Goal: Information Seeking & Learning: Find specific fact

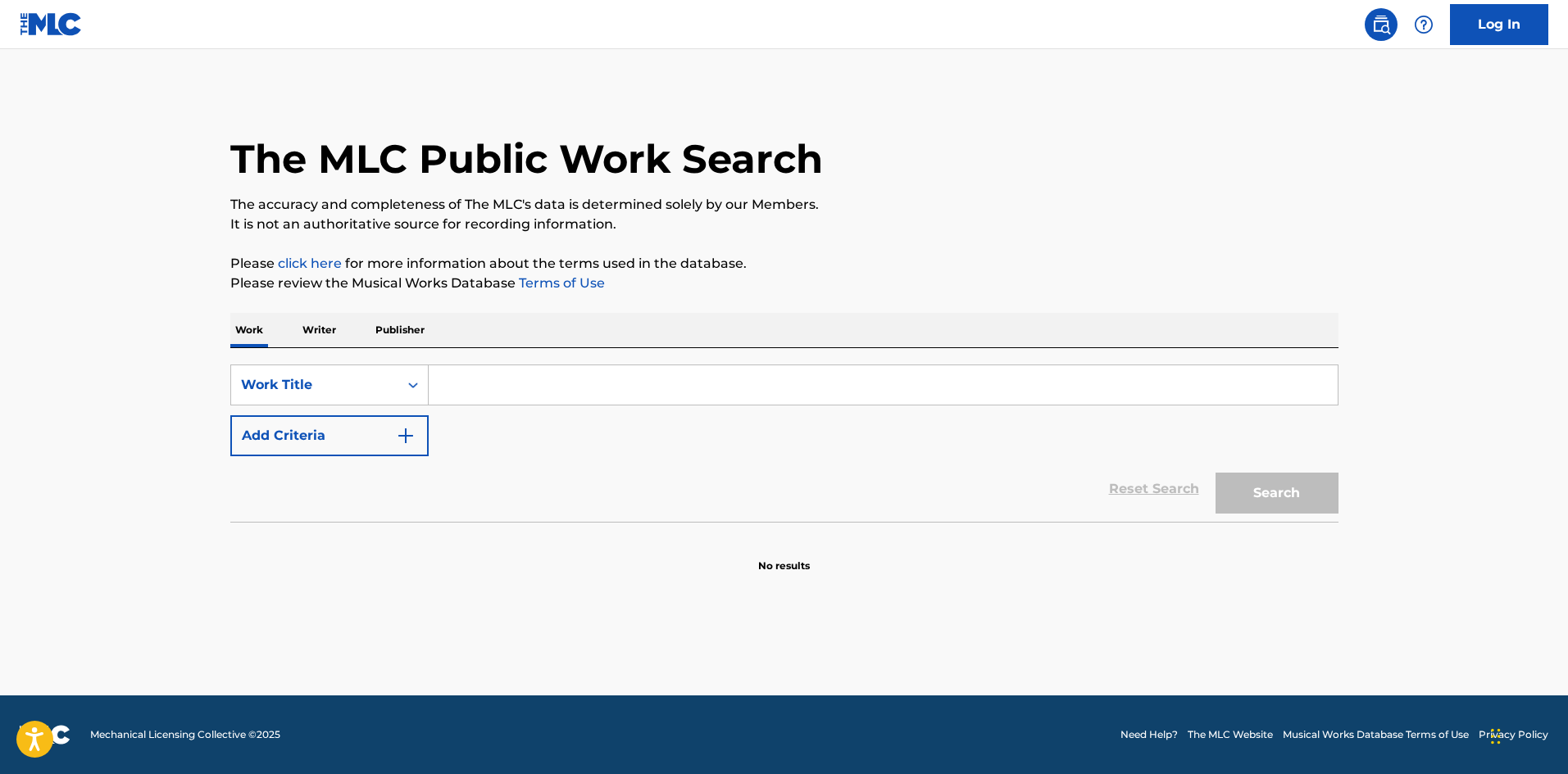
click at [499, 373] on input "Search Form" at bounding box center [883, 385] width 909 height 39
paste input "Sos"
type input "Sos"
click at [290, 439] on button "Add Criteria" at bounding box center [330, 436] width 198 height 41
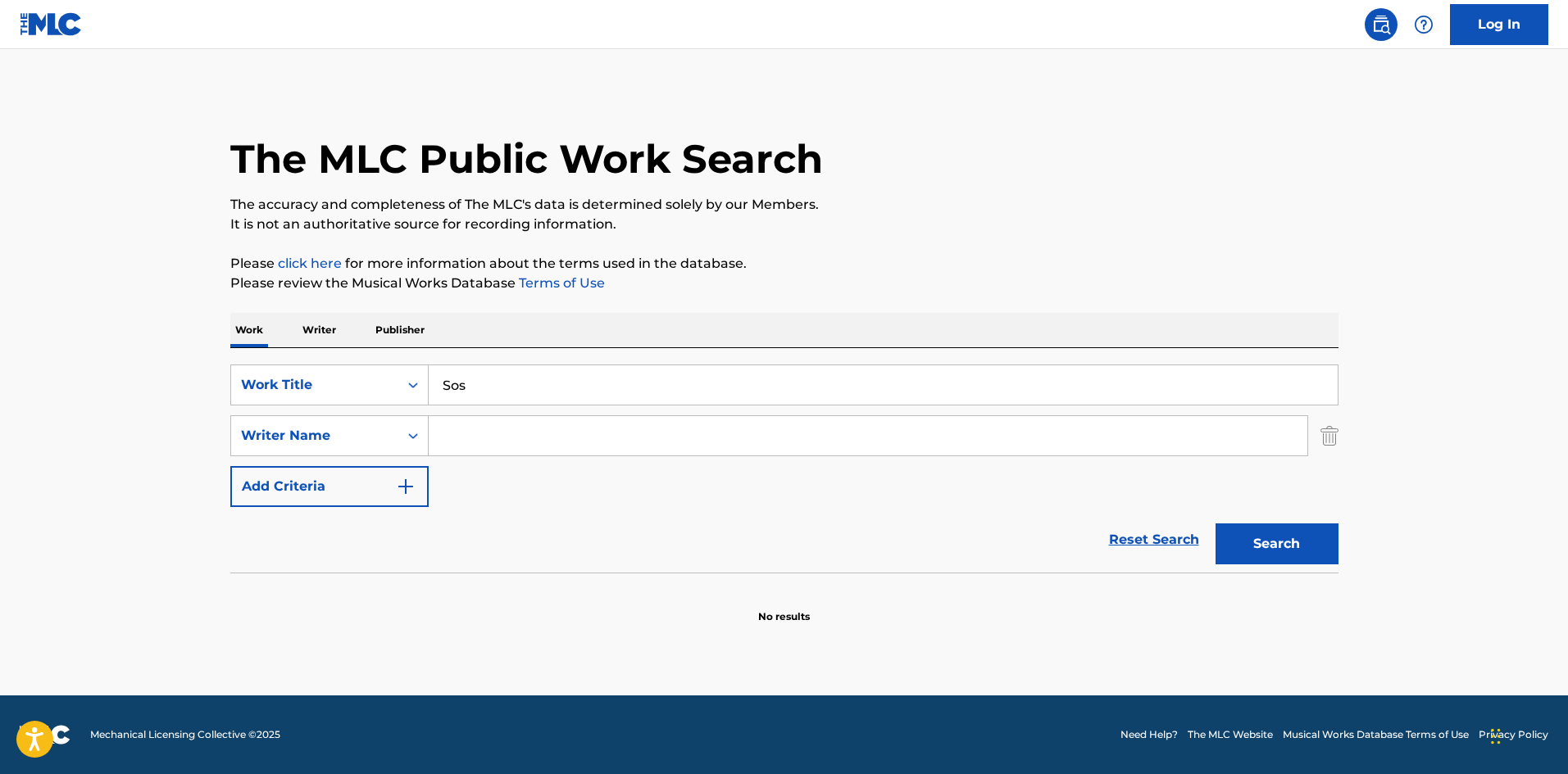
click at [597, 435] on input "Search Form" at bounding box center [868, 436] width 879 height 39
paste input "Fogelmark"
type input "Fogelmark"
click at [1288, 530] on button "Search" at bounding box center [1277, 543] width 123 height 41
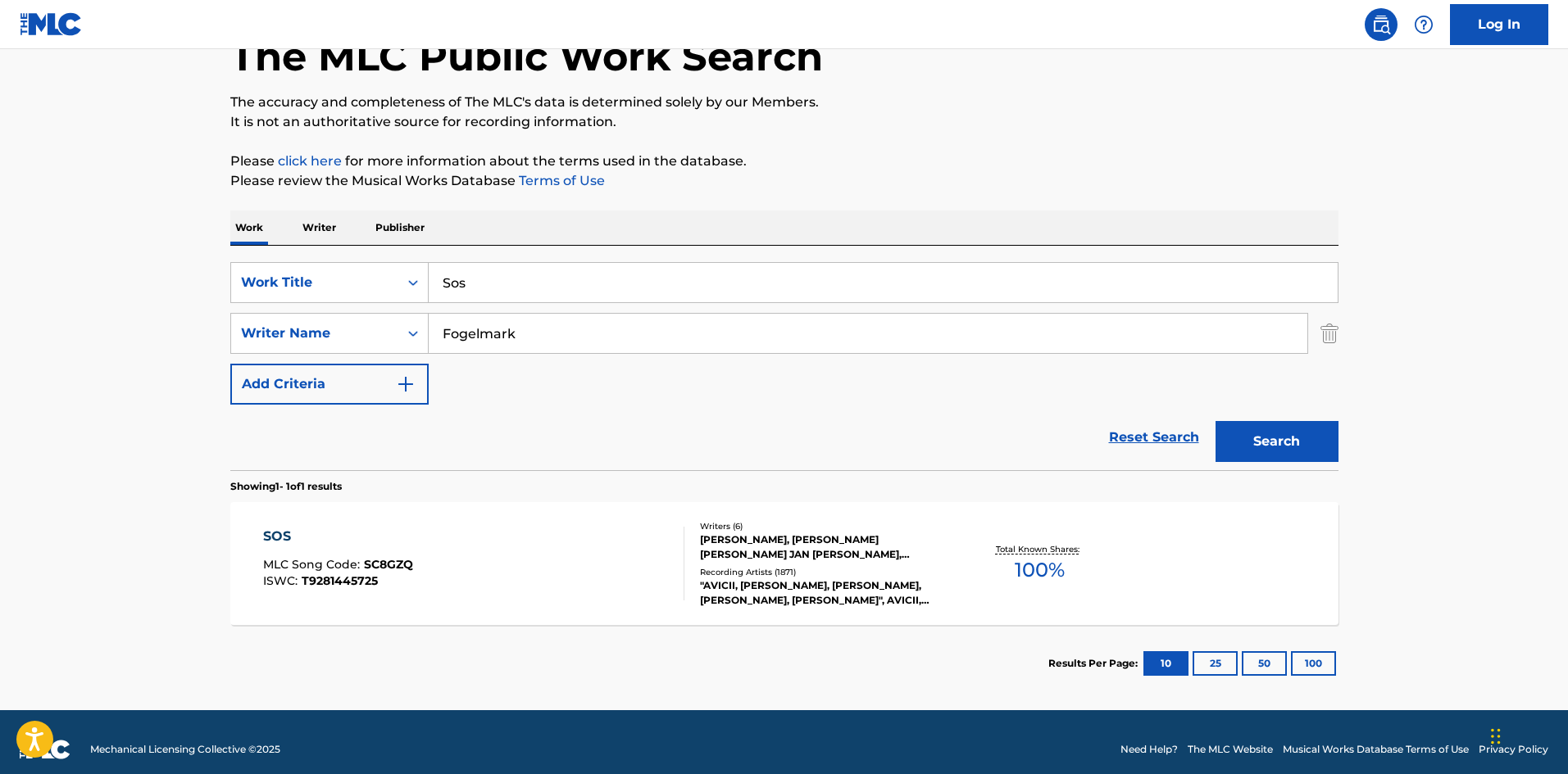
scroll to position [117, 0]
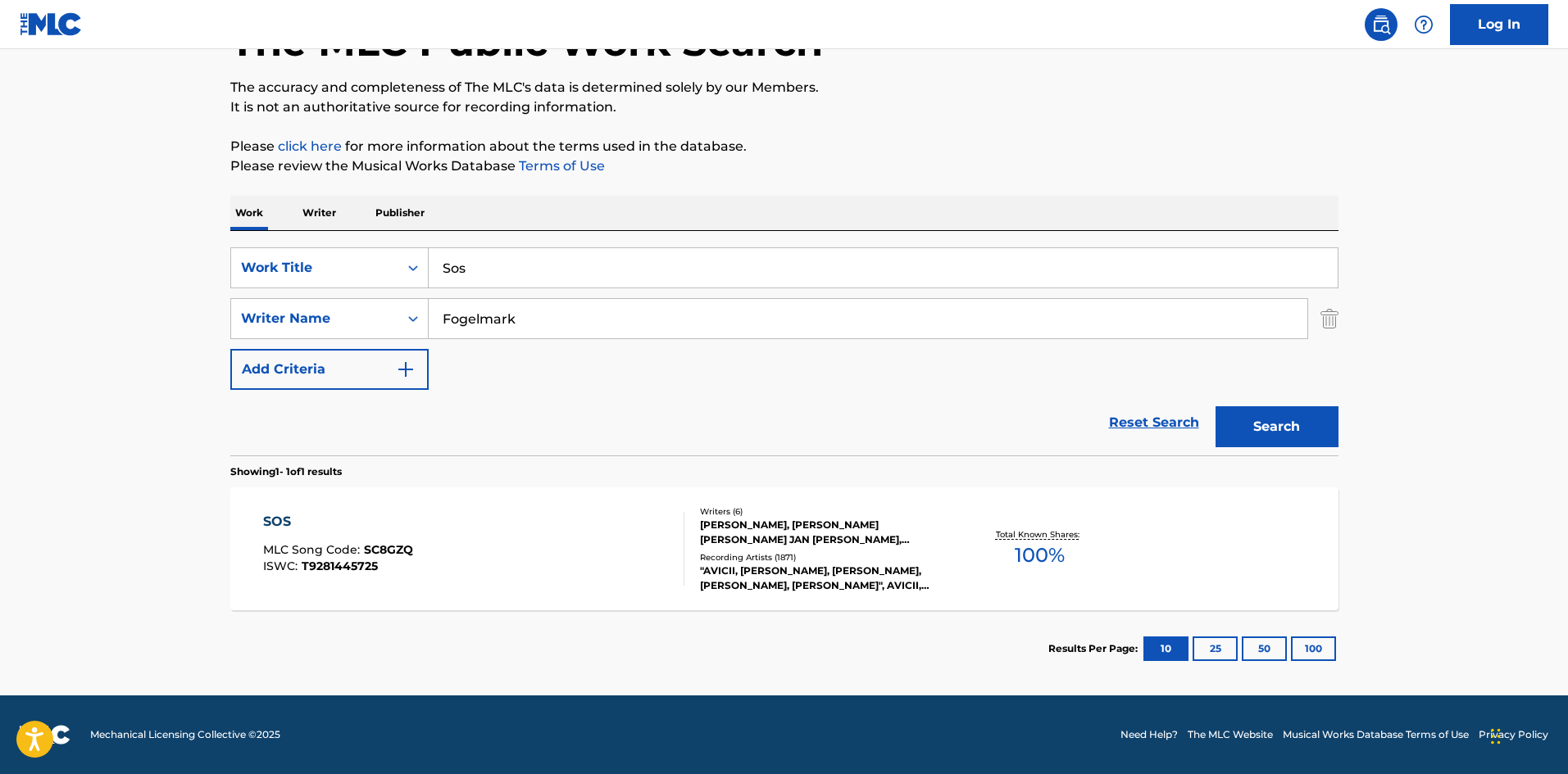
click at [463, 578] on div "SOS MLC Song Code : SC8GZQ ISWC : T9281445725" at bounding box center [474, 549] width 421 height 74
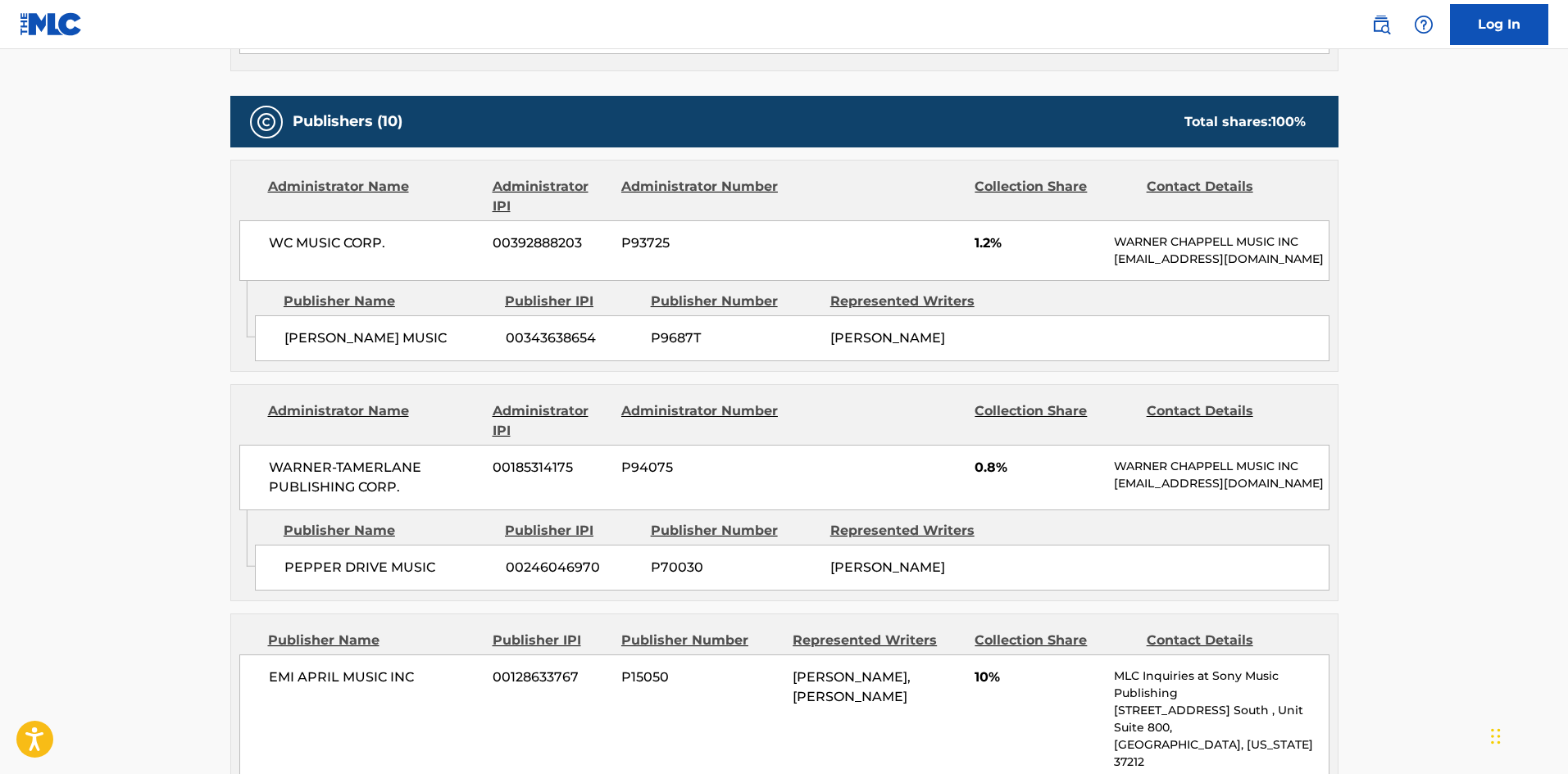
scroll to position [548, 0]
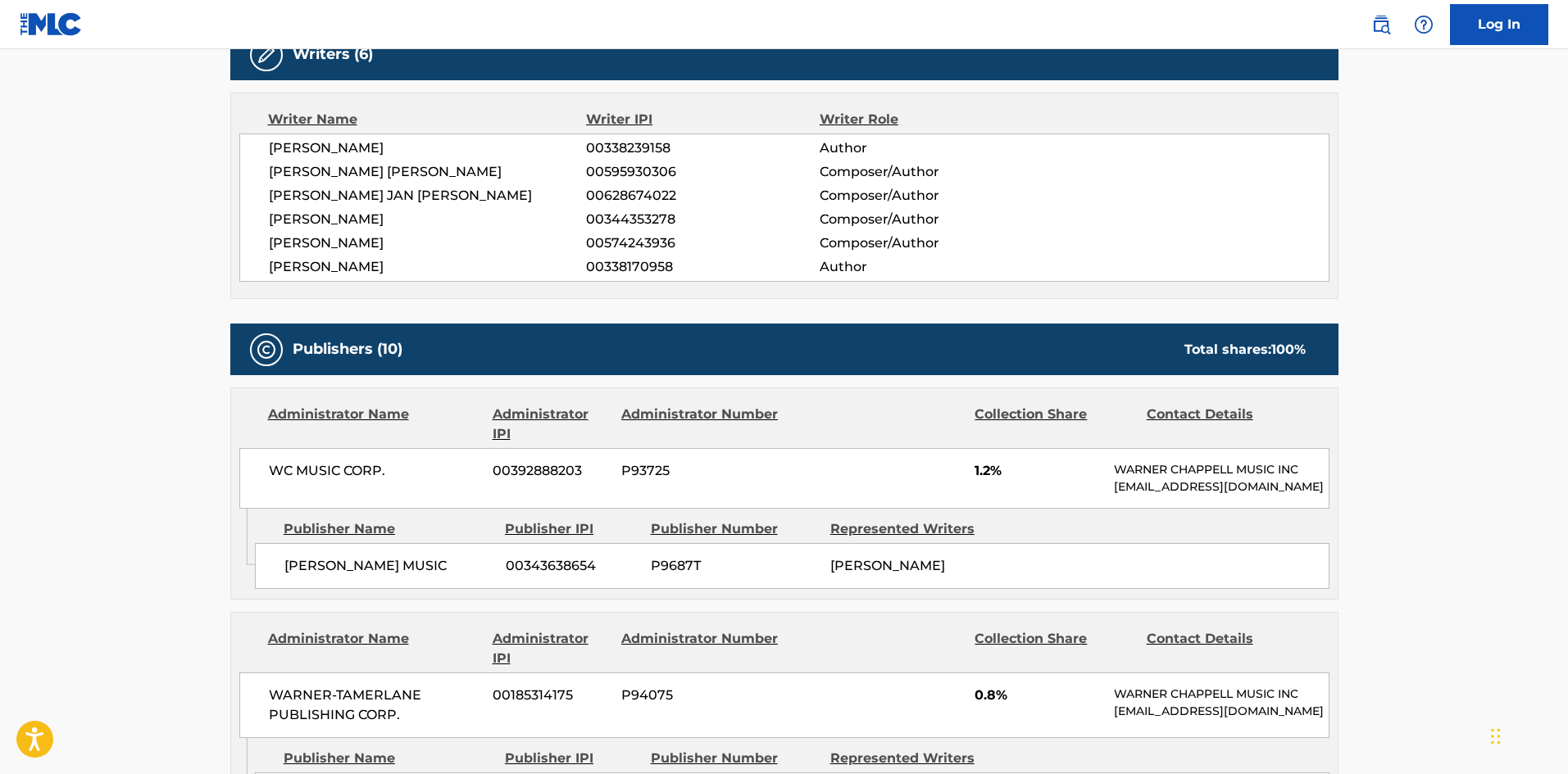
click at [283, 584] on div "[PERSON_NAME] MUSIC 00343638654 P9687T [PERSON_NAME]" at bounding box center [793, 566] width 1075 height 46
drag, startPoint x: 283, startPoint y: 584, endPoint x: 387, endPoint y: 585, distance: 104.0
click at [387, 585] on div "[PERSON_NAME] MUSIC 00343638654 P9687T [PERSON_NAME]" at bounding box center [793, 566] width 1075 height 46
copy span "[PERSON_NAME]"
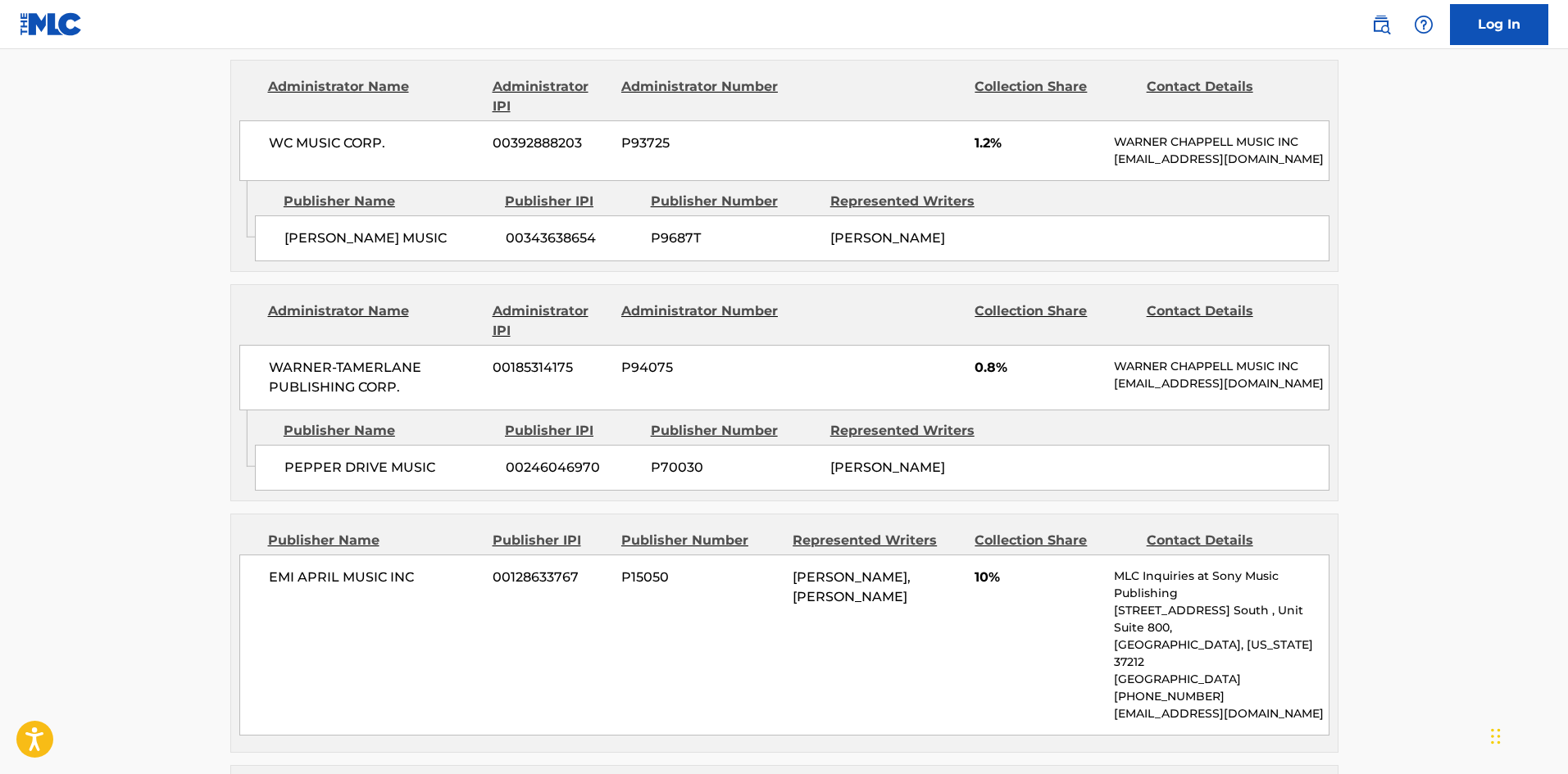
click at [289, 478] on span "PEPPER DRIVE MUSIC" at bounding box center [388, 468] width 209 height 19
drag, startPoint x: 289, startPoint y: 497, endPoint x: 355, endPoint y: 506, distance: 66.6
click at [355, 478] on span "PEPPER DRIVE MUSIC" at bounding box center [388, 468] width 209 height 19
copy span "PEPPER DRIVE"
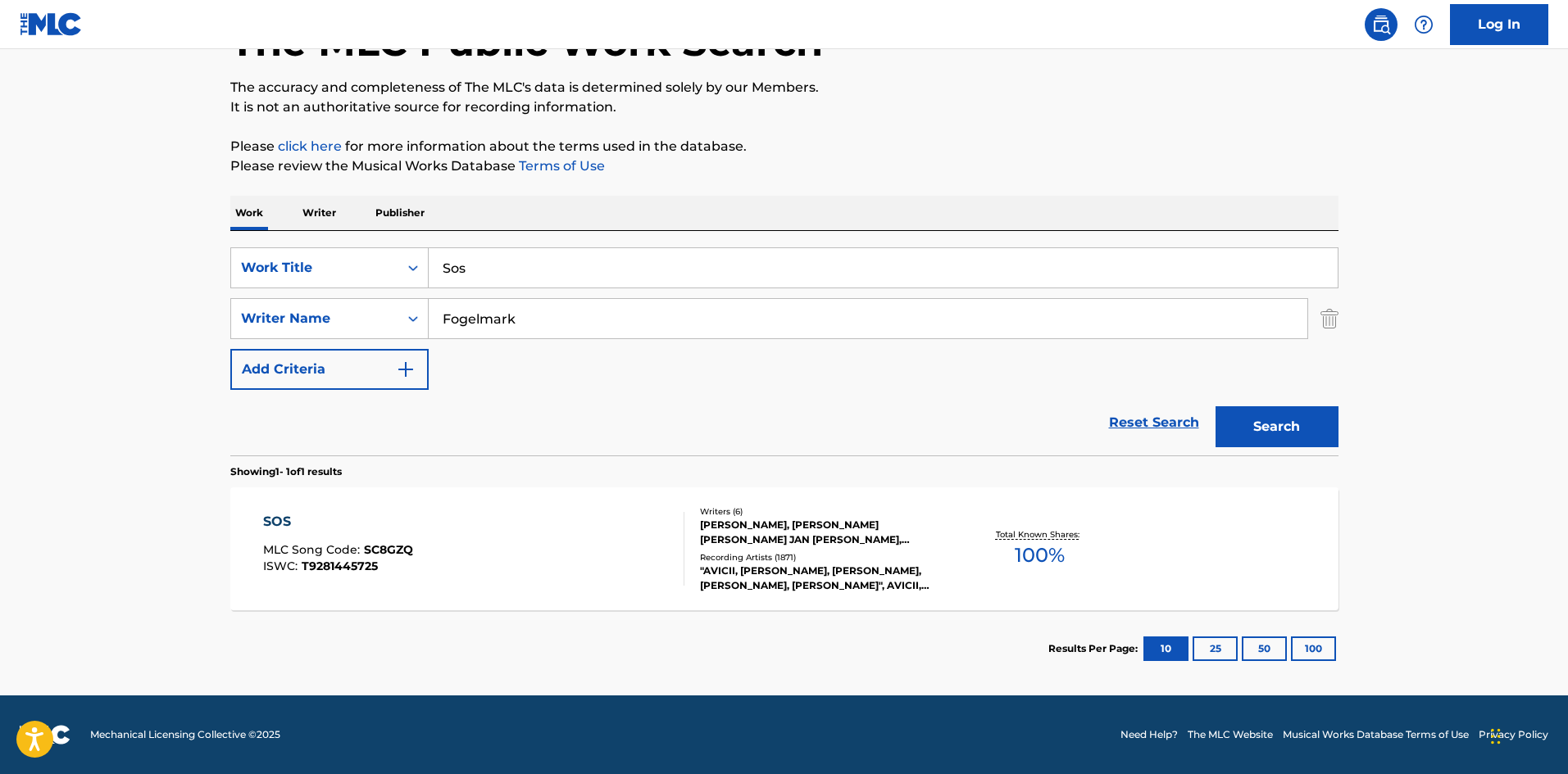
click at [559, 257] on input "Sos" at bounding box center [883, 267] width 909 height 39
paste input "Talk To Myself"
type input "Talk To Myself"
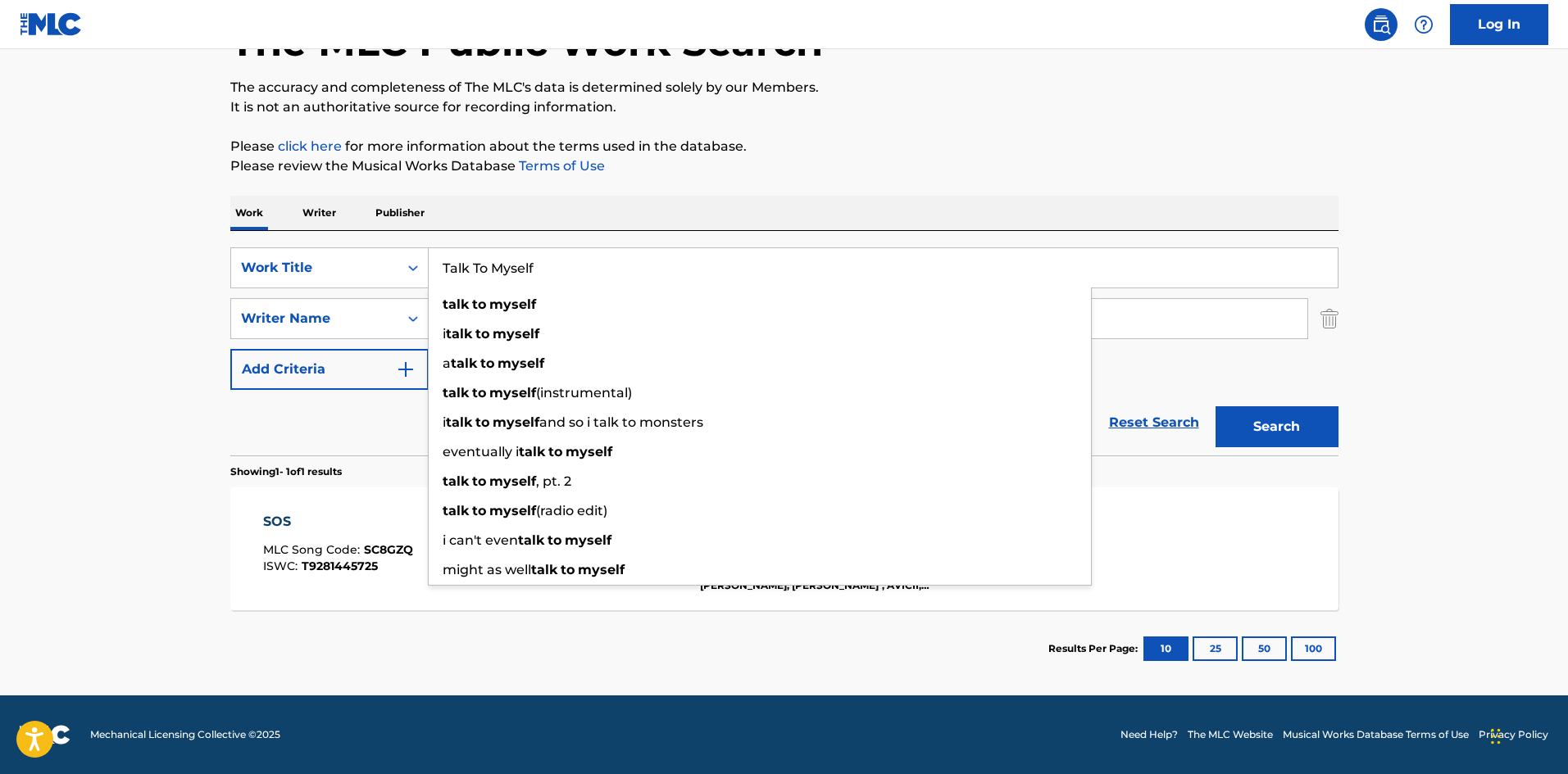
click at [0, 527] on main "The MLC Public Work Search The accuracy and completeness of The MLC's data is d…" at bounding box center [784, 313] width 1568 height 763
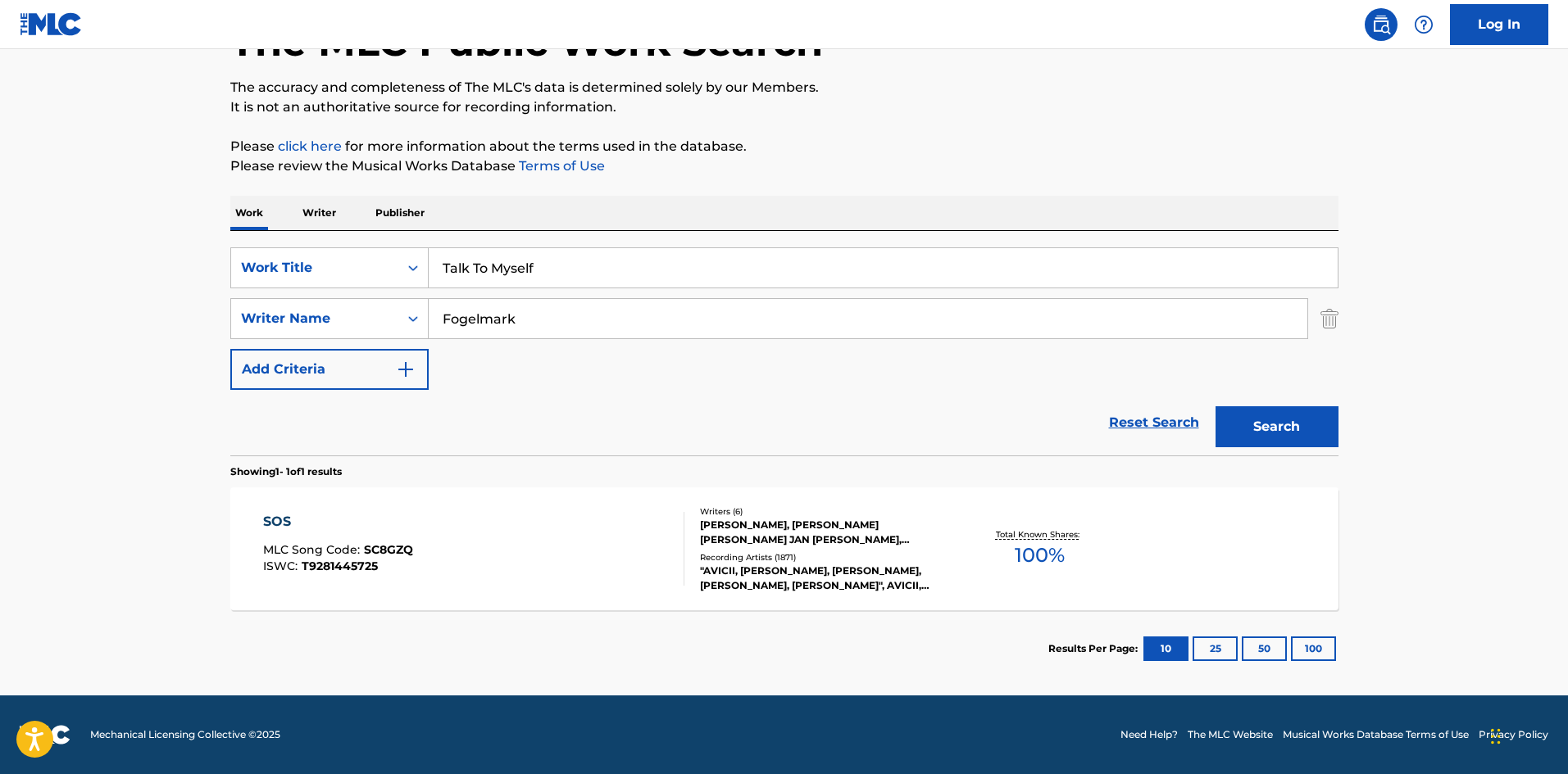
click at [479, 308] on input "Fogelmark" at bounding box center [868, 318] width 879 height 39
paste input "[PERSON_NAME]"
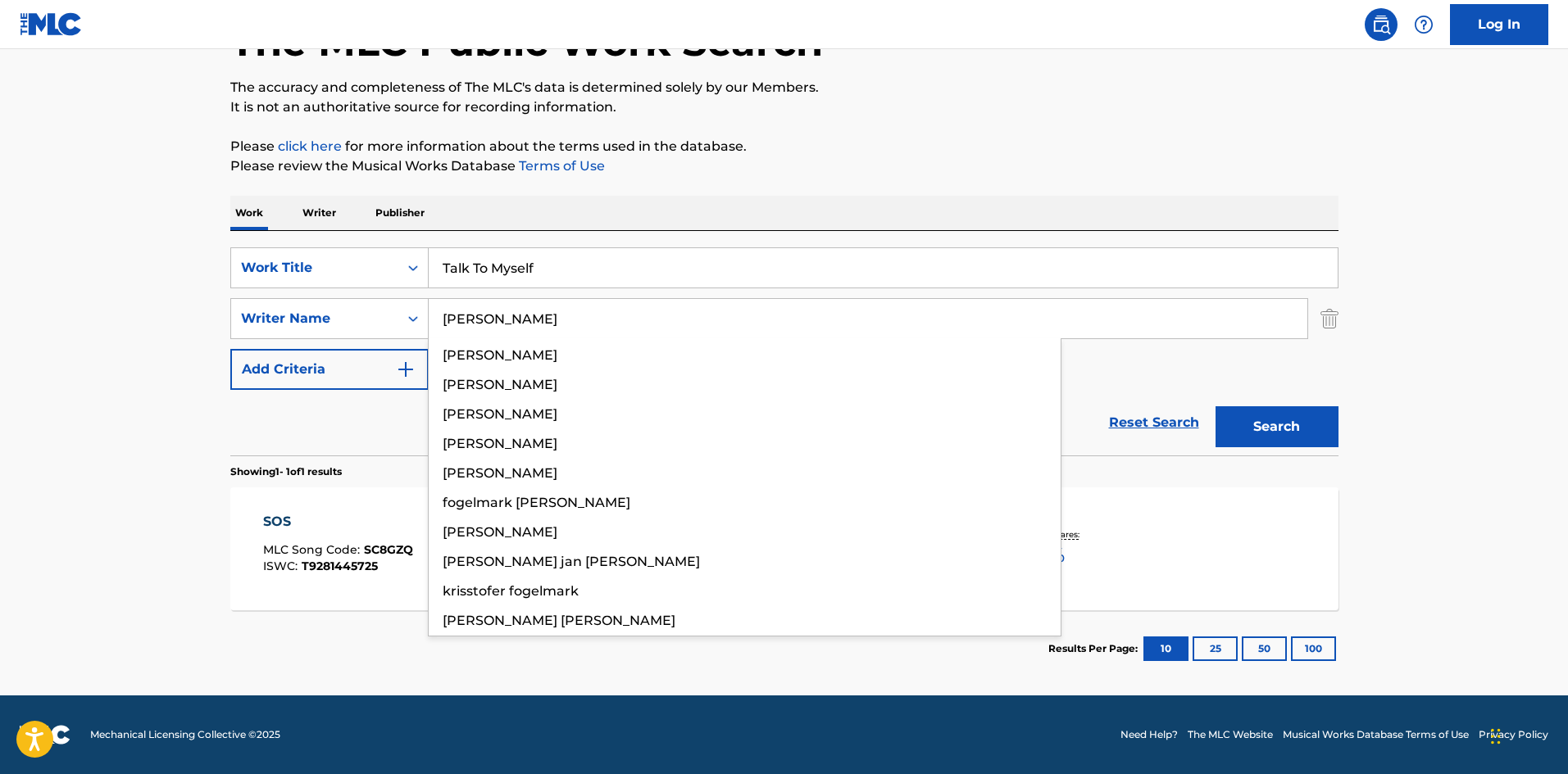
type input "[PERSON_NAME]"
click at [1303, 443] on button "Search" at bounding box center [1277, 427] width 123 height 41
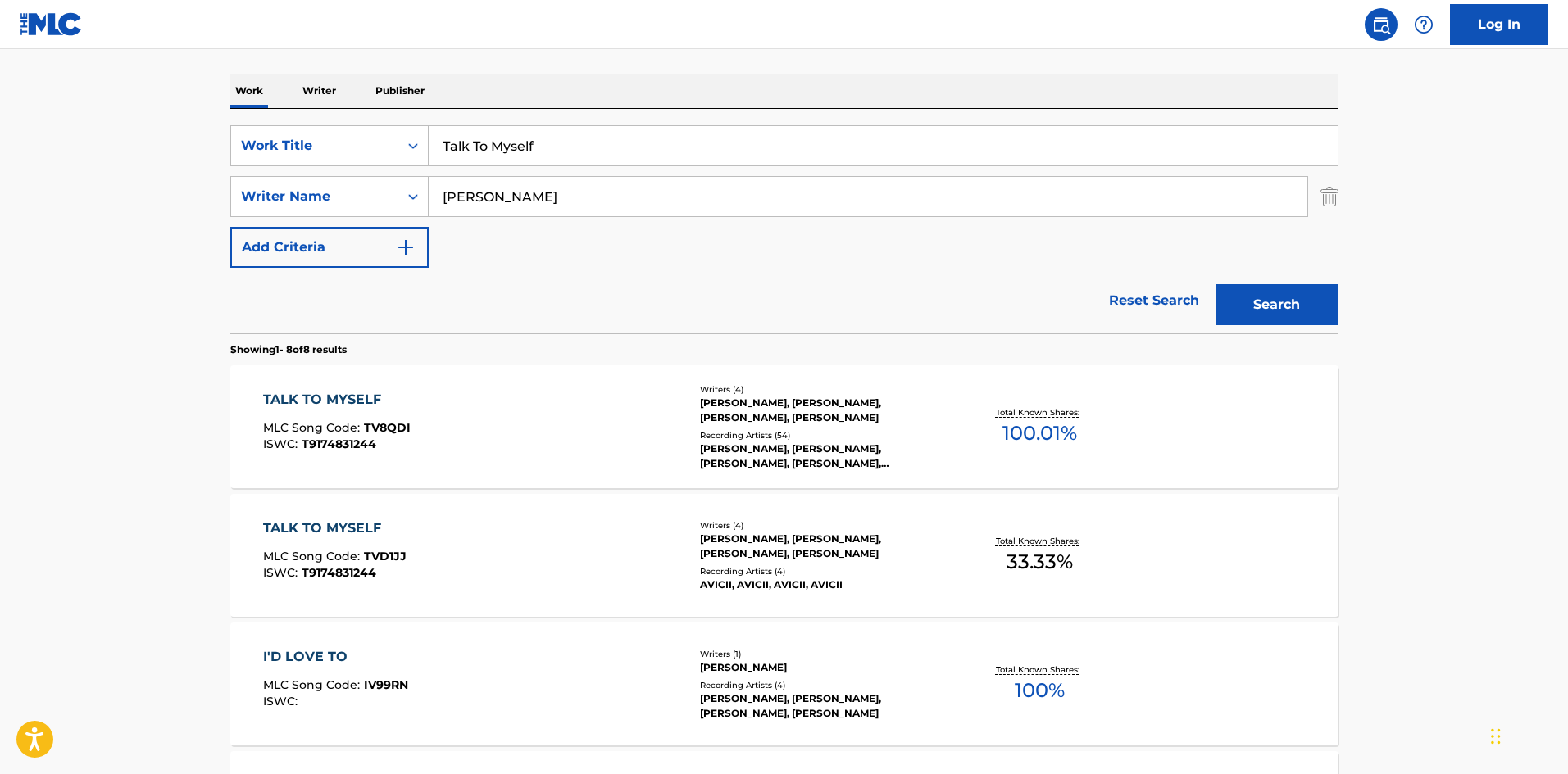
scroll to position [245, 0]
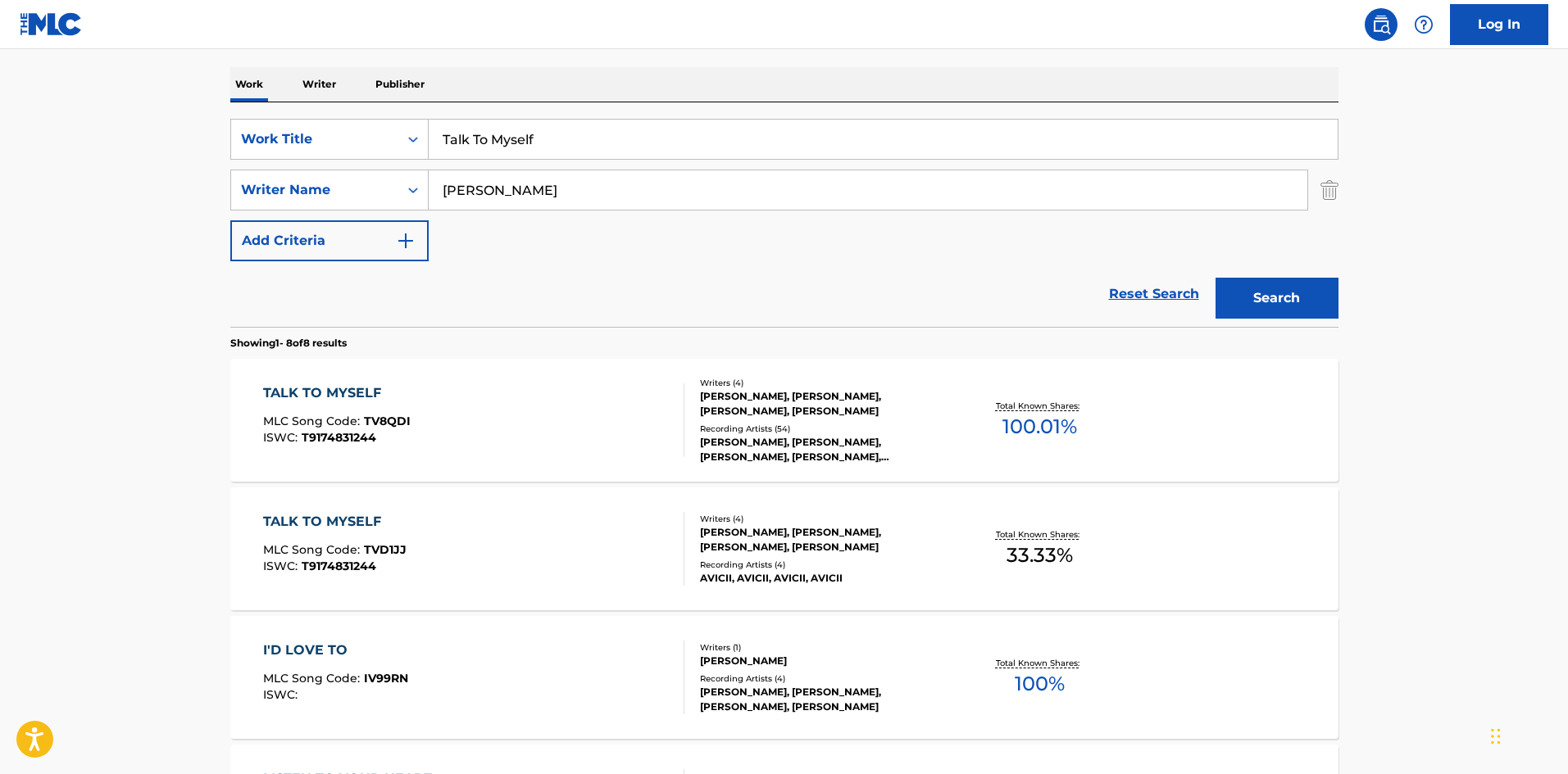
click at [409, 407] on div "TALK TO MYSELF MLC Song Code : TV8QDI ISWC : T9174831244" at bounding box center [474, 420] width 421 height 74
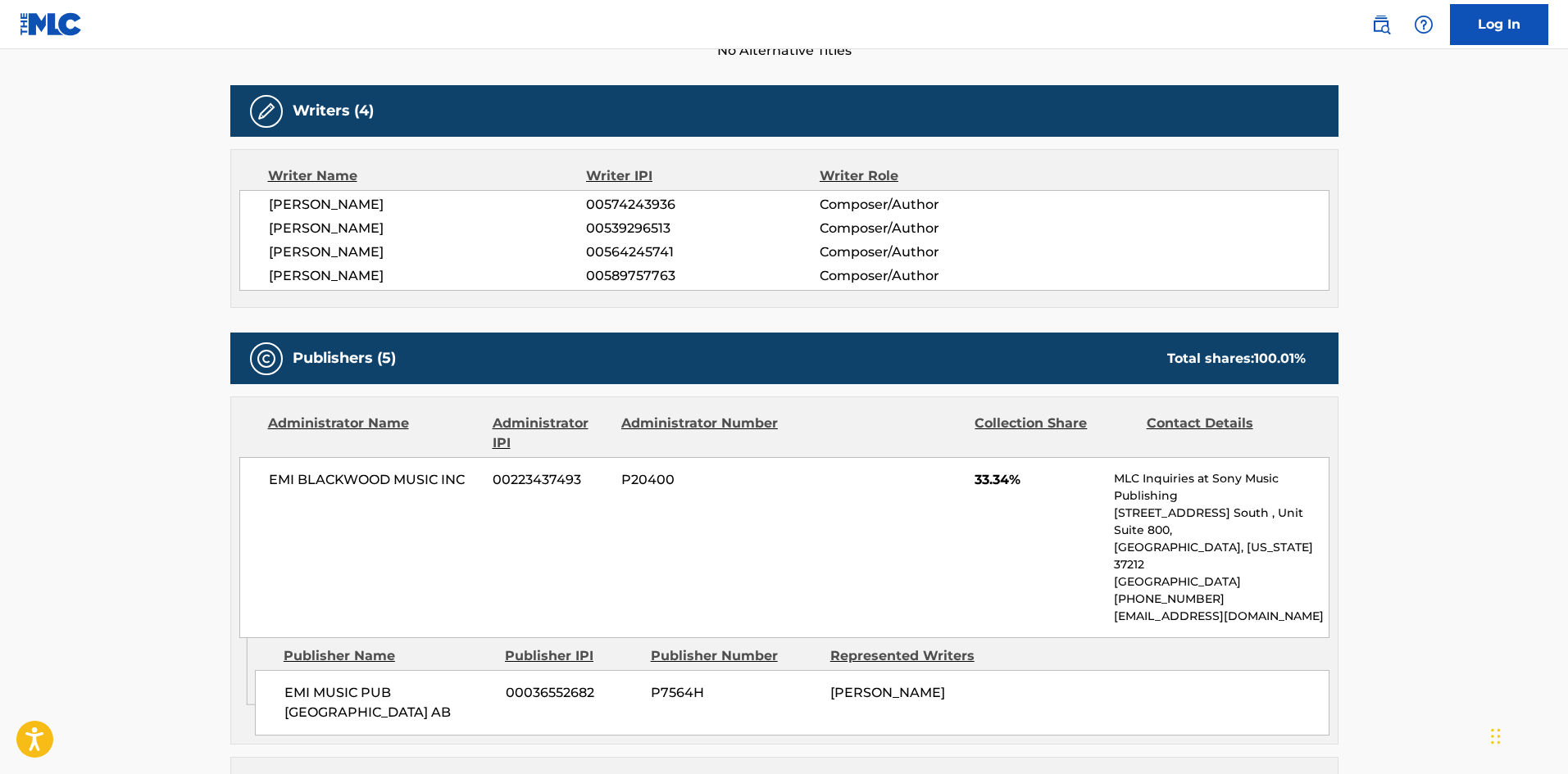
scroll to position [820, 0]
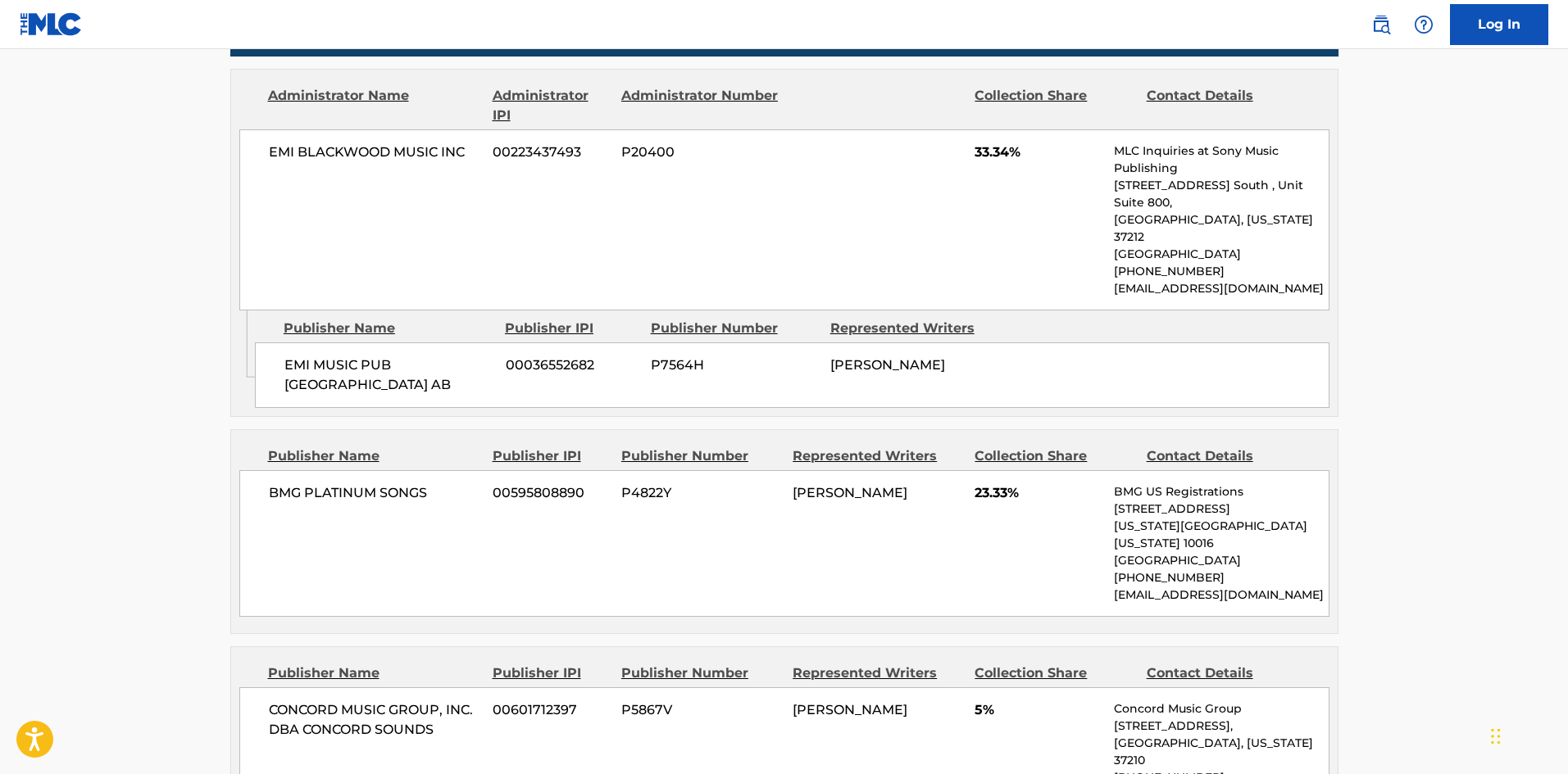
click at [282, 343] on div "EMI MUSIC PUB SCANDINAVIA AB 00036552682 P7564H [PERSON_NAME]" at bounding box center [793, 375] width 1075 height 66
drag, startPoint x: 282, startPoint y: 325, endPoint x: 482, endPoint y: 345, distance: 201.0
click at [482, 345] on div "EMI MUSIC PUB SCANDINAVIA AB 00036552682 P7564H [PERSON_NAME]" at bounding box center [793, 375] width 1075 height 66
copy div "EMI MUSIC PUB [GEOGRAPHIC_DATA] AB"
click at [292, 484] on span "BMG PLATINUM SONGS" at bounding box center [375, 494] width 212 height 19
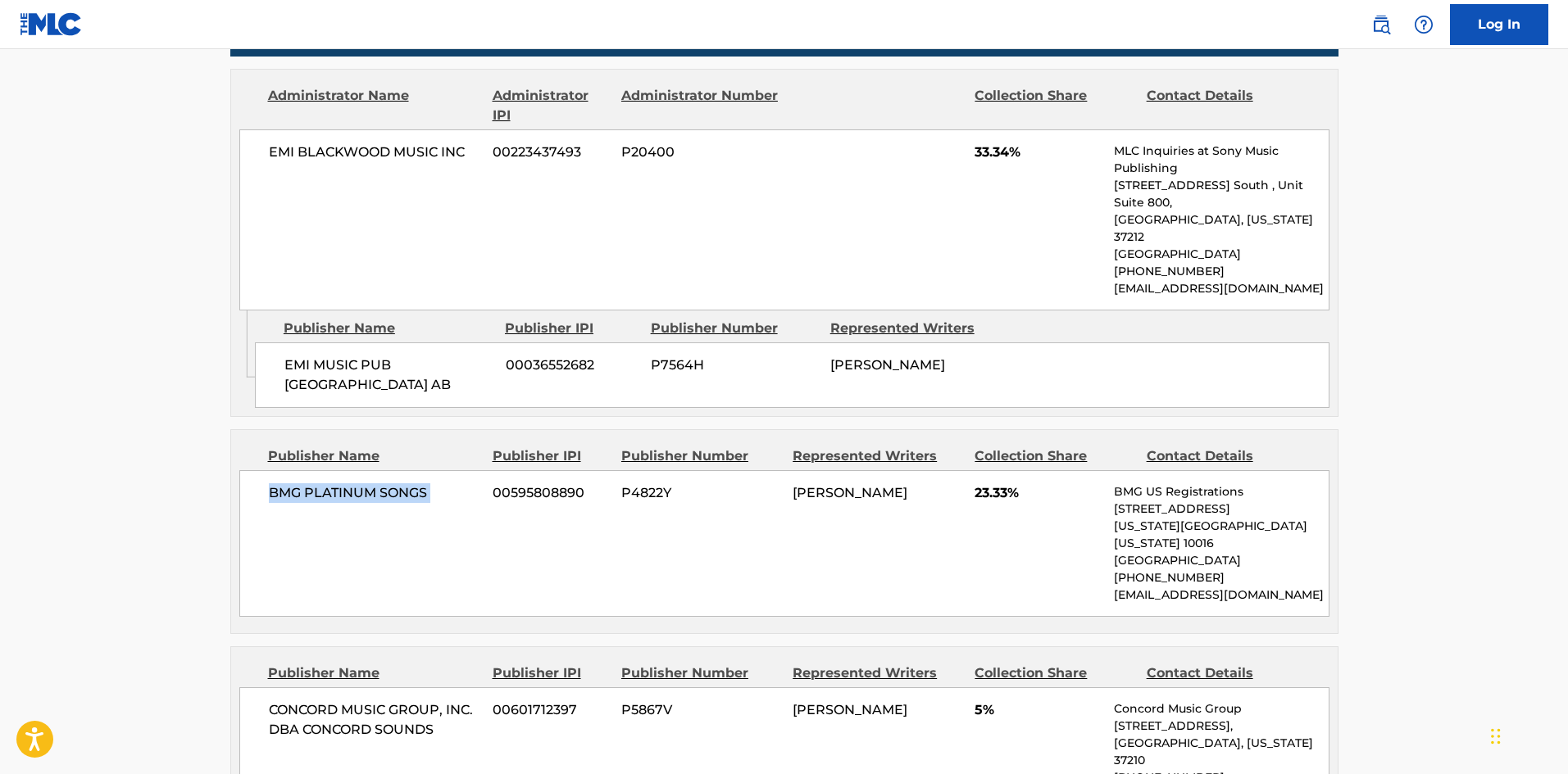
drag, startPoint x: 292, startPoint y: 458, endPoint x: 450, endPoint y: 458, distance: 158.0
click at [450, 484] on span "BMG PLATINUM SONGS" at bounding box center [375, 494] width 212 height 19
copy div "BMG PLATINUM SONGS"
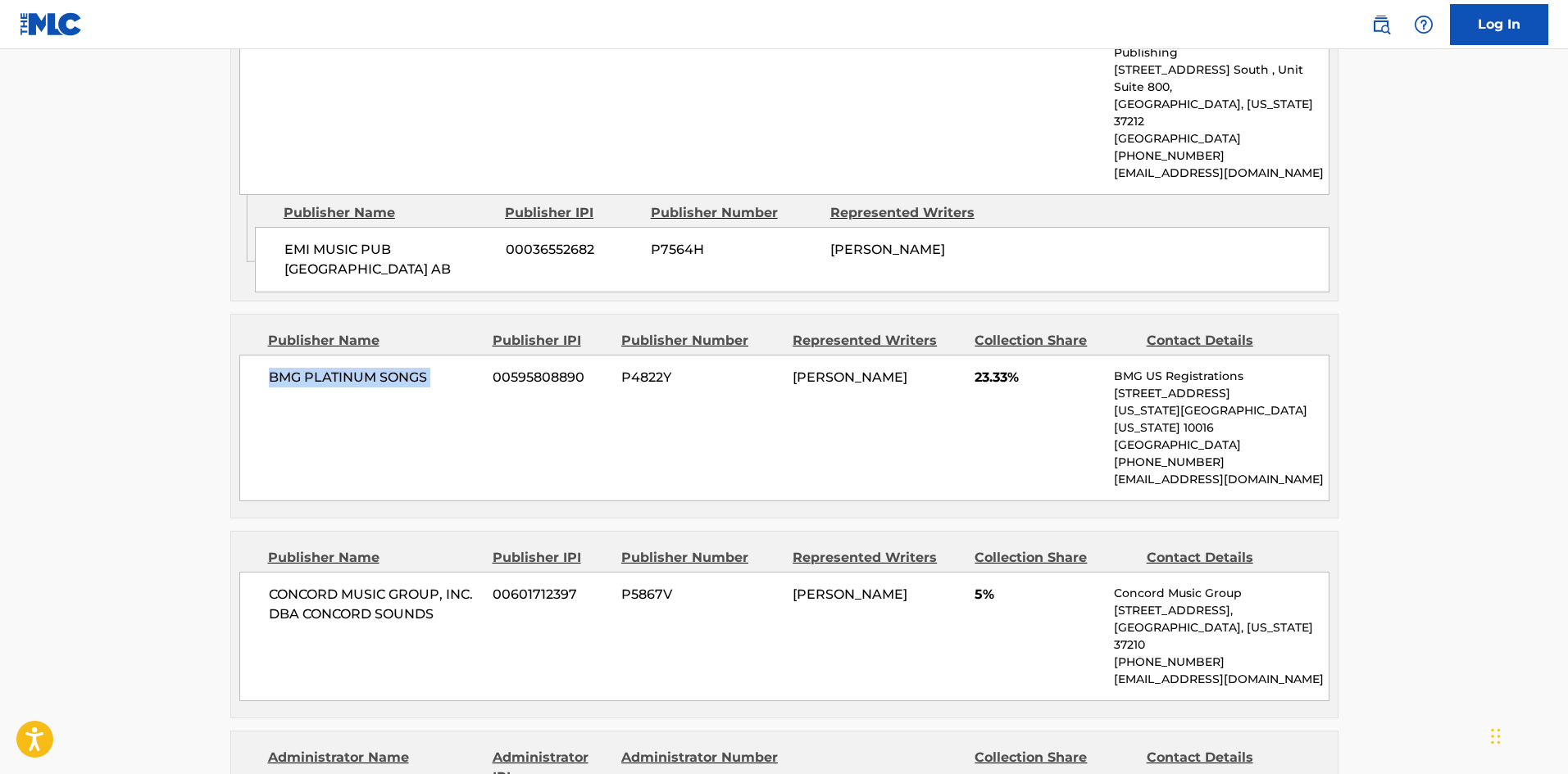
scroll to position [1065, 0]
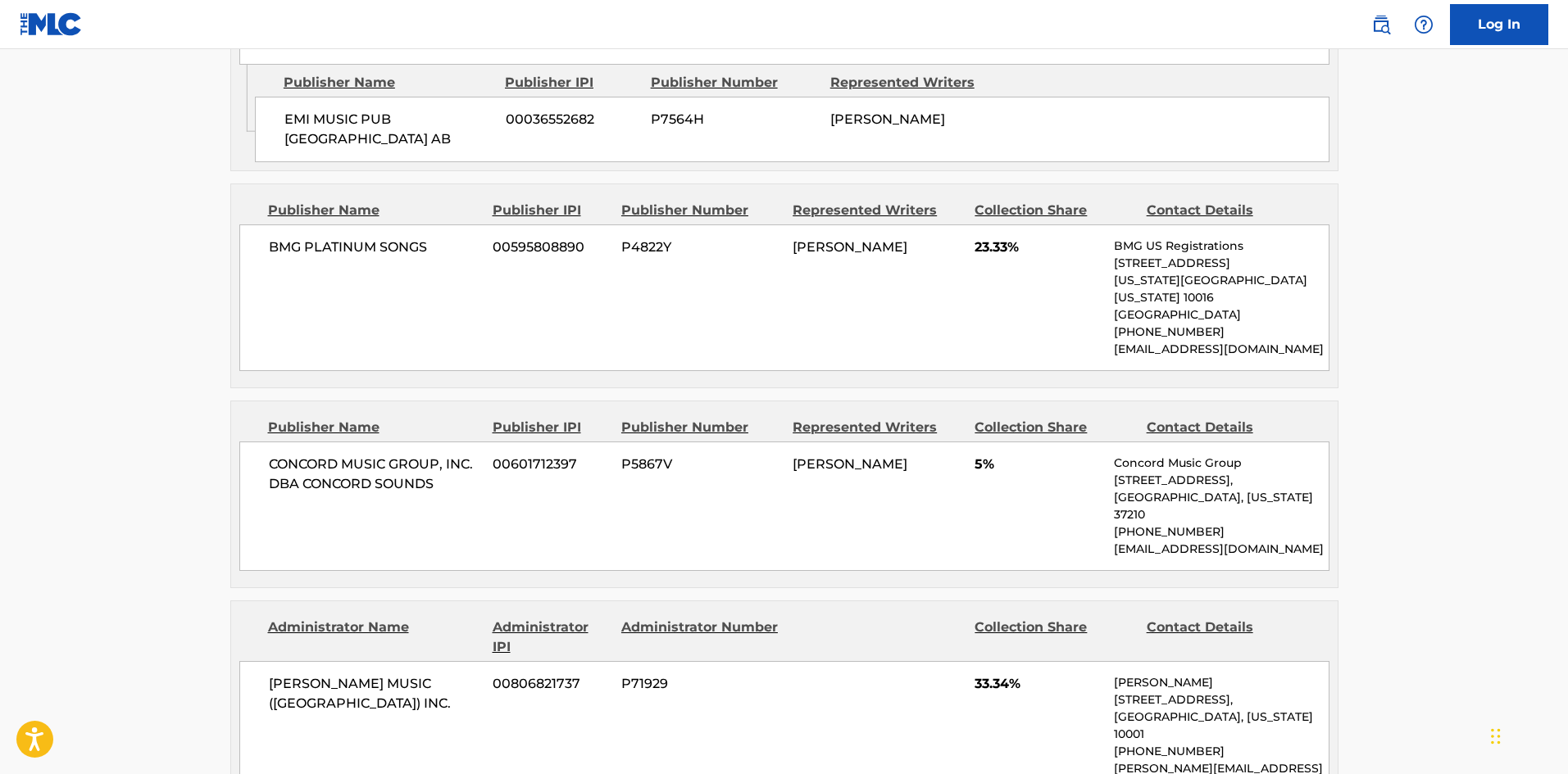
click at [330, 455] on span "CONCORD MUSIC GROUP, INC. DBA CONCORD SOUNDS" at bounding box center [375, 474] width 212 height 39
drag, startPoint x: 330, startPoint y: 430, endPoint x: 431, endPoint y: 437, distance: 101.2
click at [431, 455] on span "CONCORD MUSIC GROUP, INC. DBA CONCORD SOUNDS" at bounding box center [375, 474] width 212 height 39
copy span "CONCORD SOUNDS"
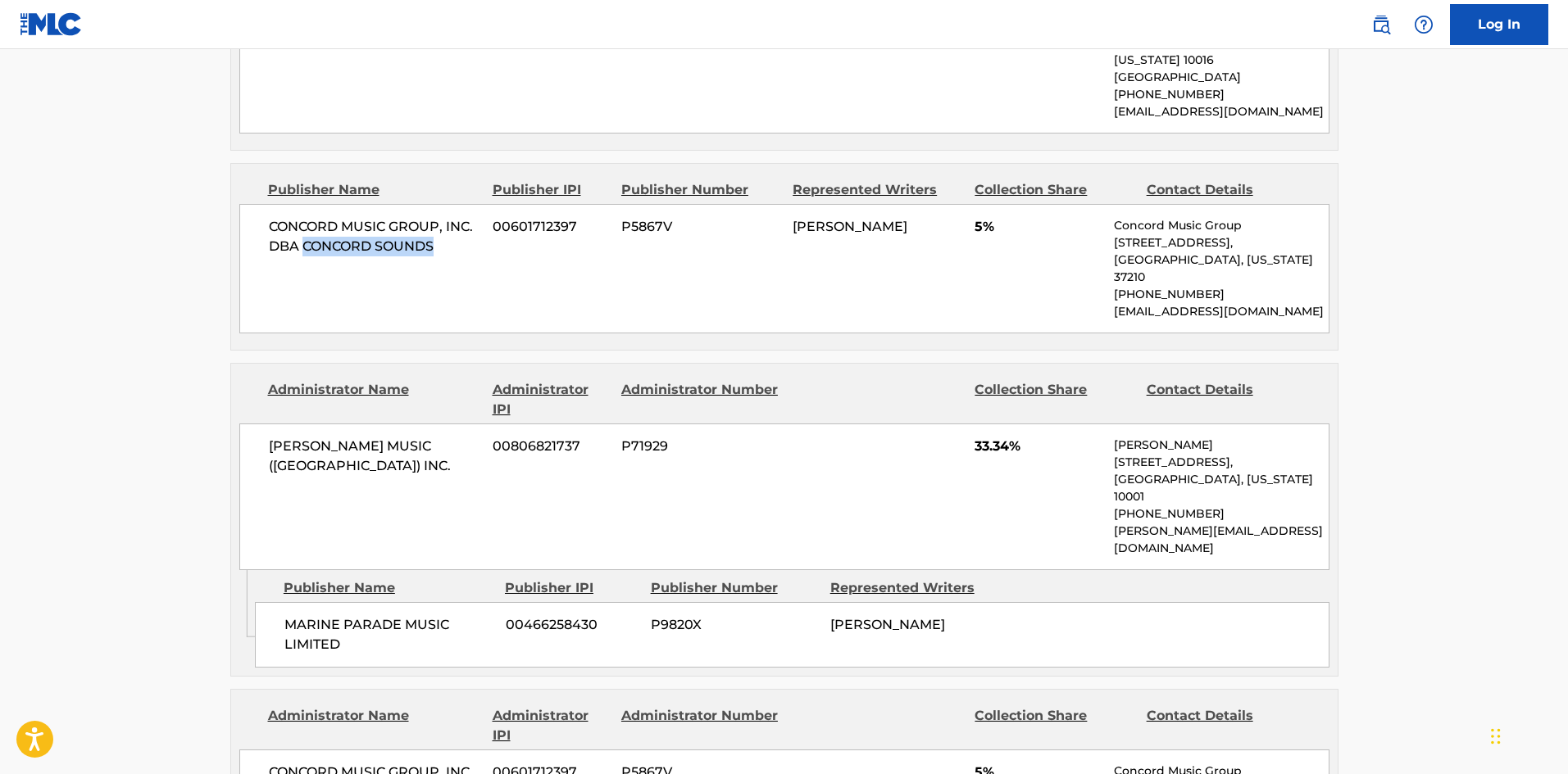
scroll to position [1311, 0]
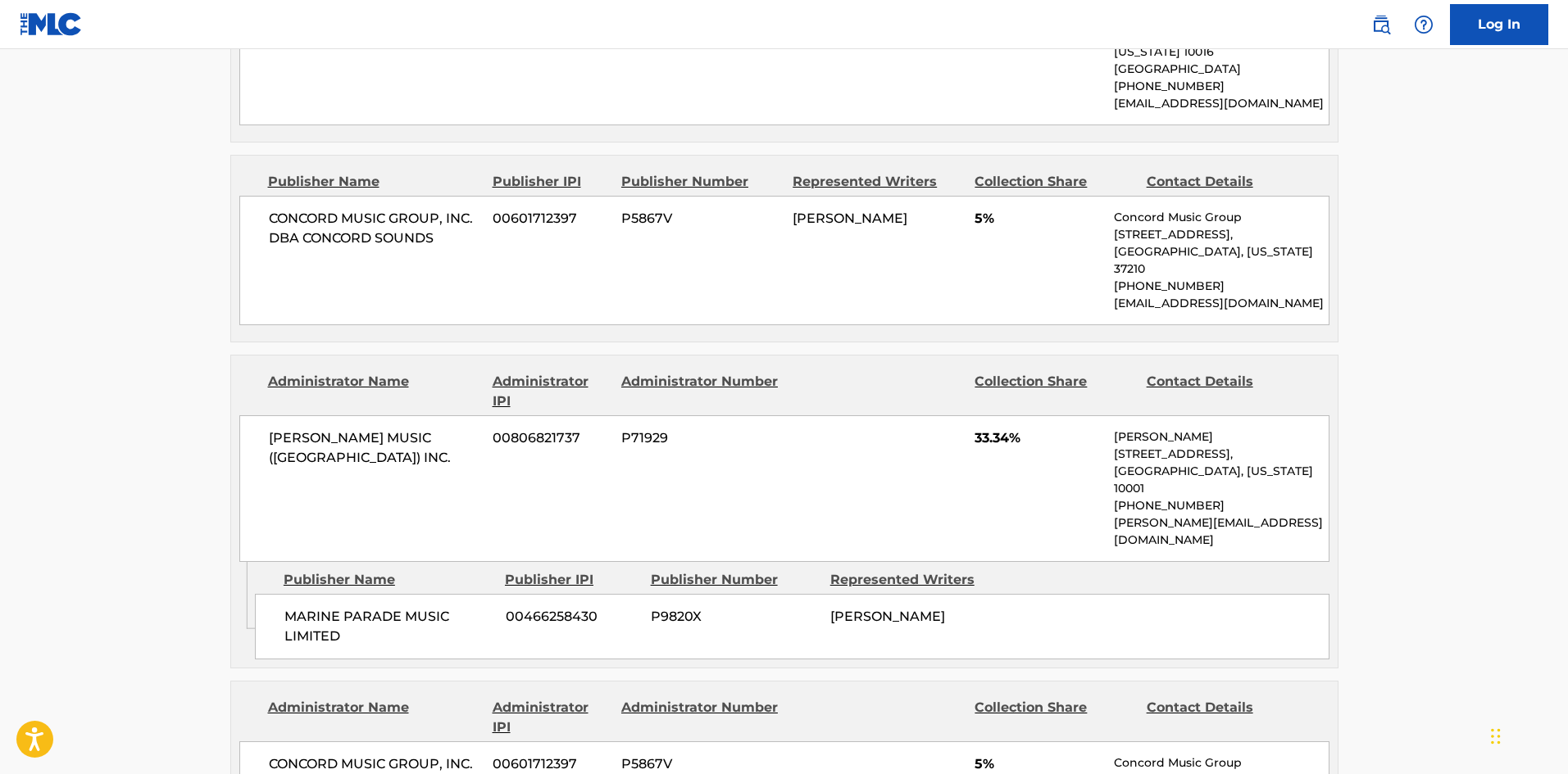
click at [289, 607] on span "MARINE PARADE MUSIC LIMITED" at bounding box center [388, 627] width 209 height 39
drag, startPoint x: 289, startPoint y: 504, endPoint x: 353, endPoint y: 508, distance: 64.1
click at [353, 607] on span "MARINE PARADE MUSIC LIMITED" at bounding box center [388, 627] width 209 height 39
copy span "MARINE PARADE"
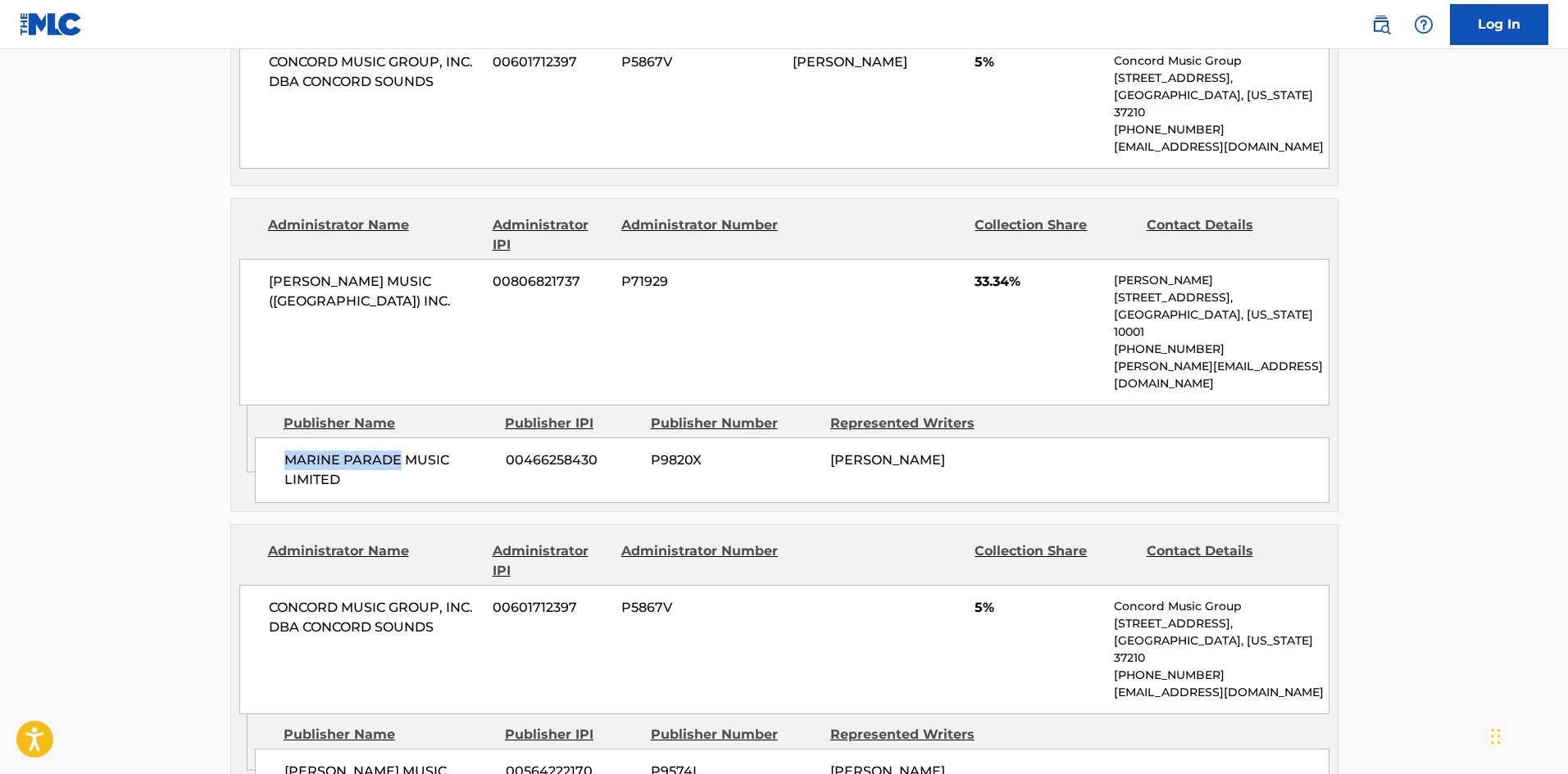
scroll to position [1557, 0]
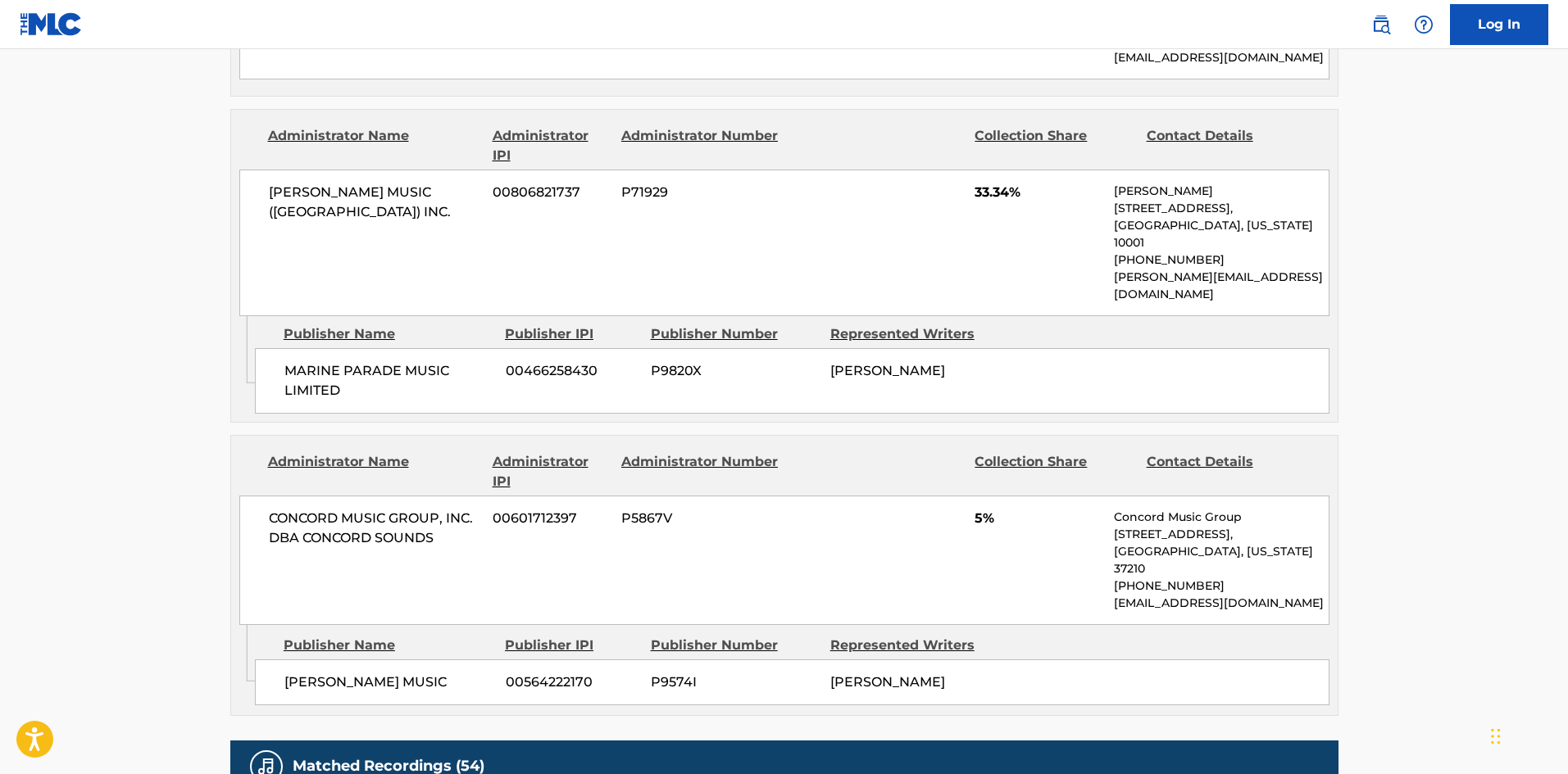
click at [264, 660] on div "[PERSON_NAME] MUSIC 00564222170 P9574I [PERSON_NAME]" at bounding box center [793, 683] width 1075 height 46
drag, startPoint x: 271, startPoint y: 572, endPoint x: 436, endPoint y: 554, distance: 166.0
click at [436, 660] on div "[PERSON_NAME] MUSIC 00564222170 P9574I [PERSON_NAME]" at bounding box center [793, 683] width 1075 height 46
copy span "[PERSON_NAME] MUSIC"
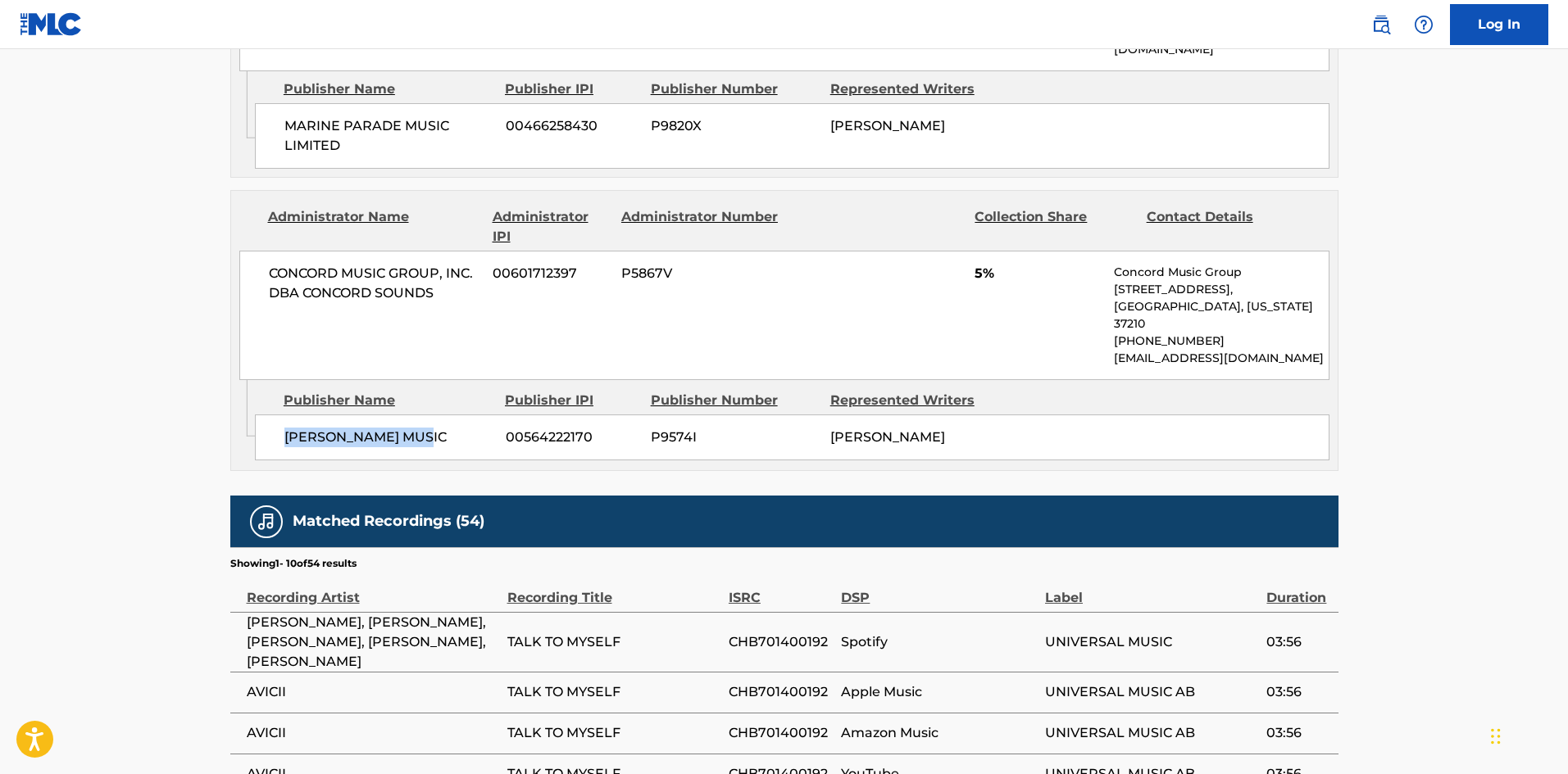
scroll to position [1803, 0]
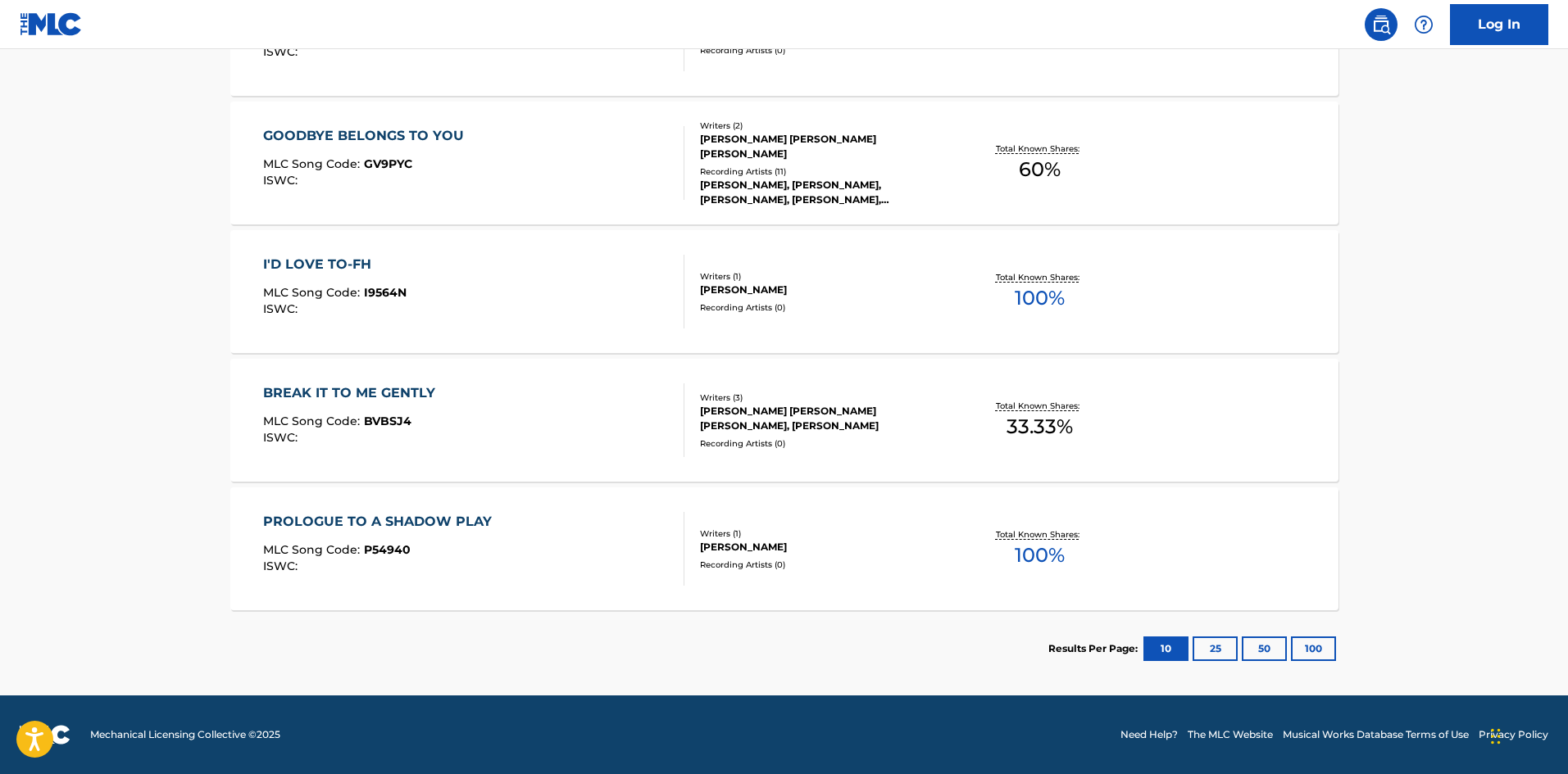
scroll to position [245, 0]
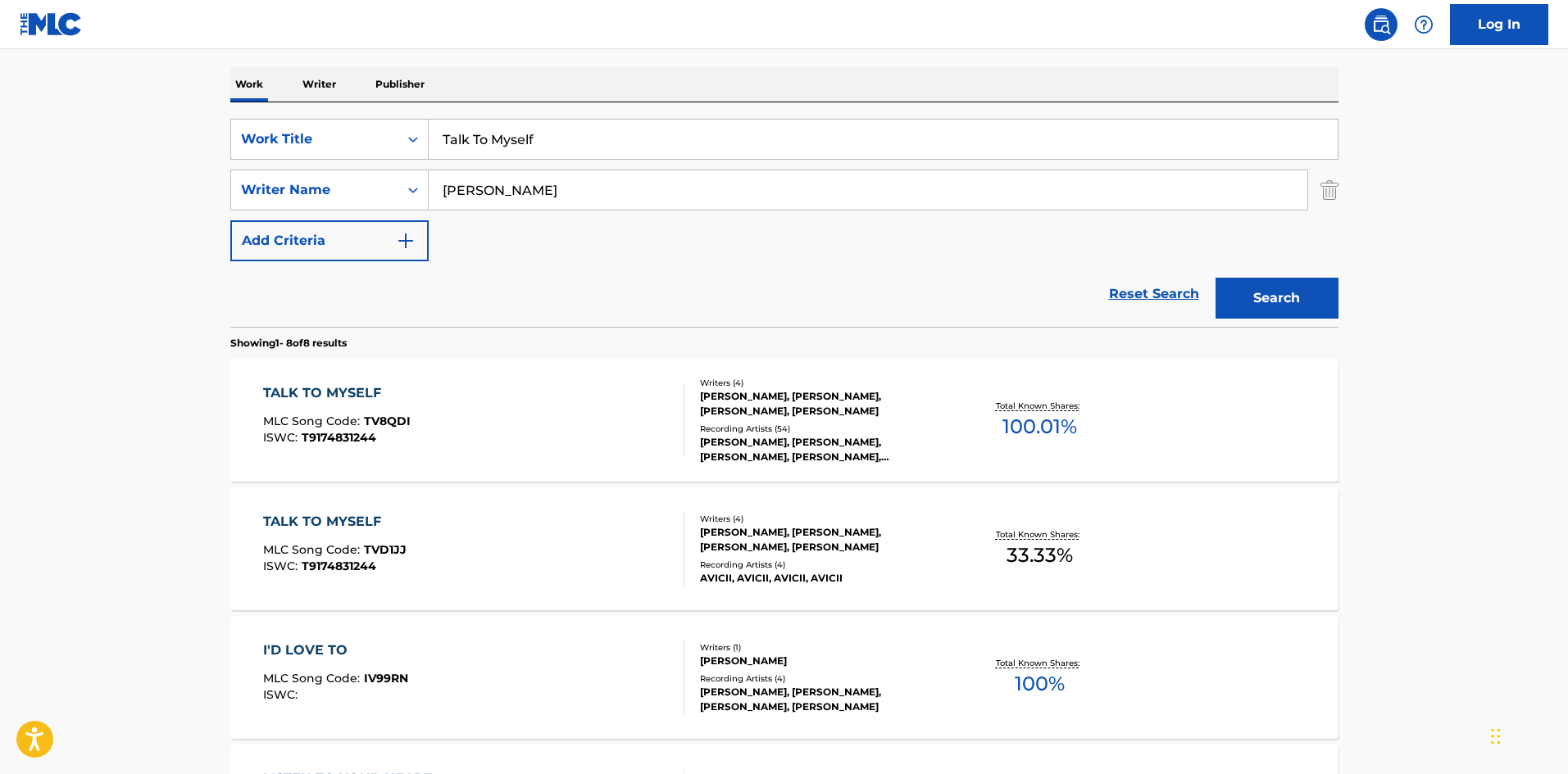
click at [588, 107] on div "SearchWithCriteriad9e353e3-5c92-42c9-af8f-104fa42c2372 Work Title Talk To Mysel…" at bounding box center [785, 215] width 1108 height 224
click at [565, 168] on div "SearchWithCriteriad9e353e3-5c92-42c9-af8f-104fa42c2372 Work Title Talk To Mysel…" at bounding box center [785, 190] width 1108 height 143
click at [579, 152] on input "Talk To Myself" at bounding box center [883, 138] width 909 height 39
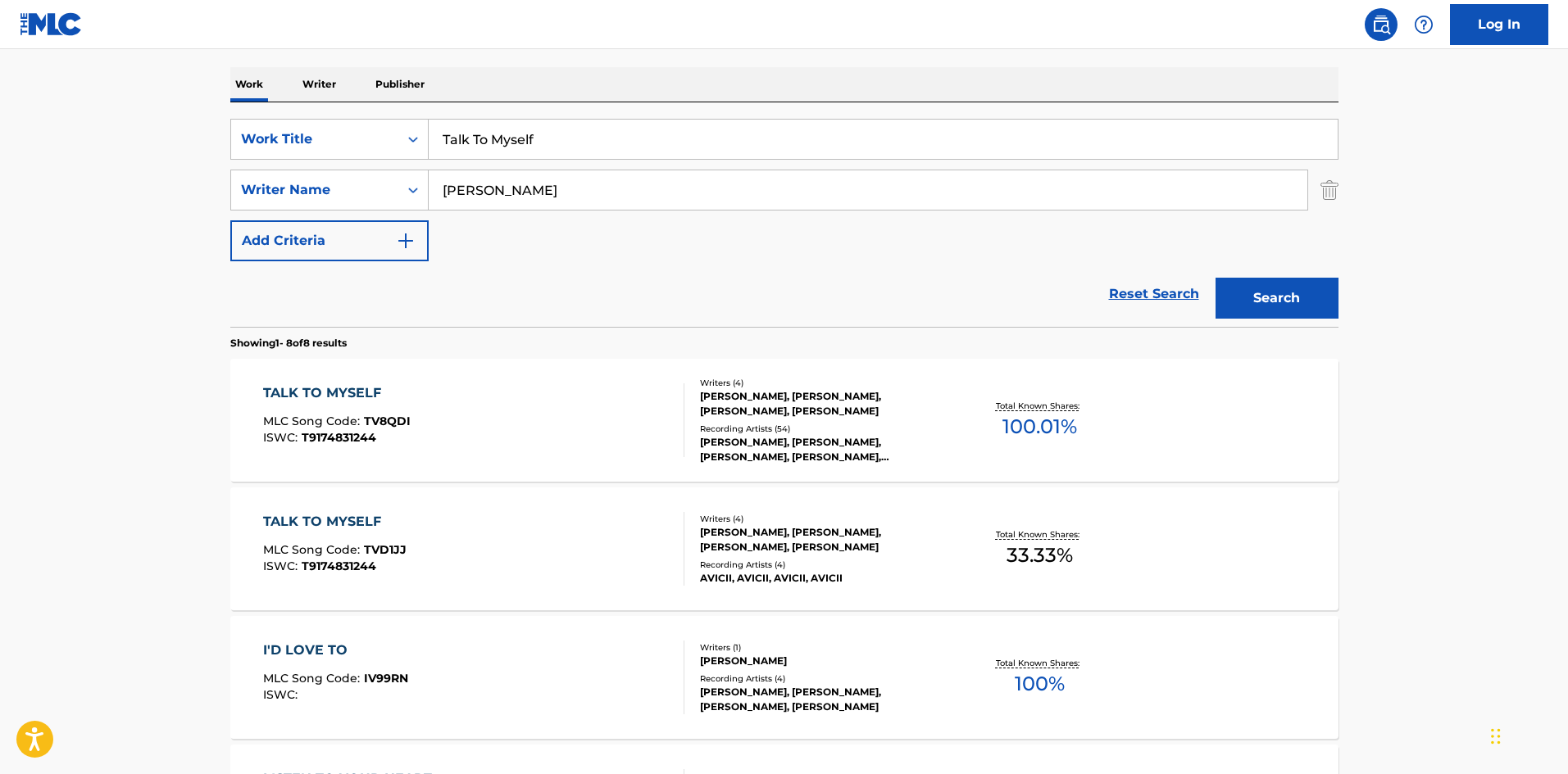
paste input "en More Days"
type input "Ten More Days"
click at [553, 195] on input "[PERSON_NAME]" at bounding box center [868, 189] width 879 height 39
paste input "[PERSON_NAME]"
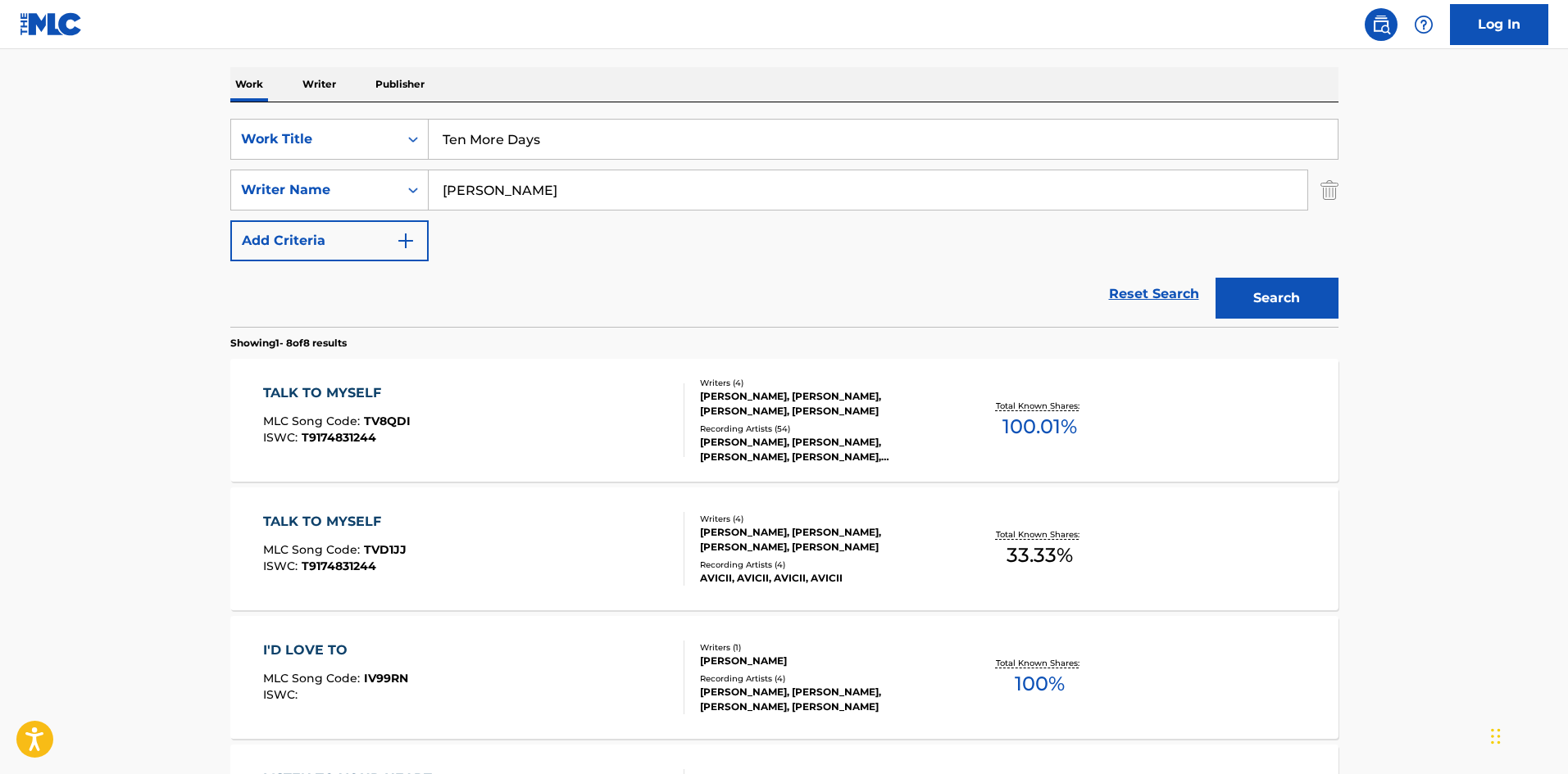
type input "[PERSON_NAME]"
click at [1257, 308] on button "Search" at bounding box center [1277, 298] width 123 height 41
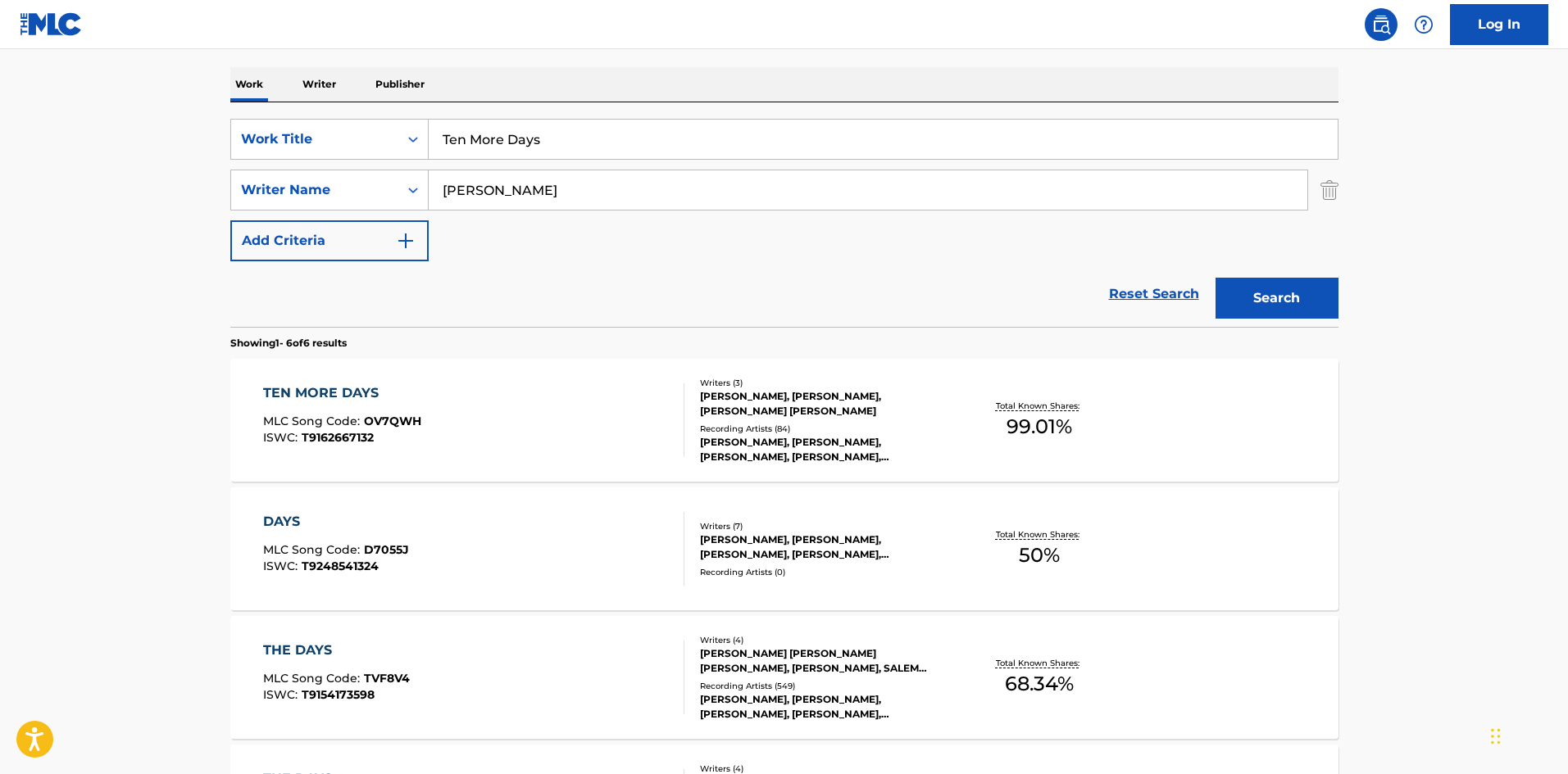
click at [527, 424] on div "TEN MORE DAYS MLC Song Code : OV7QWH ISWC : T9162667132" at bounding box center [474, 420] width 421 height 74
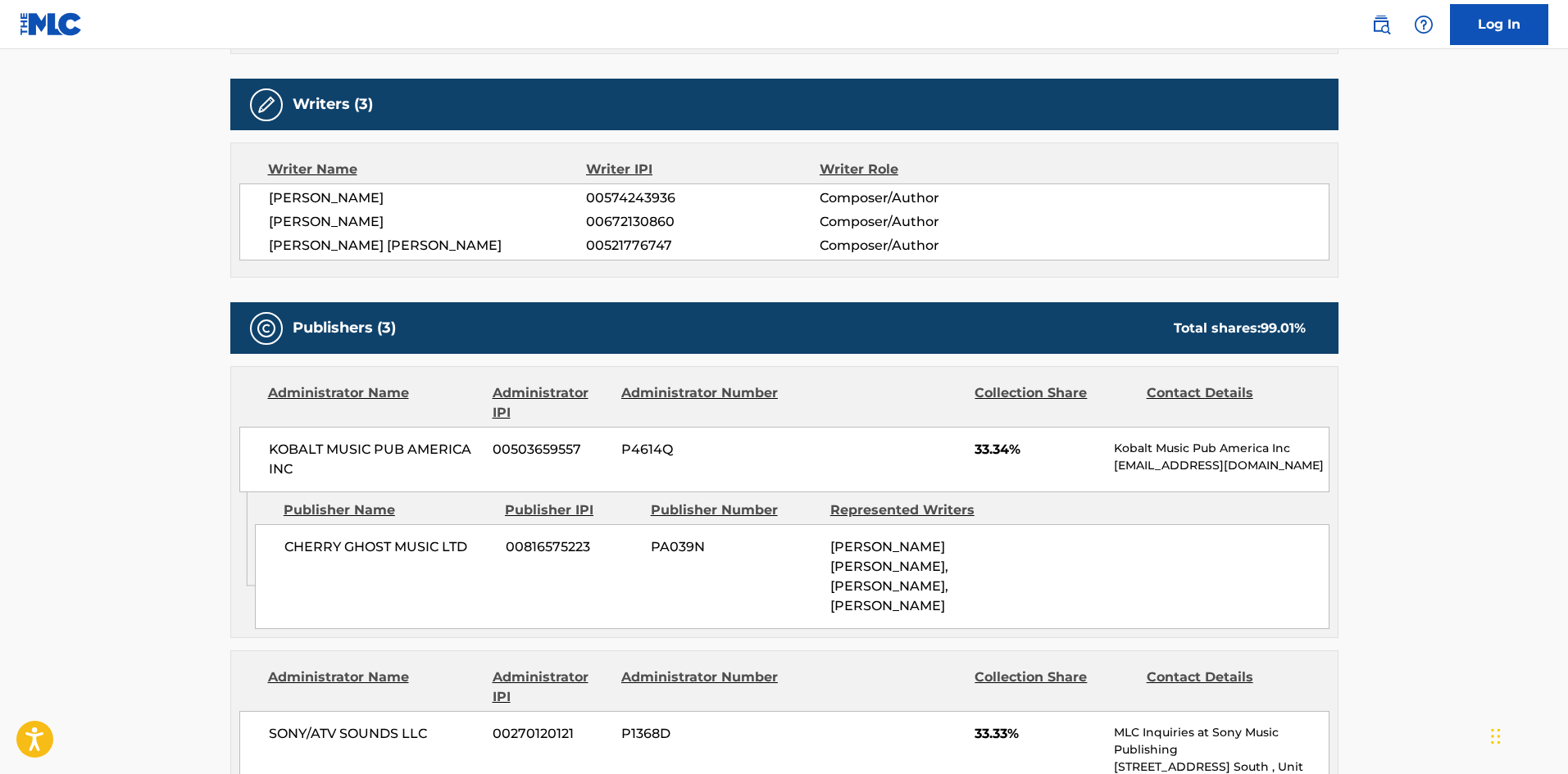
scroll to position [573, 0]
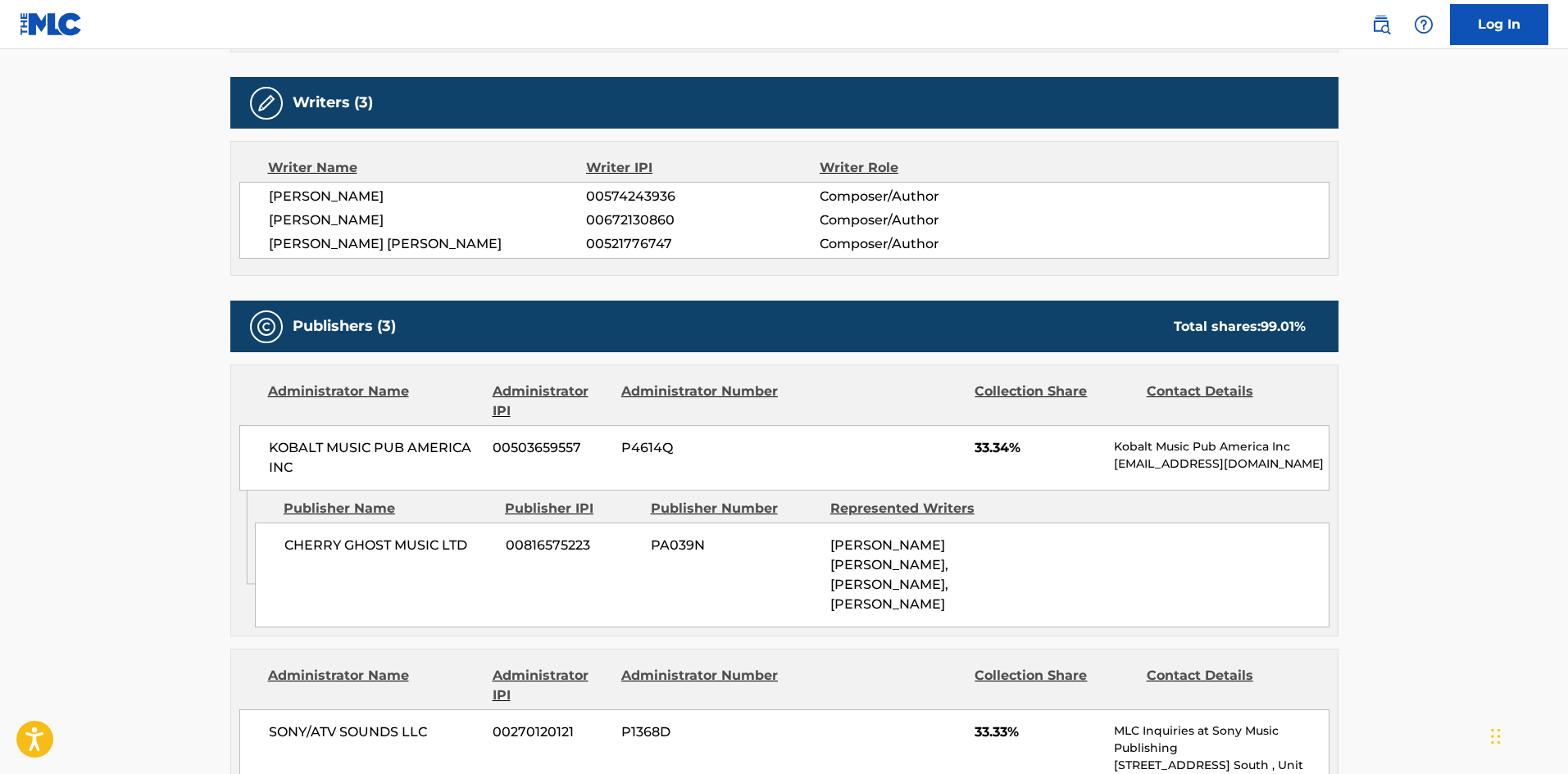
click at [287, 547] on span "CHERRY GHOST MUSIC LTD" at bounding box center [388, 545] width 209 height 19
drag, startPoint x: 287, startPoint y: 547, endPoint x: 356, endPoint y: 544, distance: 69.1
click at [356, 544] on span "CHERRY GHOST MUSIC LTD" at bounding box center [388, 545] width 209 height 19
copy span "CHERRY GHOST"
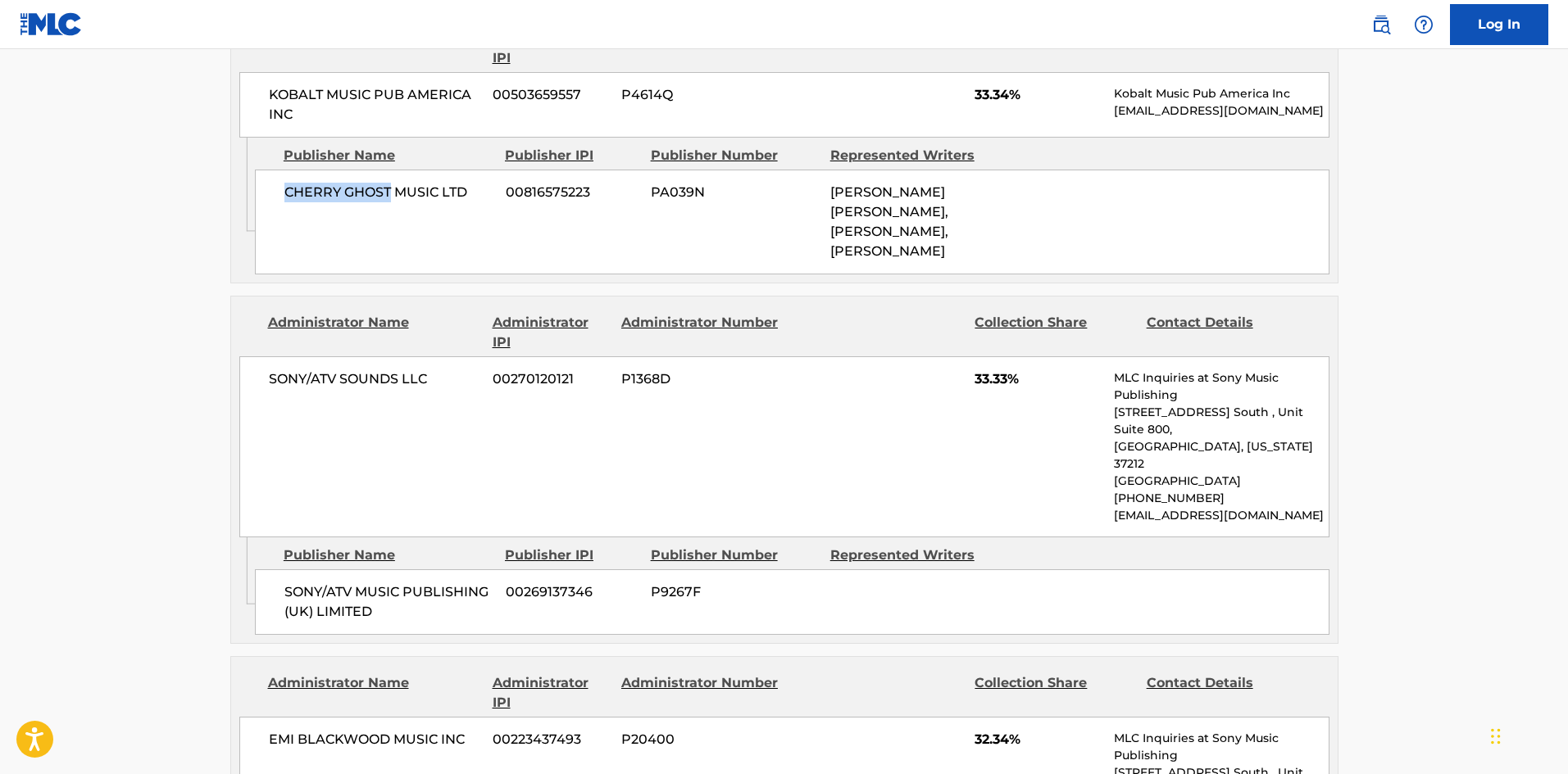
scroll to position [1065, 0]
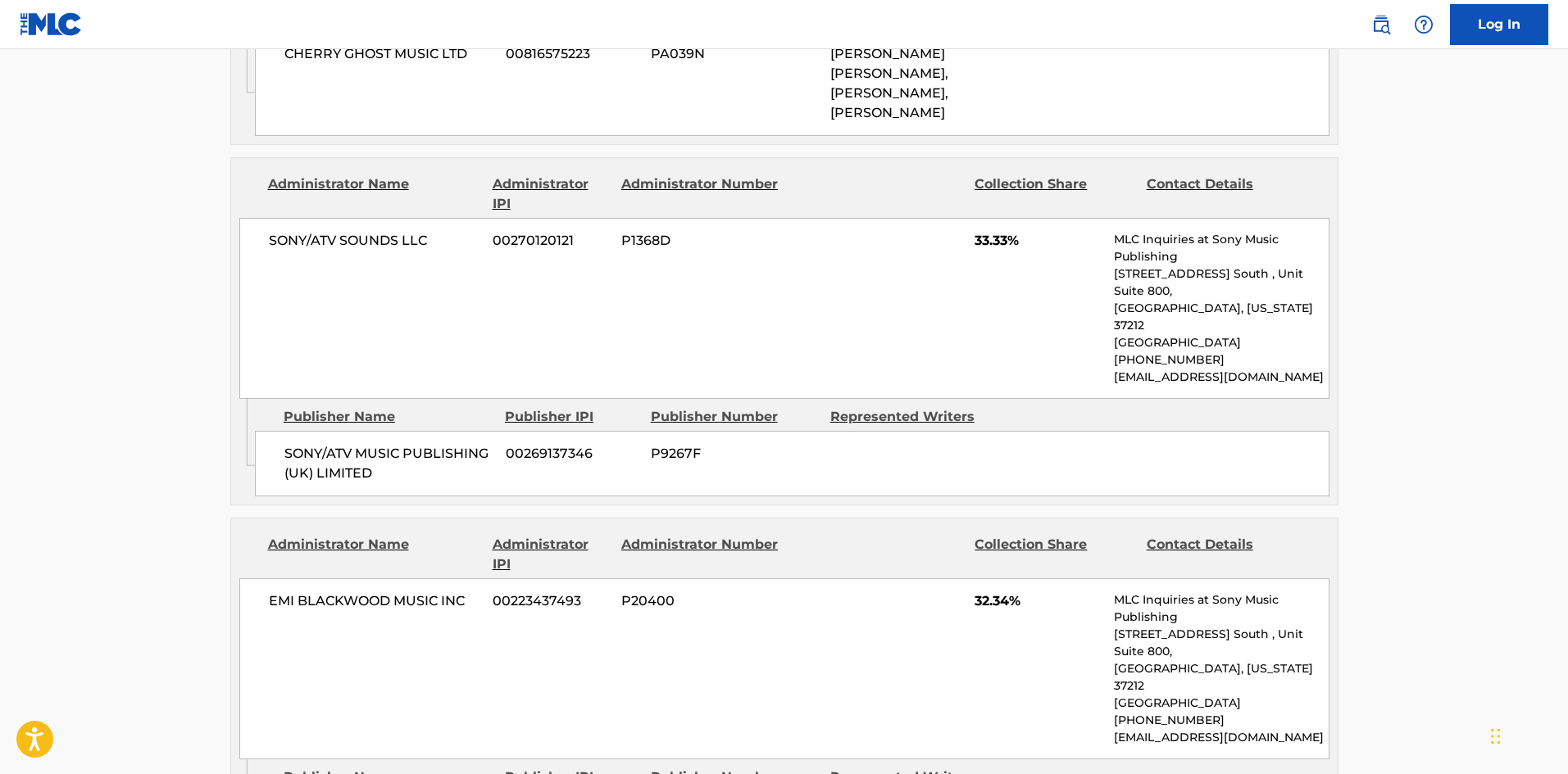
click at [296, 431] on div "SONY/ATV MUSIC PUBLISHING (UK) LIMITED 00269137346 P9267F" at bounding box center [793, 464] width 1075 height 66
drag, startPoint x: 296, startPoint y: 388, endPoint x: 378, endPoint y: 416, distance: 86.6
click at [378, 431] on div "SONY/ATV MUSIC PUBLISHING (UK) LIMITED 00269137346 P9267F" at bounding box center [793, 464] width 1075 height 66
copy div "SONY/ATV MUSIC PUBLISHING (UK) LIMITED"
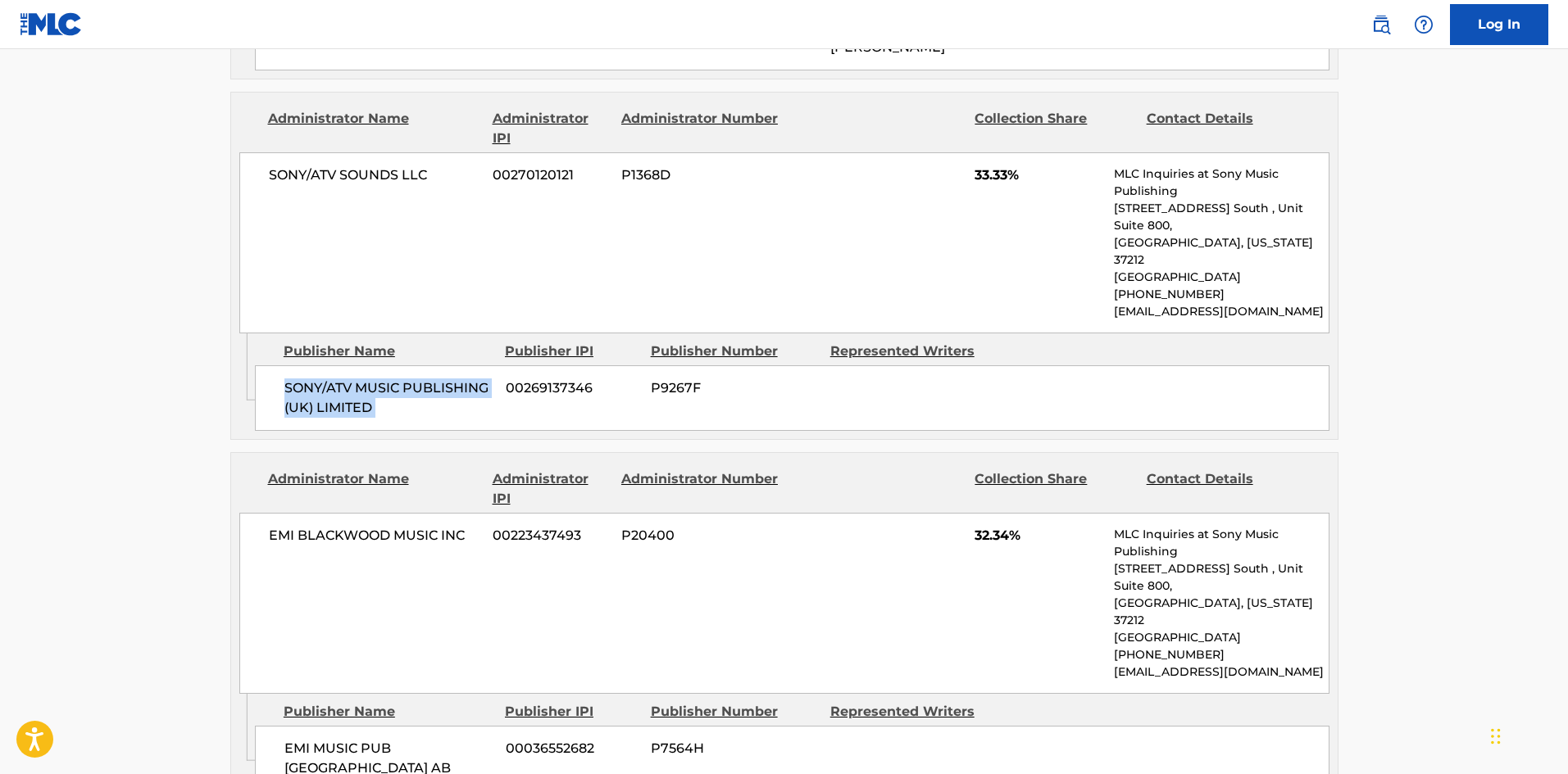
scroll to position [1229, 0]
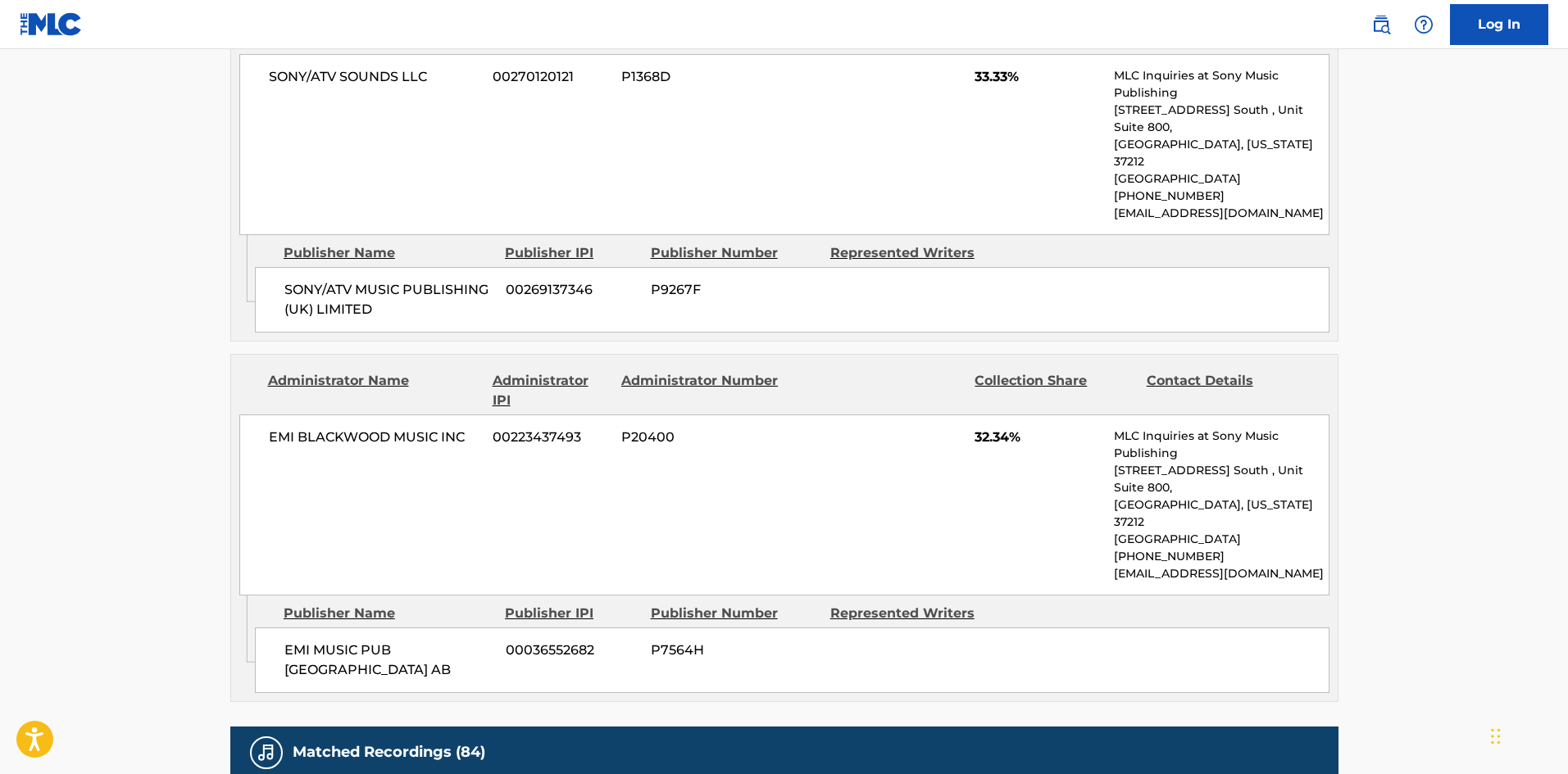
click at [289, 641] on span "EMI MUSIC PUB [GEOGRAPHIC_DATA] AB" at bounding box center [388, 660] width 209 height 39
drag, startPoint x: 289, startPoint y: 570, endPoint x: 330, endPoint y: 585, distance: 43.7
click at [330, 641] on span "EMI MUSIC PUB [GEOGRAPHIC_DATA] AB" at bounding box center [388, 660] width 209 height 39
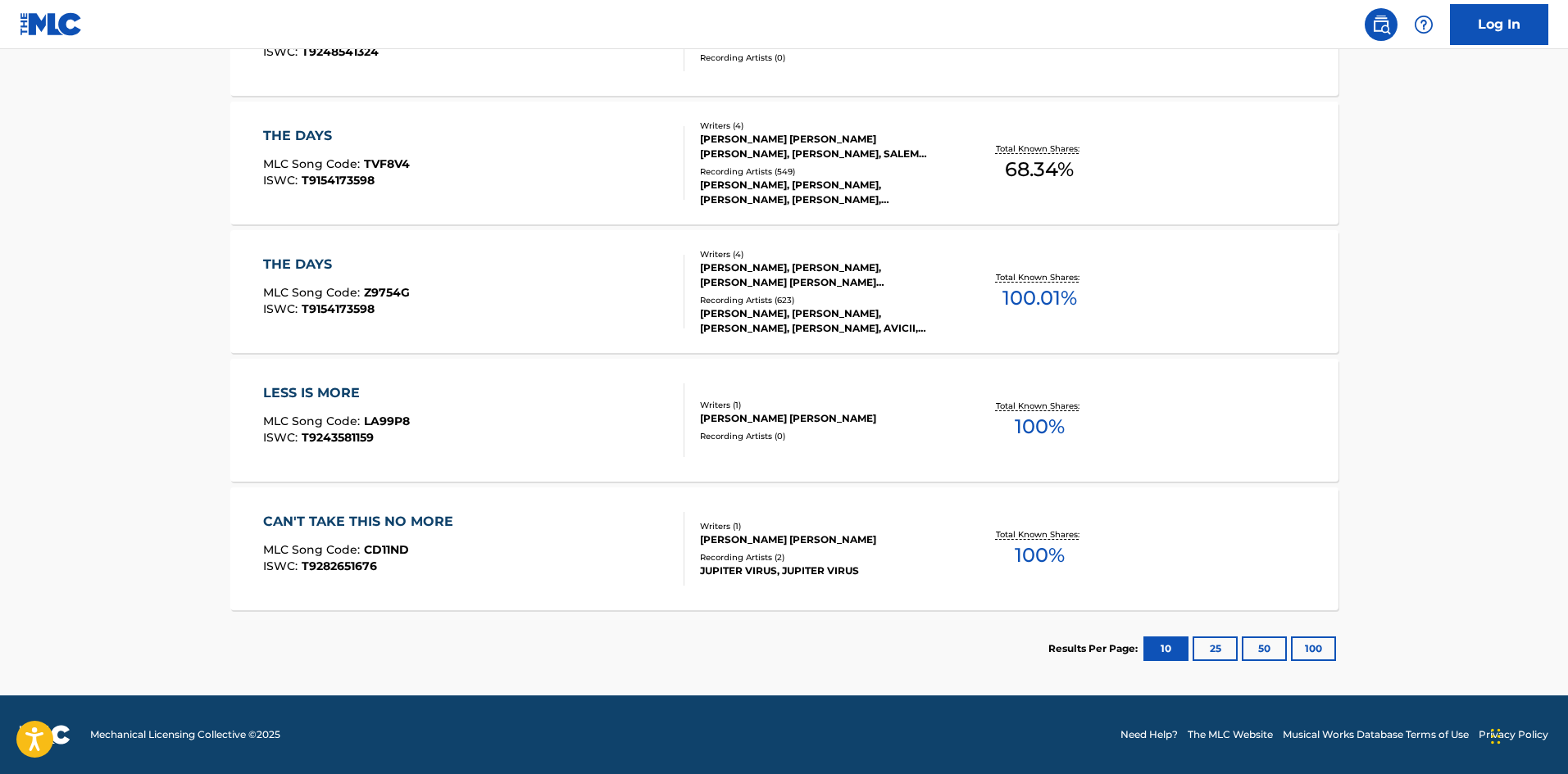
scroll to position [245, 0]
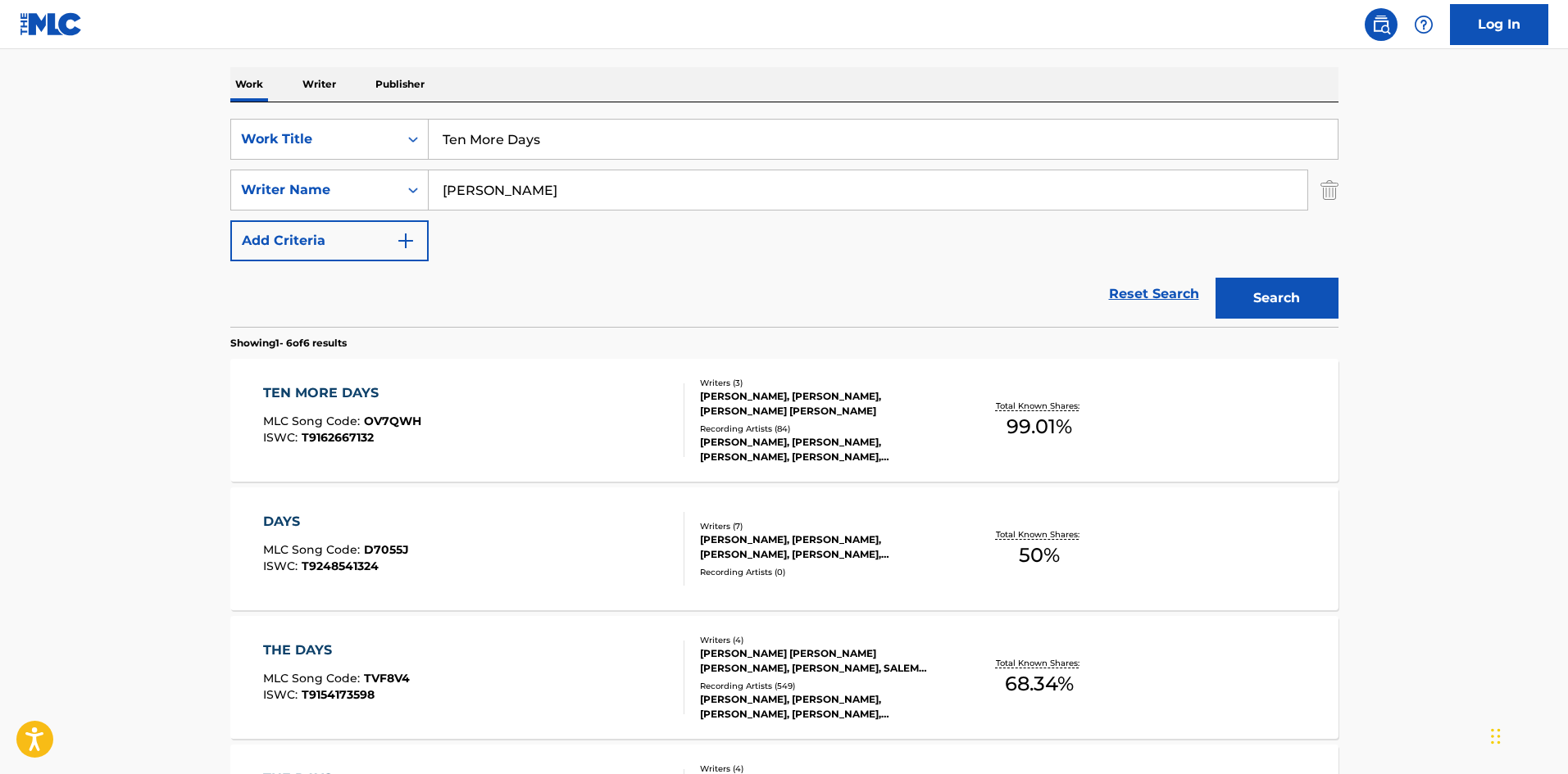
click at [547, 150] on input "Ten More Days" at bounding box center [883, 138] width 909 height 39
paste input "rouble"
type input "Trouble"
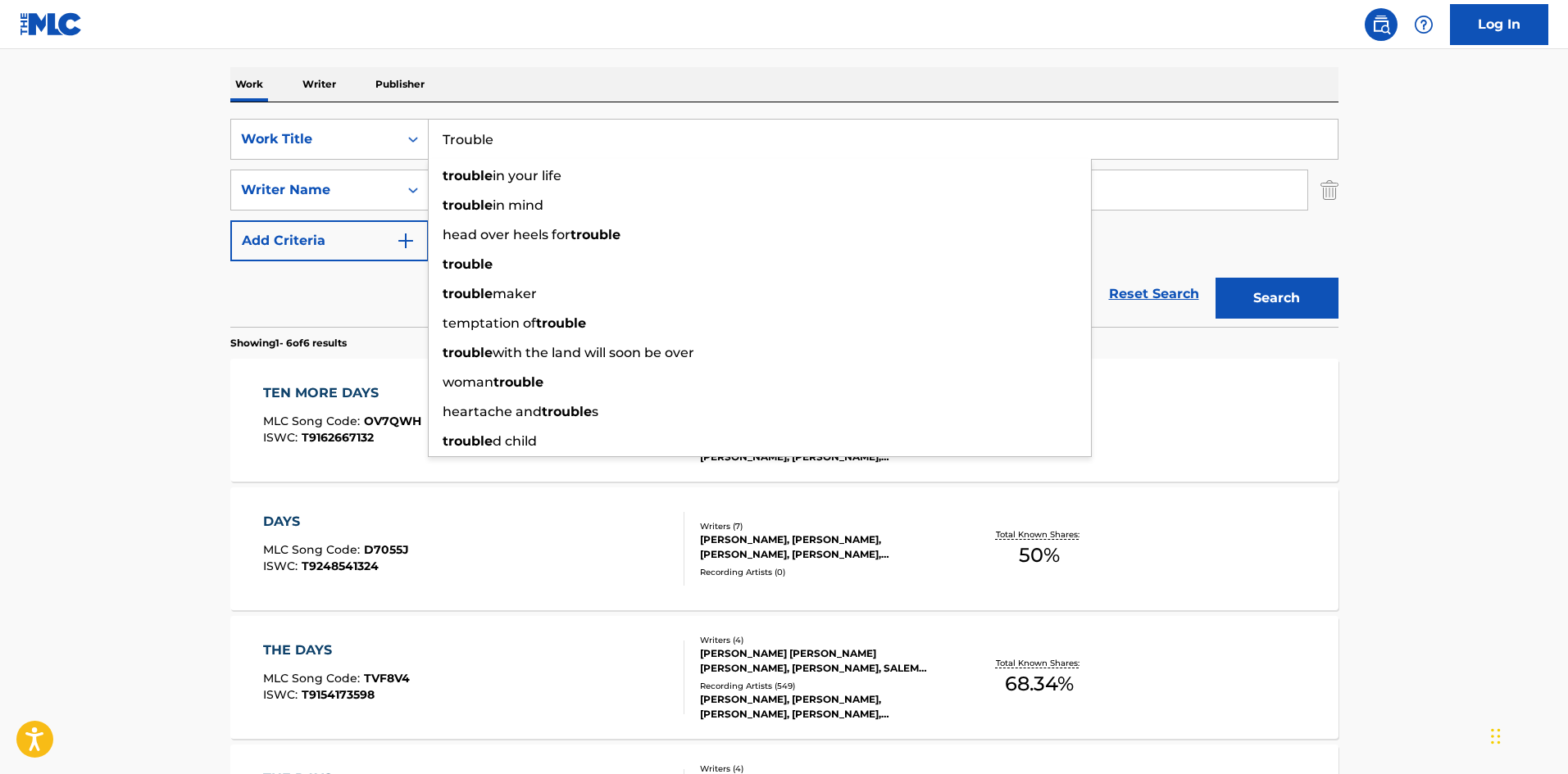
click at [14, 362] on main "The MLC Public Work Search The accuracy and completeness of The MLC's data is d…" at bounding box center [784, 507] width 1568 height 1407
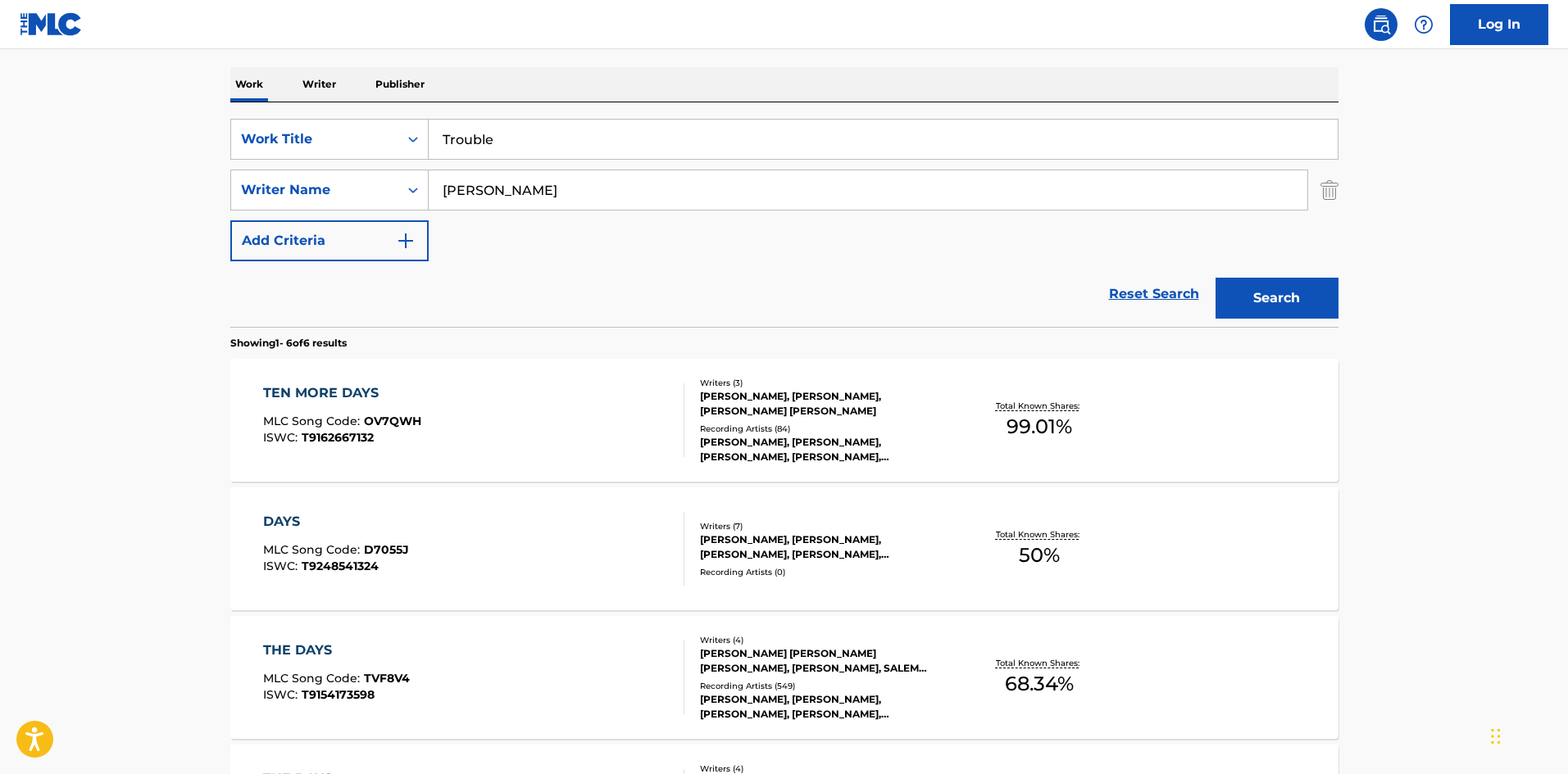
click at [596, 177] on input "[PERSON_NAME]" at bounding box center [868, 189] width 879 height 39
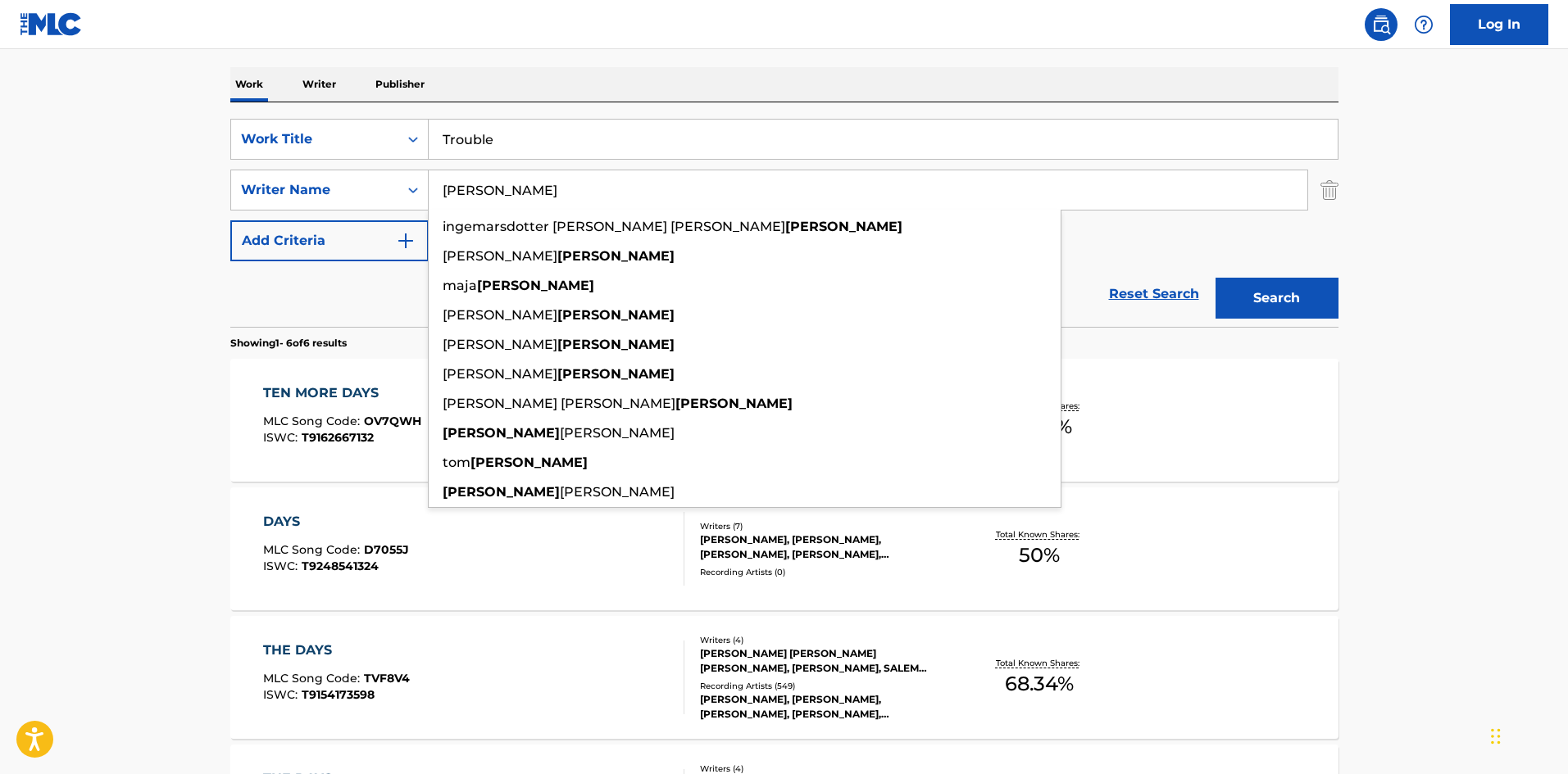
click at [1314, 293] on button "Search" at bounding box center [1277, 298] width 123 height 41
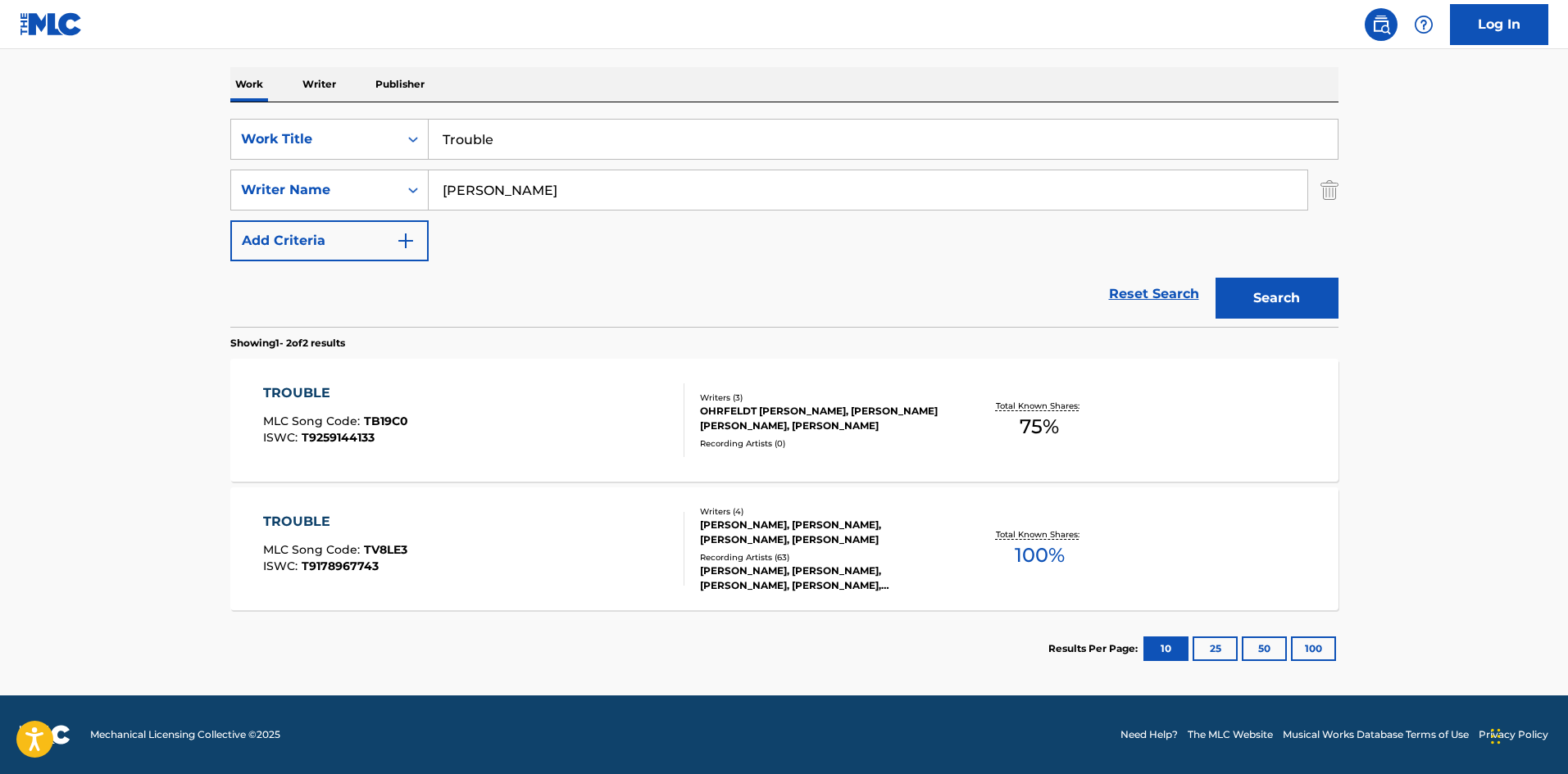
click at [455, 581] on div "TROUBLE MLC Song Code : TV8LE3 ISWC : T9178967743" at bounding box center [474, 549] width 421 height 74
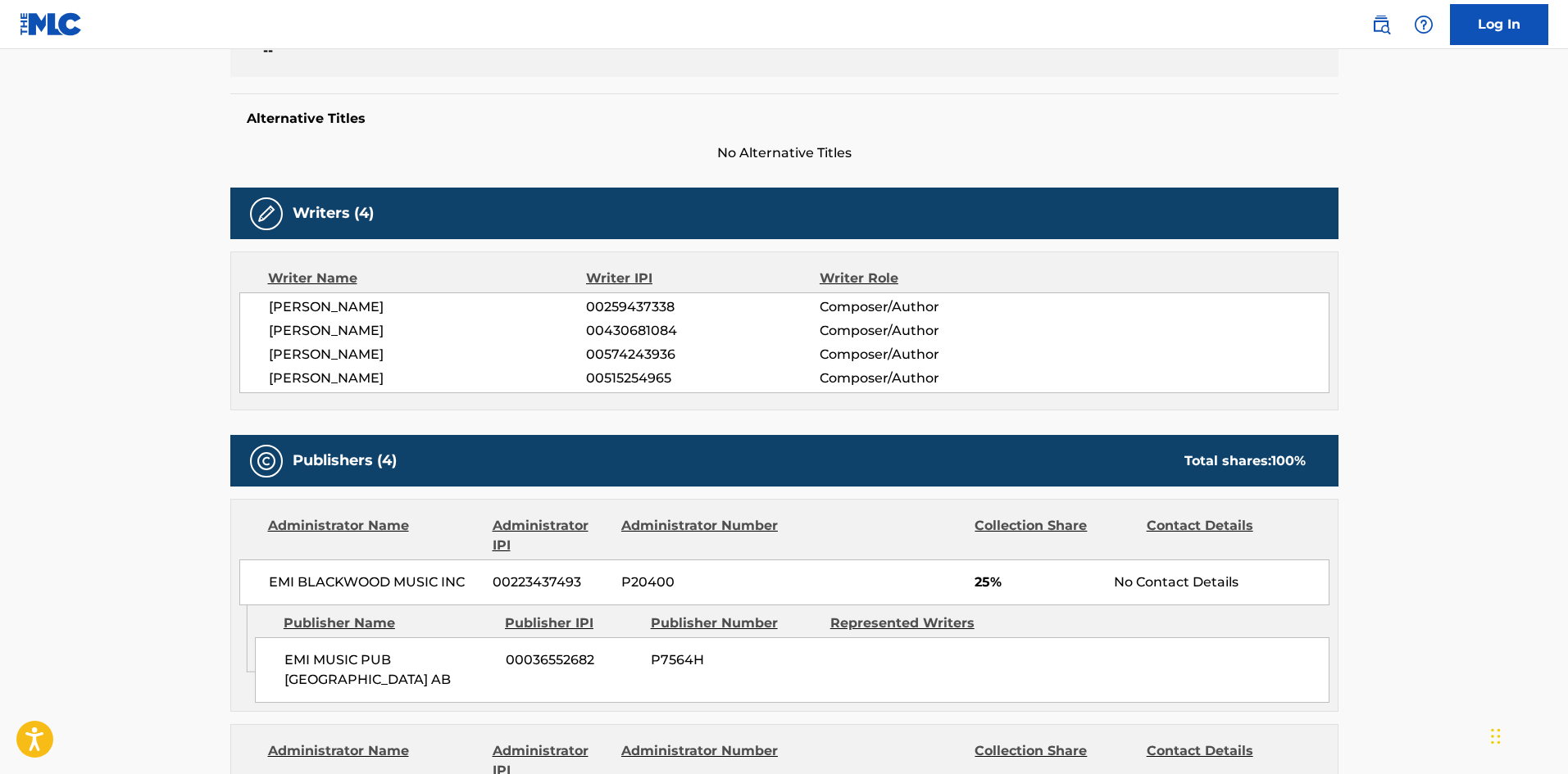
scroll to position [492, 0]
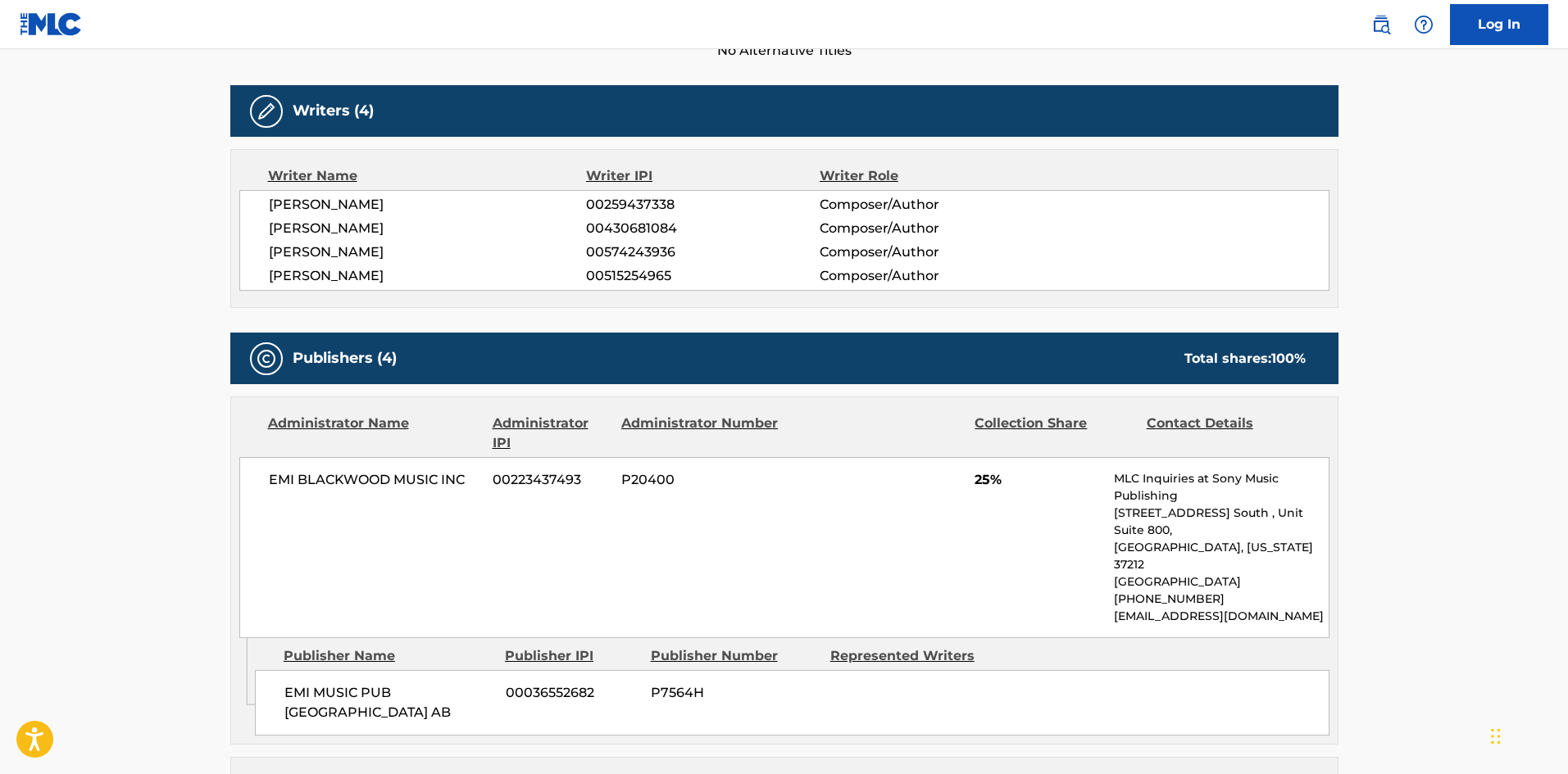
click at [289, 684] on span "EMI MUSIC PUB [GEOGRAPHIC_DATA] AB" at bounding box center [388, 703] width 209 height 39
drag, startPoint x: 289, startPoint y: 654, endPoint x: 380, endPoint y: 672, distance: 92.8
click at [380, 684] on span "EMI MUSIC PUB [GEOGRAPHIC_DATA] AB" at bounding box center [388, 703] width 209 height 39
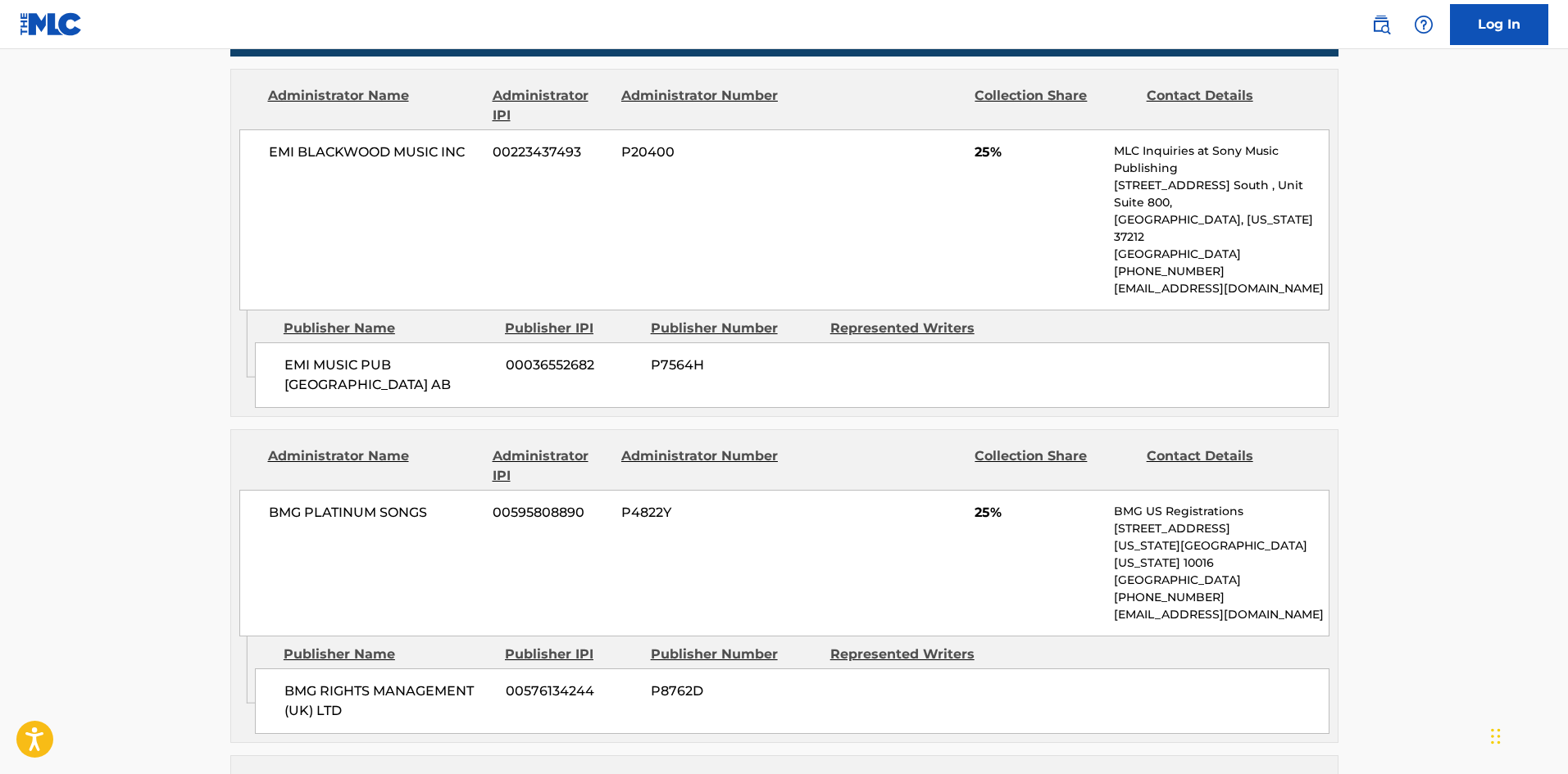
click at [283, 669] on div "BMG RIGHTS MANAGEMENT (UK) LTD 00576134244 P8762D" at bounding box center [793, 701] width 1075 height 66
drag, startPoint x: 283, startPoint y: 621, endPoint x: 376, endPoint y: 672, distance: 106.1
click at [376, 672] on div "BMG RIGHTS MANAGEMENT (UK) LTD 00576134244 P8762D" at bounding box center [793, 701] width 1075 height 66
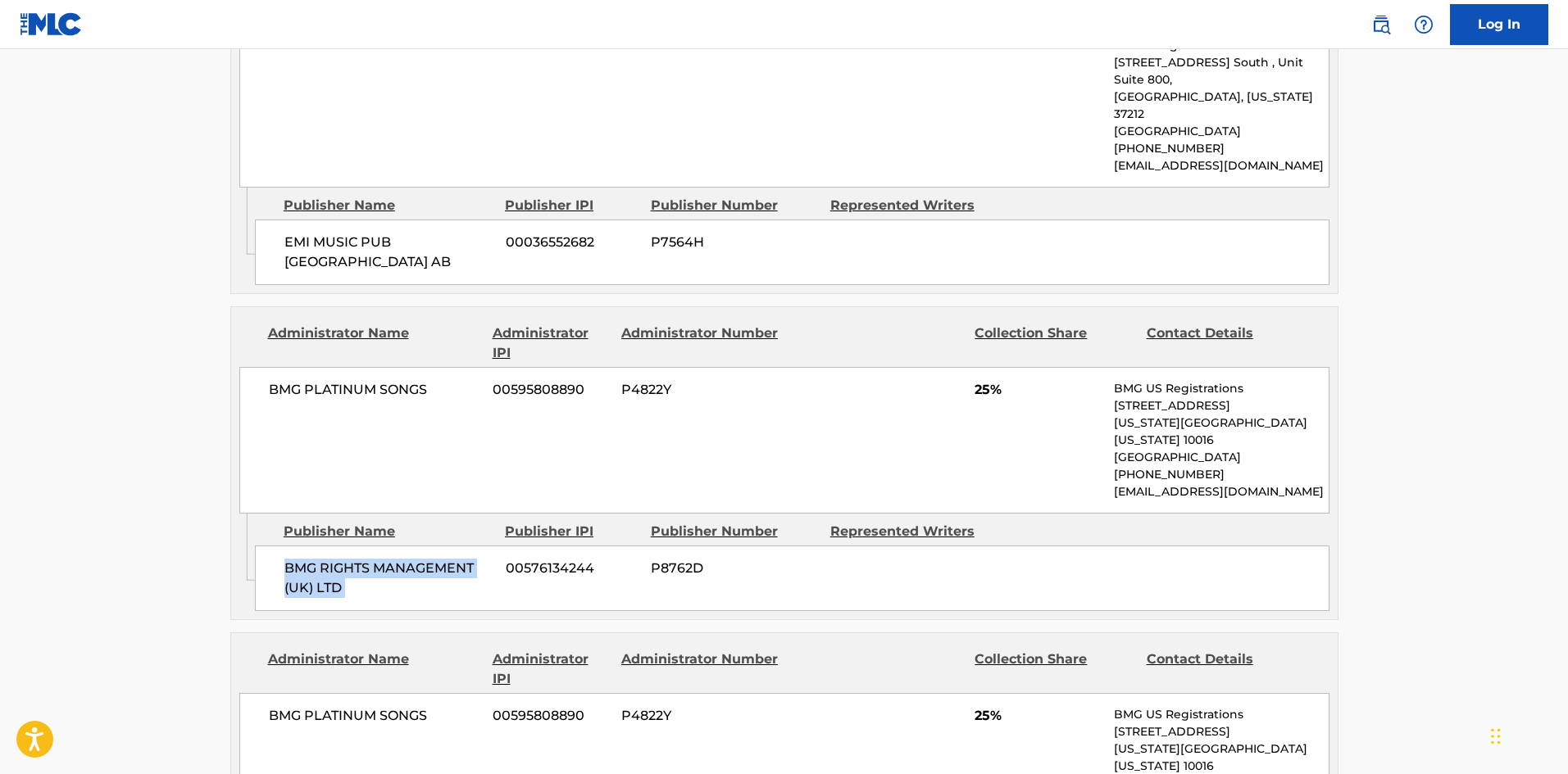
scroll to position [1147, 0]
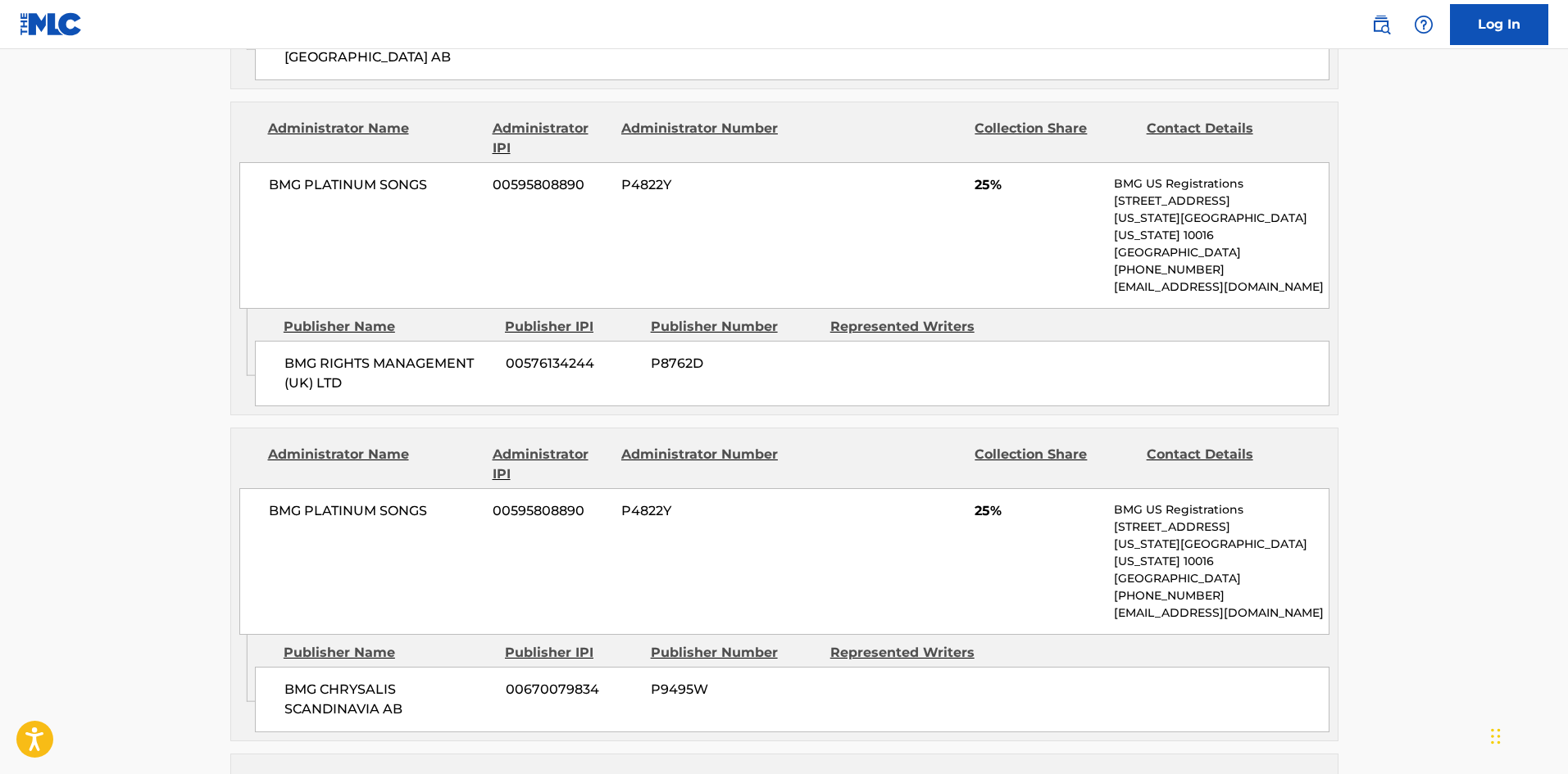
click at [297, 680] on span "BMG CHRYSALIS SCANDINAVIA AB" at bounding box center [388, 699] width 209 height 39
drag, startPoint x: 297, startPoint y: 614, endPoint x: 401, endPoint y: 637, distance: 106.5
click at [401, 680] on span "BMG CHRYSALIS SCANDINAVIA AB" at bounding box center [388, 699] width 209 height 39
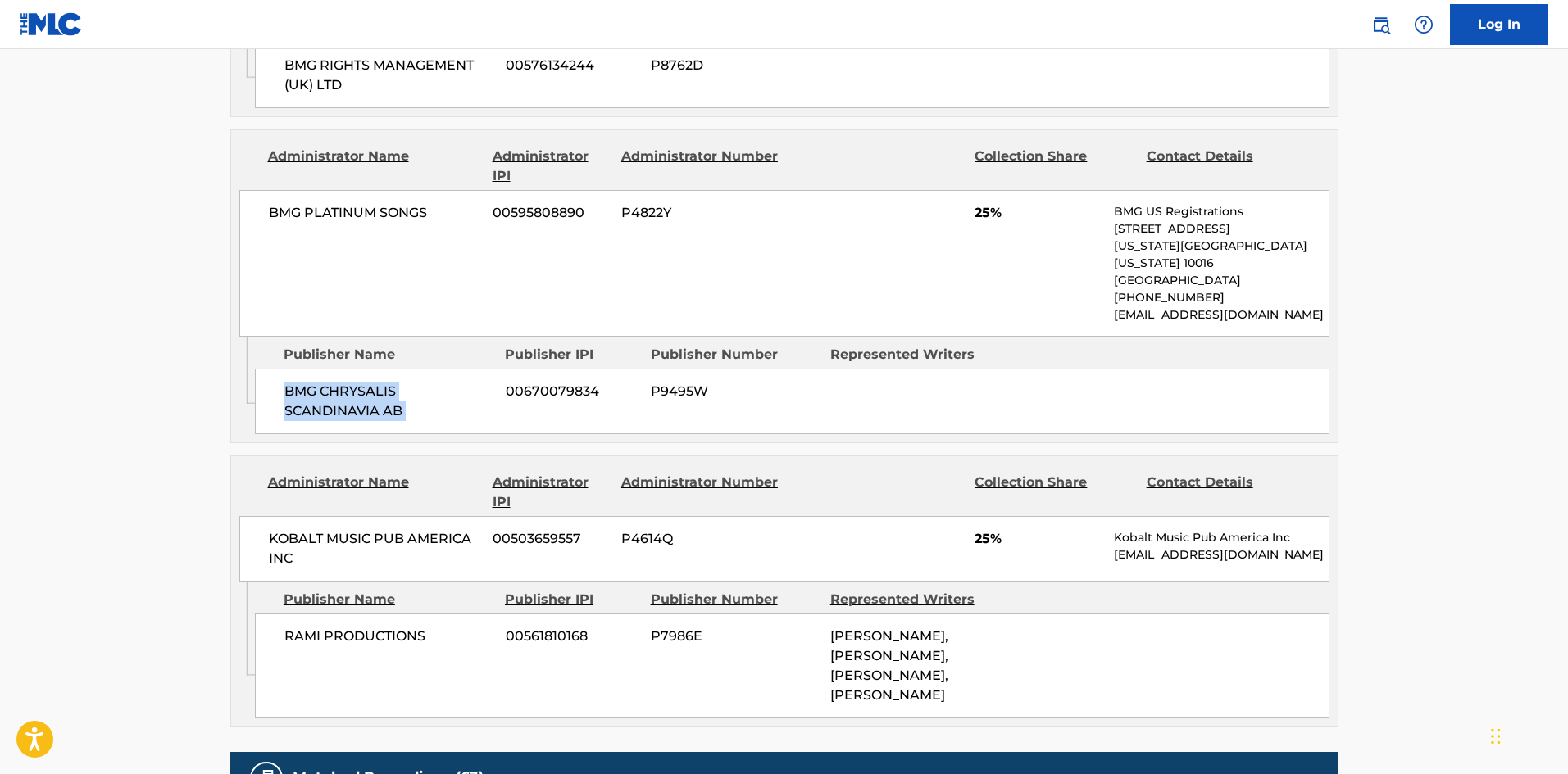
scroll to position [1475, 0]
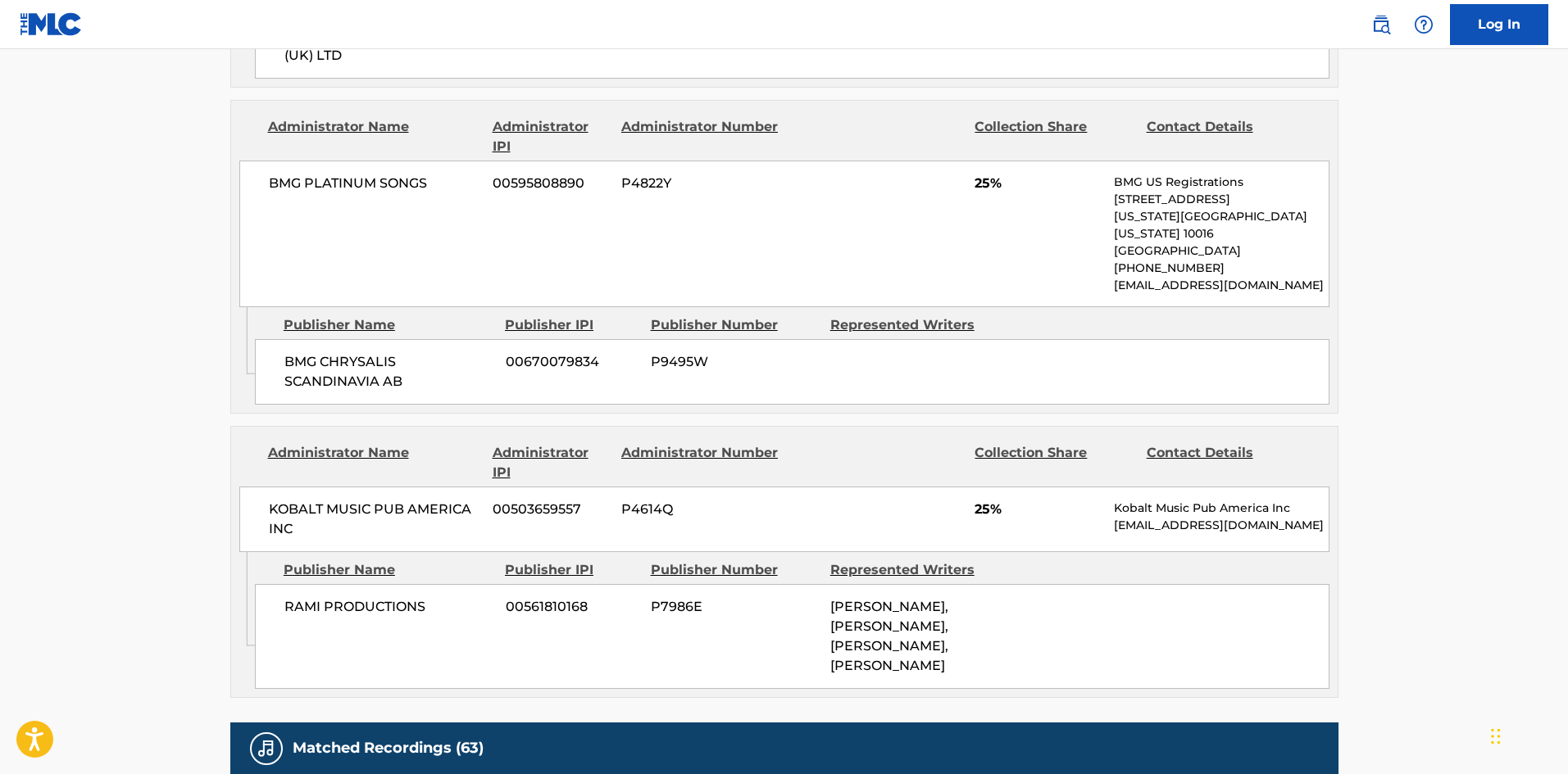
click at [278, 585] on div "RAMI PRODUCTIONS 00561810168 P7986E [PERSON_NAME], [PERSON_NAME], [PERSON_NAME]…" at bounding box center [793, 637] width 1075 height 105
drag, startPoint x: 278, startPoint y: 533, endPoint x: 396, endPoint y: 534, distance: 118.0
click at [396, 585] on div "RAMI PRODUCTIONS 00561810168 P7986E [PERSON_NAME], [PERSON_NAME], [PERSON_NAME]…" at bounding box center [793, 637] width 1075 height 105
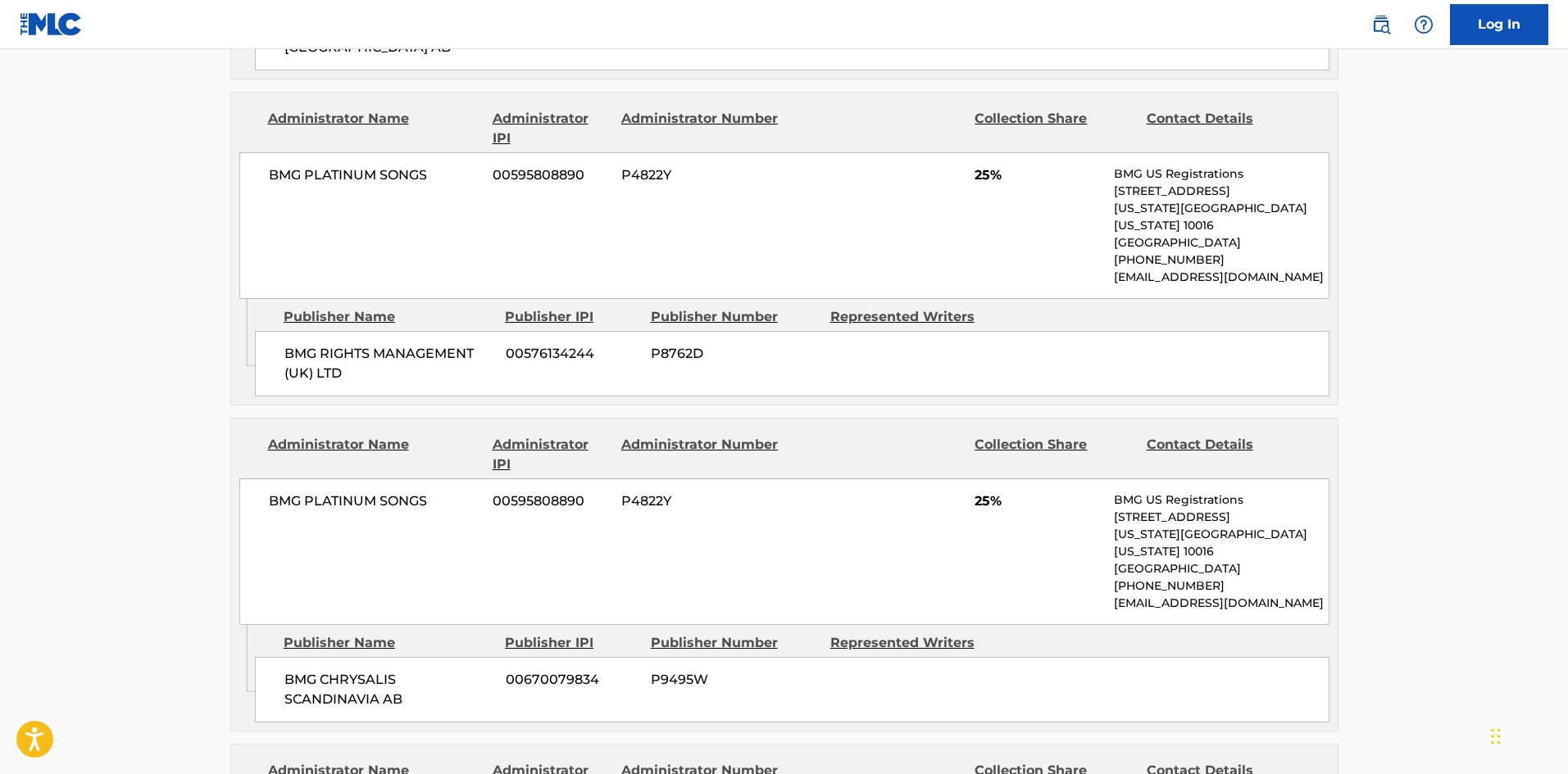
scroll to position [1311, 0]
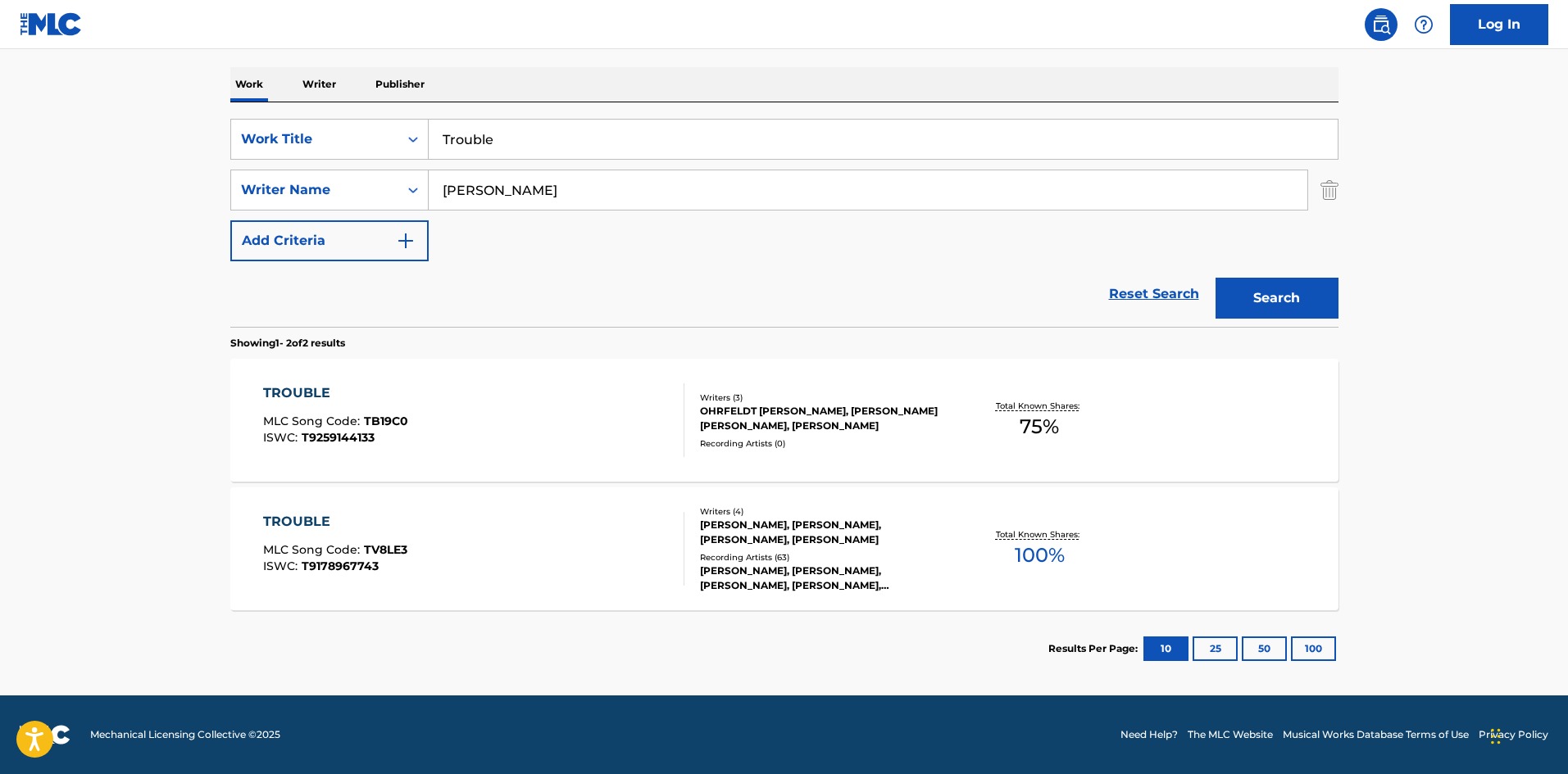
scroll to position [245, 0]
click at [475, 156] on input "Trouble" at bounding box center [883, 138] width 909 height 39
paste input "Waiting For Lov"
type input "Waiting For Love"
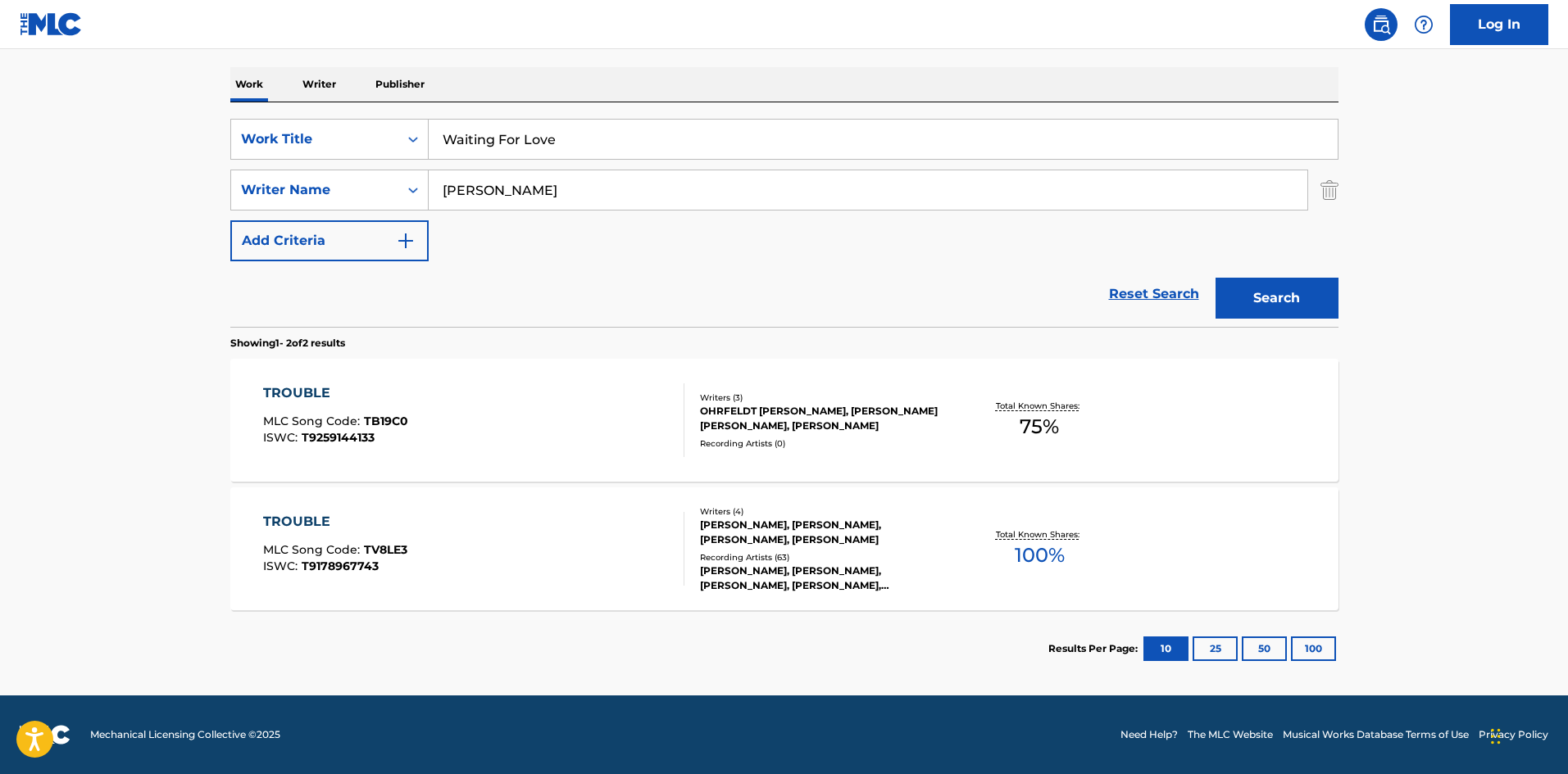
click at [3, 345] on main "The MLC Public Work Search The accuracy and completeness of The MLC's data is d…" at bounding box center [784, 250] width 1568 height 892
click at [622, 200] on input "[PERSON_NAME]" at bounding box center [868, 189] width 879 height 39
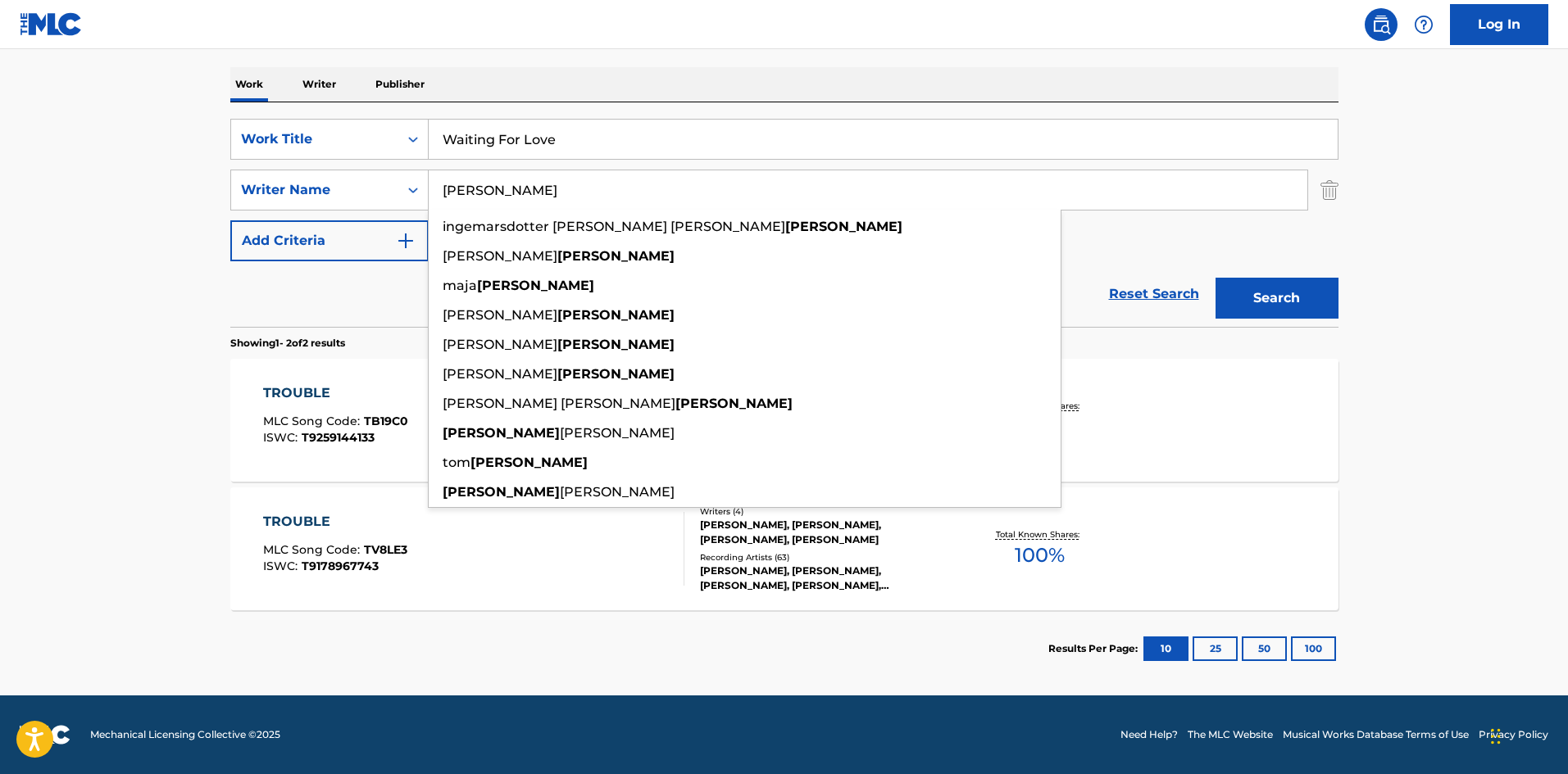
click at [1249, 265] on div "Search" at bounding box center [1273, 294] width 132 height 66
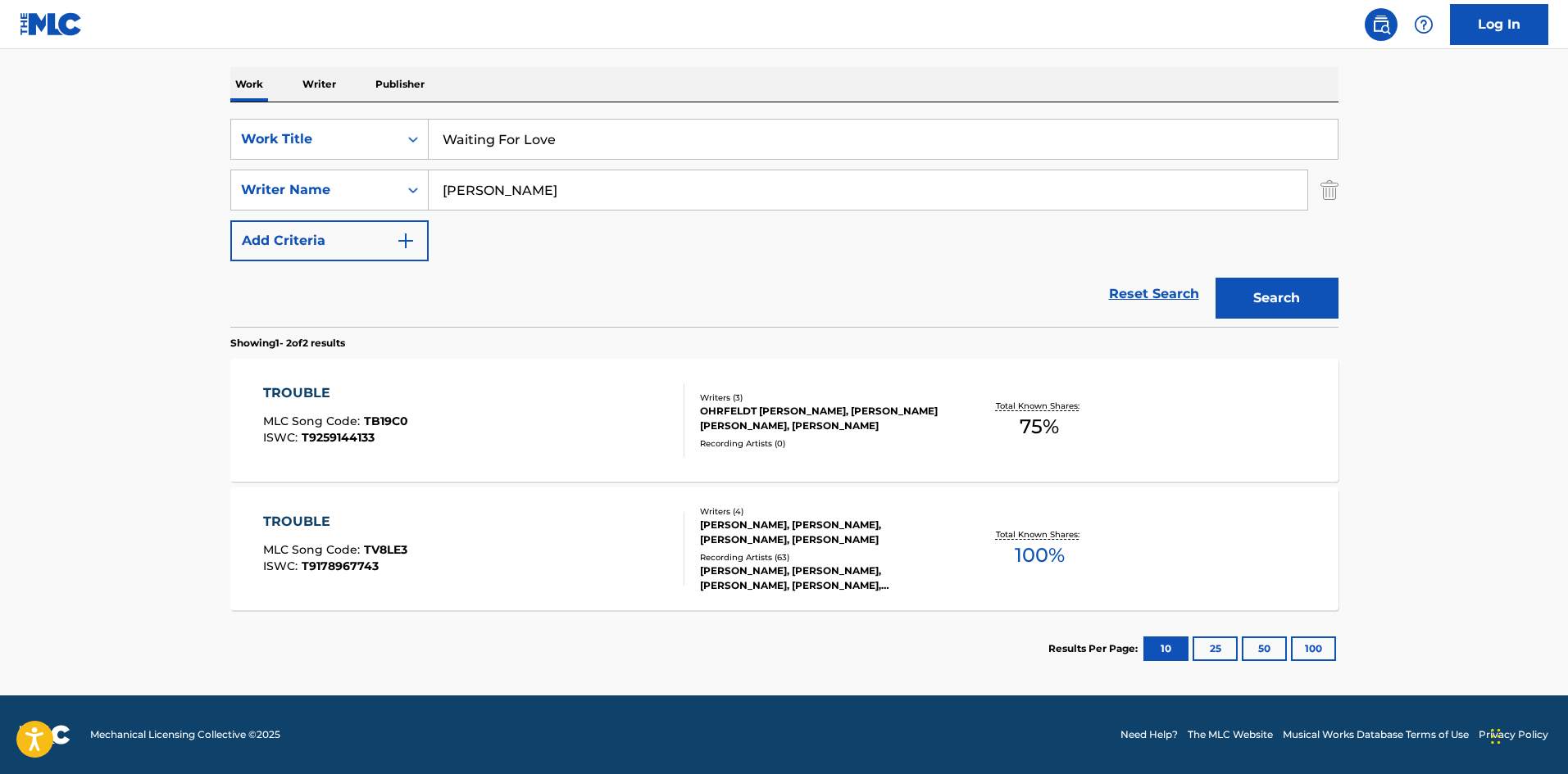
click at [1258, 279] on button "Search" at bounding box center [1277, 298] width 123 height 41
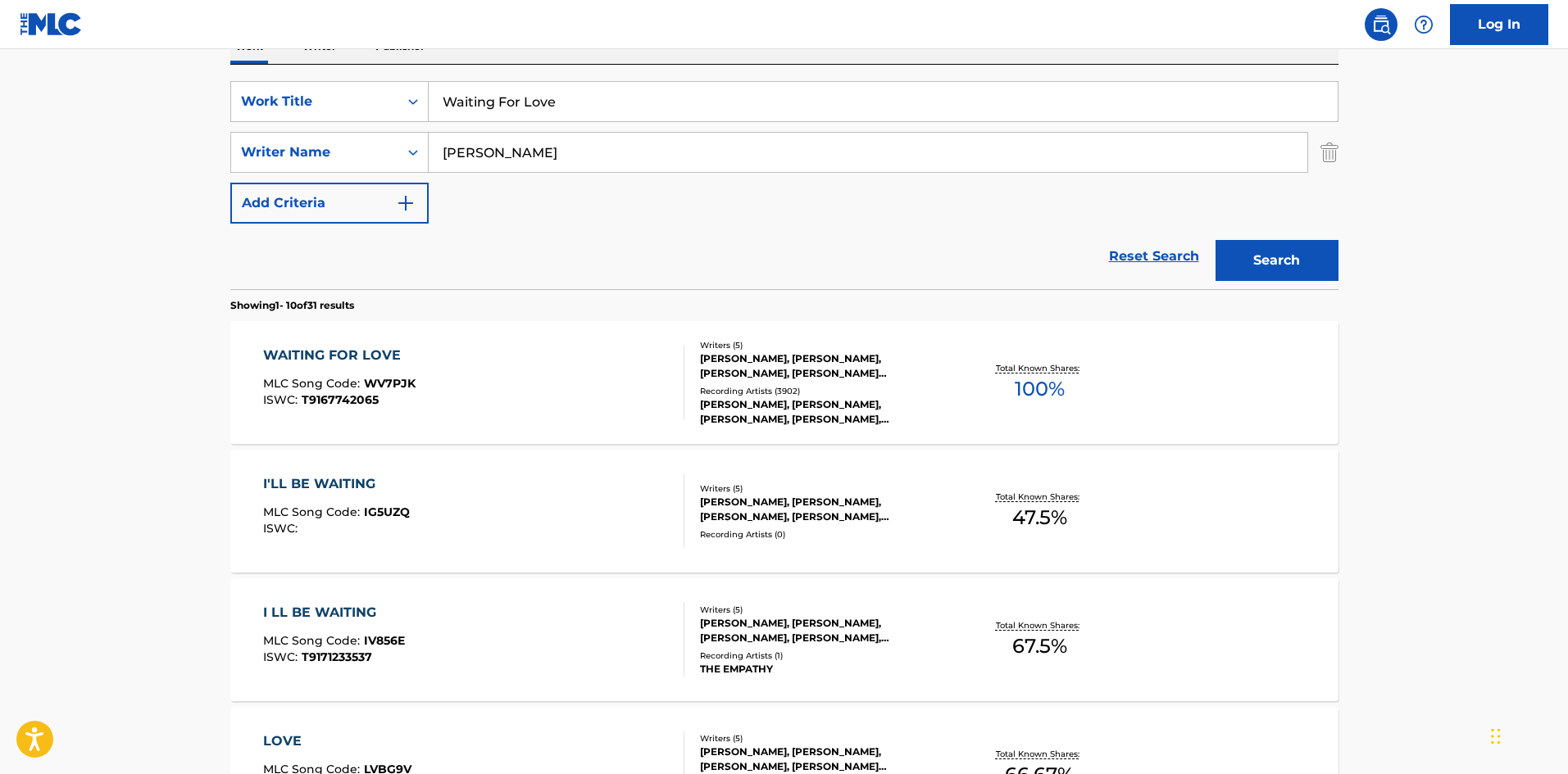
scroll to position [328, 0]
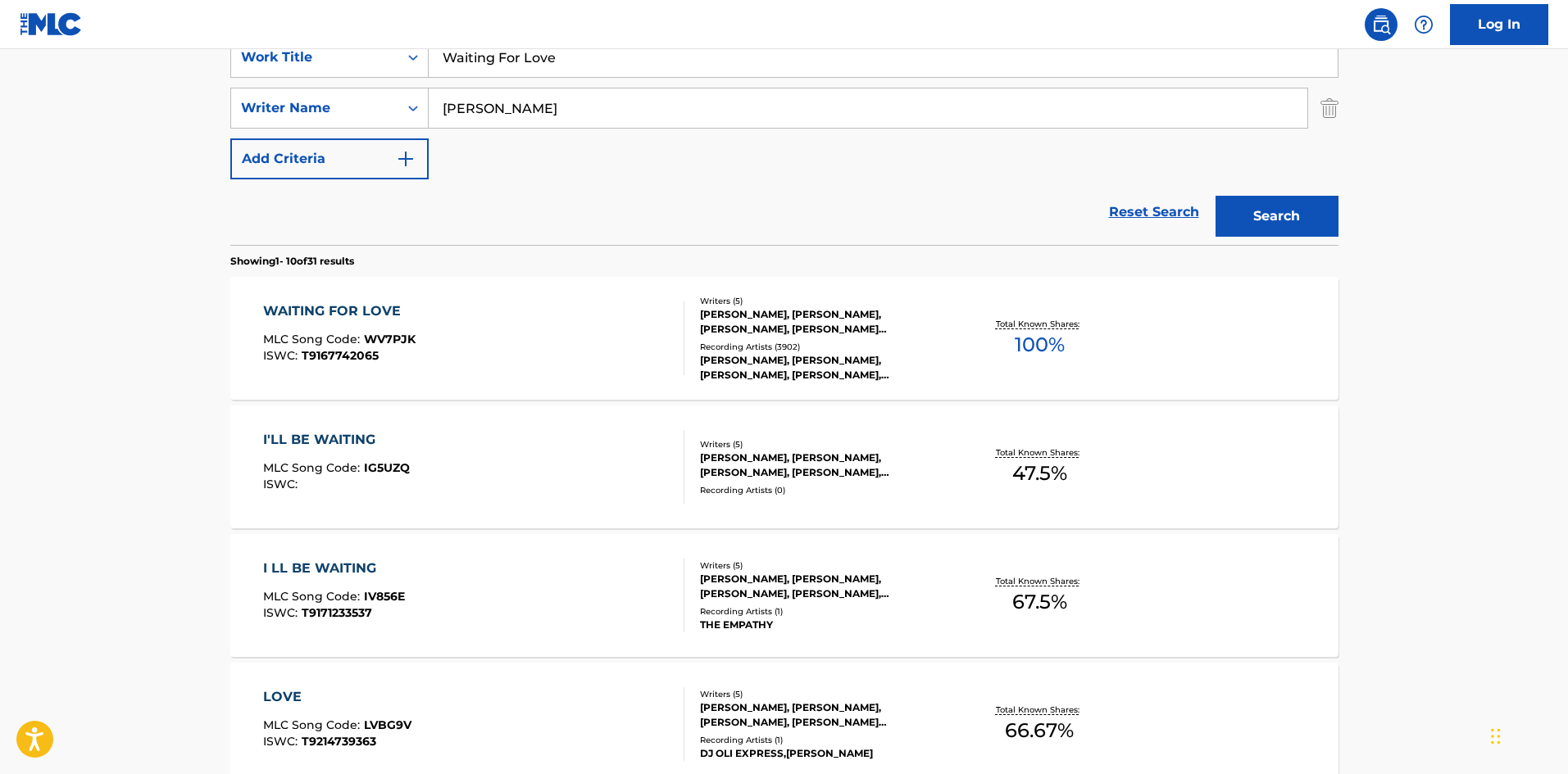
click at [397, 352] on div "ISWC : T9167742065" at bounding box center [339, 356] width 153 height 12
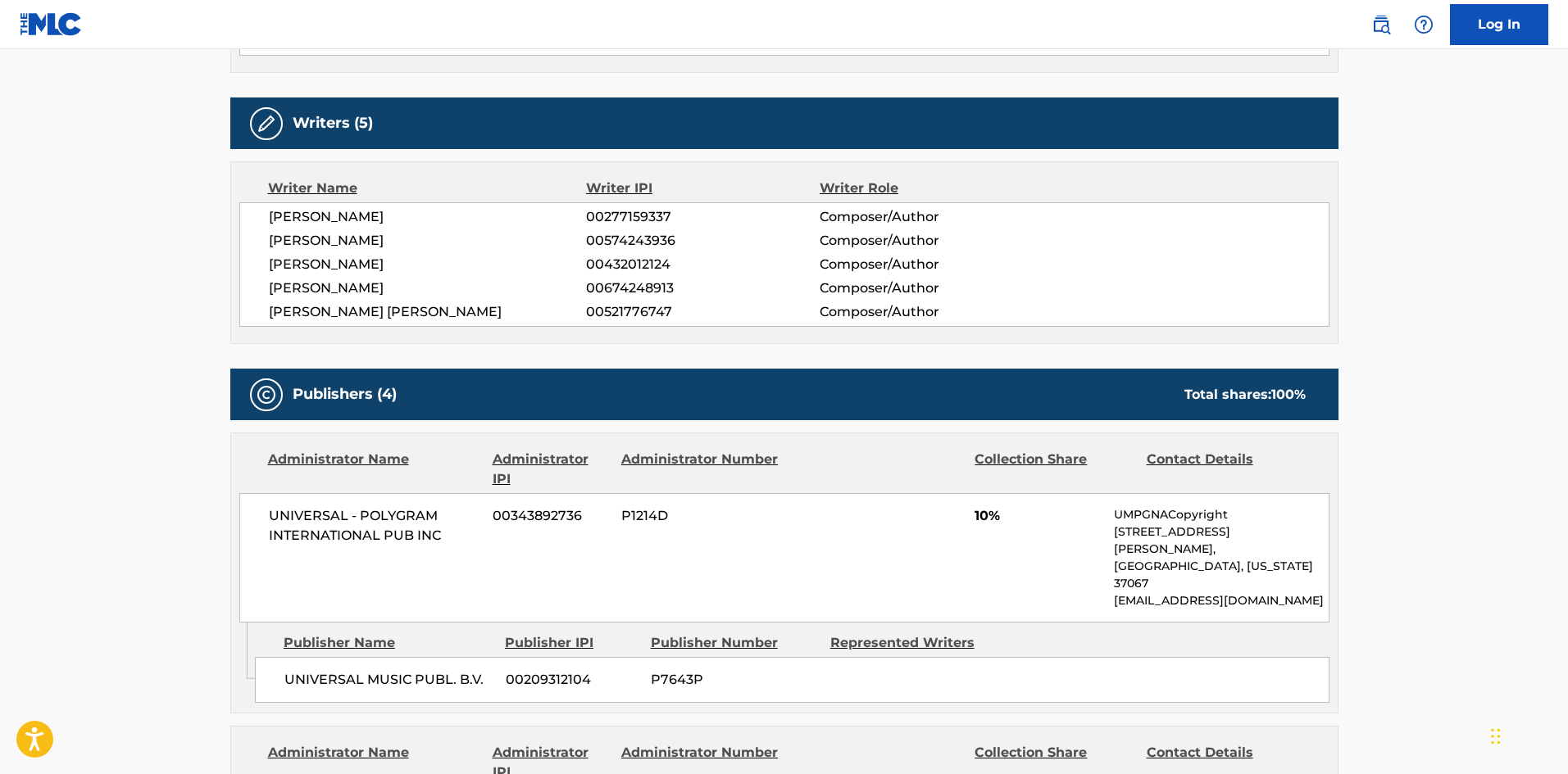
scroll to position [656, 0]
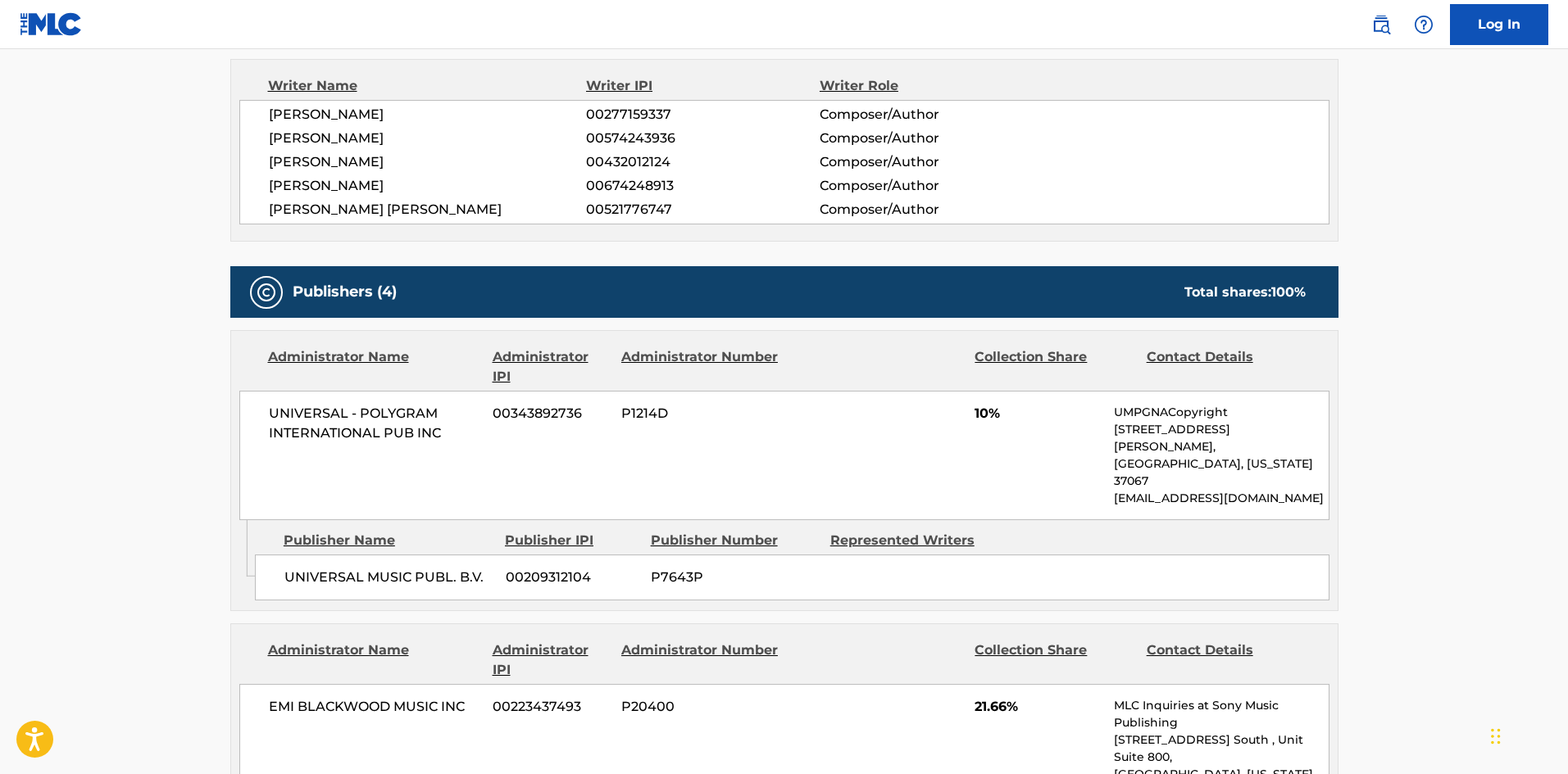
click at [281, 555] on div "UNIVERSAL MUSIC PUBL. B.V. 00209312104 P7643P" at bounding box center [793, 578] width 1075 height 46
drag, startPoint x: 281, startPoint y: 527, endPoint x: 473, endPoint y: 534, distance: 192.1
click at [473, 555] on div "UNIVERSAL MUSIC PUBL. B.V. 00209312104 P7643P" at bounding box center [793, 578] width 1075 height 46
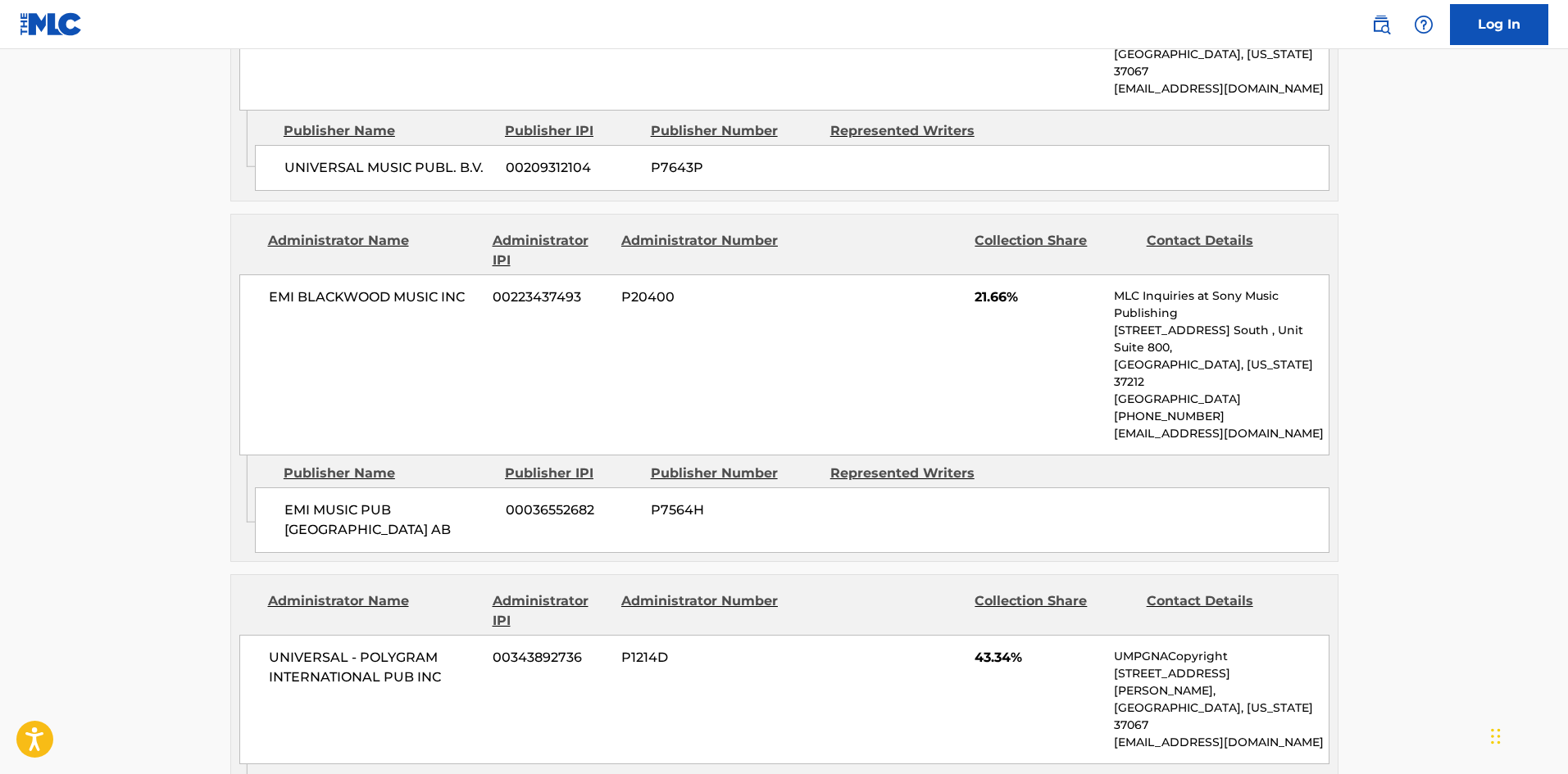
click at [302, 501] on span "EMI MUSIC PUB [GEOGRAPHIC_DATA] AB" at bounding box center [388, 520] width 209 height 39
drag, startPoint x: 302, startPoint y: 438, endPoint x: 339, endPoint y: 465, distance: 45.8
click at [339, 501] on span "EMI MUSIC PUB [GEOGRAPHIC_DATA] AB" at bounding box center [388, 520] width 209 height 39
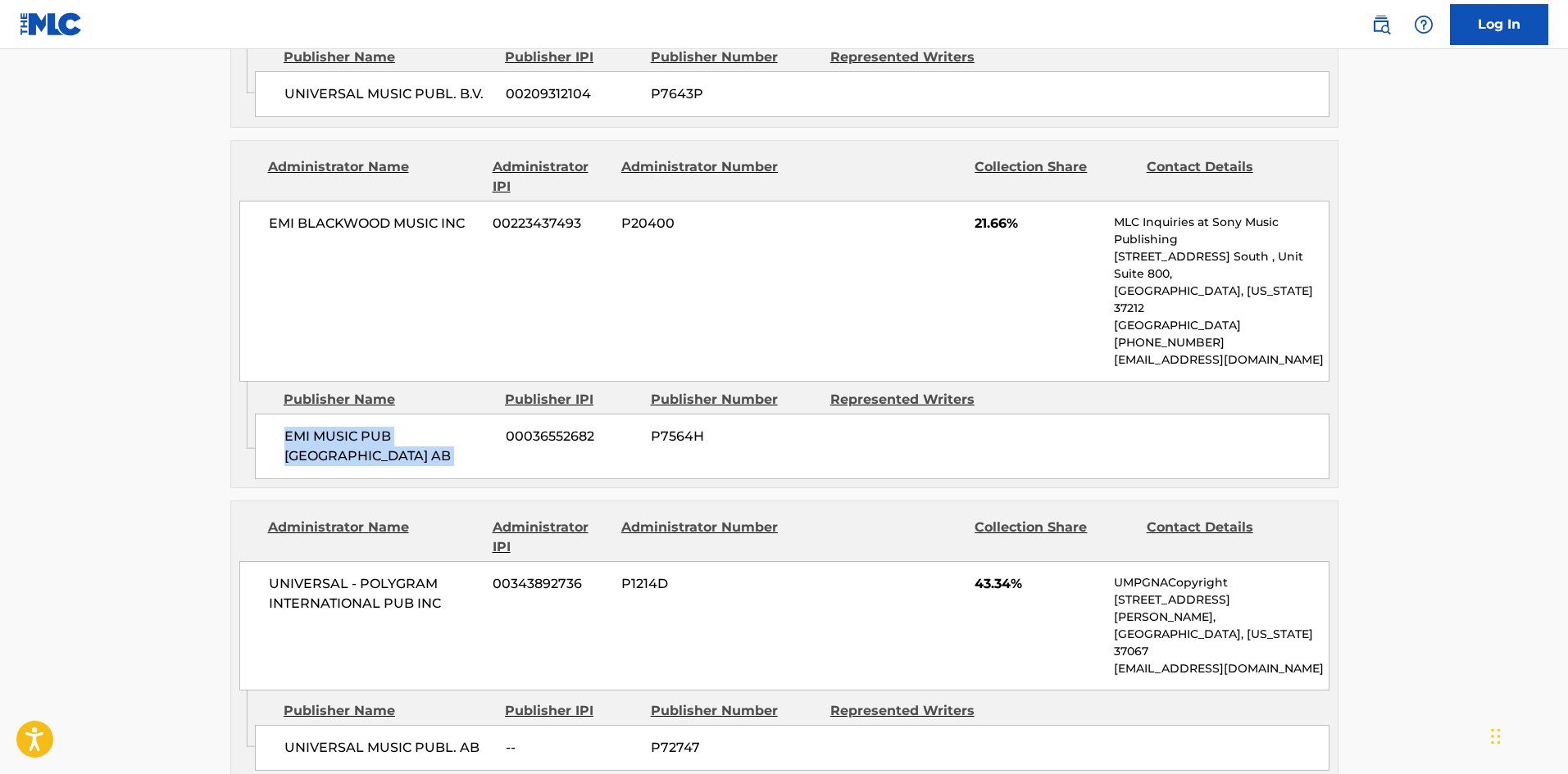
scroll to position [1229, 0]
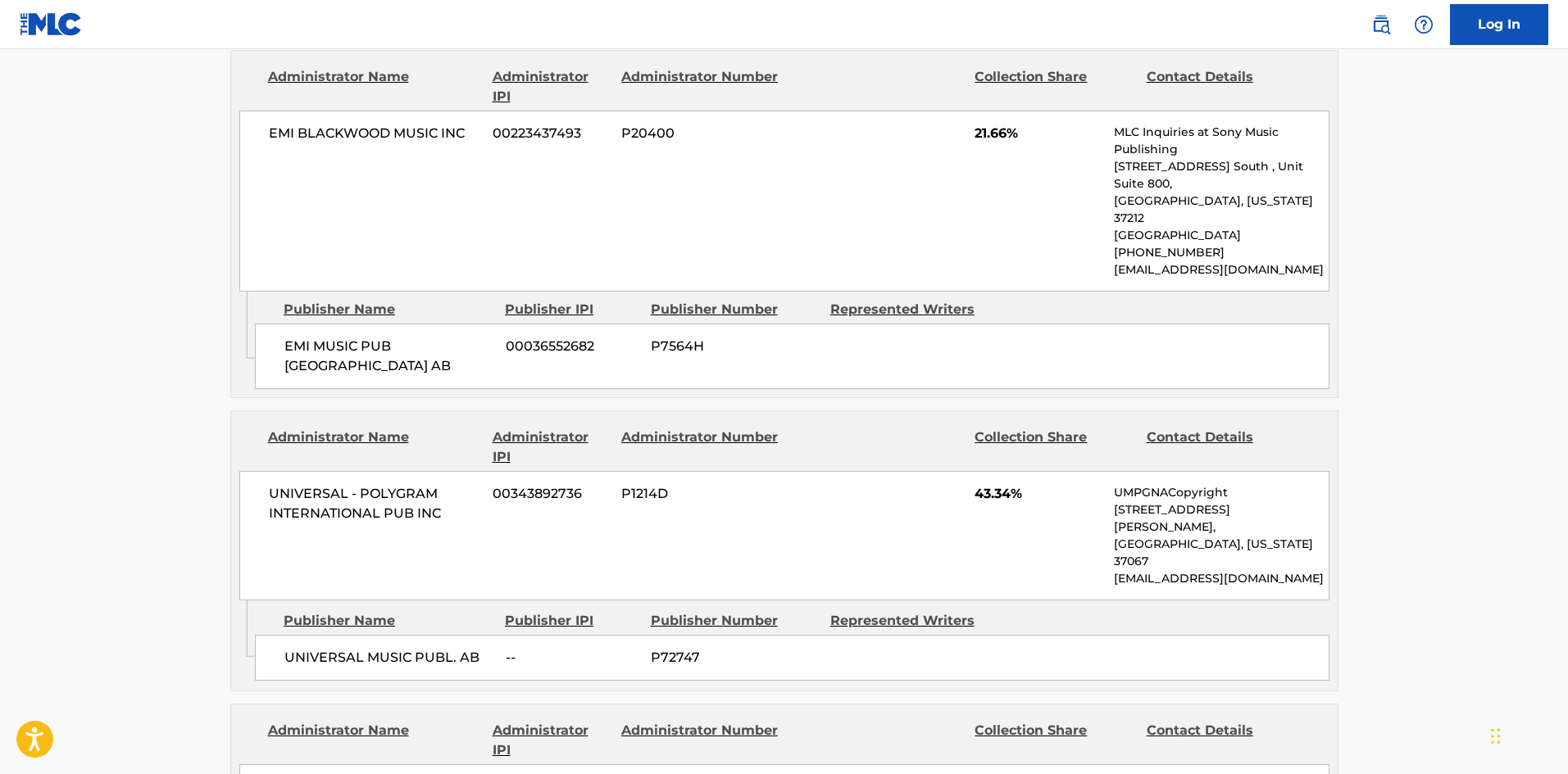
click at [287, 648] on span "UNIVERSAL MUSIC PUBL. AB" at bounding box center [388, 657] width 209 height 19
drag, startPoint x: 287, startPoint y: 555, endPoint x: 488, endPoint y: 554, distance: 201.0
click at [488, 648] on span "UNIVERSAL MUSIC PUBL. AB" at bounding box center [388, 657] width 209 height 19
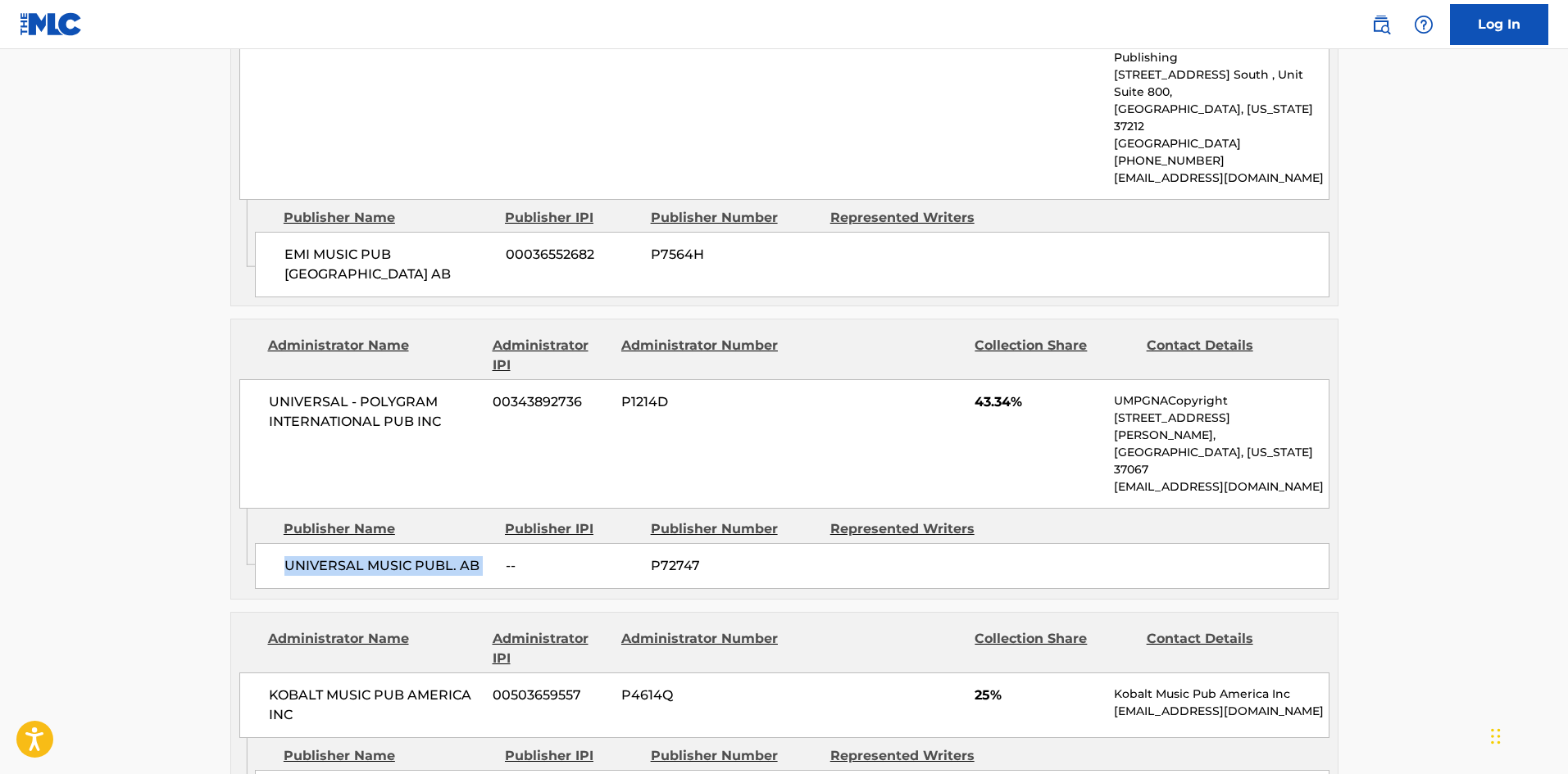
scroll to position [1475, 0]
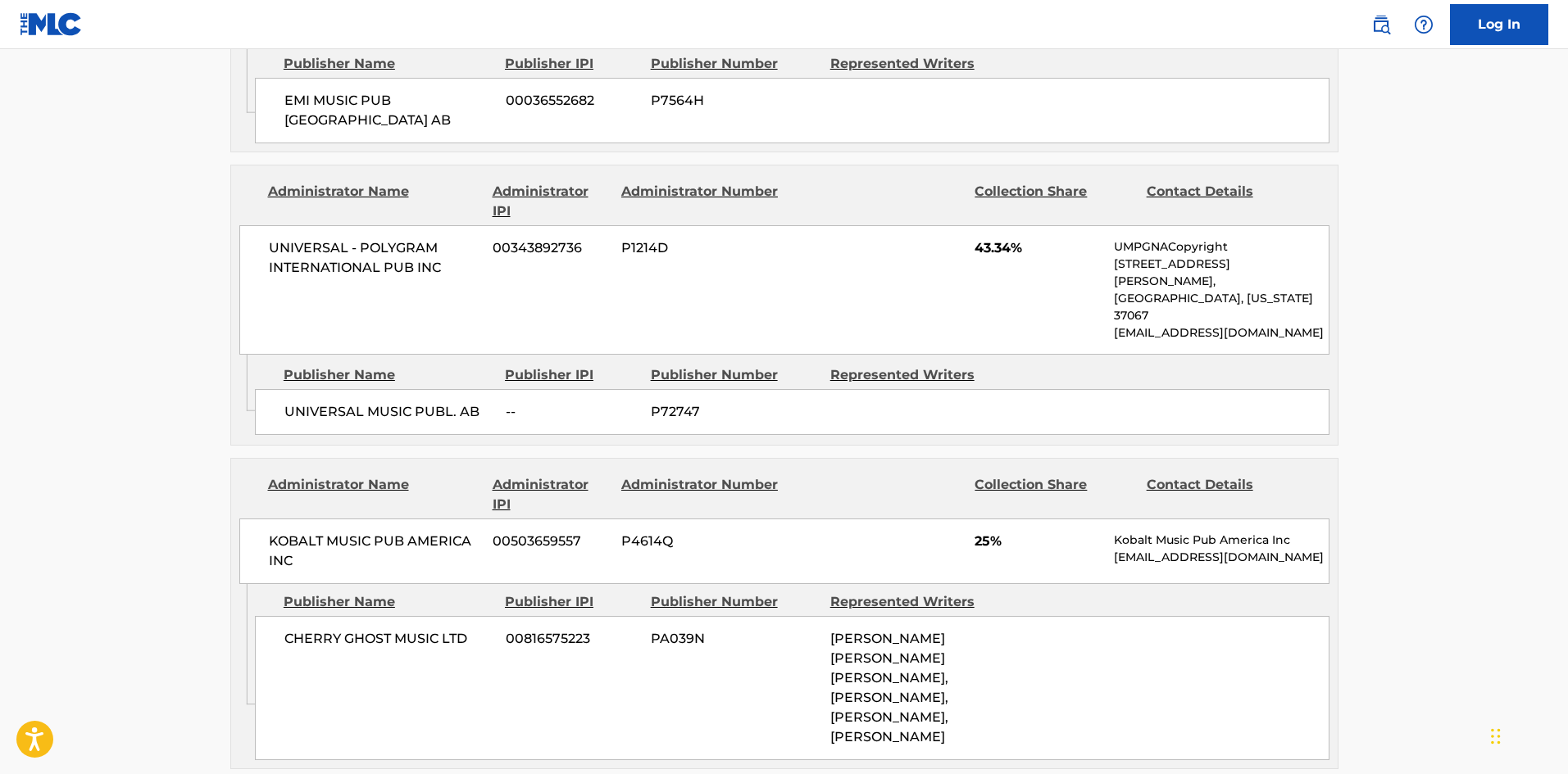
click at [289, 629] on span "CHERRY GHOST MUSIC LTD" at bounding box center [388, 639] width 209 height 19
drag, startPoint x: 289, startPoint y: 534, endPoint x: 423, endPoint y: 525, distance: 134.3
click at [423, 616] on div "CHERRY GHOST MUSIC LTD 00816575223 PA039N [PERSON_NAME] [PERSON_NAME] [PERSON_N…" at bounding box center [793, 688] width 1075 height 145
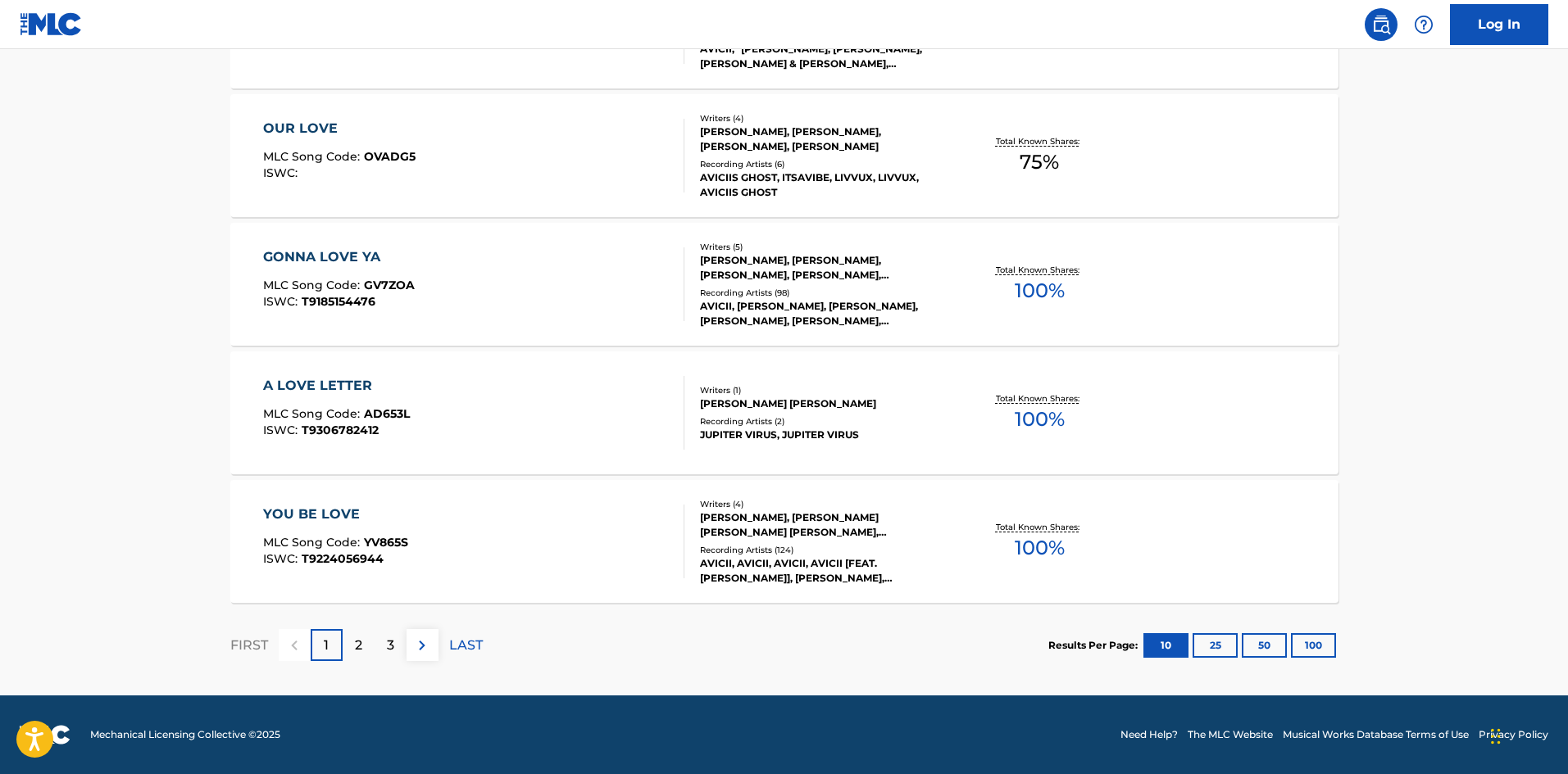
scroll to position [328, 0]
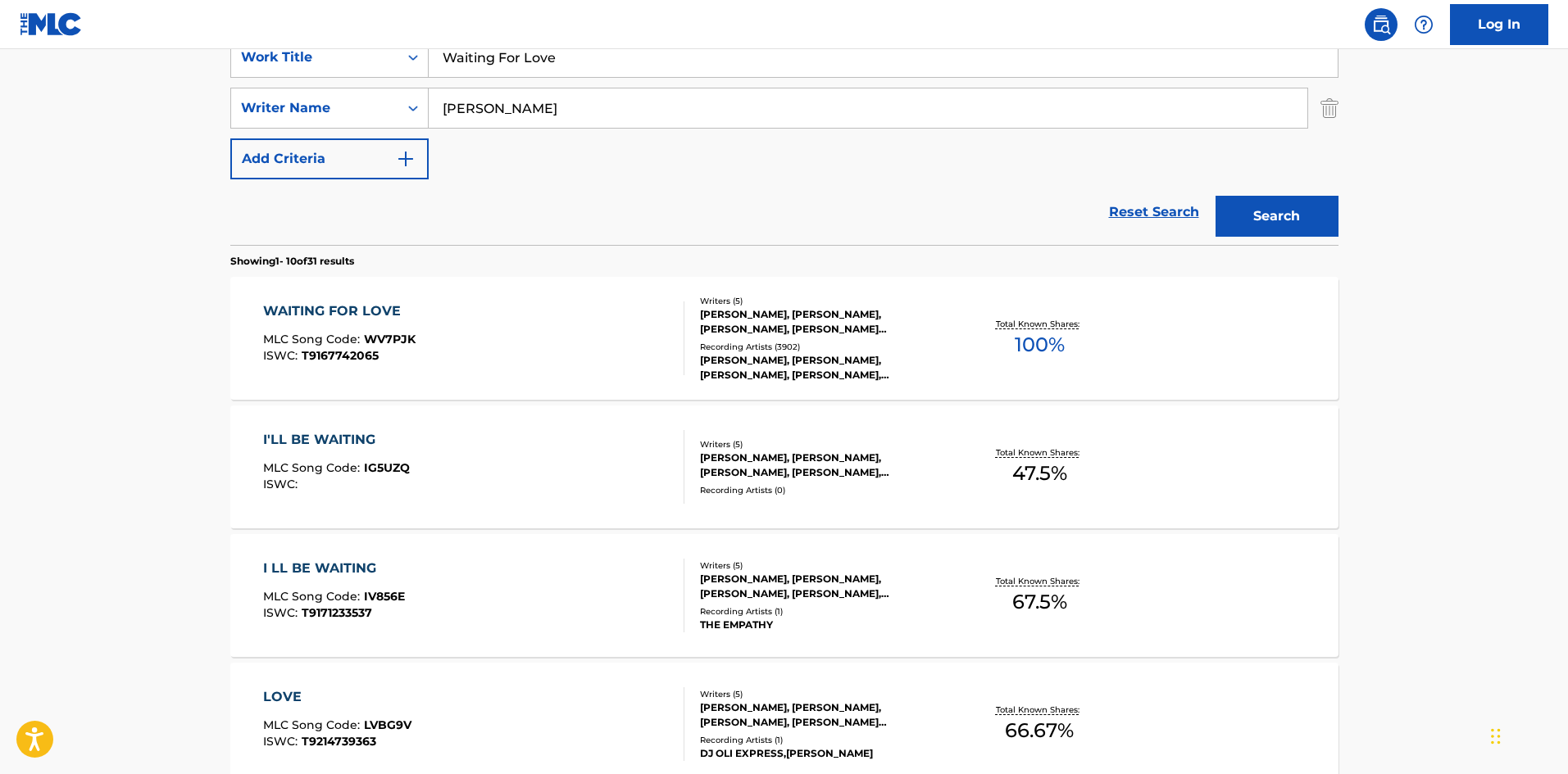
click at [481, 364] on div "WAITING FOR LOVE MLC Song Code : WV7PJK ISWC : T9167742065" at bounding box center [474, 338] width 421 height 74
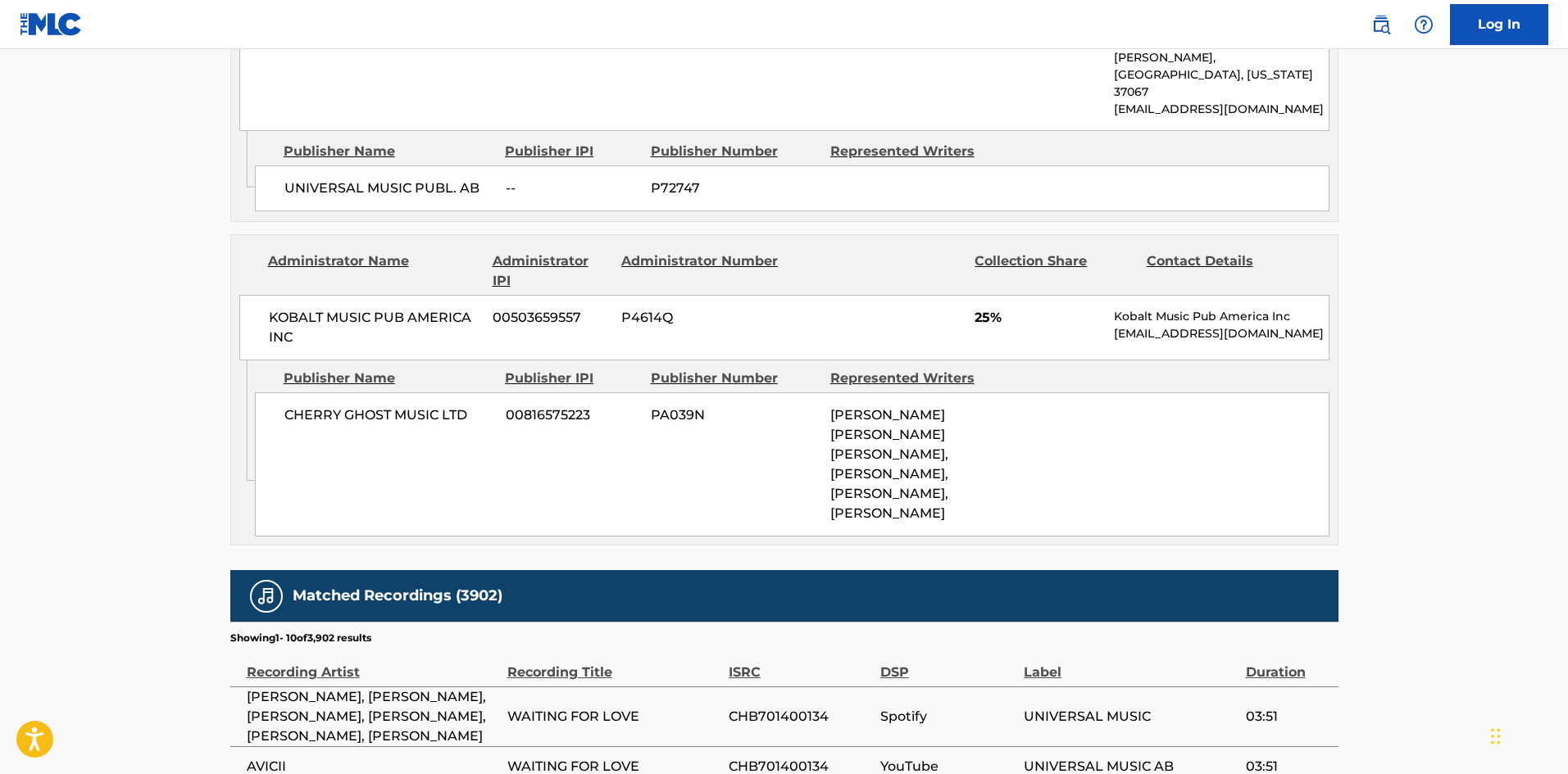
scroll to position [1721, 0]
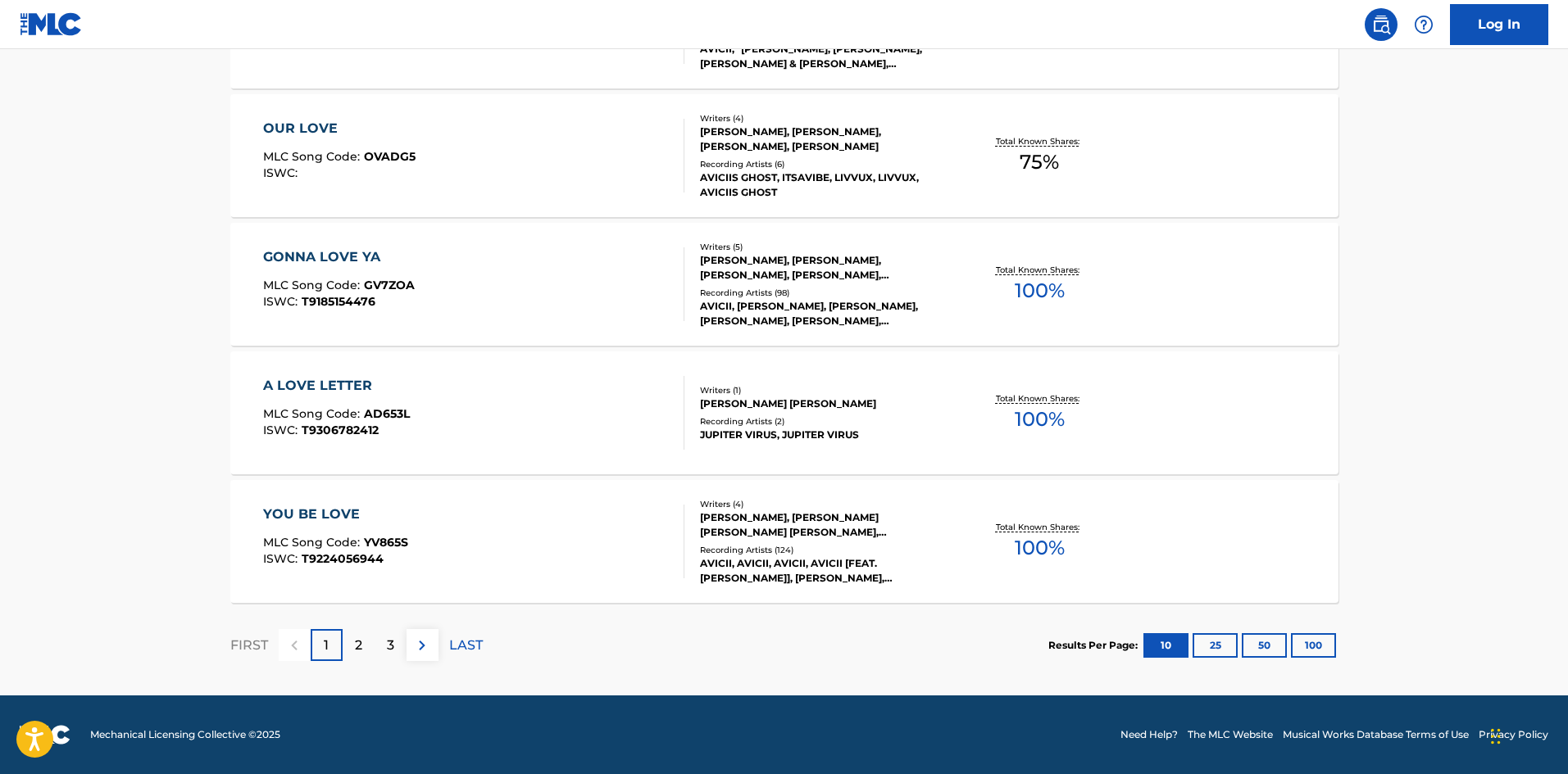
scroll to position [328, 0]
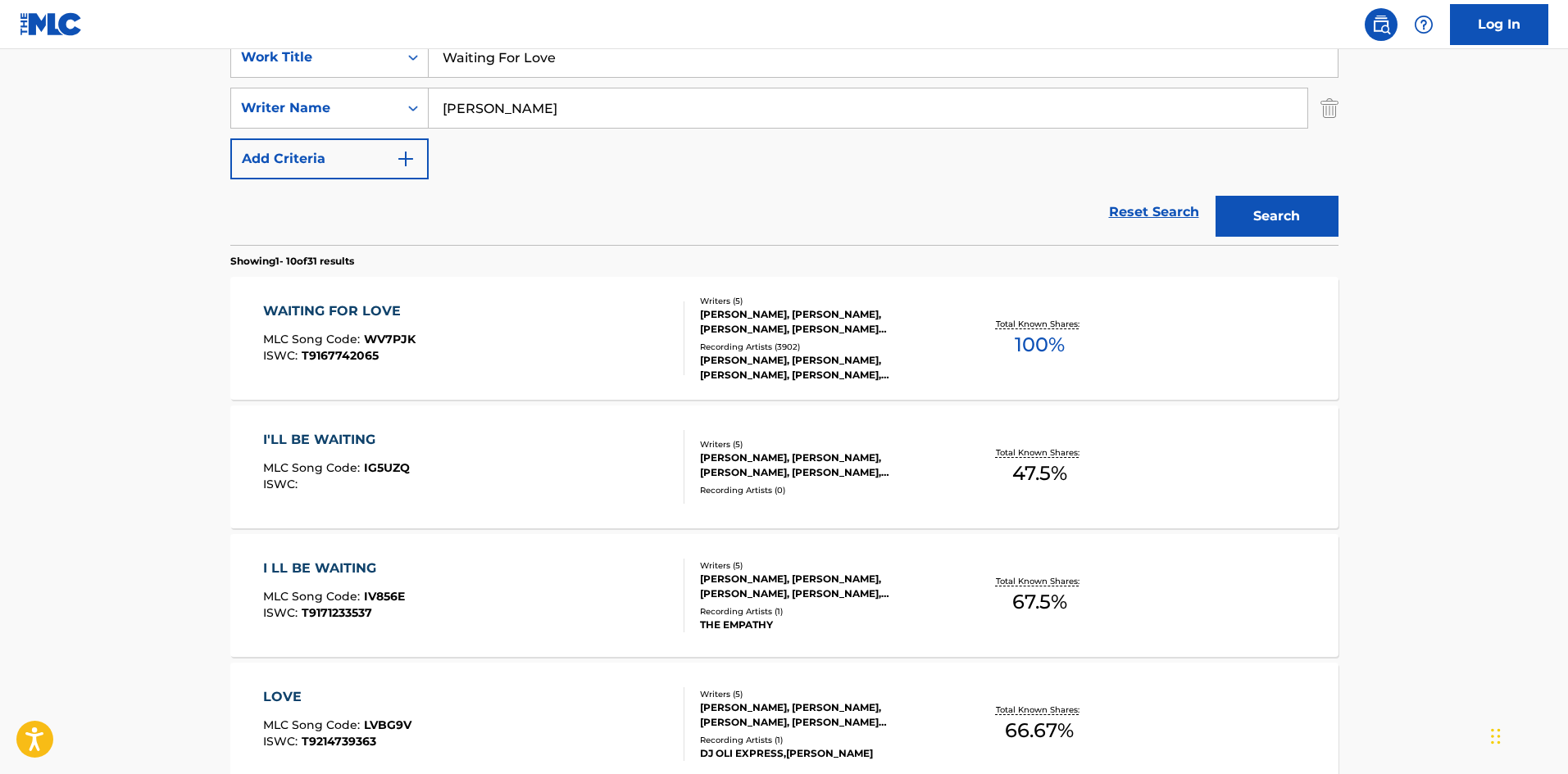
click at [596, 62] on input "Waiting For Love" at bounding box center [883, 57] width 909 height 39
paste input "Hold The Lin"
type input "Hold The Line"
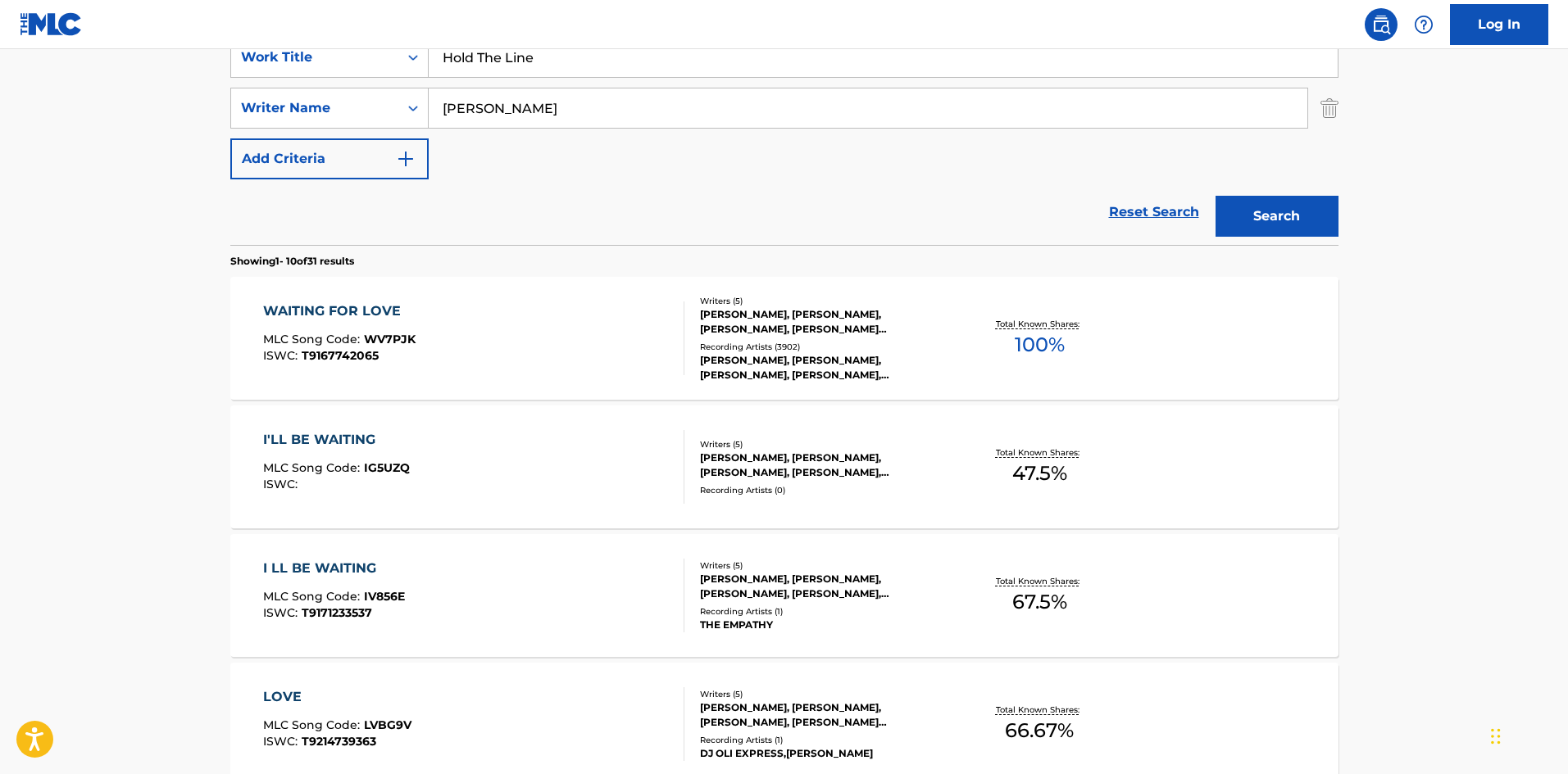
click at [578, 115] on input "[PERSON_NAME]" at bounding box center [868, 108] width 879 height 39
click at [1215, 195] on button "Search" at bounding box center [1277, 216] width 123 height 41
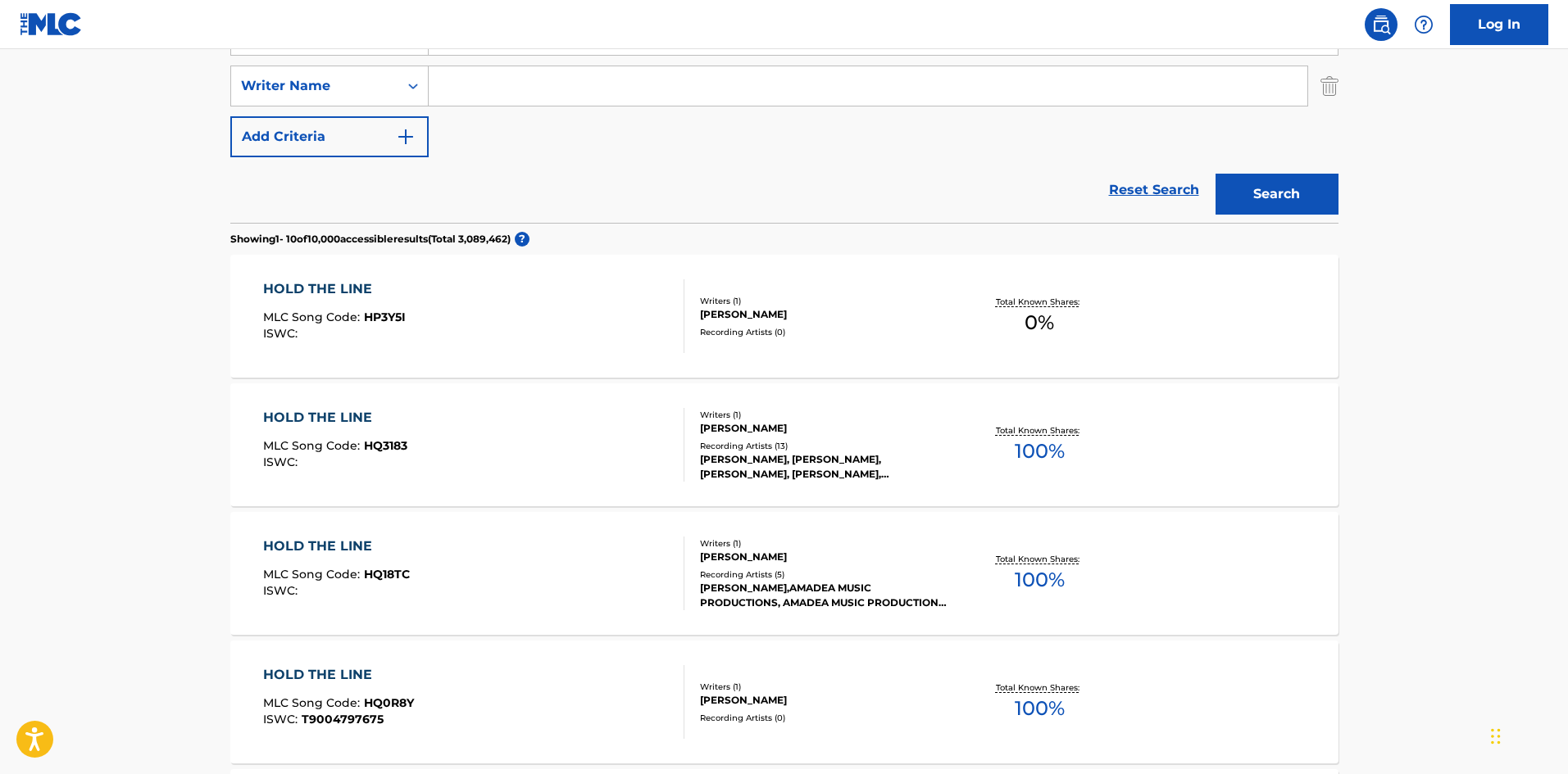
scroll to position [245, 0]
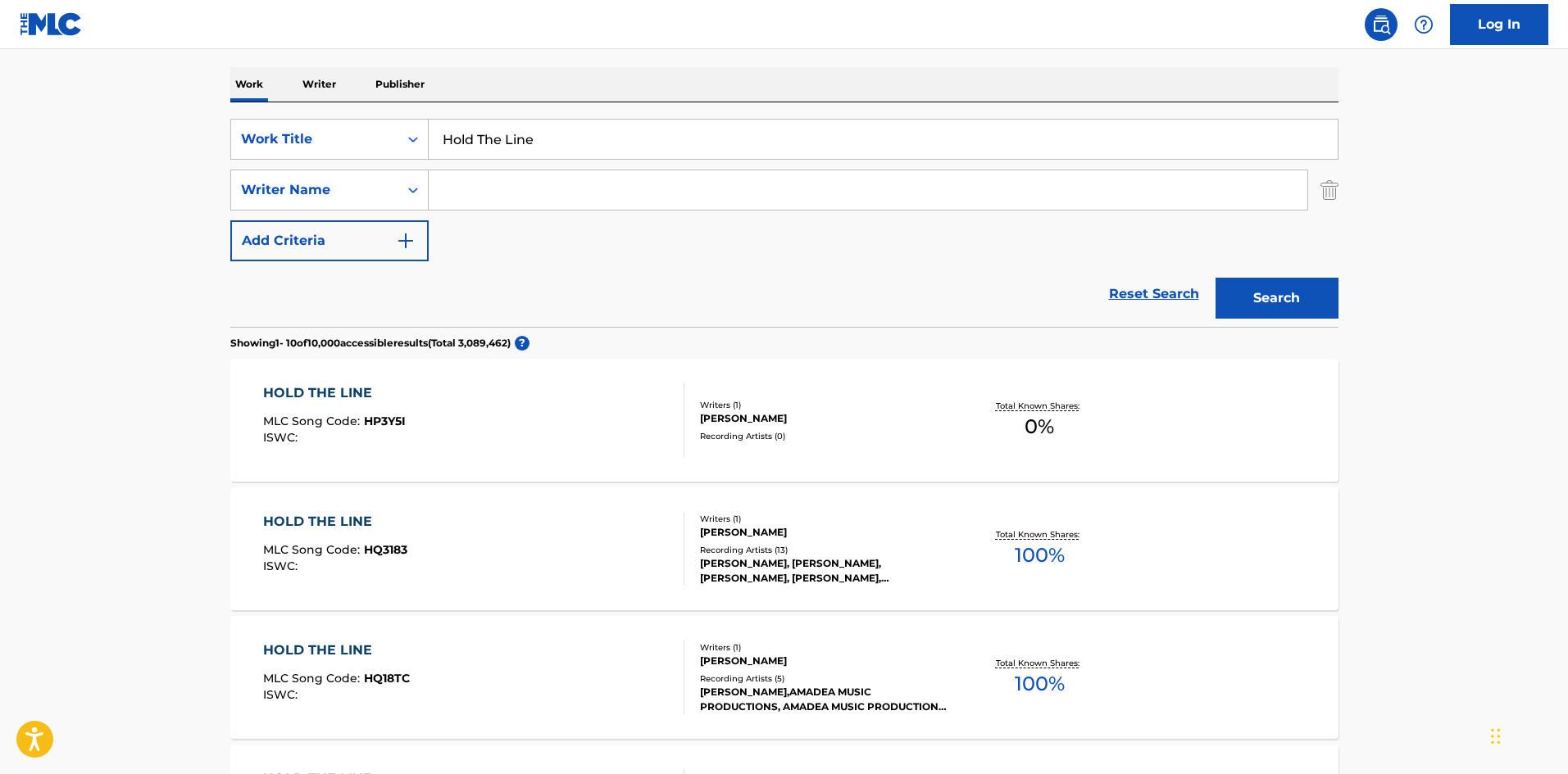
click at [475, 139] on input "Hold The Line" at bounding box center [883, 138] width 909 height 39
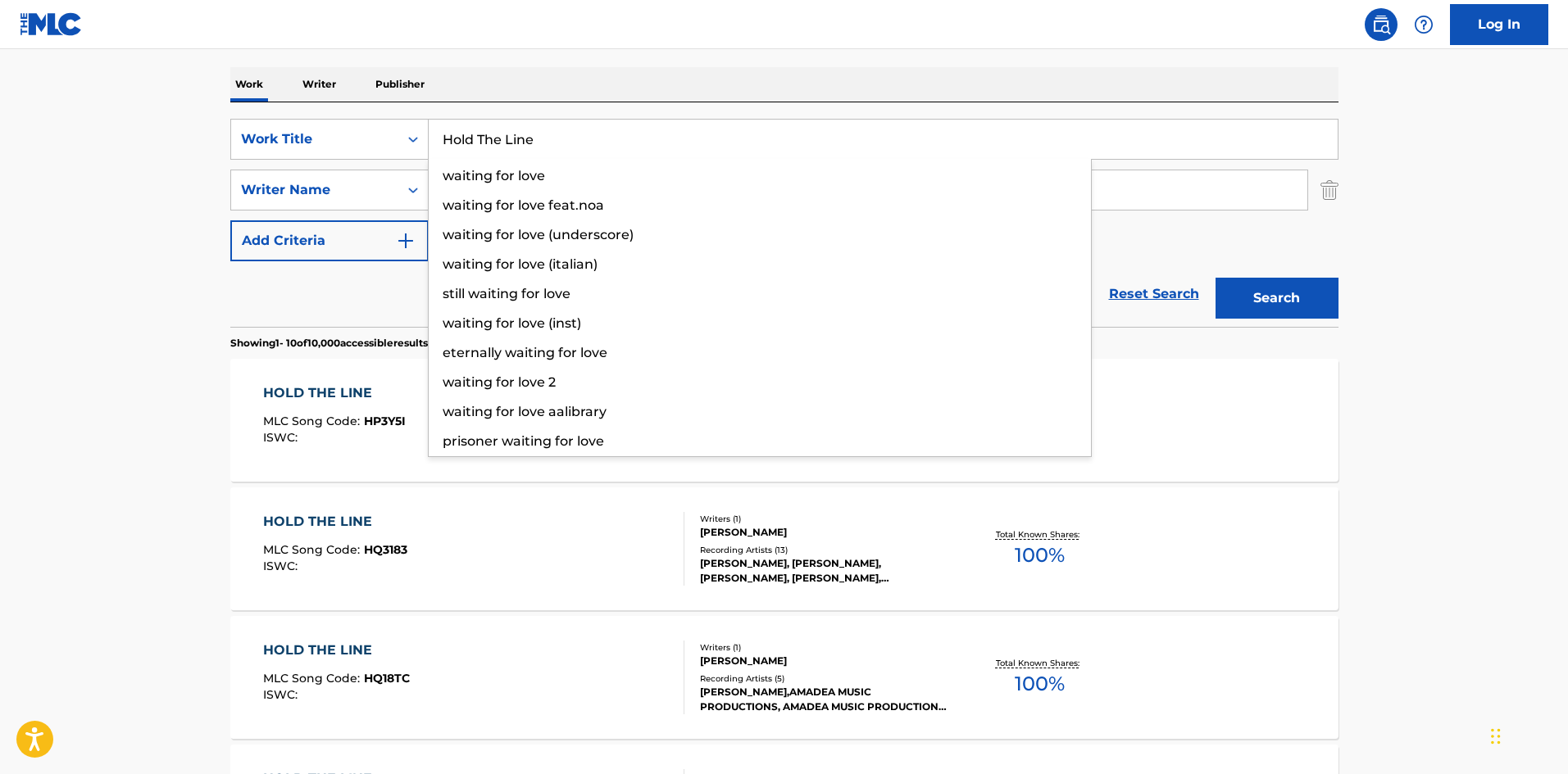
click at [475, 139] on input "Hold The Line" at bounding box center [883, 138] width 909 height 39
paste input "Wake Me Up"
type input "Wake Me Up"
click at [10, 138] on main "The MLC Public Work Search The accuracy and completeness of The MLC's data is d…" at bounding box center [784, 768] width 1568 height 1928
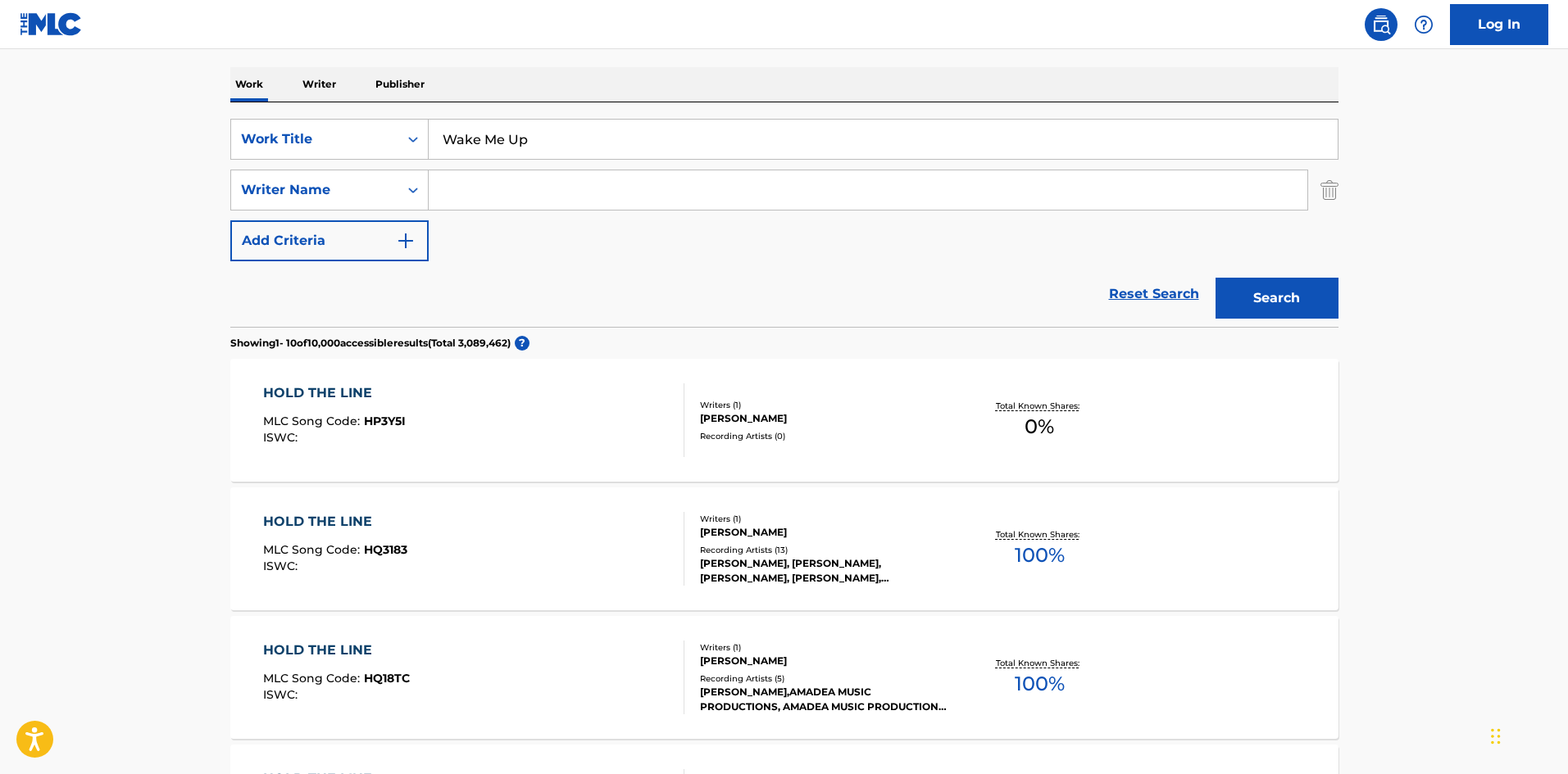
click at [635, 182] on input "Search Form" at bounding box center [868, 189] width 879 height 39
paste input "[PERSON_NAME]"
type input "[PERSON_NAME]"
click at [1261, 312] on button "Search" at bounding box center [1277, 298] width 123 height 41
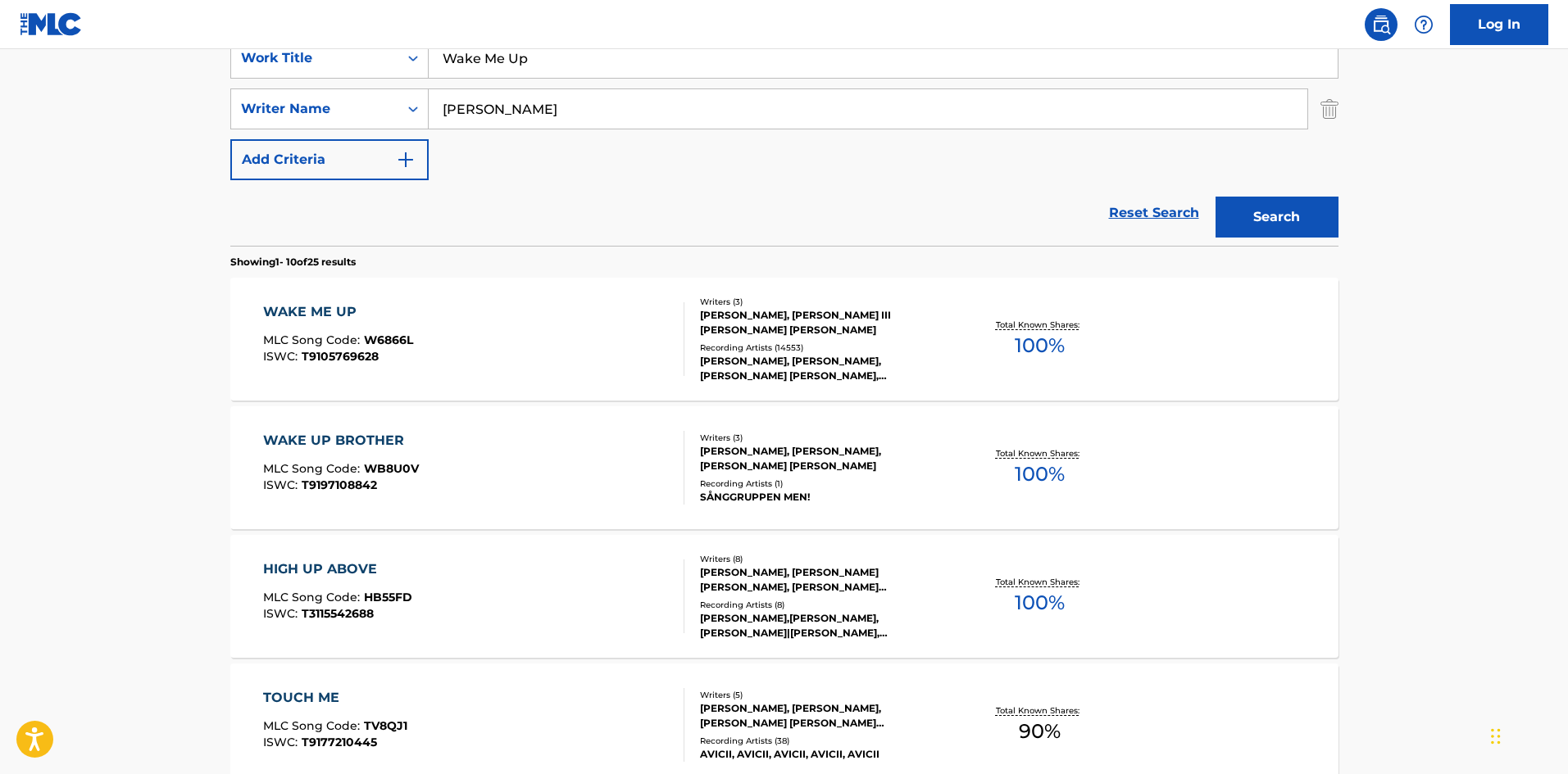
scroll to position [328, 0]
click at [484, 302] on div "WAKE ME UP MLC Song Code : W6866L ISWC : T9105769628" at bounding box center [474, 338] width 421 height 74
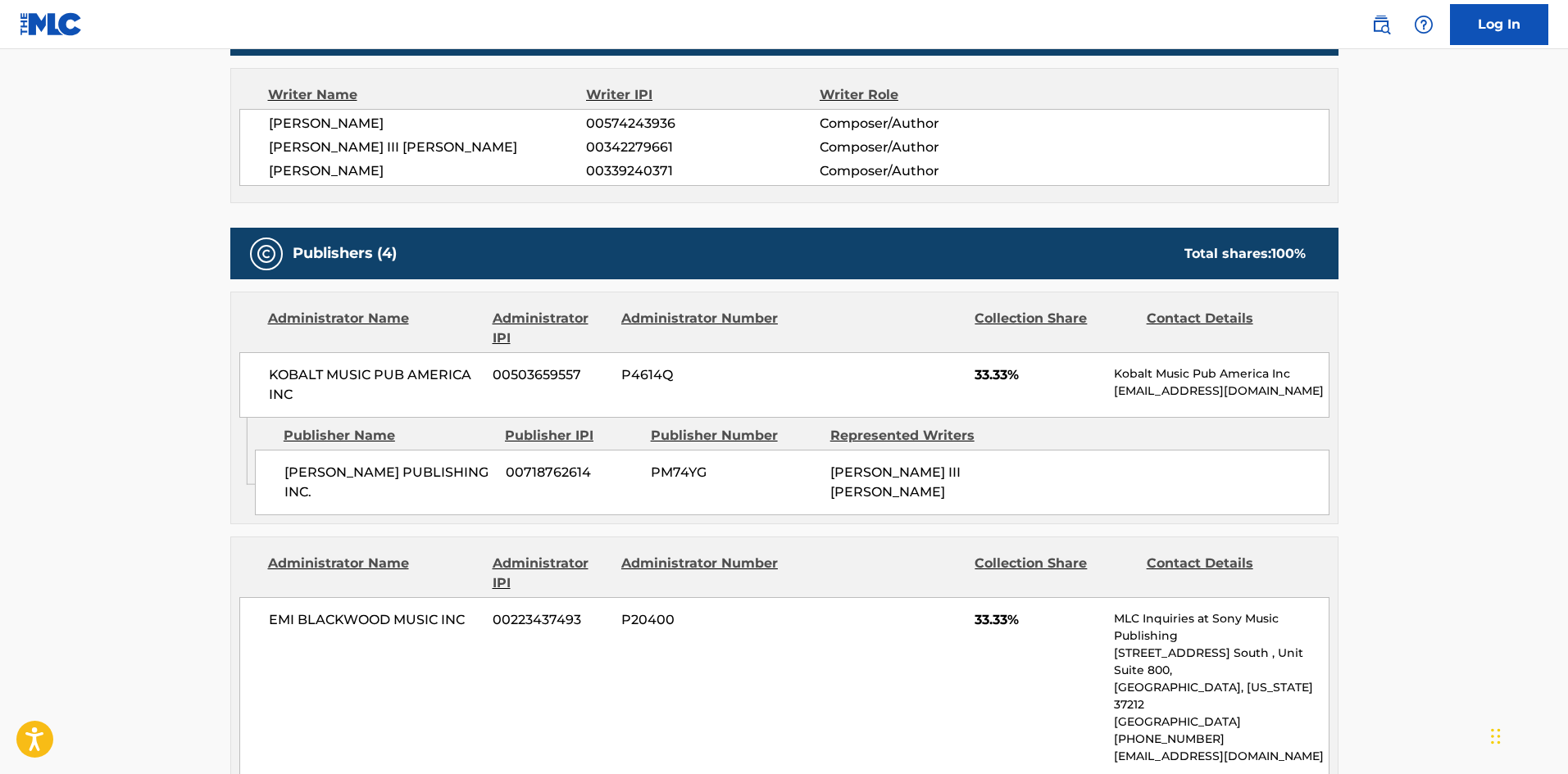
scroll to position [983, 0]
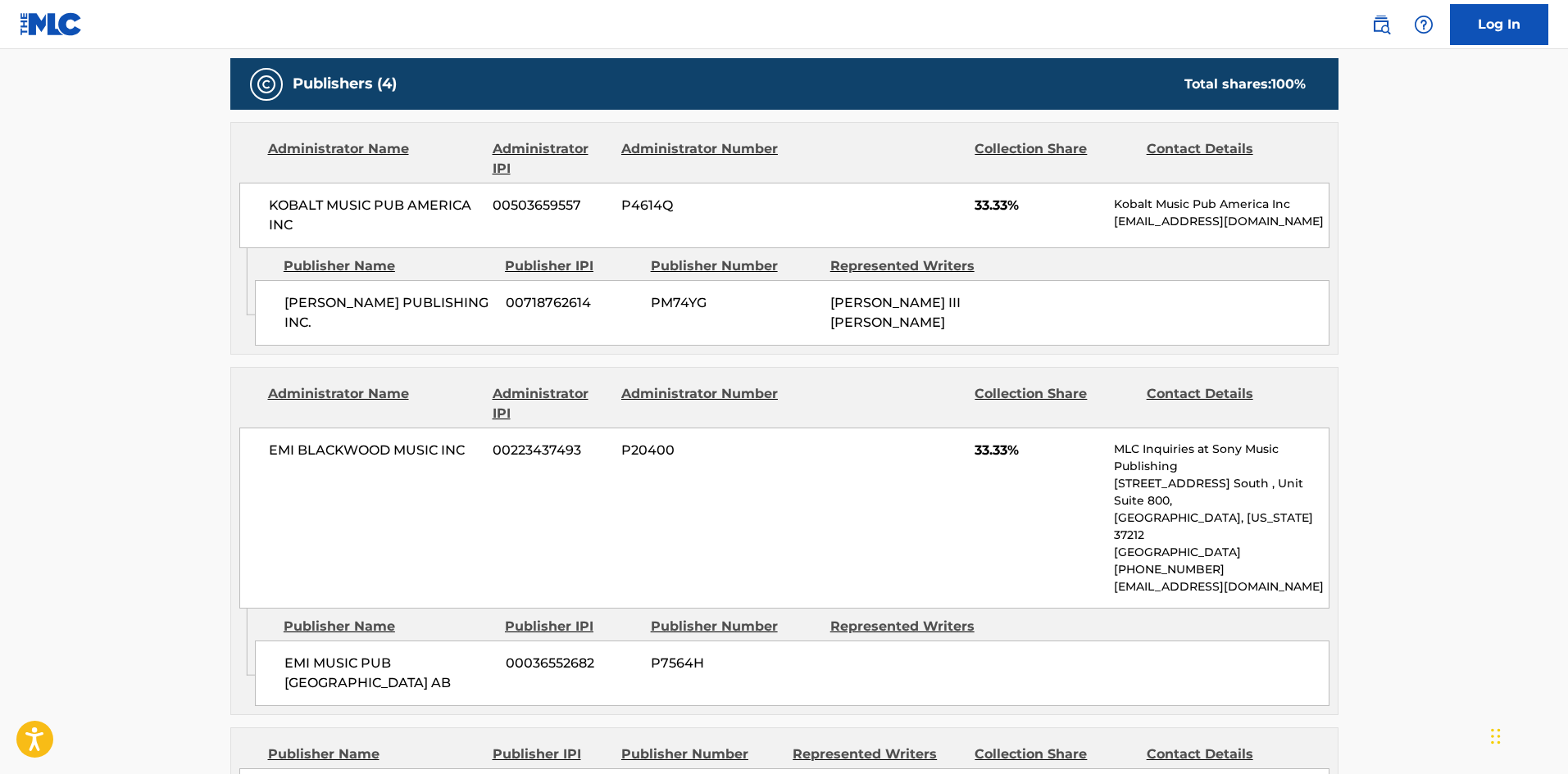
click at [309, 315] on div "[PERSON_NAME] PUBLISHING INC. 00718762614 PM74YG [PERSON_NAME] III [PERSON_NAME]" at bounding box center [793, 313] width 1075 height 66
drag, startPoint x: 309, startPoint y: 315, endPoint x: 326, endPoint y: 314, distance: 17.0
click at [326, 314] on div "[PERSON_NAME] PUBLISHING INC. 00718762614 PM74YG [PERSON_NAME] III [PERSON_NAME]" at bounding box center [793, 313] width 1075 height 66
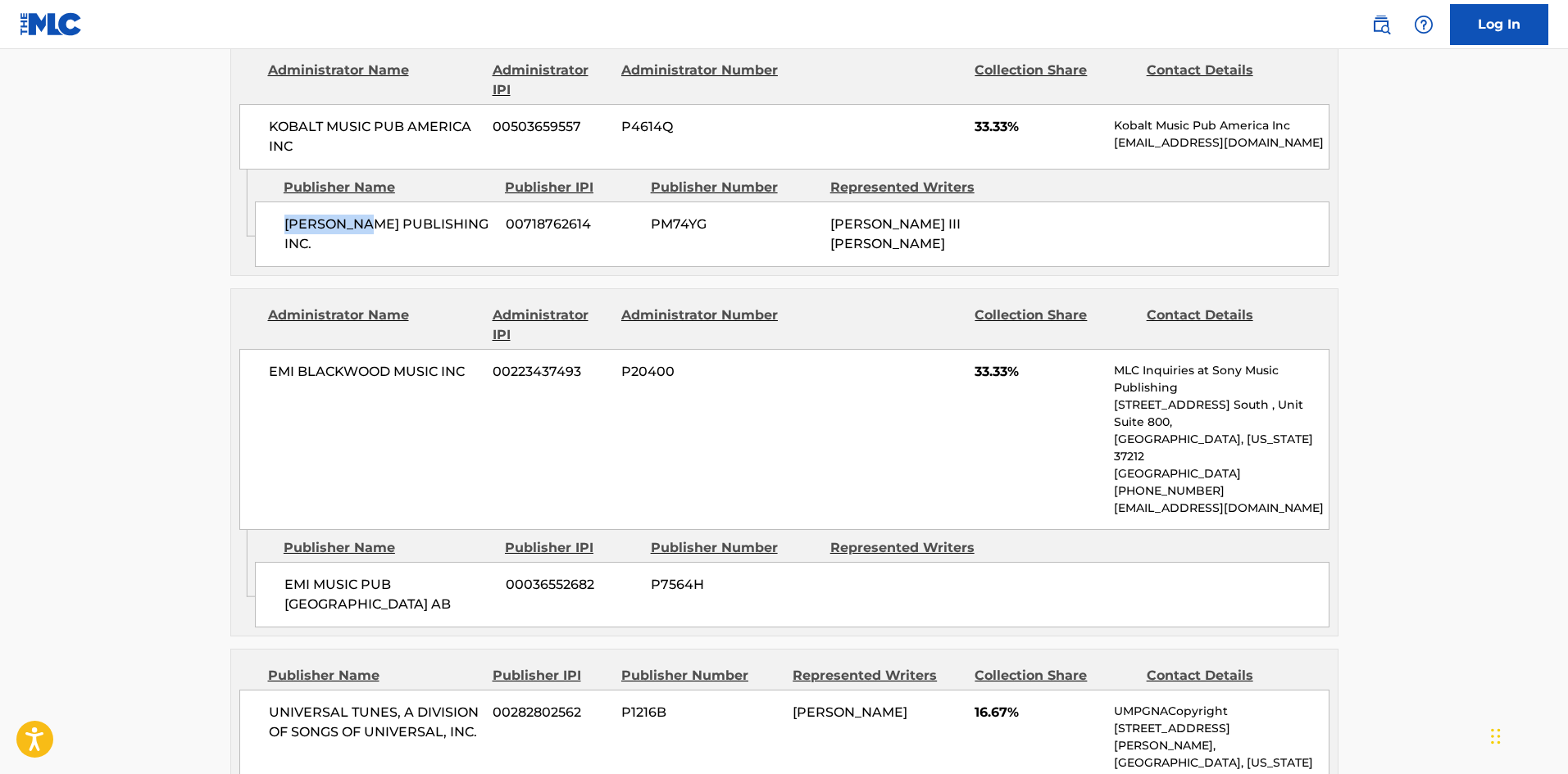
scroll to position [1147, 0]
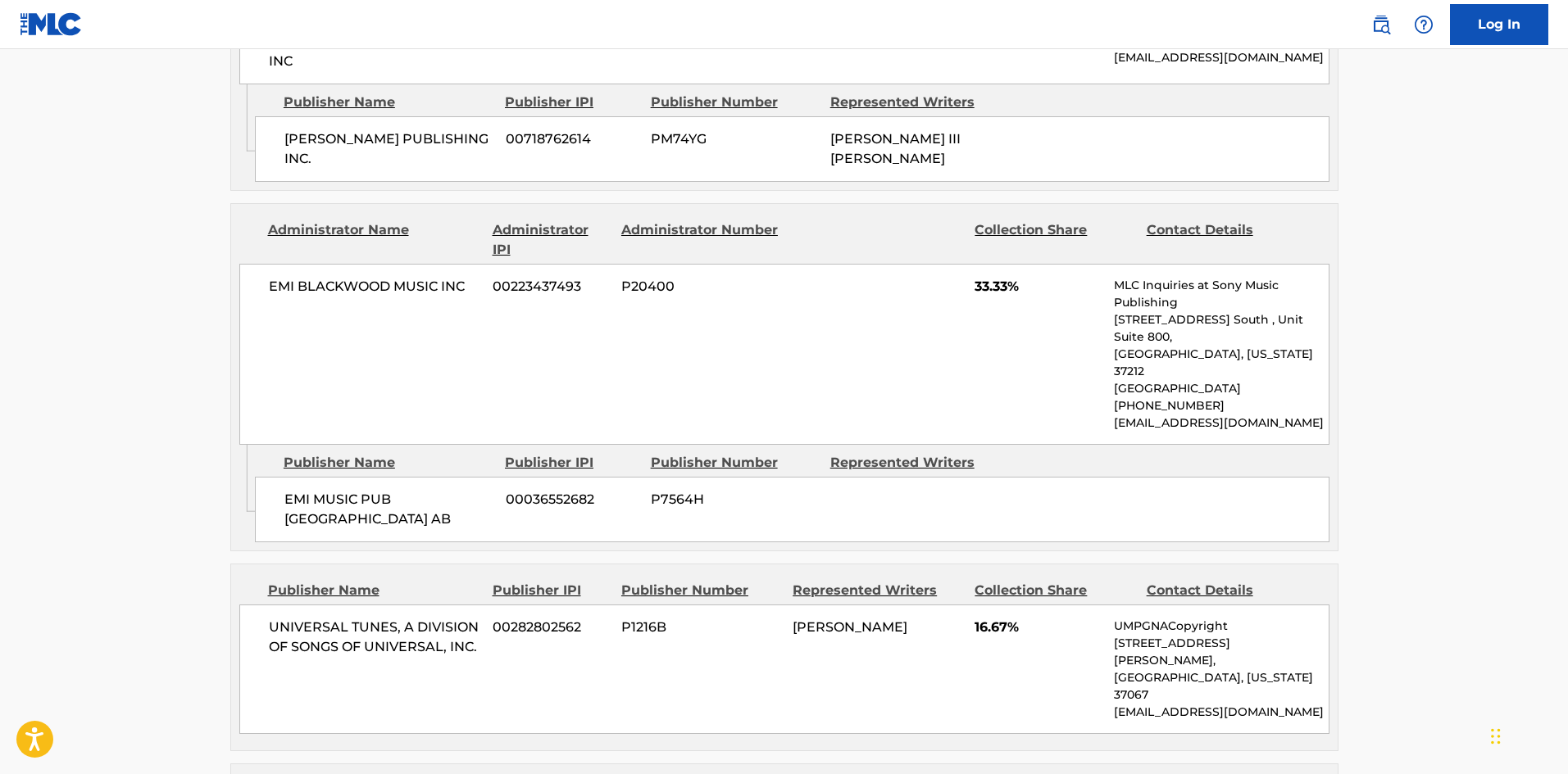
click at [282, 477] on div "EMI MUSIC PUB SCANDINAVIA AB 00036552682 P7564H" at bounding box center [793, 509] width 1075 height 66
drag, startPoint x: 282, startPoint y: 458, endPoint x: 313, endPoint y: 476, distance: 35.8
click at [313, 477] on div "EMI MUSIC PUB SCANDINAVIA AB 00036552682 P7564H" at bounding box center [793, 509] width 1075 height 66
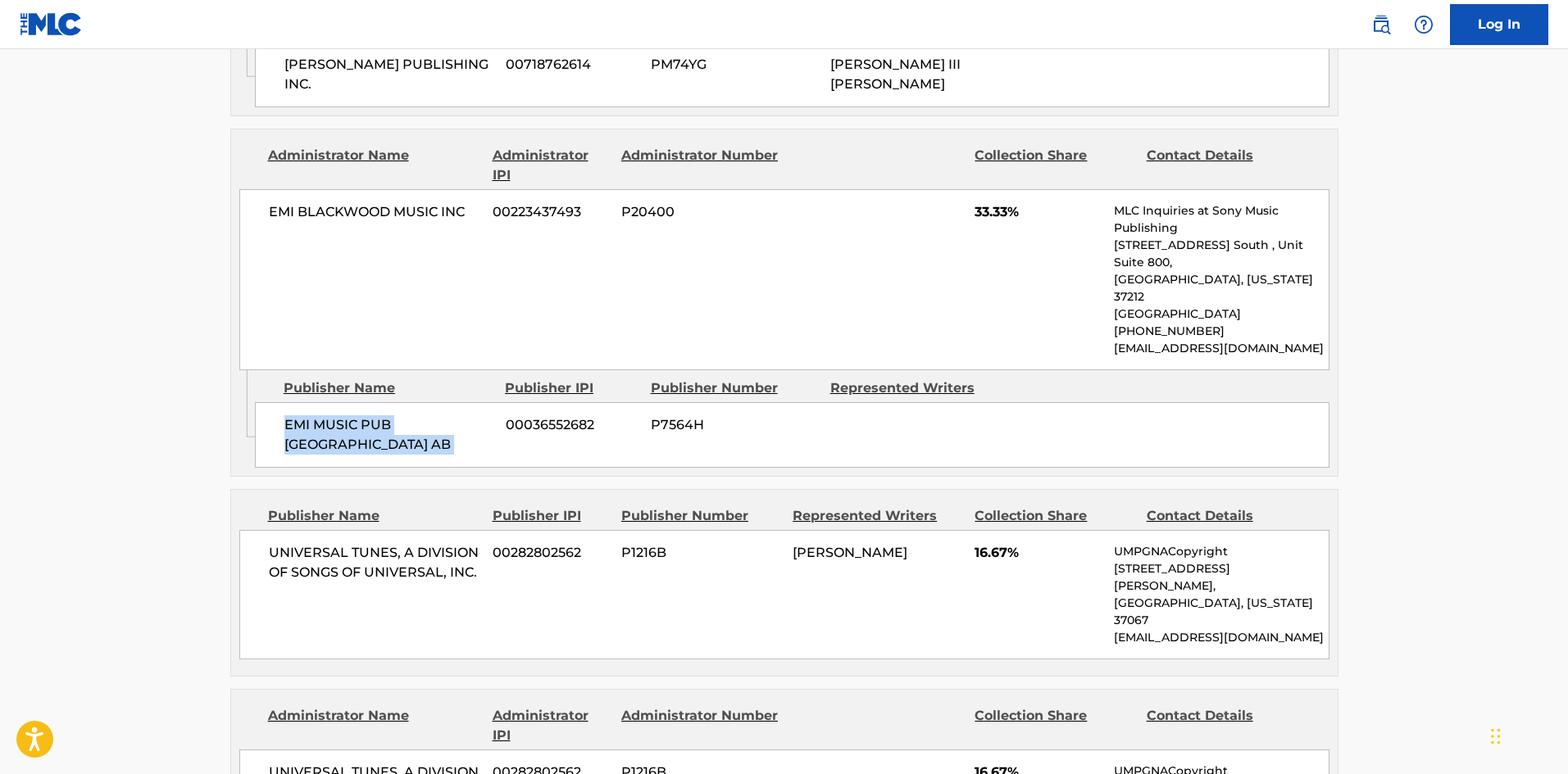
scroll to position [1311, 0]
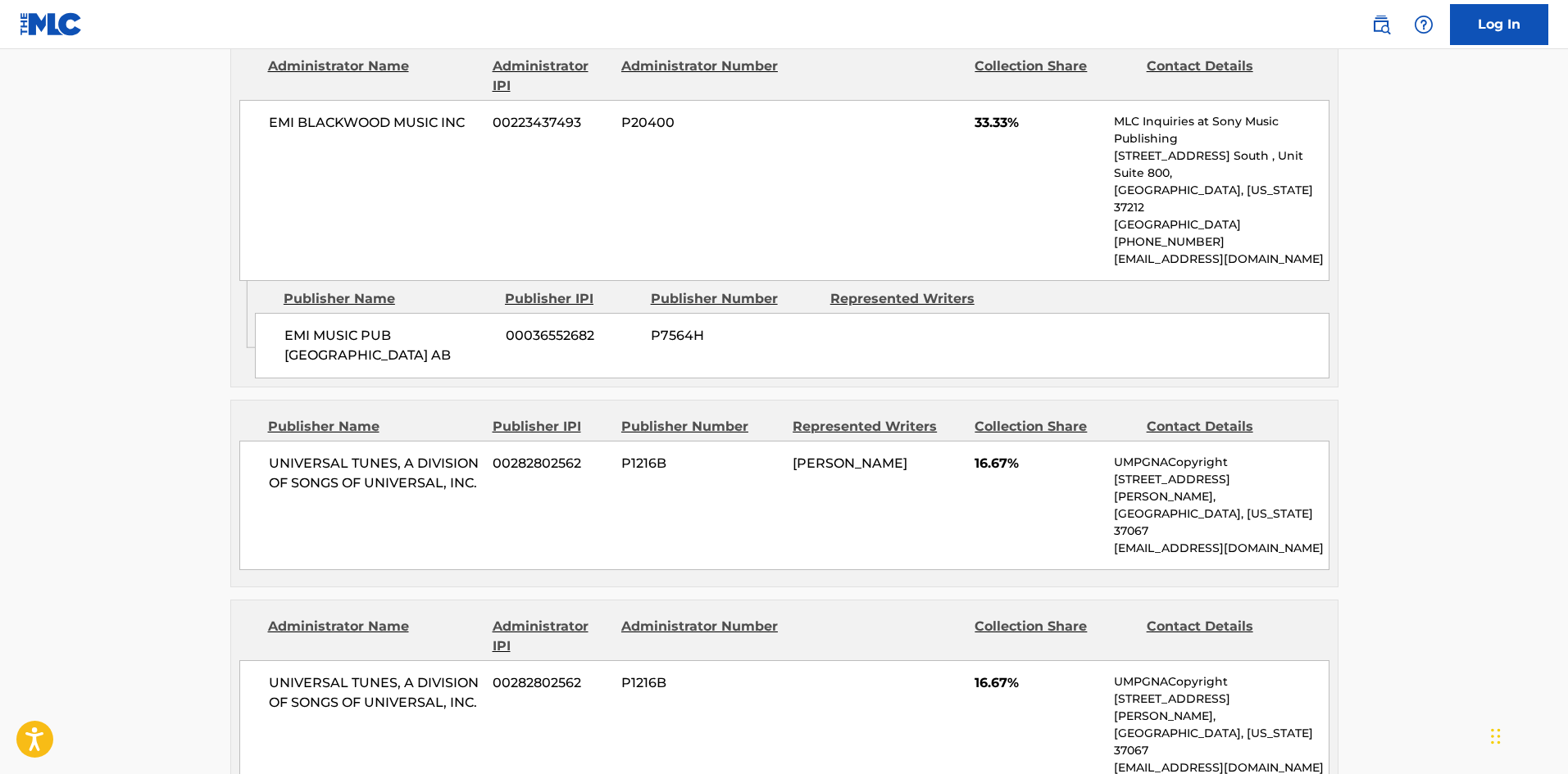
click at [285, 454] on span "UNIVERSAL TUNES, A DIVISION OF SONGS OF UNIVERSAL, INC." at bounding box center [375, 473] width 212 height 39
drag, startPoint x: 285, startPoint y: 440, endPoint x: 461, endPoint y: 448, distance: 176.2
click at [461, 454] on span "UNIVERSAL TUNES, A DIVISION OF SONGS OF UNIVERSAL, INC." at bounding box center [375, 473] width 212 height 39
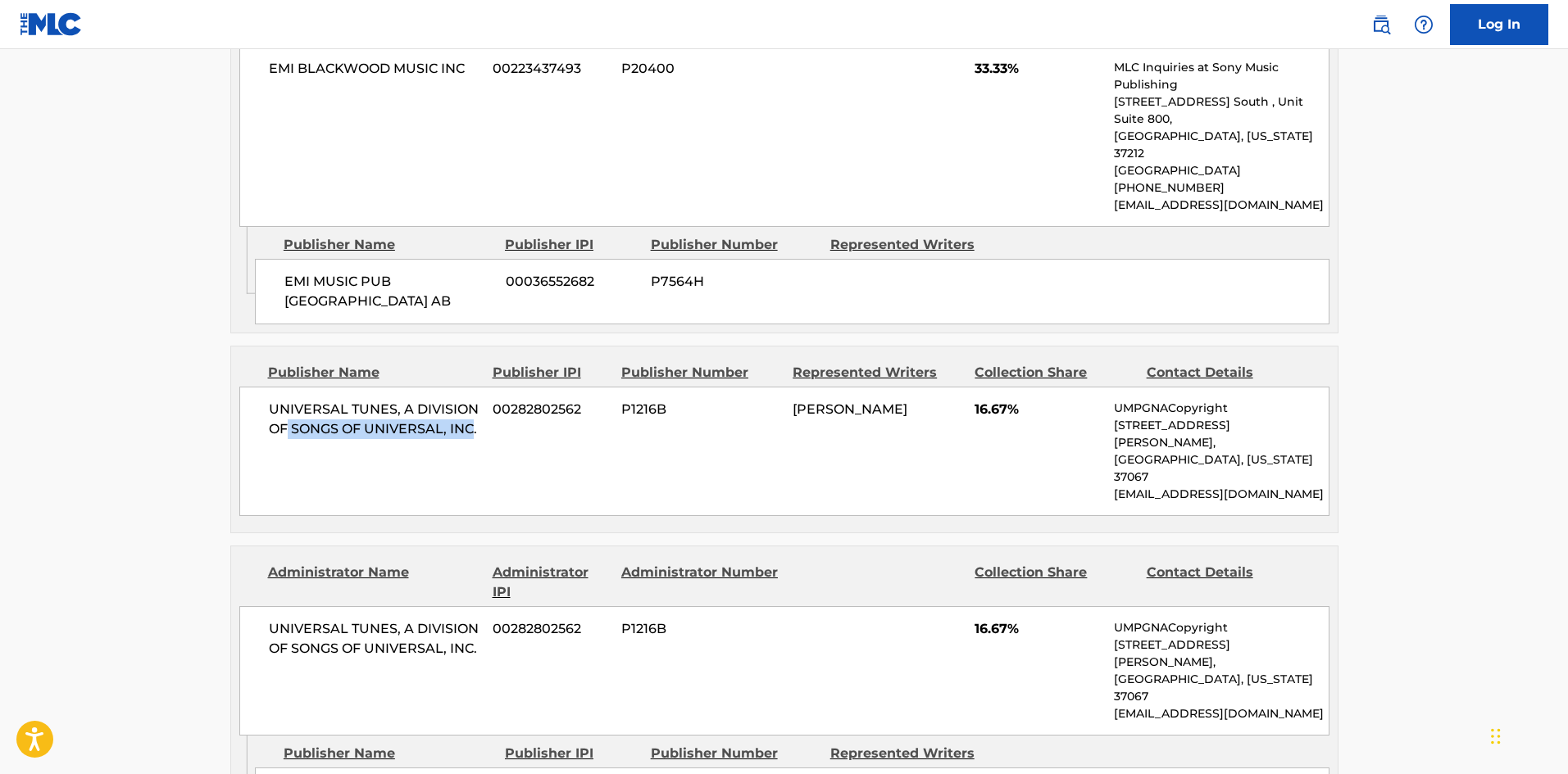
scroll to position [1557, 0]
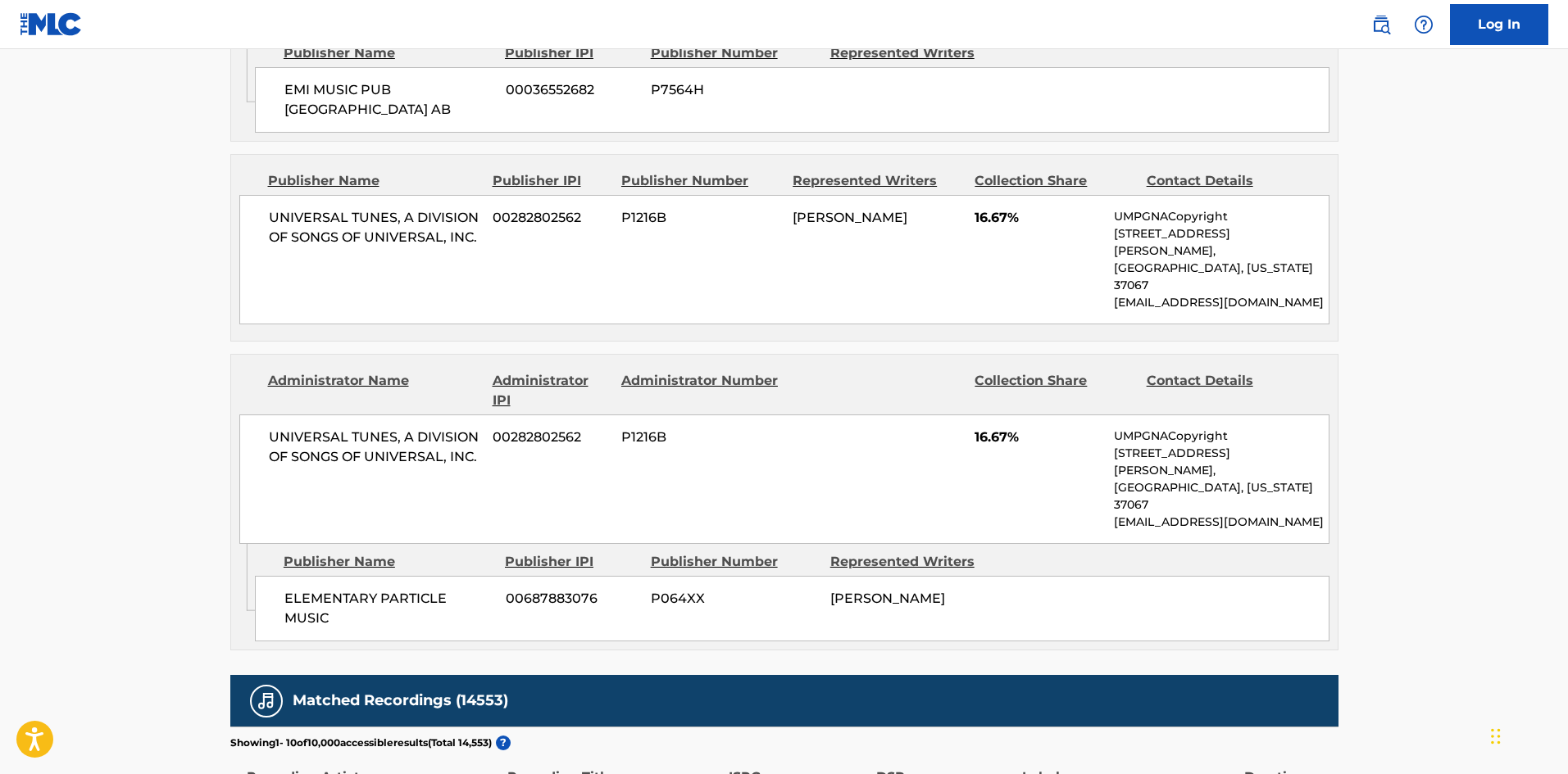
click at [297, 589] on span "ELEMENTARY PARTICLE MUSIC" at bounding box center [388, 608] width 209 height 39
drag, startPoint x: 297, startPoint y: 497, endPoint x: 336, endPoint y: 516, distance: 43.4
click at [336, 589] on span "ELEMENTARY PARTICLE MUSIC" at bounding box center [388, 608] width 209 height 39
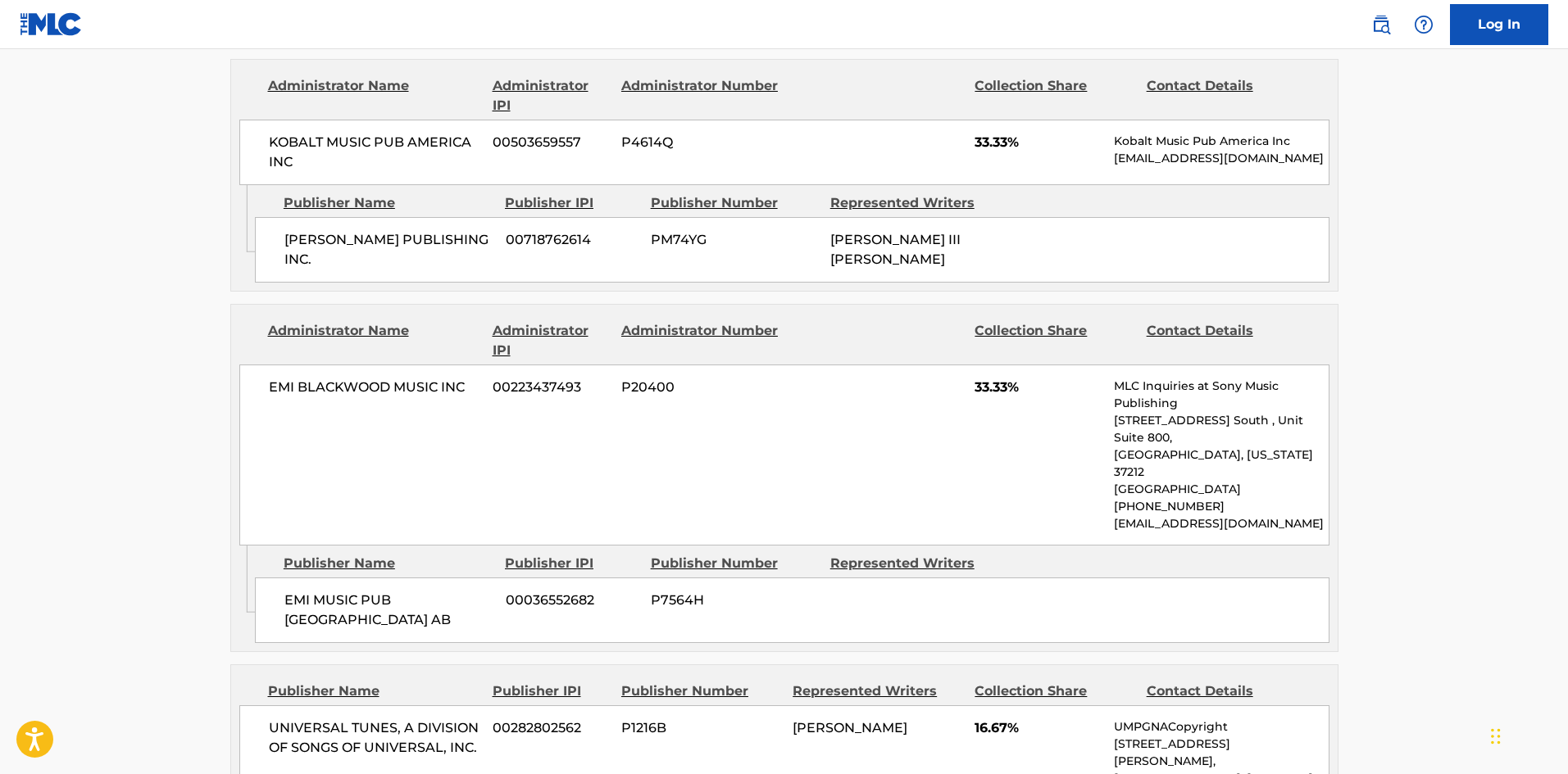
scroll to position [328, 0]
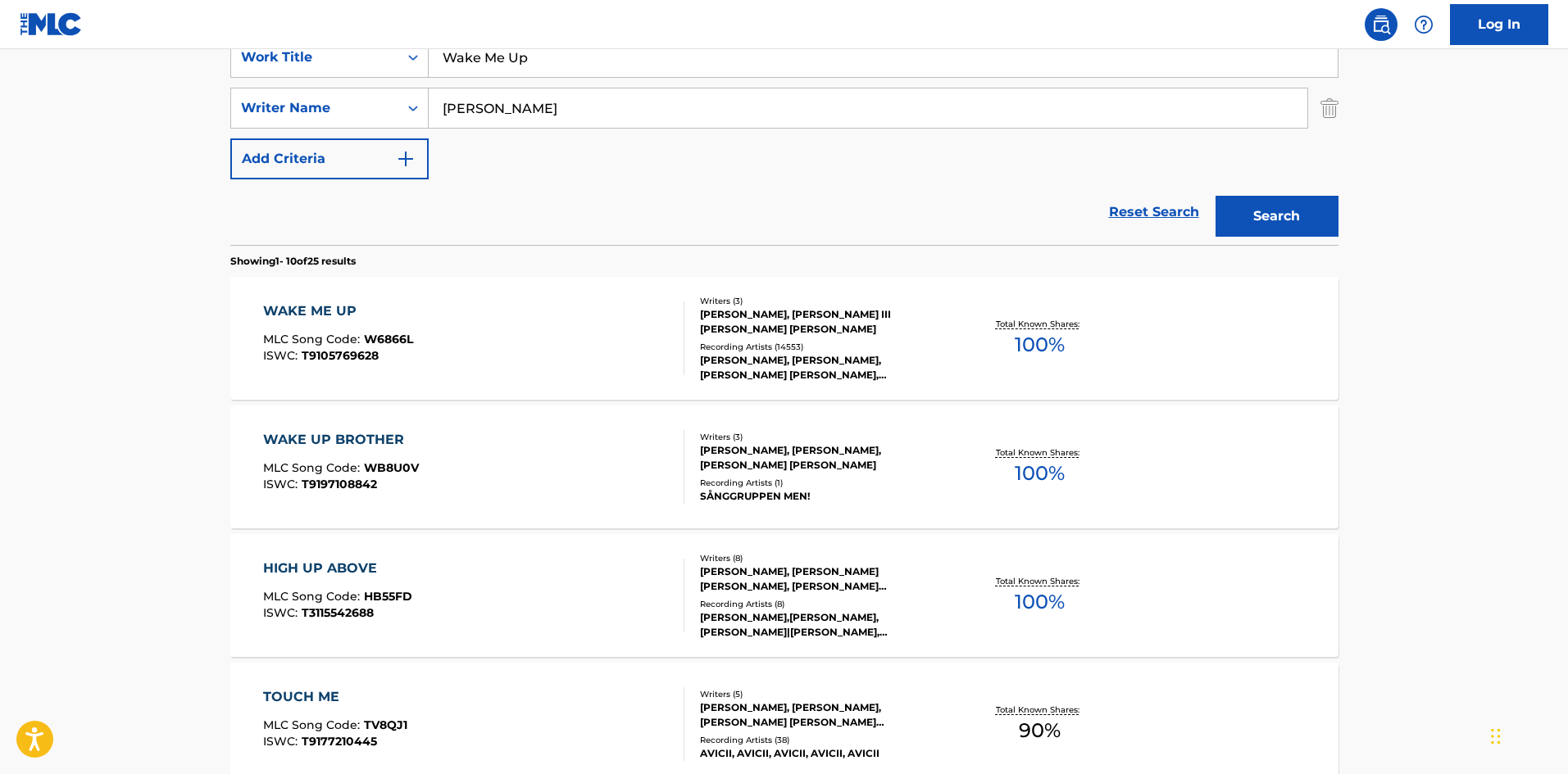
click at [533, 63] on input "Wake Me Up" at bounding box center [883, 57] width 909 height 39
paste input "A Life Of Pain"
type input "A Life Of Pain"
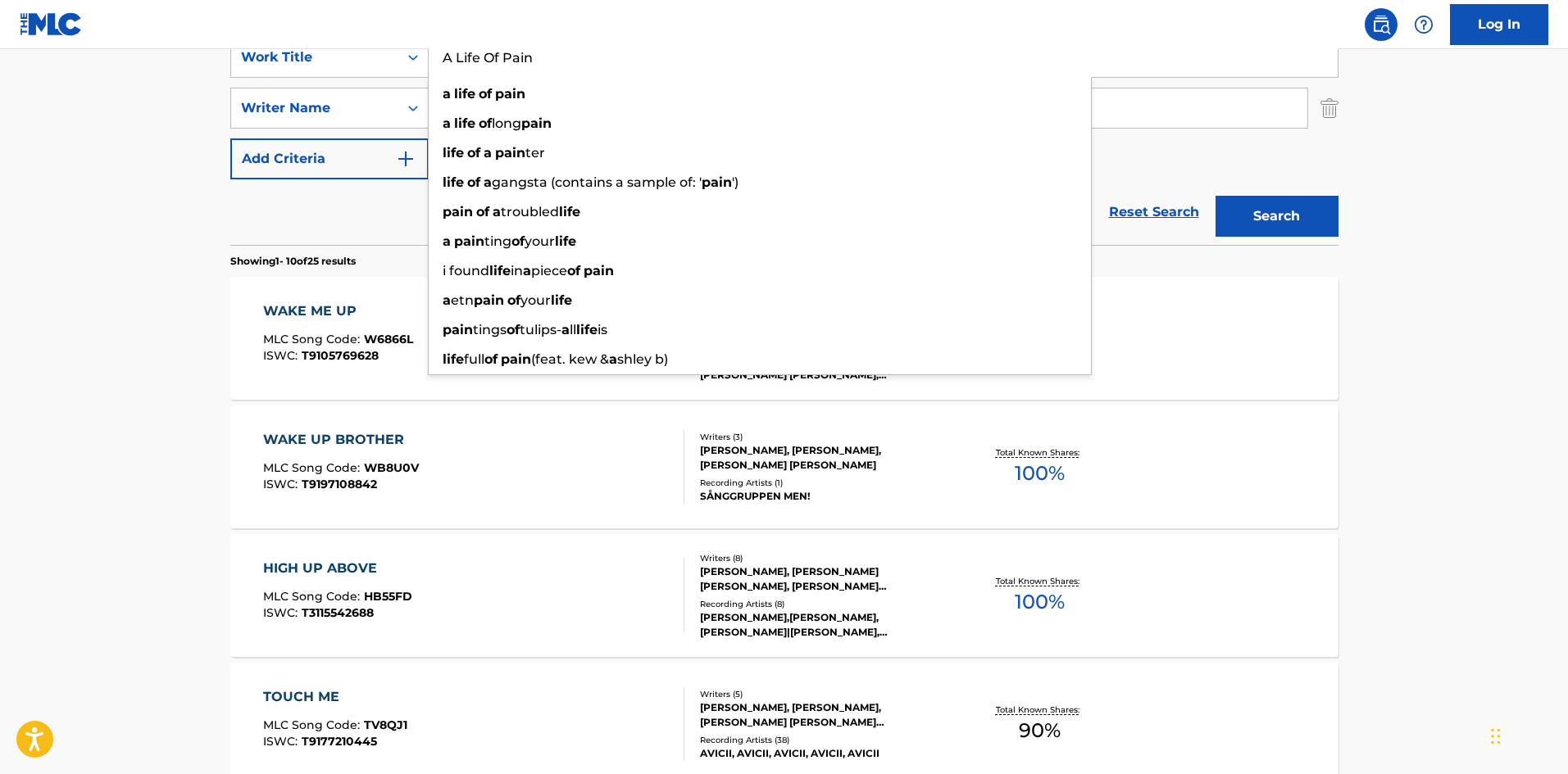
click at [2, 245] on main "The MLC Public Work Search The accuracy and completeness of The MLC's data is d…" at bounding box center [784, 685] width 1568 height 1928
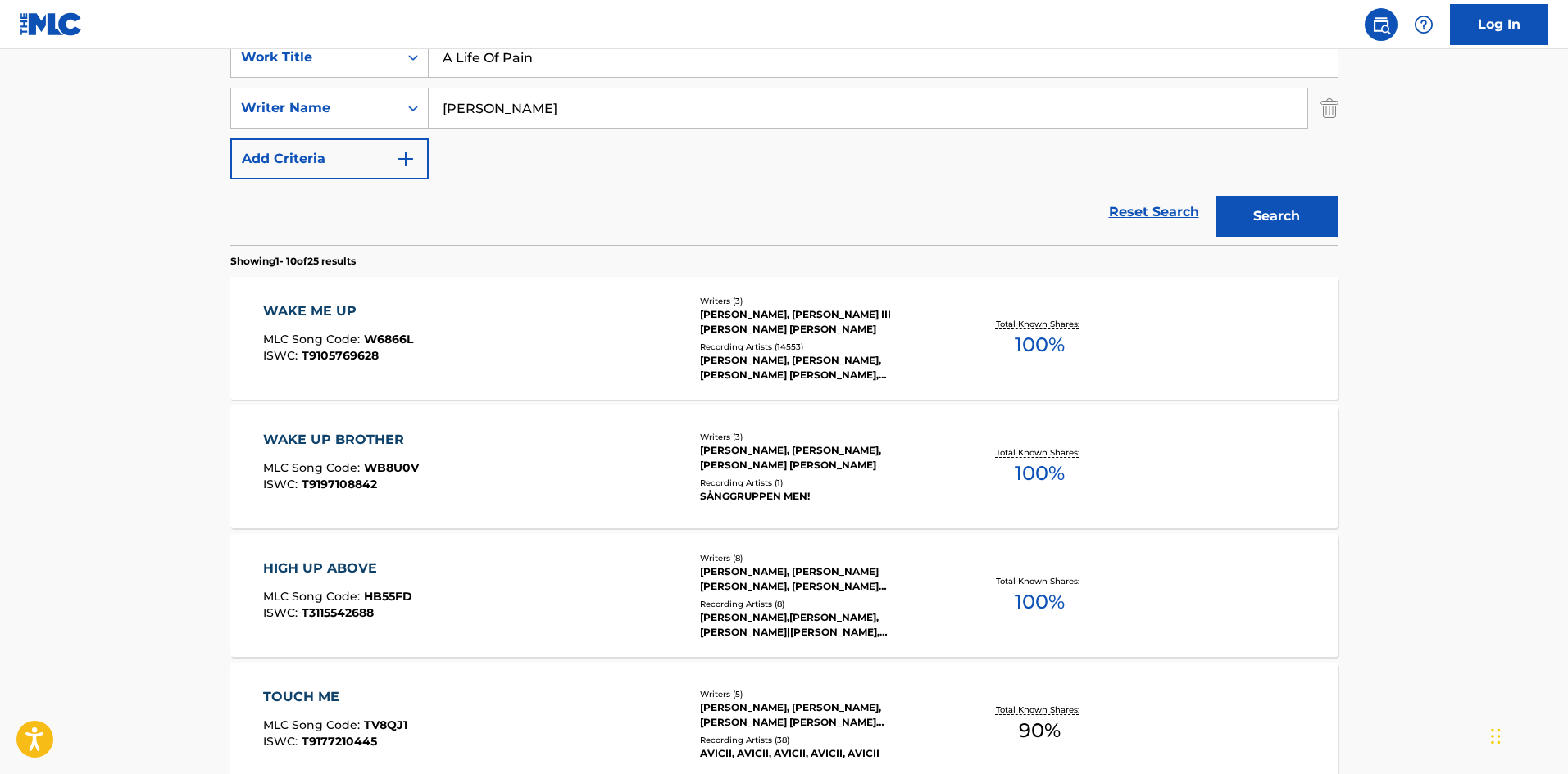
click at [564, 113] on input "[PERSON_NAME]" at bounding box center [868, 108] width 879 height 39
paste input "A Life Of Pain"
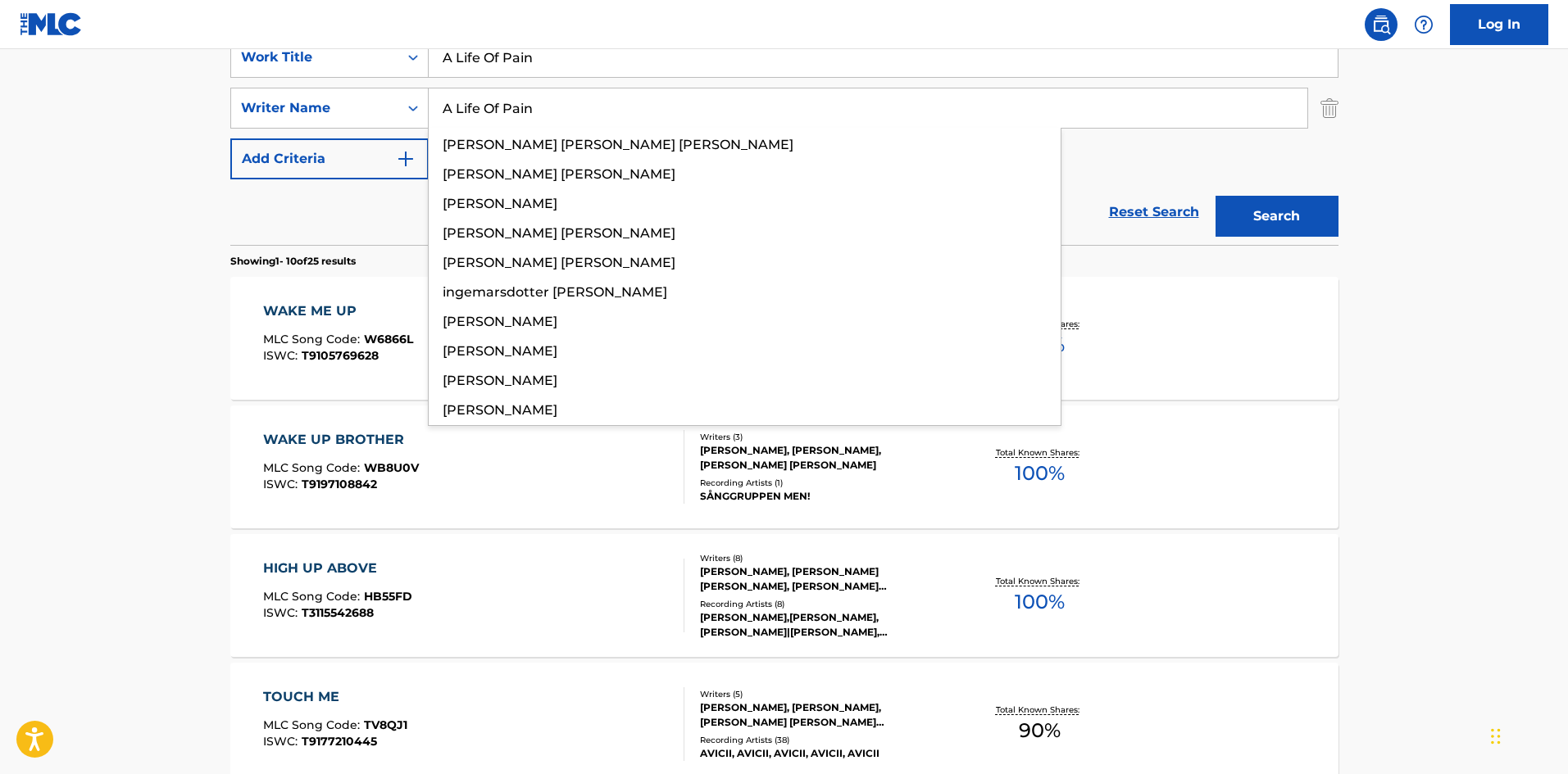
click at [1294, 212] on button "Search" at bounding box center [1277, 216] width 123 height 41
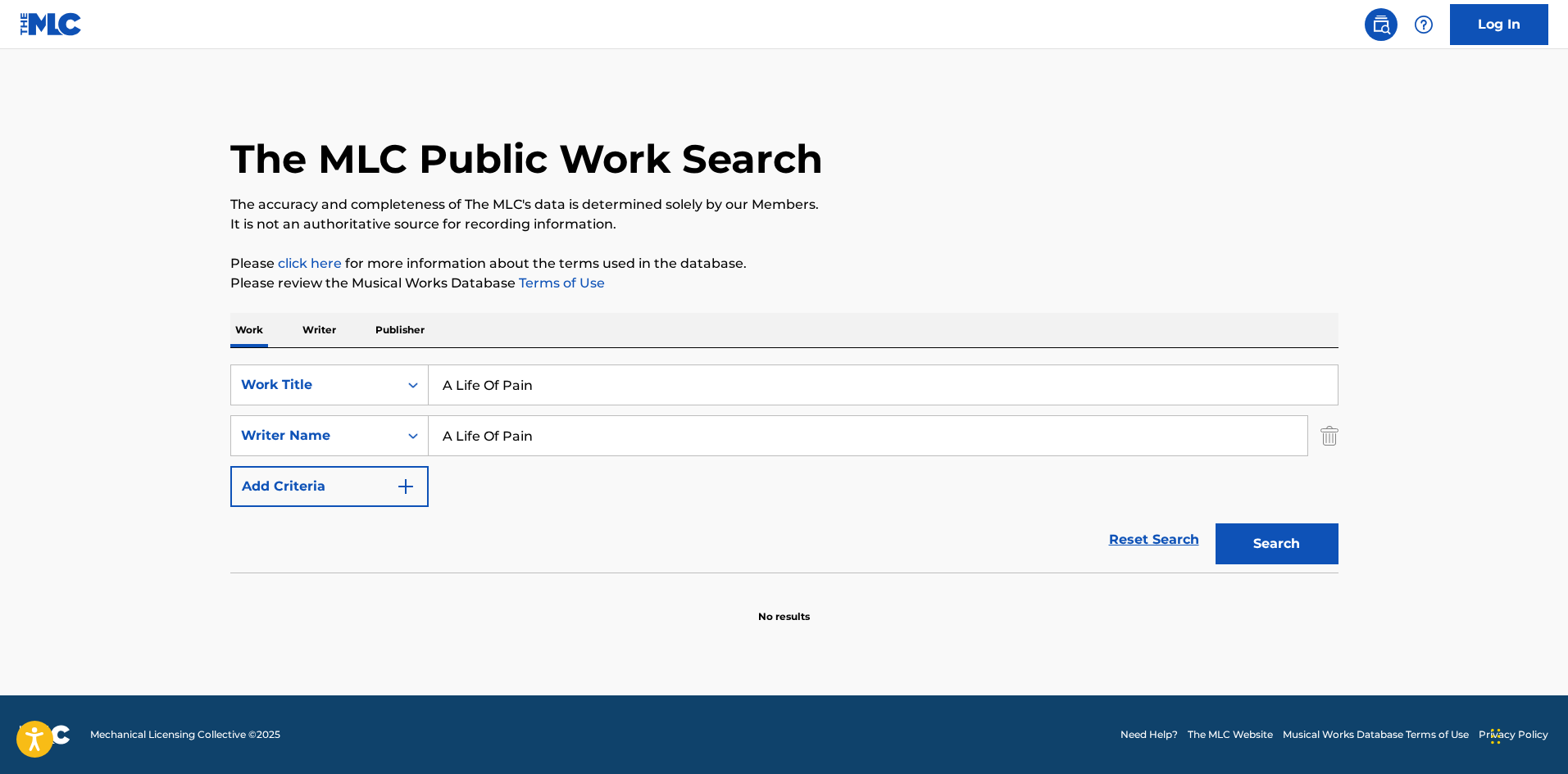
click at [581, 425] on input "A Life Of Pain" at bounding box center [868, 436] width 879 height 39
click at [915, 446] on input "A Life Of Pain" at bounding box center [868, 436] width 879 height 39
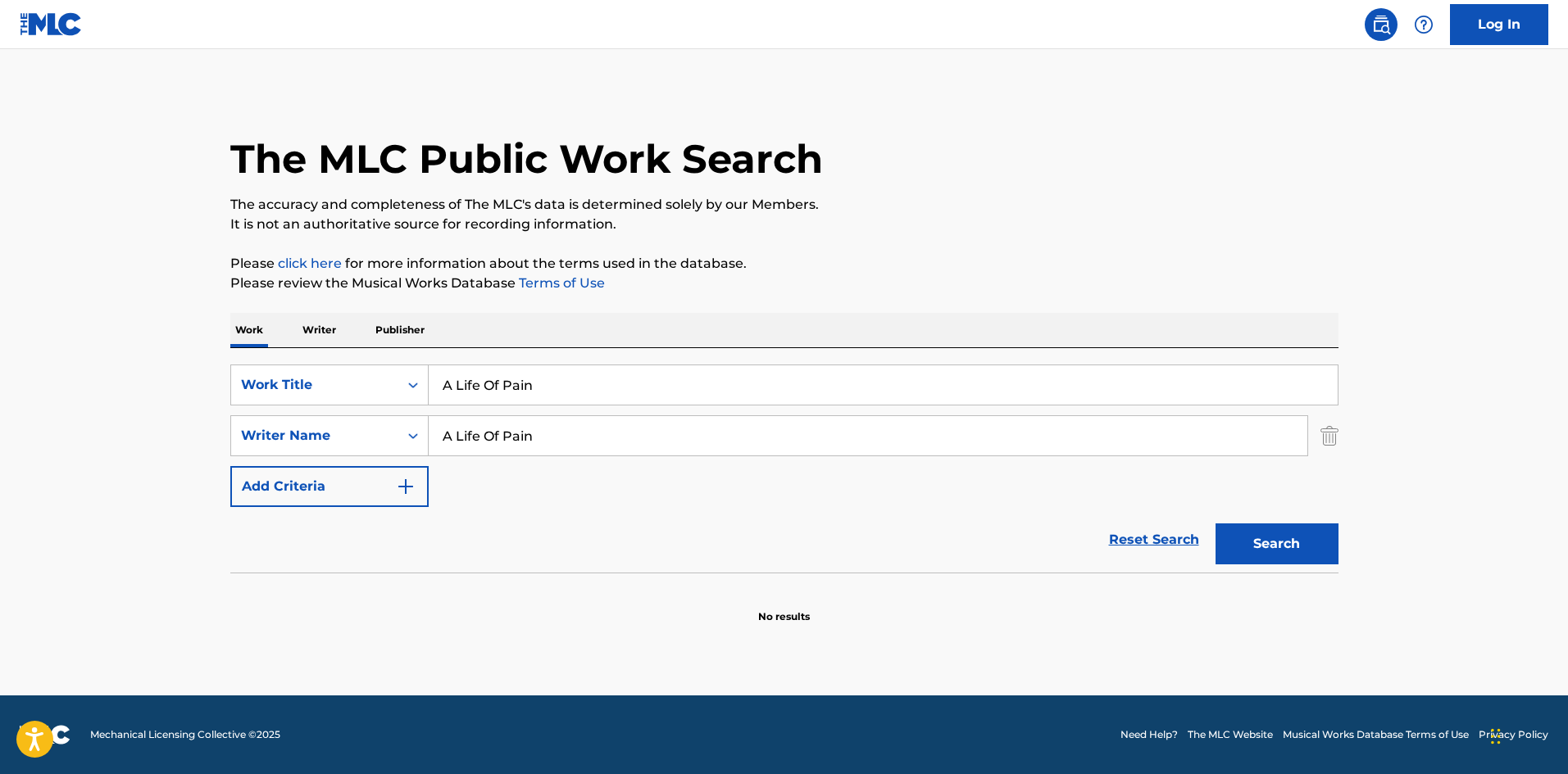
click at [915, 446] on input "A Life Of Pain" at bounding box center [868, 436] width 879 height 39
click at [502, 443] on input "A Life Of Pain" at bounding box center [868, 436] width 879 height 39
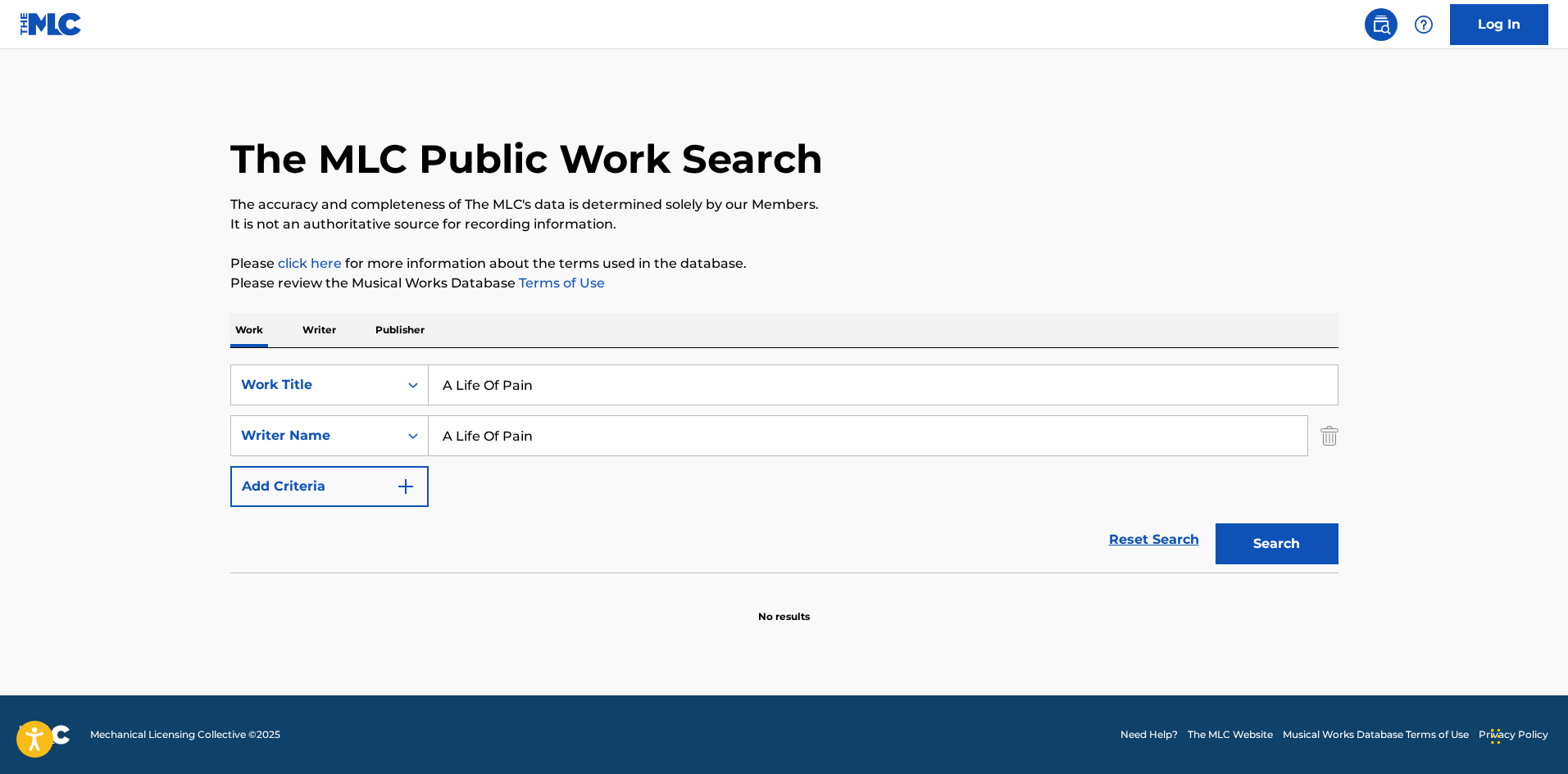
click at [502, 443] on input "A Life Of Pain" at bounding box center [868, 436] width 879 height 39
paste input "[PERSON_NAME]"
click at [1319, 553] on button "Search" at bounding box center [1277, 543] width 123 height 41
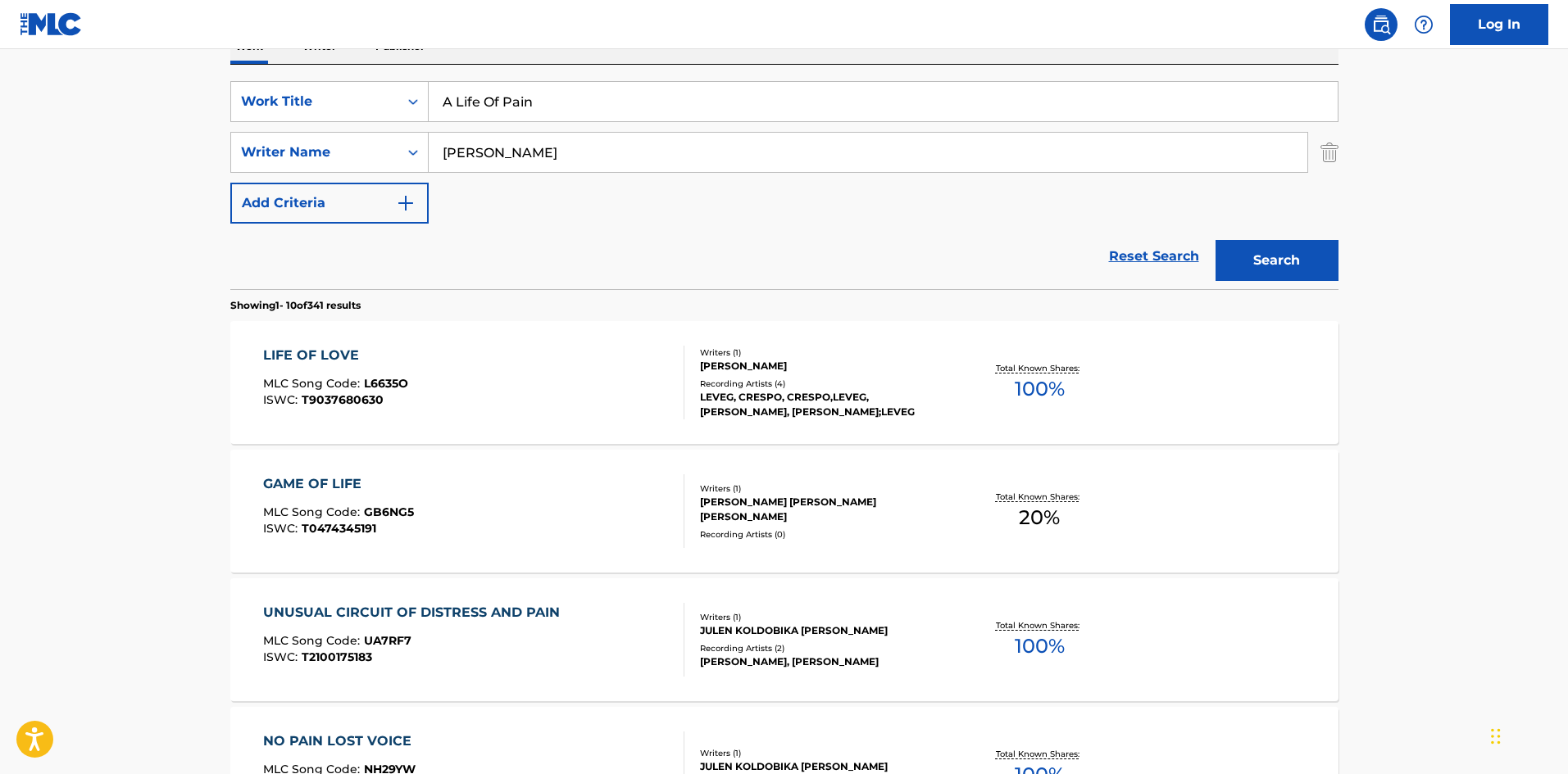
scroll to position [164, 0]
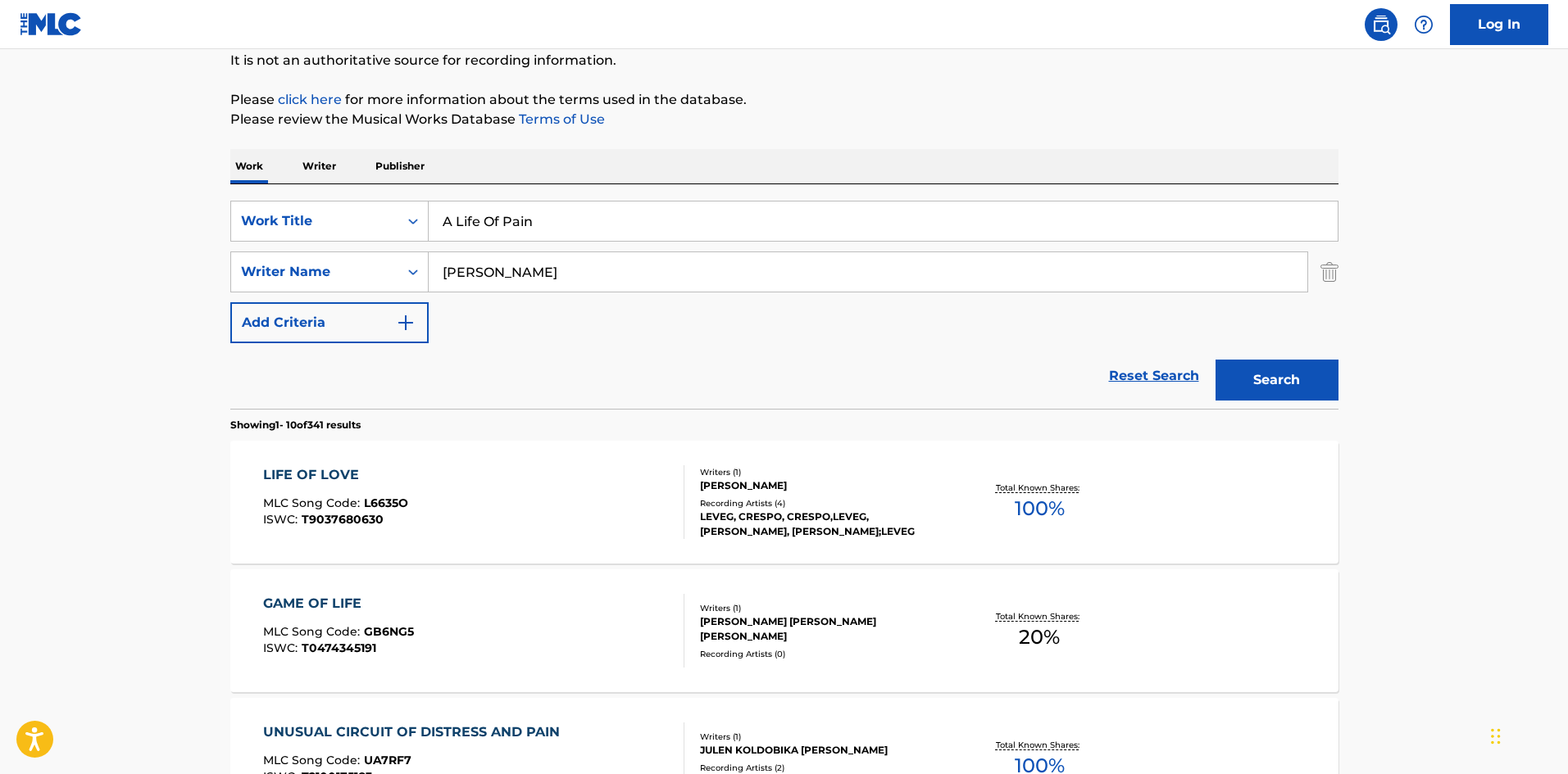
click at [471, 278] on input "[PERSON_NAME]" at bounding box center [868, 272] width 879 height 39
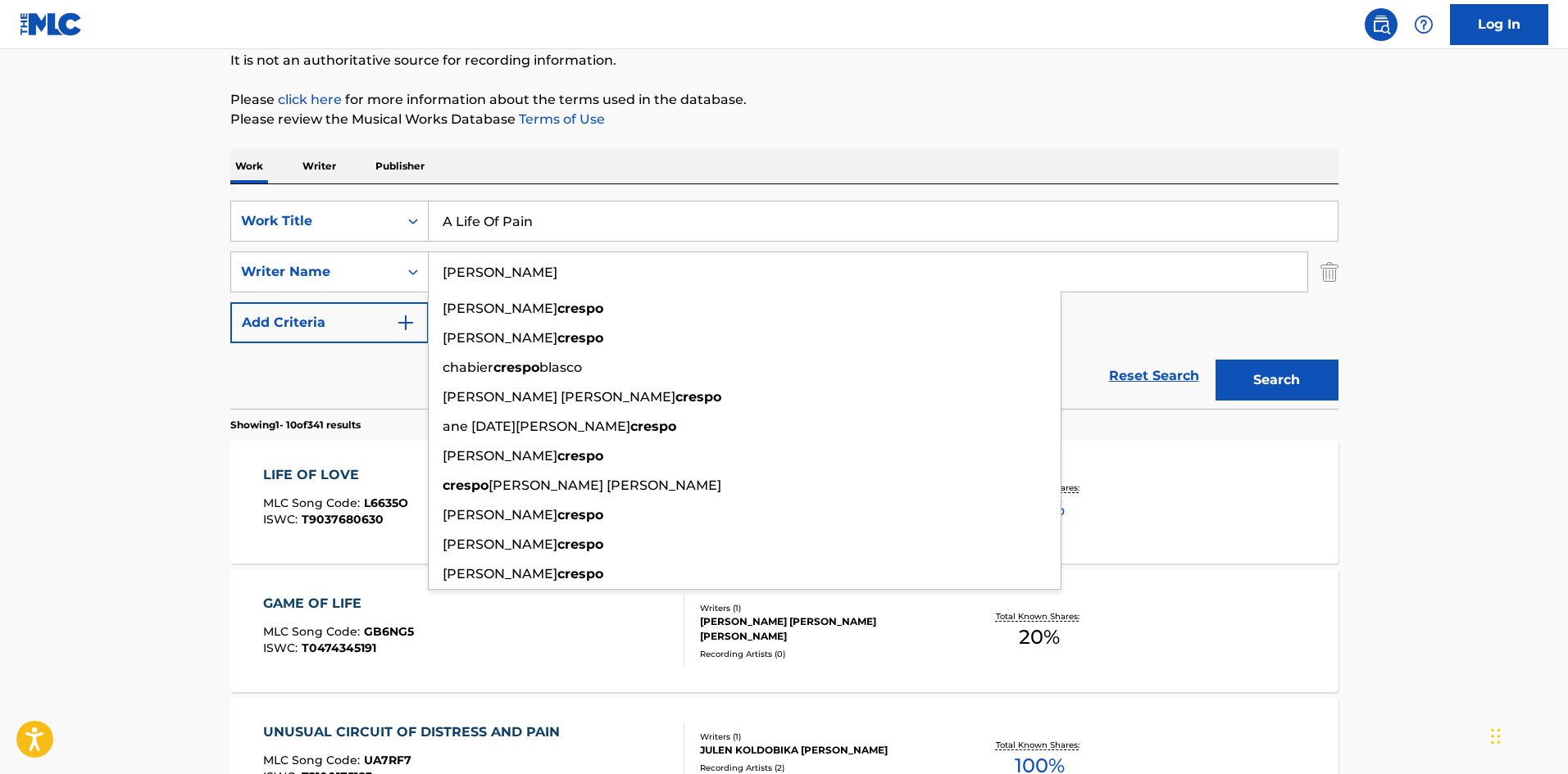
click at [471, 278] on input "[PERSON_NAME]" at bounding box center [868, 272] width 879 height 39
paste input "[PERSON_NAME]"
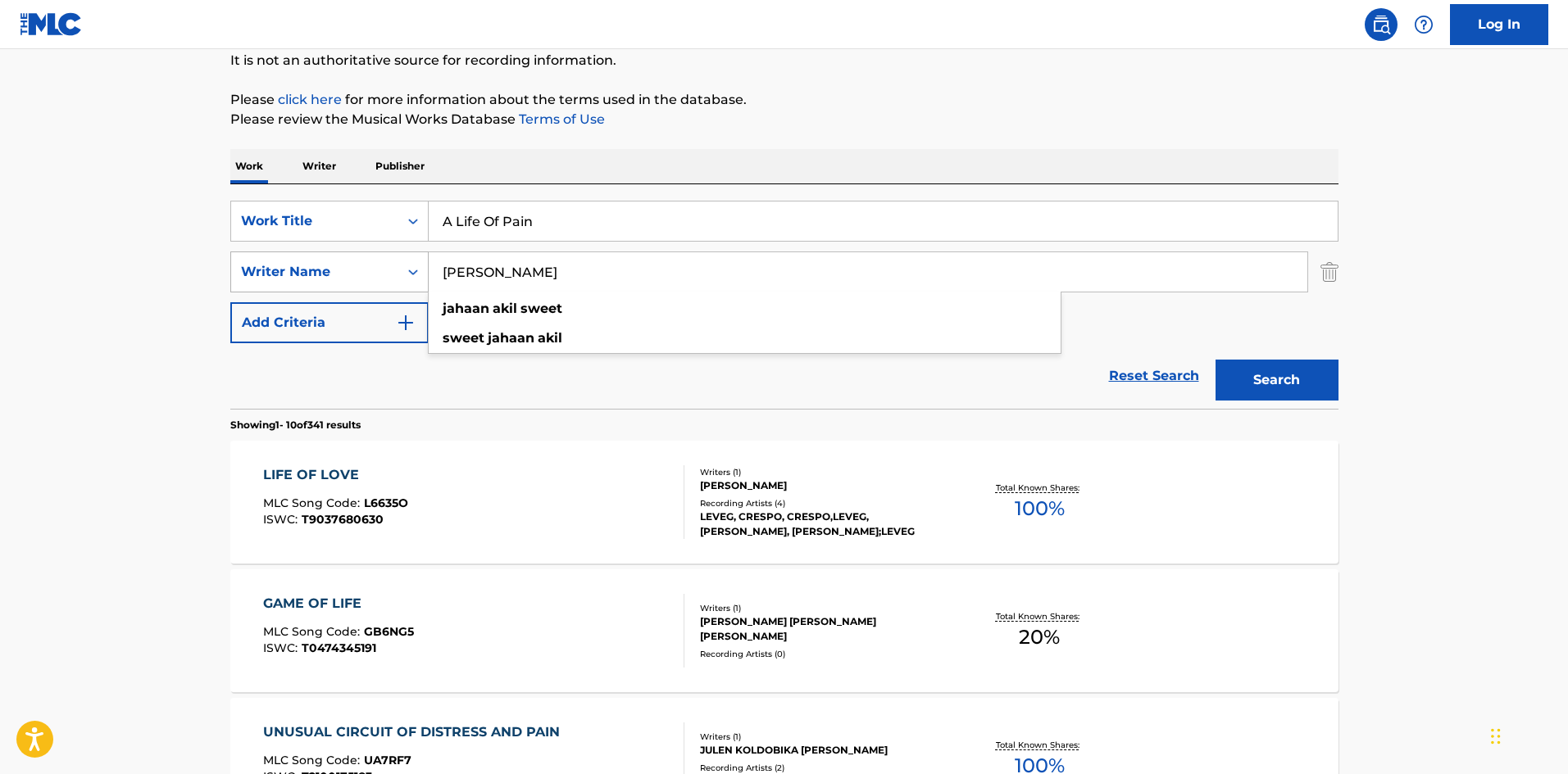
drag, startPoint x: 568, startPoint y: 279, endPoint x: 230, endPoint y: 259, distance: 338.6
click at [231, 259] on div "SearchWithCriteria77ec91c7-2d68-4fcd-8f0c-cdcfcd976e3e Writer Name [PERSON_NAME…" at bounding box center [785, 272] width 1108 height 41
type input "SWEET"
click at [1215, 359] on button "Search" at bounding box center [1277, 380] width 123 height 41
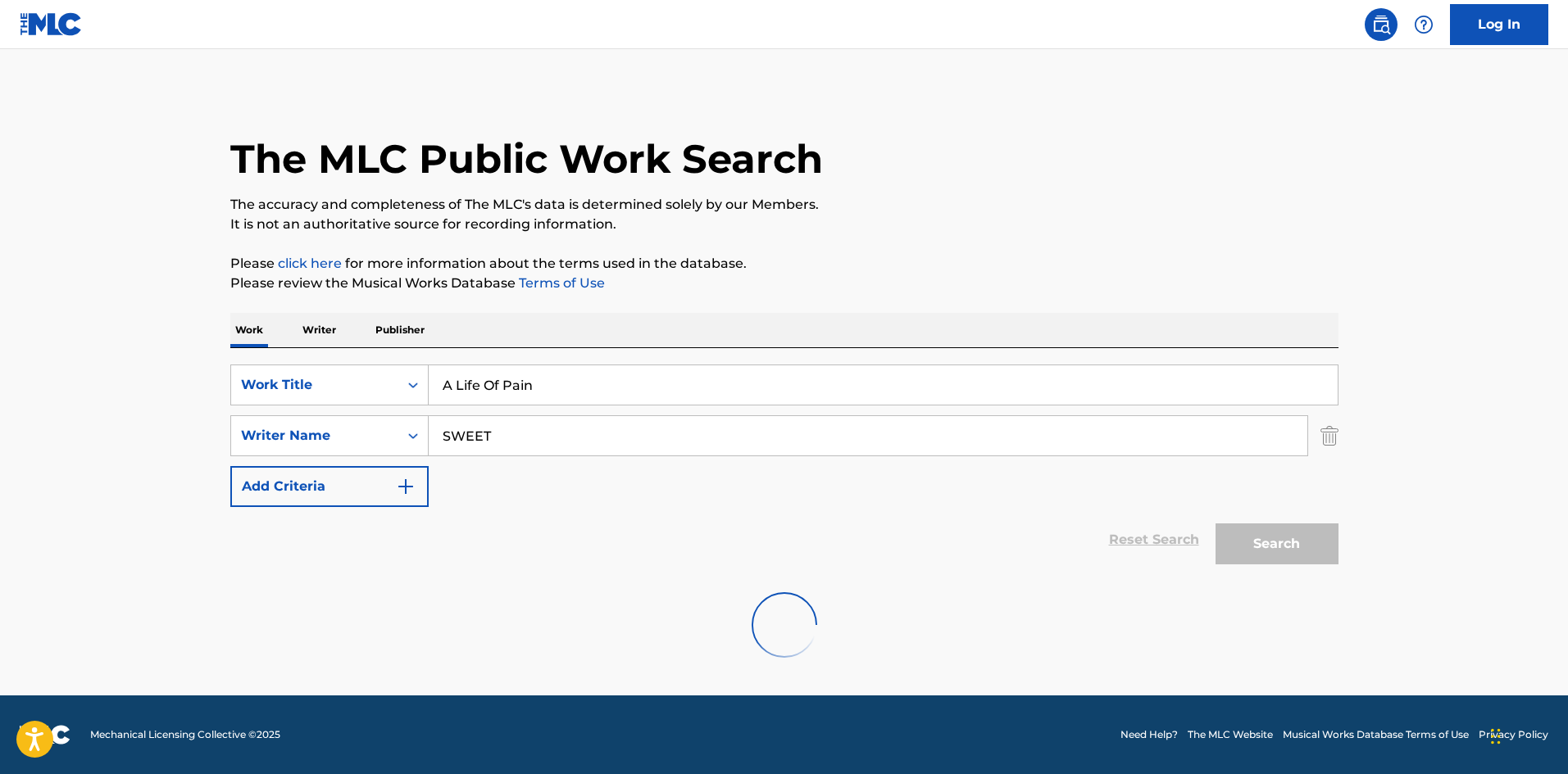
scroll to position [0, 0]
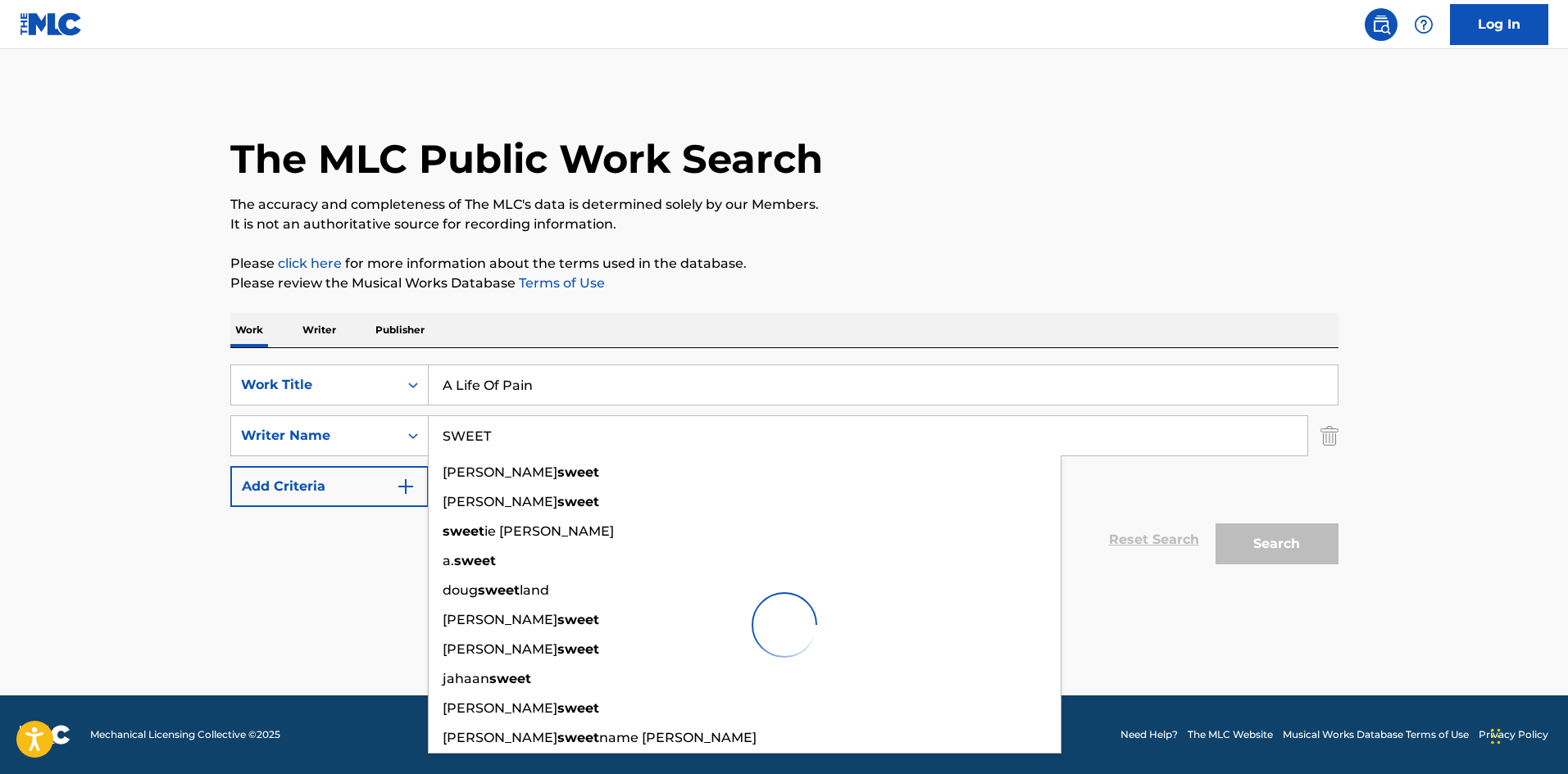
click at [184, 371] on main "The MLC Public Work Search The accuracy and completeness of The MLC's data is d…" at bounding box center [784, 373] width 1568 height 647
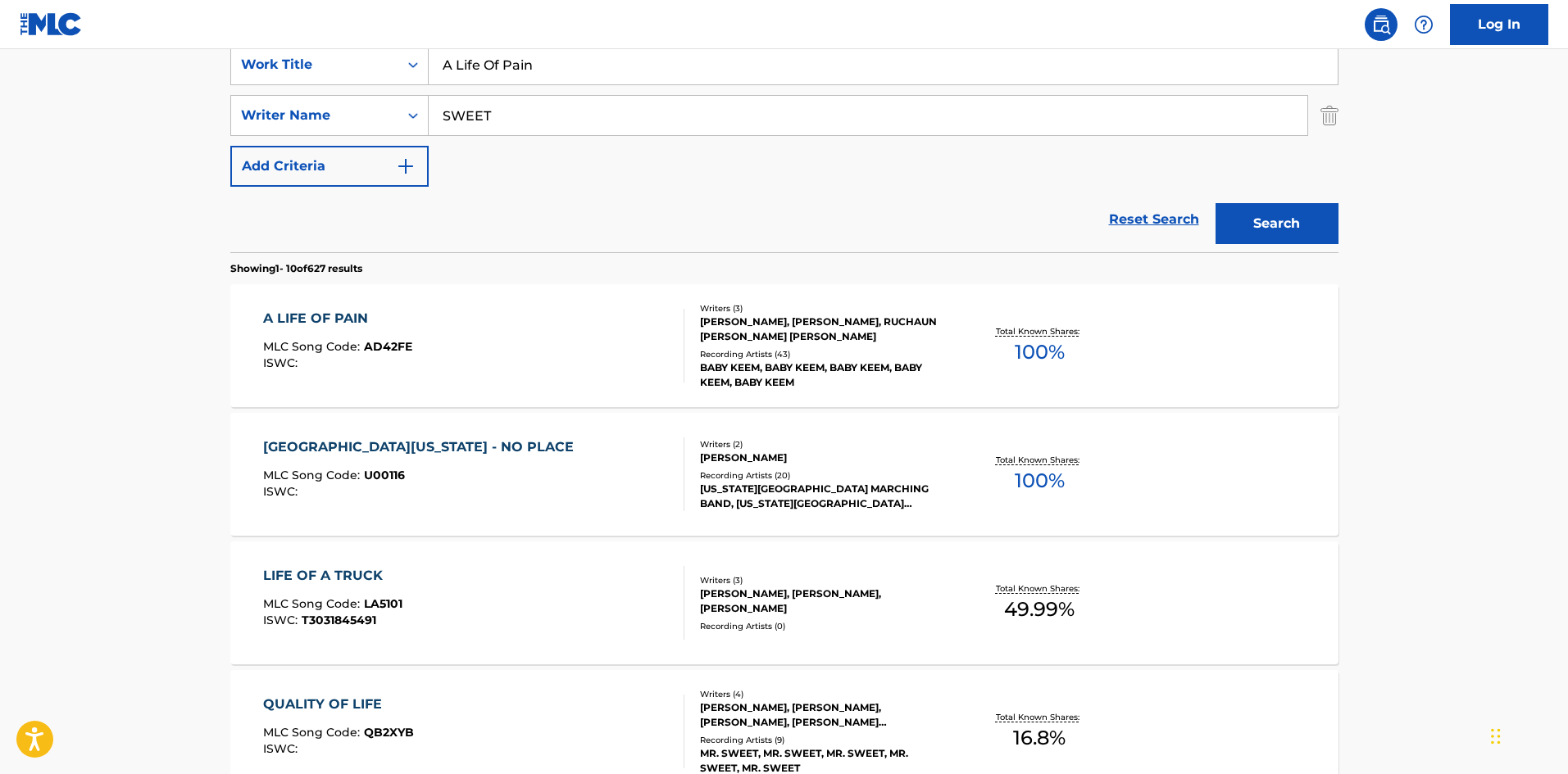
scroll to position [409, 0]
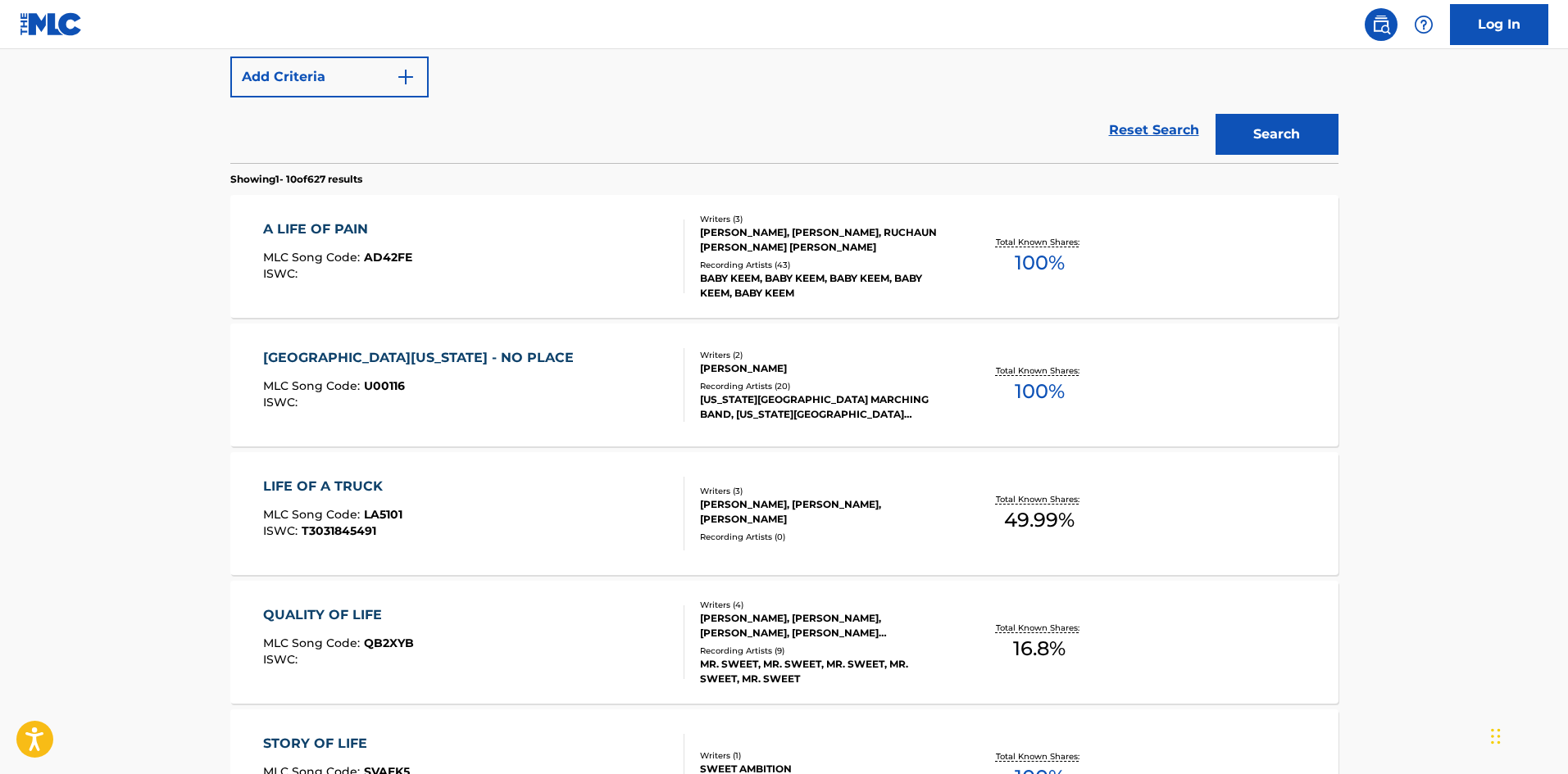
click at [374, 291] on div "A LIFE OF PAIN MLC Song Code : AD42FE ISWC :" at bounding box center [338, 257] width 149 height 74
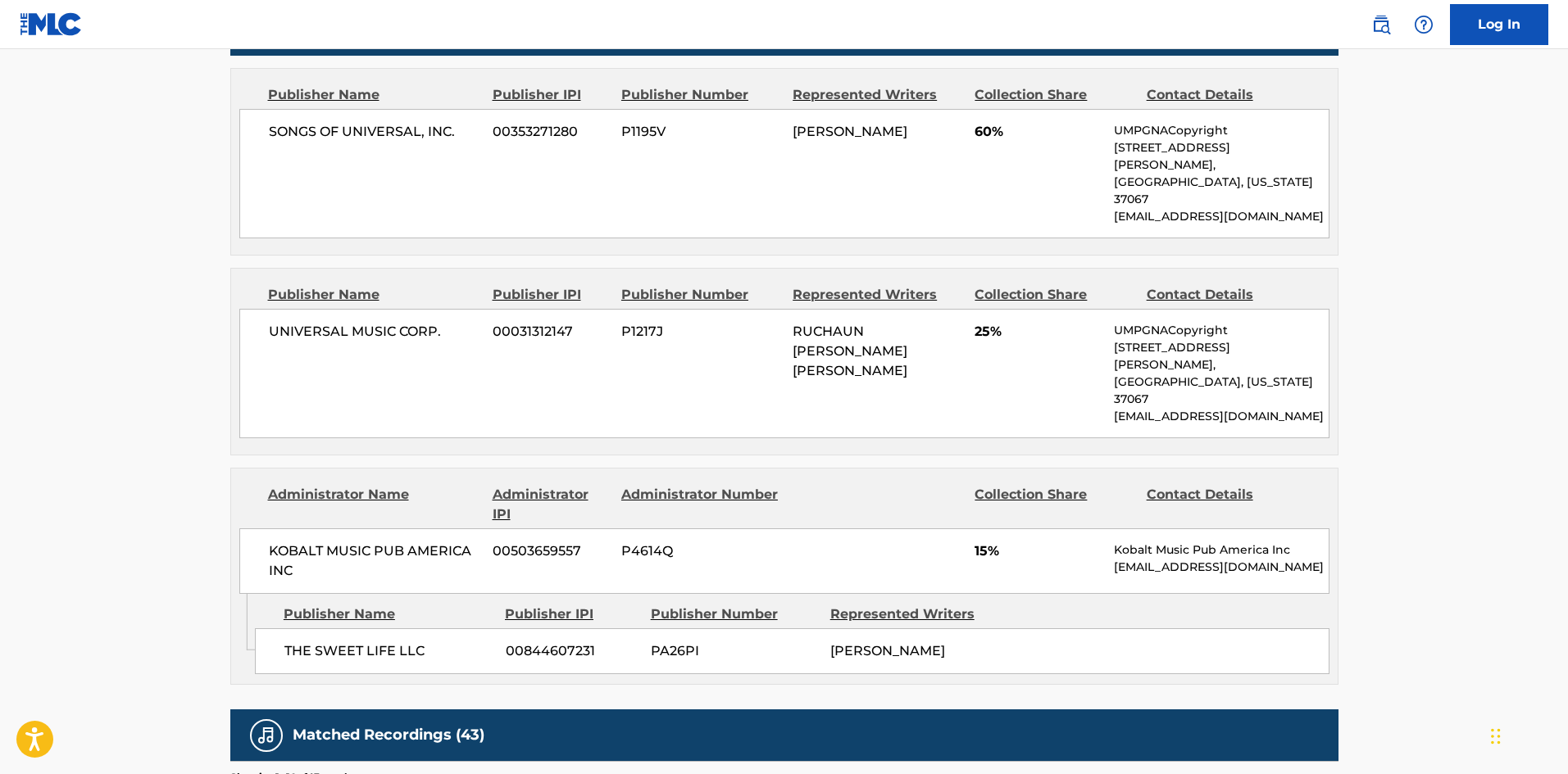
scroll to position [820, 0]
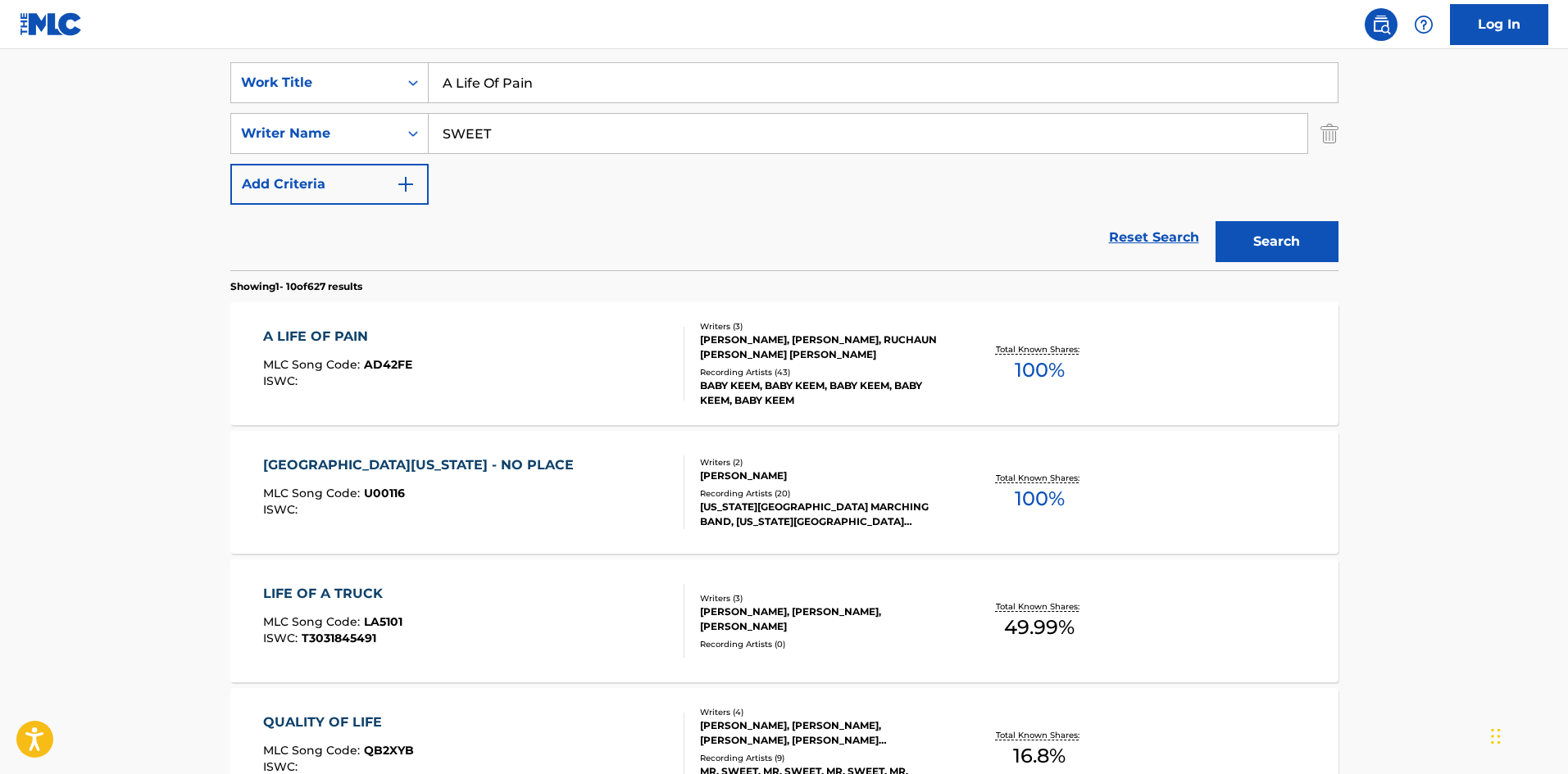
scroll to position [94, 0]
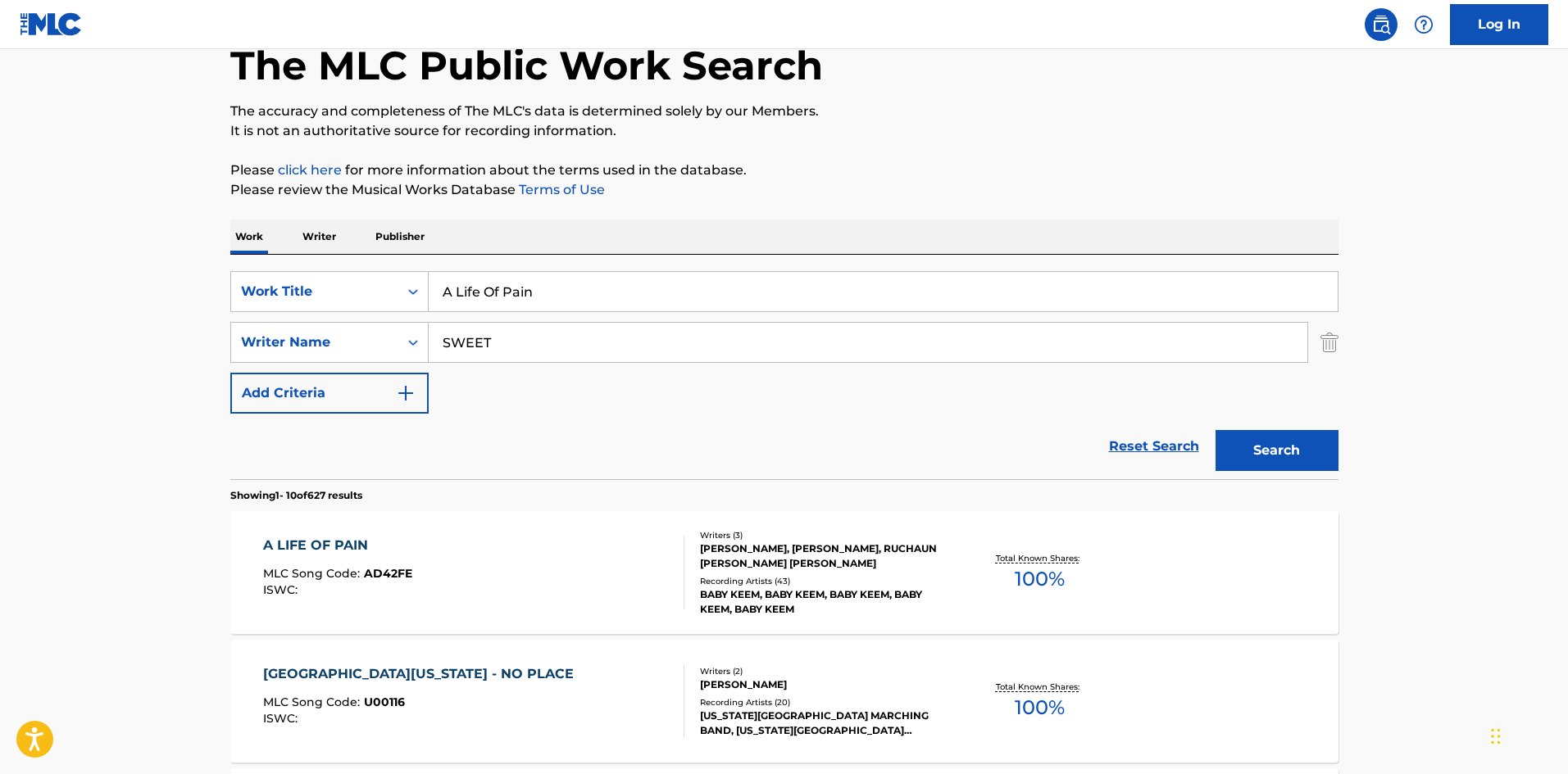
click at [602, 286] on input "A Life Of Pain" at bounding box center [883, 291] width 909 height 39
paste input "Bank Account"
type input "Bank Account"
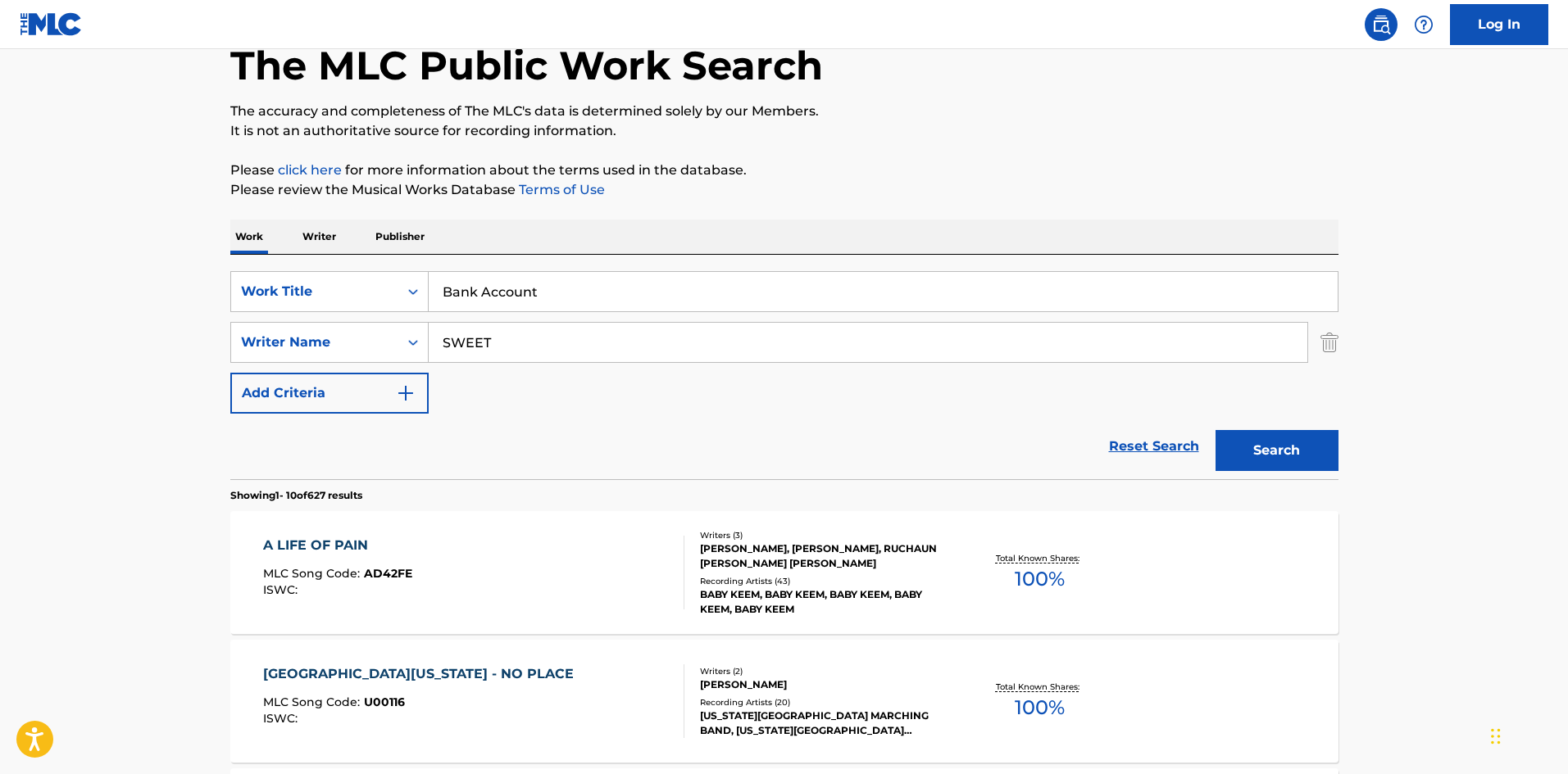
click at [634, 328] on input "SWEET" at bounding box center [868, 342] width 879 height 39
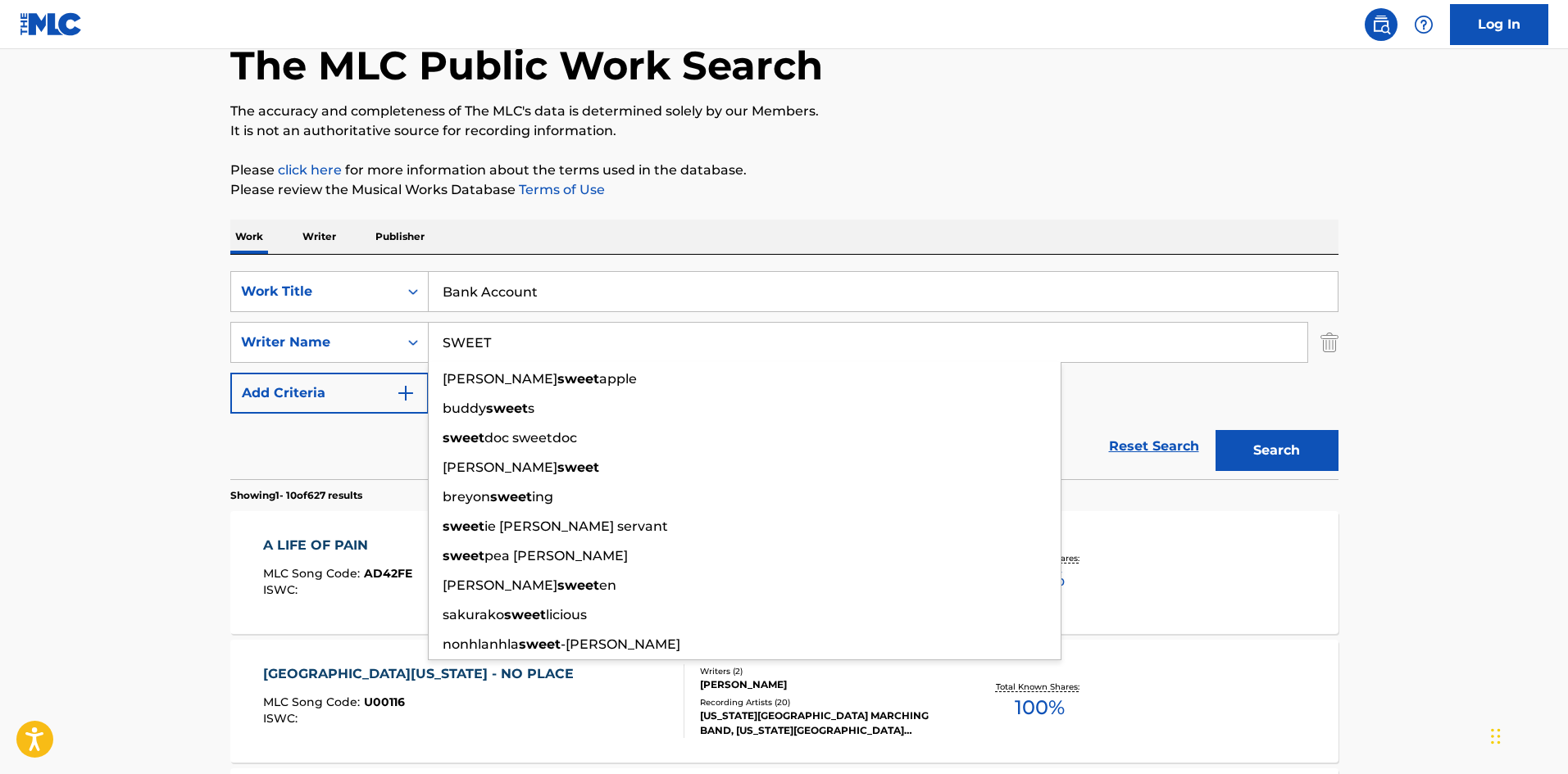
click at [1144, 347] on input "SWEET" at bounding box center [868, 342] width 879 height 39
paste input "[PERSON_NAME]"
type input "[PERSON_NAME]"
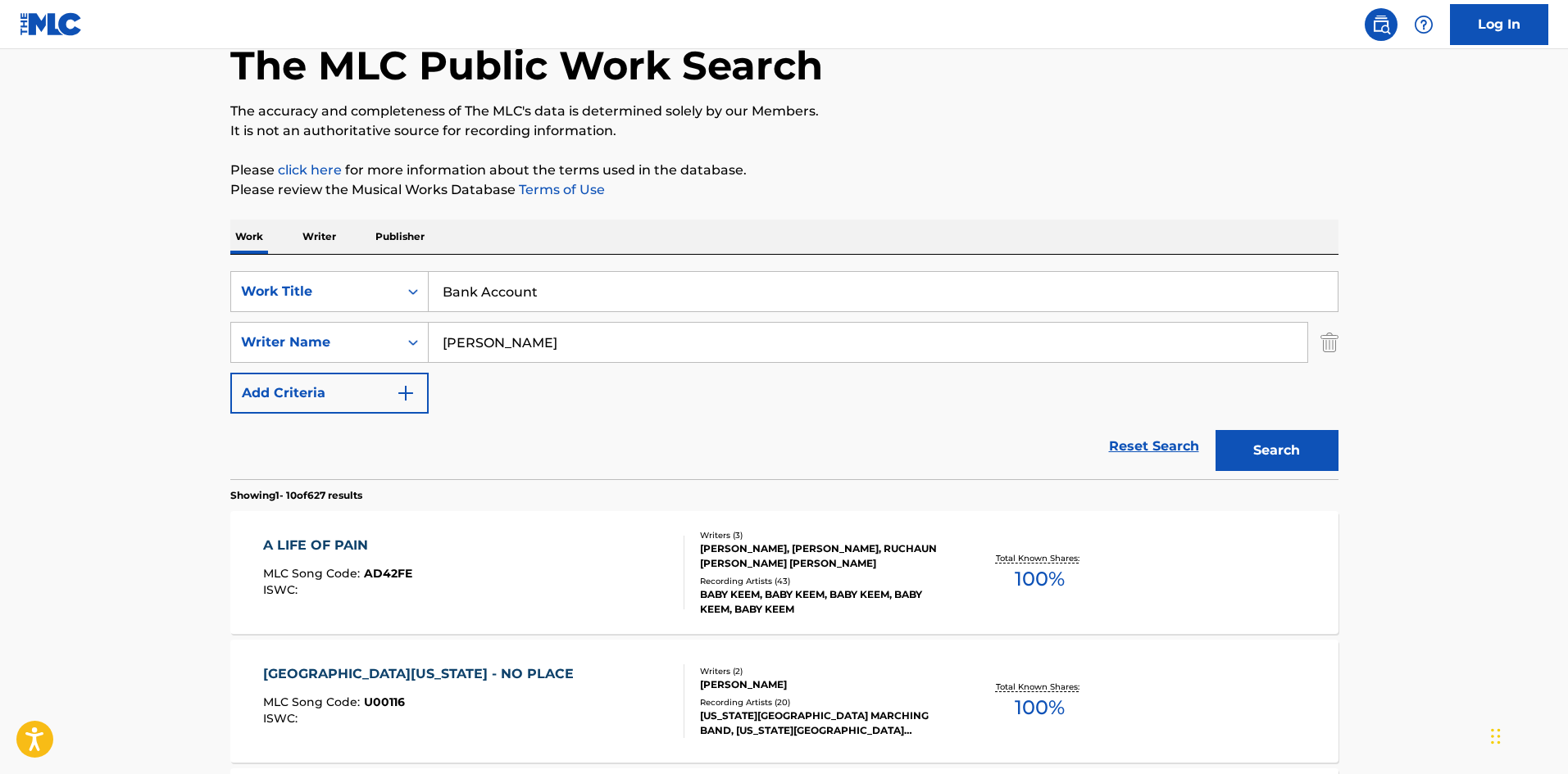
click at [1305, 458] on button "Search" at bounding box center [1277, 451] width 123 height 41
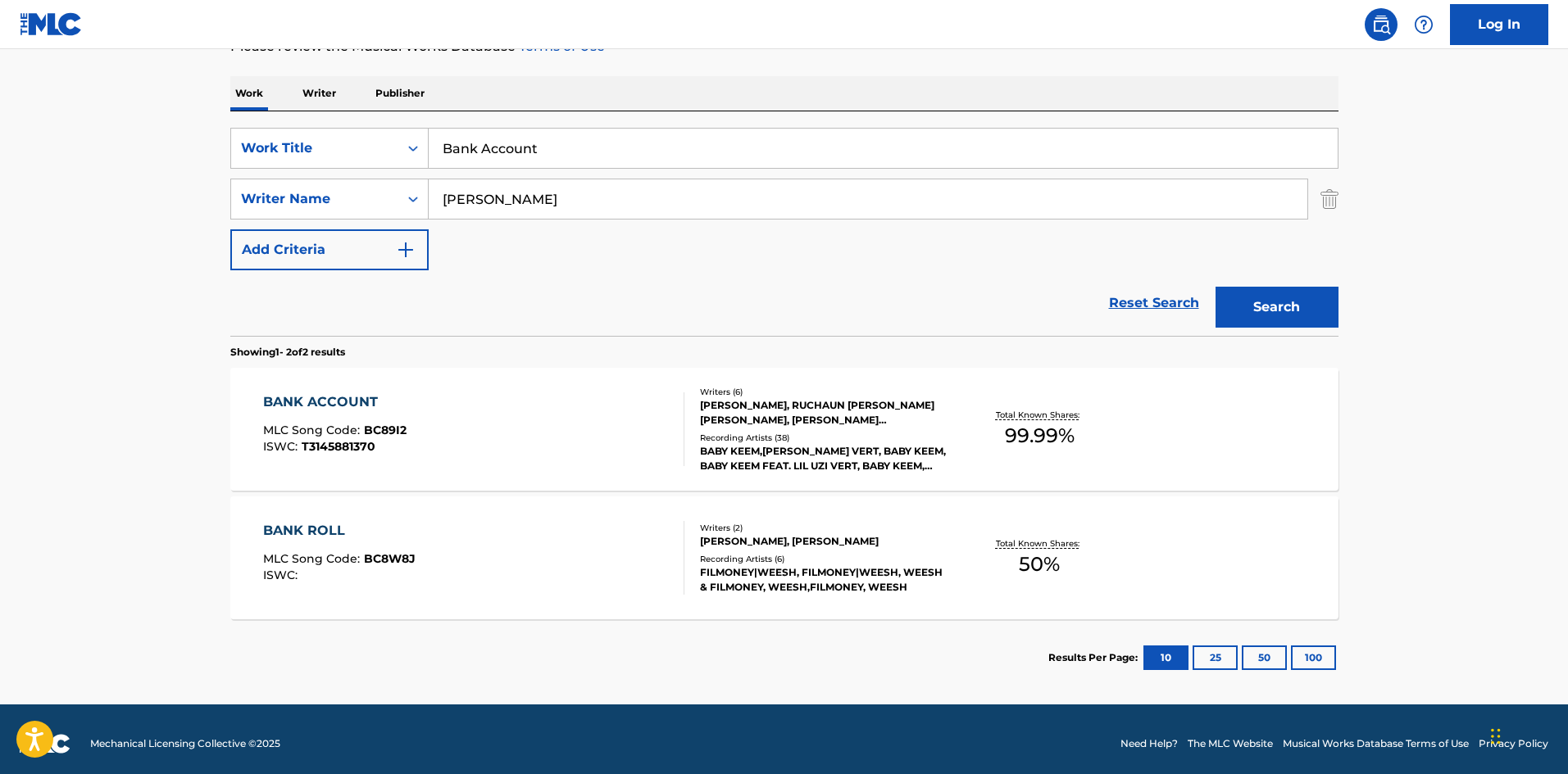
scroll to position [245, 0]
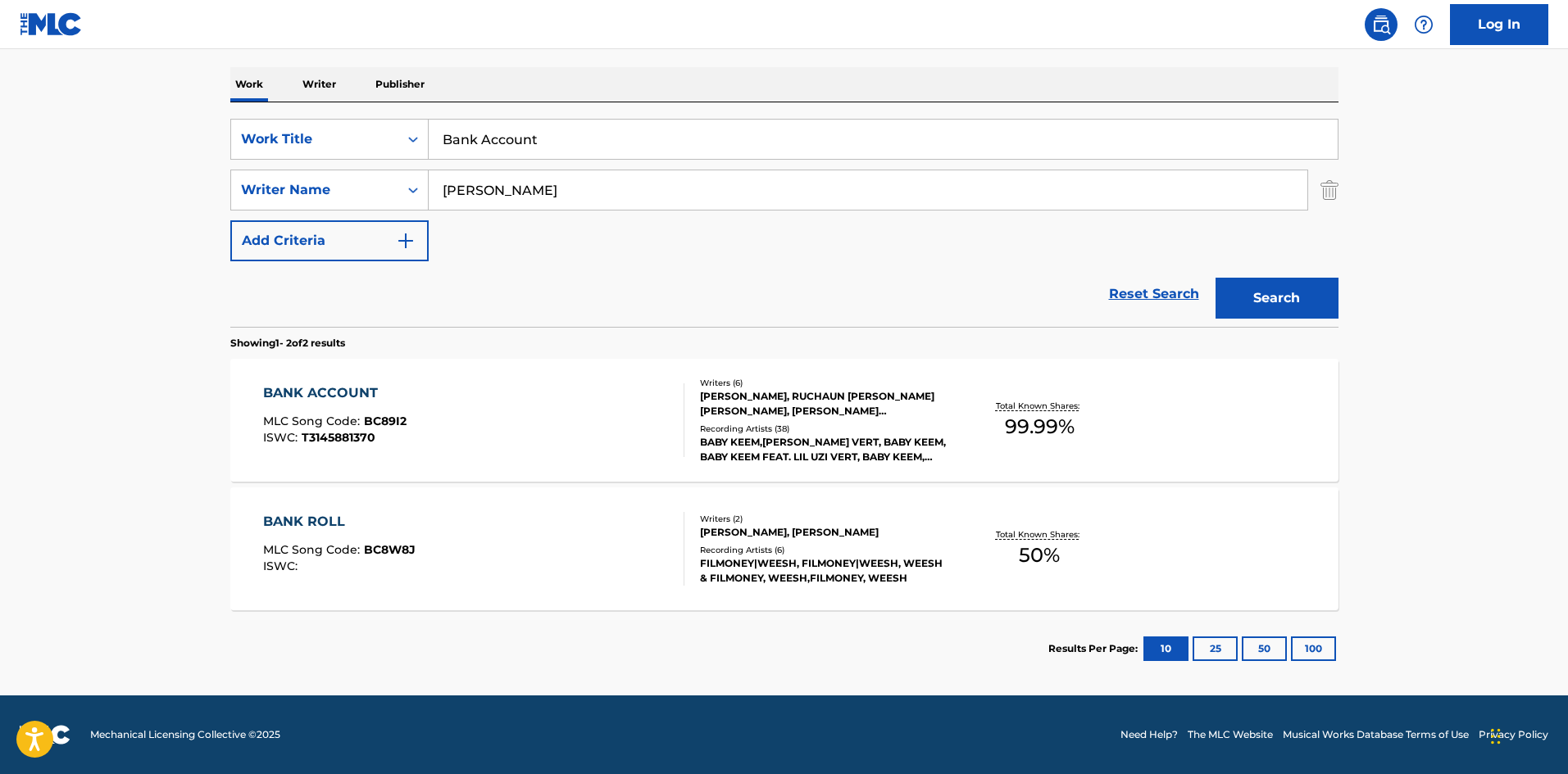
click at [396, 423] on span "BC89I2" at bounding box center [385, 421] width 43 height 15
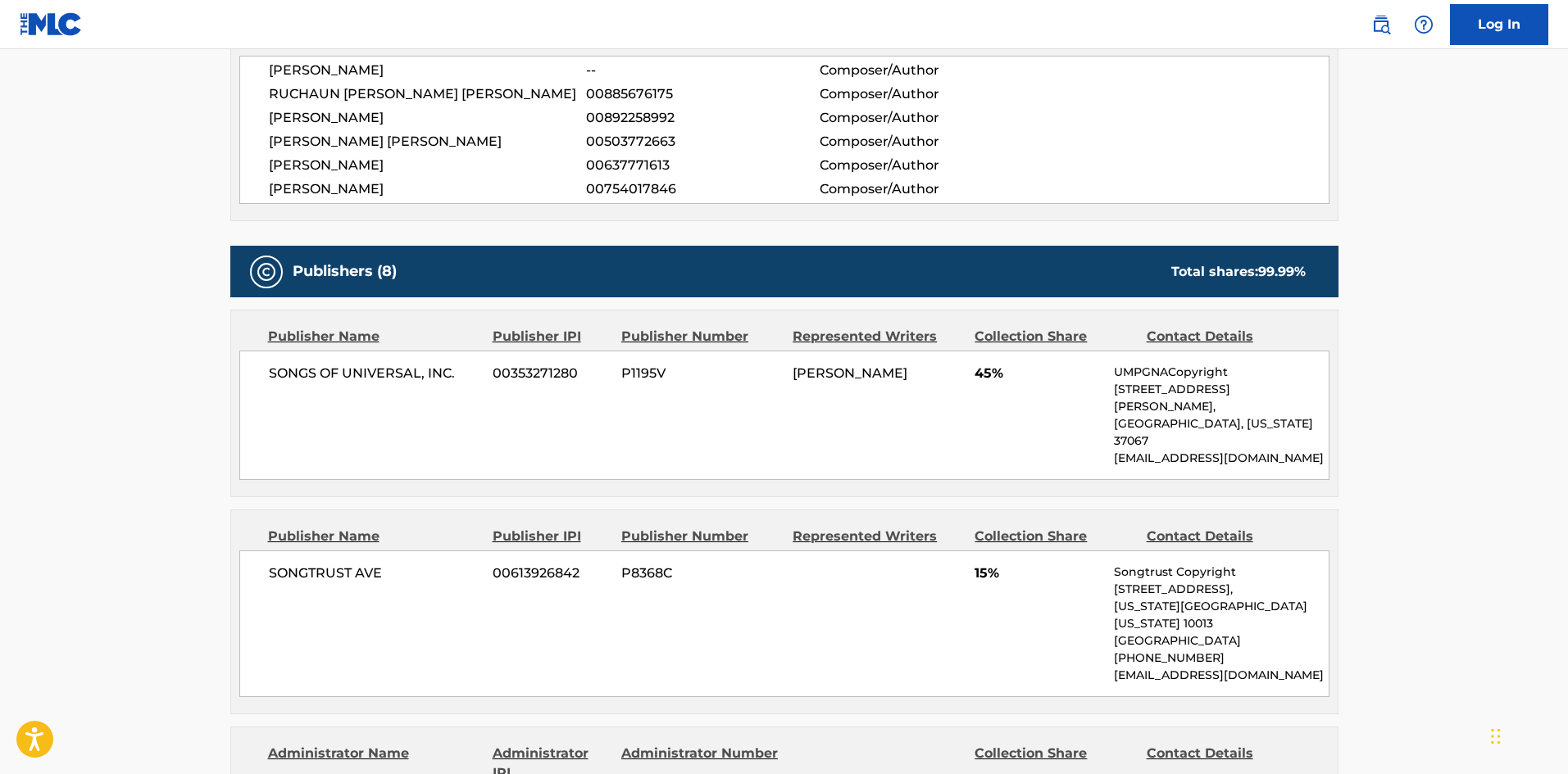
scroll to position [737, 0]
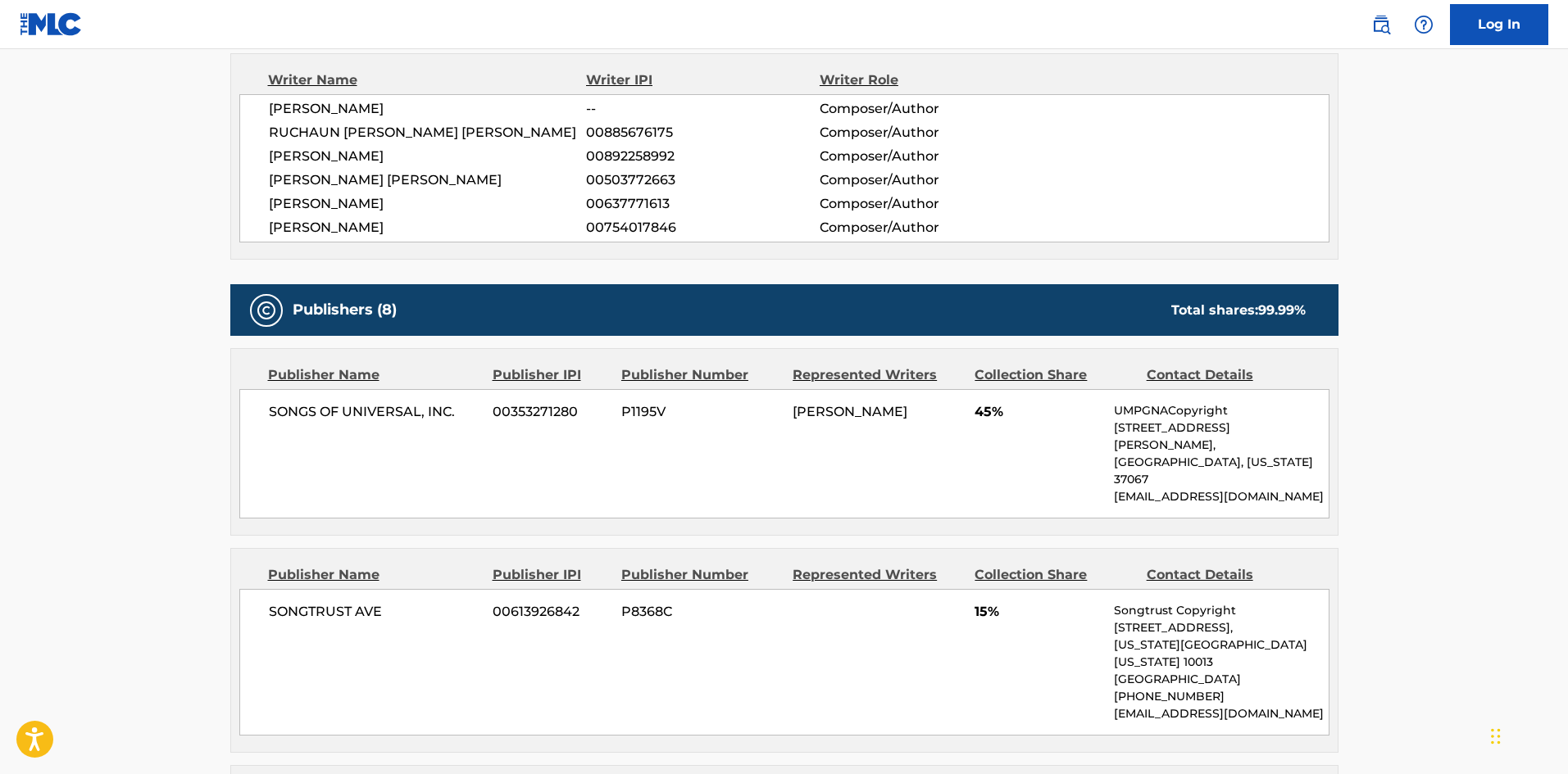
click at [276, 416] on span "SONGS OF UNIVERSAL, INC." at bounding box center [375, 412] width 212 height 19
drag, startPoint x: 276, startPoint y: 416, endPoint x: 479, endPoint y: 410, distance: 203.1
click at [479, 410] on span "SONGS OF UNIVERSAL, INC." at bounding box center [375, 412] width 212 height 19
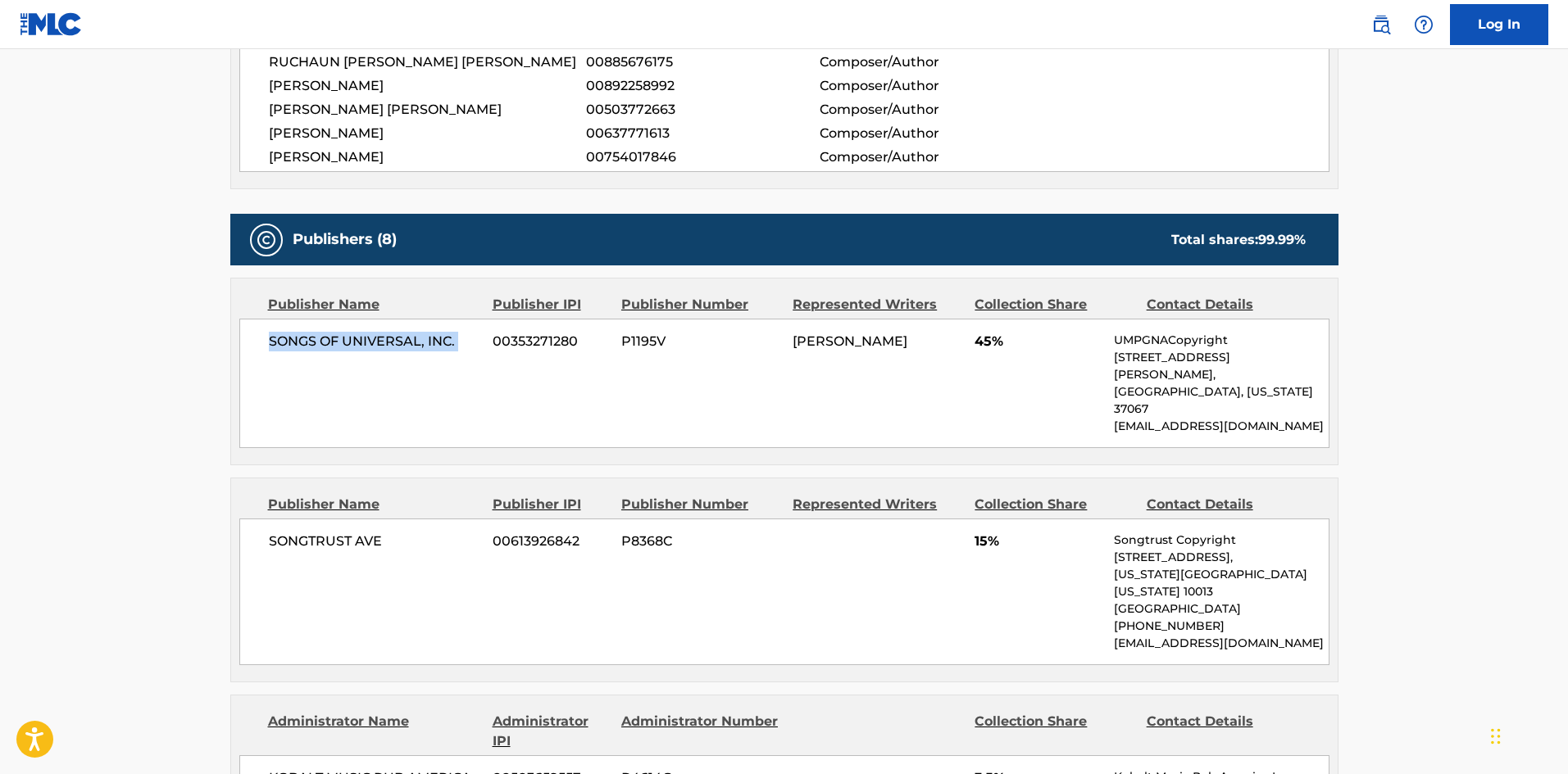
scroll to position [901, 0]
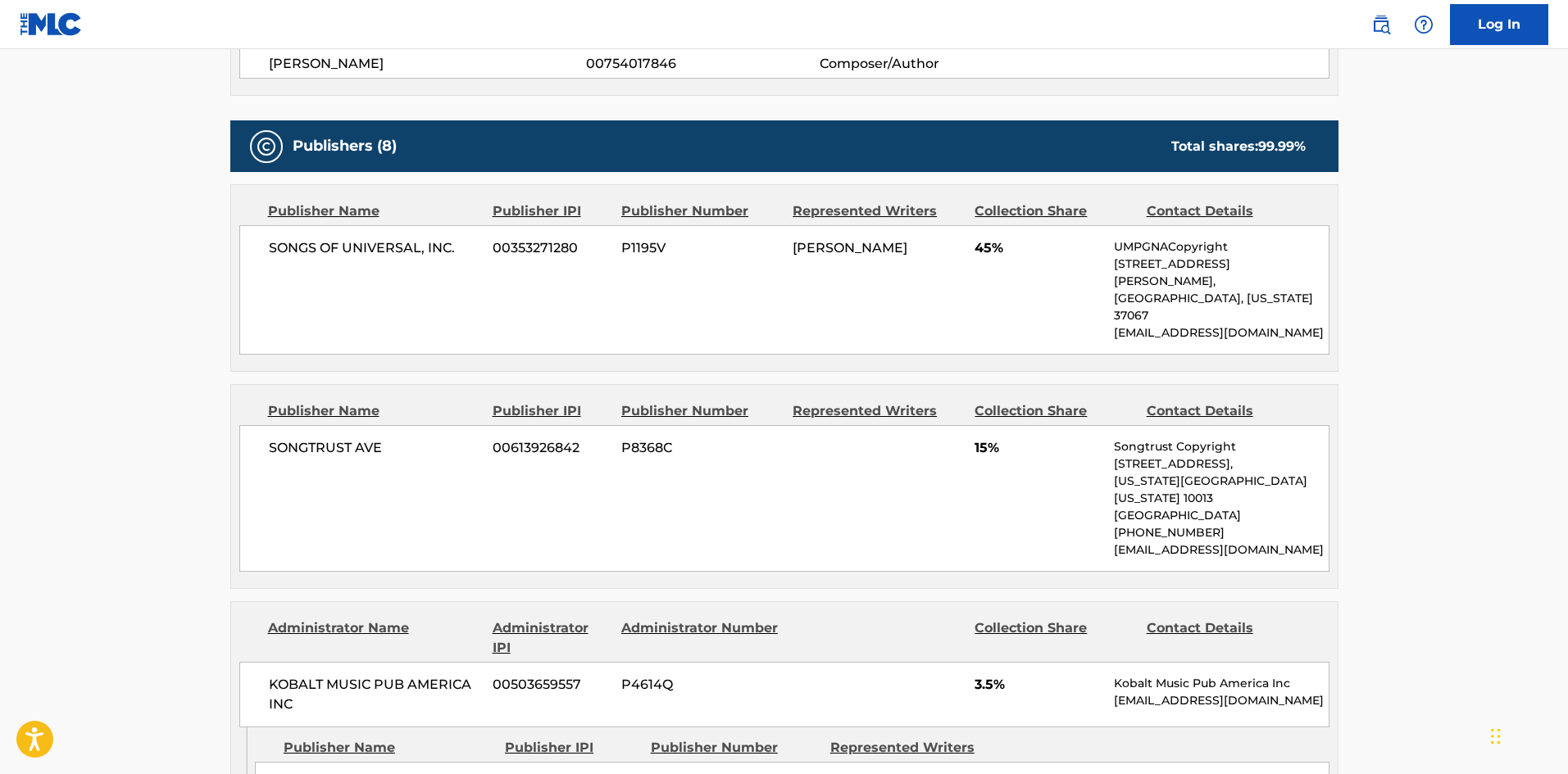
click at [290, 438] on span "SONGTRUST AVE" at bounding box center [375, 448] width 212 height 19
drag, startPoint x: 290, startPoint y: 412, endPoint x: 411, endPoint y: 408, distance: 121.1
click at [411, 438] on span "SONGTRUST AVE" at bounding box center [375, 448] width 212 height 19
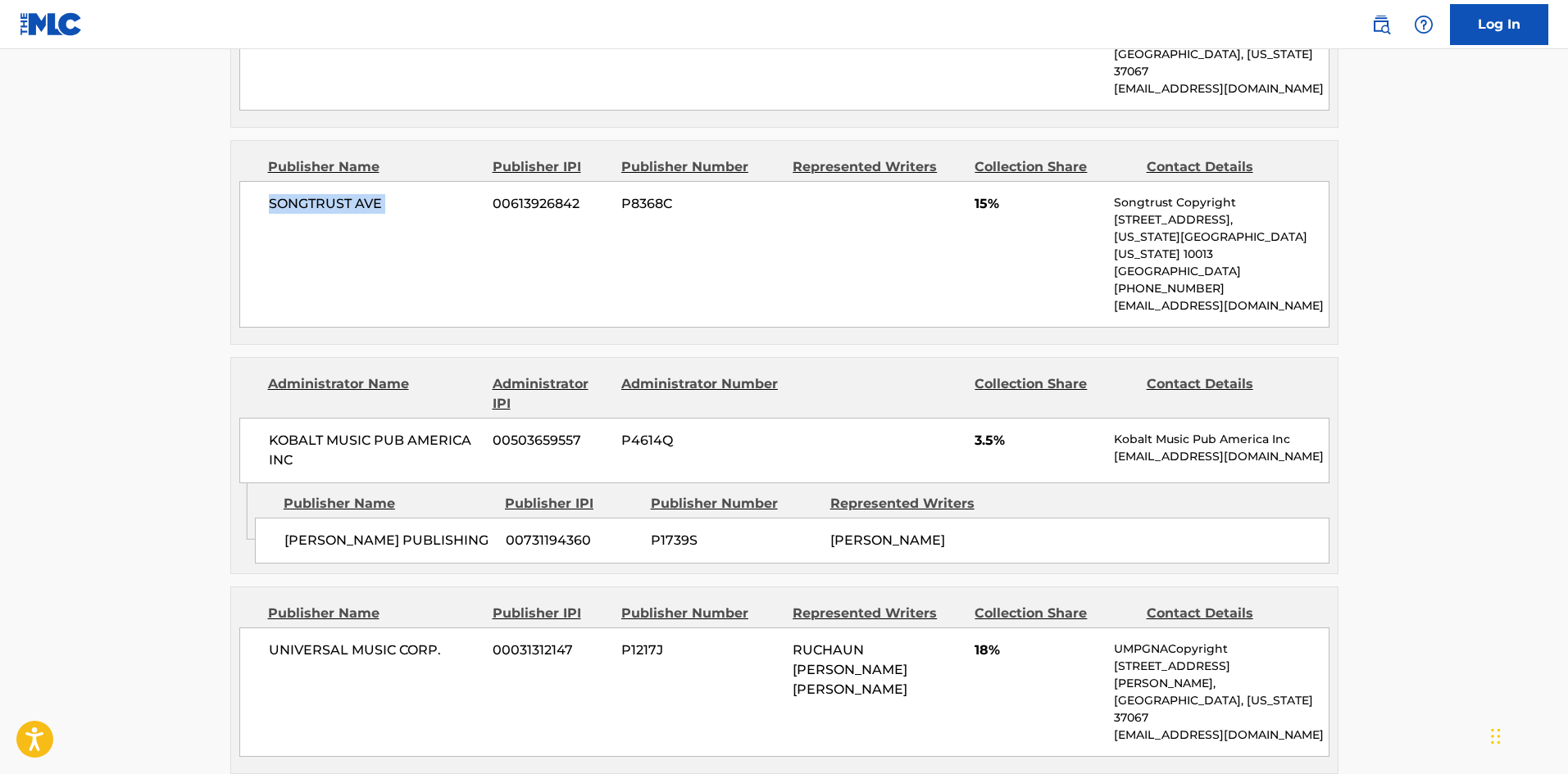
scroll to position [1147, 0]
click at [295, 529] on span "[PERSON_NAME] PUBLISHING" at bounding box center [388, 539] width 209 height 19
drag, startPoint x: 295, startPoint y: 493, endPoint x: 425, endPoint y: 491, distance: 130.0
click at [425, 529] on span "[PERSON_NAME] PUBLISHING" at bounding box center [388, 539] width 209 height 19
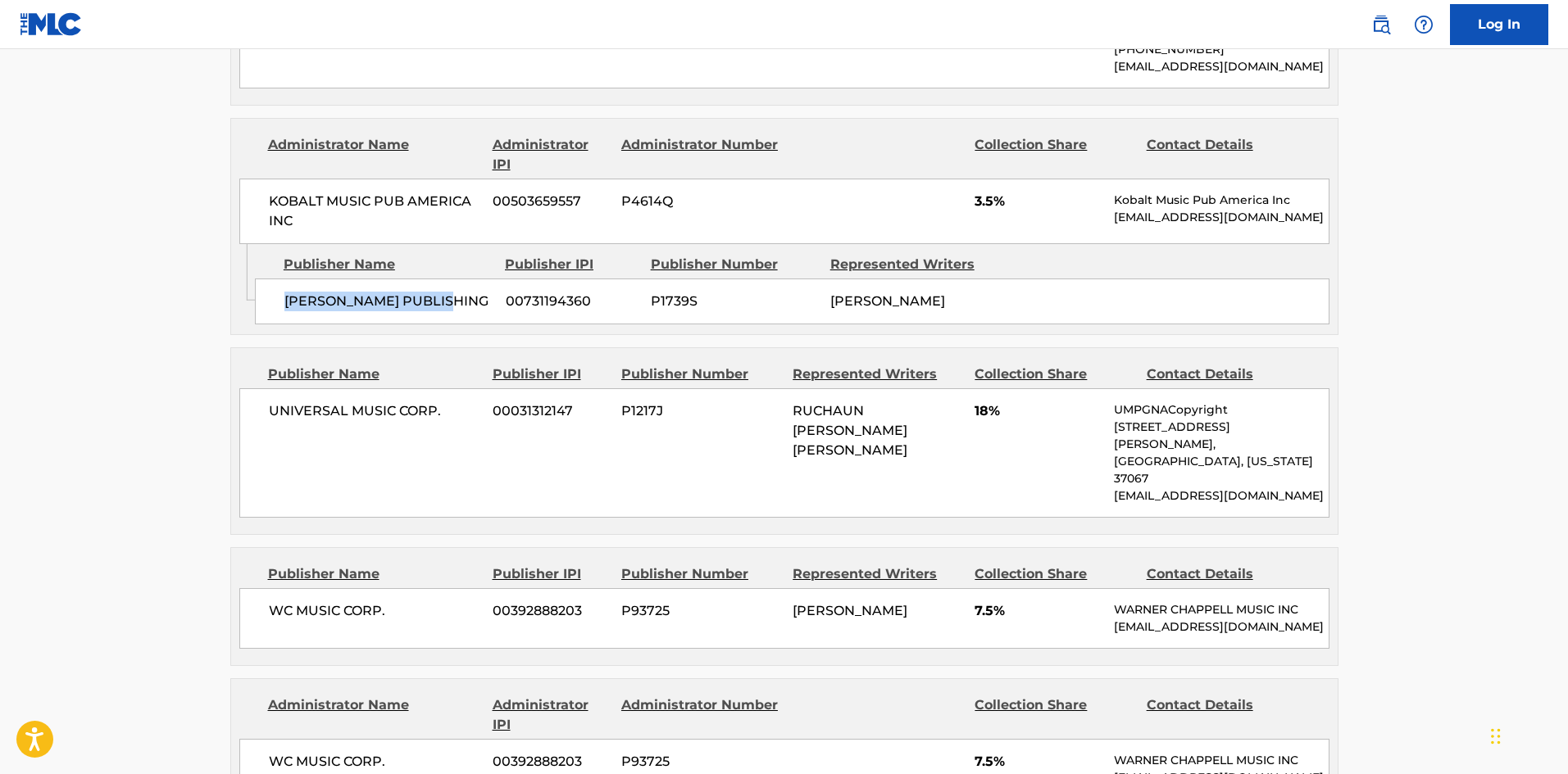
scroll to position [1393, 0]
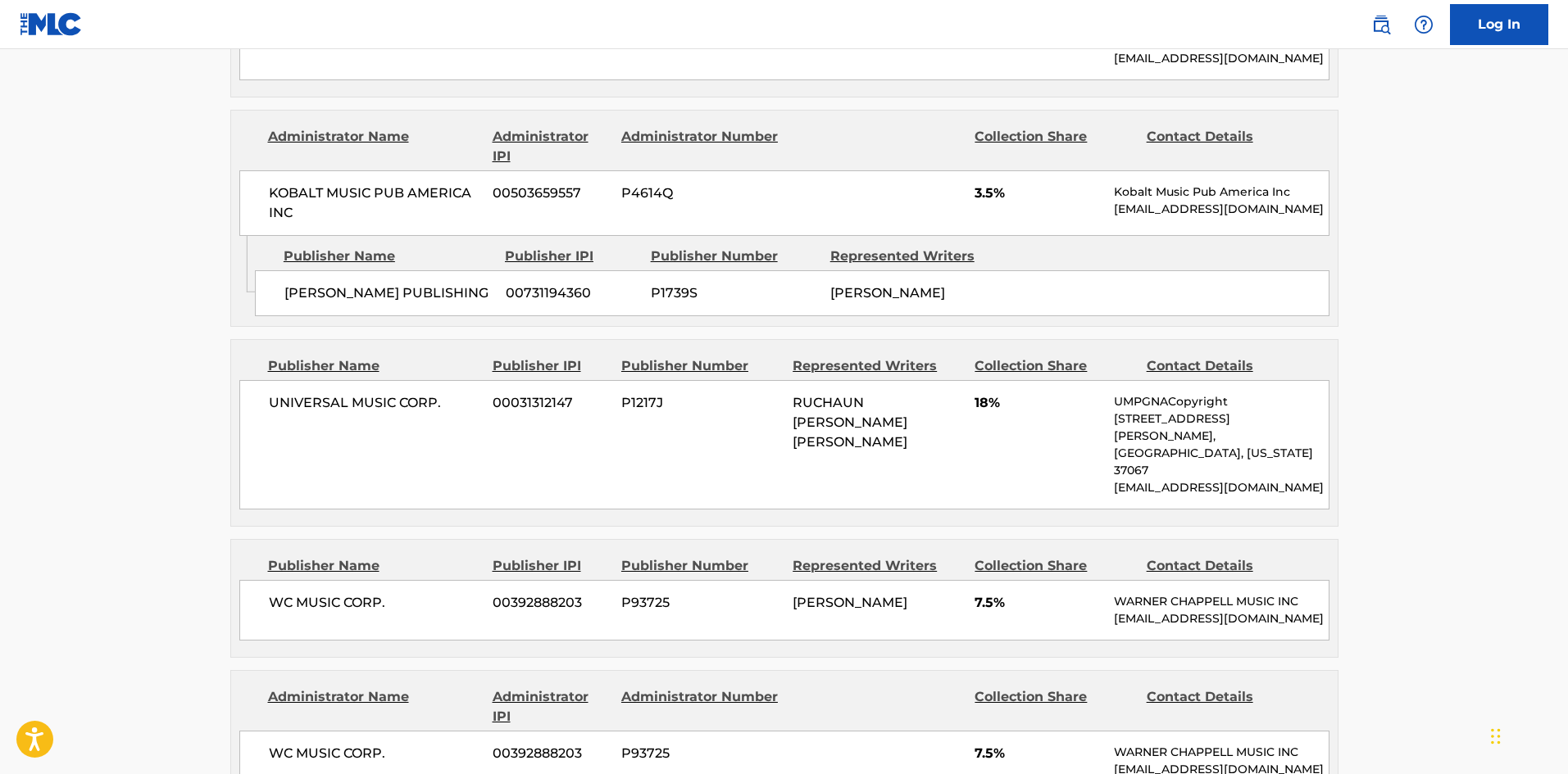
click at [282, 380] on div "UNIVERSAL MUSIC CORP. 00031312147 P1217J RUCHAUN [PERSON_NAME] [PERSON_NAME] 18…" at bounding box center [784, 445] width 1090 height 130
drag, startPoint x: 282, startPoint y: 365, endPoint x: 448, endPoint y: 351, distance: 166.6
click at [448, 380] on div "UNIVERSAL MUSIC CORP. 00031312147 P1217J RUCHAUN [PERSON_NAME] [PERSON_NAME] 18…" at bounding box center [784, 445] width 1090 height 130
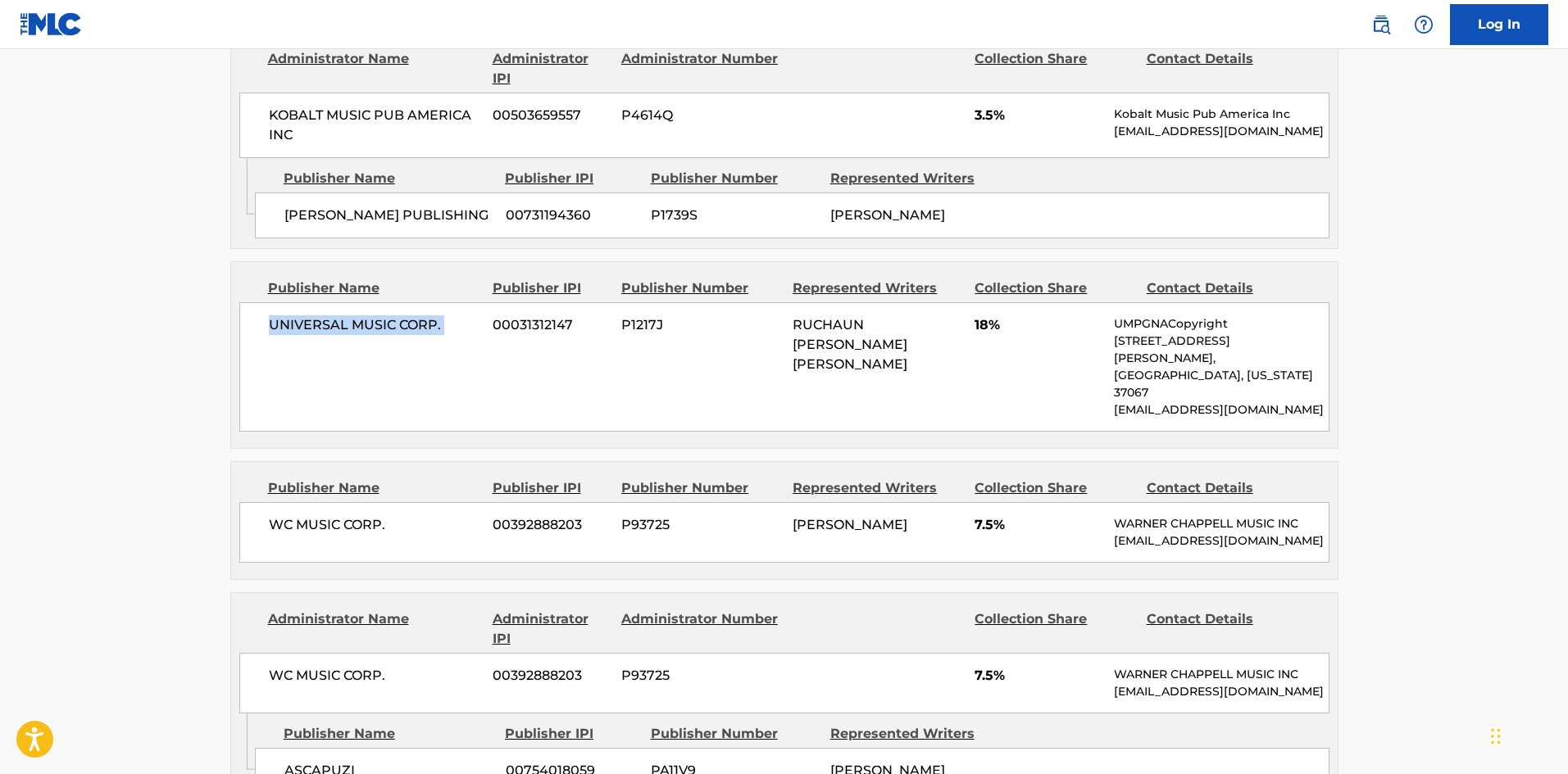
scroll to position [1557, 0]
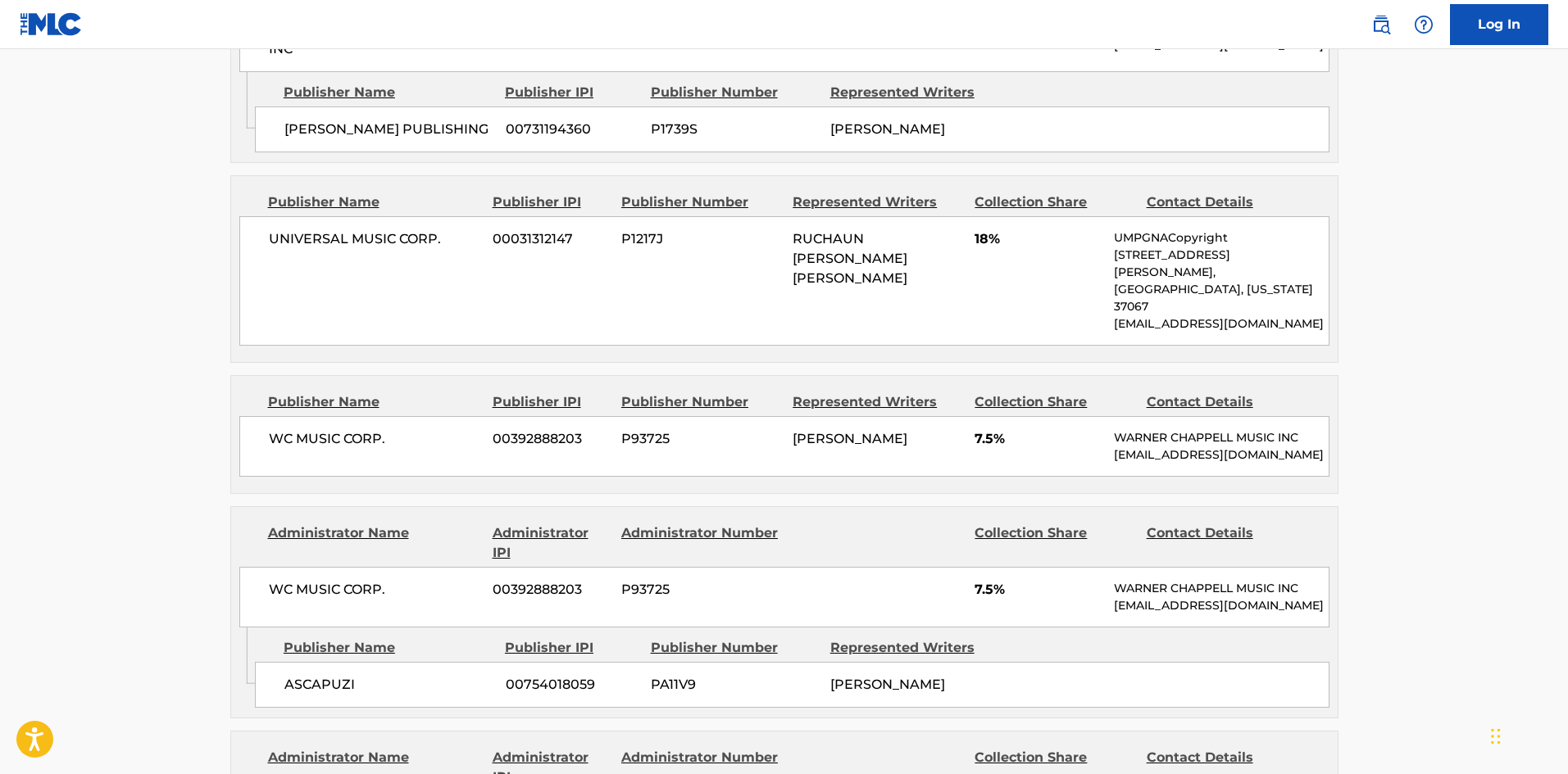
click at [258, 416] on div "WC MUSIC CORP. 00392888203 P93725 [PERSON_NAME] 7.5% [PERSON_NAME] MUSIC INC [E…" at bounding box center [784, 446] width 1090 height 60
drag, startPoint x: 258, startPoint y: 343, endPoint x: 423, endPoint y: 344, distance: 165.0
click at [423, 416] on div "WC MUSIC CORP. 00392888203 P93725 [PERSON_NAME] 7.5% [PERSON_NAME] MUSIC INC [E…" at bounding box center [784, 446] width 1090 height 60
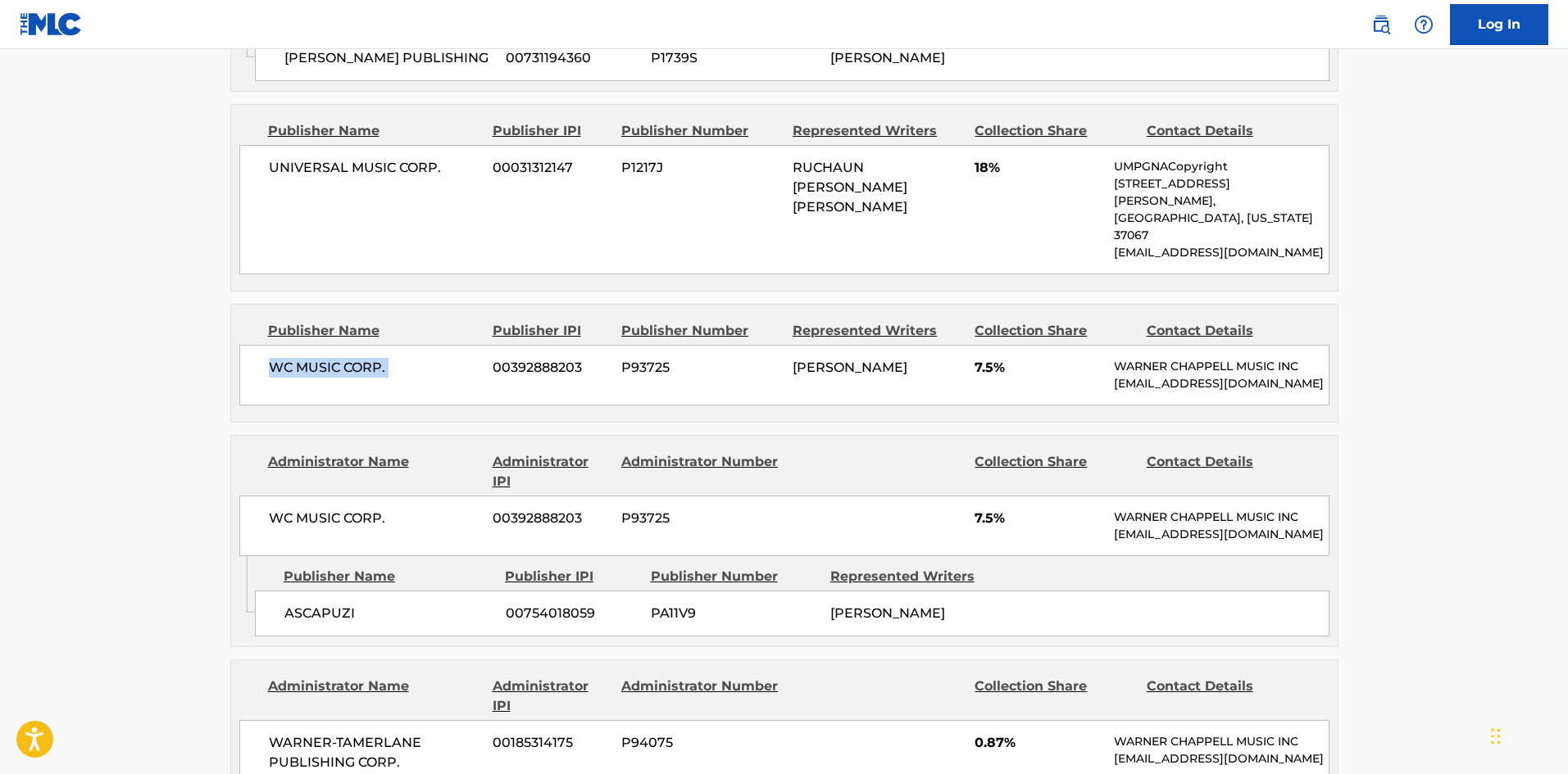
scroll to position [1803, 0]
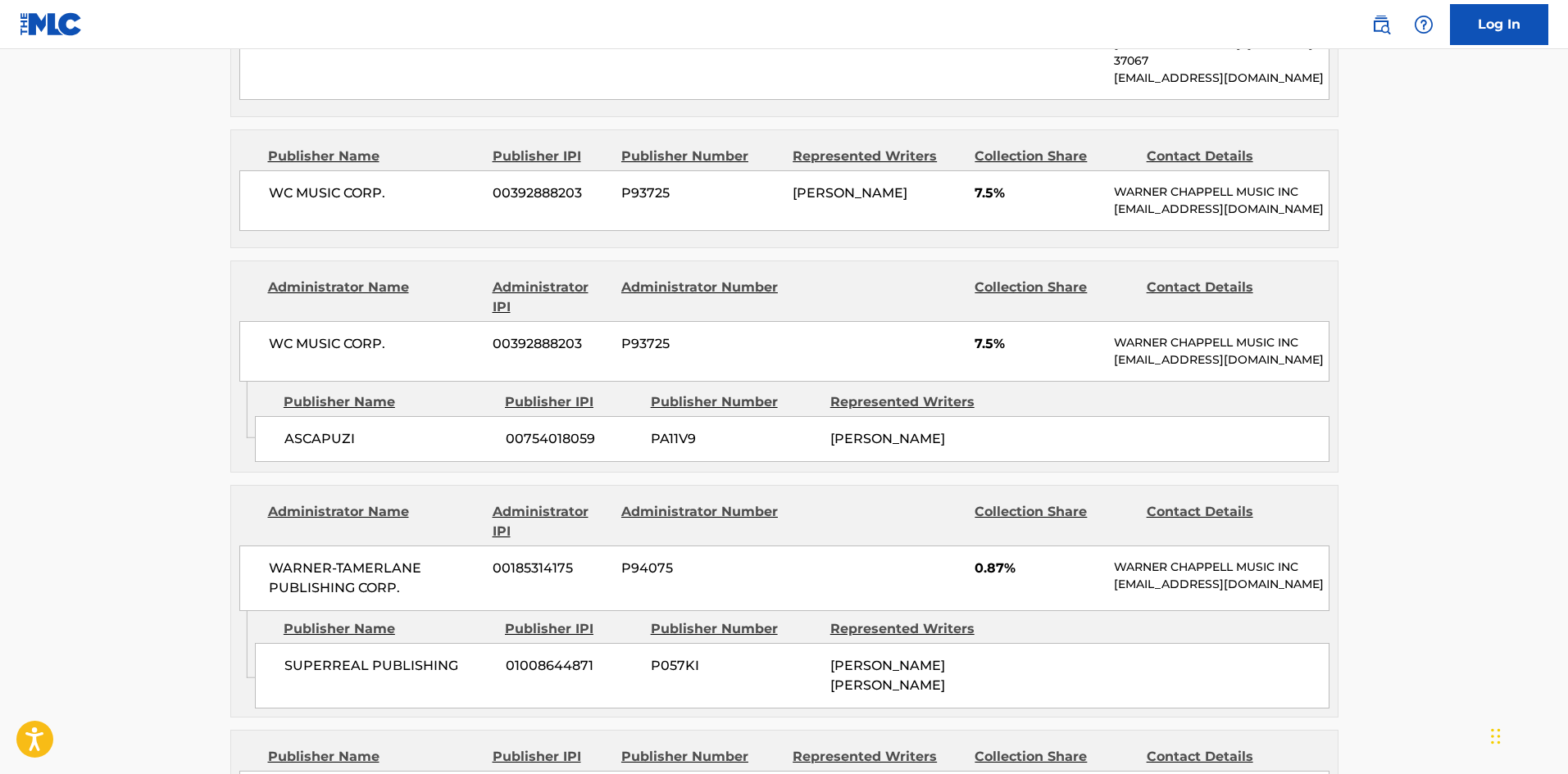
click at [306, 393] on div "Publisher Name" at bounding box center [388, 402] width 209 height 19
click at [306, 430] on span "ASCAPUZI" at bounding box center [388, 439] width 209 height 19
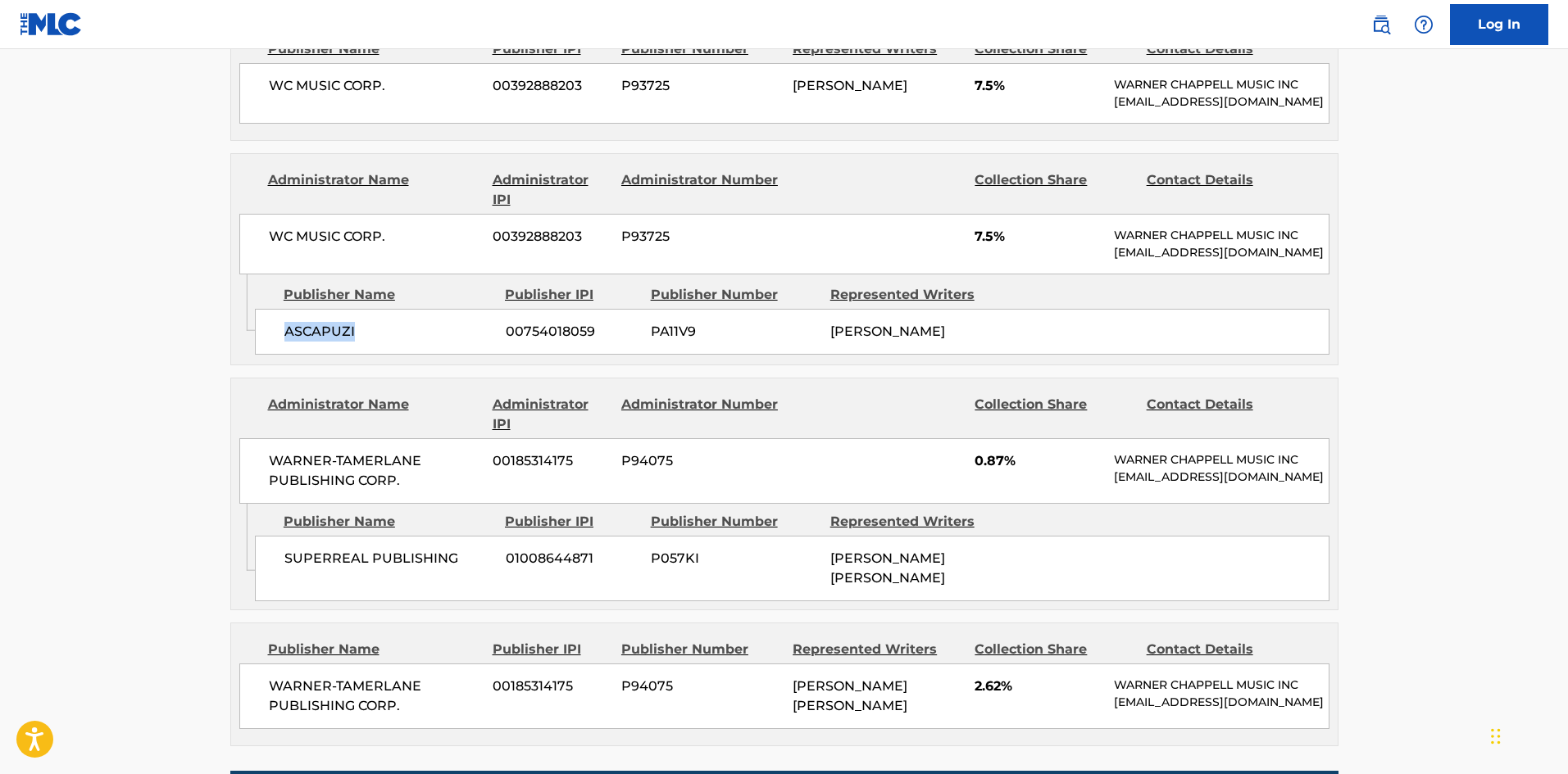
scroll to position [1966, 0]
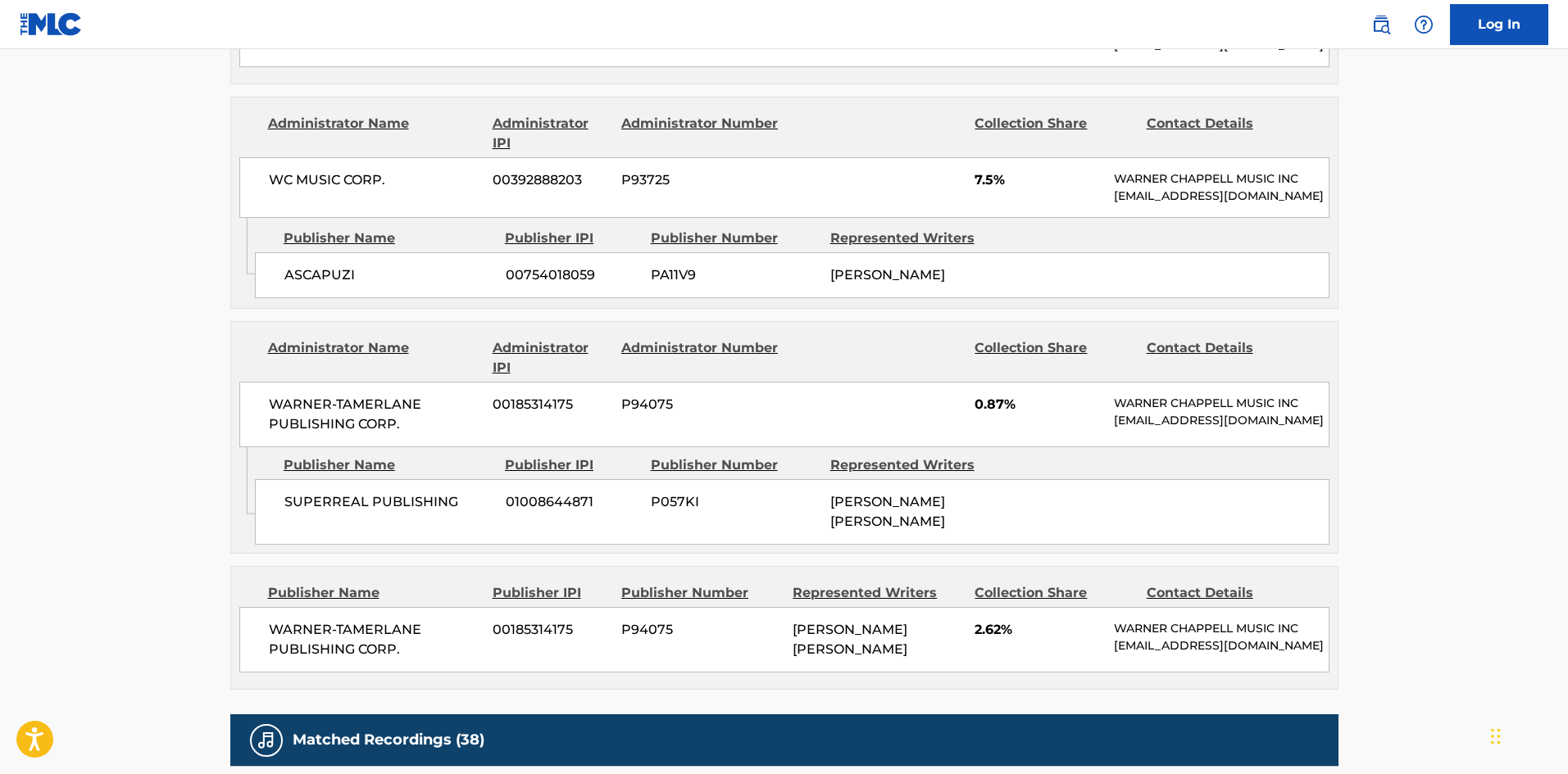
click at [326, 493] on span "SUPERREAL PUBLISHING" at bounding box center [388, 502] width 209 height 19
drag, startPoint x: 326, startPoint y: 456, endPoint x: 440, endPoint y: 453, distance: 114.0
click at [440, 493] on span "SUPERREAL PUBLISHING" at bounding box center [388, 502] width 209 height 19
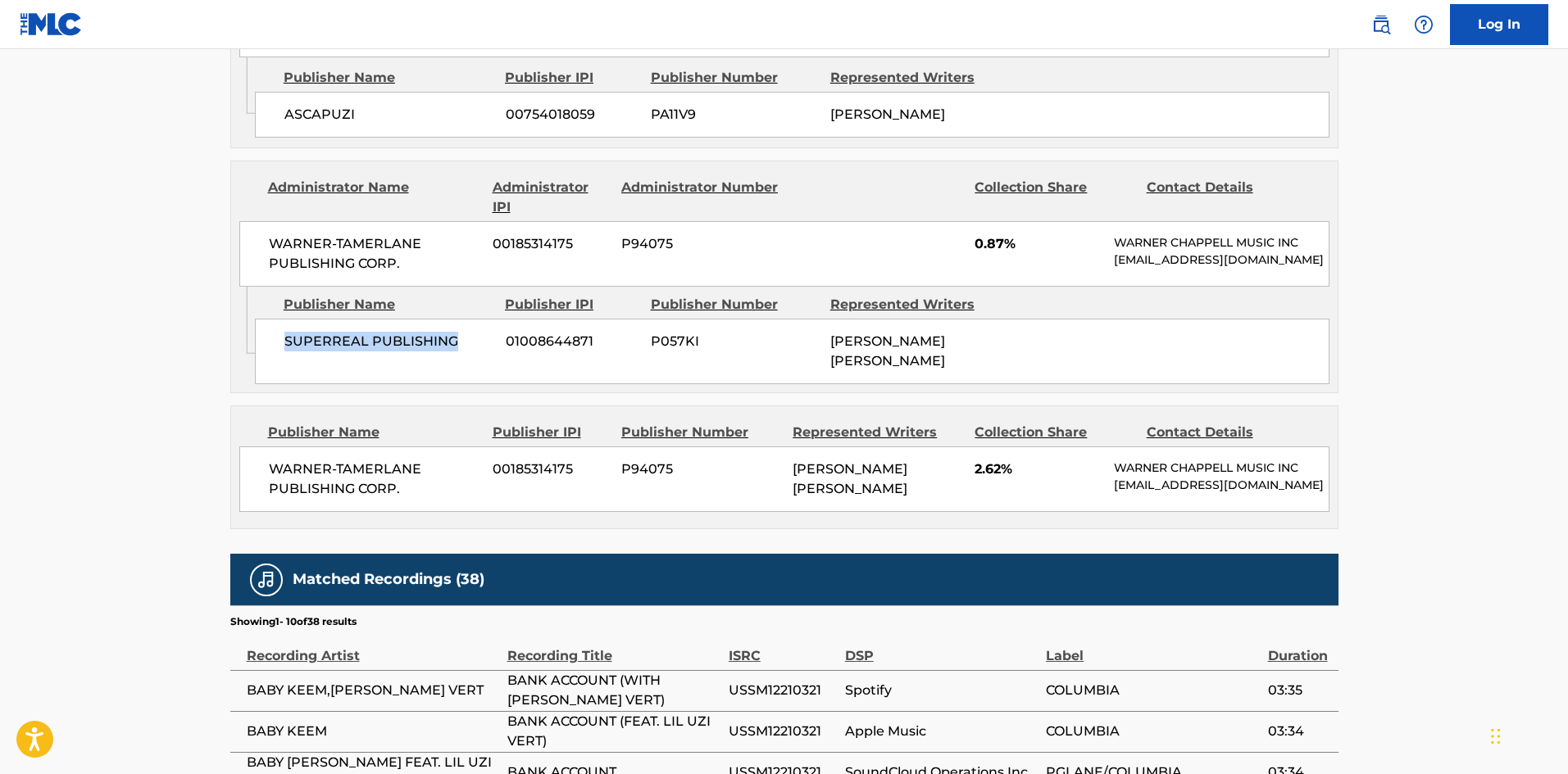
scroll to position [2212, 0]
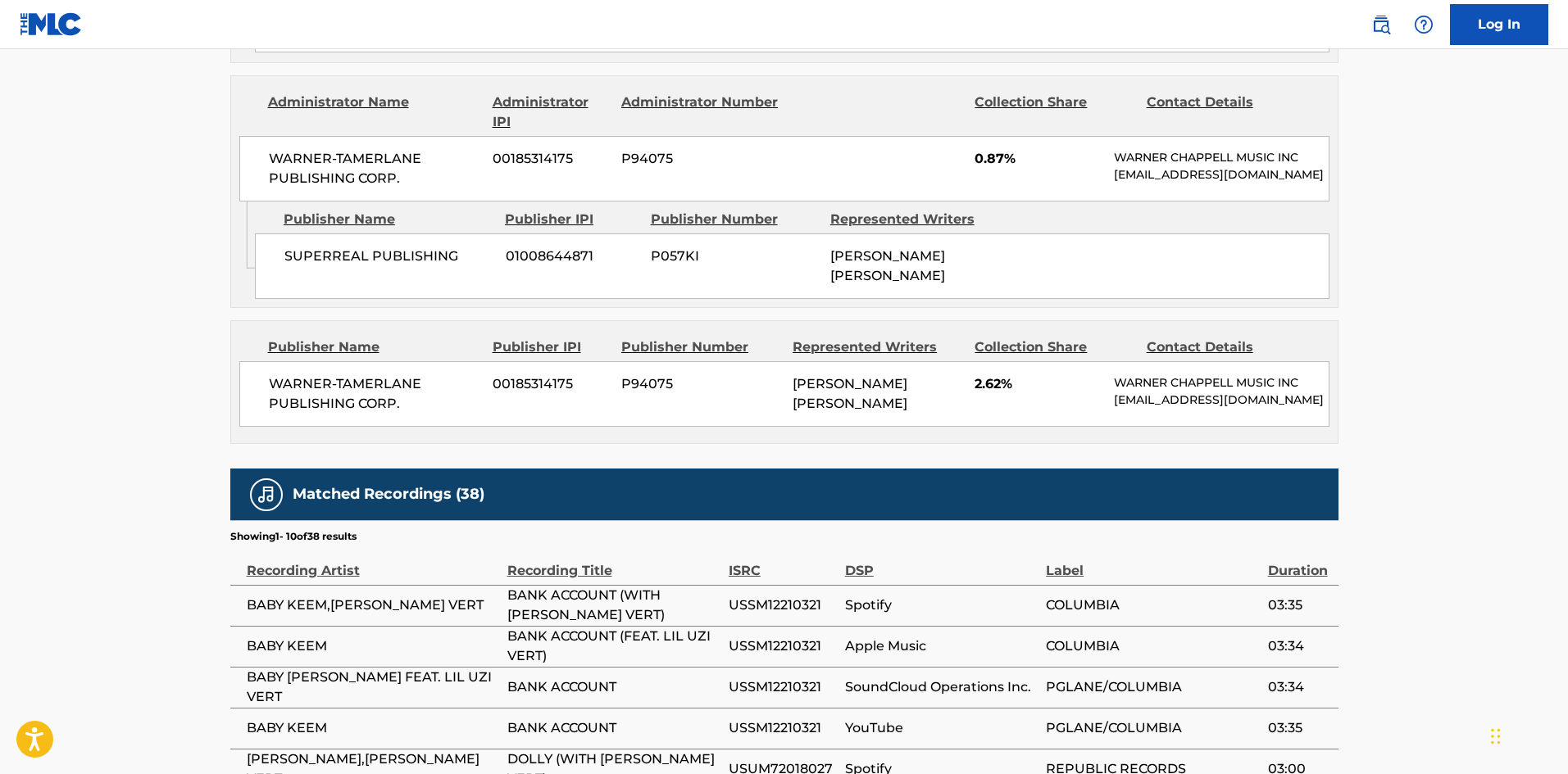
click at [266, 321] on div "Publisher Name Publisher IPI Publisher Number Represented Writers Collection Sh…" at bounding box center [785, 381] width 1107 height 122
drag, startPoint x: 266, startPoint y: 321, endPoint x: 525, endPoint y: 375, distance: 264.6
click at [525, 375] on div "Publisher Name Publisher IPI Publisher Number Represented Writers Collection Sh…" at bounding box center [785, 381] width 1107 height 122
click at [525, 375] on div "WARNER-[PERSON_NAME] PUBLISHING CORP. 00185314175 P94075 [PERSON_NAME] [PERSON_…" at bounding box center [784, 394] width 1090 height 66
click at [295, 374] on span "WARNER-TAMERLANE PUBLISHING CORP." at bounding box center [375, 394] width 212 height 39
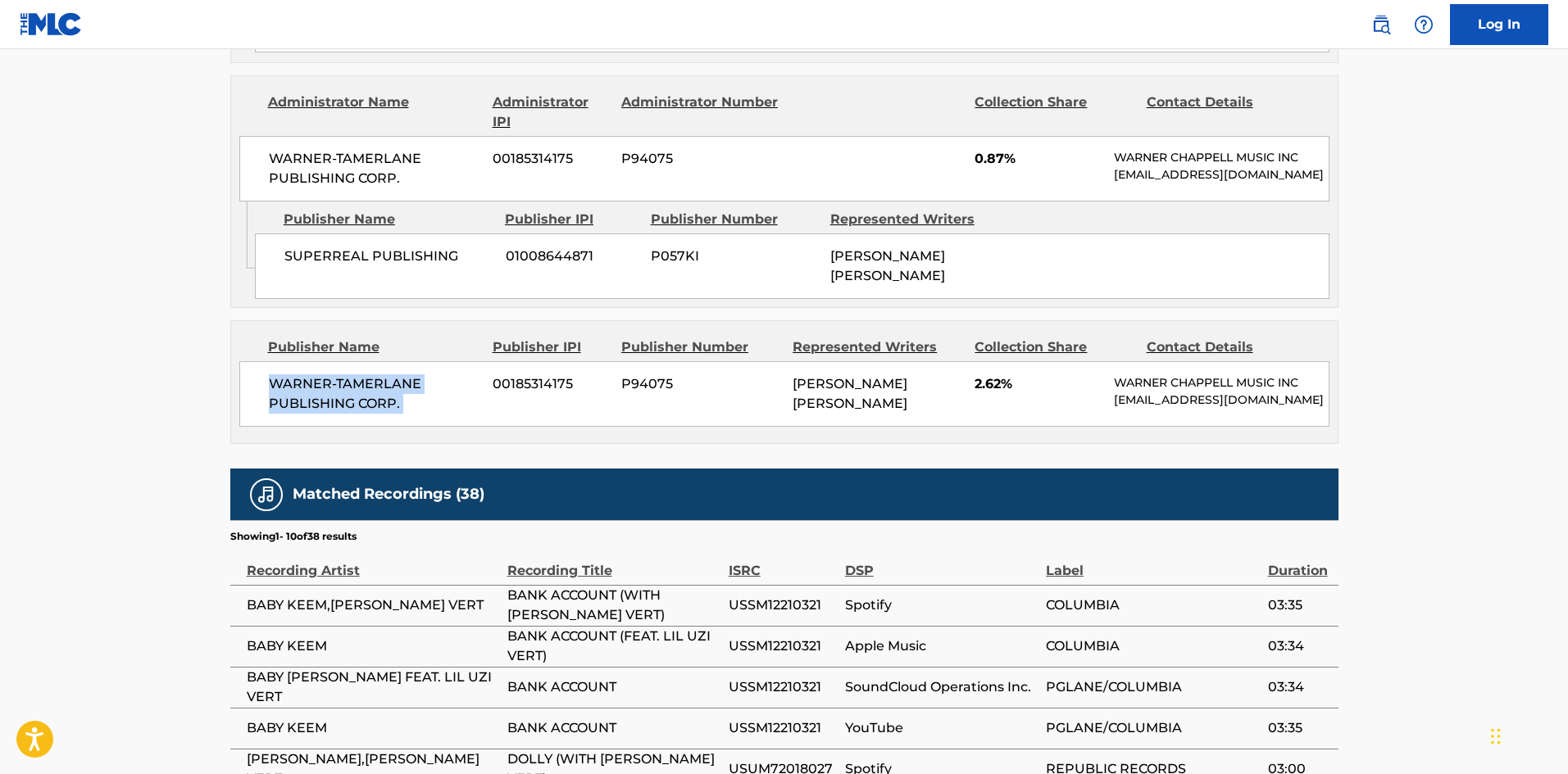
drag, startPoint x: 295, startPoint y: 344, endPoint x: 487, endPoint y: 403, distance: 200.9
click at [487, 403] on div "Publisher Name Publisher IPI Publisher Number Represented Writers Collection Sh…" at bounding box center [785, 381] width 1107 height 122
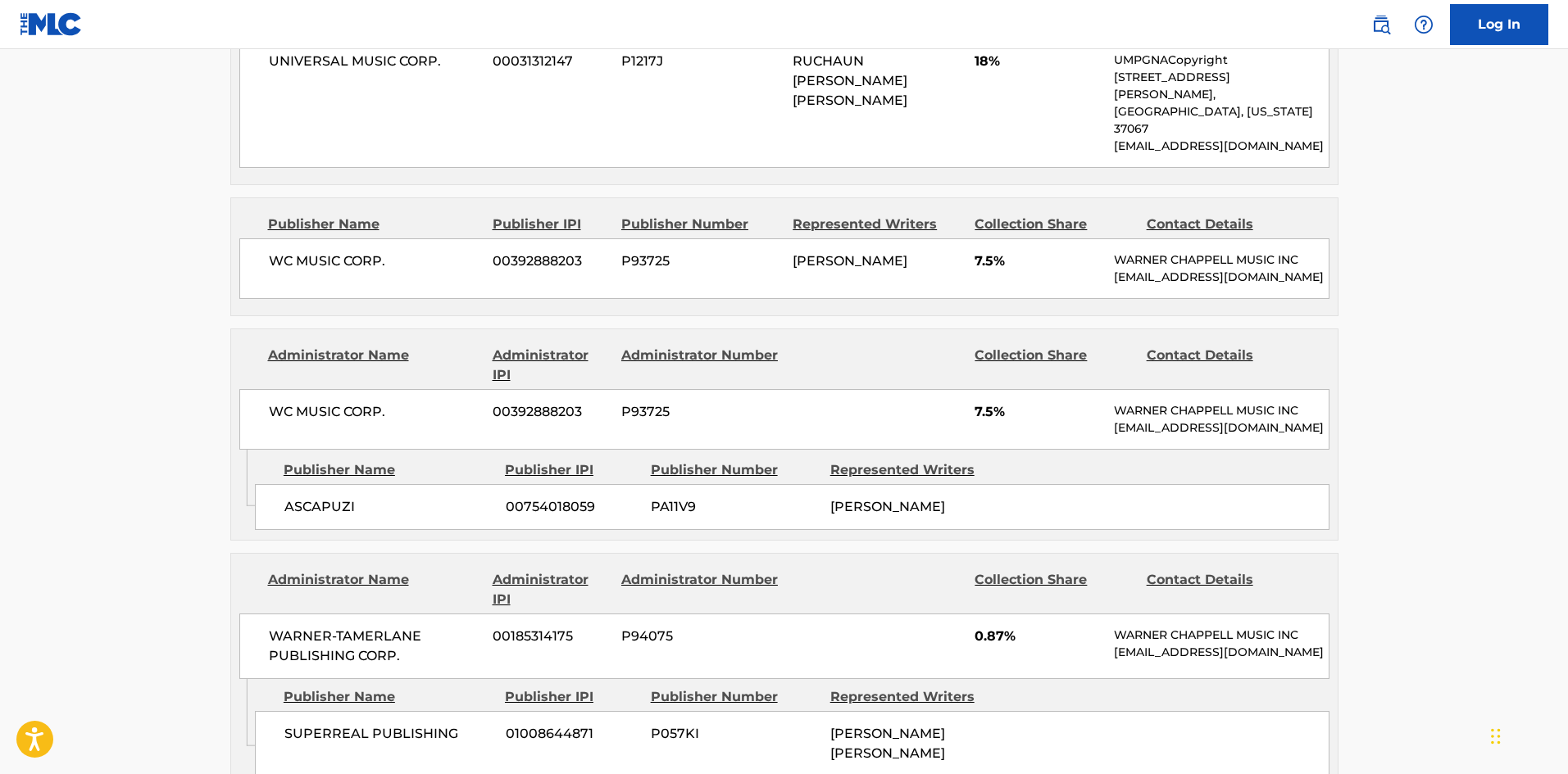
scroll to position [1721, 0]
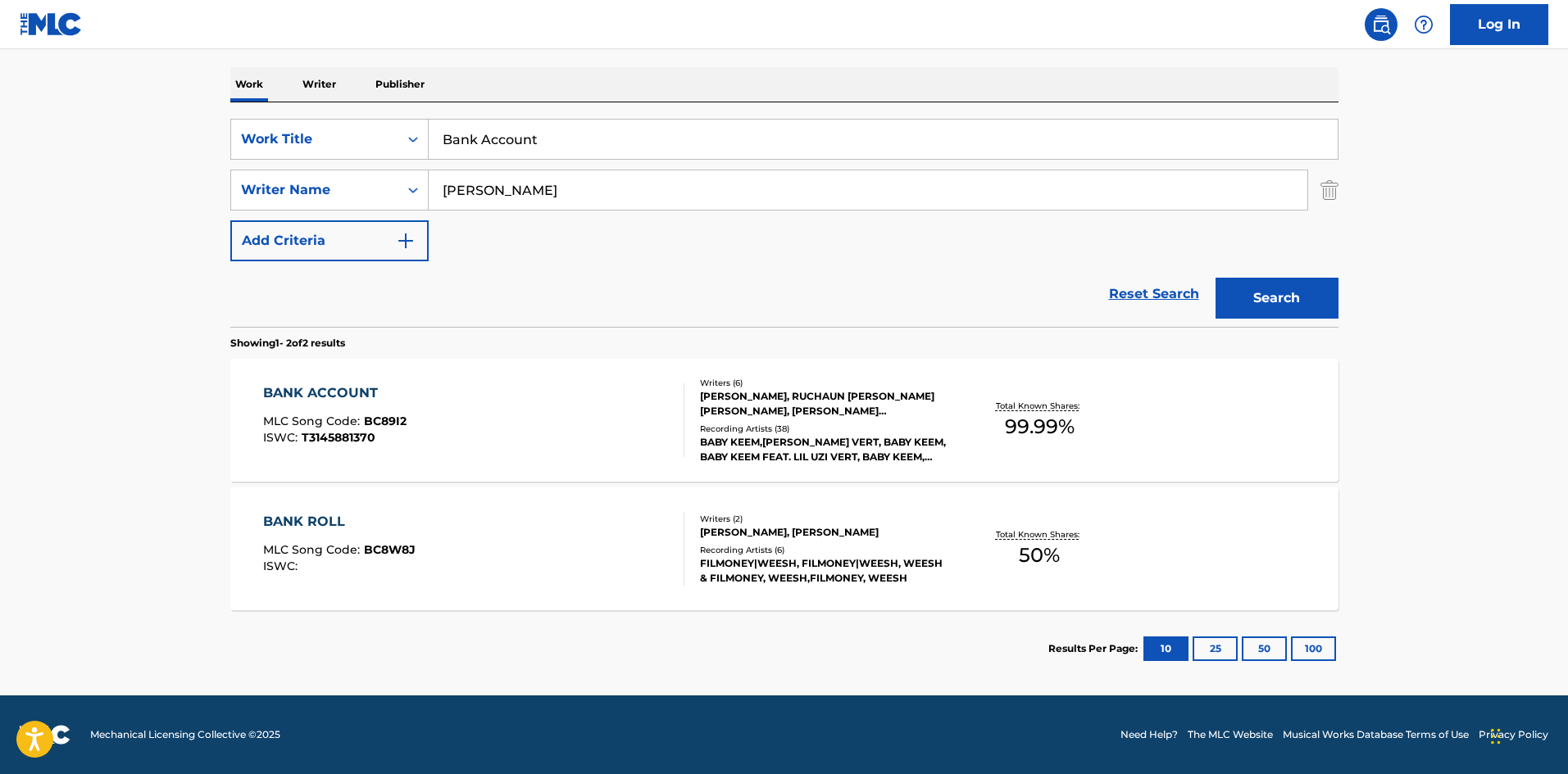
scroll to position [245, 0]
click at [526, 153] on input "Bank Account" at bounding box center [883, 138] width 909 height 39
paste input "Cocoa"
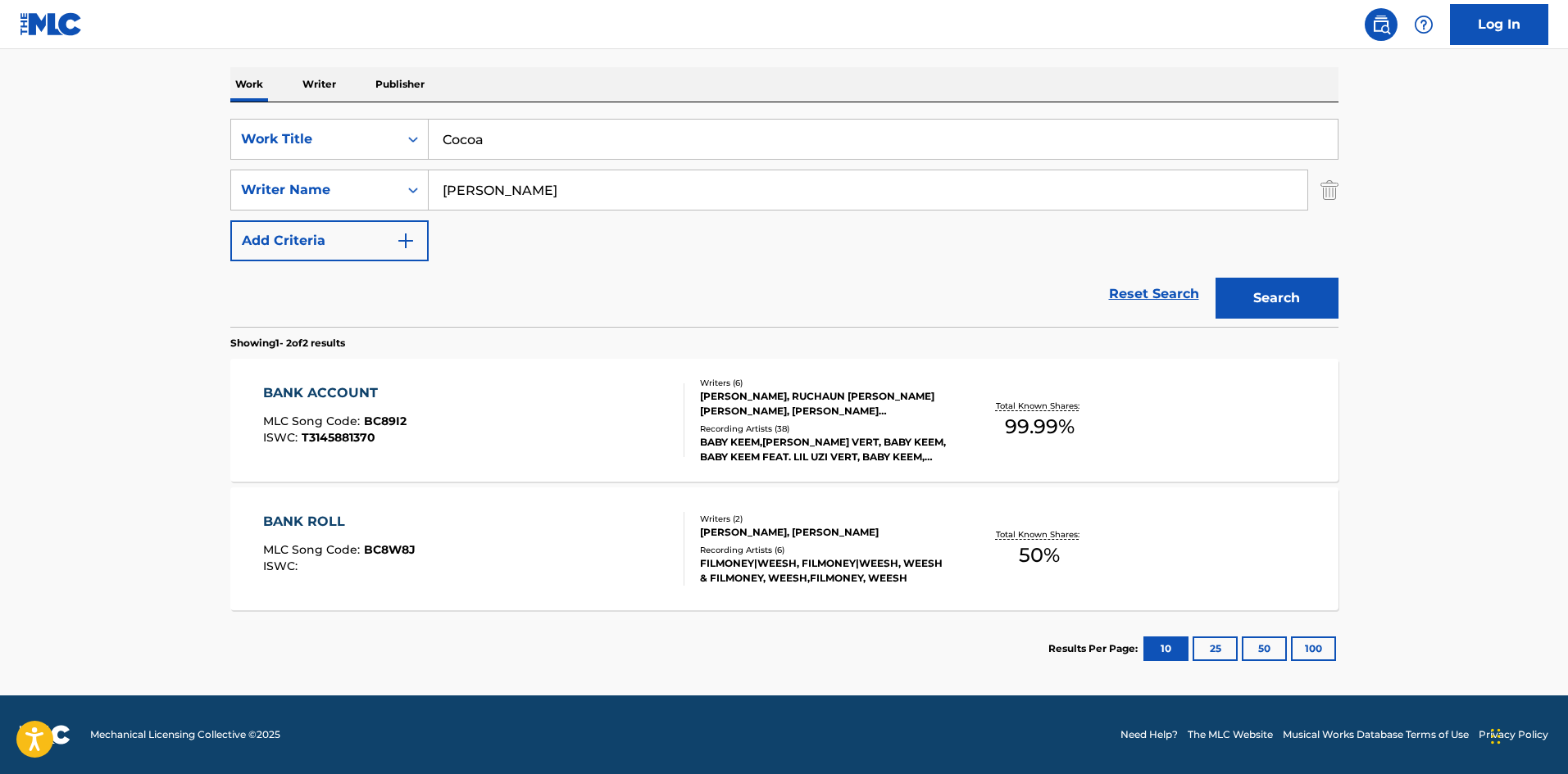
type input "Cocoa"
click at [1299, 306] on button "Search" at bounding box center [1277, 298] width 123 height 41
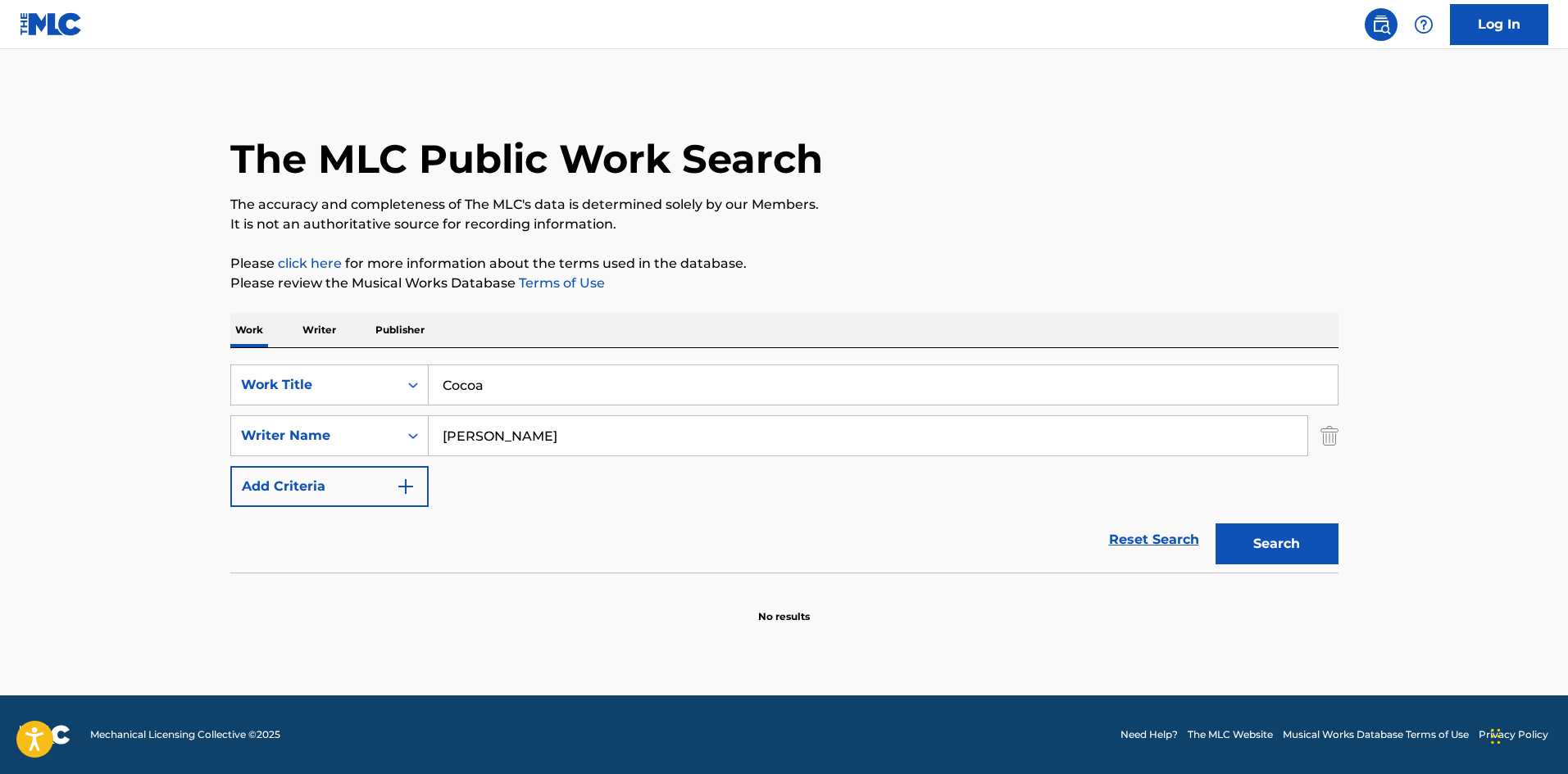
click at [480, 441] on input "[PERSON_NAME]" at bounding box center [868, 436] width 879 height 39
paste input "R JAHAAN SWEE"
drag, startPoint x: 531, startPoint y: 434, endPoint x: 482, endPoint y: 416, distance: 52.2
click at [365, 423] on div "SearchWithCriteria77ec91c7-2d68-4fcd-8f0c-cdcfcd976e3e Writer Name R [PERSON_NA…" at bounding box center [785, 436] width 1108 height 41
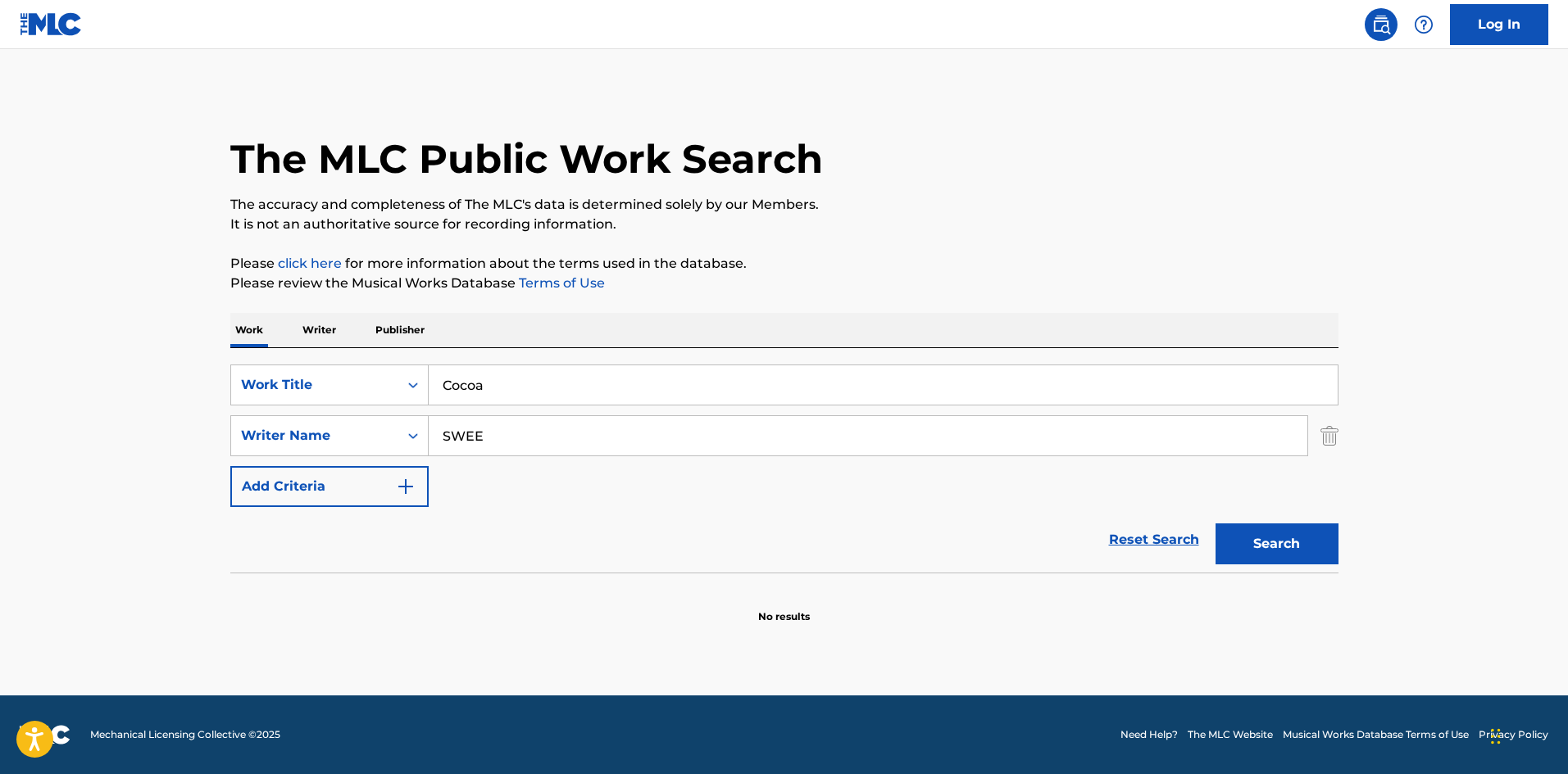
click at [560, 440] on input "SWEE" at bounding box center [868, 436] width 879 height 39
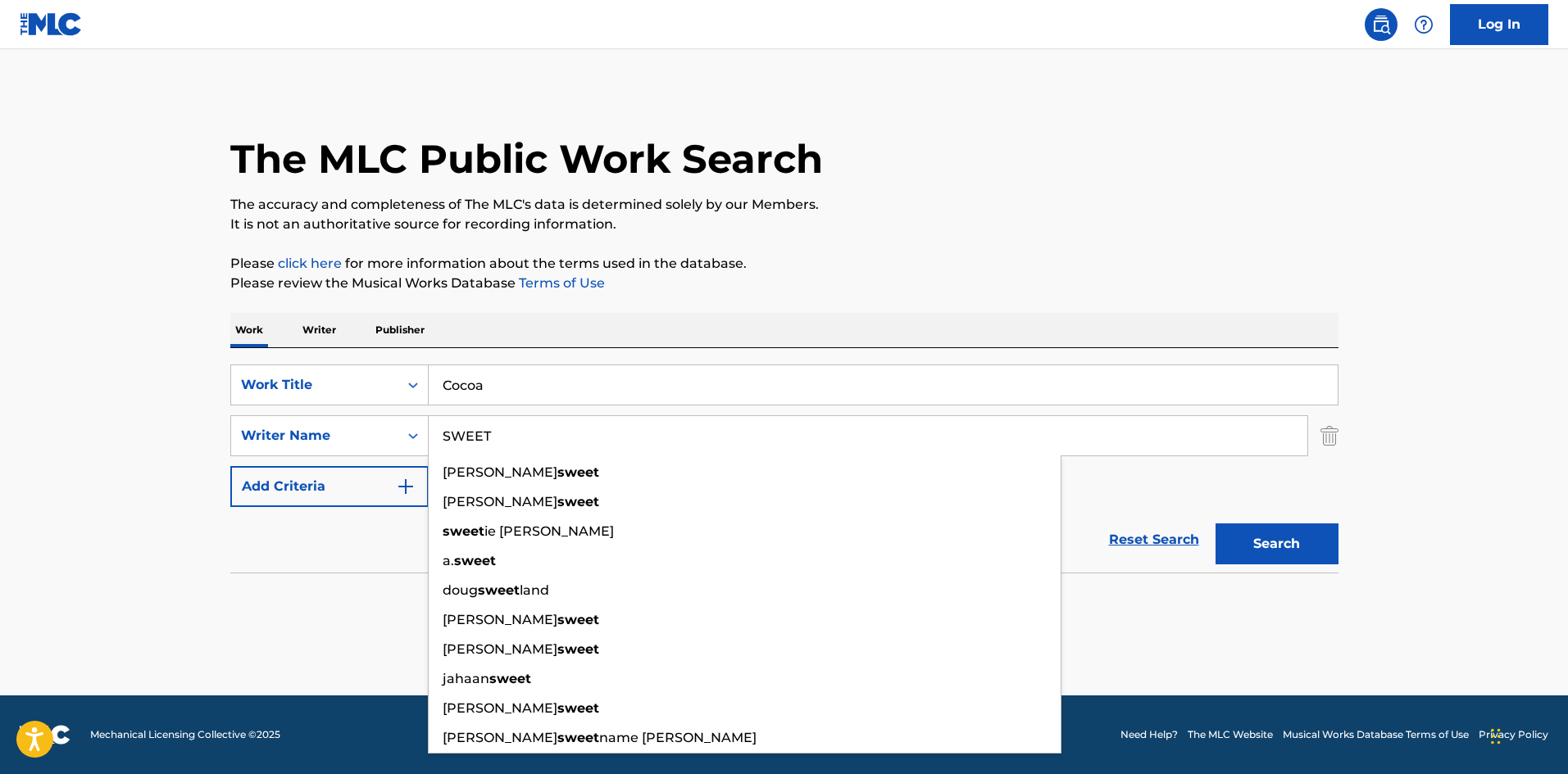
type input "SWEET"
click at [1315, 541] on button "Search" at bounding box center [1277, 543] width 123 height 41
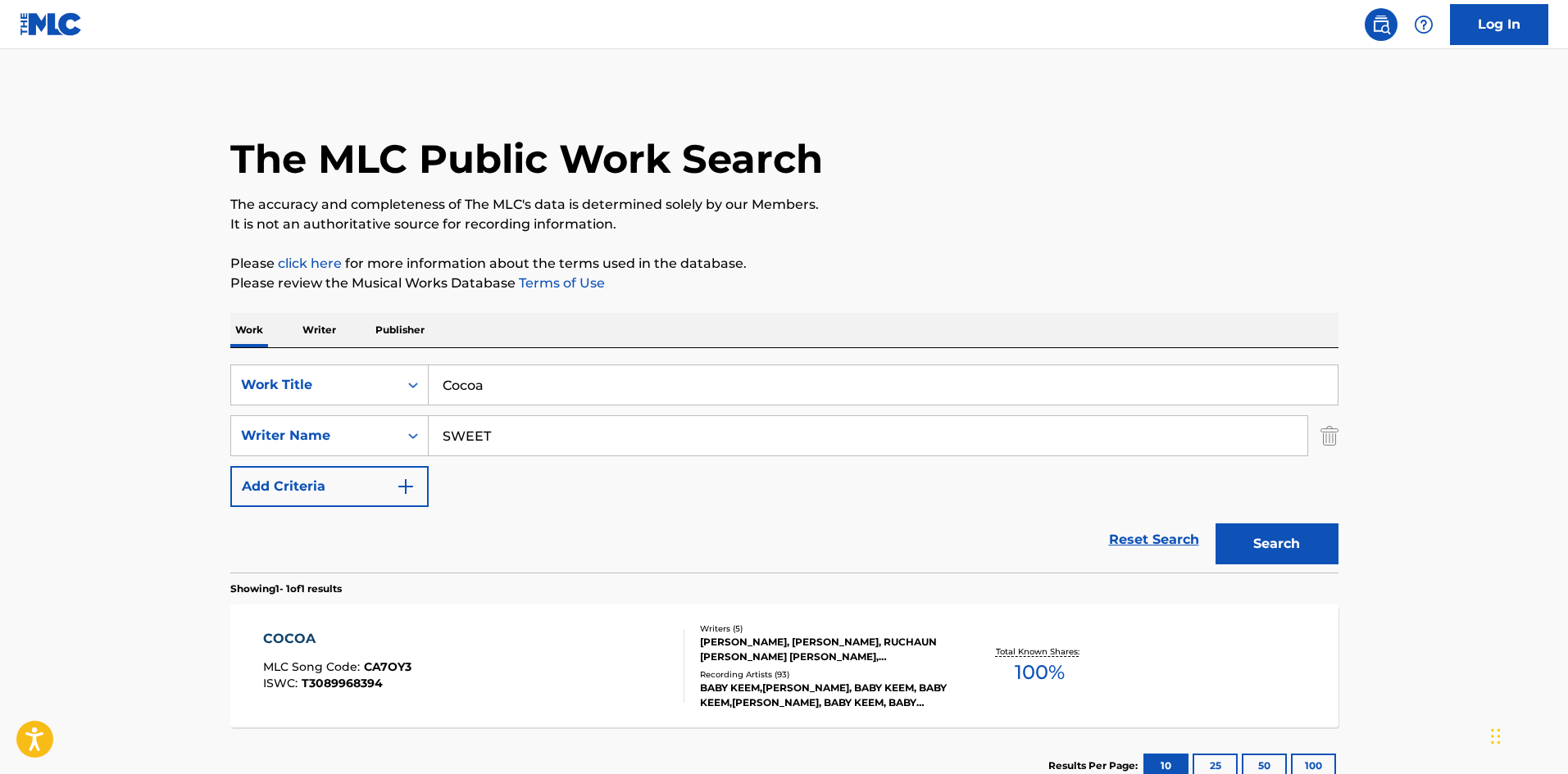
click at [515, 683] on div "COCOA MLC Song Code : CA7OY3 ISWC : T3089968394" at bounding box center [474, 666] width 421 height 74
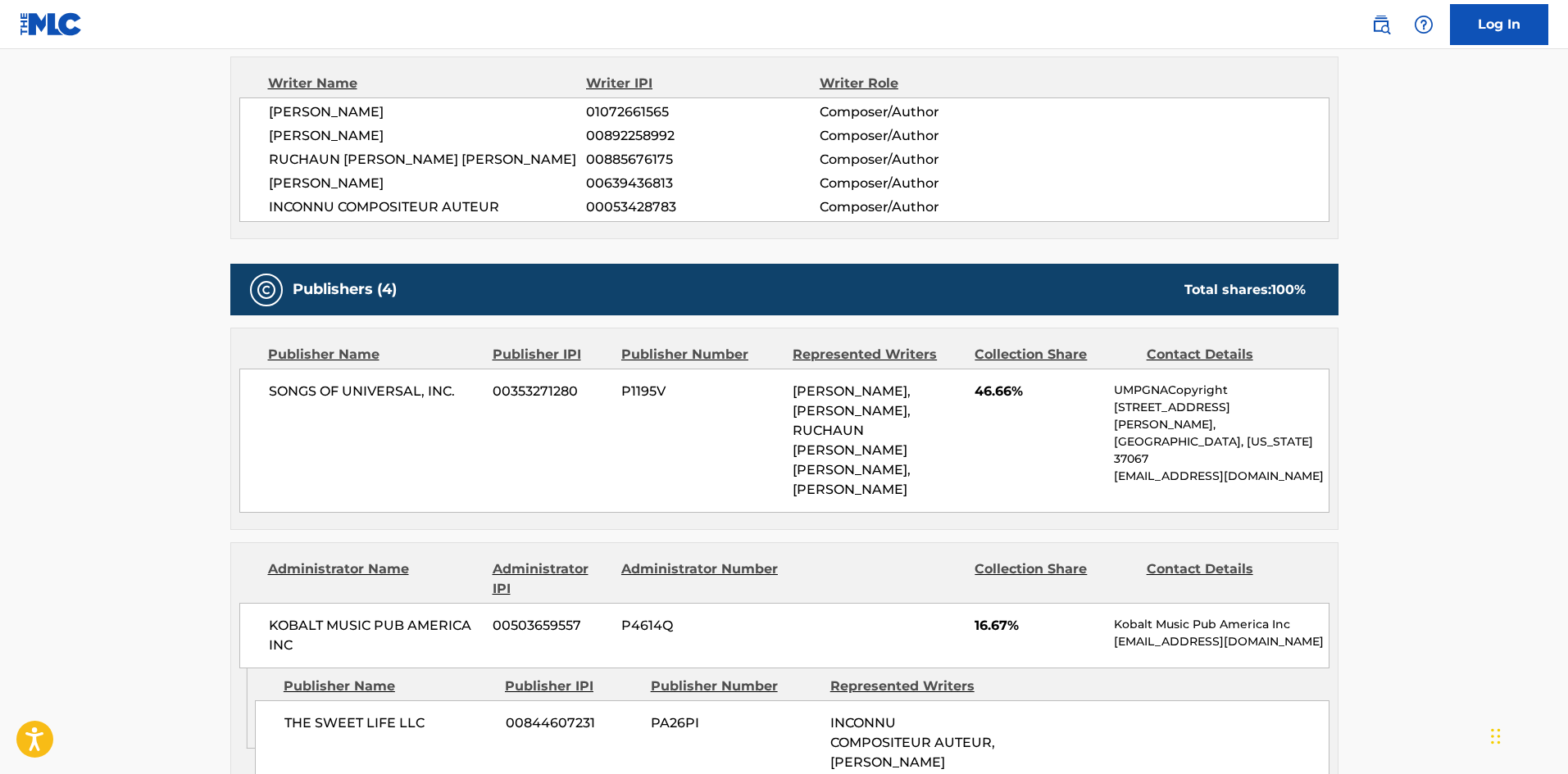
scroll to position [737, 0]
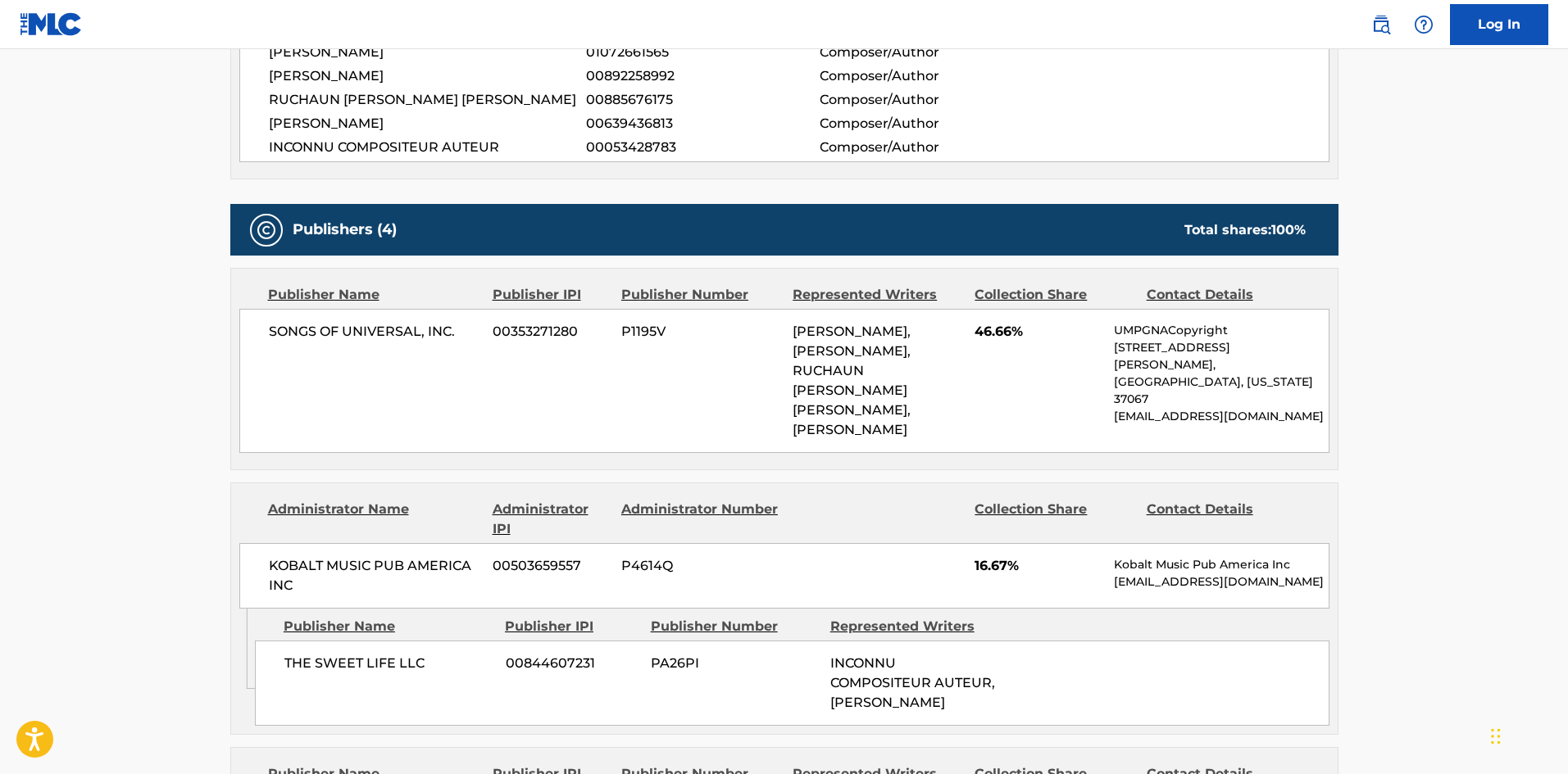
click at [279, 328] on div "SONGS OF UNIVERSAL, INC. 00353271280 P1195V [PERSON_NAME], [PERSON_NAME], RUCHA…" at bounding box center [784, 380] width 1090 height 145
drag, startPoint x: 279, startPoint y: 328, endPoint x: 462, endPoint y: 325, distance: 183.0
click at [462, 325] on div "SONGS OF UNIVERSAL, INC. 00353271280 P1195V [PERSON_NAME], [PERSON_NAME], RUCHA…" at bounding box center [784, 380] width 1090 height 145
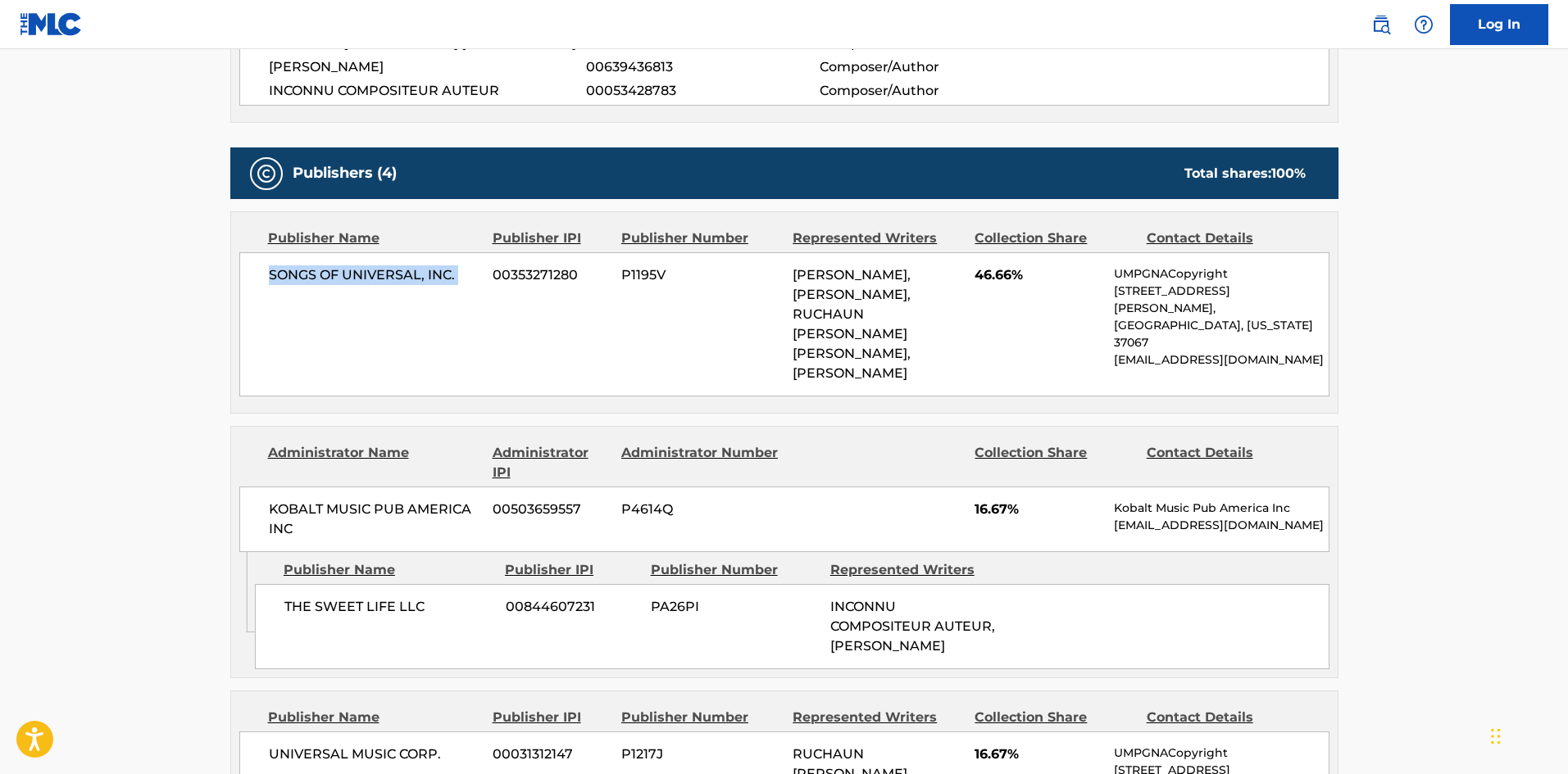
scroll to position [820, 0]
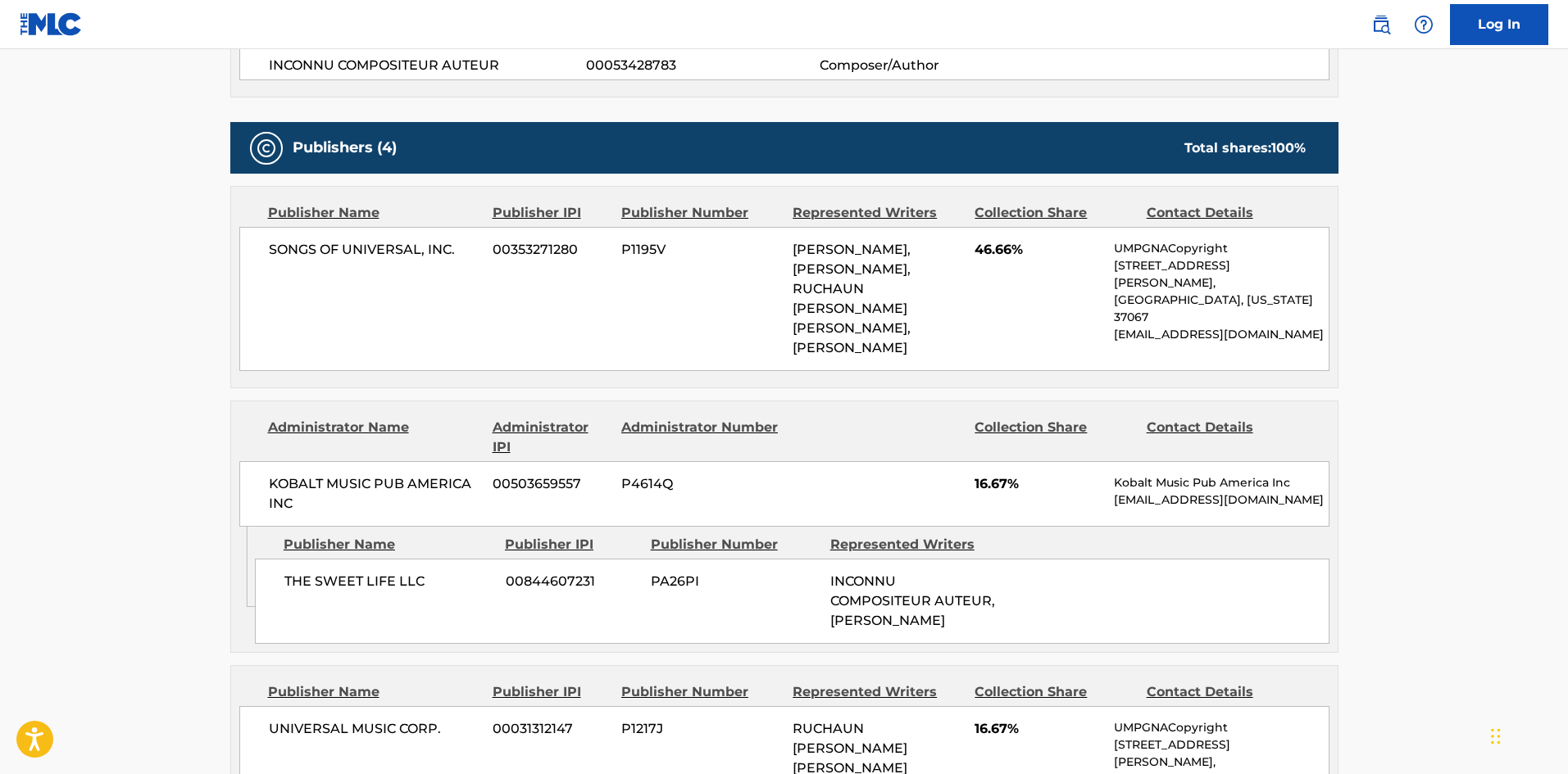
click at [289, 559] on div "THE SWEET LIFE LLC 00844607231 PA26PI INCONNU COMPOSITEUR AUTEUR, [PERSON_NAME]" at bounding box center [793, 601] width 1075 height 85
drag, startPoint x: 289, startPoint y: 511, endPoint x: 411, endPoint y: 523, distance: 122.6
click at [411, 559] on div "THE SWEET LIFE LLC 00844607231 PA26PI INCONNU COMPOSITEUR AUTEUR, [PERSON_NAME]" at bounding box center [793, 601] width 1075 height 85
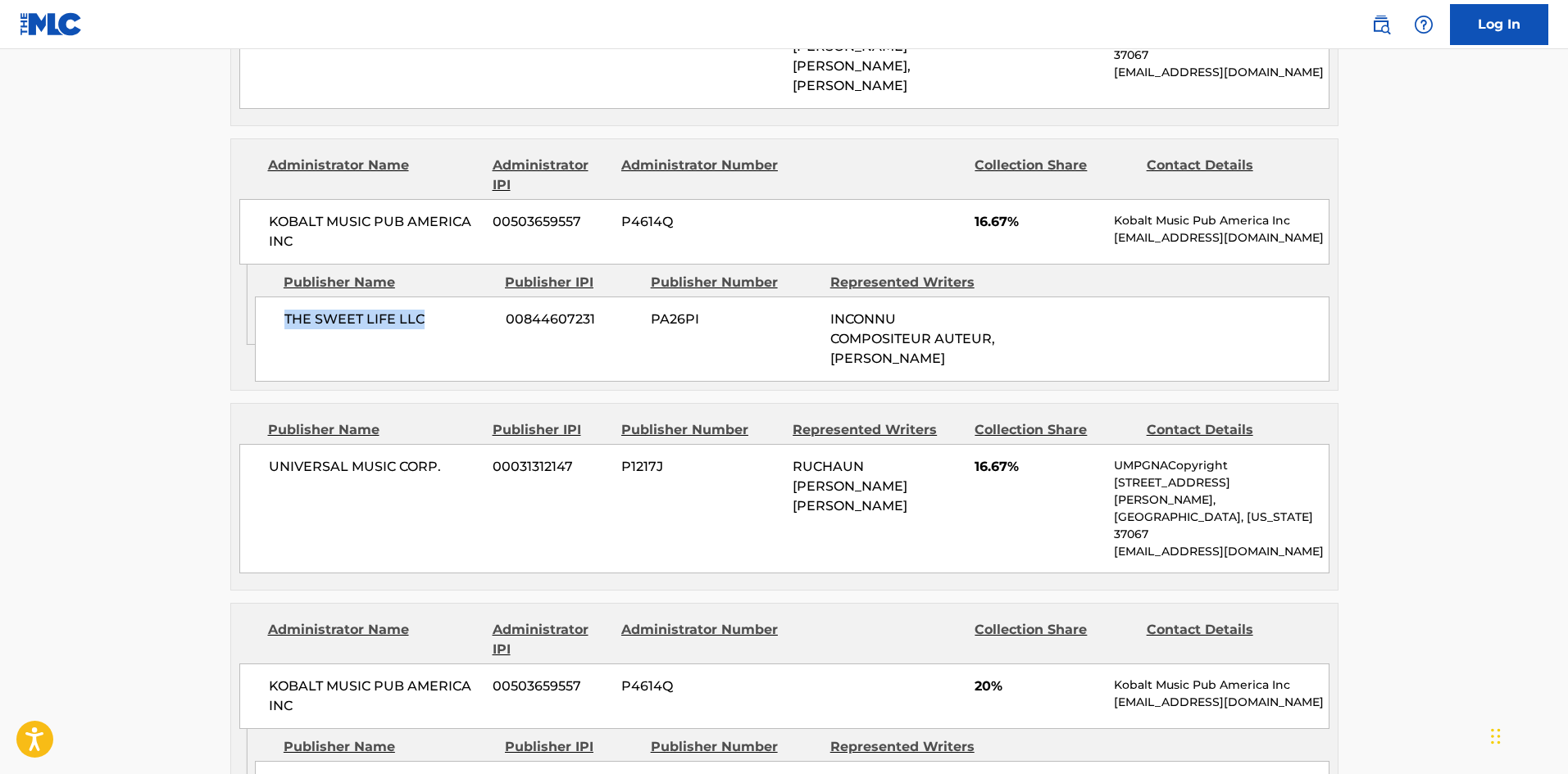
scroll to position [1147, 0]
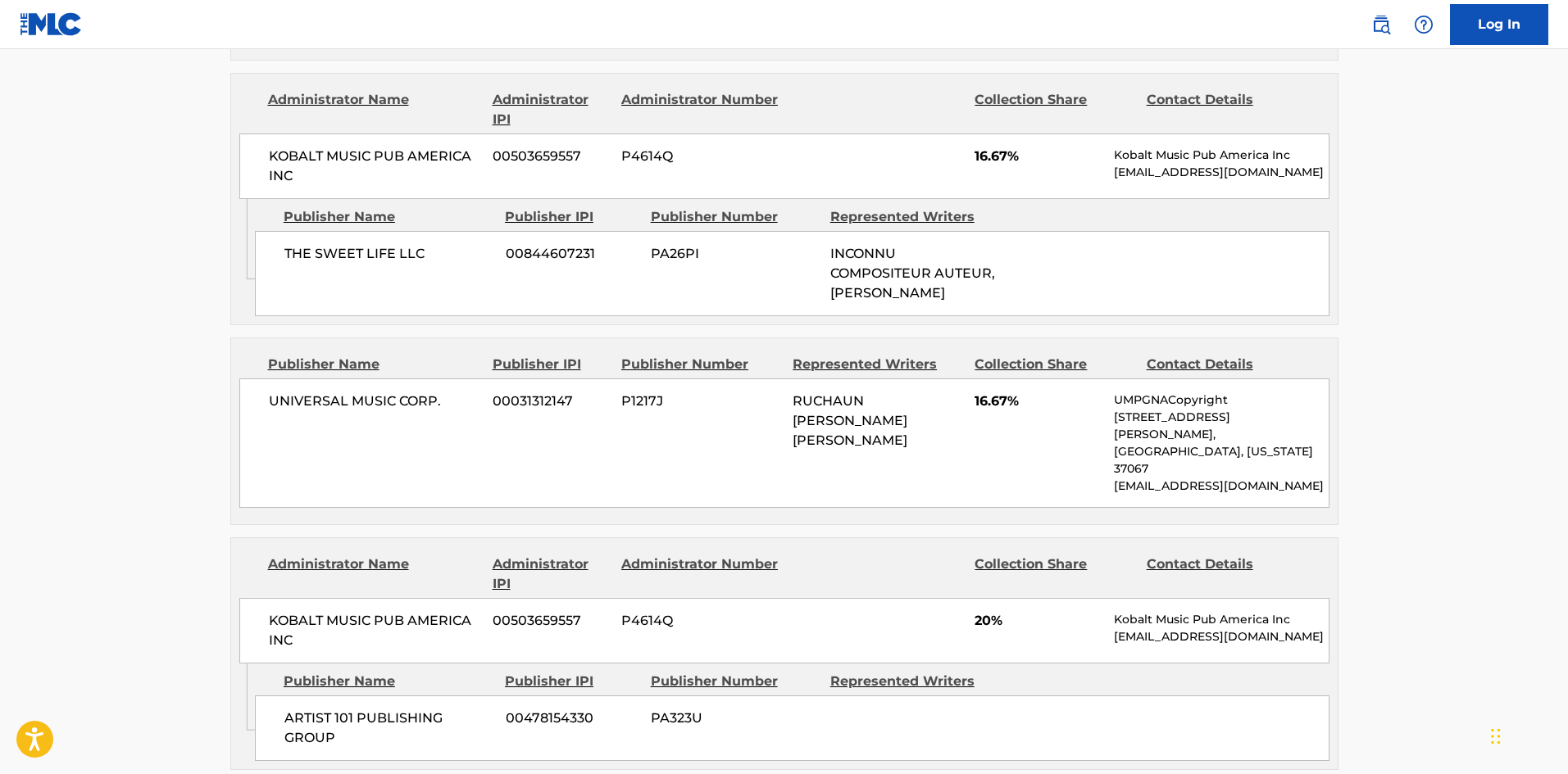
click at [296, 379] on div "UNIVERSAL MUSIC CORP. 00031312147 P1217J RUCHAUN [PERSON_NAME] [PERSON_NAME] 16…" at bounding box center [784, 444] width 1090 height 130
click at [281, 379] on div "UNIVERSAL MUSIC CORP. 00031312147 P1217J RUCHAUN [PERSON_NAME] [PERSON_NAME] 16…" at bounding box center [784, 444] width 1090 height 130
drag, startPoint x: 281, startPoint y: 354, endPoint x: 450, endPoint y: 348, distance: 169.1
click at [450, 379] on div "UNIVERSAL MUSIC CORP. 00031312147 P1217J RUCHAUN [PERSON_NAME] [PERSON_NAME] 16…" at bounding box center [784, 444] width 1090 height 130
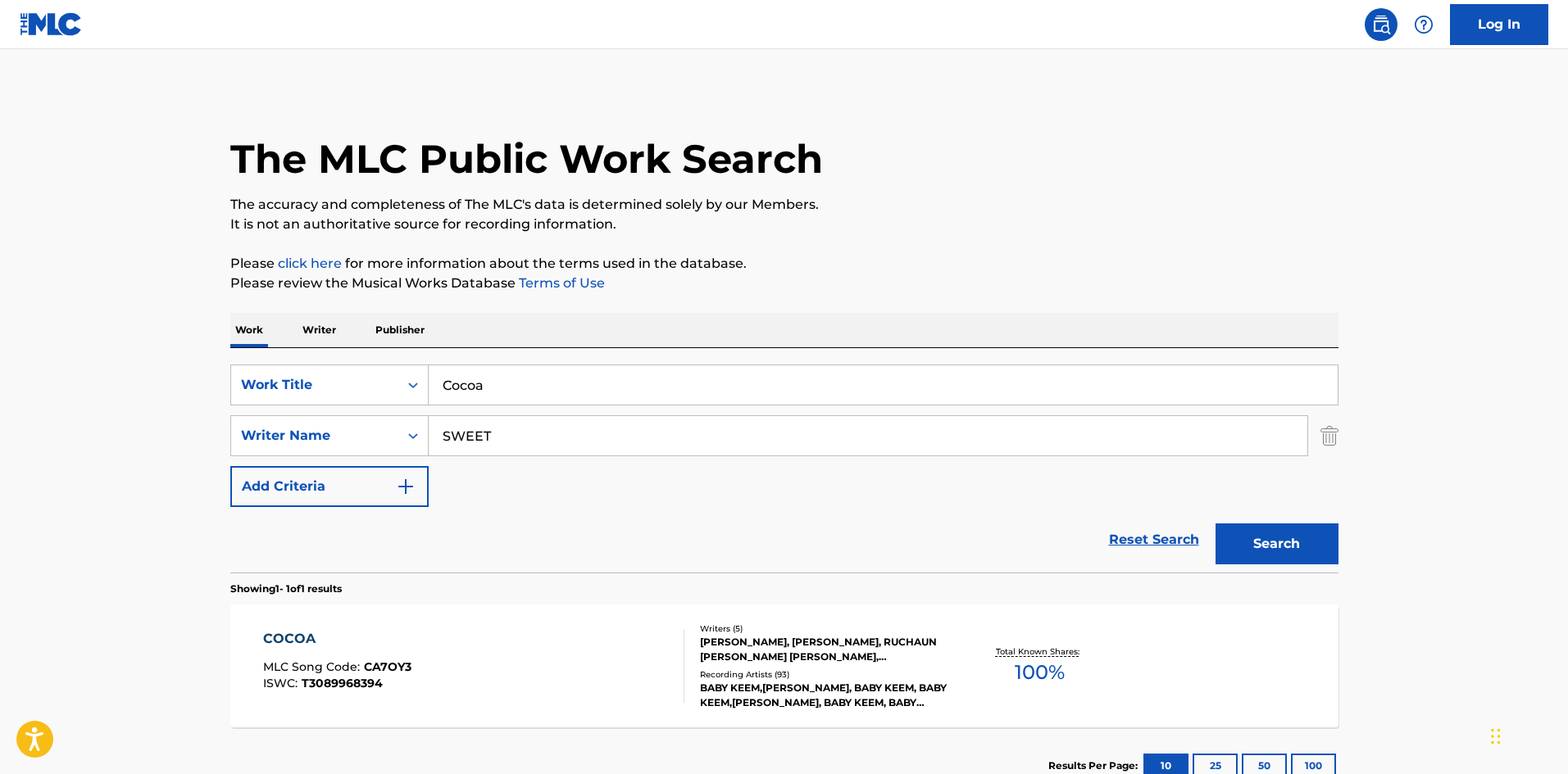
click at [515, 409] on div "SearchWithCriteriad9e353e3-5c92-42c9-af8f-104fa42c2372 Work Title Cocoa SearchW…" at bounding box center [785, 436] width 1108 height 143
click at [538, 383] on input "Cocoa" at bounding box center [883, 385] width 909 height 39
paste input "Lay Me Down"
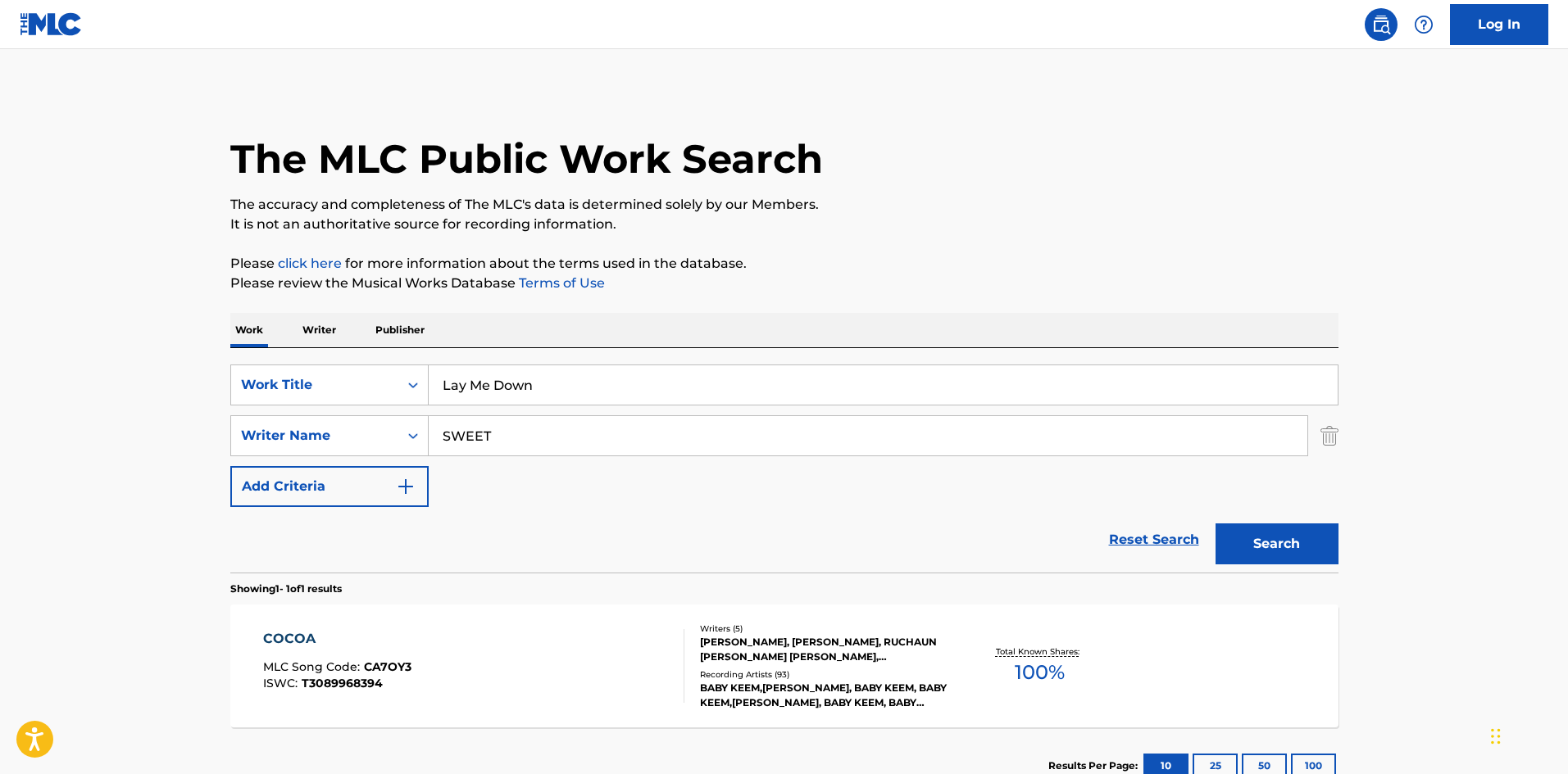
type input "Lay Me Down"
click at [520, 437] on input "SWEET" at bounding box center [868, 436] width 879 height 39
click at [1215, 523] on button "Search" at bounding box center [1277, 543] width 123 height 41
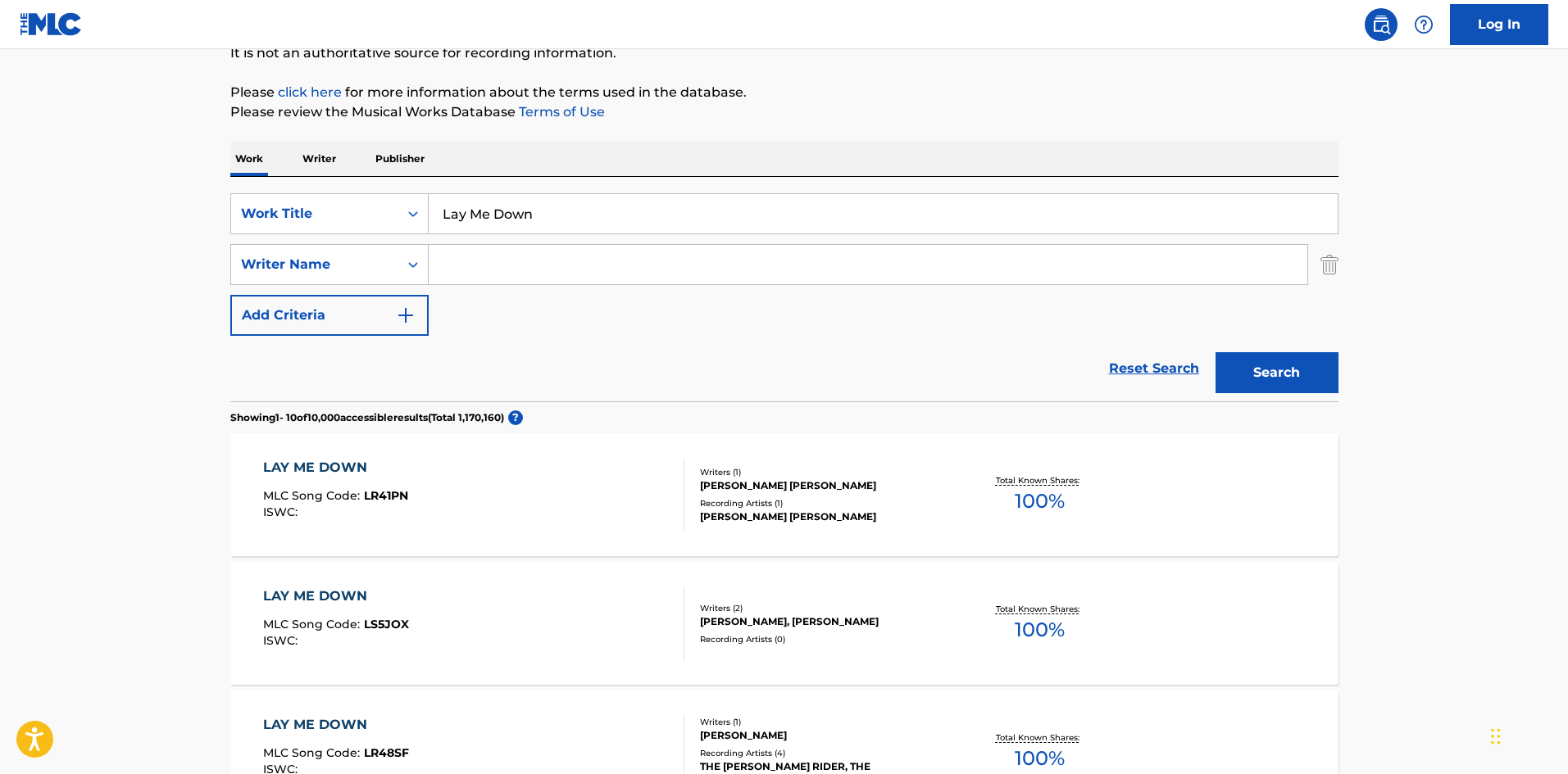
scroll to position [164, 0]
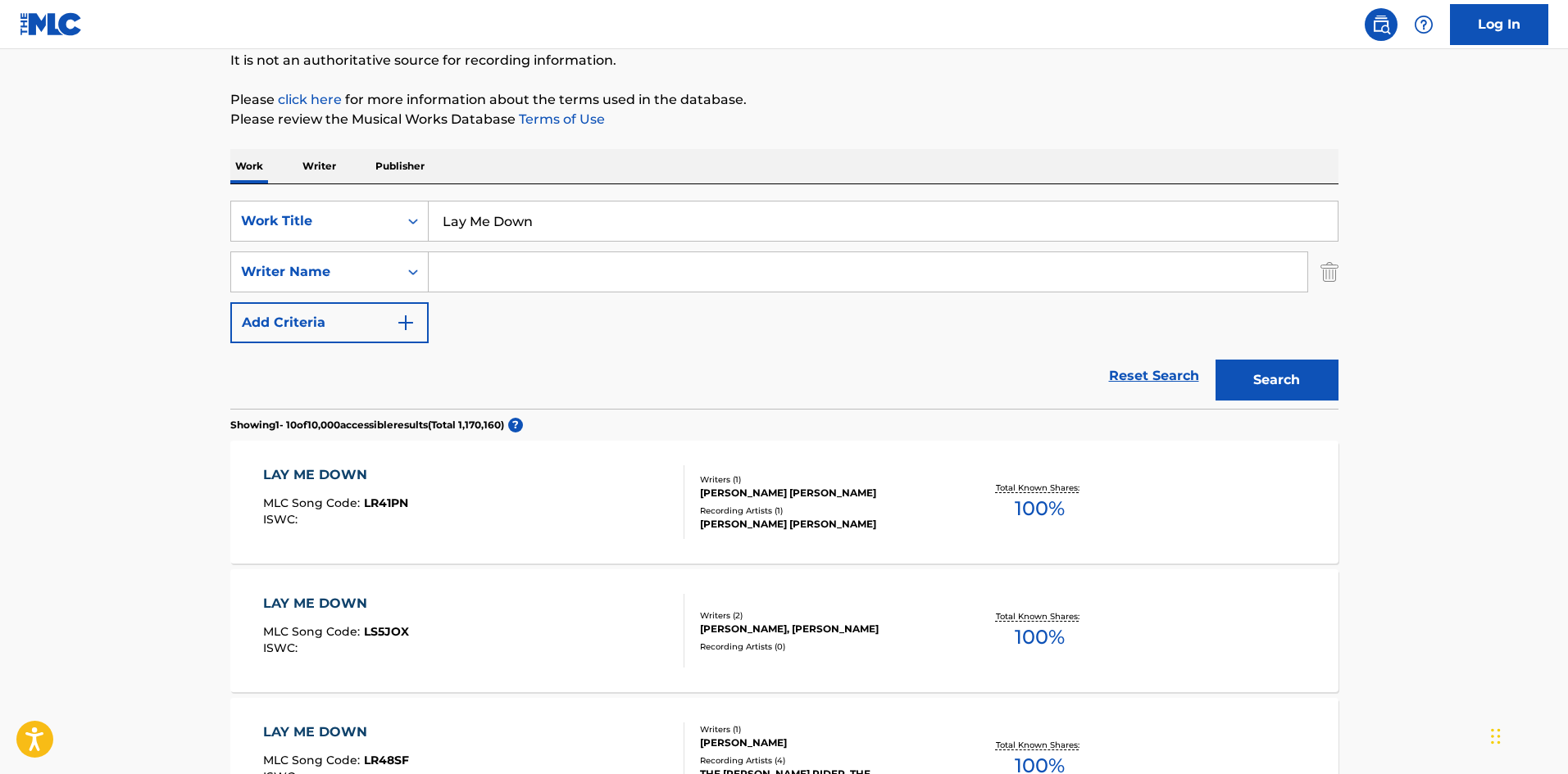
click at [609, 238] on input "Lay Me Down" at bounding box center [883, 221] width 909 height 39
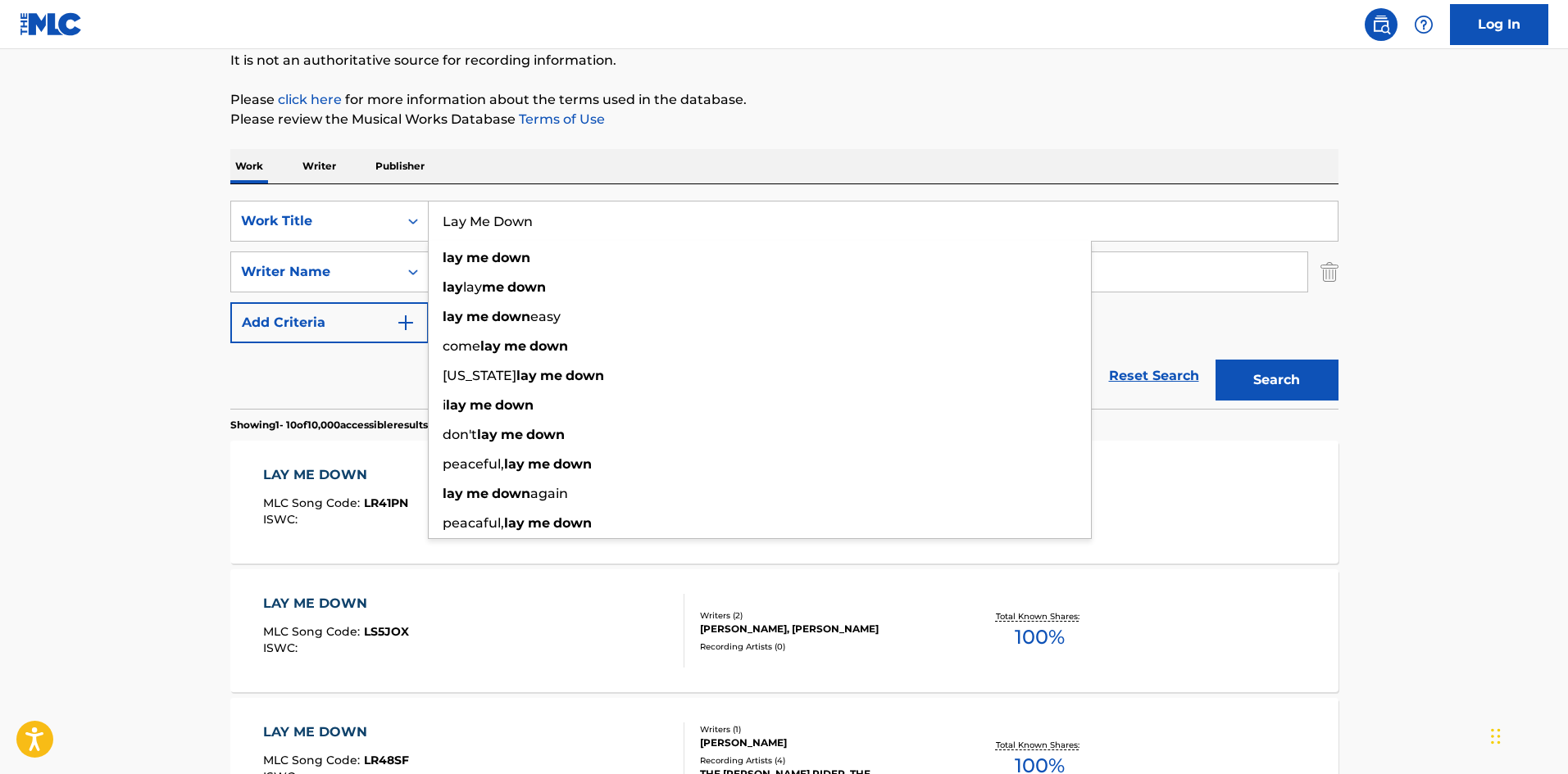
click at [609, 238] on input "Lay Me Down" at bounding box center [883, 221] width 909 height 39
paste input "([DATE] I Met) The Boy I'm Gonna Marry"
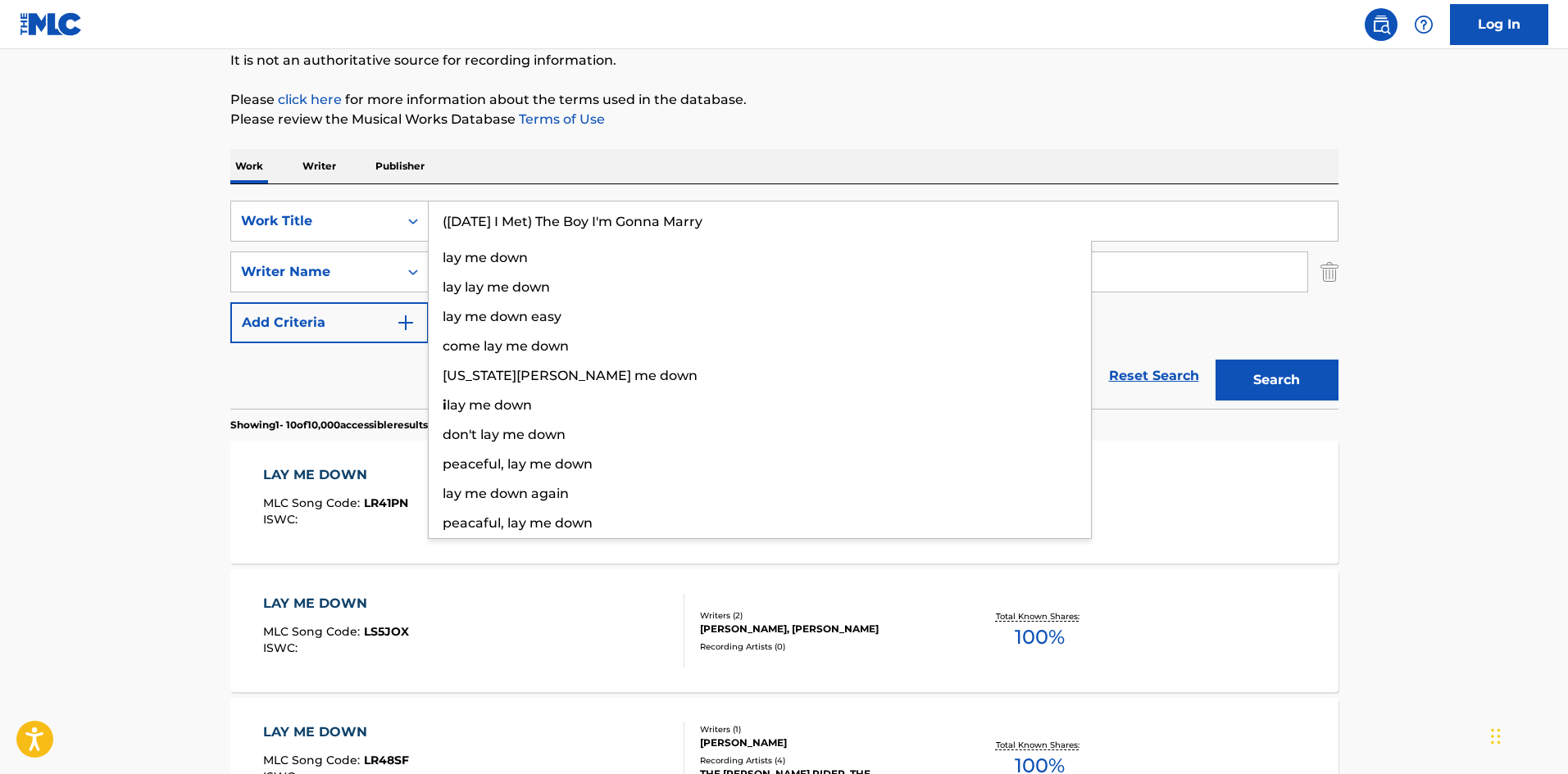
type input "([DATE] I Met) The Boy I'm Gonna Marry"
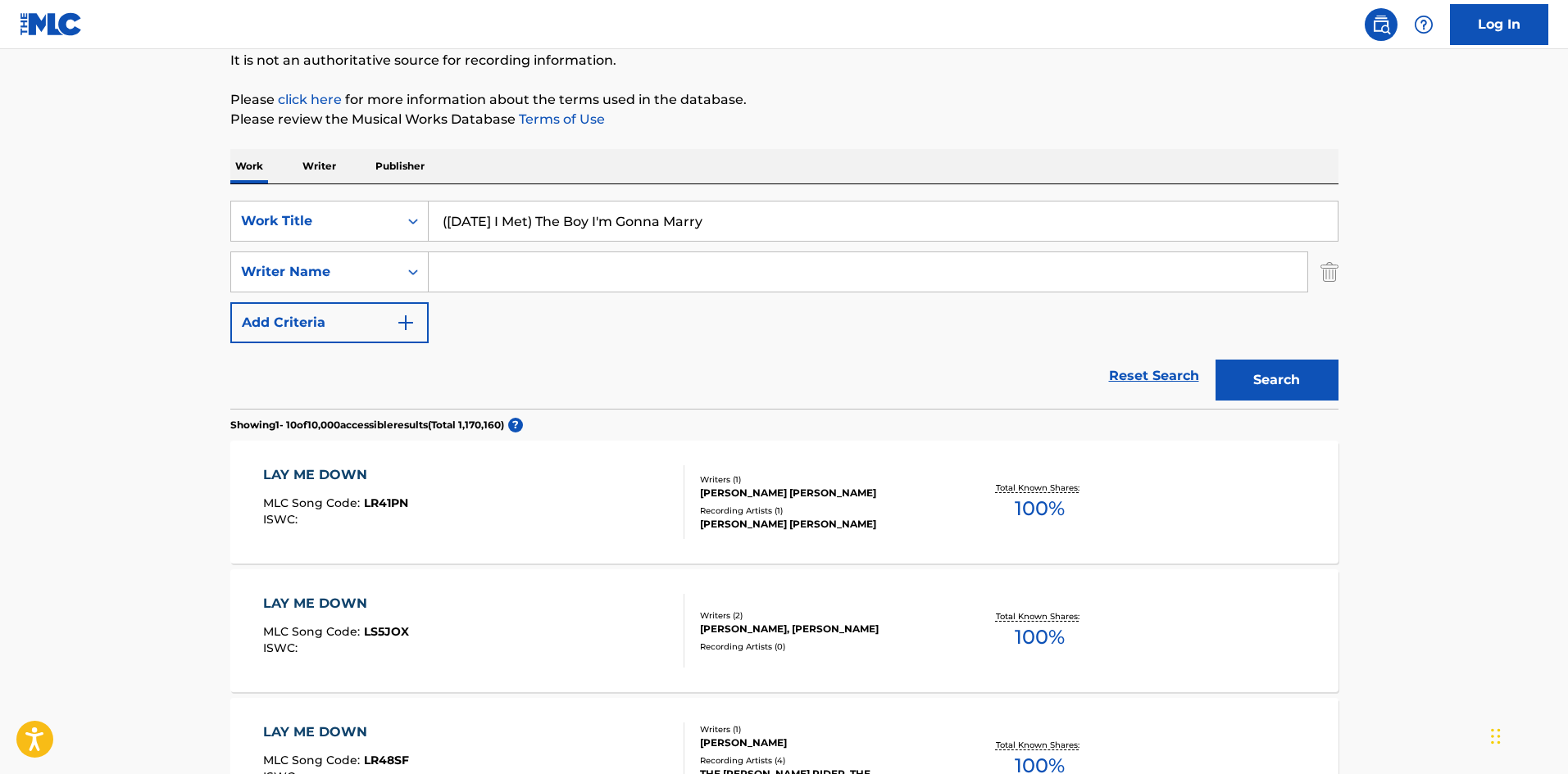
click at [1267, 377] on button "Search" at bounding box center [1277, 380] width 123 height 41
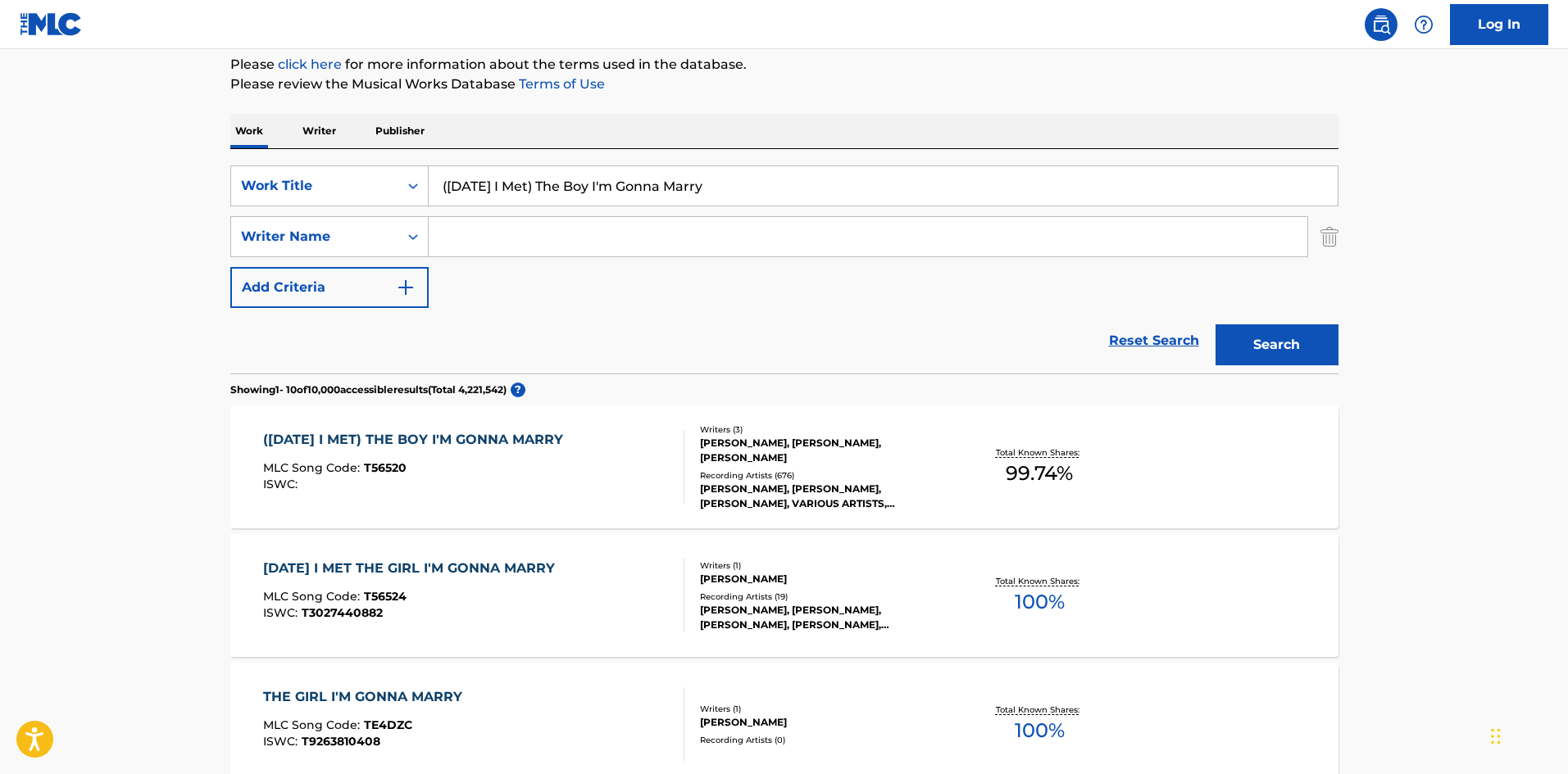
scroll to position [245, 0]
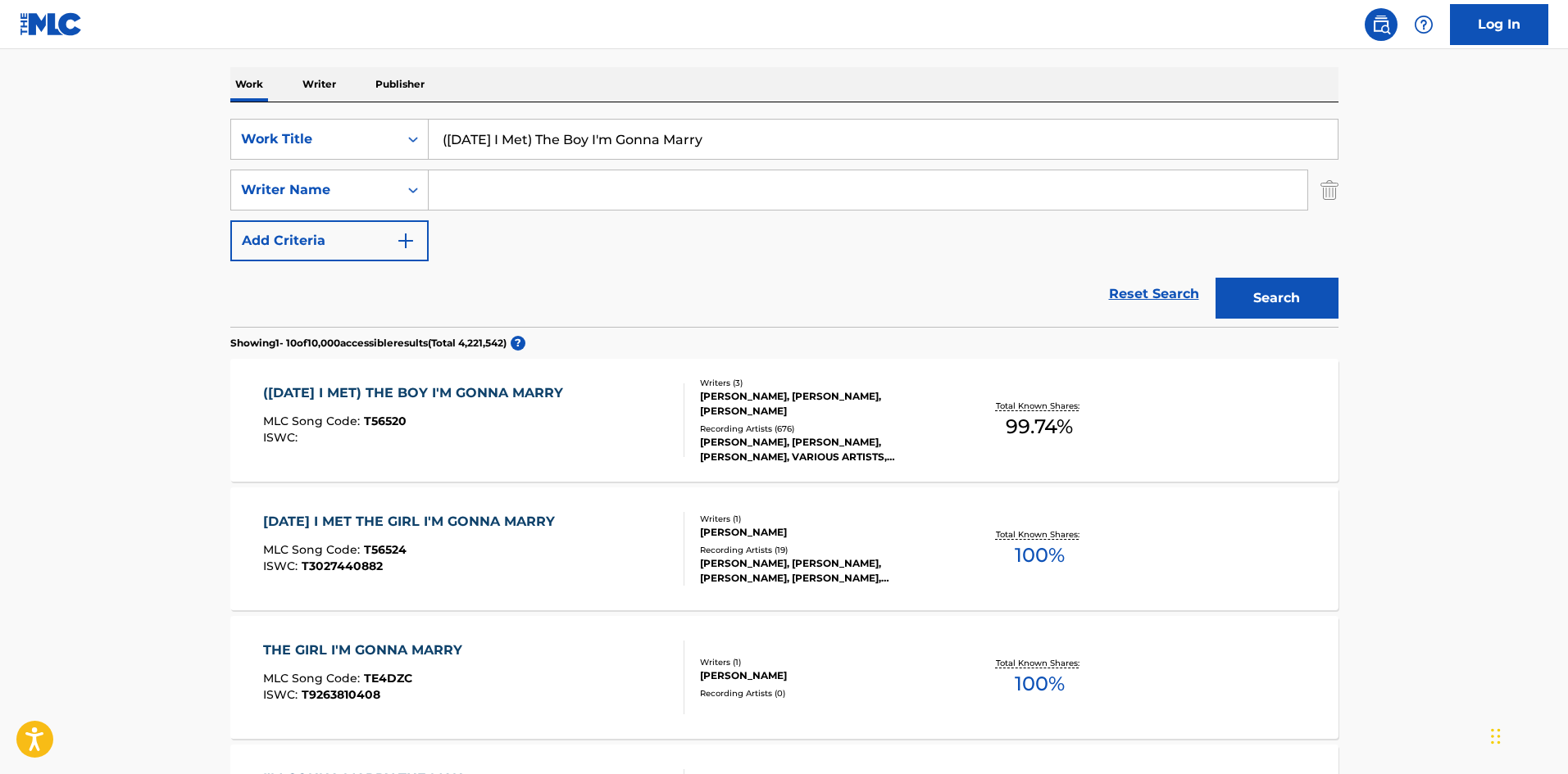
click at [499, 412] on div "([DATE] I MET) THE BOY I'M GONNA MARRY MLC Song Code : T56520 ISWC :" at bounding box center [417, 420] width 308 height 74
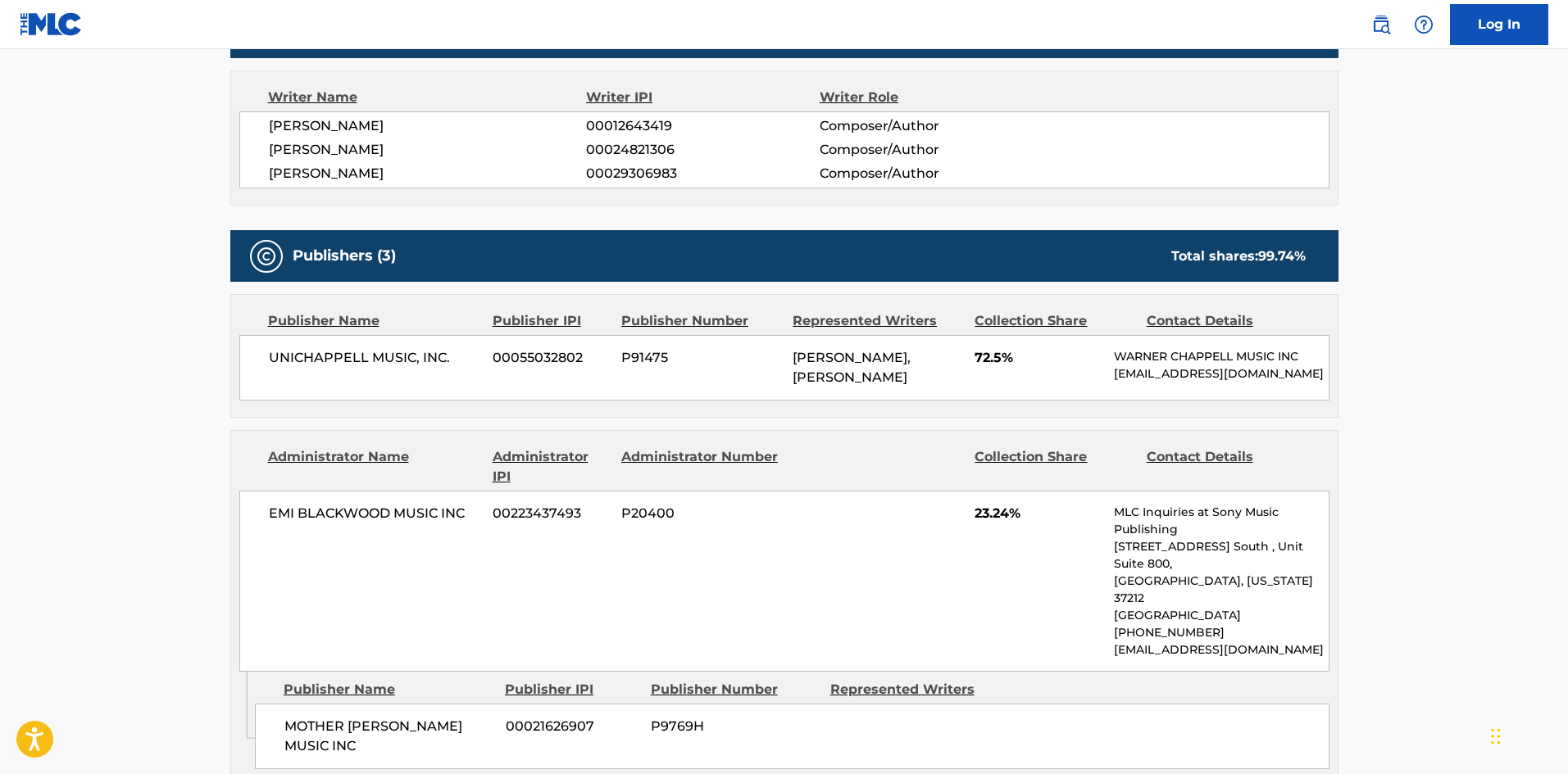
scroll to position [656, 0]
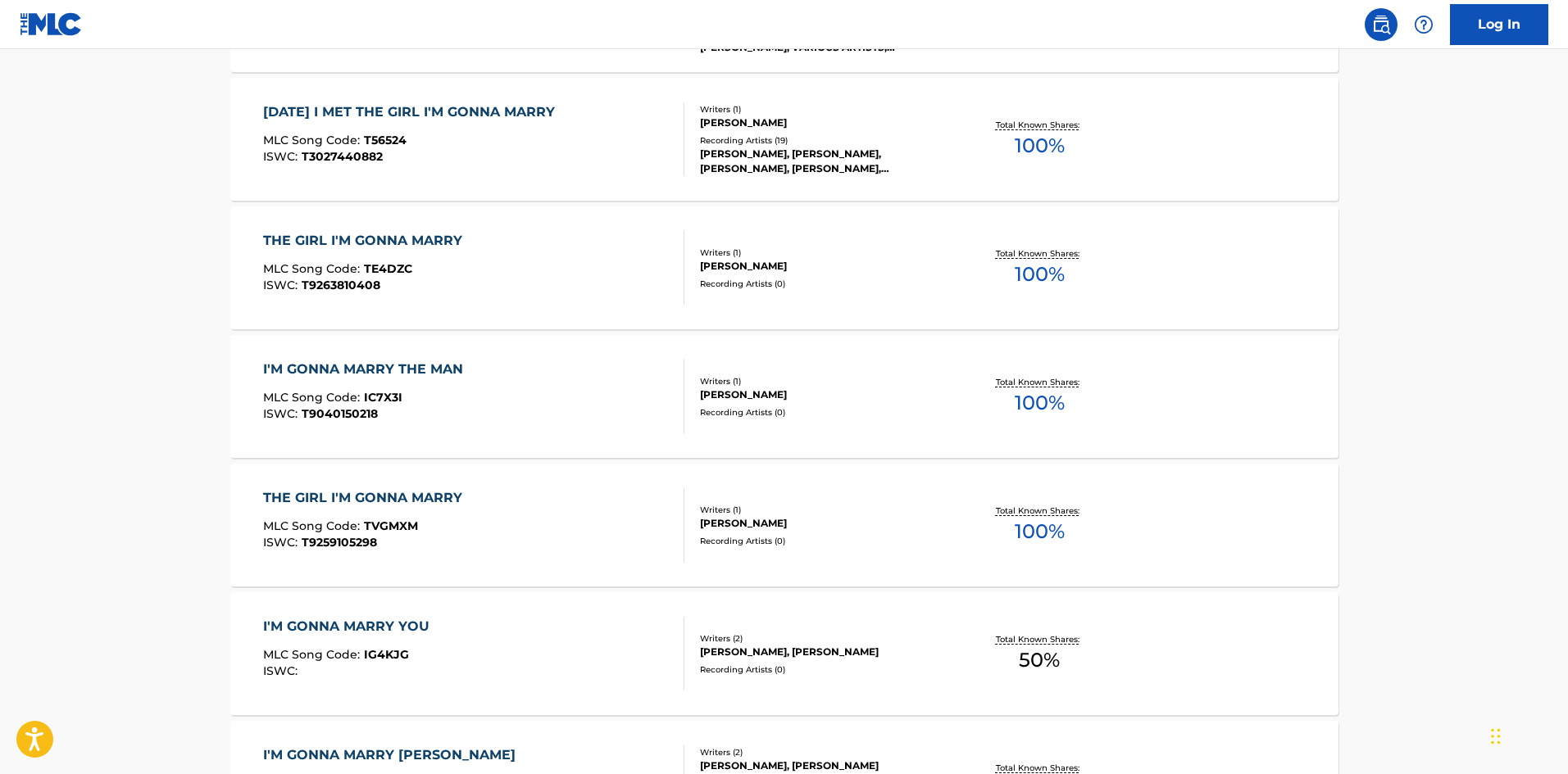
scroll to position [245, 0]
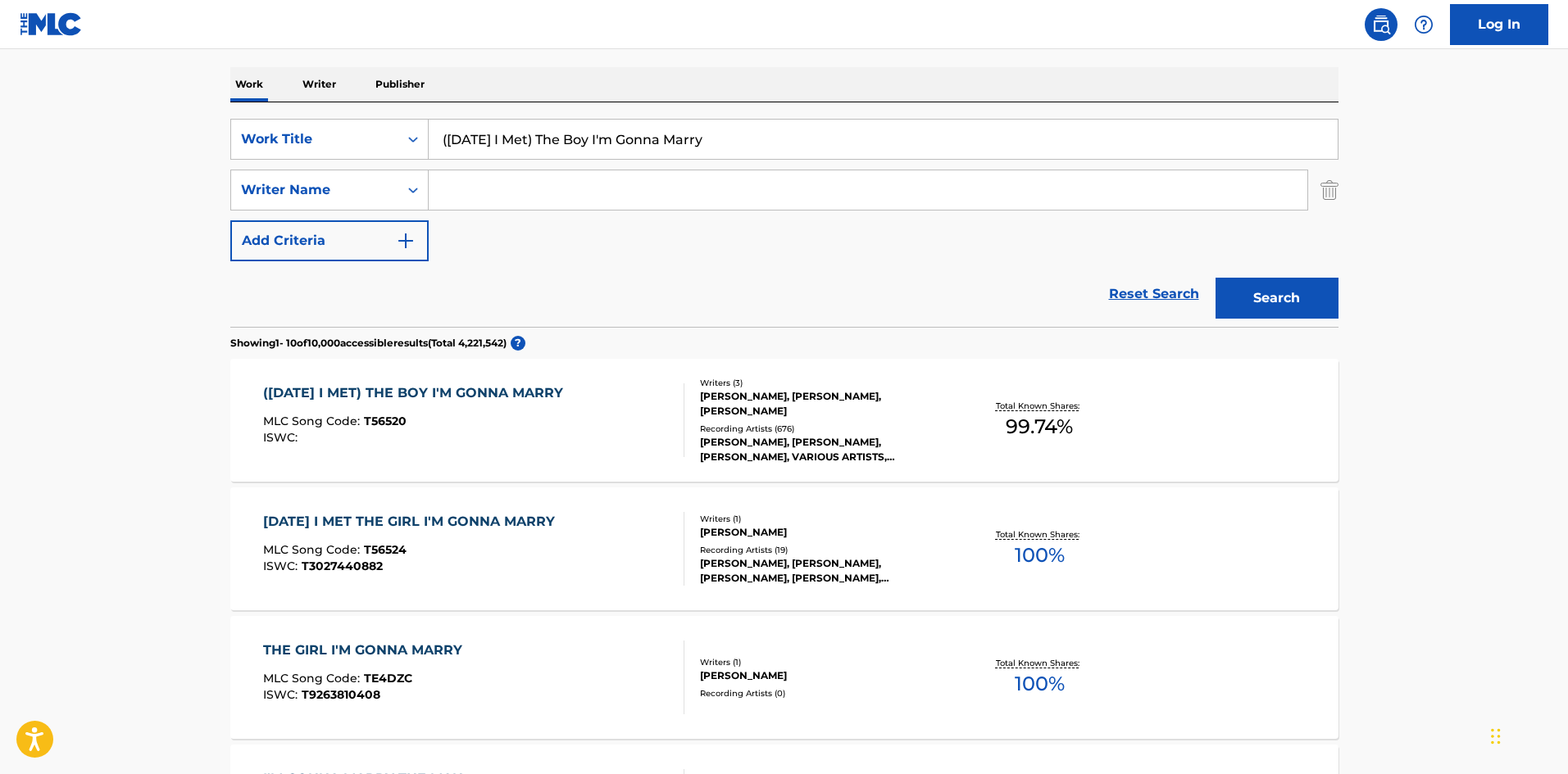
click at [550, 423] on div "MLC Song Code : T56520" at bounding box center [417, 423] width 308 height 17
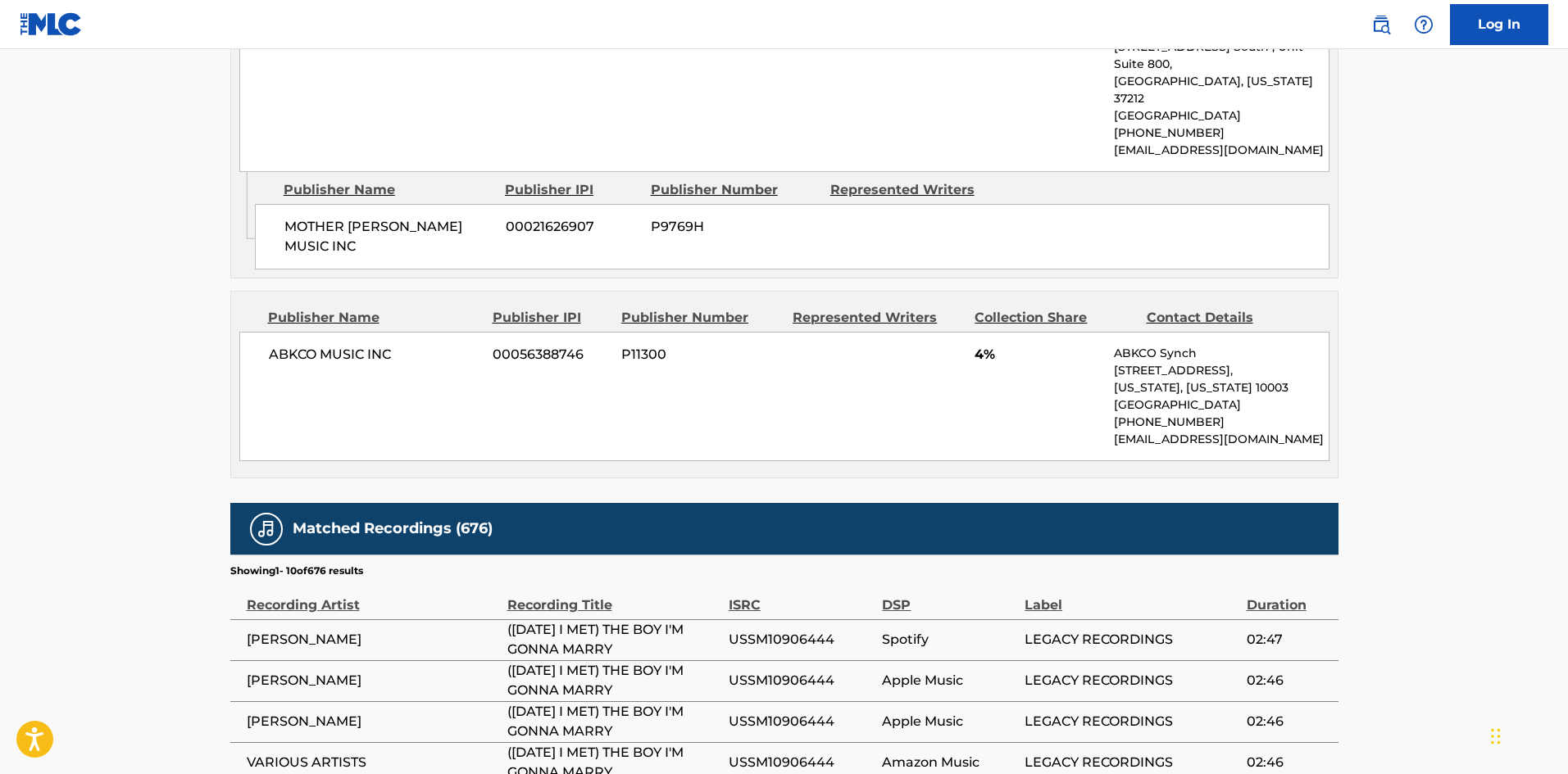
scroll to position [1672, 0]
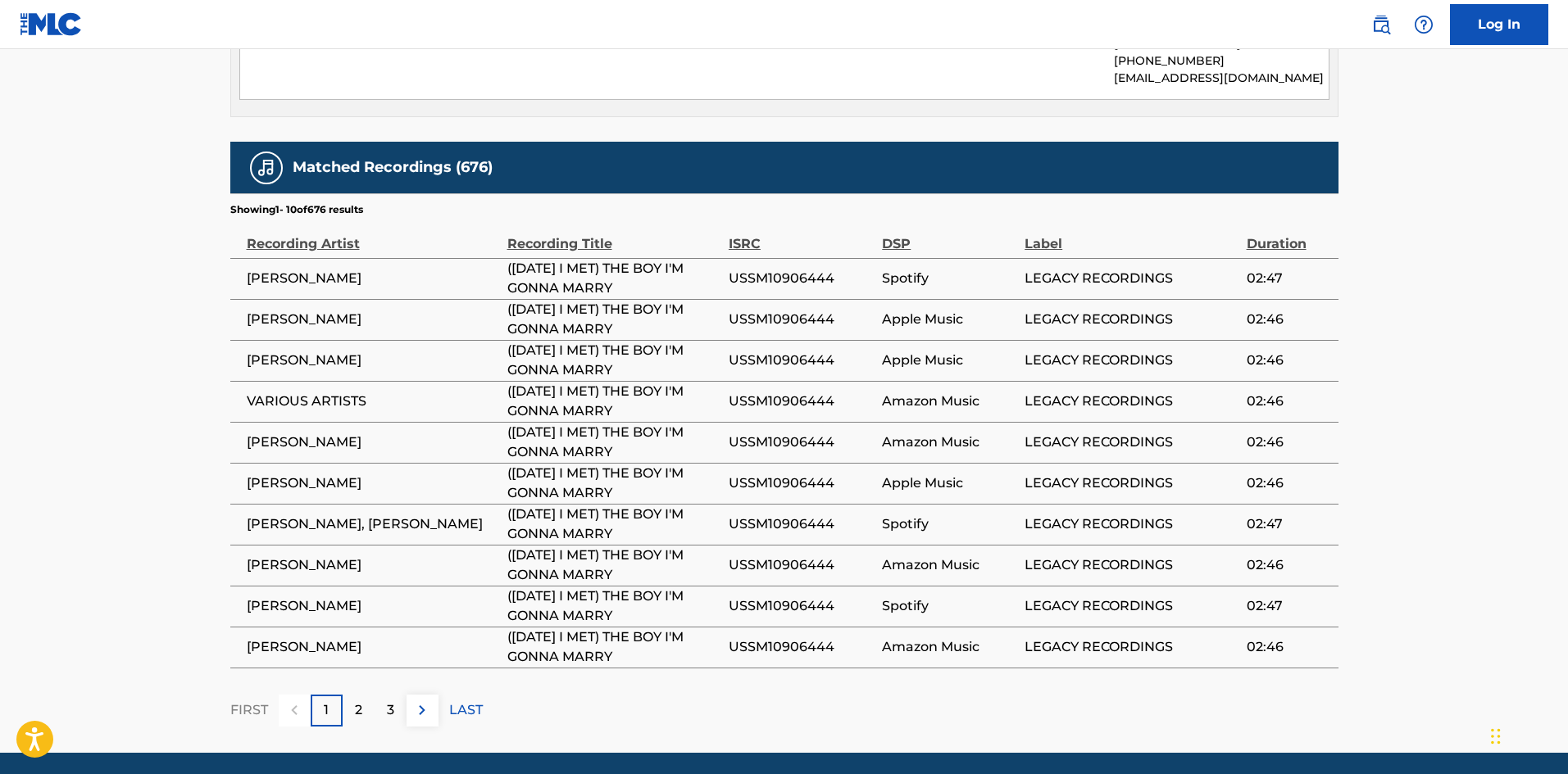
click at [364, 695] on div "2" at bounding box center [359, 711] width 32 height 32
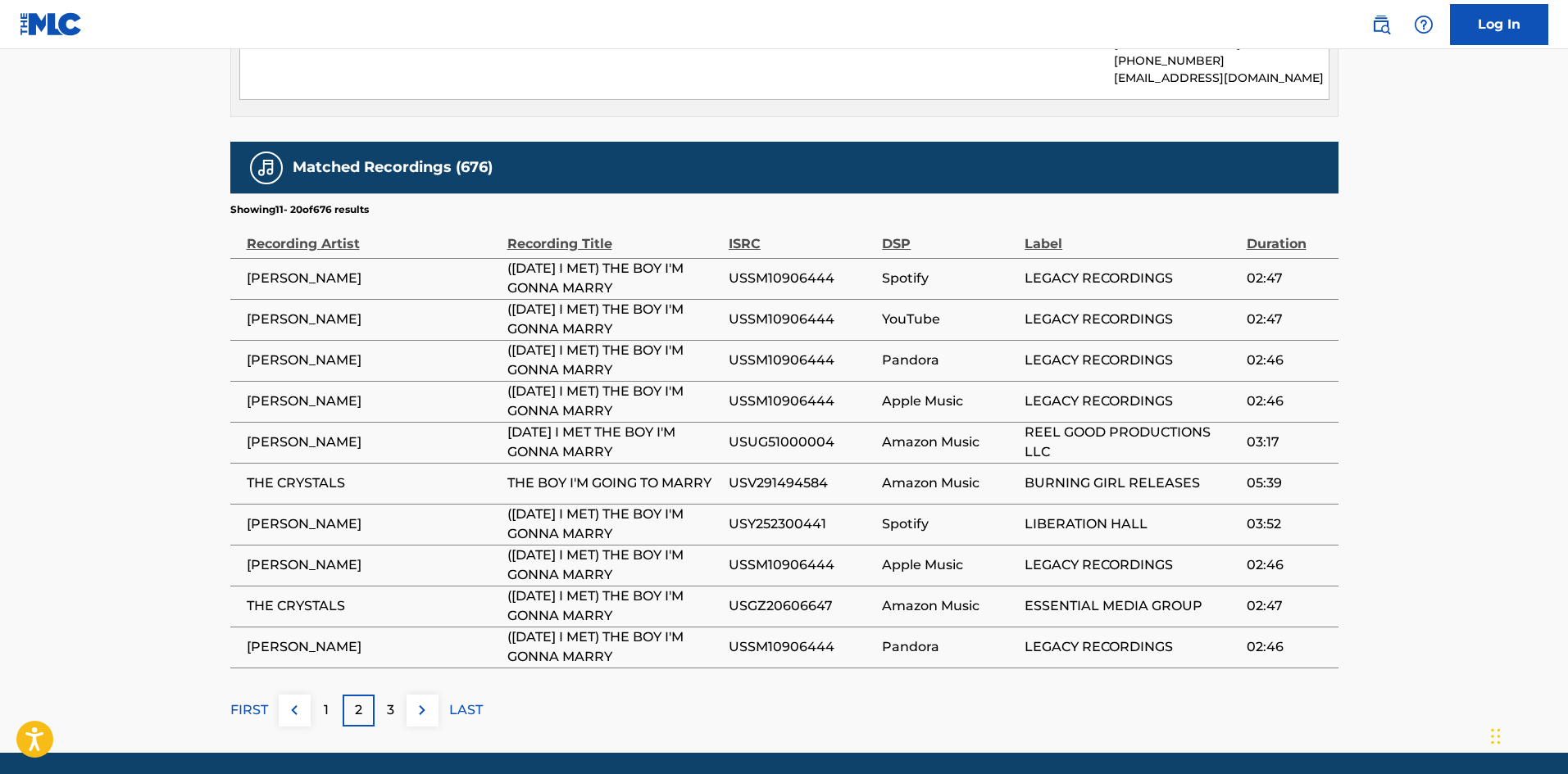
click at [384, 695] on div "3" at bounding box center [390, 711] width 32 height 32
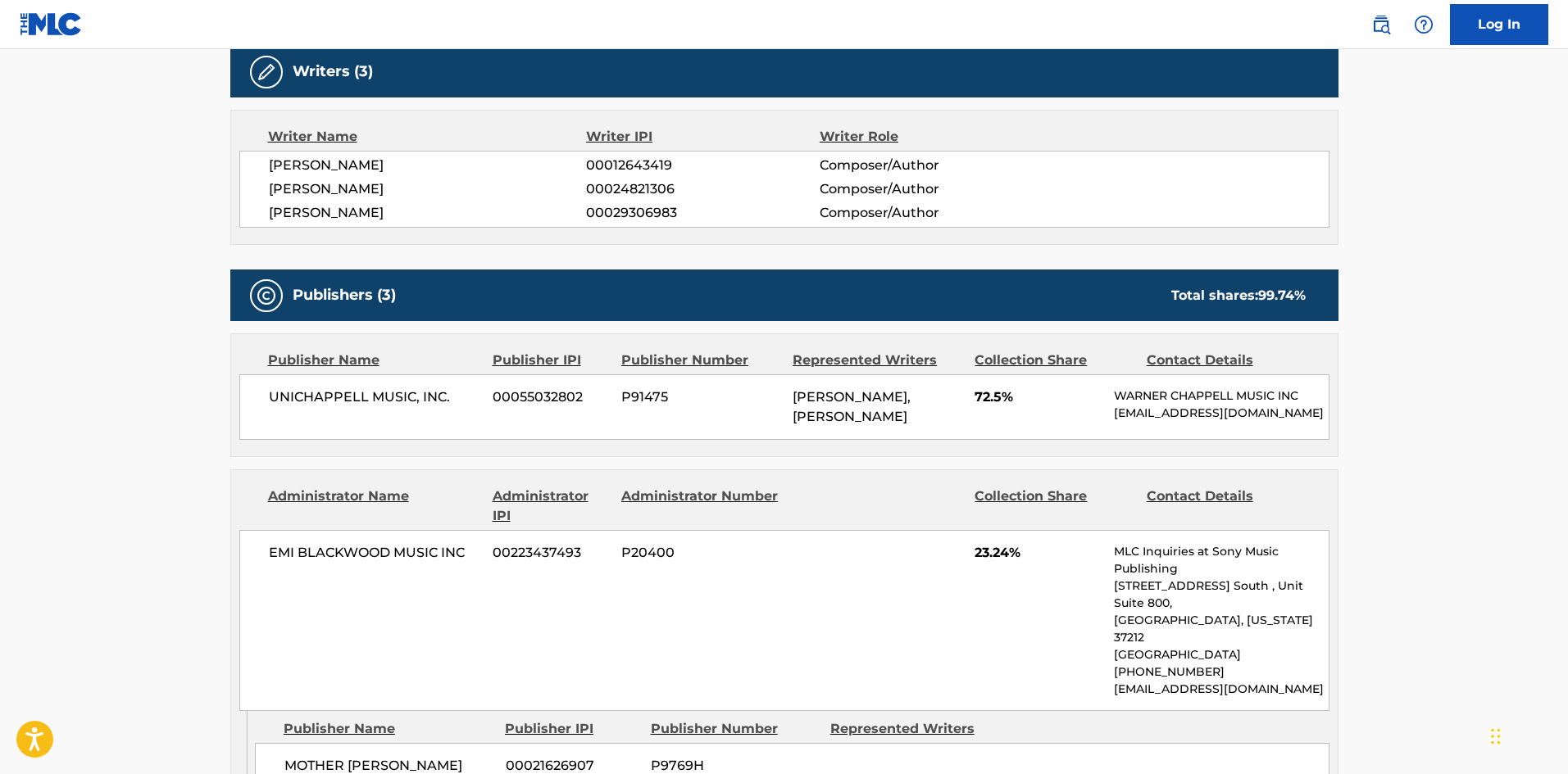
scroll to position [771, 0]
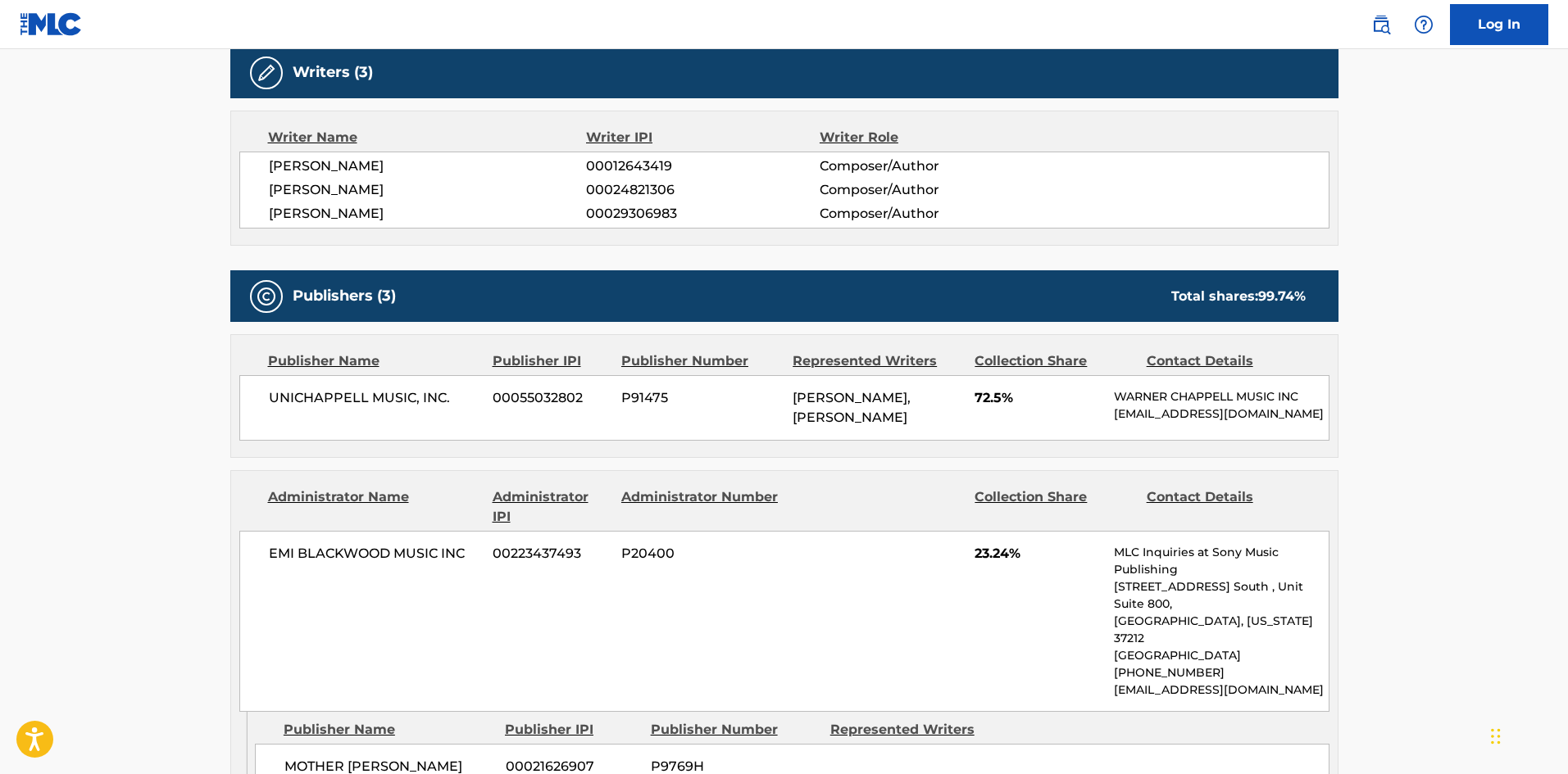
click at [24, 586] on main "< Back to public search results Copy work link ([DATE] I MET) THE BOY I'M GONNA…" at bounding box center [784, 465] width 1568 height 2376
click at [274, 388] on span "UNICHAPPELL MUSIC, INC." at bounding box center [375, 398] width 212 height 19
drag, startPoint x: 274, startPoint y: 370, endPoint x: 438, endPoint y: 374, distance: 164.0
click at [438, 388] on span "UNICHAPPELL MUSIC, INC." at bounding box center [375, 398] width 212 height 19
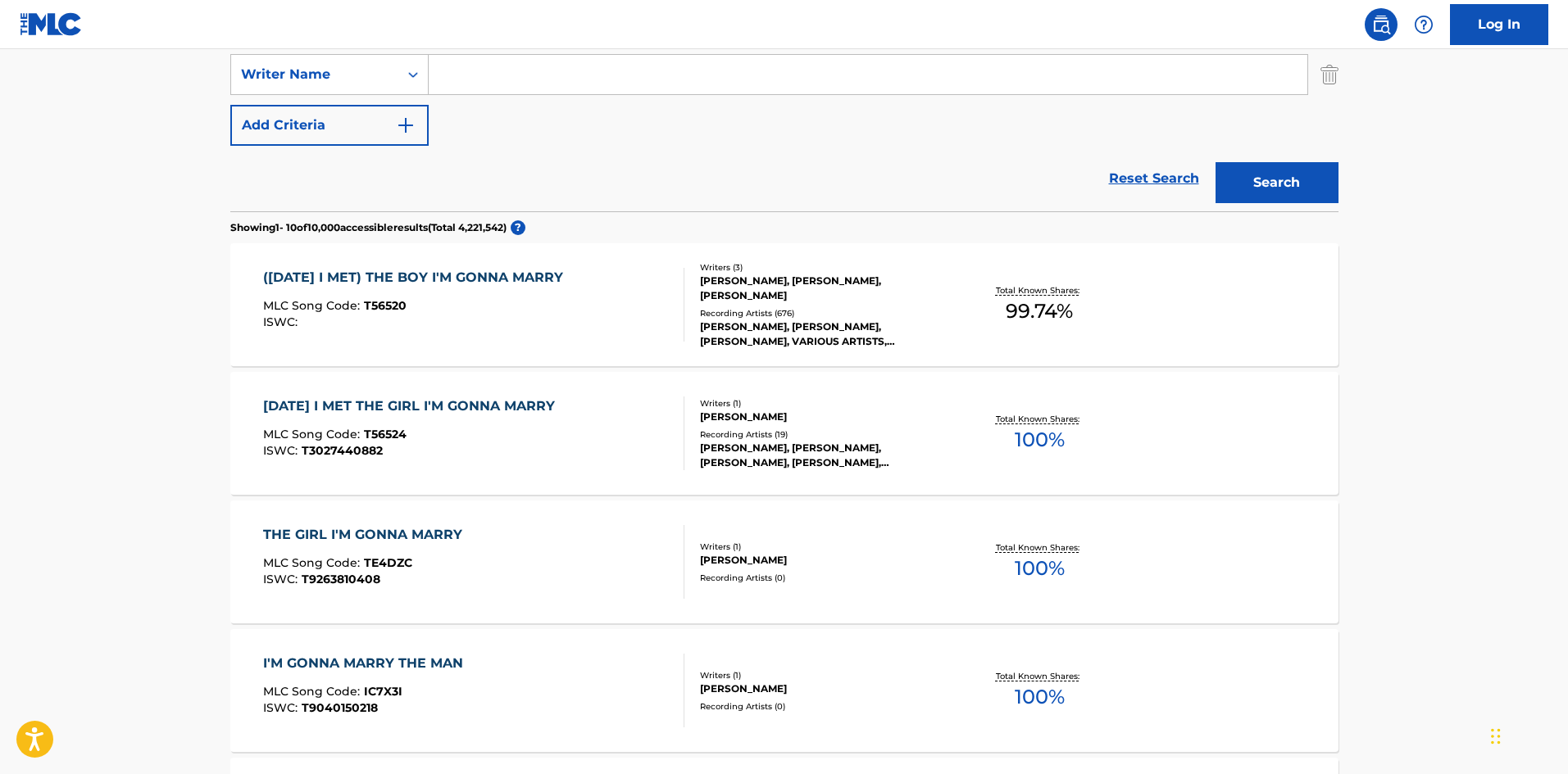
scroll to position [245, 0]
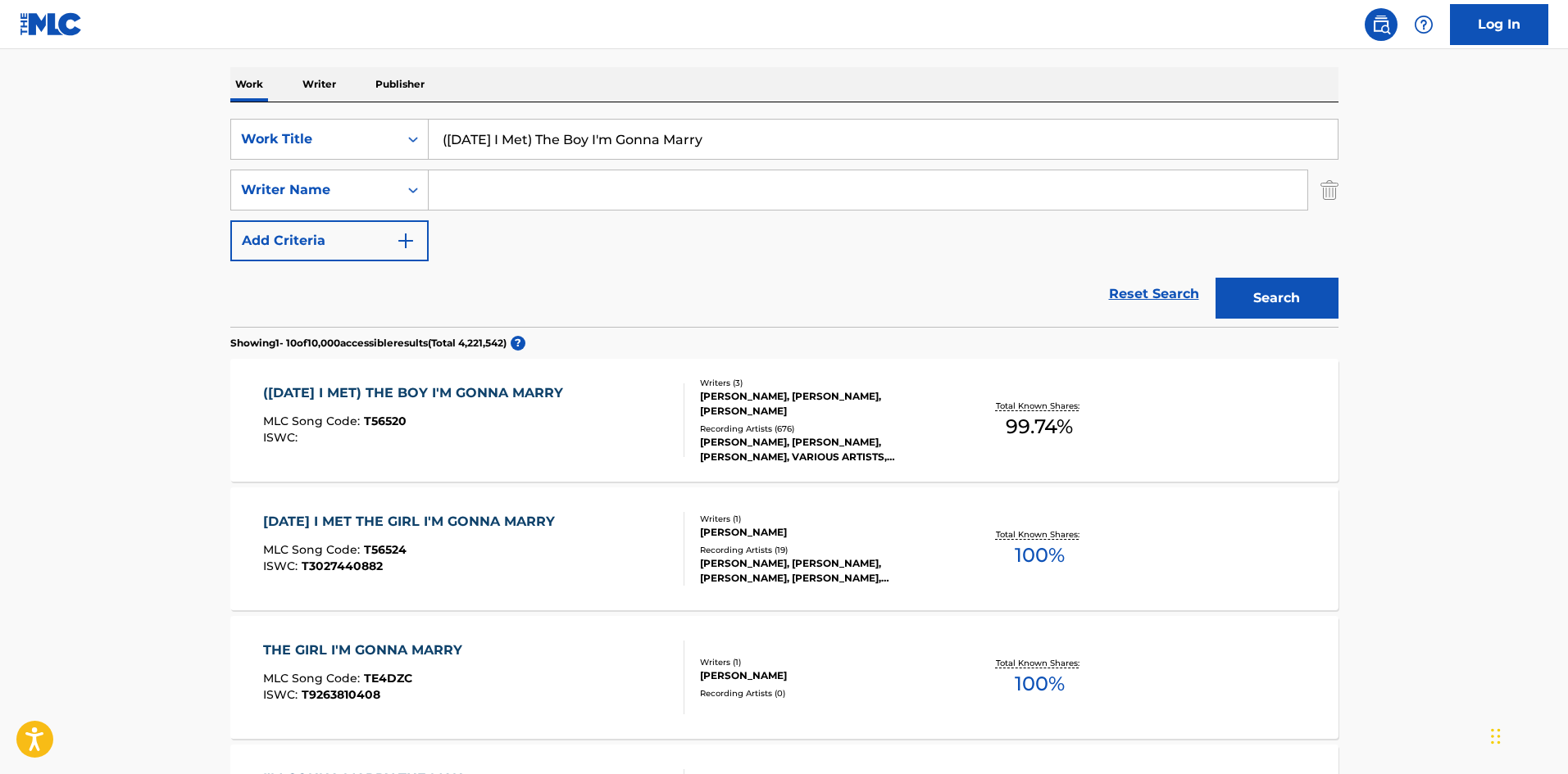
click at [628, 124] on input "([DATE] I Met) The Boy I'm Gonna Marry" at bounding box center [883, 138] width 909 height 39
paste input "Fine [GEOGRAPHIC_DATA]"
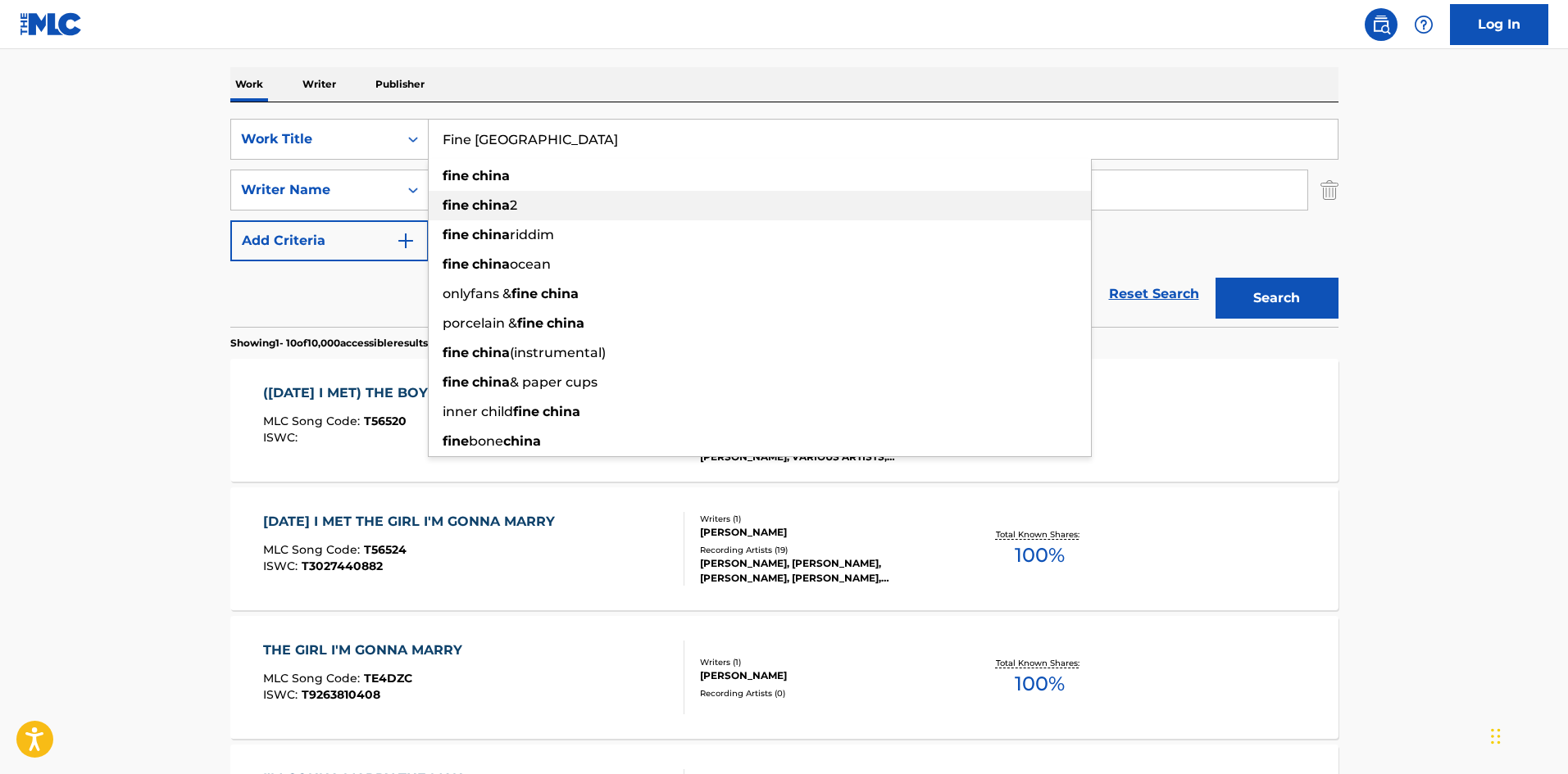
click at [708, 205] on div "fine china 2" at bounding box center [759, 206] width 662 height 30
type input "fine china 2"
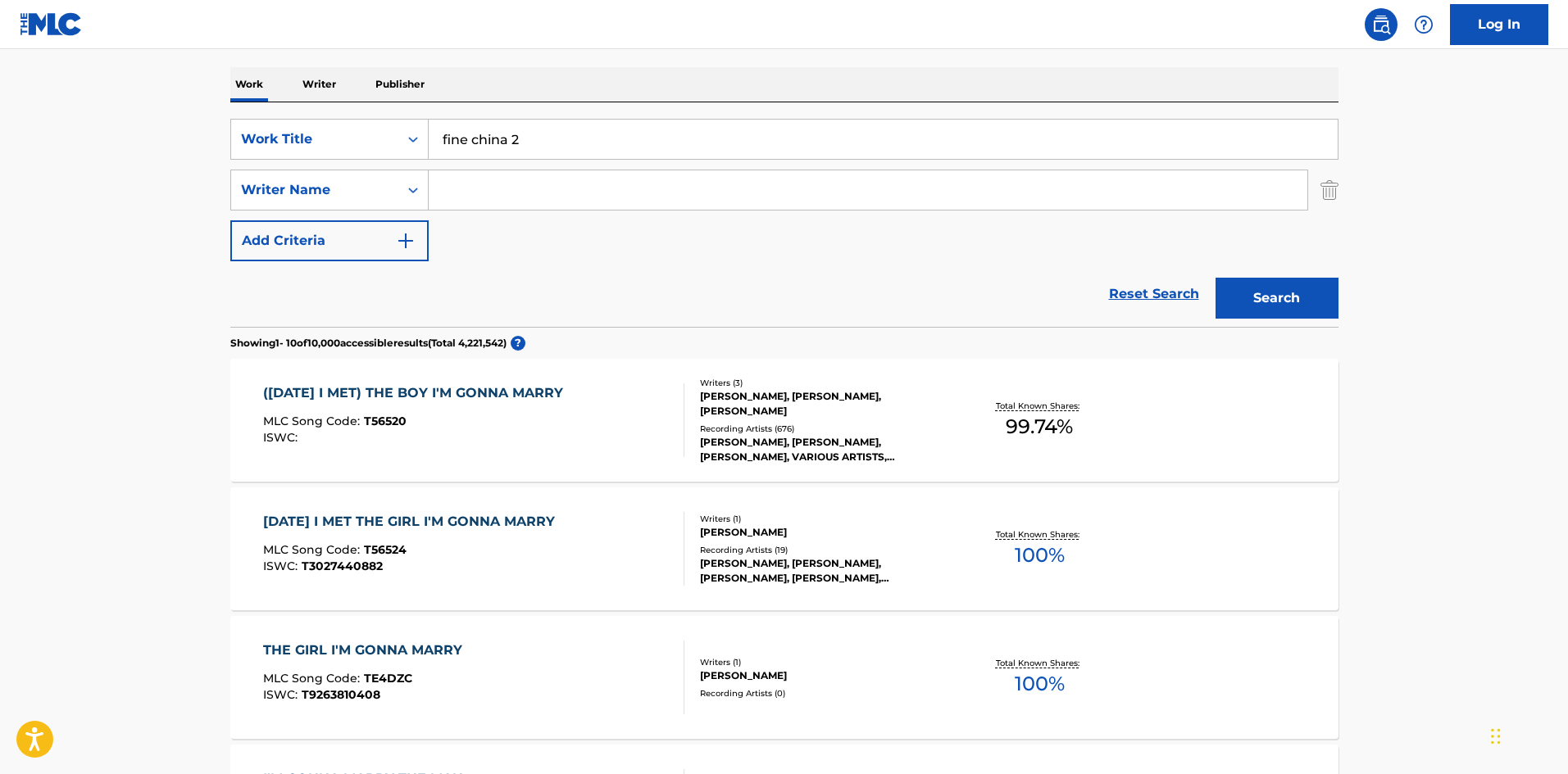
click at [738, 215] on div "SearchWithCriteriad9e353e3-5c92-42c9-af8f-104fa42c2372 Work Title fine china 2 …" at bounding box center [785, 190] width 1108 height 143
click at [778, 178] on input "Search Form" at bounding box center [868, 189] width 879 height 39
paste input "[PERSON_NAME]"
type input "[PERSON_NAME]"
click at [903, 117] on div "SearchWithCriteriad9e353e3-5c92-42c9-af8f-104fa42c2372 Work Title fine china 2 …" at bounding box center [785, 215] width 1108 height 224
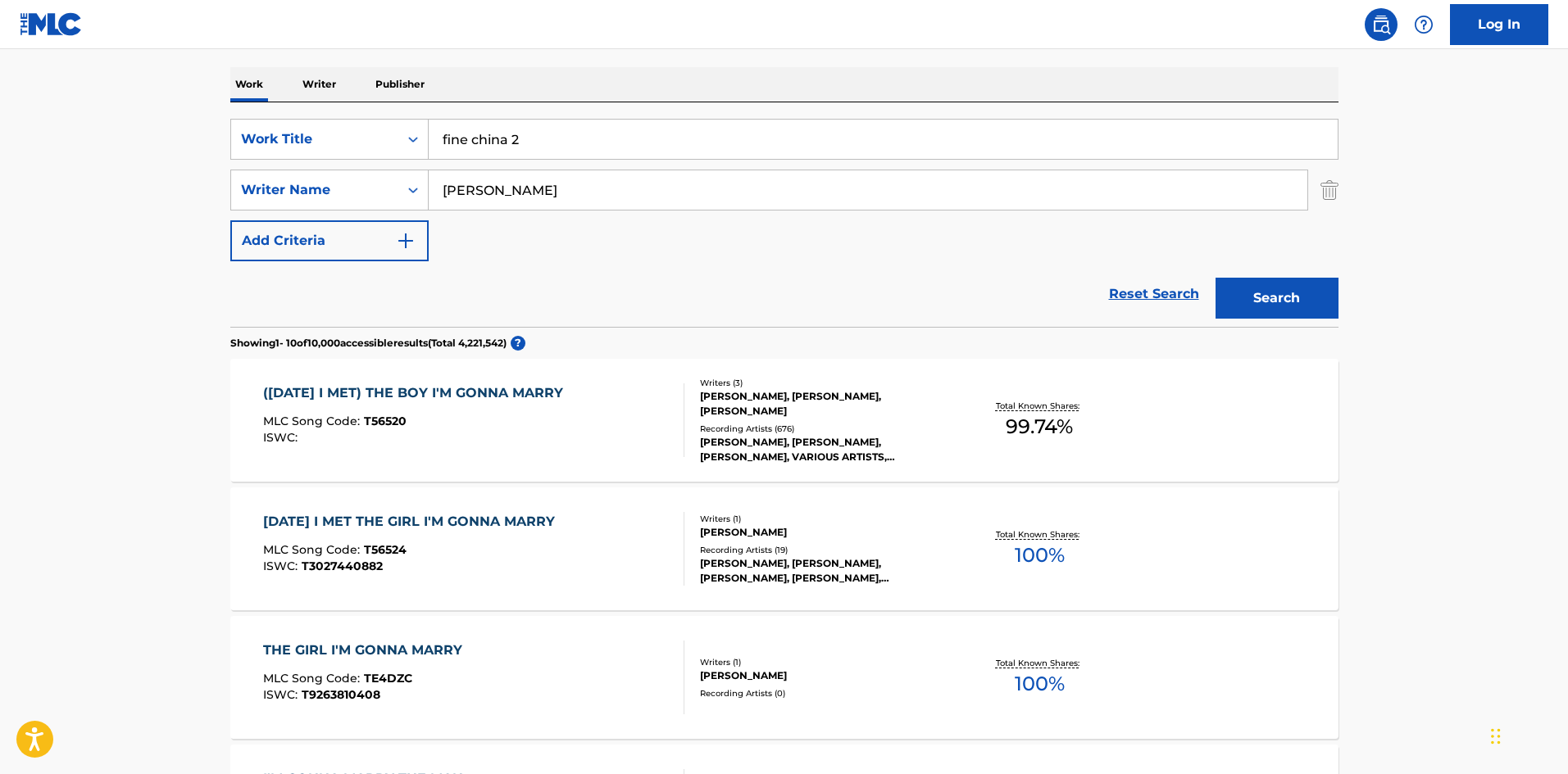
click at [901, 138] on input "fine china 2" at bounding box center [883, 138] width 909 height 39
paste input "Fine [GEOGRAPHIC_DATA]"
type input "Fine [GEOGRAPHIC_DATA]"
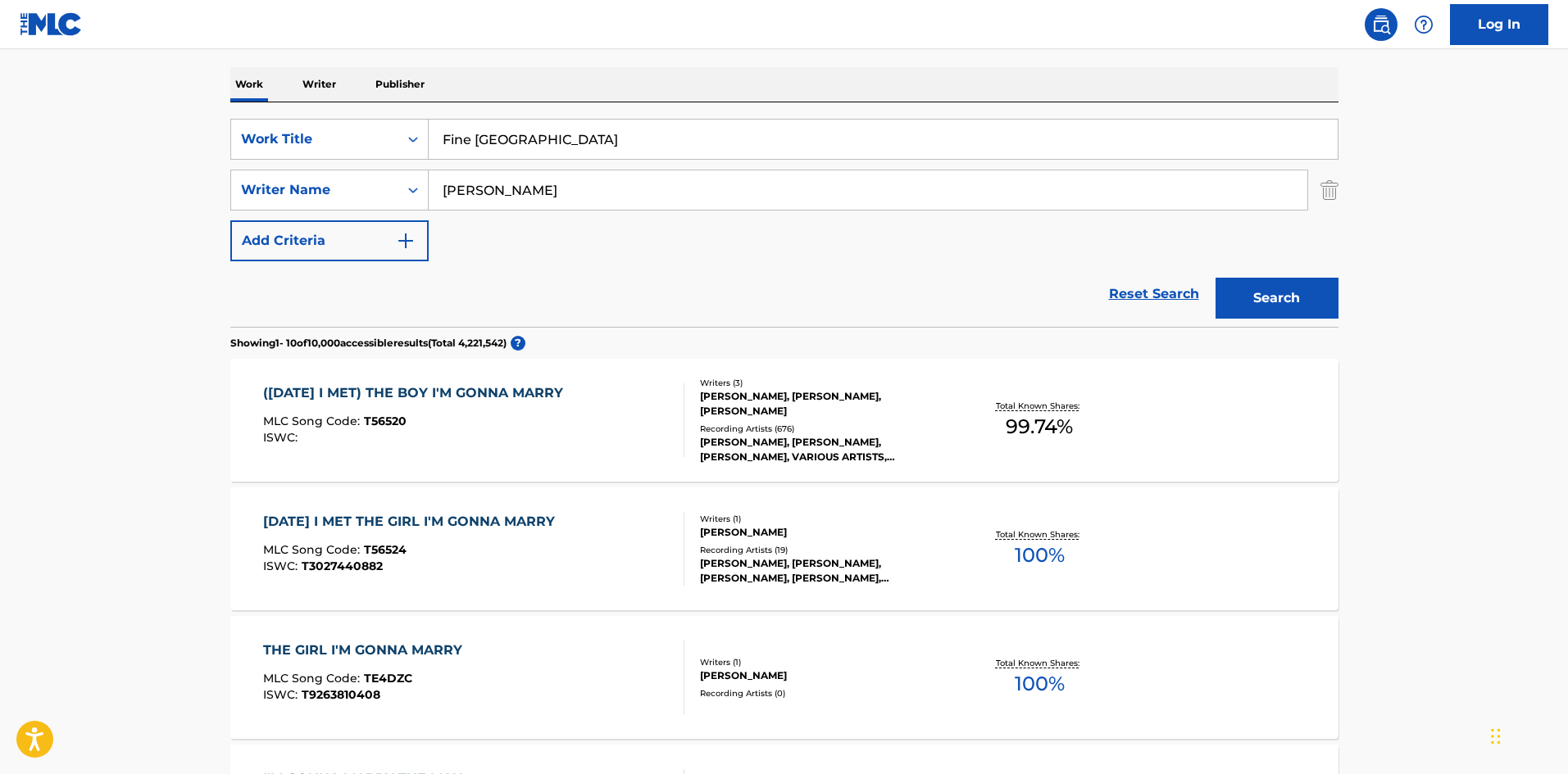
click at [1329, 311] on button "Search" at bounding box center [1277, 298] width 123 height 41
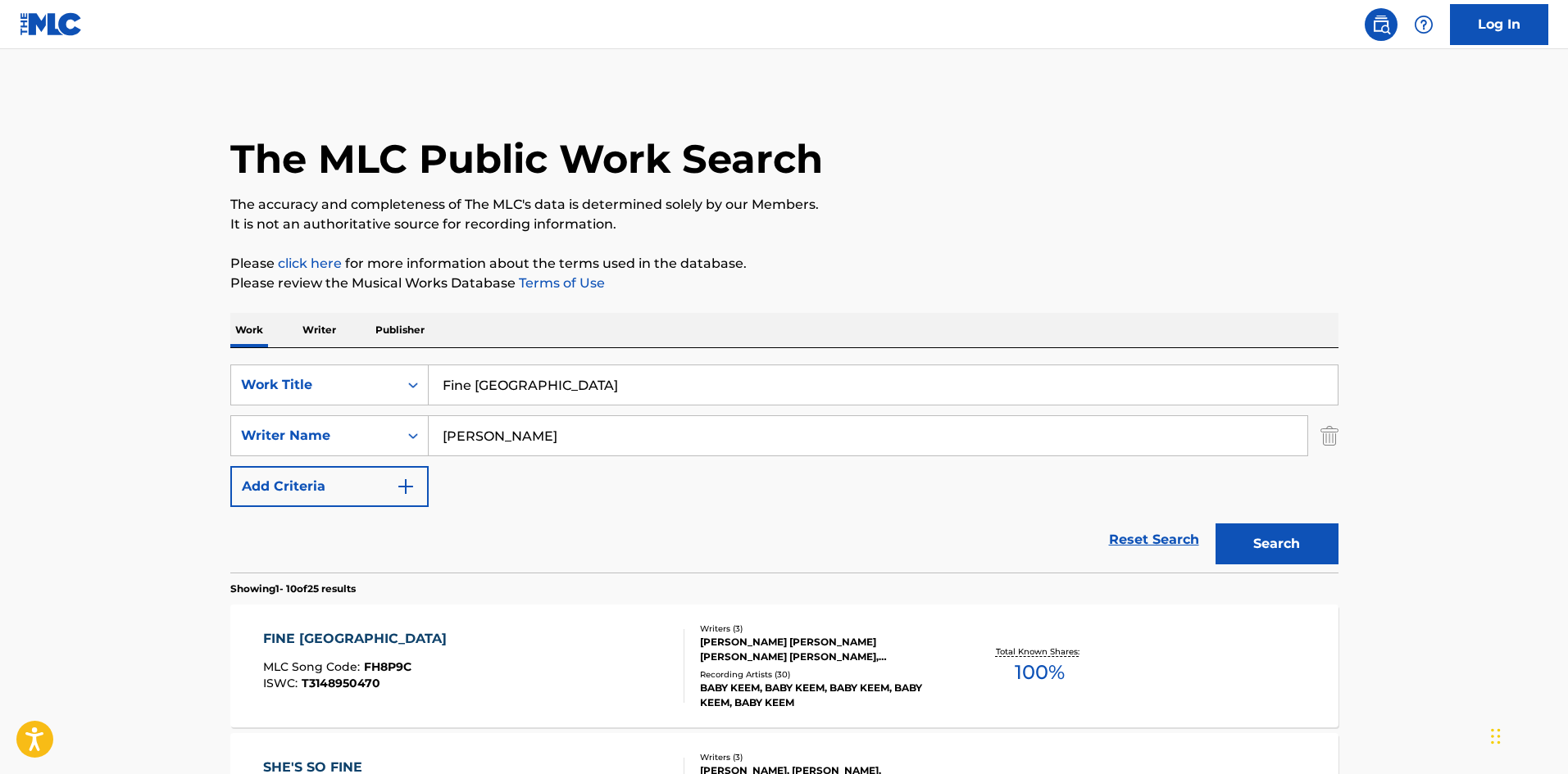
scroll to position [328, 0]
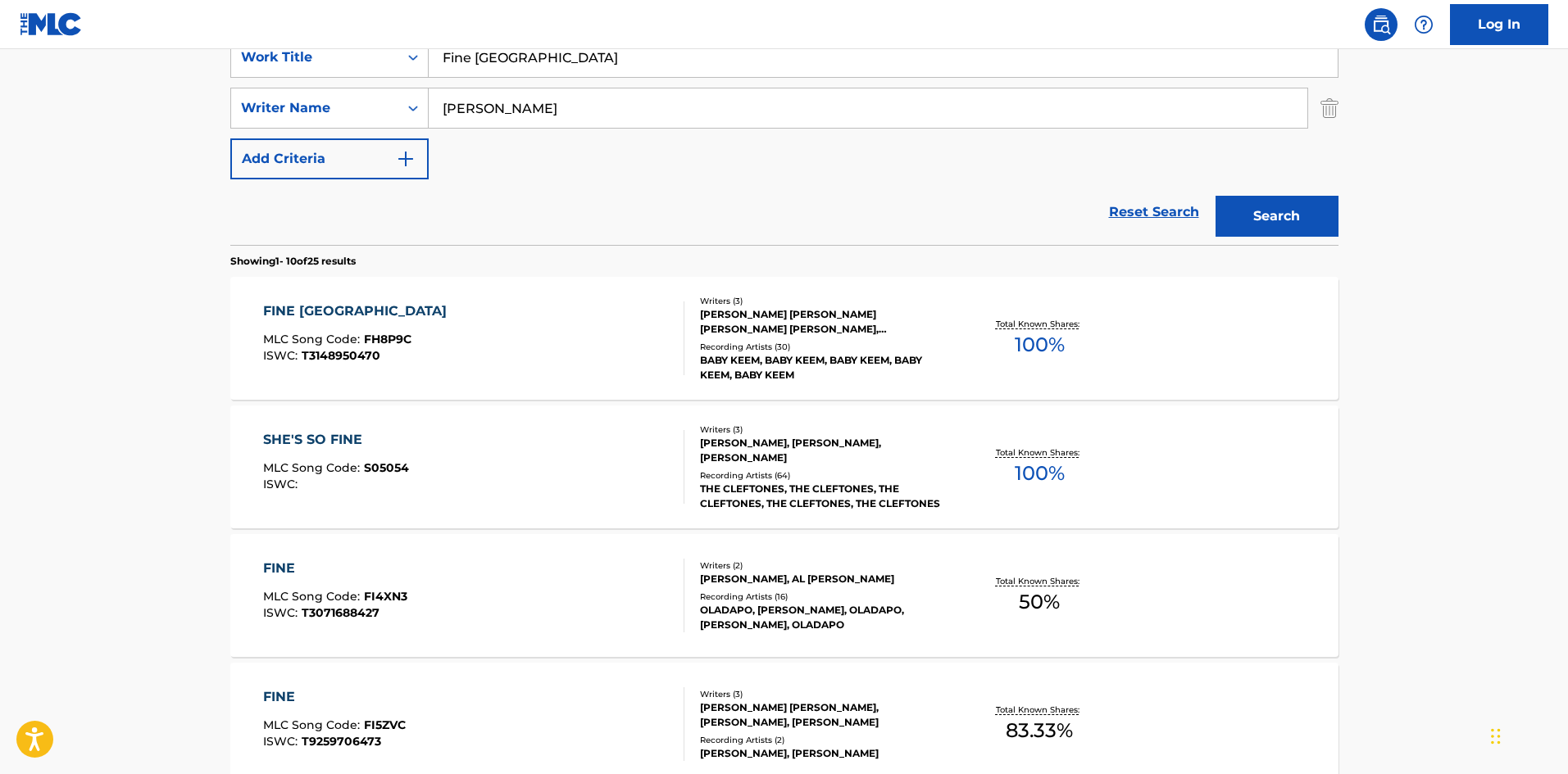
click at [413, 319] on div "FINE CHINA MLC Song Code : FH8P9C ISWC : T3148950470" at bounding box center [474, 338] width 421 height 74
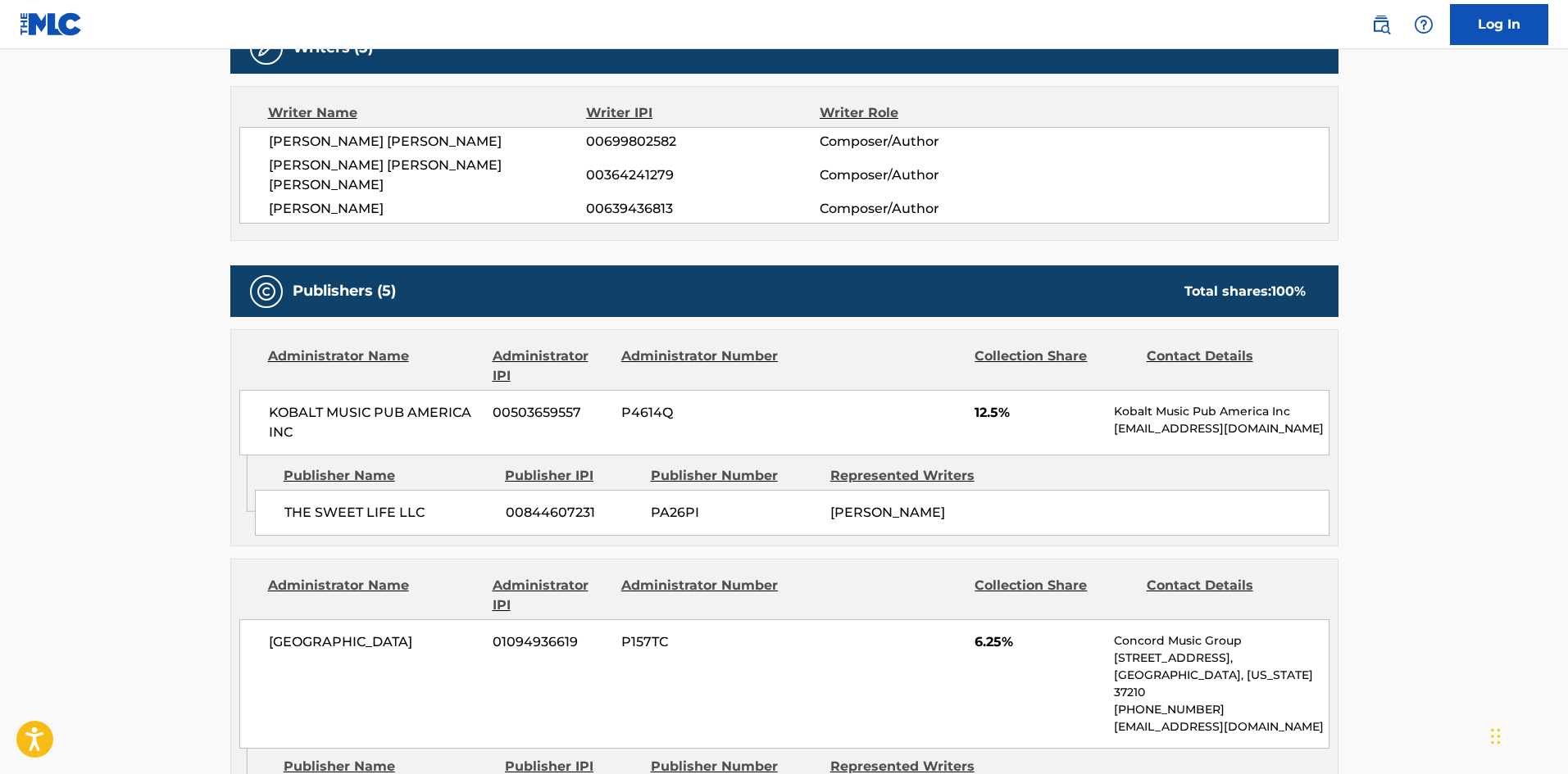
scroll to position [573, 0]
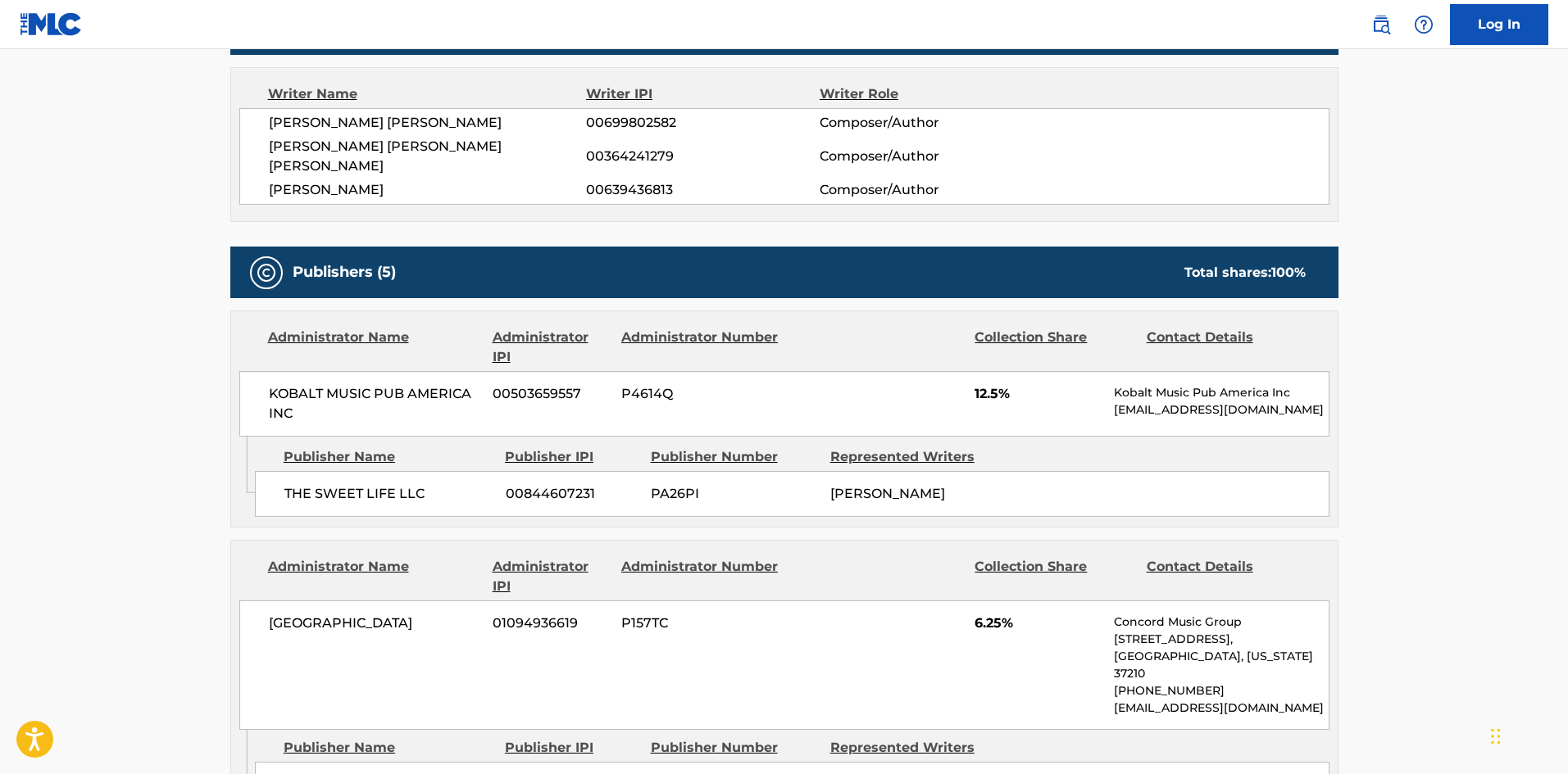
click at [266, 472] on div "THE SWEET LIFE LLC 00844607231 PA26PI [PERSON_NAME]" at bounding box center [793, 494] width 1075 height 46
drag, startPoint x: 266, startPoint y: 458, endPoint x: 409, endPoint y: 472, distance: 143.7
click at [409, 472] on div "THE SWEET LIFE LLC 00844607231 PA26PI [PERSON_NAME]" at bounding box center [793, 494] width 1075 height 46
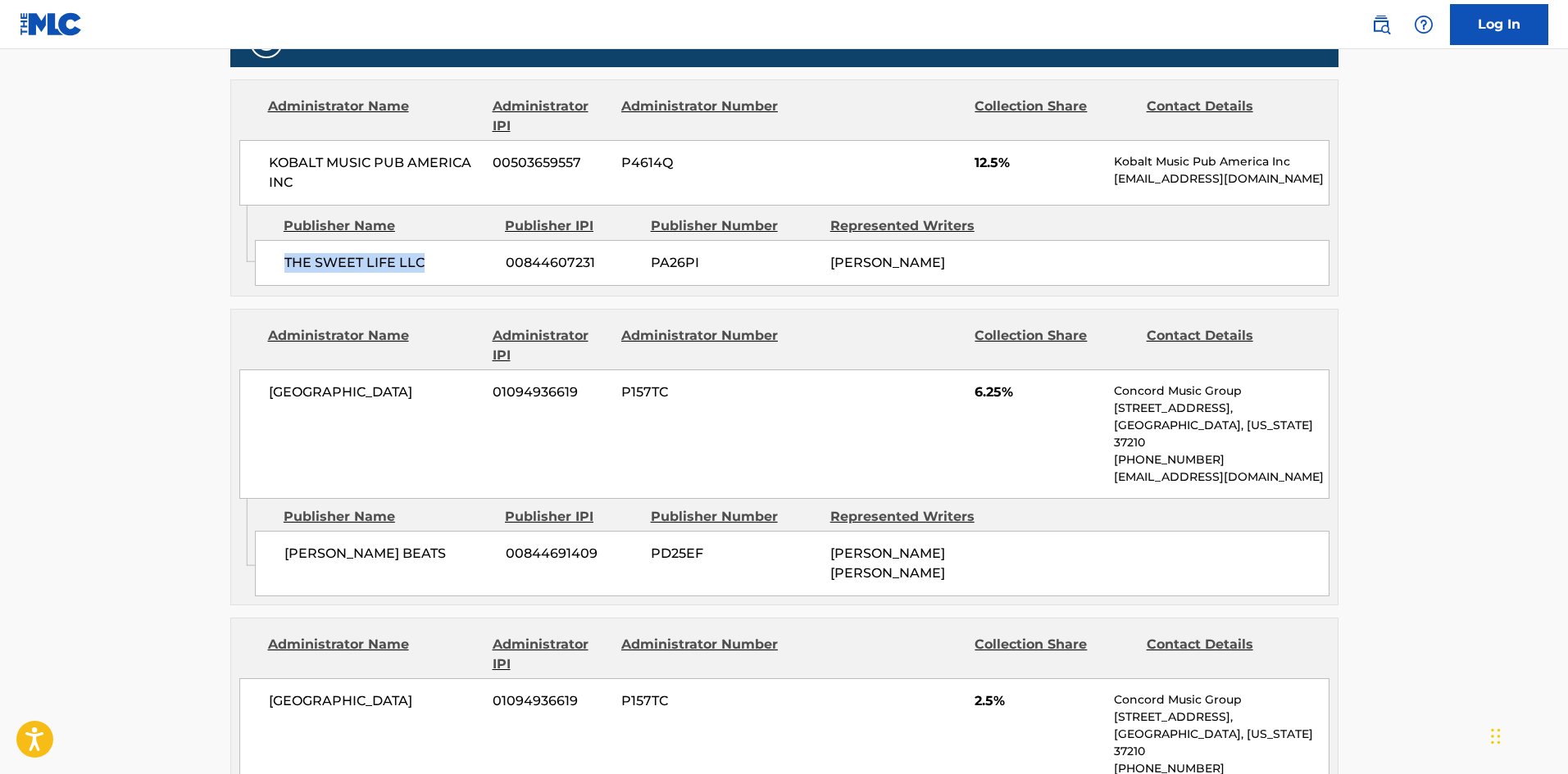
scroll to position [901, 0]
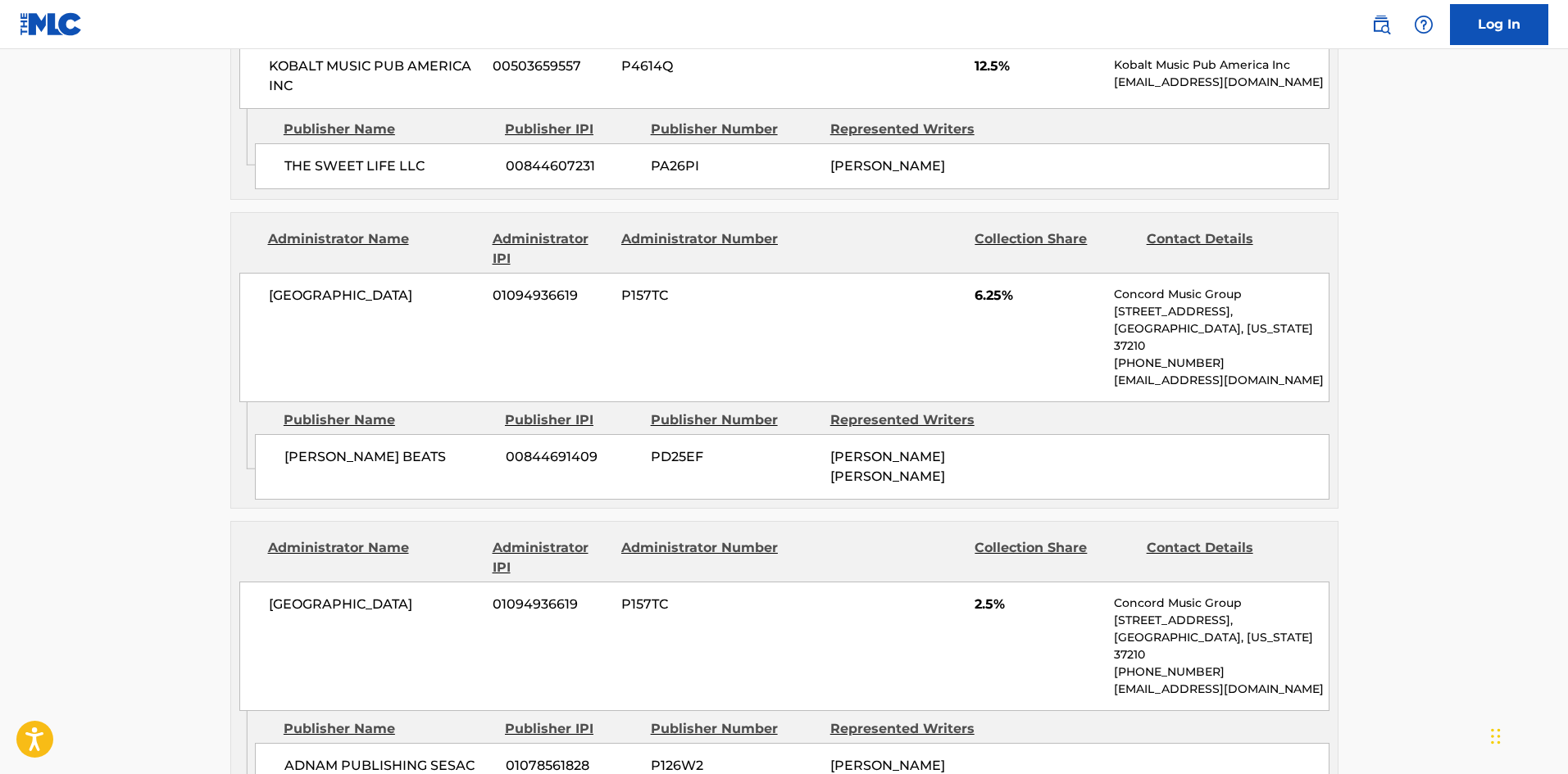
click at [303, 447] on span "[PERSON_NAME] BEATS" at bounding box center [388, 457] width 209 height 19
drag, startPoint x: 303, startPoint y: 423, endPoint x: 361, endPoint y: 164, distance: 265.4
click at [380, 447] on span "[PERSON_NAME] BEATS" at bounding box center [388, 457] width 209 height 19
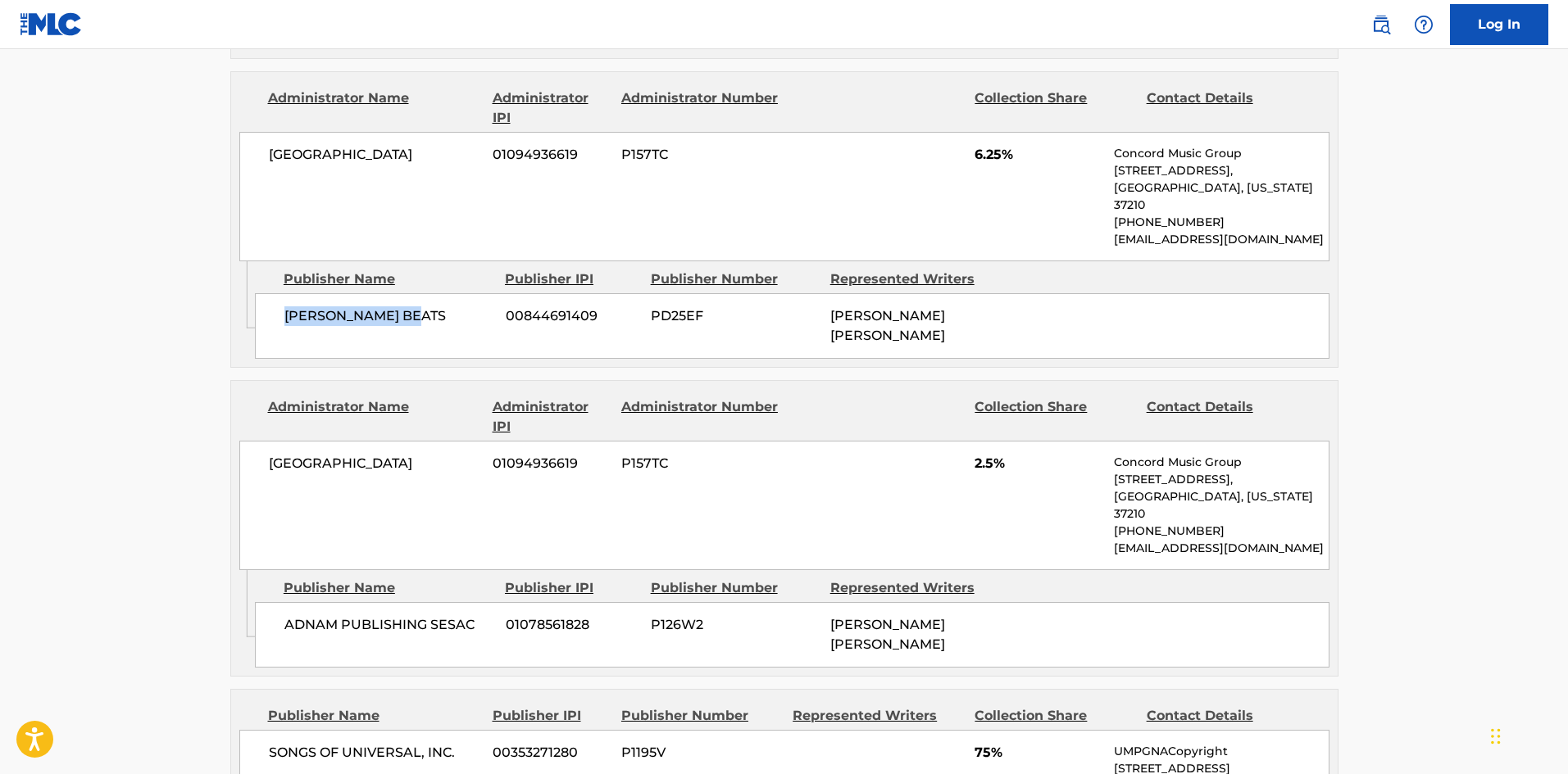
scroll to position [1065, 0]
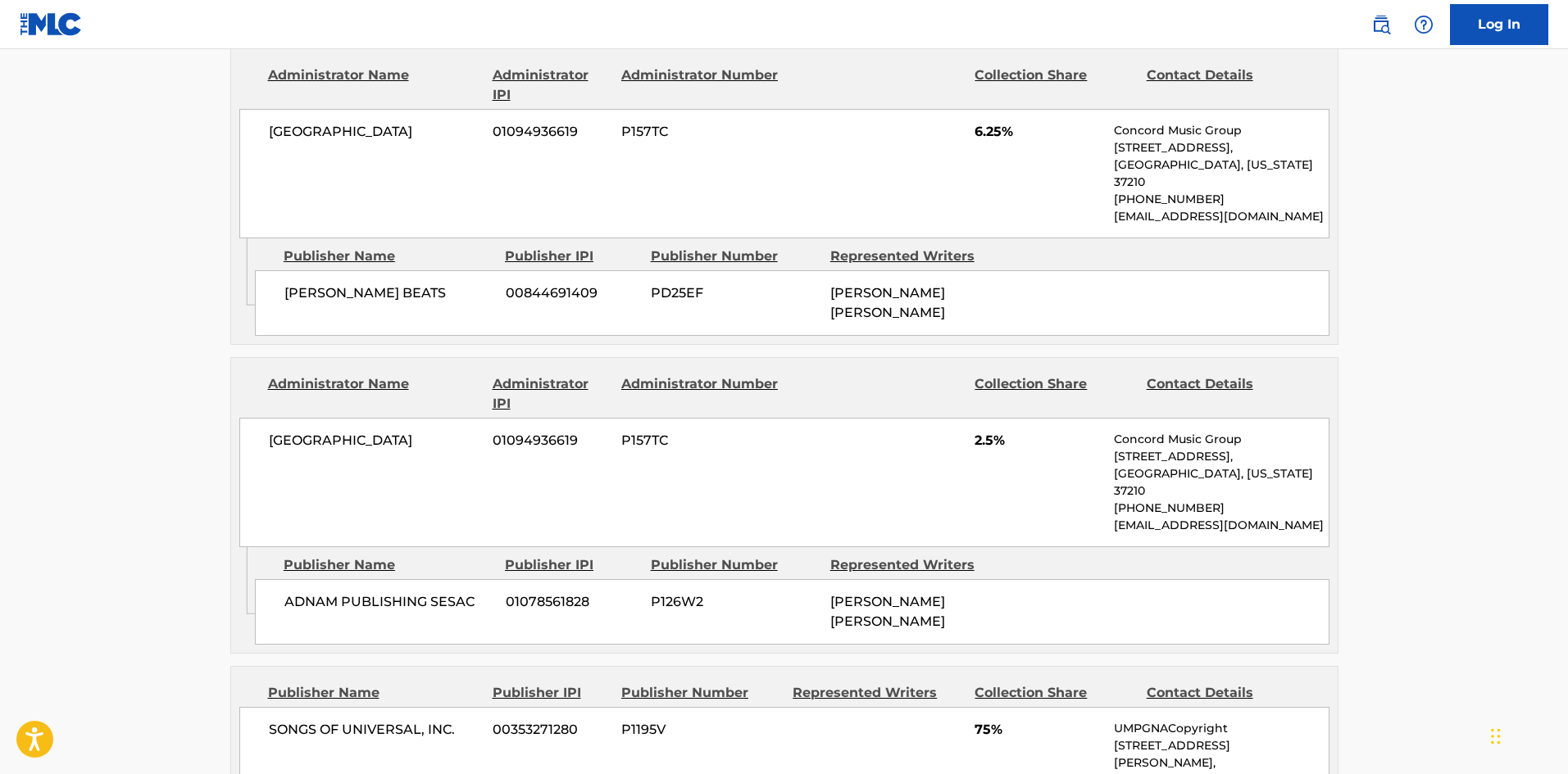
click at [308, 593] on span "ADNAM PUBLISHING SESAC" at bounding box center [388, 602] width 209 height 19
drag, startPoint x: 308, startPoint y: 543, endPoint x: 357, endPoint y: 546, distance: 49.1
click at [357, 593] on span "ADNAM PUBLISHING SESAC" at bounding box center [388, 602] width 209 height 19
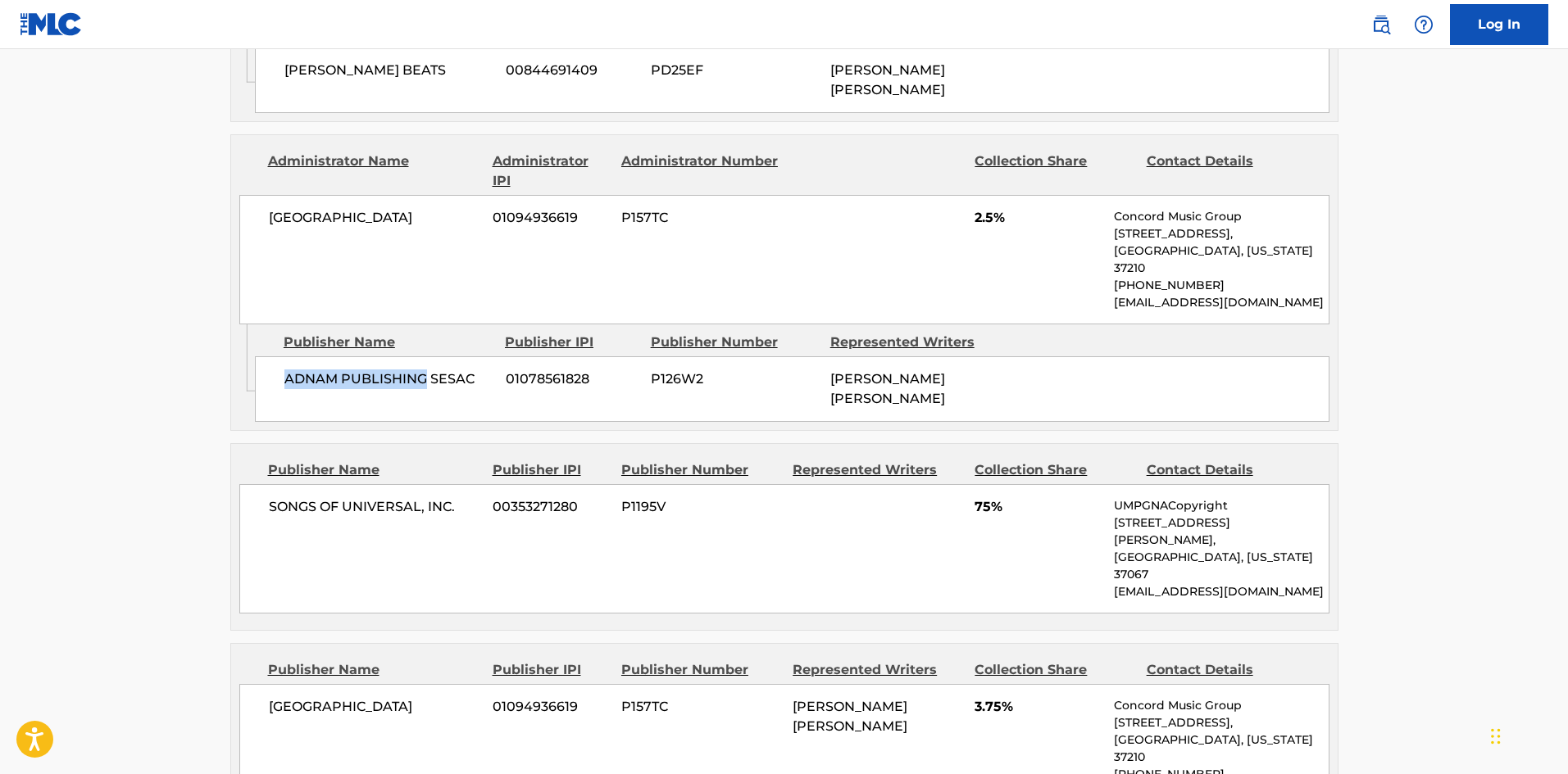
scroll to position [1311, 0]
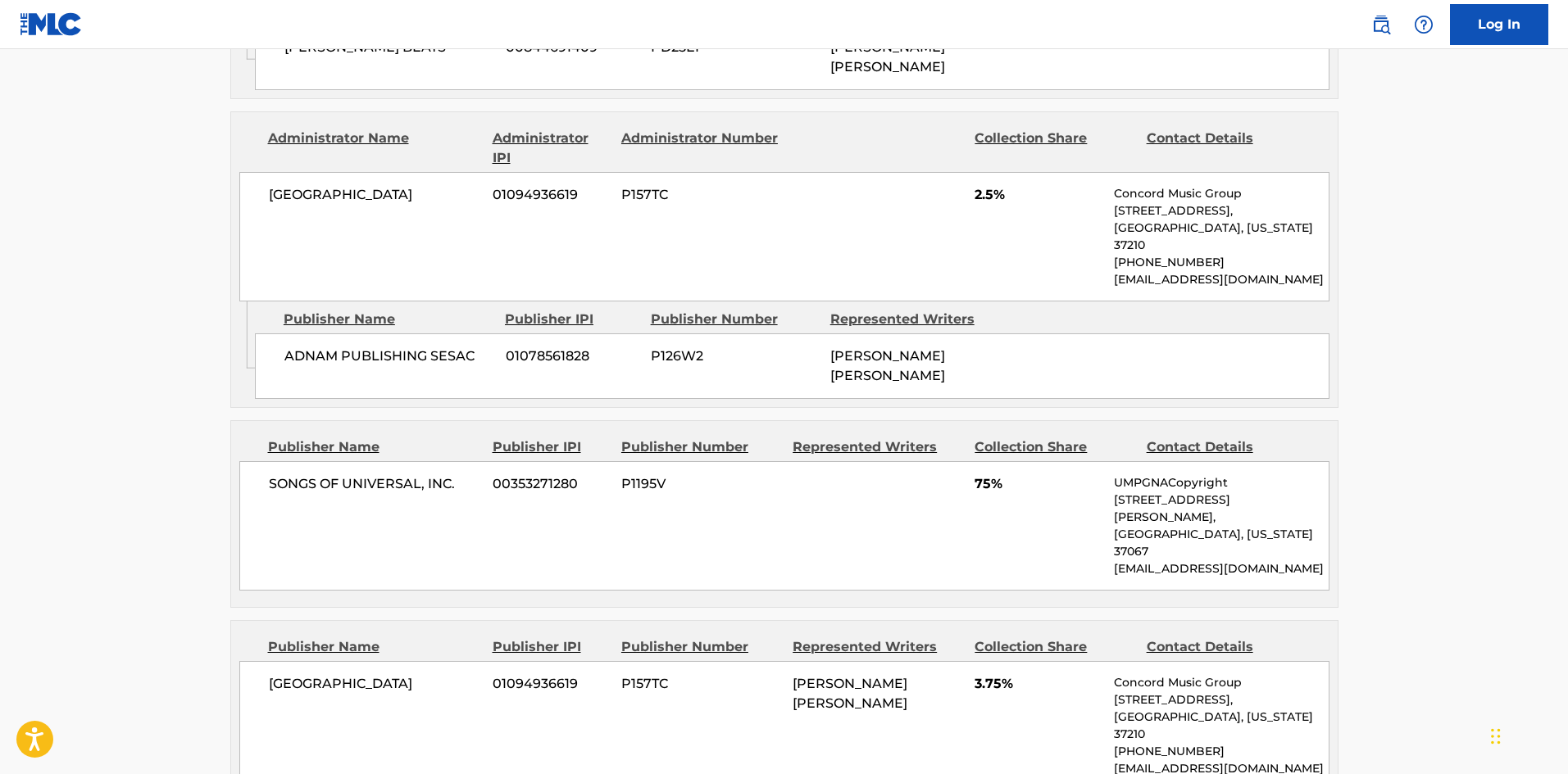
click at [282, 474] on span "SONGS OF UNIVERSAL, INC." at bounding box center [375, 484] width 212 height 19
drag, startPoint x: 282, startPoint y: 429, endPoint x: 438, endPoint y: 430, distance: 156.0
click at [438, 474] on span "SONGS OF UNIVERSAL, INC." at bounding box center [375, 484] width 212 height 19
click at [275, 674] on span "[GEOGRAPHIC_DATA]" at bounding box center [375, 684] width 212 height 19
drag, startPoint x: 275, startPoint y: 593, endPoint x: 348, endPoint y: 597, distance: 73.1
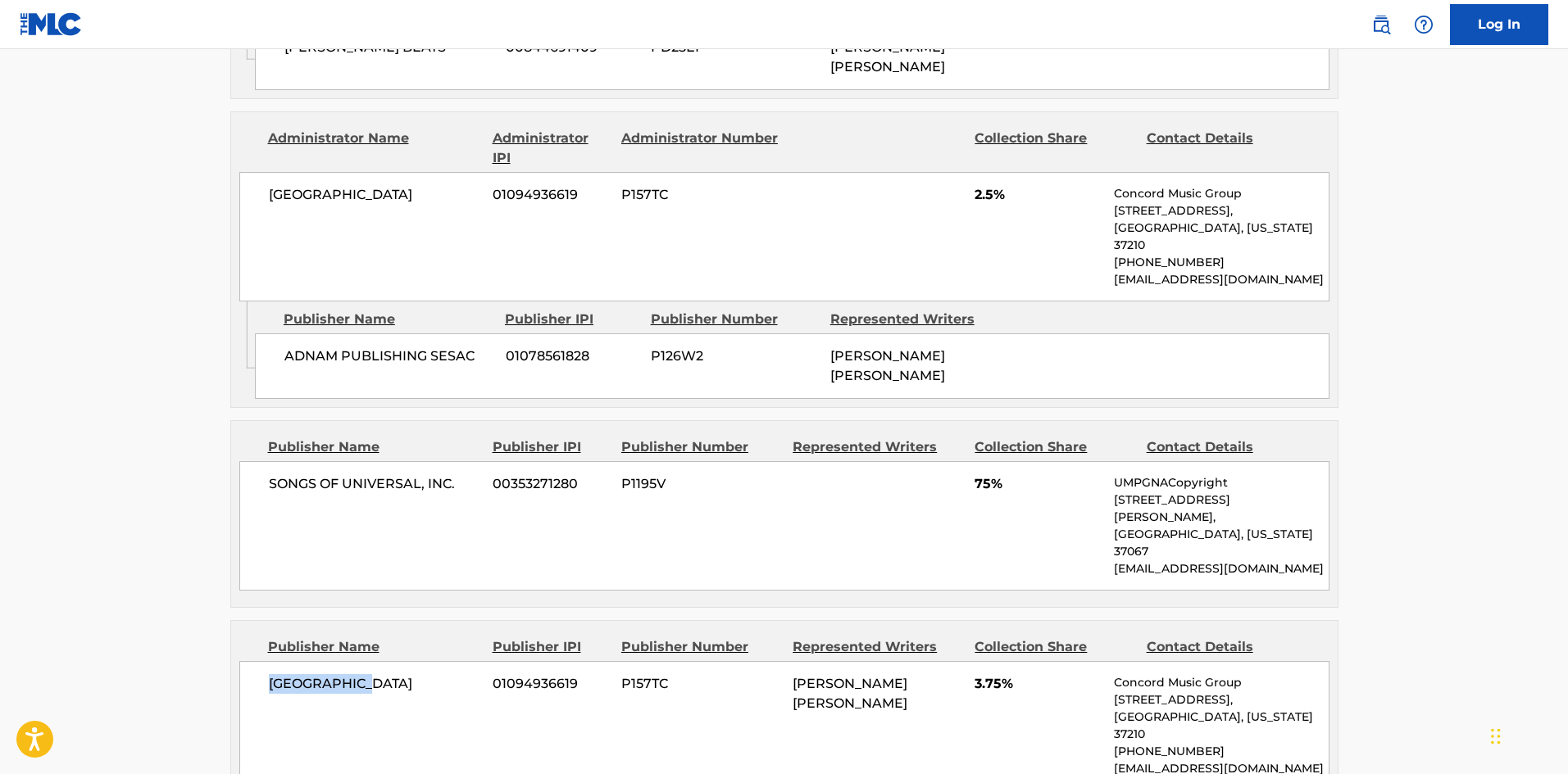
click at [348, 674] on span "[GEOGRAPHIC_DATA]" at bounding box center [375, 684] width 212 height 19
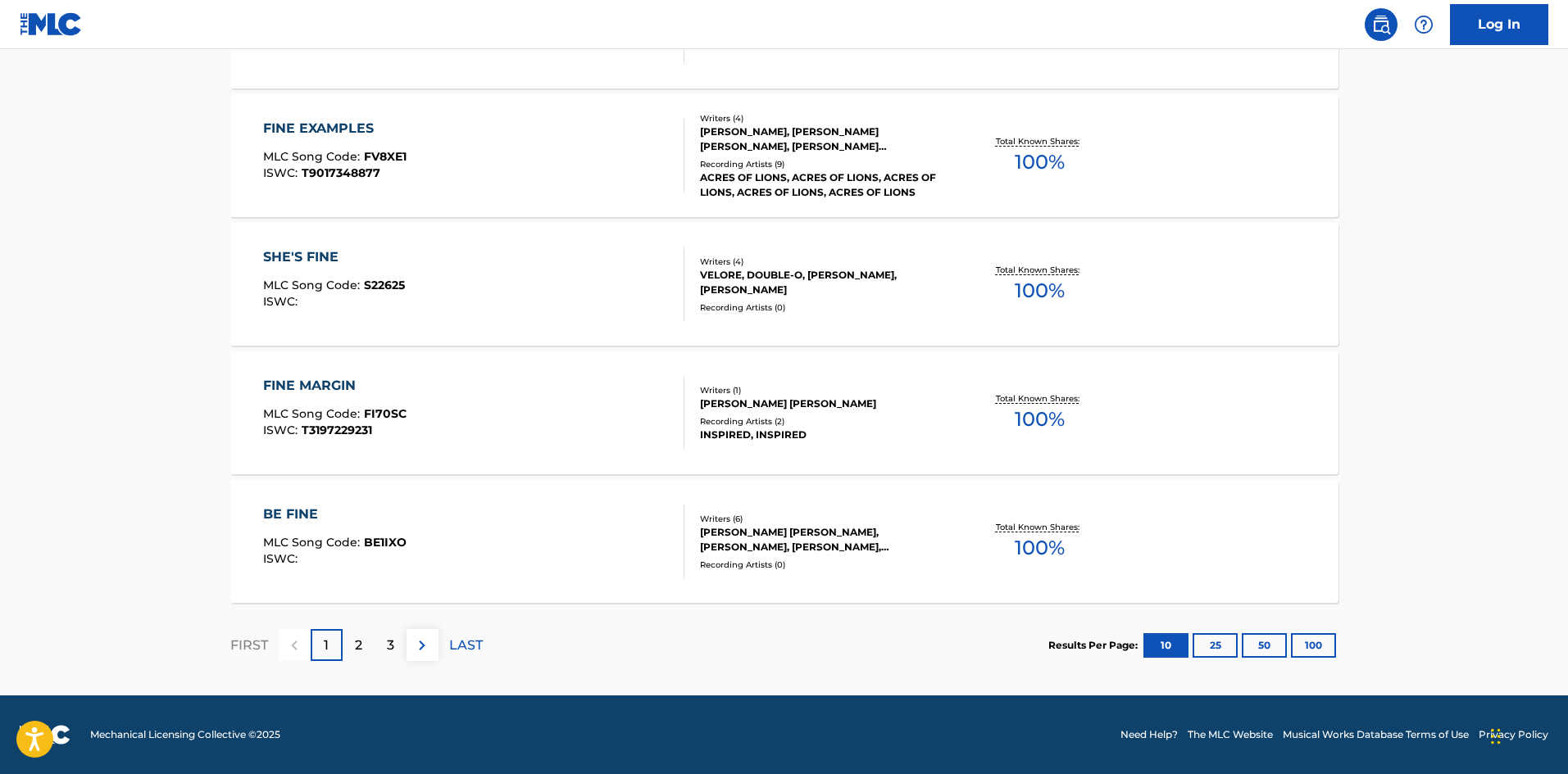
scroll to position [328, 0]
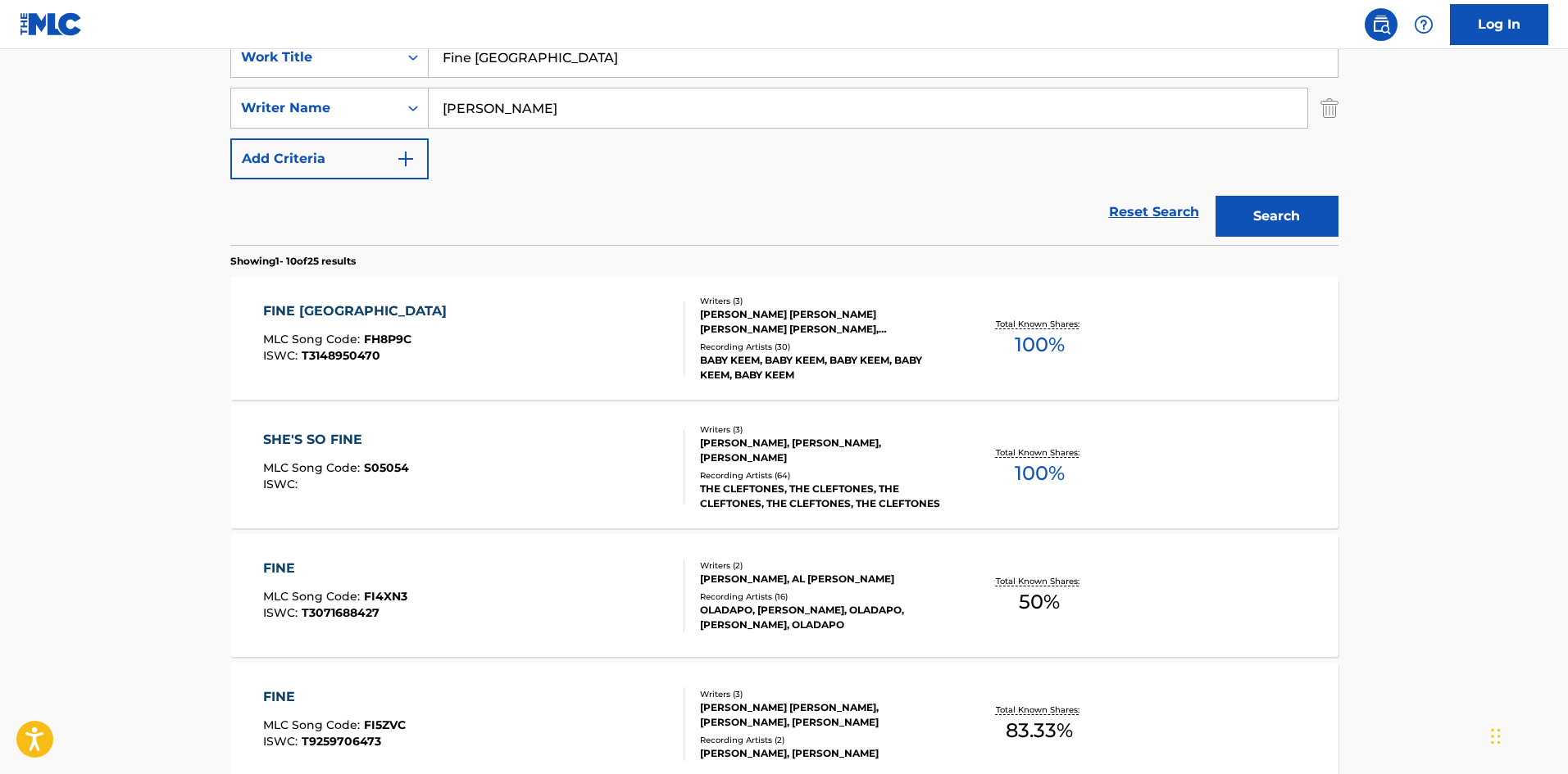
click at [584, 57] on input "Fine [GEOGRAPHIC_DATA]" at bounding box center [883, 57] width 909 height 39
drag, startPoint x: 584, startPoint y: 57, endPoint x: 586, endPoint y: 89, distance: 32.1
click at [585, 58] on input "Fine [GEOGRAPHIC_DATA]" at bounding box center [883, 57] width 909 height 39
paste input "rst Order Of Business"
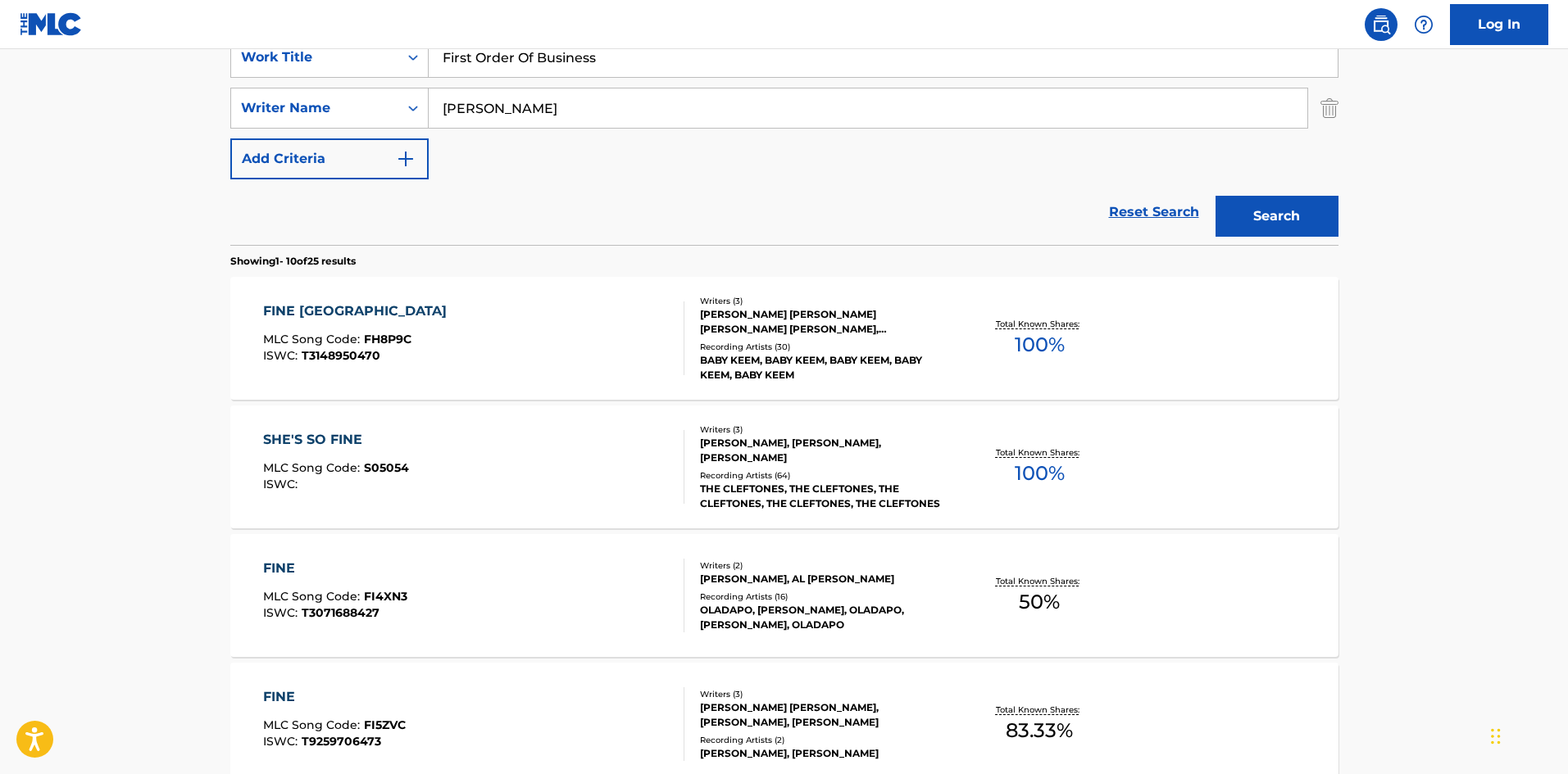
type input "First Order Of Business"
click at [1215, 195] on button "Search" at bounding box center [1277, 216] width 123 height 41
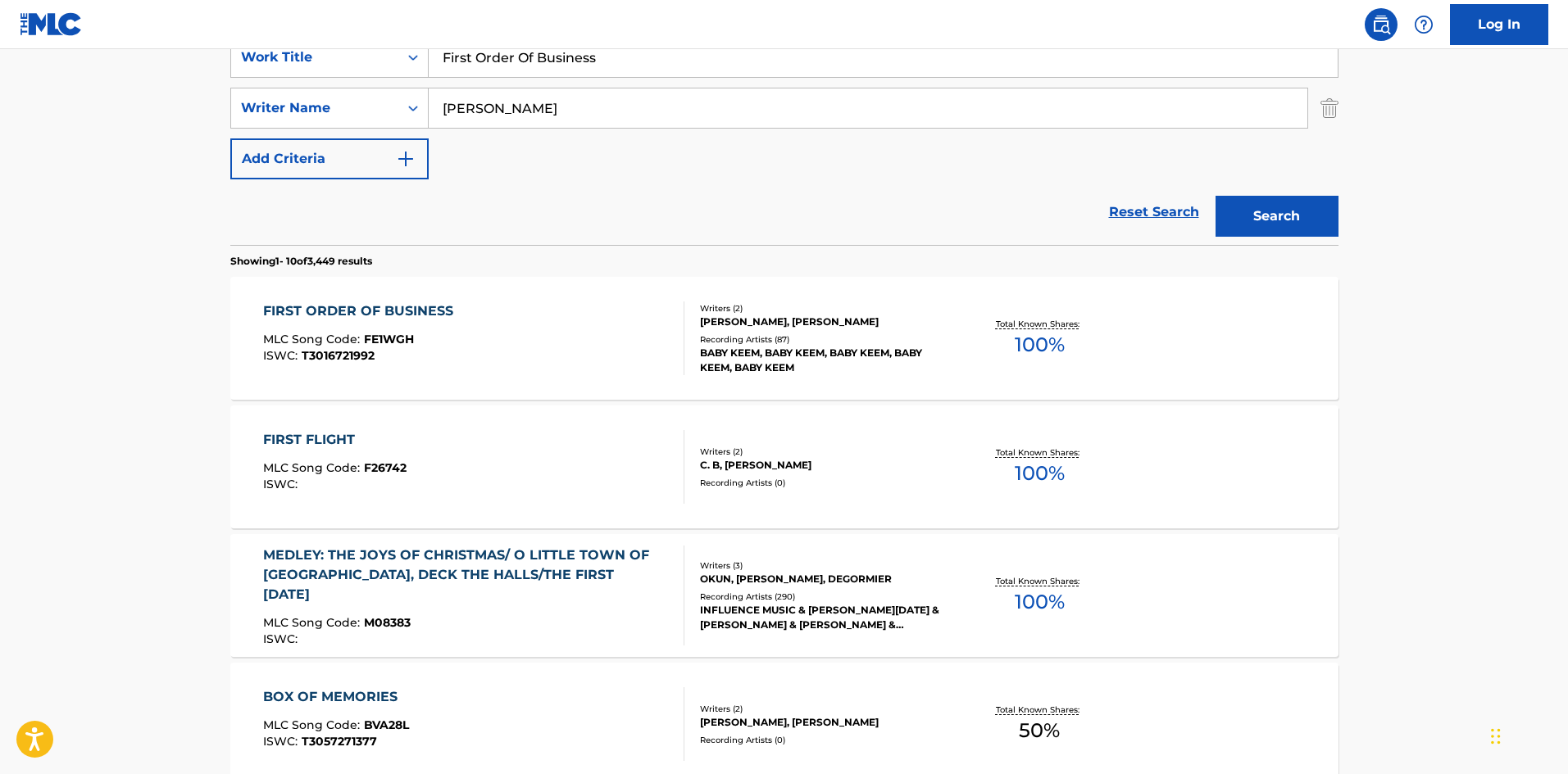
click at [404, 285] on div "FIRST ORDER OF BUSINESS MLC Song Code : FE1WGH ISWC : T3016721992 Writers ( 2 )…" at bounding box center [785, 338] width 1108 height 123
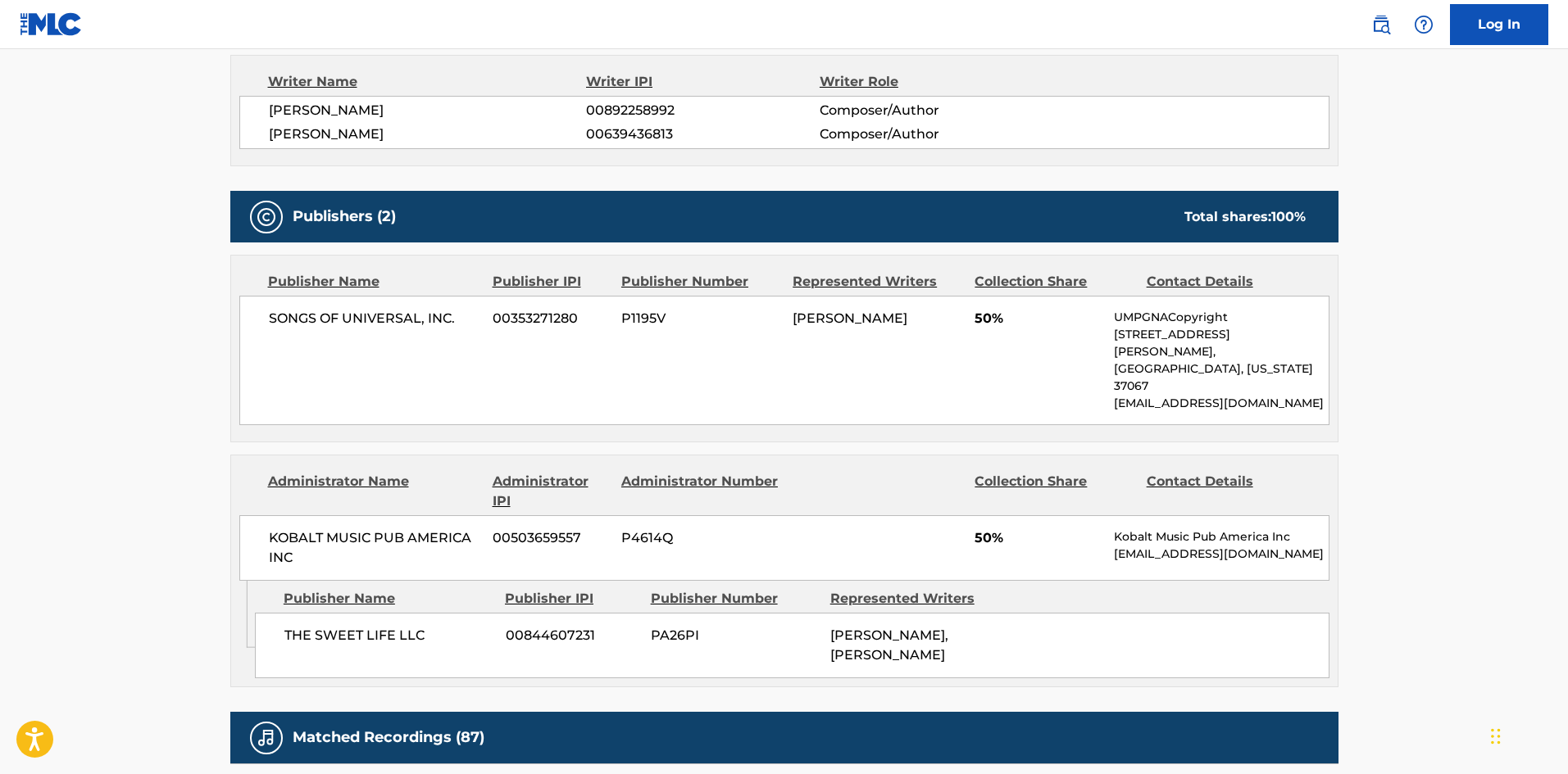
scroll to position [573, 0]
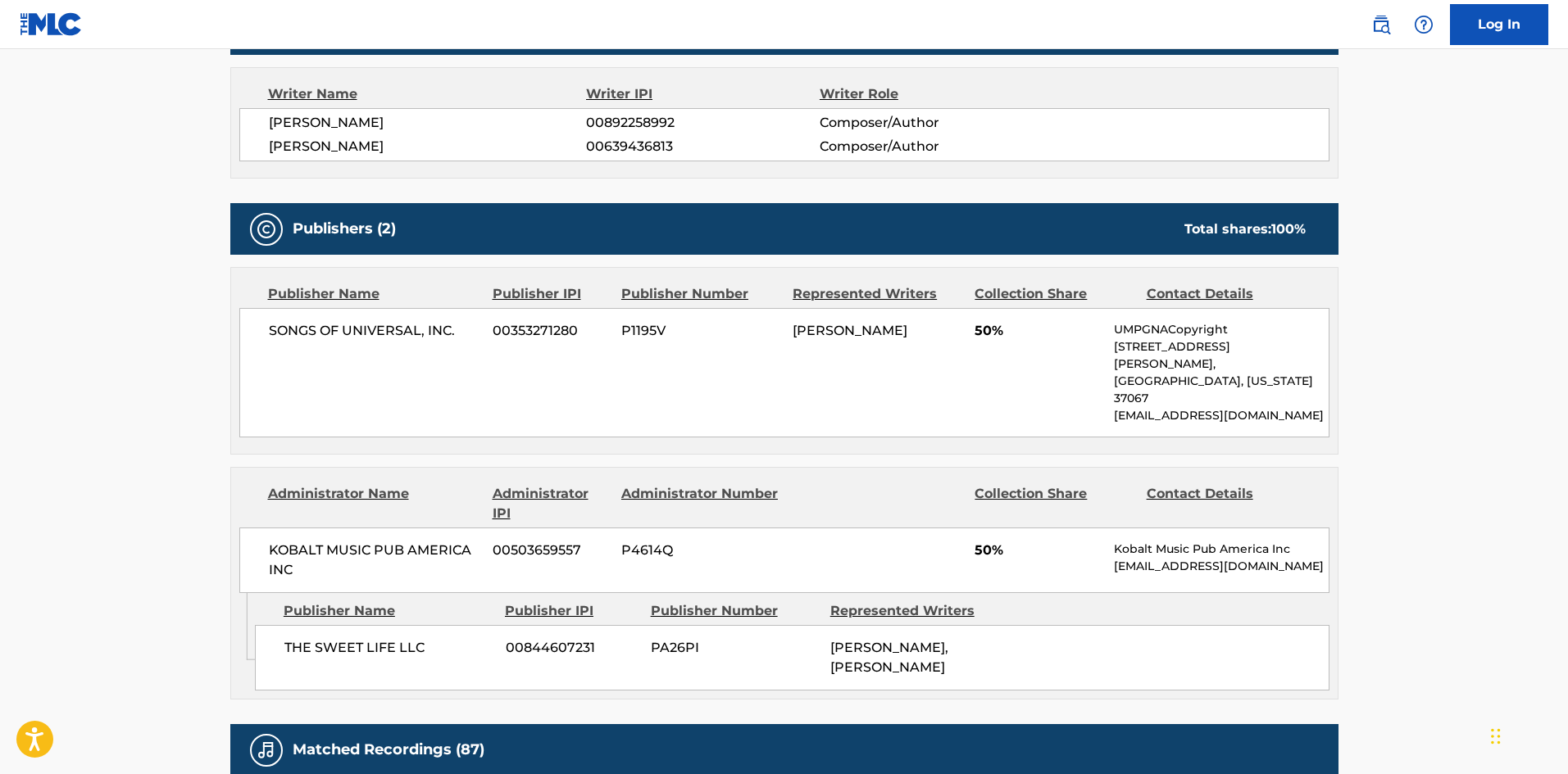
click at [276, 340] on span "SONGS OF UNIVERSAL, INC." at bounding box center [375, 330] width 212 height 19
drag, startPoint x: 276, startPoint y: 340, endPoint x: 459, endPoint y: 330, distance: 183.3
click at [459, 330] on span "SONGS OF UNIVERSAL, INC." at bounding box center [375, 330] width 212 height 19
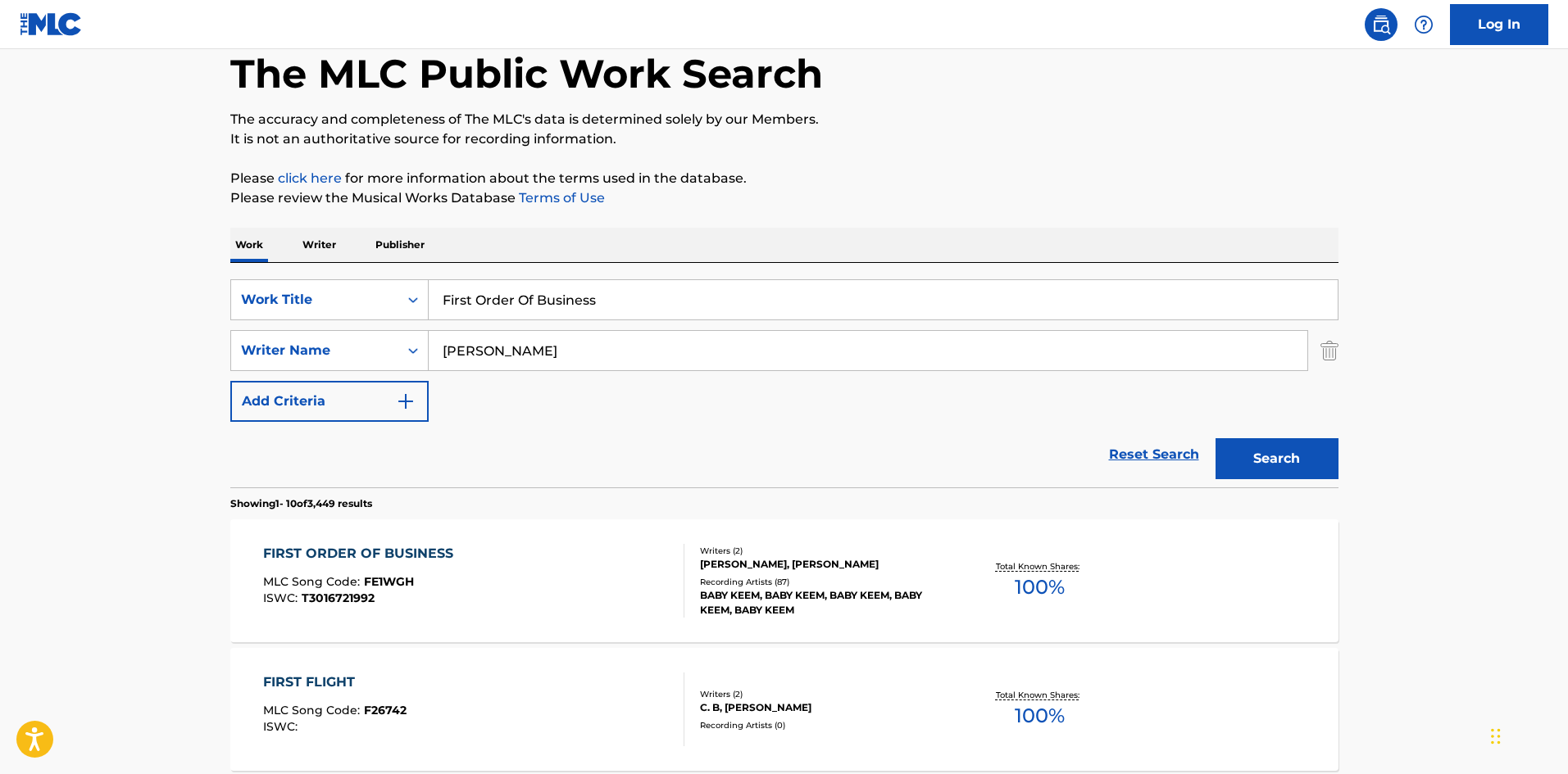
scroll to position [82, 0]
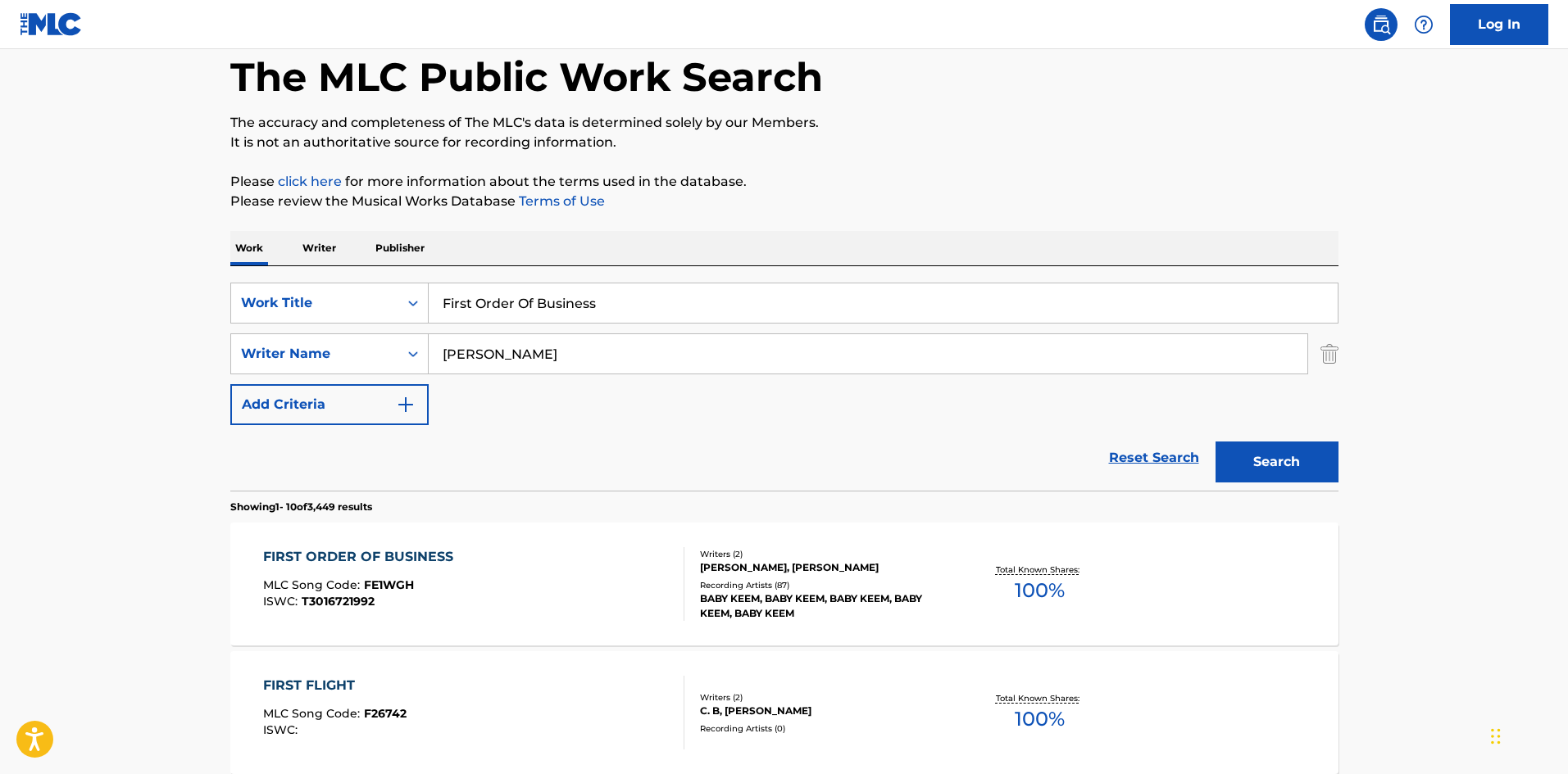
click at [546, 315] on input "First Order Of Business" at bounding box center [883, 302] width 909 height 39
paste input "Lay Me Down"
type input "Lay Me Down"
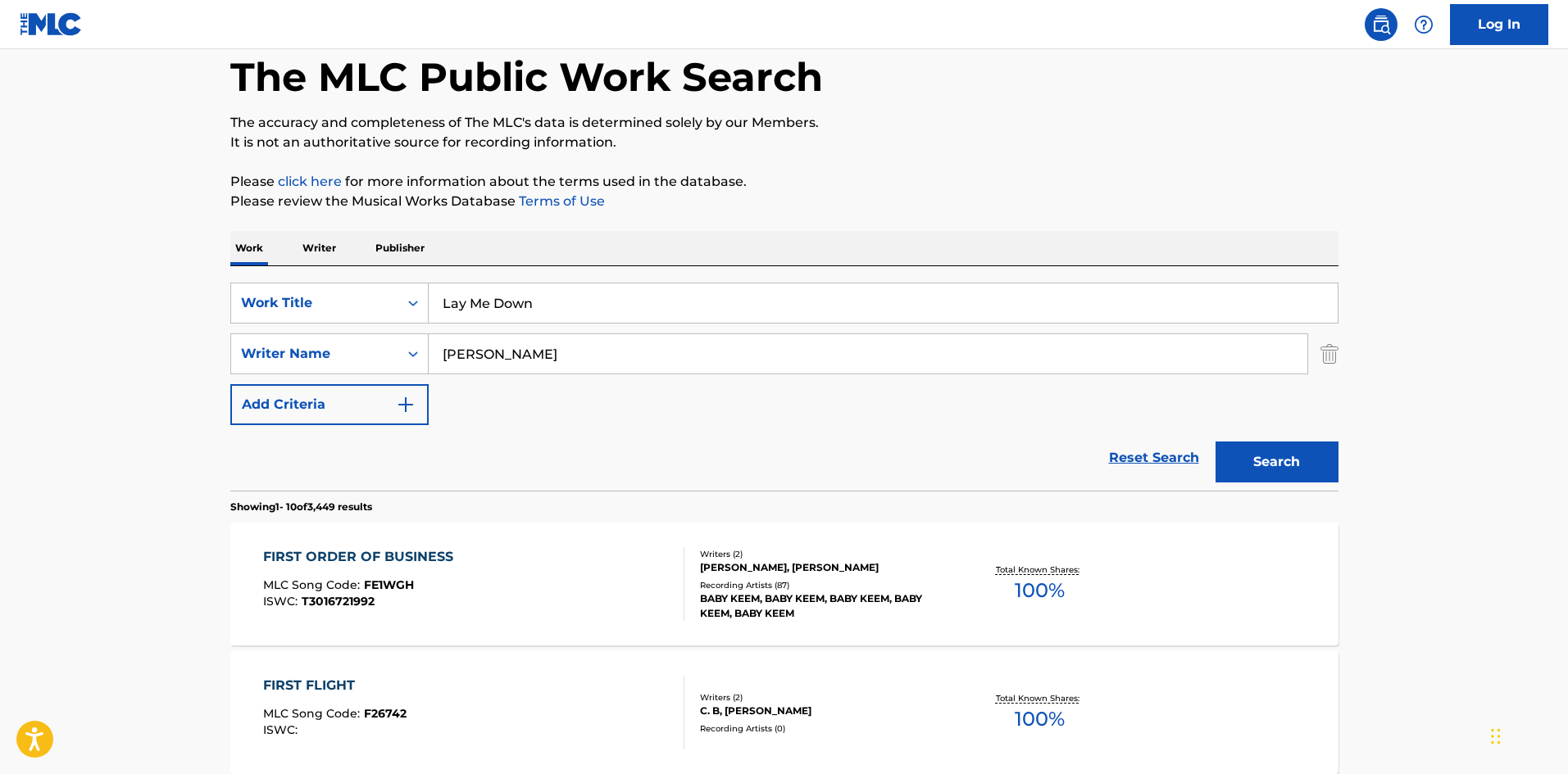
click at [530, 355] on input "[PERSON_NAME]" at bounding box center [868, 353] width 879 height 39
click at [1215, 442] on button "Search" at bounding box center [1277, 462] width 123 height 41
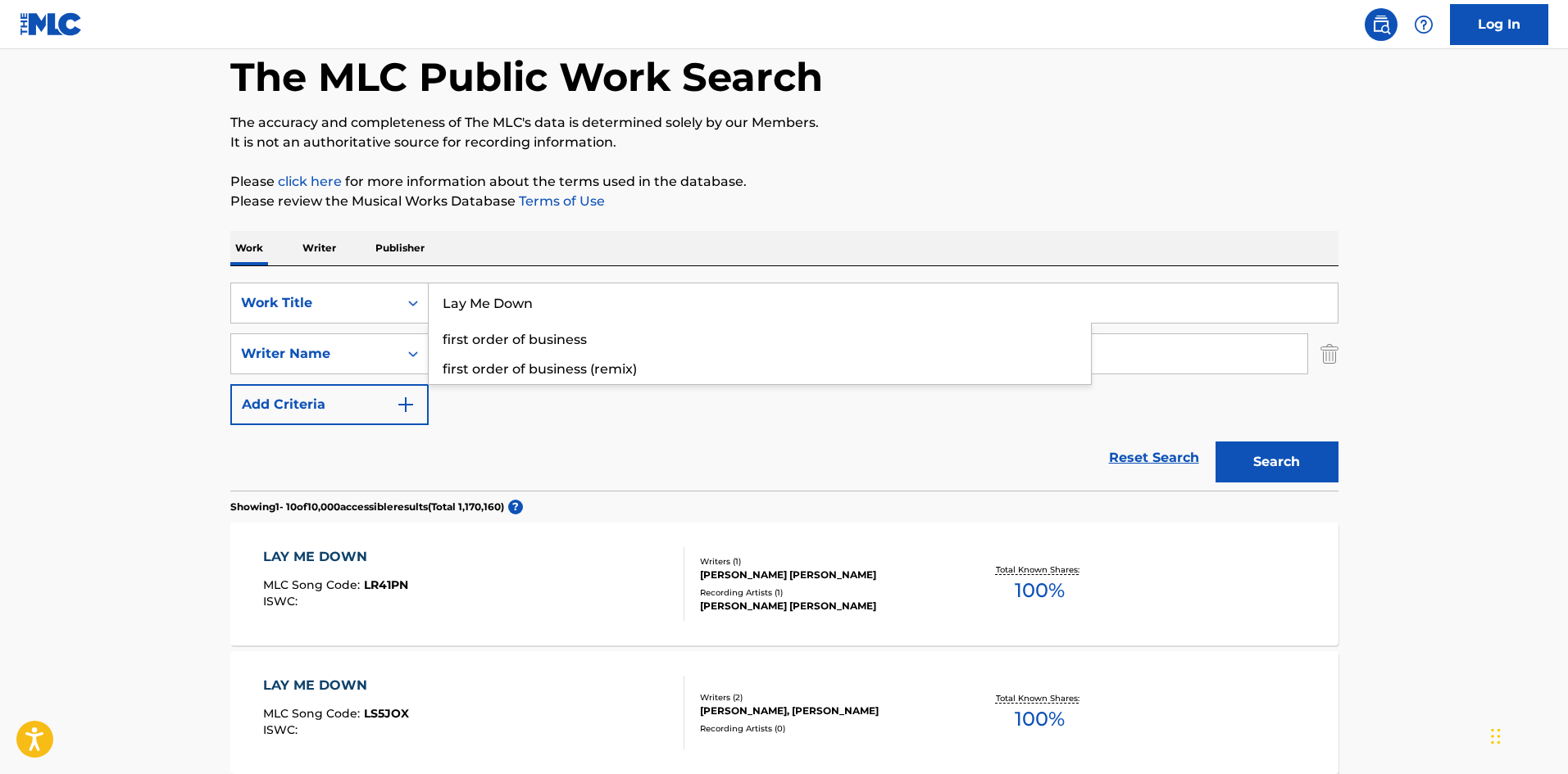
click at [639, 321] on input "Lay Me Down" at bounding box center [883, 302] width 909 height 39
paste input "Gorgeous"
type input "Gorgeous"
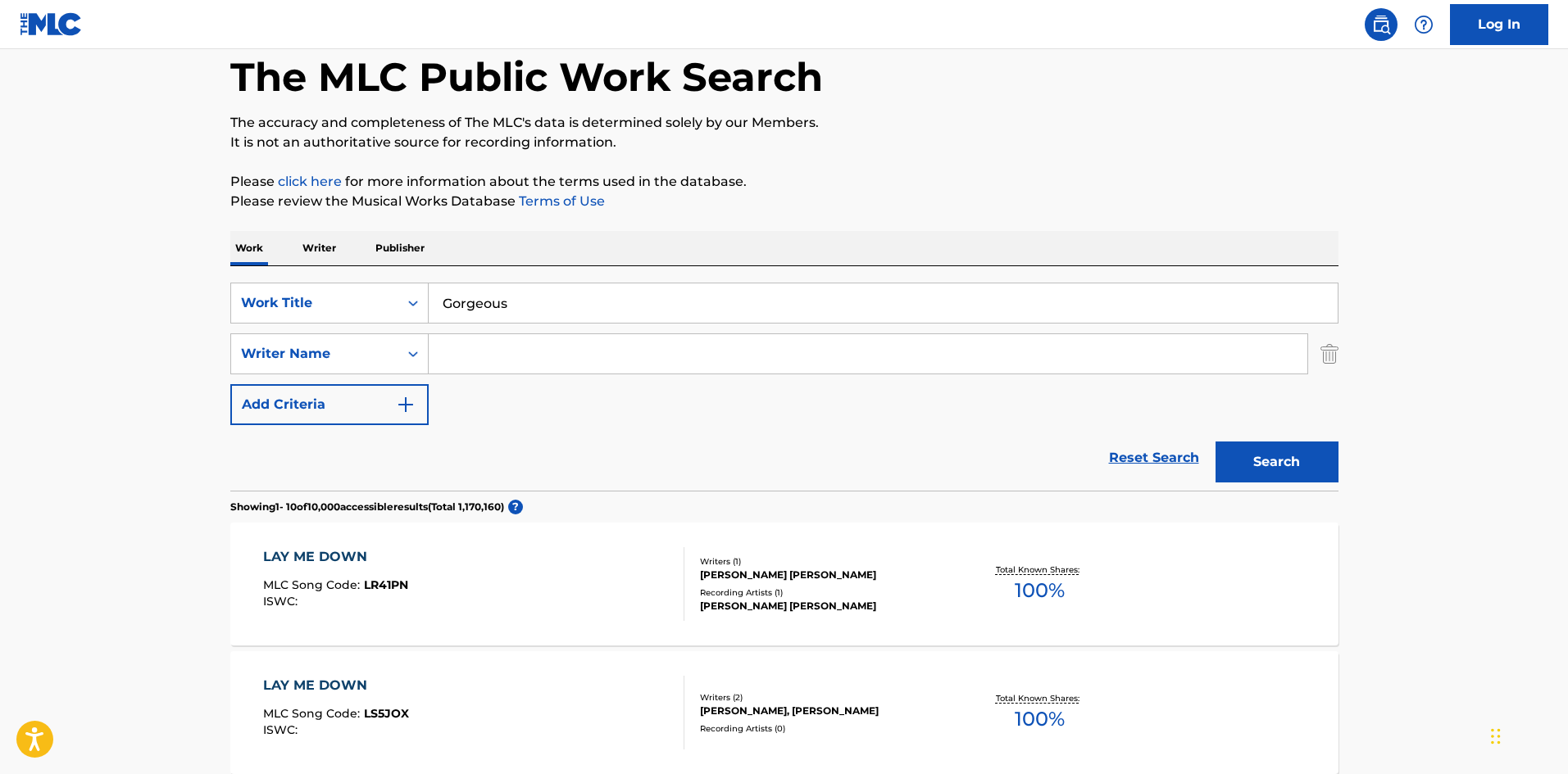
click at [492, 356] on input "Search Form" at bounding box center [868, 353] width 879 height 39
paste input "Sweet"
type input "Sweet"
click at [1302, 474] on button "Search" at bounding box center [1277, 462] width 123 height 41
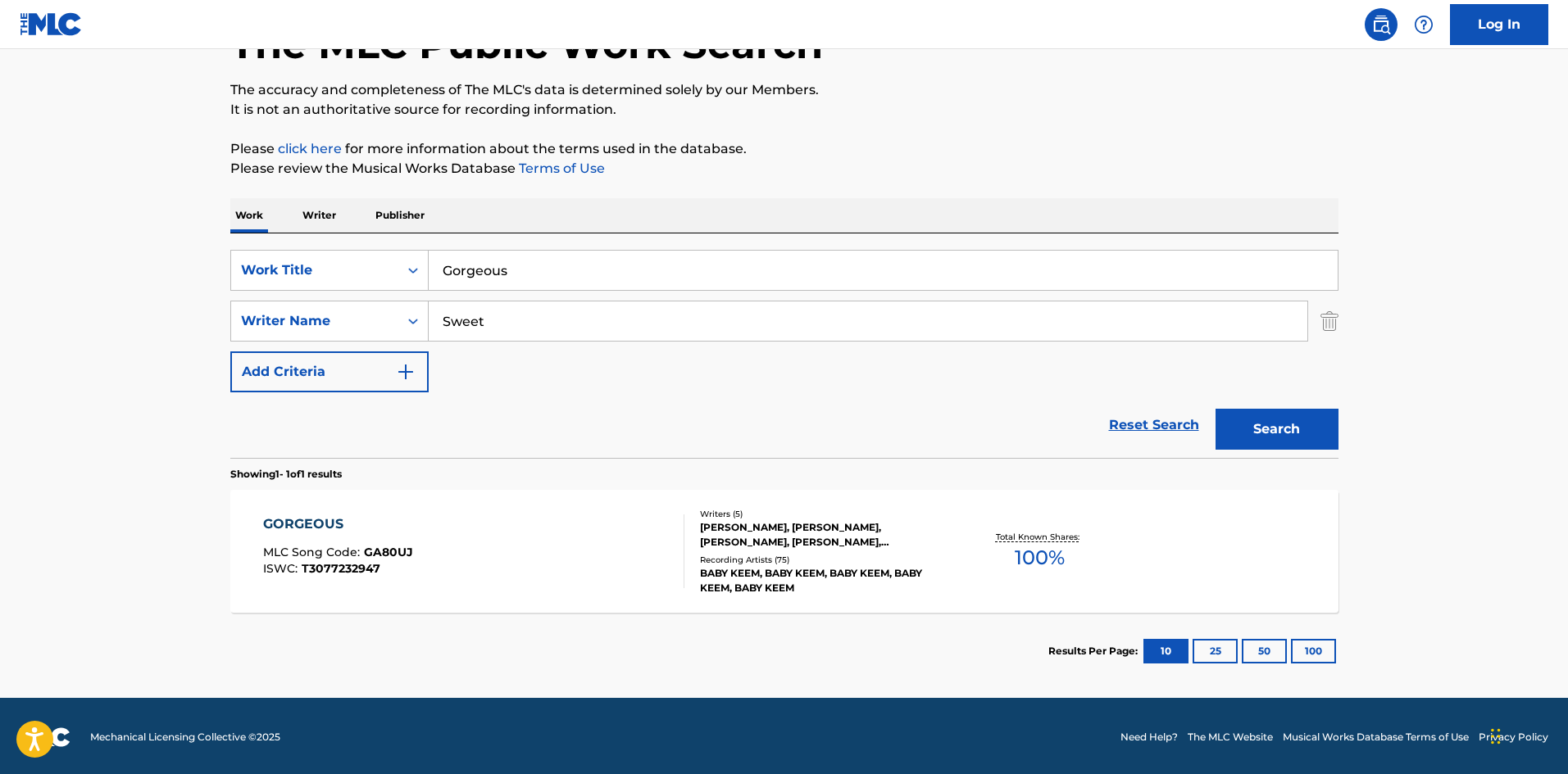
scroll to position [117, 0]
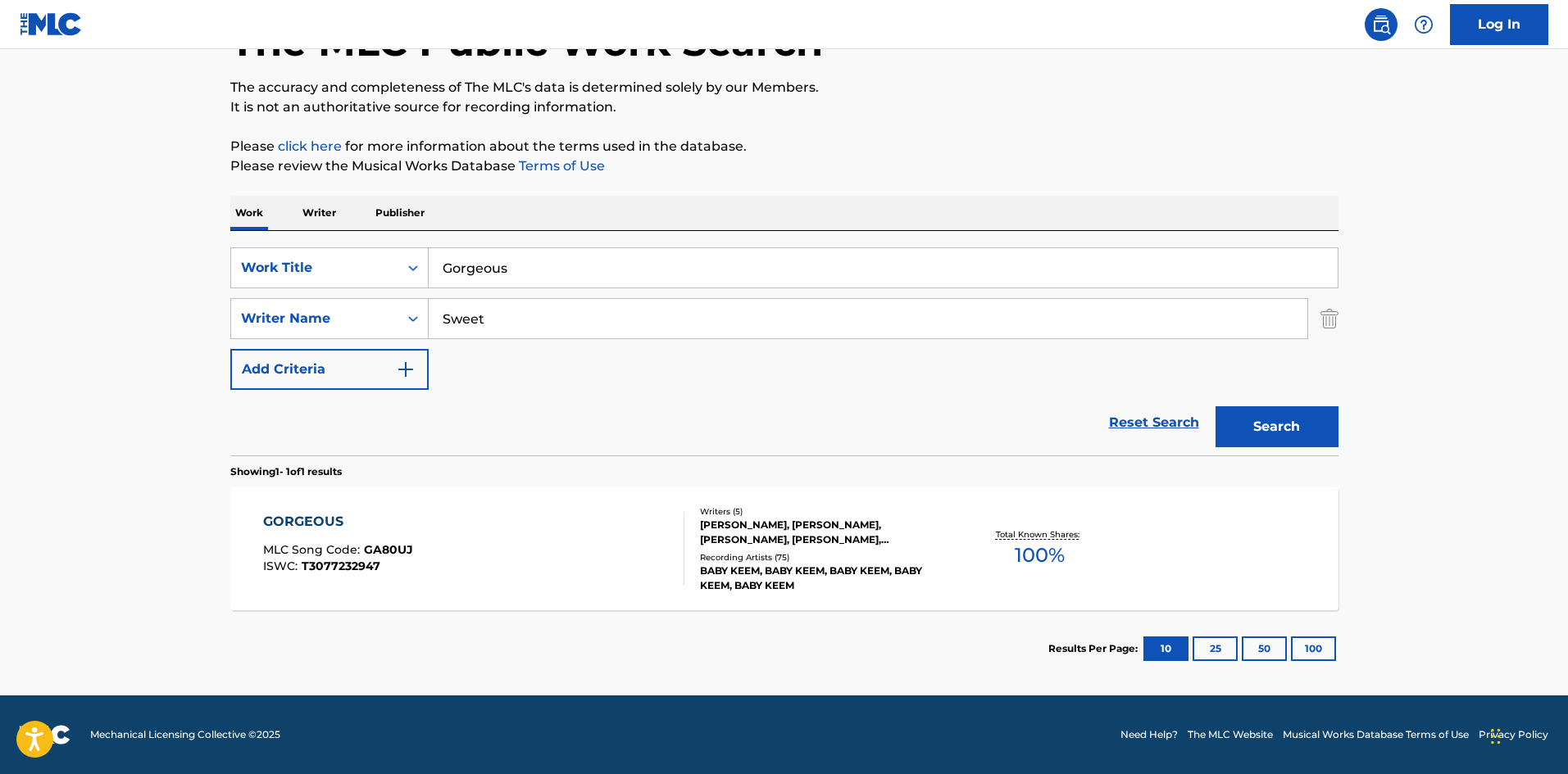
click at [479, 564] on div "GORGEOUS MLC Song Code : GA80UJ ISWC : T3077232947" at bounding box center [474, 549] width 421 height 74
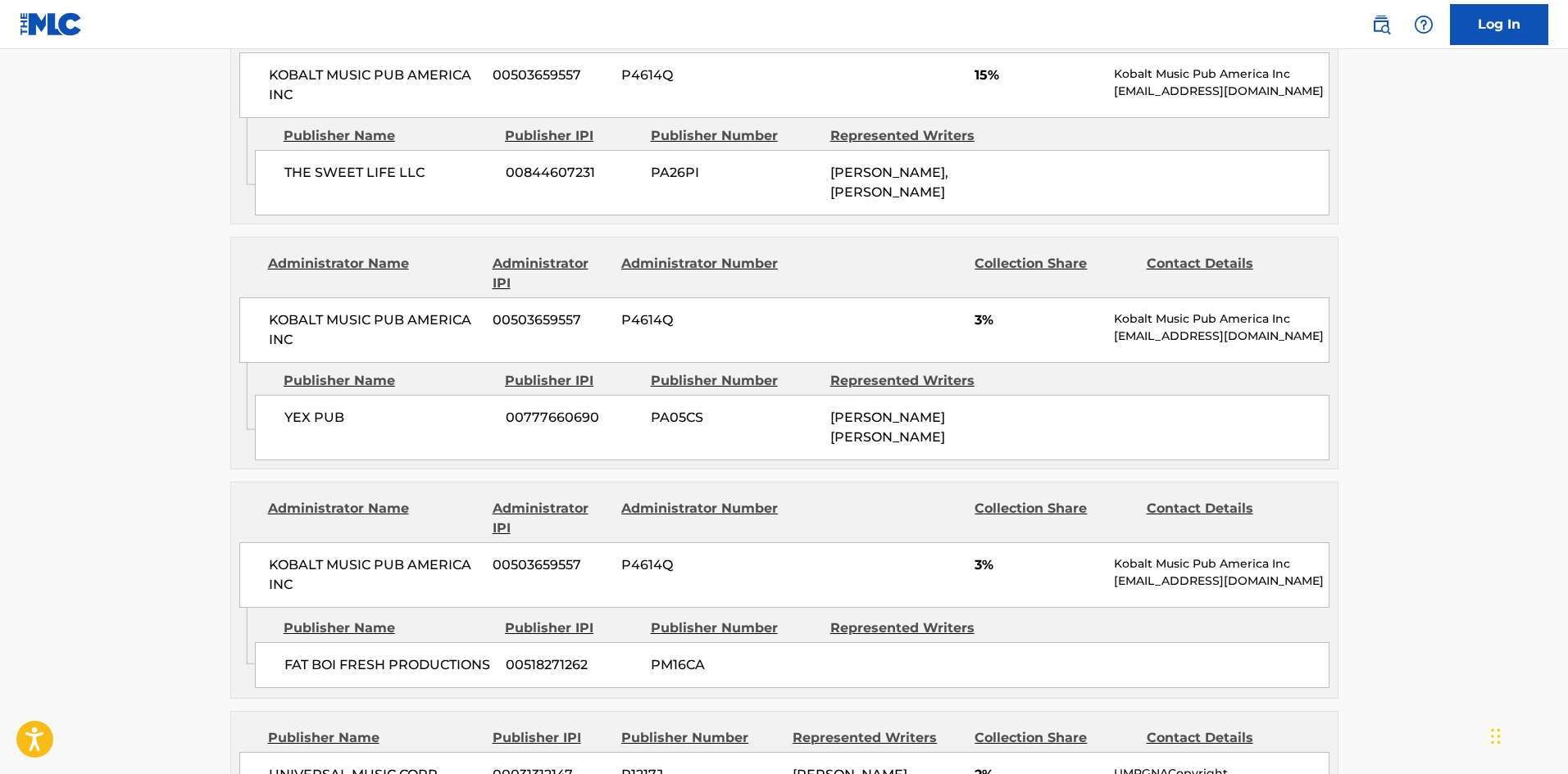
scroll to position [674, 0]
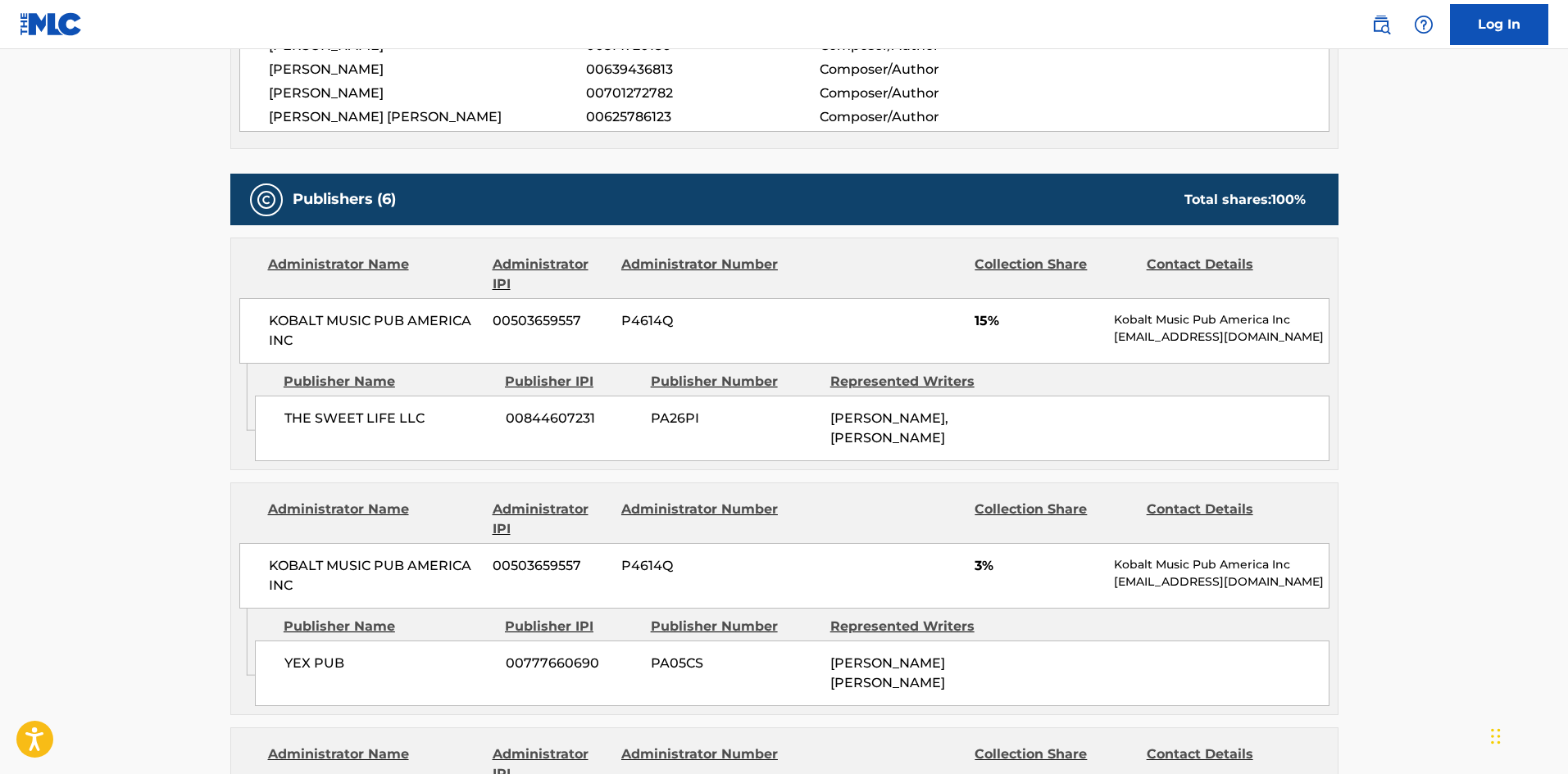
click at [296, 418] on span "THE SWEET LIFE LLC" at bounding box center [388, 418] width 209 height 19
drag, startPoint x: 296, startPoint y: 418, endPoint x: 436, endPoint y: 430, distance: 140.5
click at [436, 430] on div "THE SWEET LIFE LLC 00844607231 PA26PI [PERSON_NAME], [PERSON_NAME]" at bounding box center [793, 429] width 1075 height 66
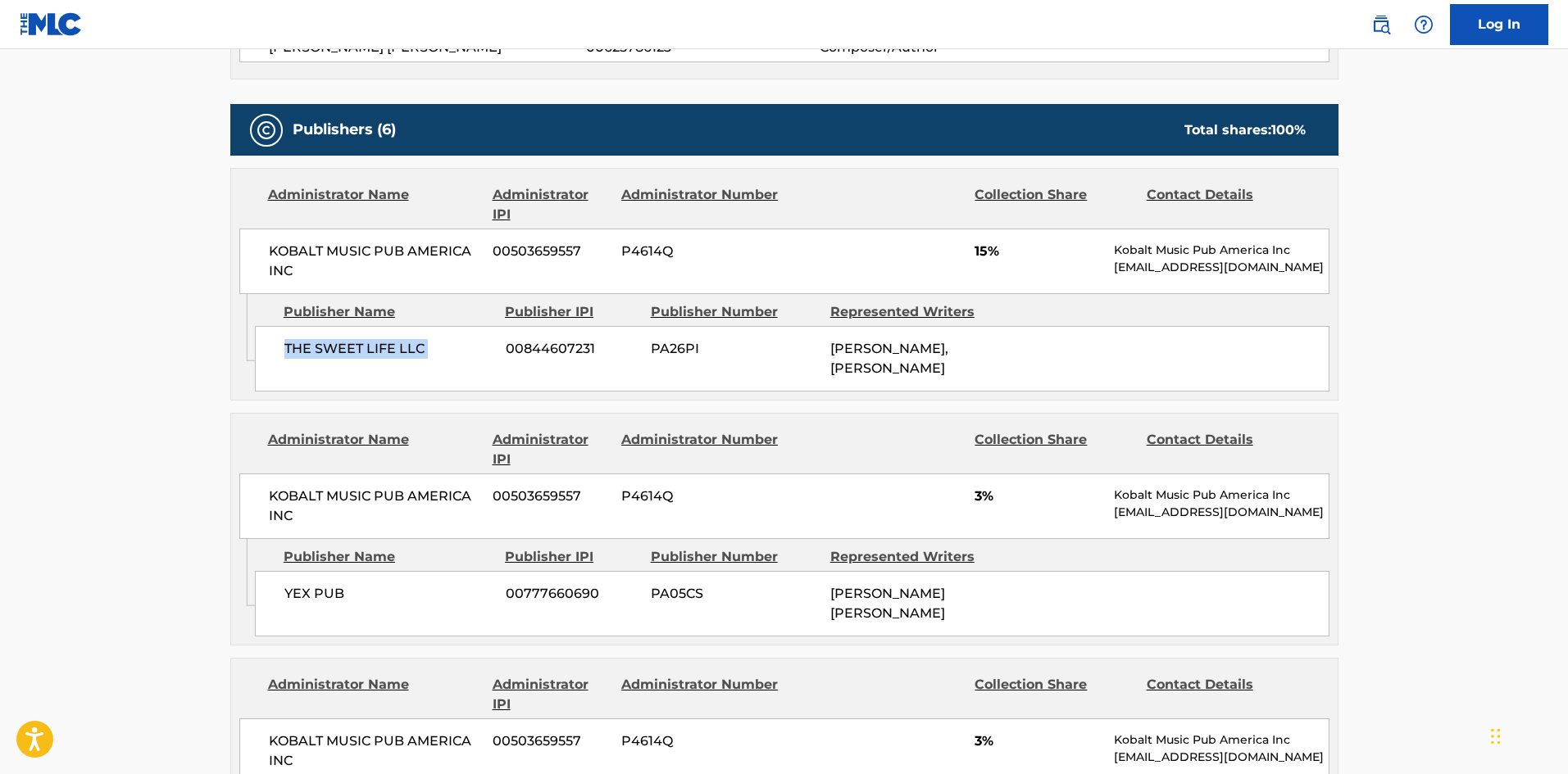
scroll to position [838, 0]
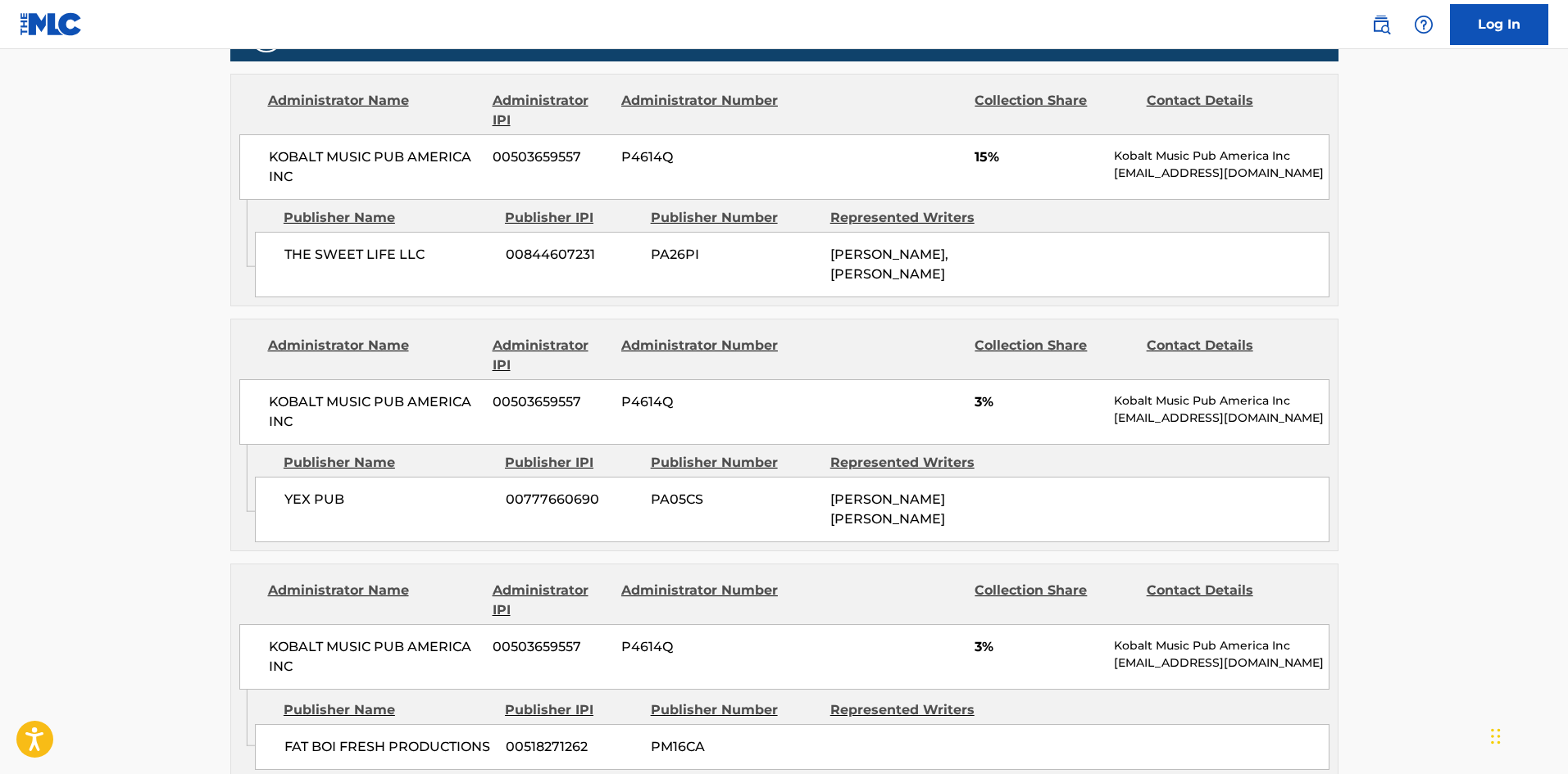
click at [291, 496] on span "YEX PUB" at bounding box center [388, 500] width 209 height 19
drag, startPoint x: 291, startPoint y: 496, endPoint x: 339, endPoint y: 501, distance: 48.3
click at [339, 501] on span "YEX PUB" at bounding box center [388, 500] width 209 height 19
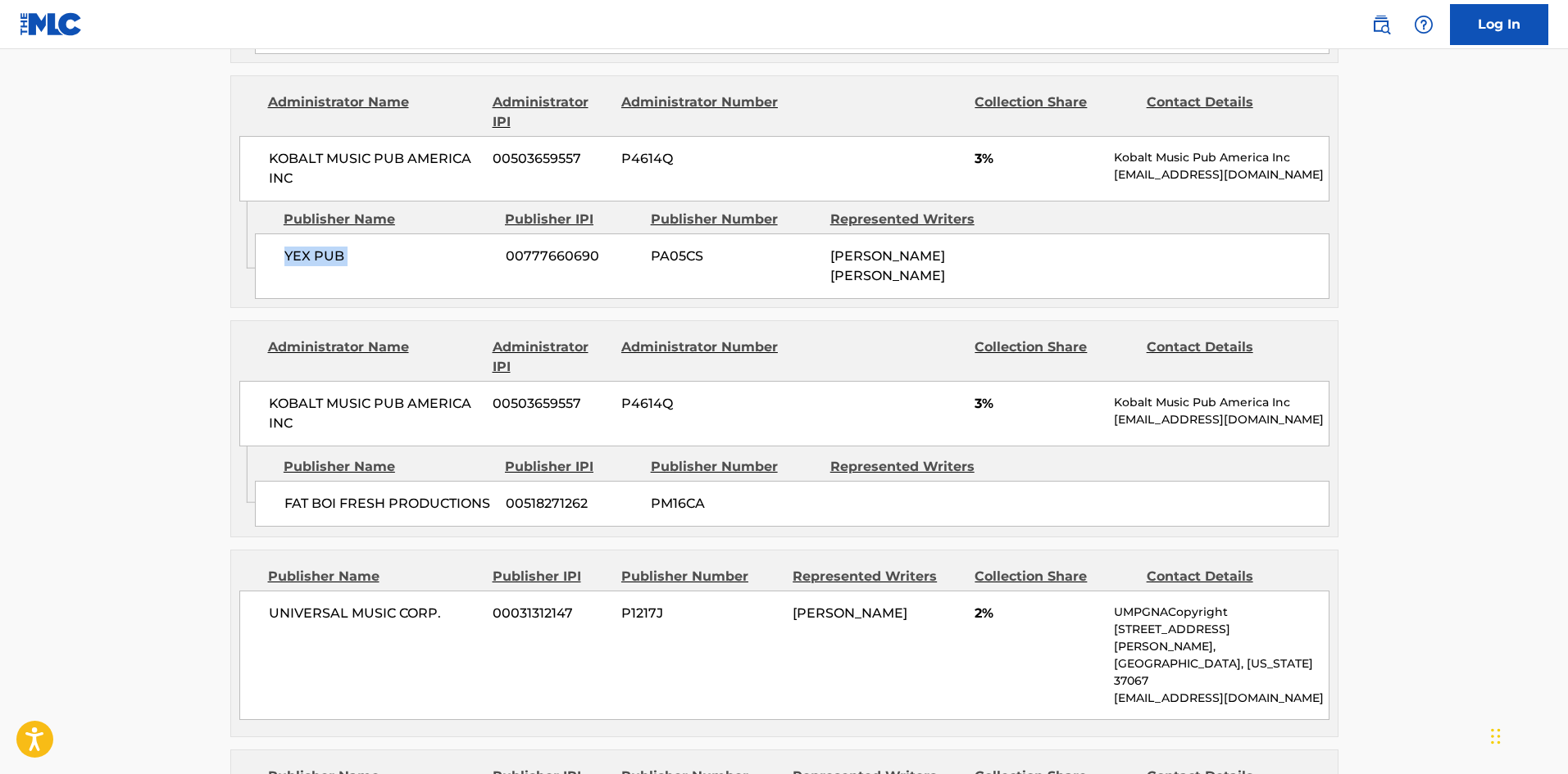
scroll to position [1084, 0]
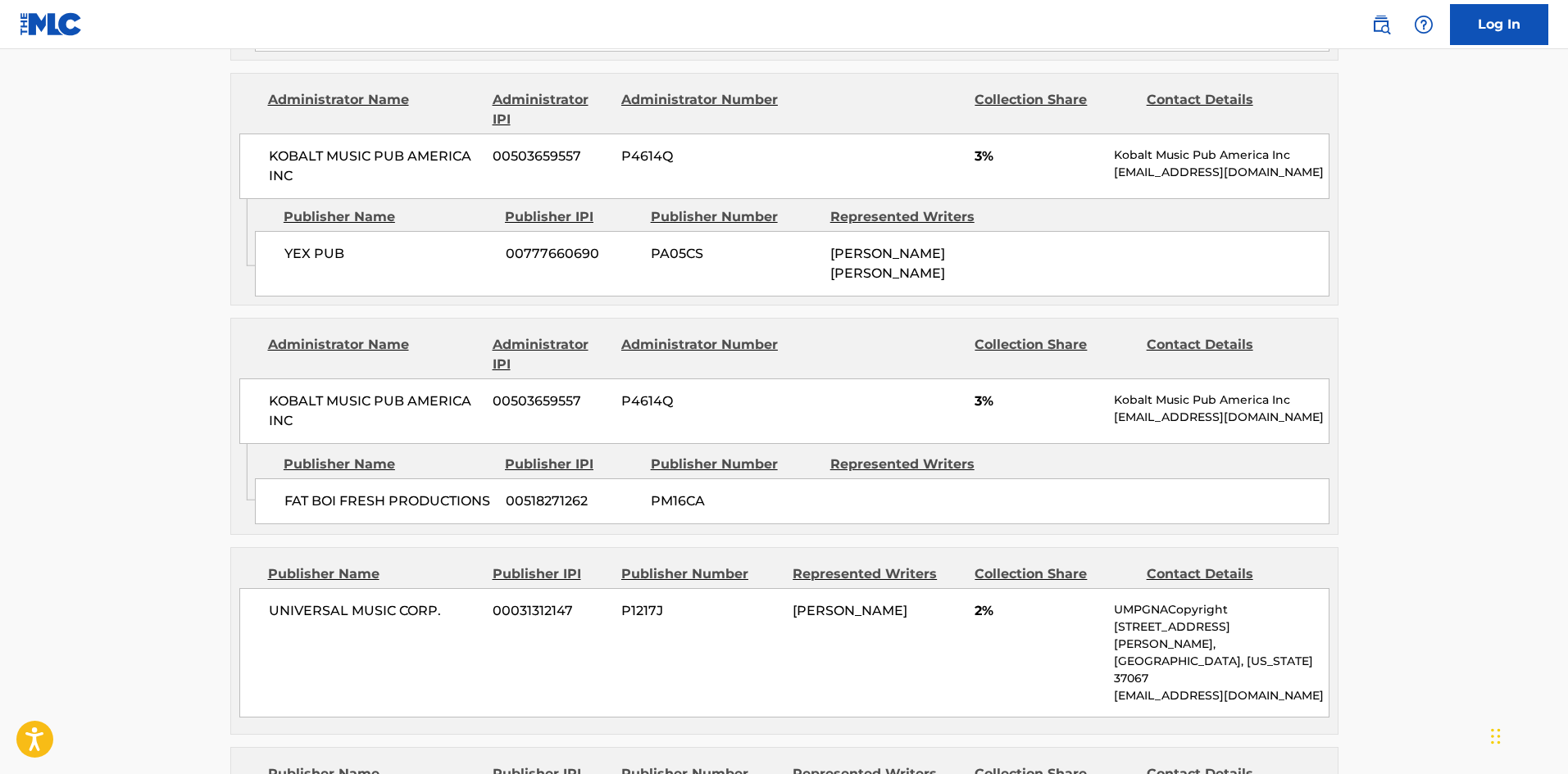
click at [289, 493] on span "FAT BOI FRESH PRODUCTIONS" at bounding box center [388, 501] width 209 height 19
drag, startPoint x: 289, startPoint y: 493, endPoint x: 466, endPoint y: 493, distance: 177.0
click at [466, 493] on span "FAT BOI FRESH PRODUCTIONS" at bounding box center [388, 501] width 209 height 19
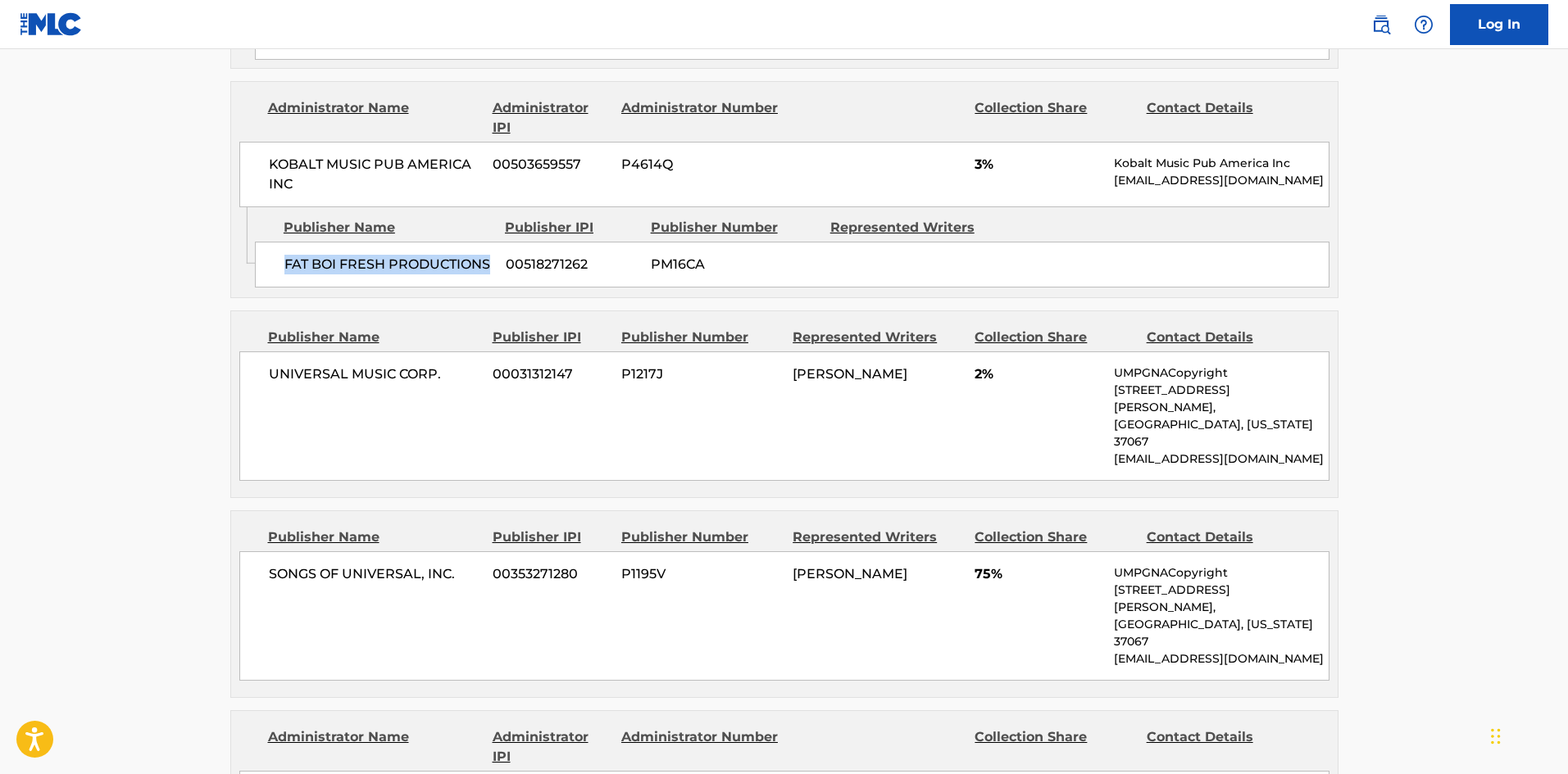
scroll to position [1330, 0]
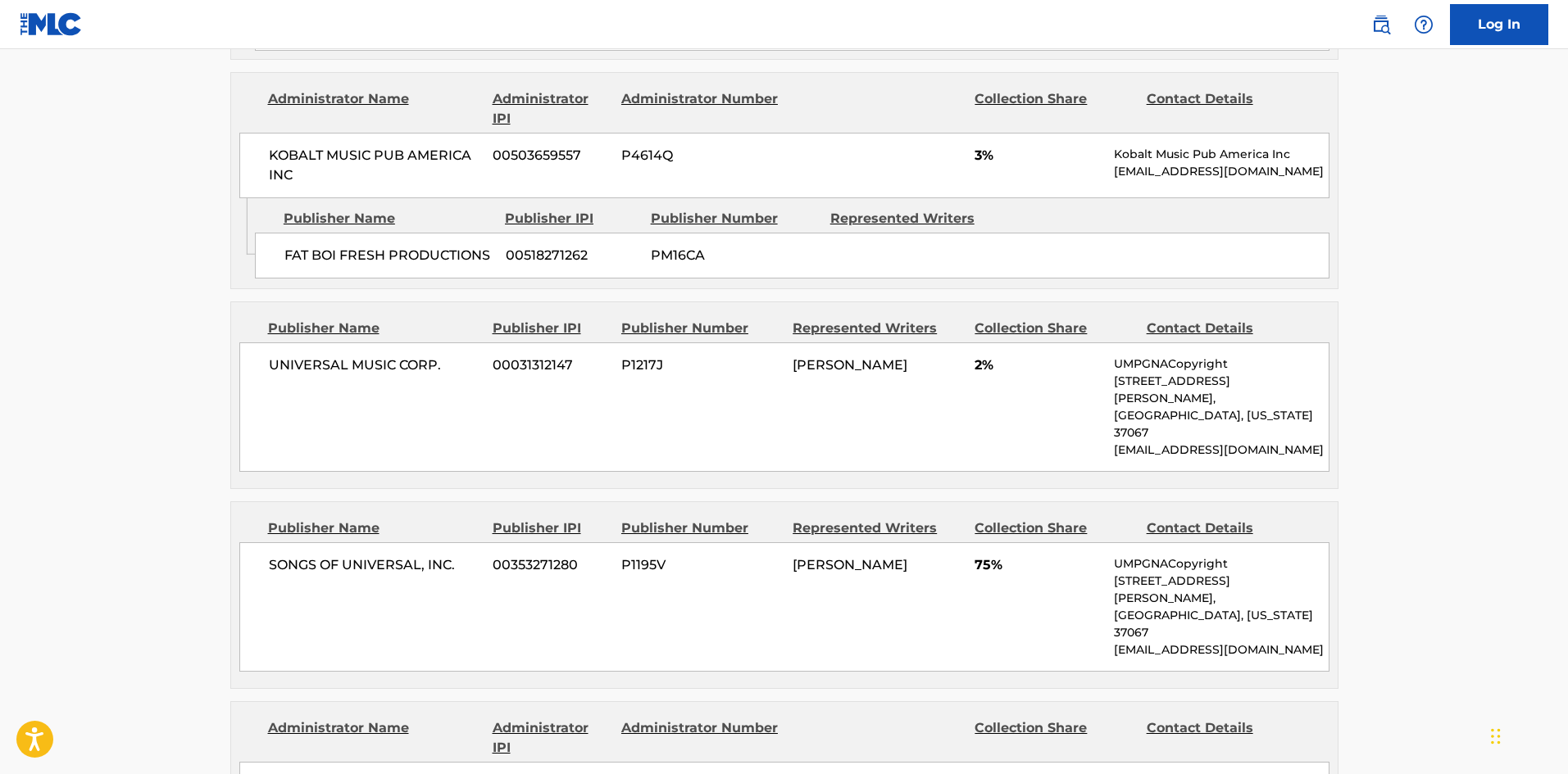
click at [270, 373] on span "UNIVERSAL MUSIC CORP." at bounding box center [375, 366] width 212 height 19
drag, startPoint x: 270, startPoint y: 373, endPoint x: 438, endPoint y: 371, distance: 168.0
click at [438, 371] on span "UNIVERSAL MUSIC CORP." at bounding box center [375, 366] width 212 height 19
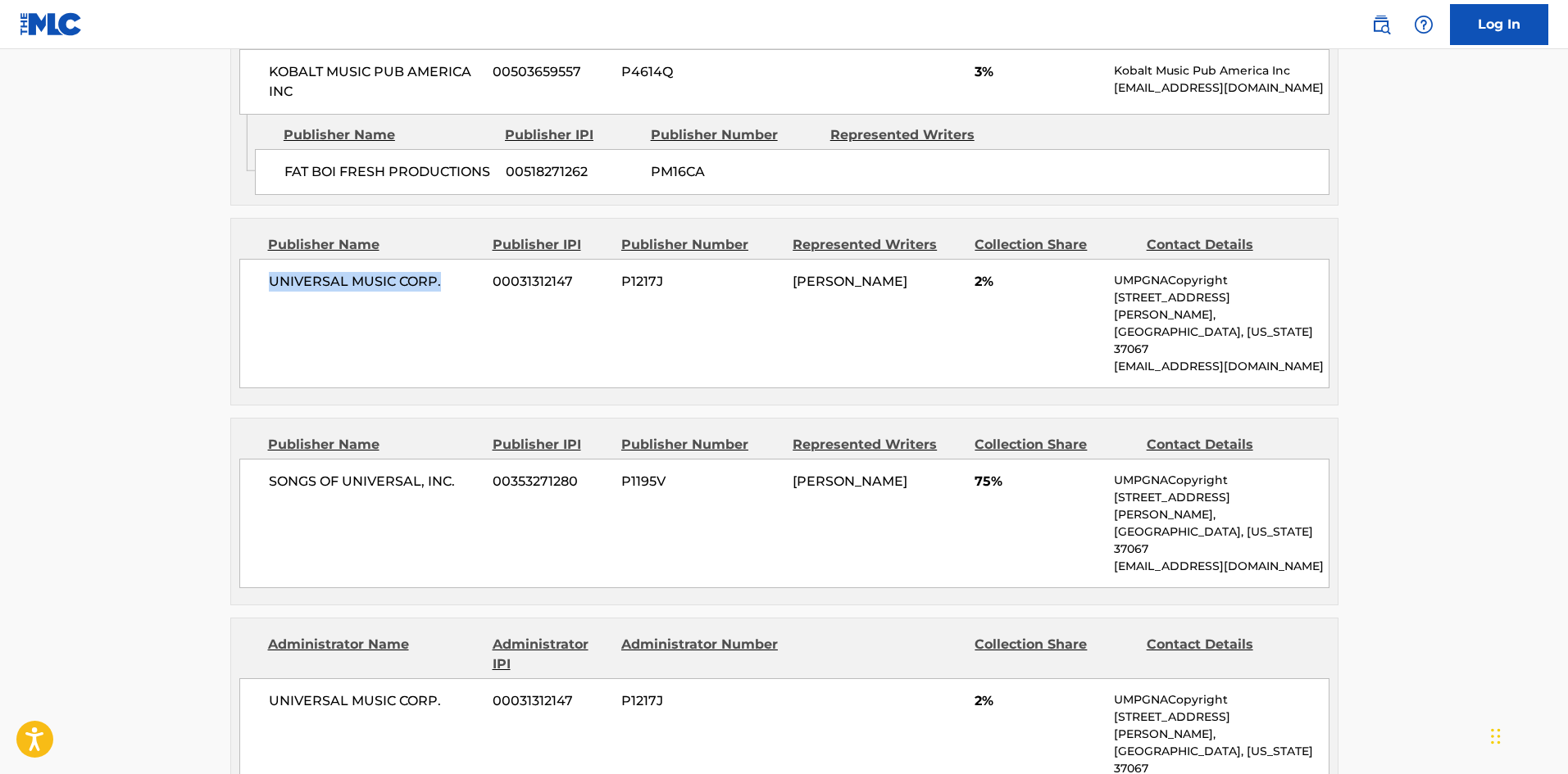
scroll to position [1494, 0]
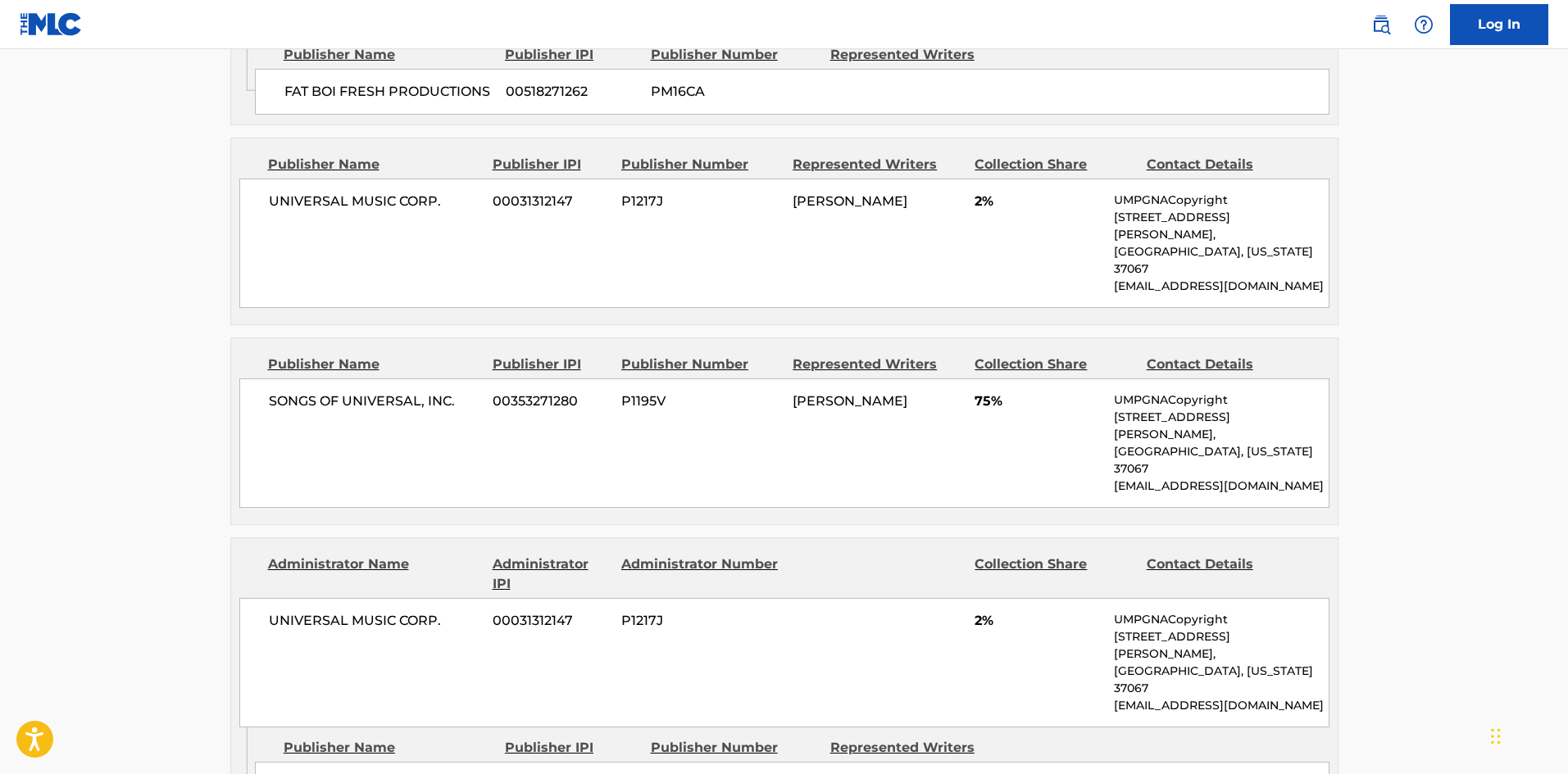
click at [288, 392] on span "SONGS OF UNIVERSAL, INC." at bounding box center [375, 401] width 212 height 19
drag, startPoint x: 288, startPoint y: 366, endPoint x: 453, endPoint y: 358, distance: 165.2
click at [453, 392] on span "SONGS OF UNIVERSAL, INC." at bounding box center [375, 401] width 212 height 19
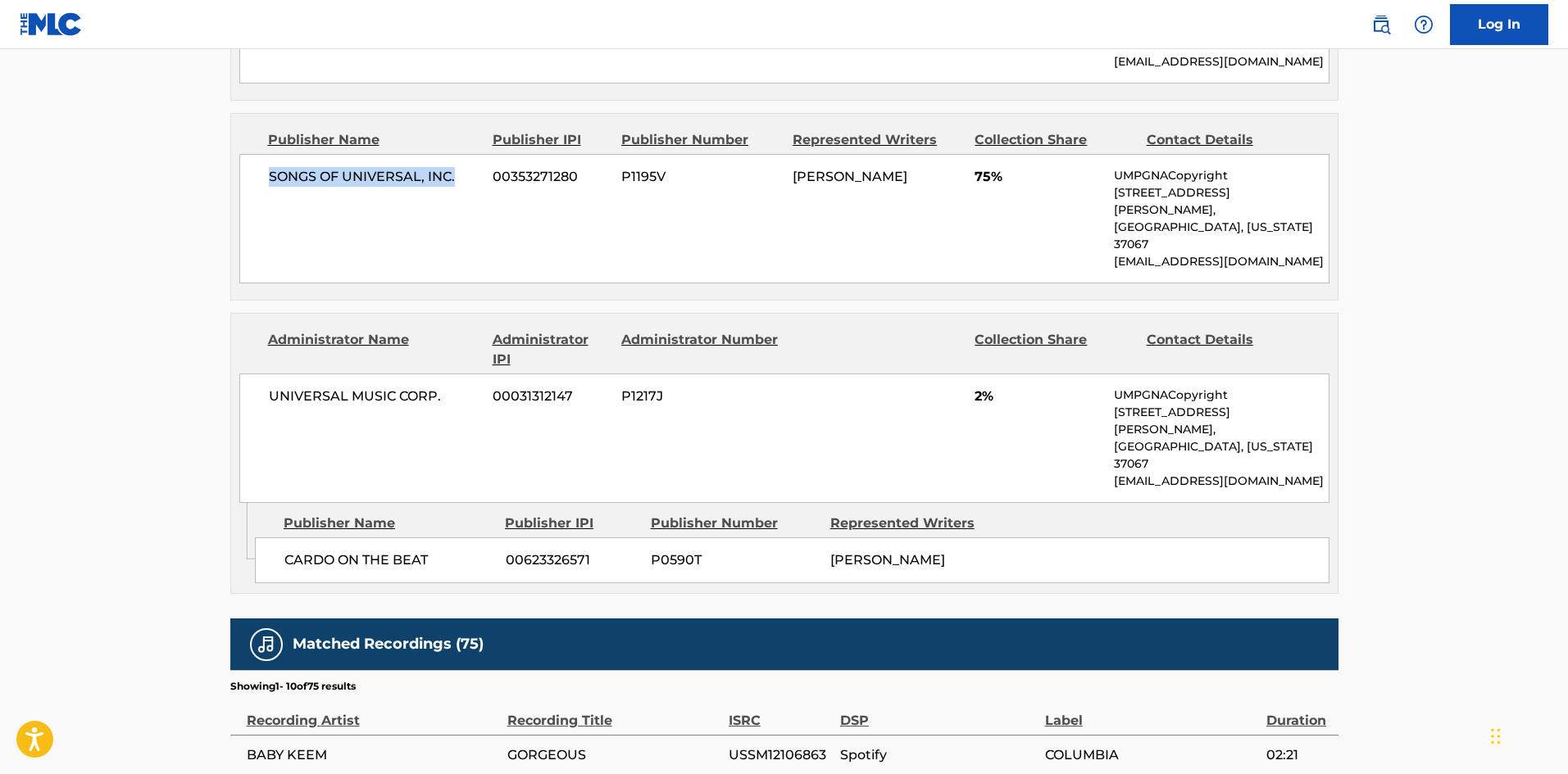
scroll to position [1740, 0]
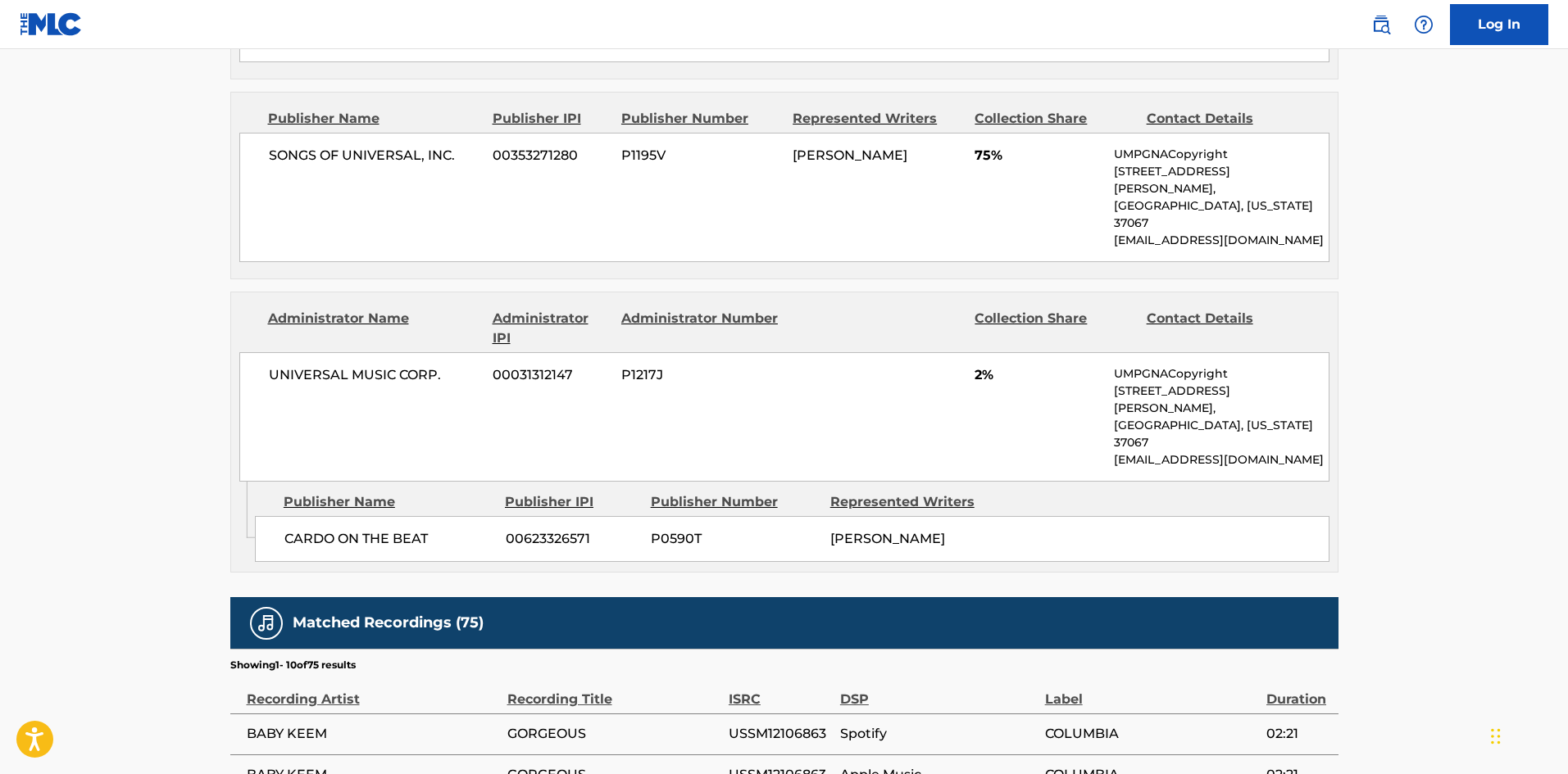
click at [318, 516] on div "CARDO ON THE BEAT 00623326571 P0590T [PERSON_NAME]" at bounding box center [793, 539] width 1075 height 46
drag, startPoint x: 318, startPoint y: 423, endPoint x: 405, endPoint y: 423, distance: 87.0
click at [405, 516] on div "CARDO ON THE BEAT 00623326571 P0590T [PERSON_NAME]" at bounding box center [793, 539] width 1075 height 46
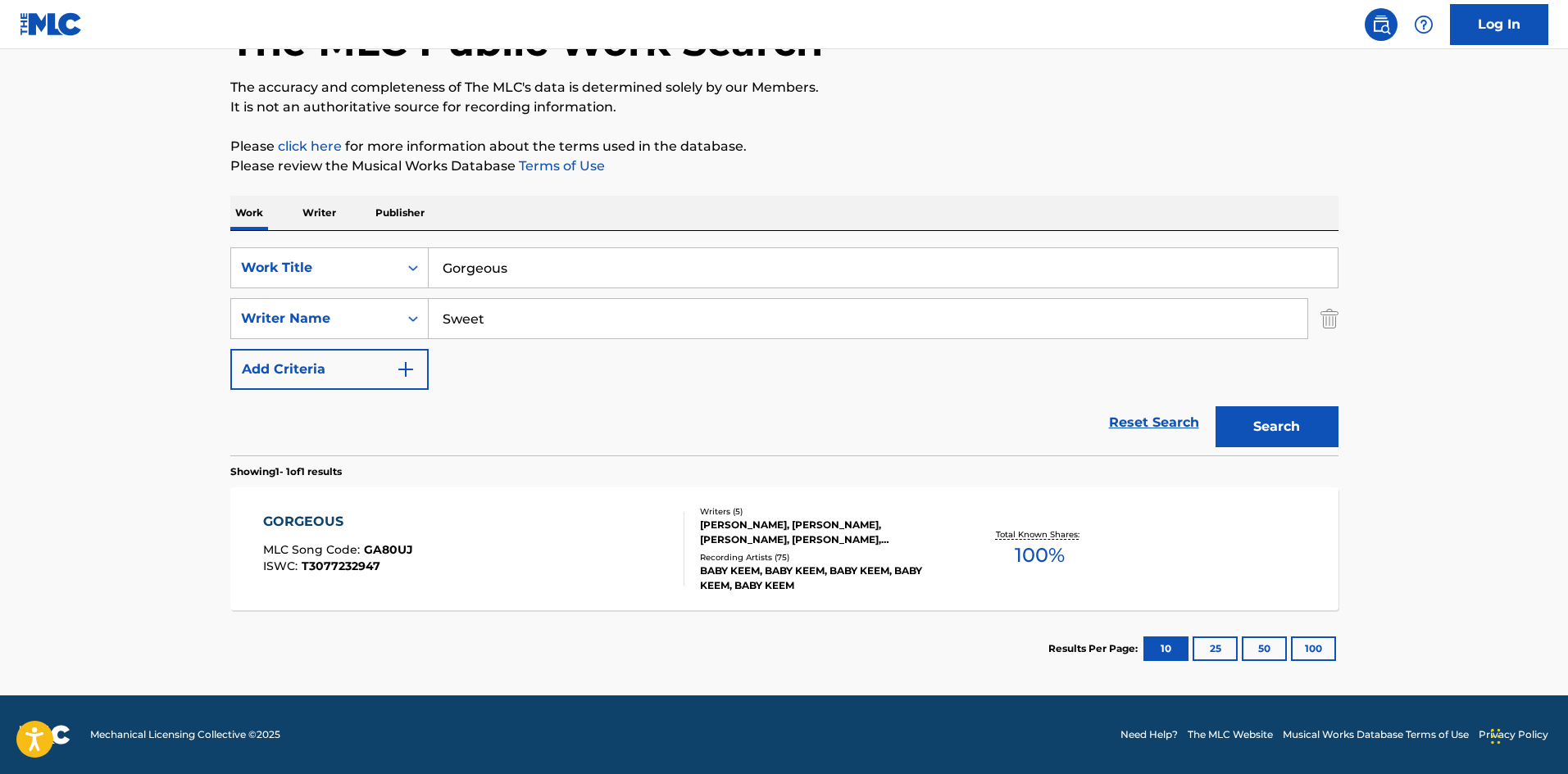
click at [603, 311] on input "Sweet" at bounding box center [868, 318] width 879 height 39
click at [1215, 407] on button "Search" at bounding box center [1277, 427] width 123 height 41
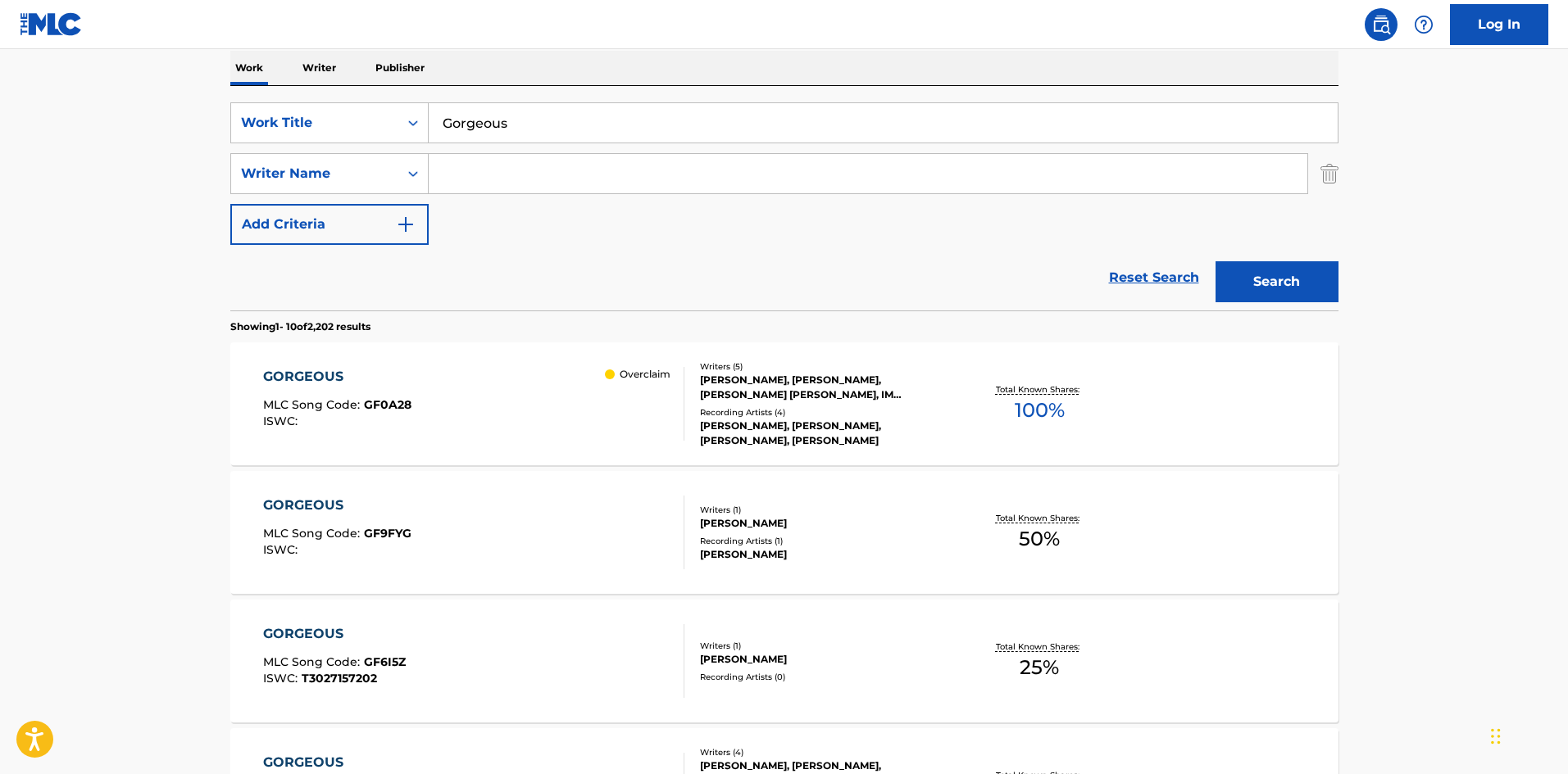
scroll to position [0, 0]
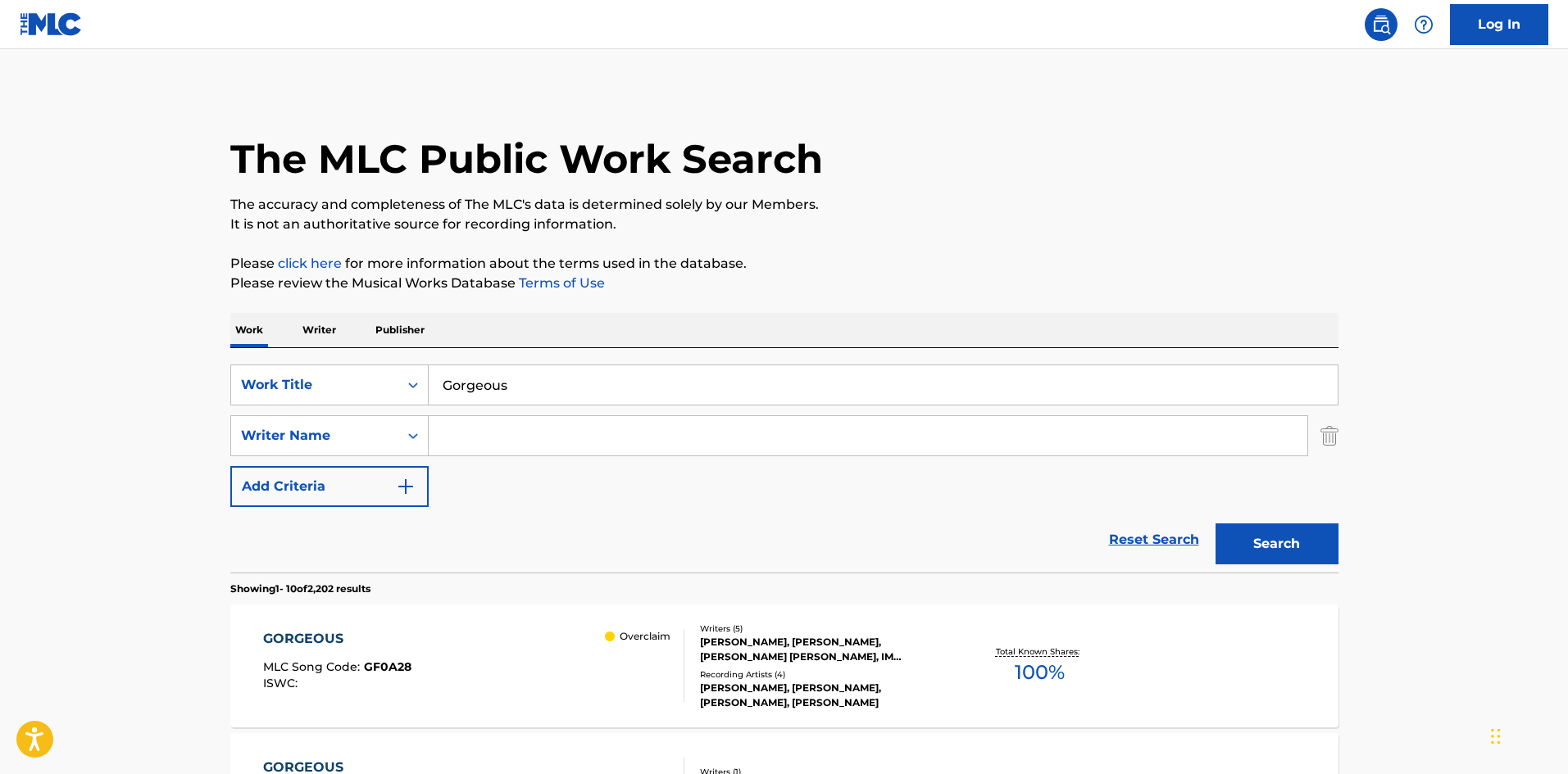
click at [495, 383] on input "Gorgeous" at bounding box center [883, 385] width 909 height 39
paste input "Highway 95"
type input "Highway 95"
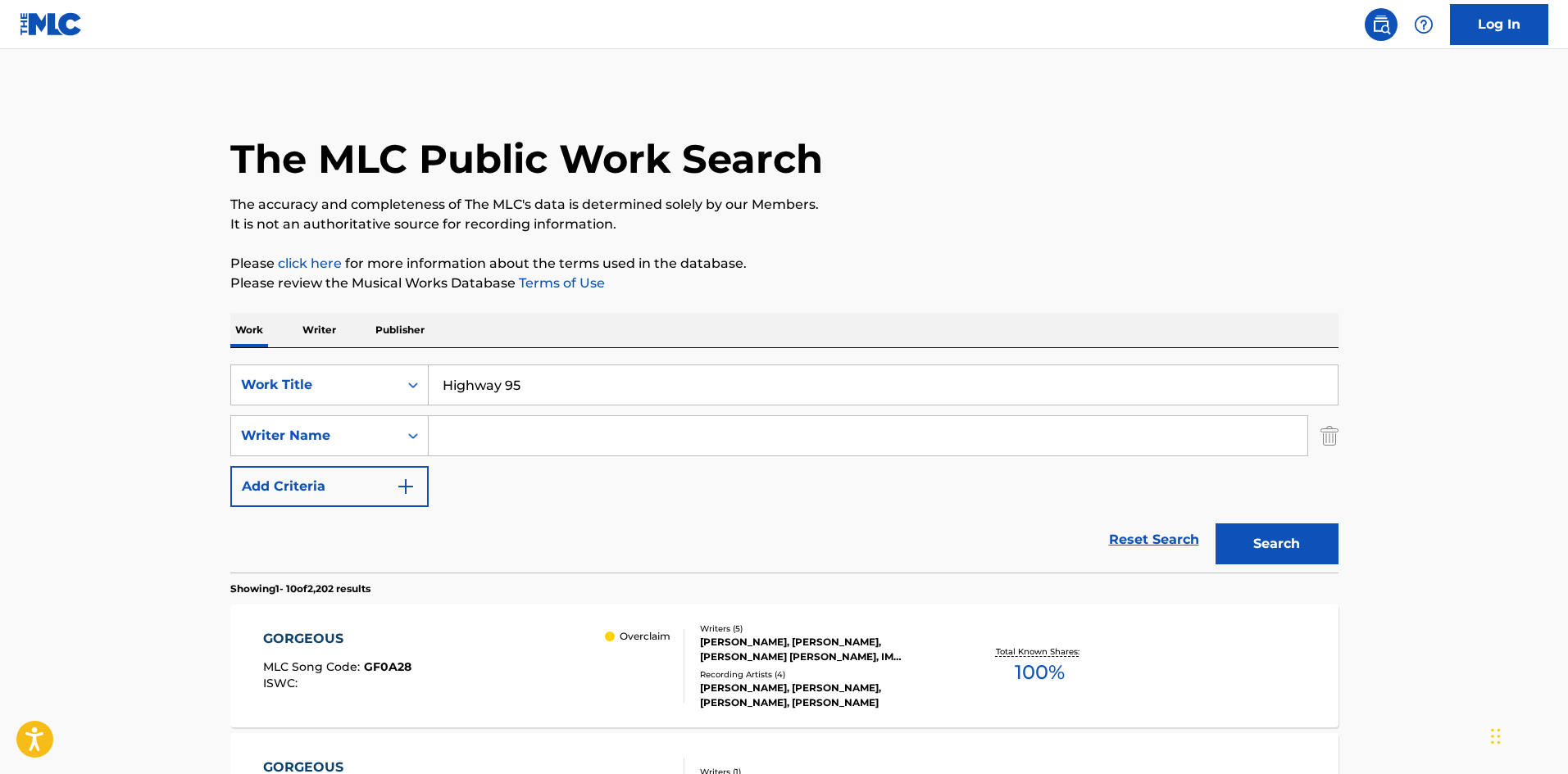
click at [1218, 538] on button "Search" at bounding box center [1277, 543] width 123 height 41
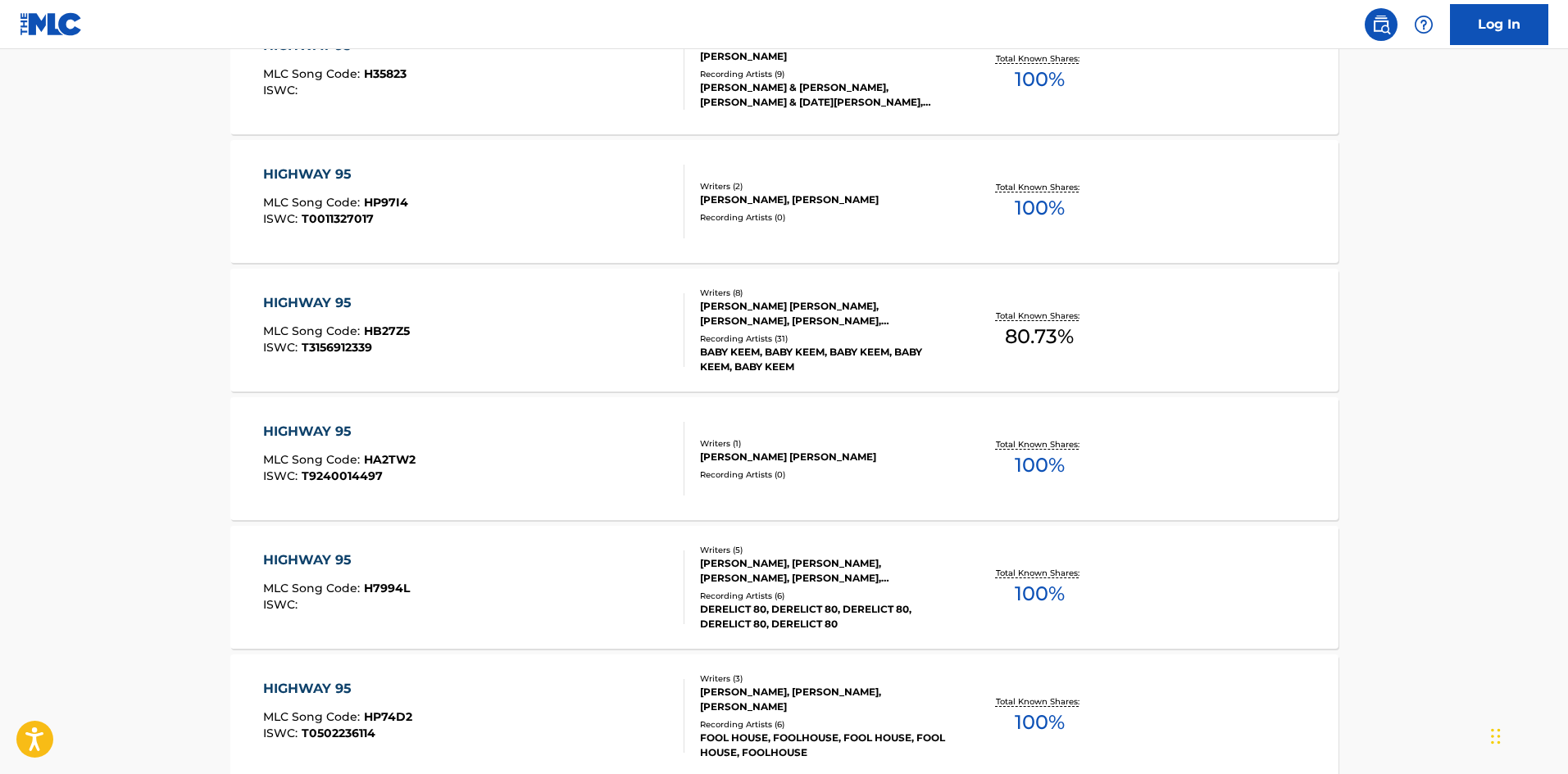
scroll to position [983, 0]
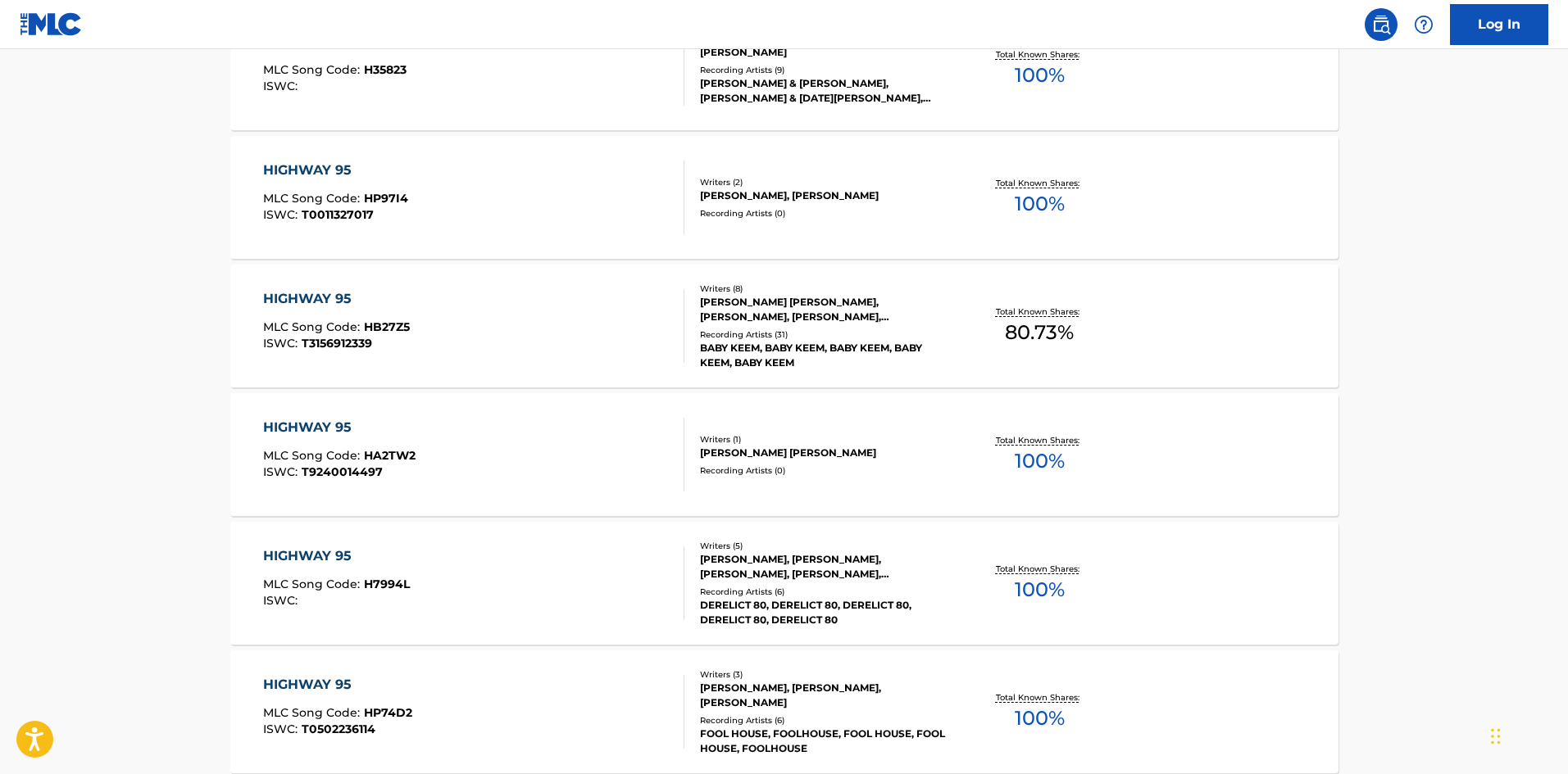
click at [451, 344] on div "HIGHWAY 95 MLC Song Code : HB27Z5 ISWC : T3156912339" at bounding box center [474, 326] width 421 height 74
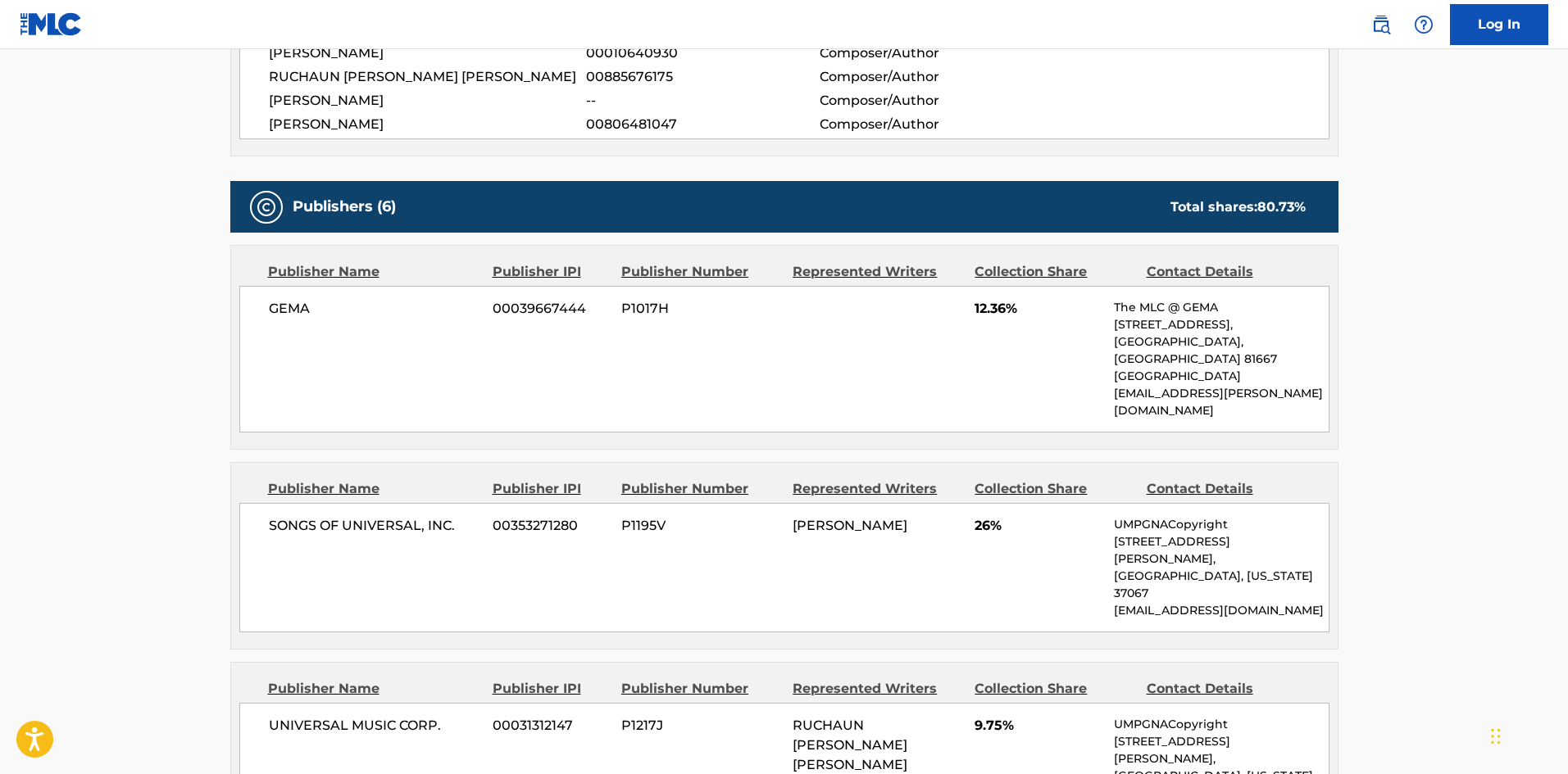
scroll to position [737, 0]
click at [303, 300] on span "GEMA" at bounding box center [375, 309] width 212 height 19
click at [267, 504] on div "SONGS OF UNIVERSAL, INC. 00353271280 P1195V [PERSON_NAME] 26% UMPGNACopyright […" at bounding box center [784, 569] width 1090 height 130
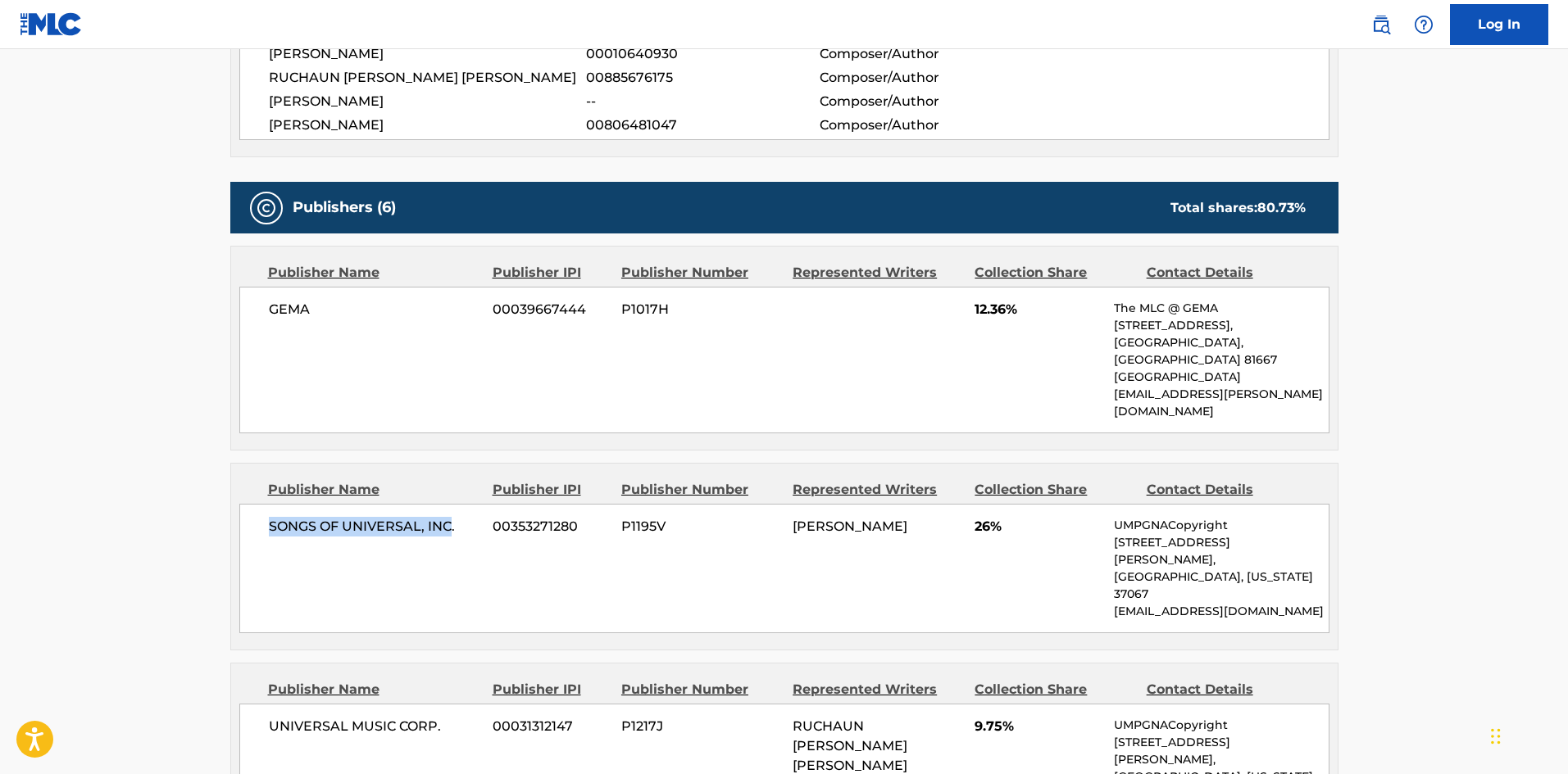
drag, startPoint x: 267, startPoint y: 498, endPoint x: 442, endPoint y: 505, distance: 175.1
click at [442, 505] on div "SONGS OF UNIVERSAL, INC. 00353271280 P1195V [PERSON_NAME] 26% UMPGNACopyright […" at bounding box center [784, 569] width 1090 height 130
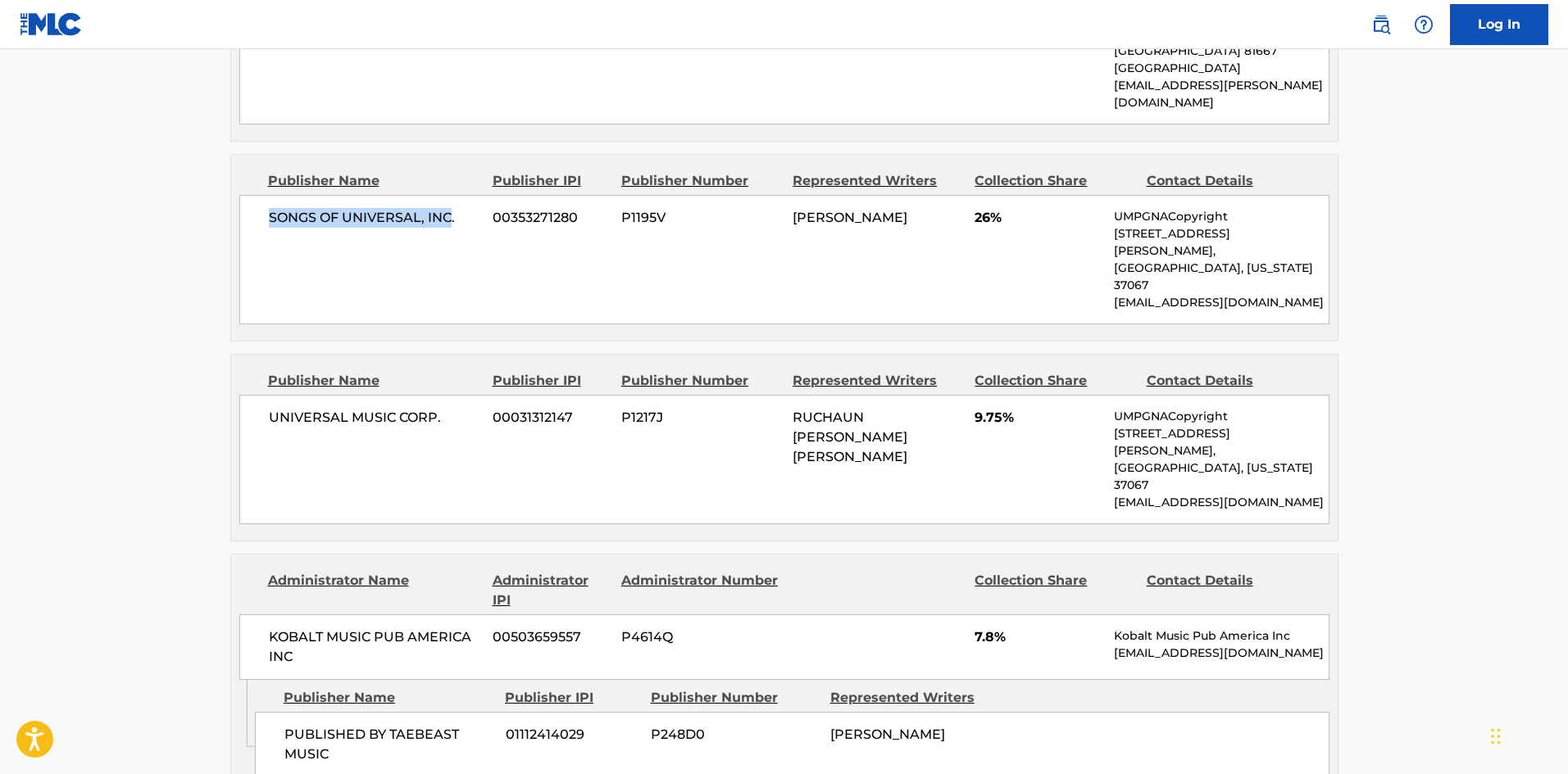
scroll to position [1065, 0]
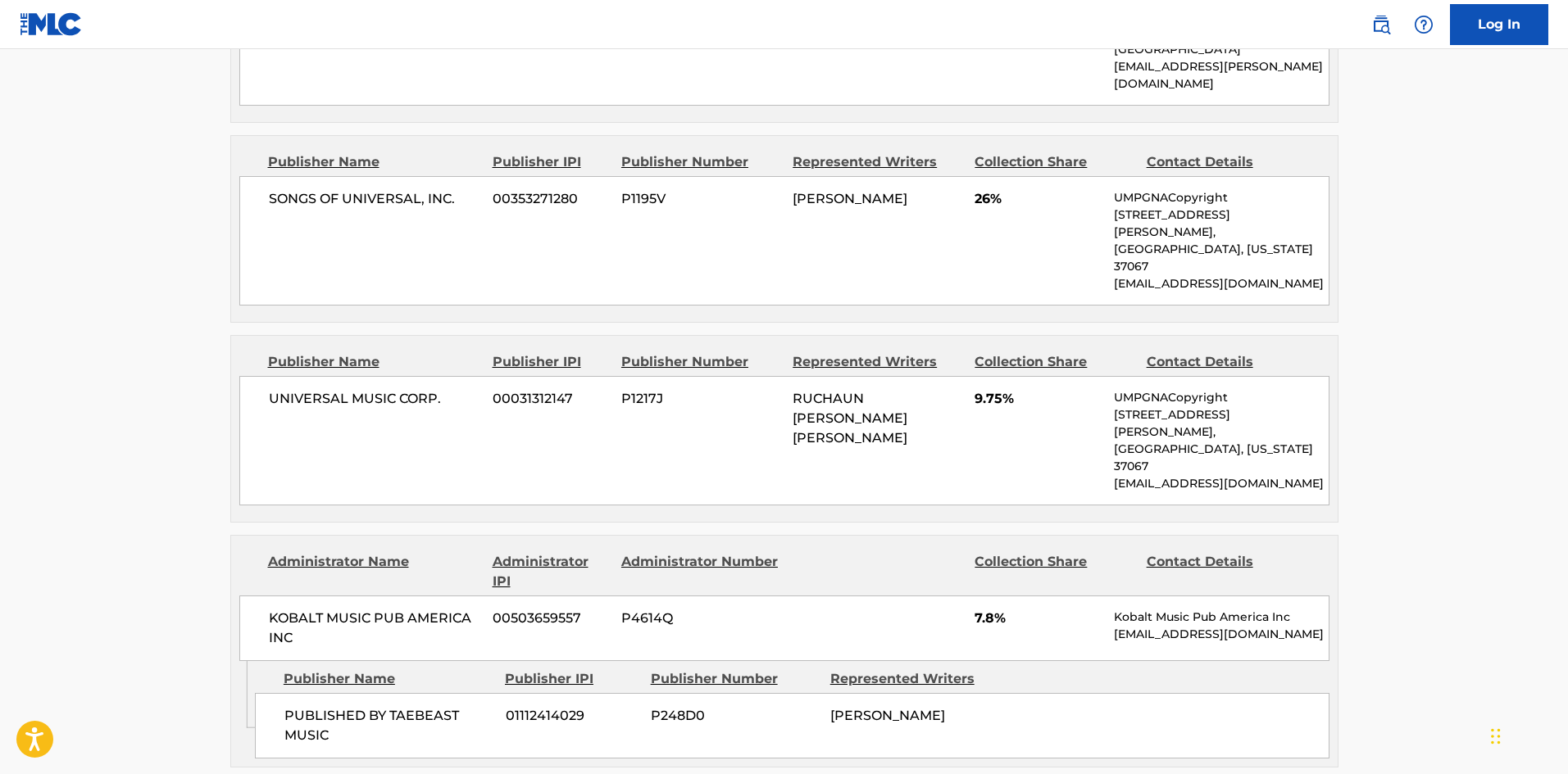
click at [296, 707] on span "PUBLISHED BY TAEBEAST MUSIC" at bounding box center [388, 726] width 209 height 39
drag, startPoint x: 296, startPoint y: 604, endPoint x: 323, endPoint y: 625, distance: 34.2
click at [323, 707] on span "PUBLISHED BY TAEBEAST MUSIC" at bounding box center [388, 726] width 209 height 39
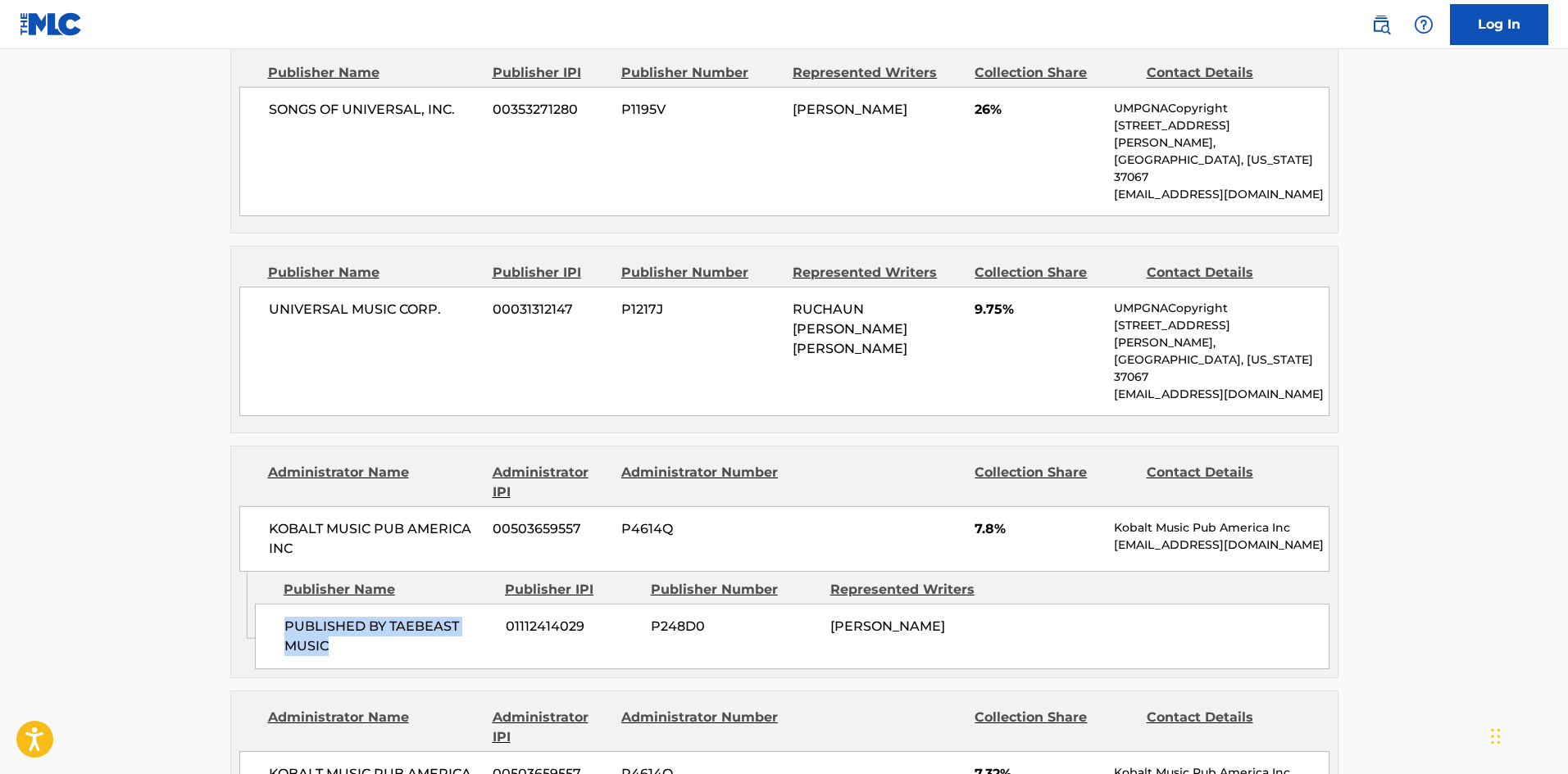
scroll to position [1311, 0]
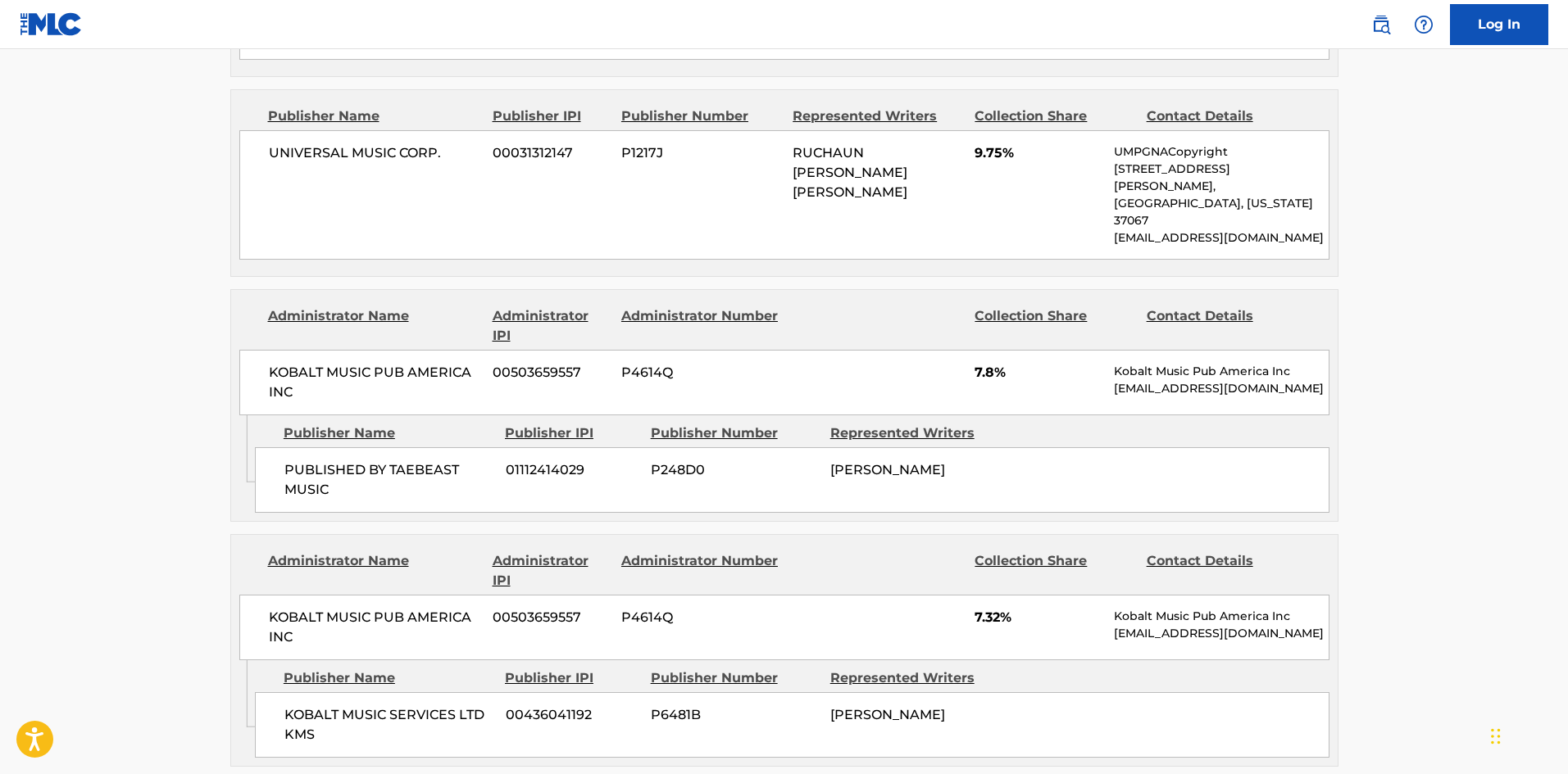
click at [291, 706] on span "KOBALT MUSIC SERVICES LTD KMS" at bounding box center [388, 725] width 209 height 39
drag, startPoint x: 291, startPoint y: 607, endPoint x: 346, endPoint y: 635, distance: 61.7
click at [346, 706] on span "KOBALT MUSIC SERVICES LTD KMS" at bounding box center [388, 725] width 209 height 39
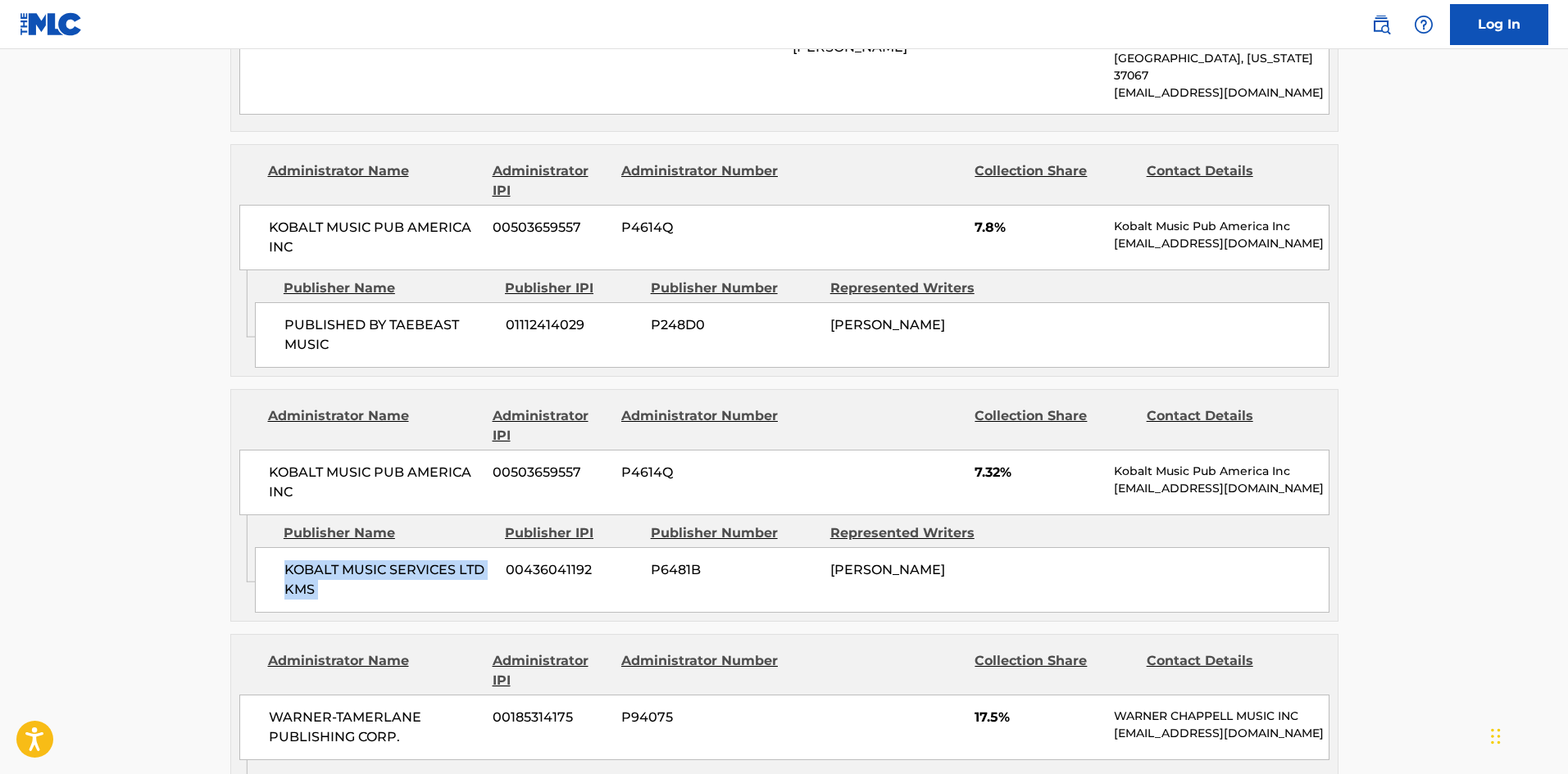
scroll to position [1639, 0]
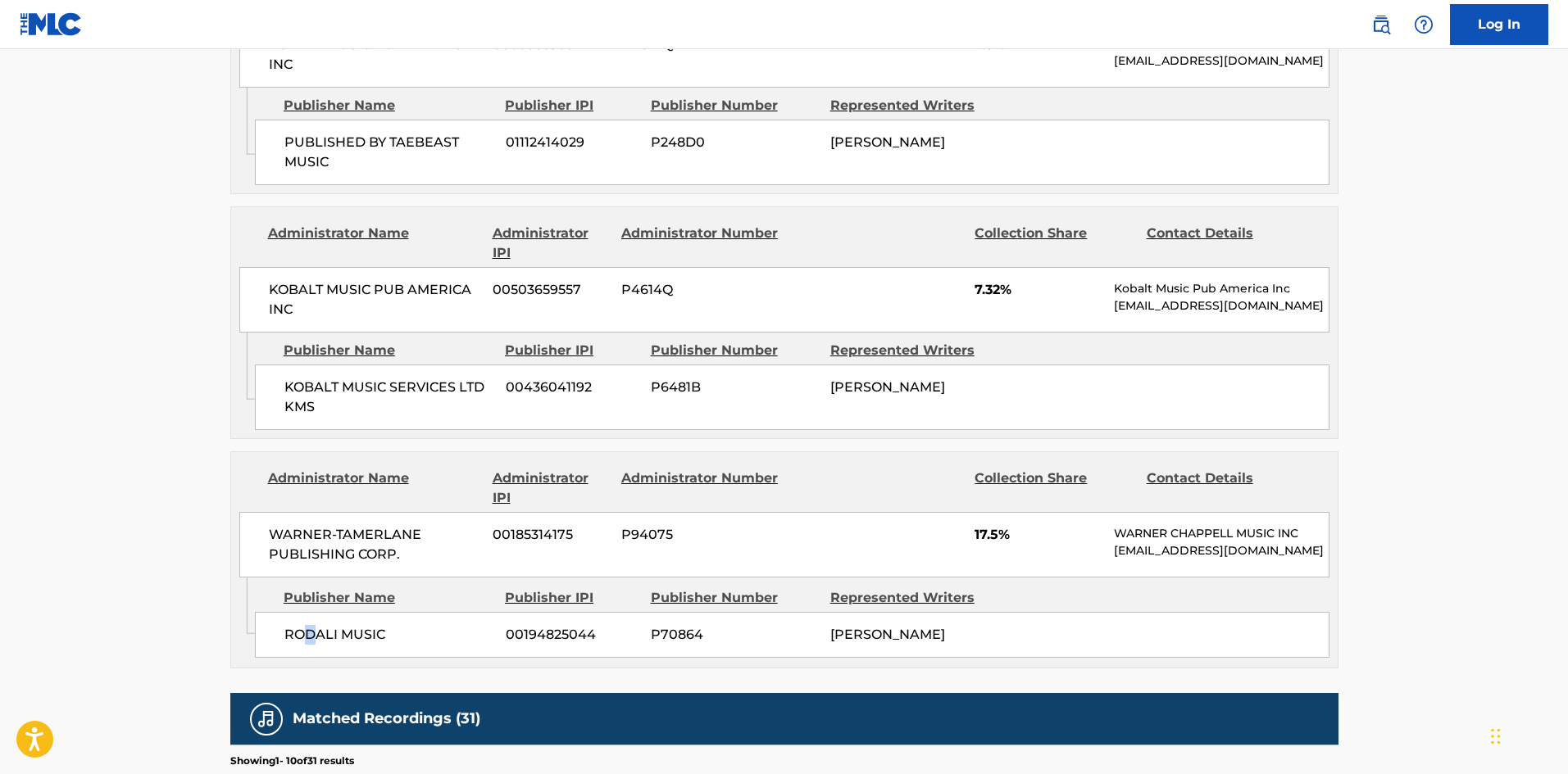
click at [310, 625] on span "RODALI MUSIC" at bounding box center [388, 635] width 209 height 19
click at [308, 625] on span "RODALI MUSIC" at bounding box center [388, 635] width 209 height 19
drag, startPoint x: 308, startPoint y: 538, endPoint x: 343, endPoint y: 543, distance: 35.4
click at [343, 625] on span "RODALI MUSIC" at bounding box center [388, 635] width 209 height 19
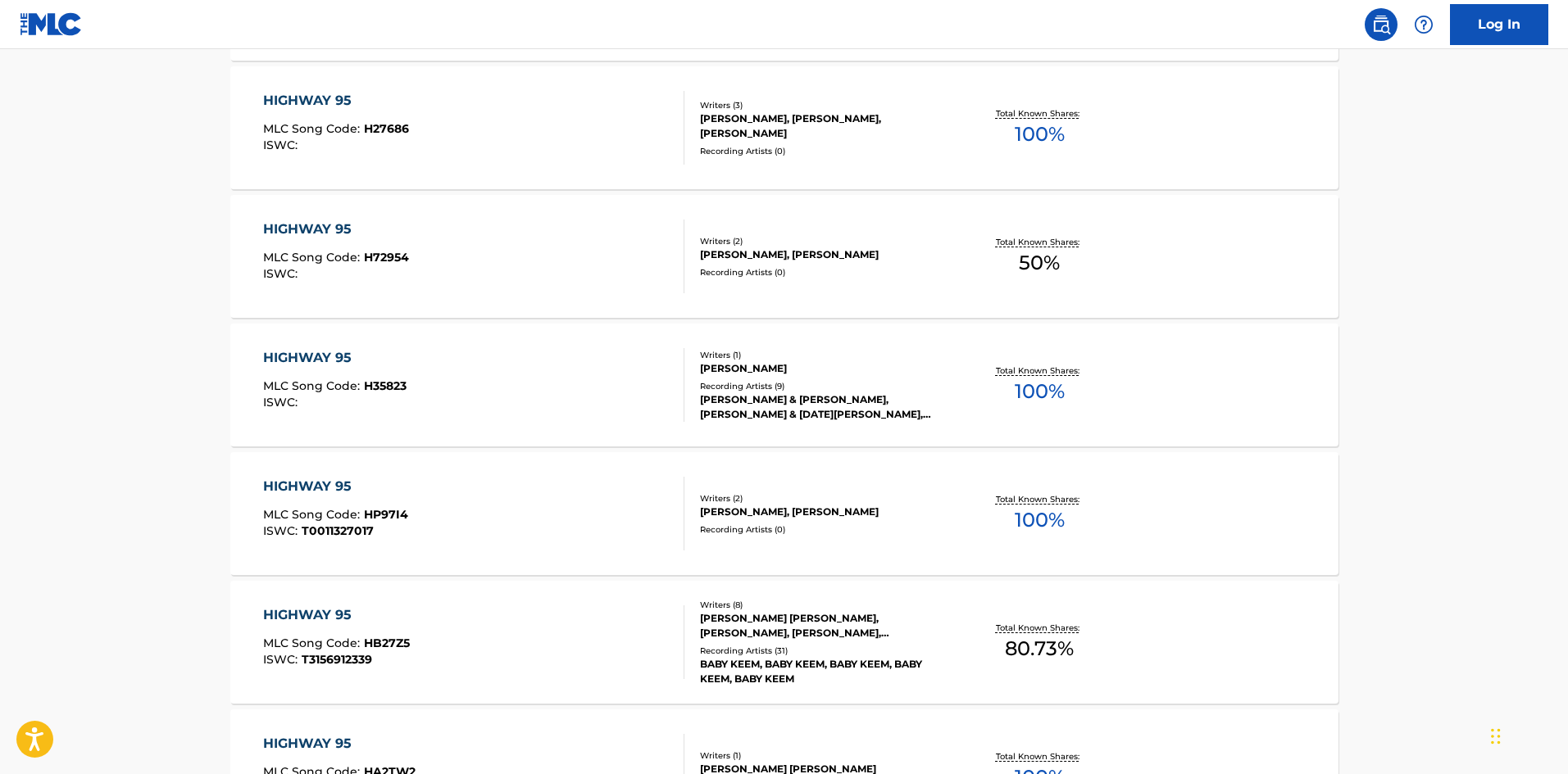
scroll to position [258, 0]
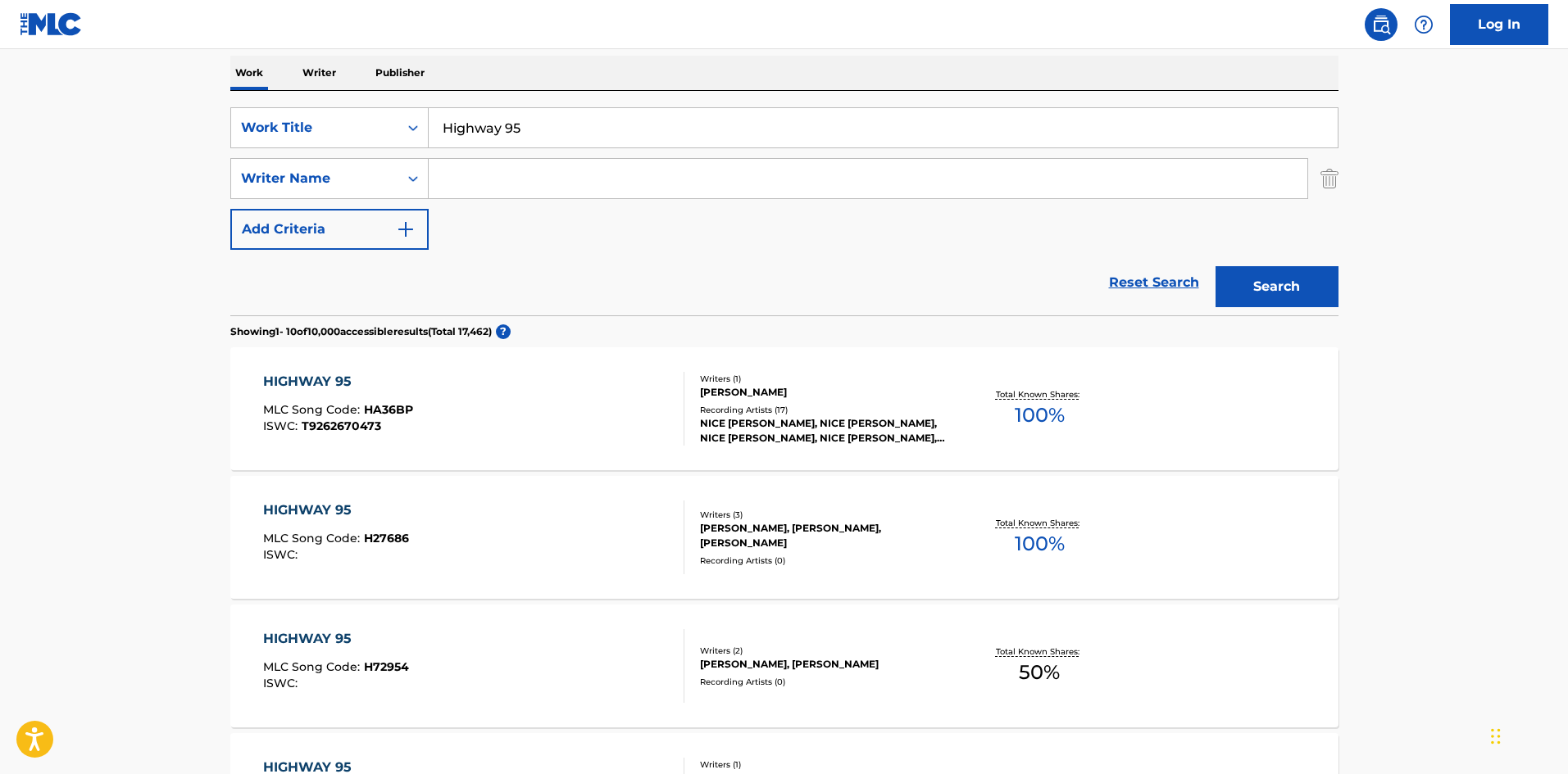
click at [462, 119] on input "Highway 95" at bounding box center [883, 127] width 909 height 39
paste input "Issues"
type input "Issues"
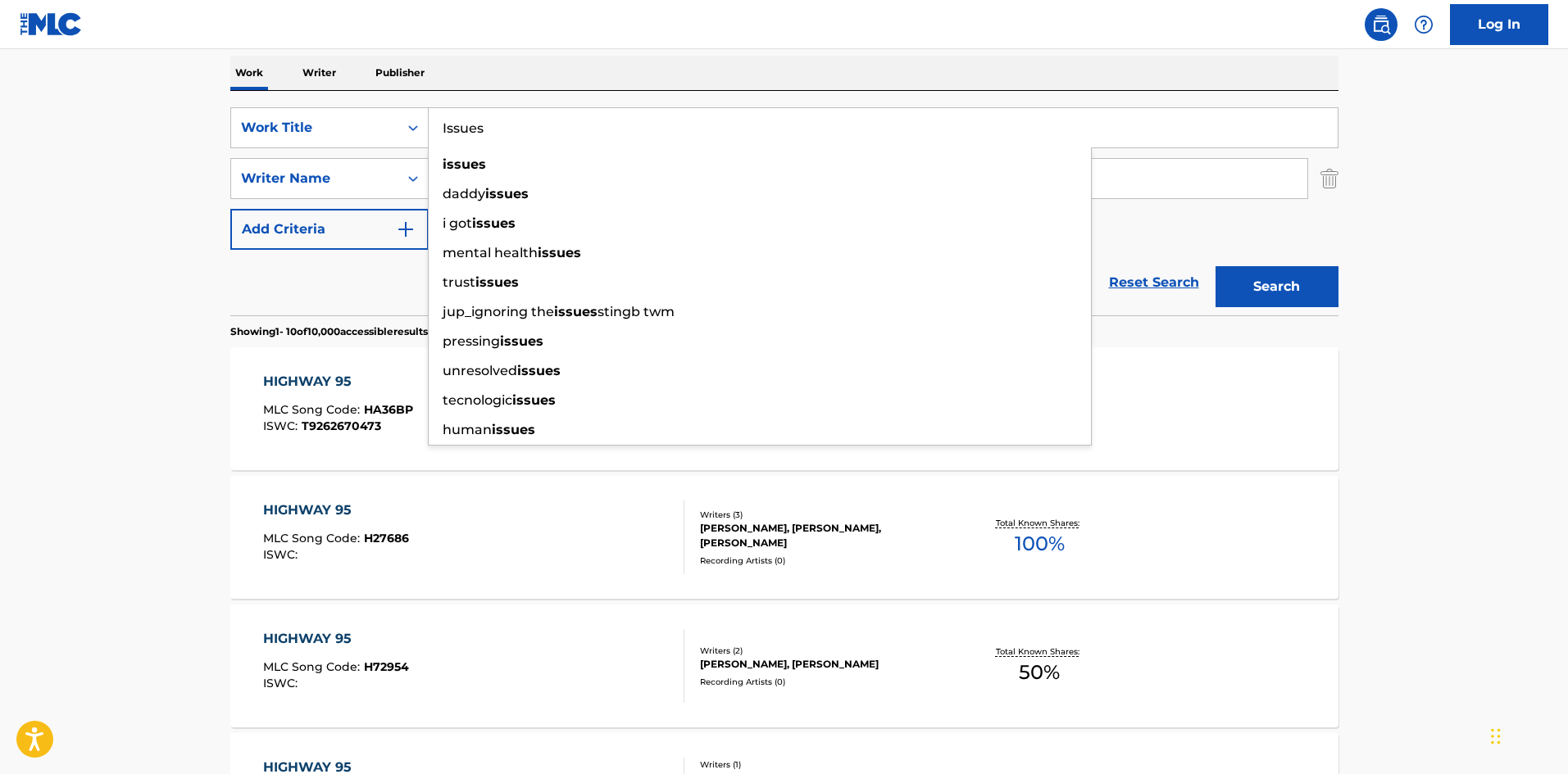
click at [1, 57] on main "The MLC Public Work Search The accuracy and completeness of The MLC's data is d…" at bounding box center [784, 756] width 1568 height 1928
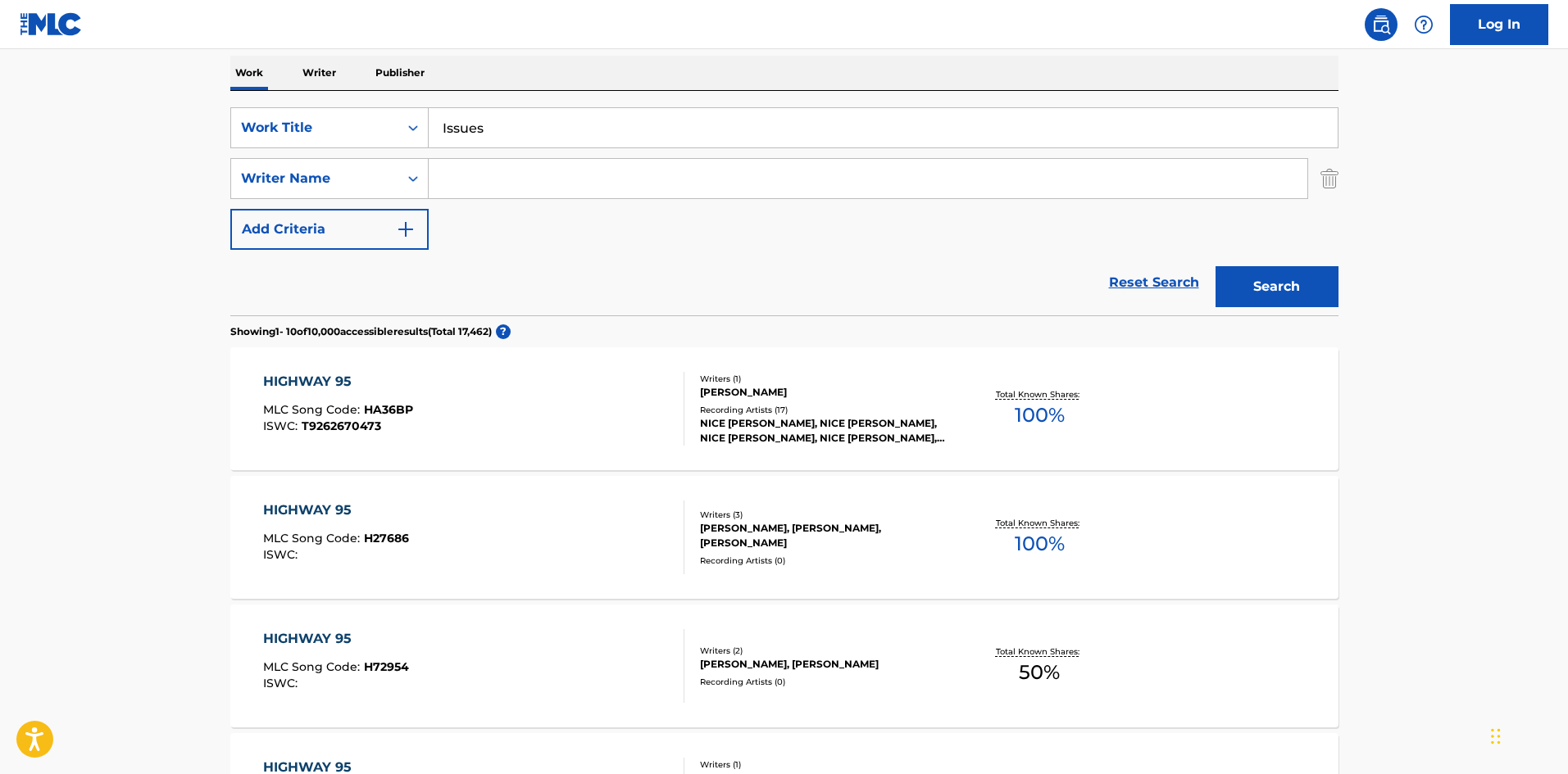
click at [497, 166] on input "Search Form" at bounding box center [868, 178] width 879 height 39
paste input "[PERSON_NAME]"
type input "[PERSON_NAME]"
click at [1318, 288] on button "Search" at bounding box center [1277, 287] width 123 height 41
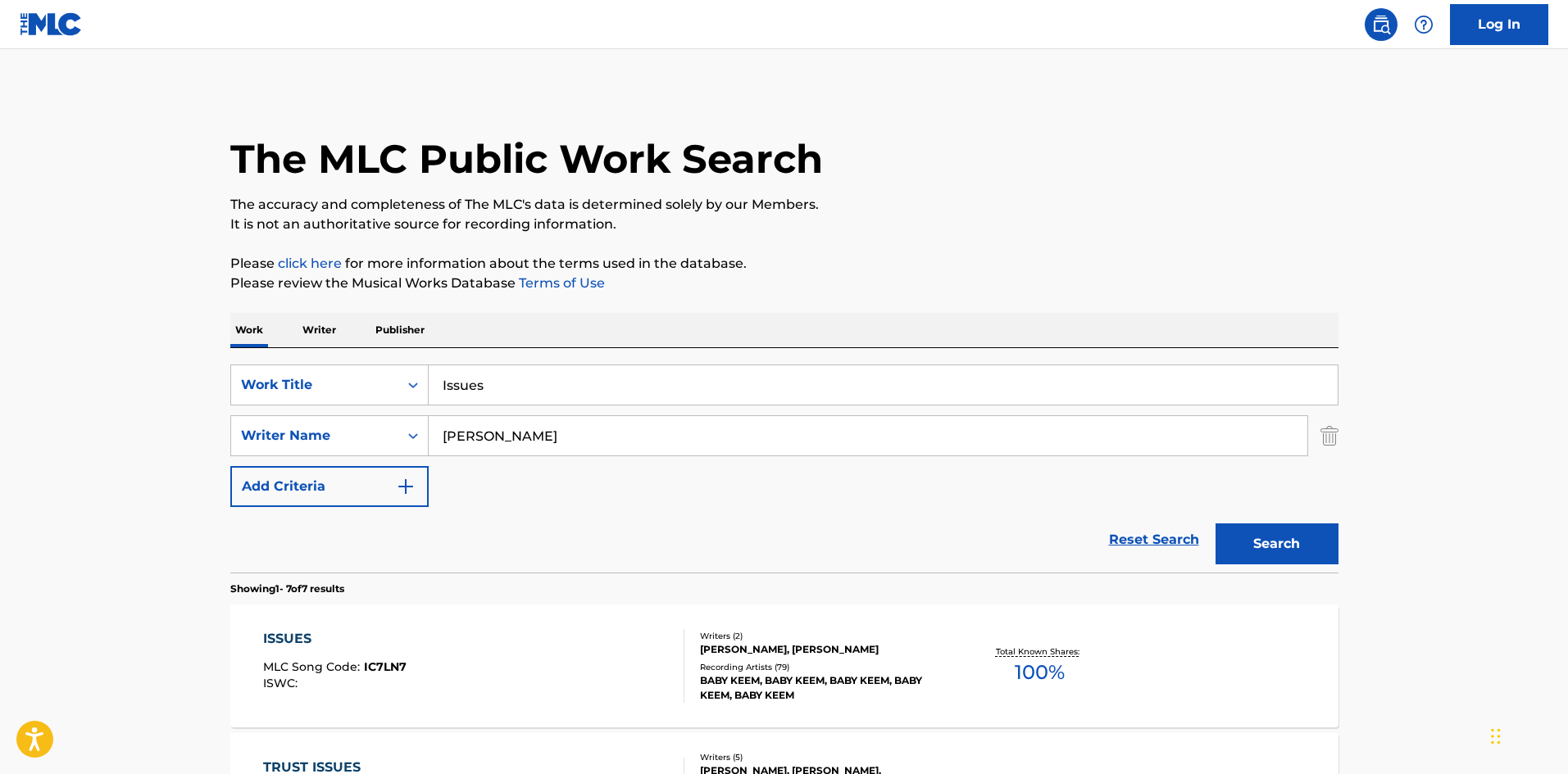
scroll to position [245, 0]
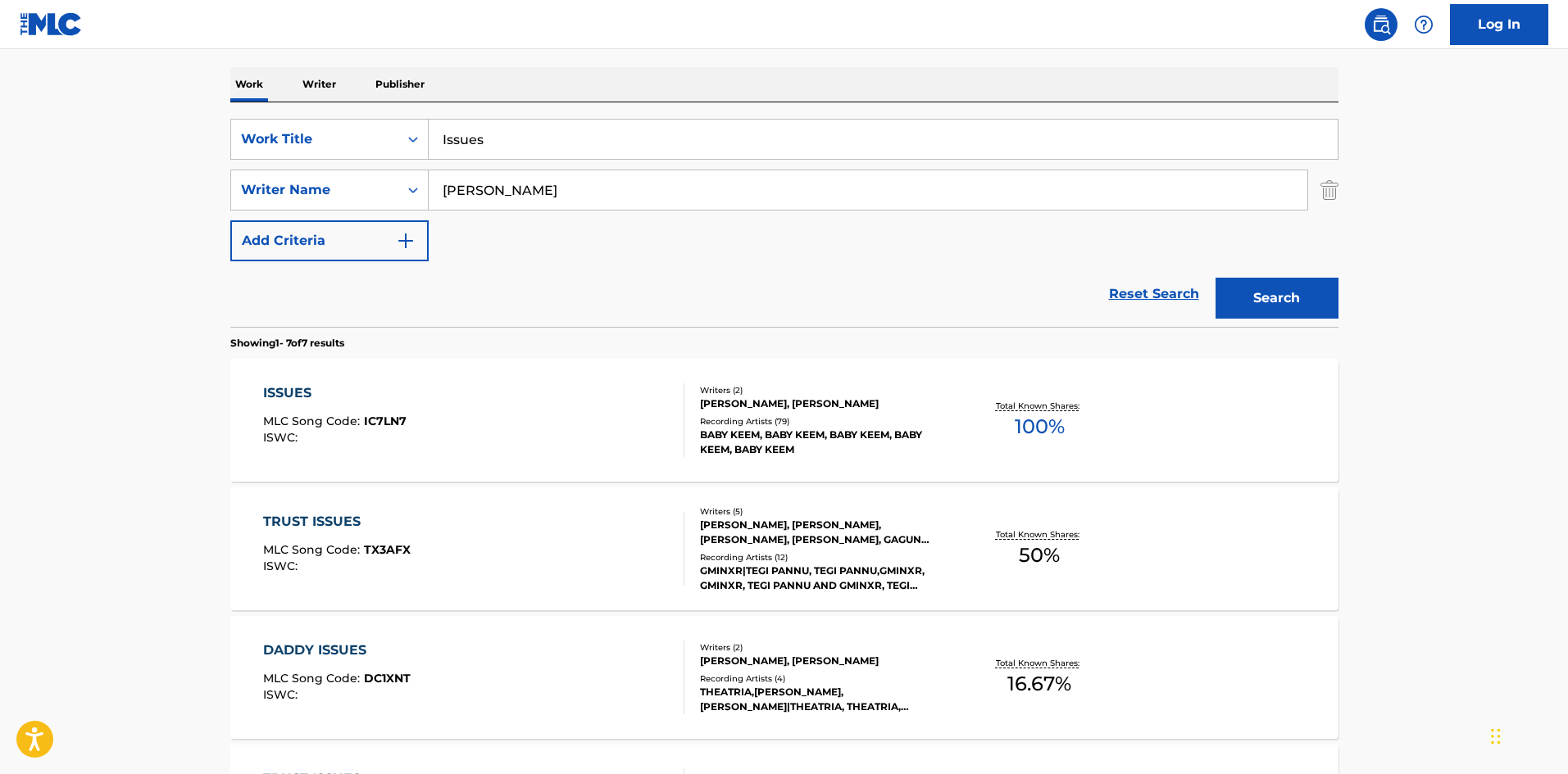
click at [355, 424] on span "MLC Song Code :" at bounding box center [313, 421] width 101 height 15
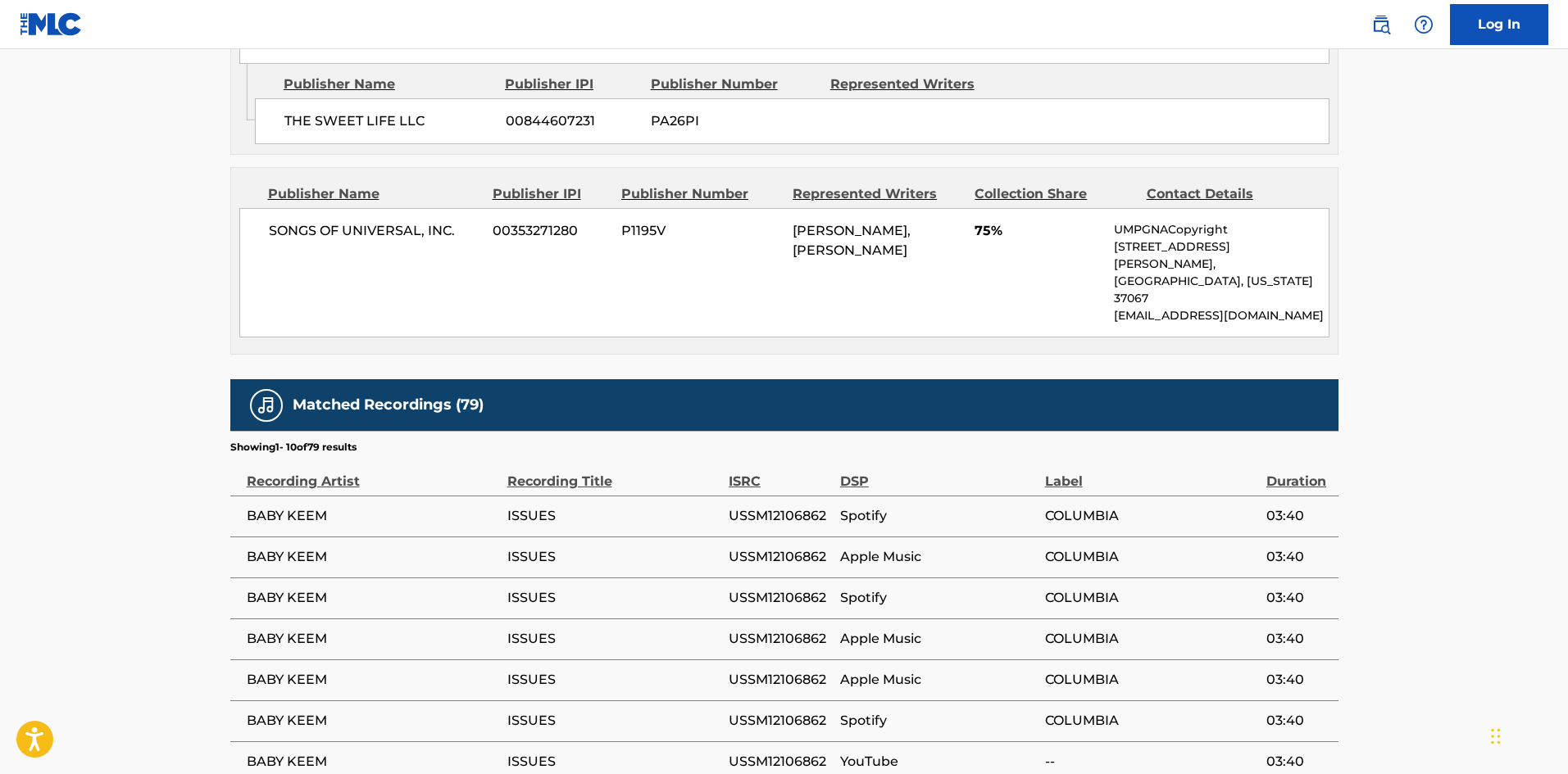
scroll to position [704, 0]
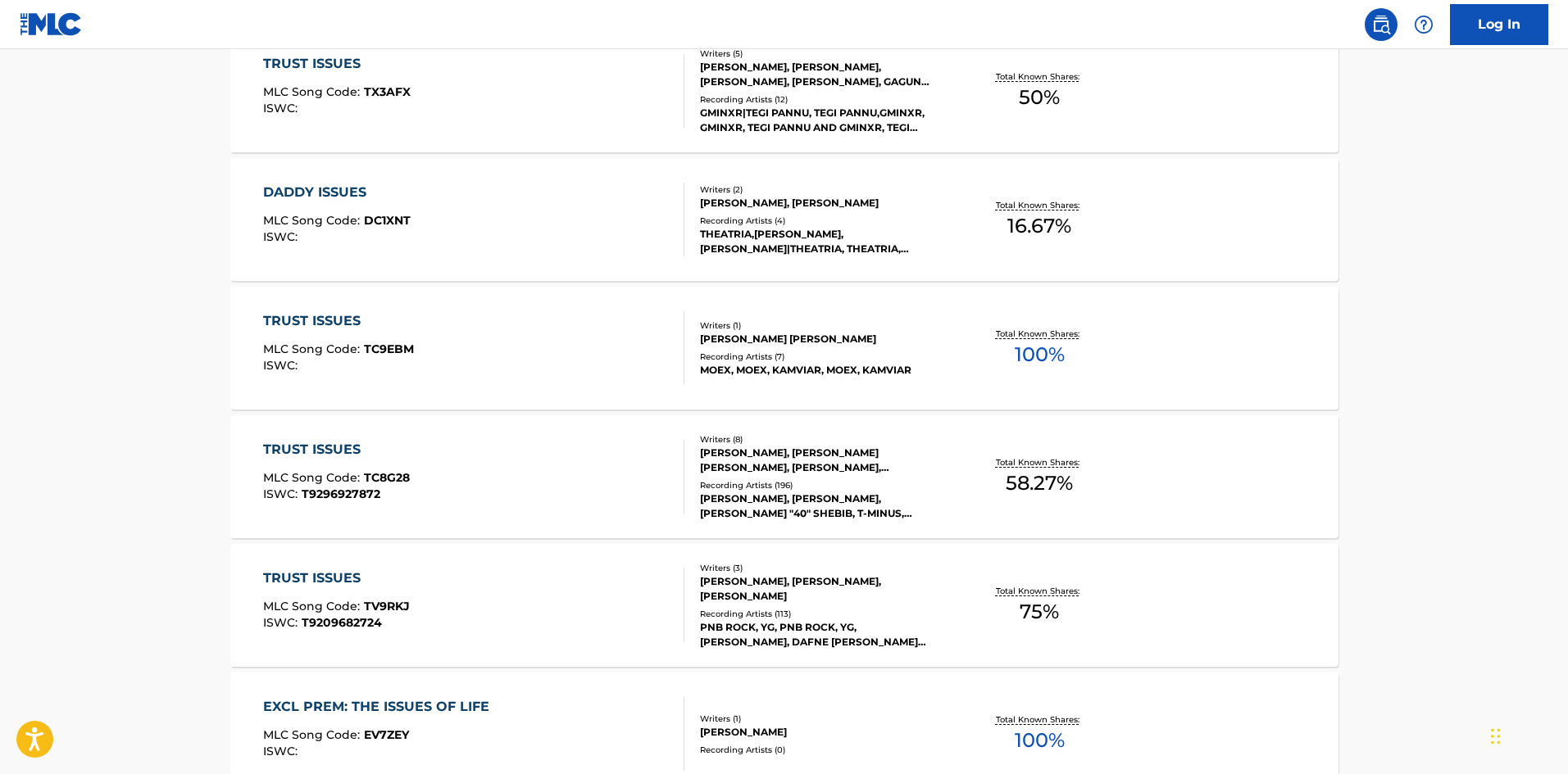
scroll to position [245, 0]
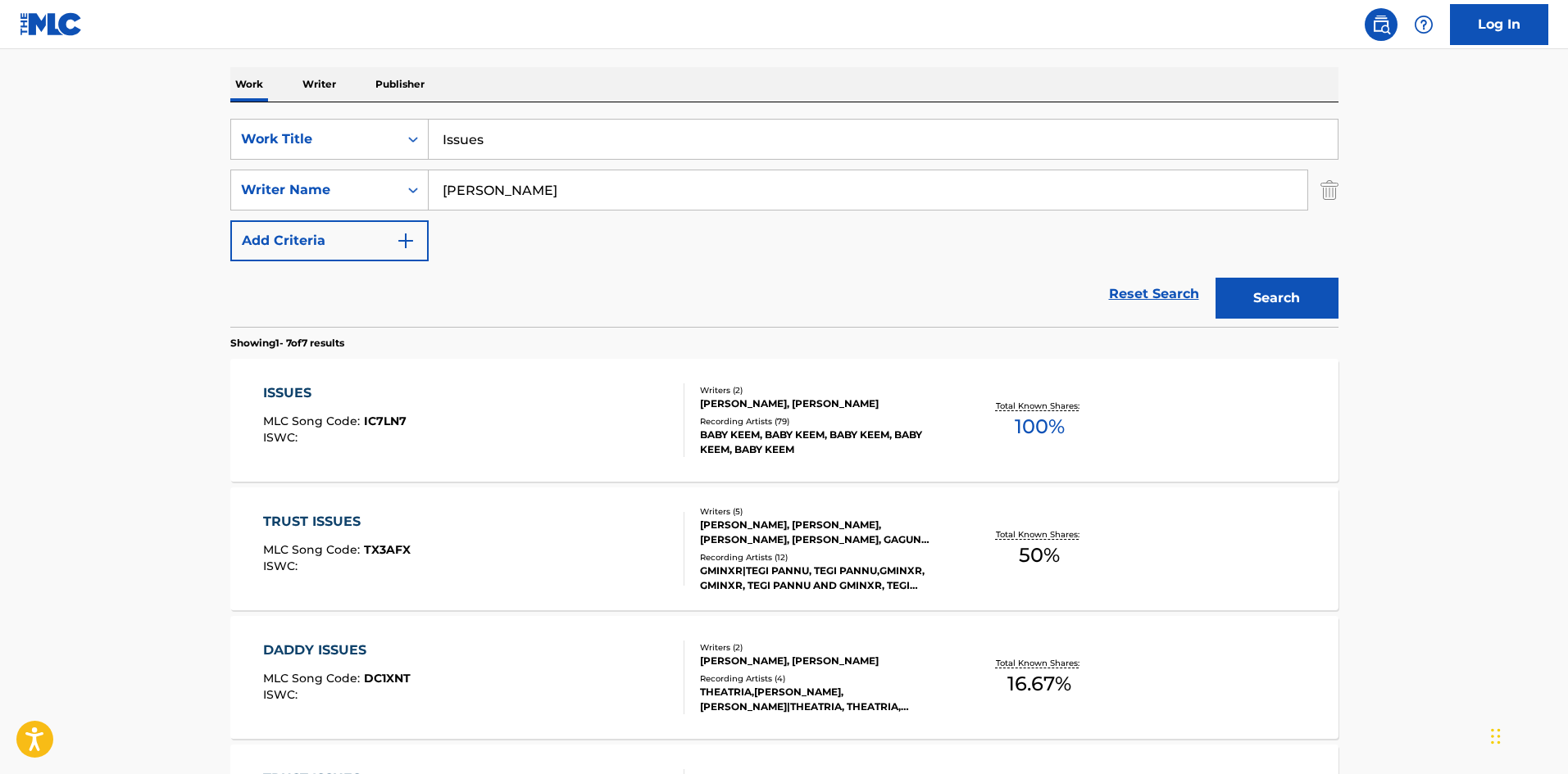
click at [602, 125] on input "Issues" at bounding box center [883, 138] width 909 height 39
paste input "Killstreak"
type input "Killstreaks"
click at [1261, 297] on button "Search" at bounding box center [1277, 298] width 123 height 41
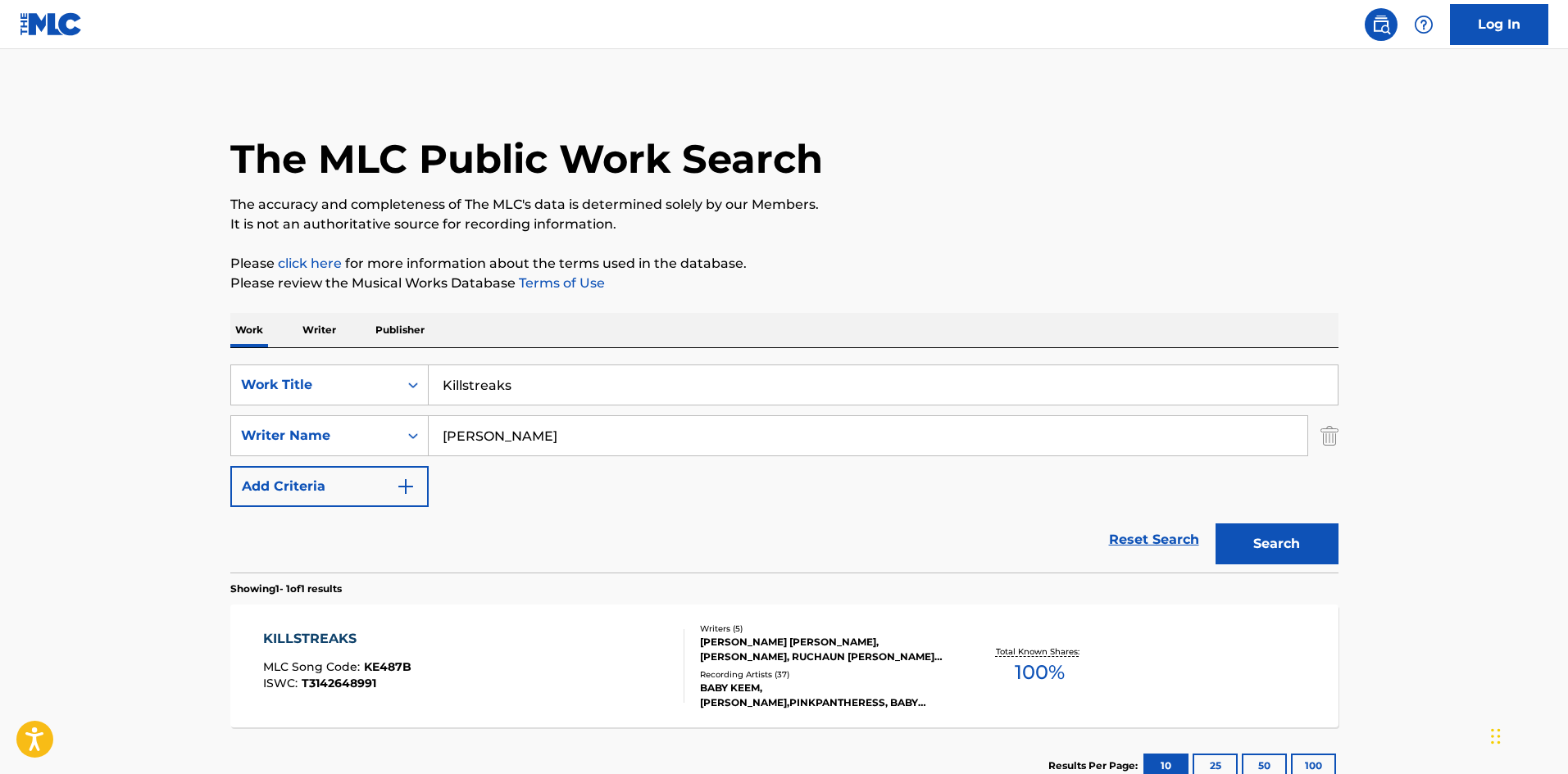
scroll to position [117, 0]
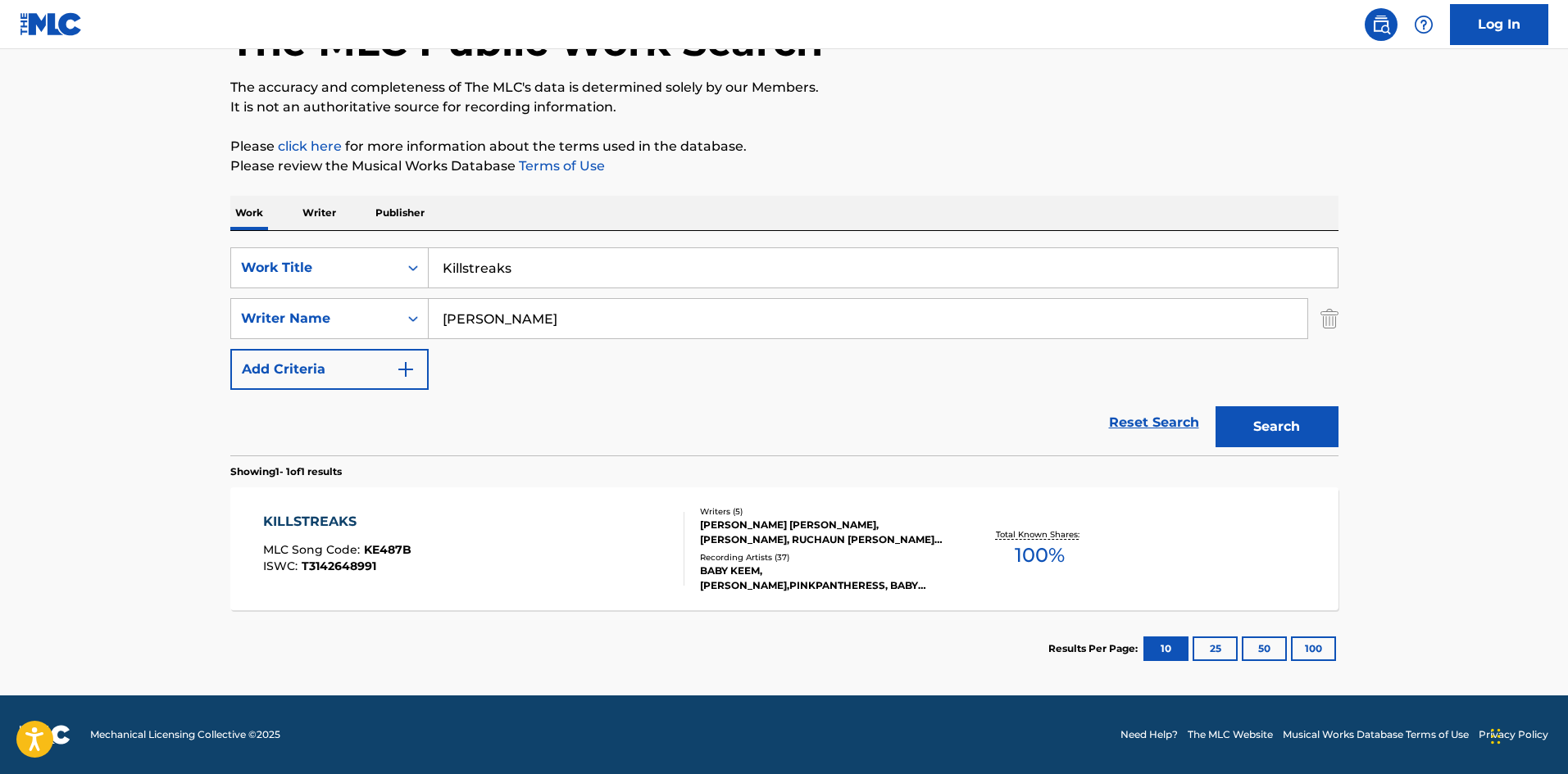
click at [446, 541] on div "KILLSTREAKS MLC Song Code : KE487B ISWC : T3142648991" at bounding box center [474, 549] width 421 height 74
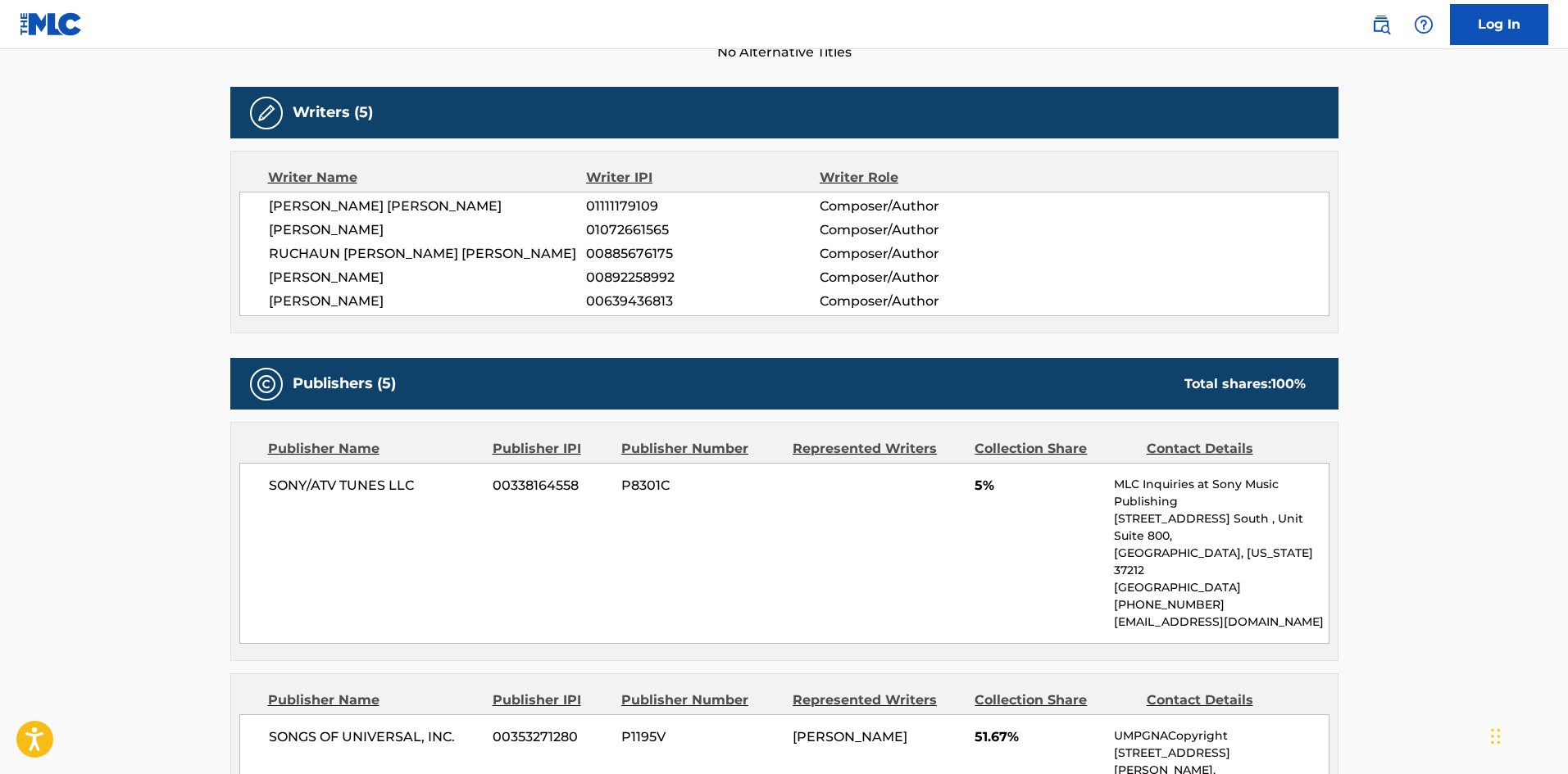
scroll to position [492, 0]
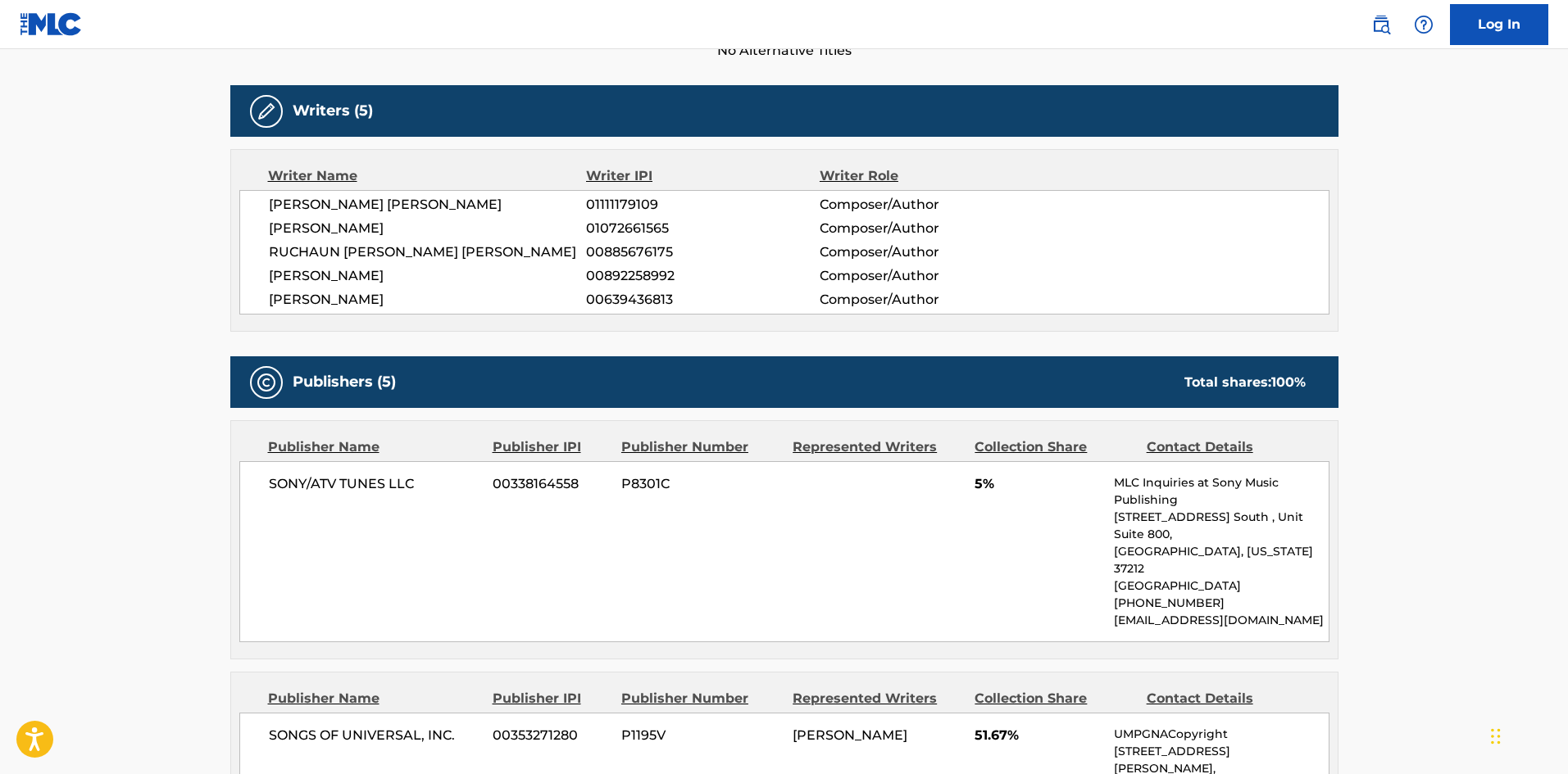
click at [278, 479] on span "SONY/ATV TUNES LLC" at bounding box center [375, 484] width 212 height 19
drag, startPoint x: 278, startPoint y: 479, endPoint x: 389, endPoint y: 487, distance: 111.3
click at [389, 487] on span "SONY/ATV TUNES LLC" at bounding box center [375, 484] width 212 height 19
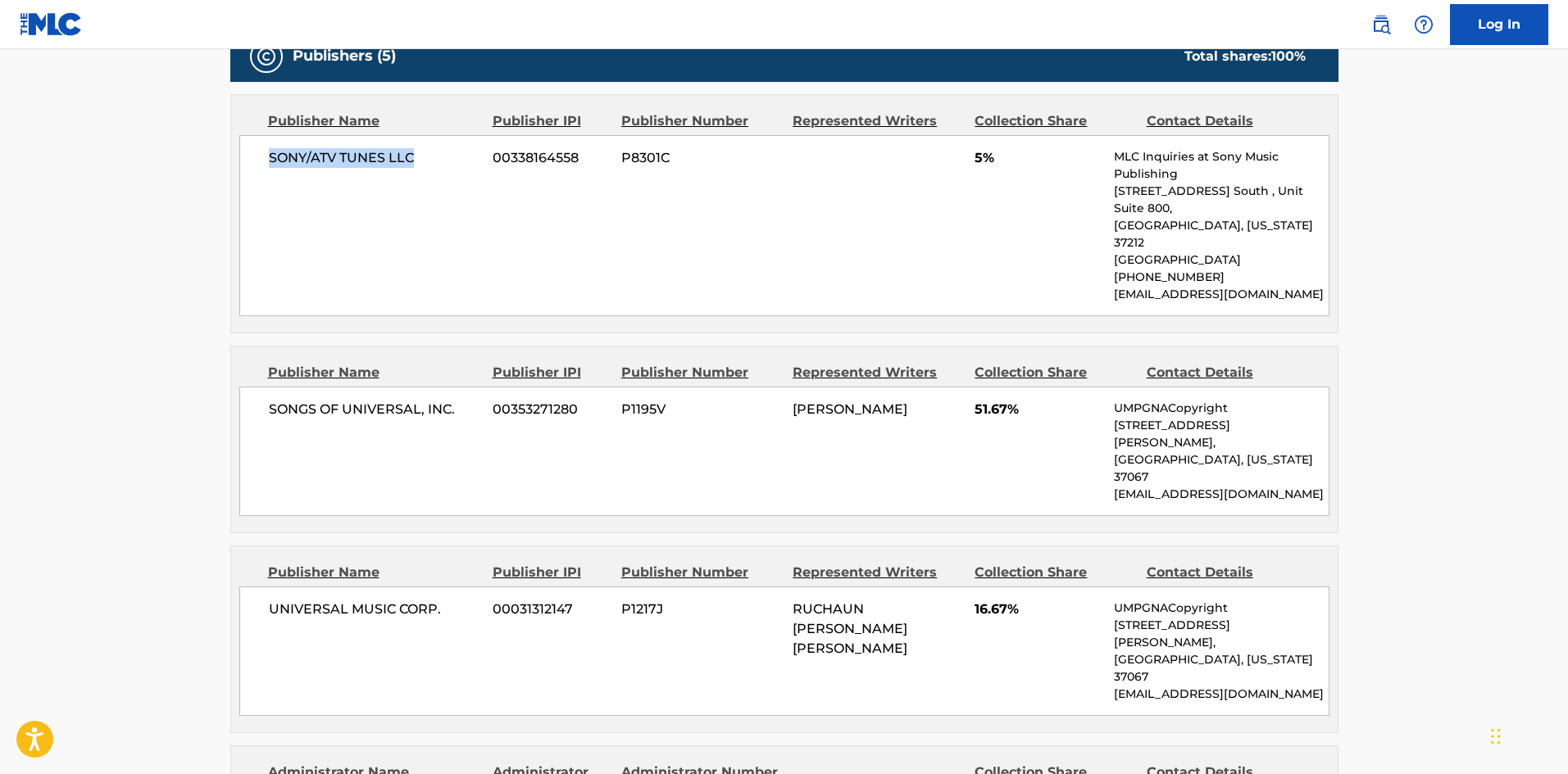
scroll to position [820, 0]
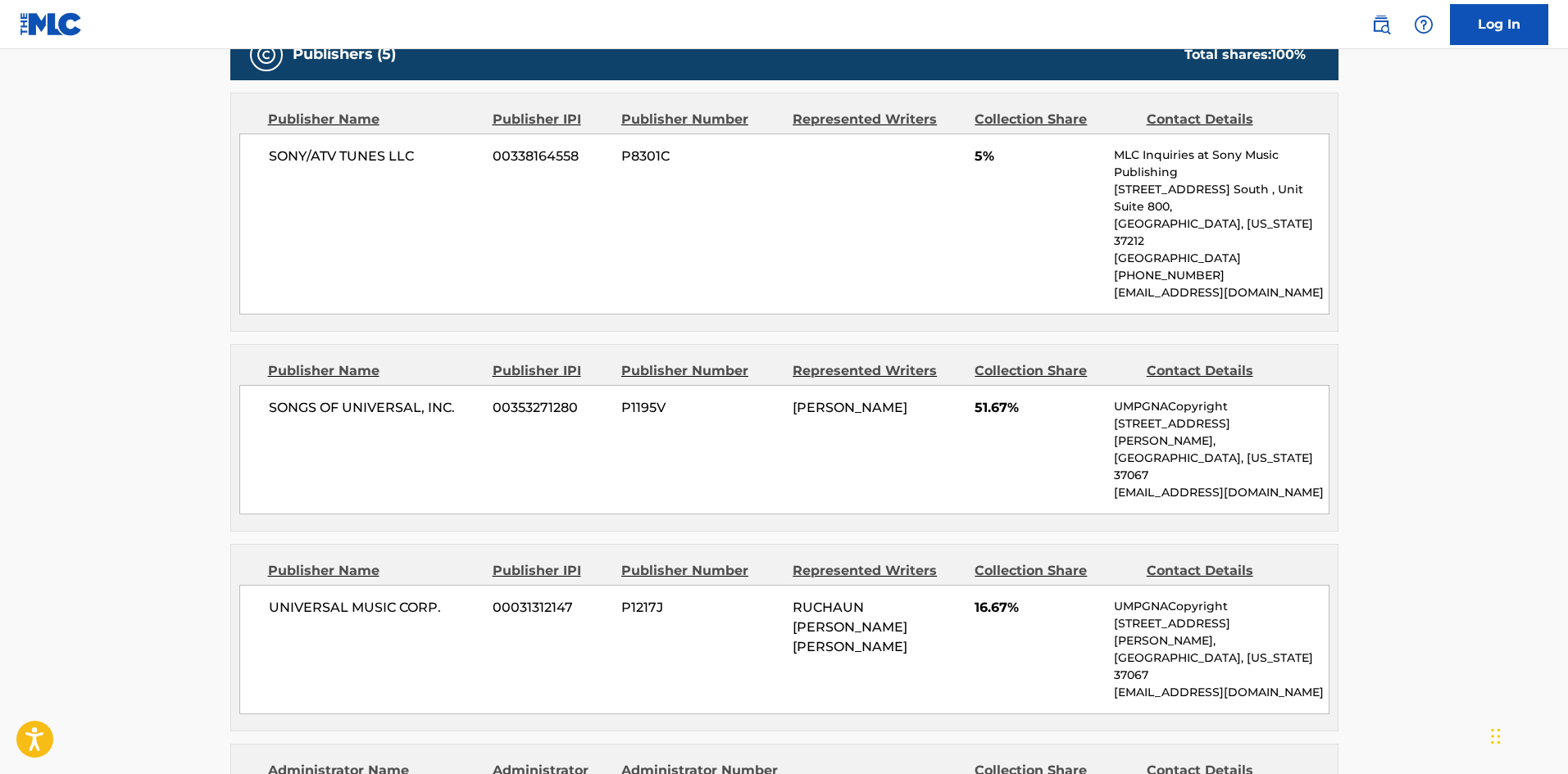
click at [287, 385] on div "SONGS OF UNIVERSAL, INC. 00353271280 P1195V [PERSON_NAME] 51.67% UMPGNACopyrigh…" at bounding box center [784, 450] width 1090 height 130
drag, startPoint x: 287, startPoint y: 360, endPoint x: 468, endPoint y: 380, distance: 182.1
click at [468, 385] on div "SONGS OF UNIVERSAL, INC. 00353271280 P1195V [PERSON_NAME] 51.67% UMPGNACopyrigh…" at bounding box center [784, 450] width 1090 height 130
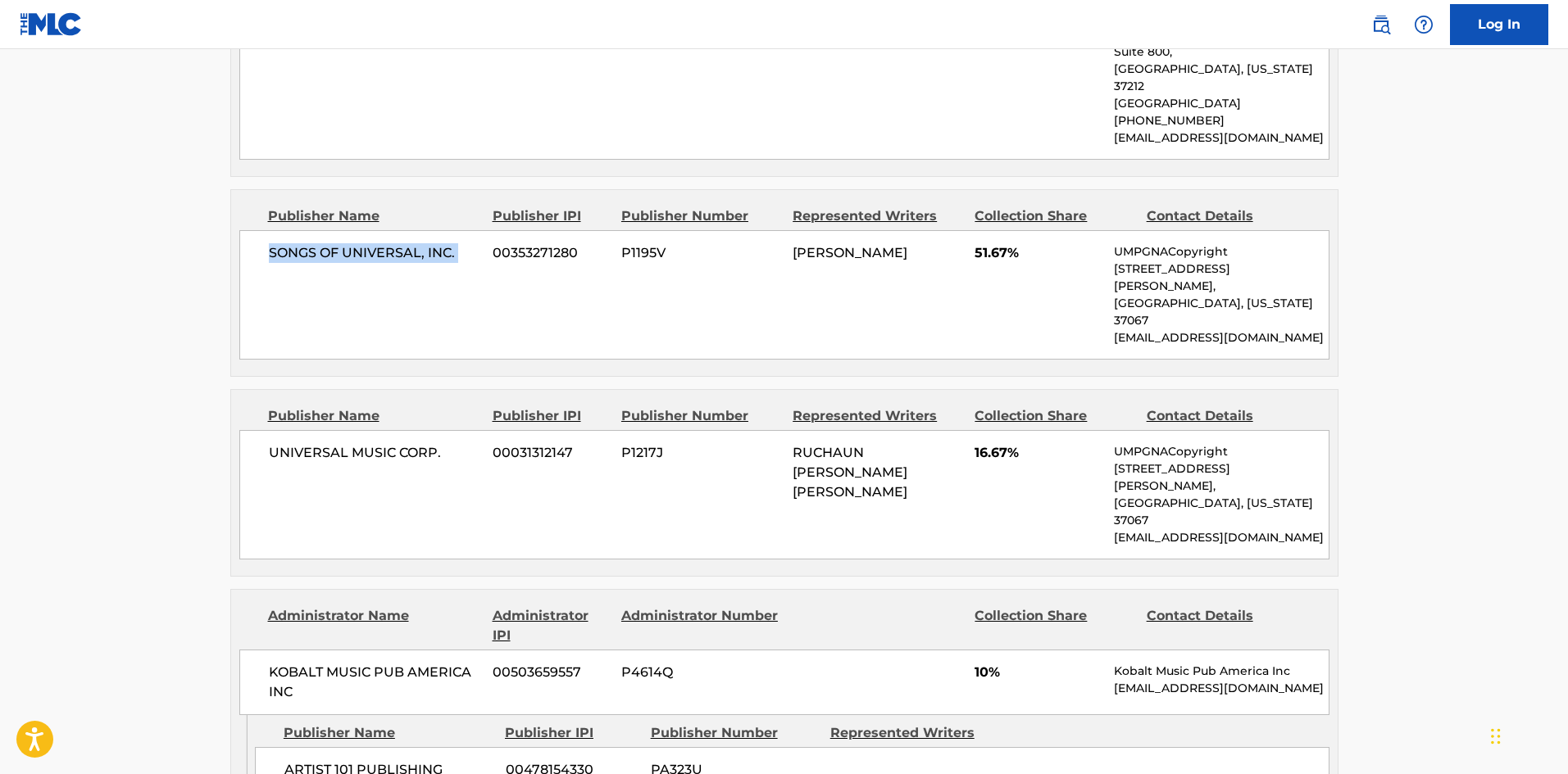
scroll to position [983, 0]
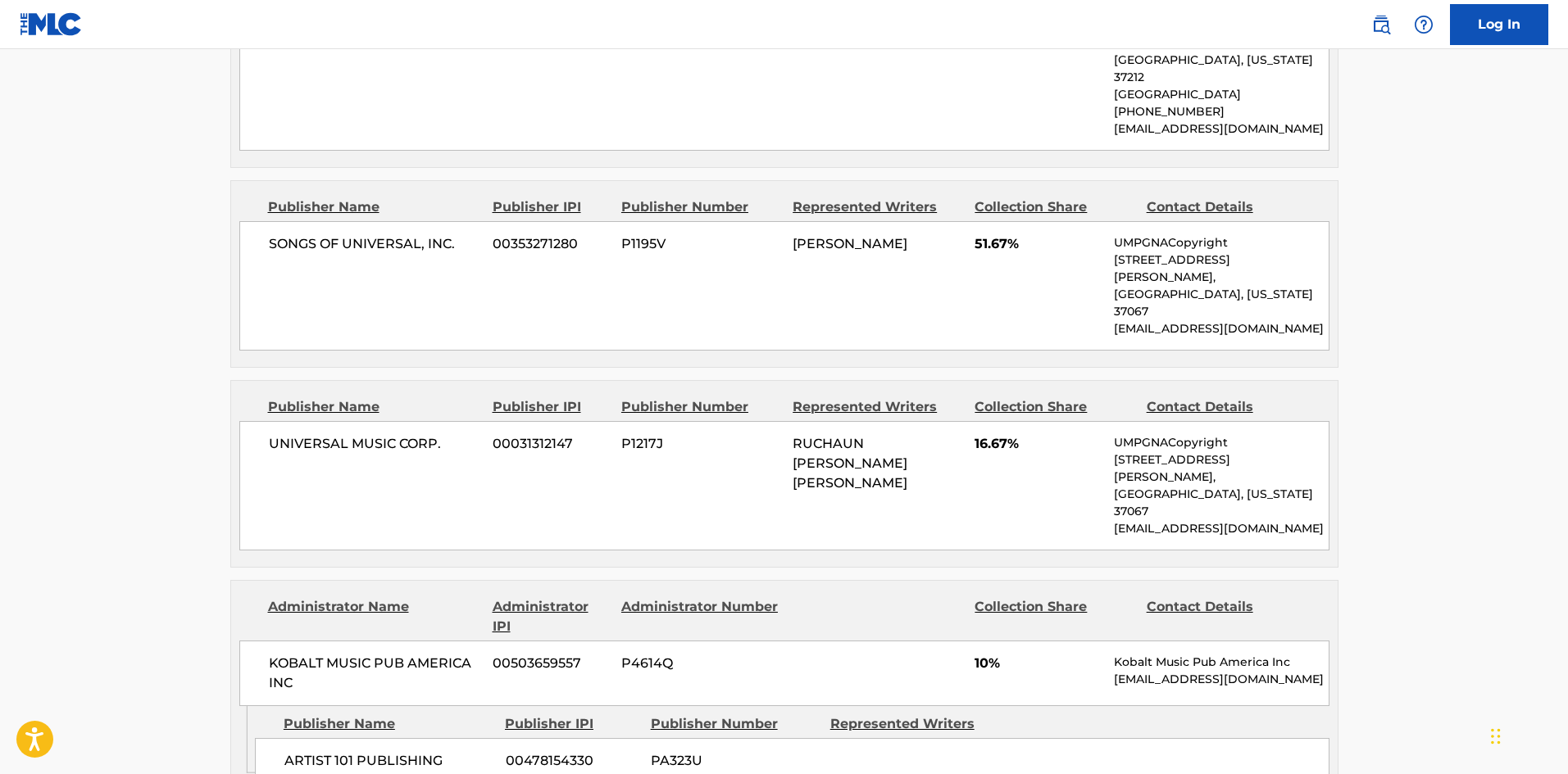
click at [293, 421] on div "UNIVERSAL MUSIC CORP. 00031312147 P1217J RUCHAUN [PERSON_NAME] [PERSON_NAME] 16…" at bounding box center [784, 486] width 1090 height 130
drag, startPoint x: 293, startPoint y: 389, endPoint x: 422, endPoint y: 371, distance: 130.2
click at [422, 421] on div "UNIVERSAL MUSIC CORP. 00031312147 P1217J RUCHAUN [PERSON_NAME] [PERSON_NAME] 16…" at bounding box center [784, 486] width 1090 height 130
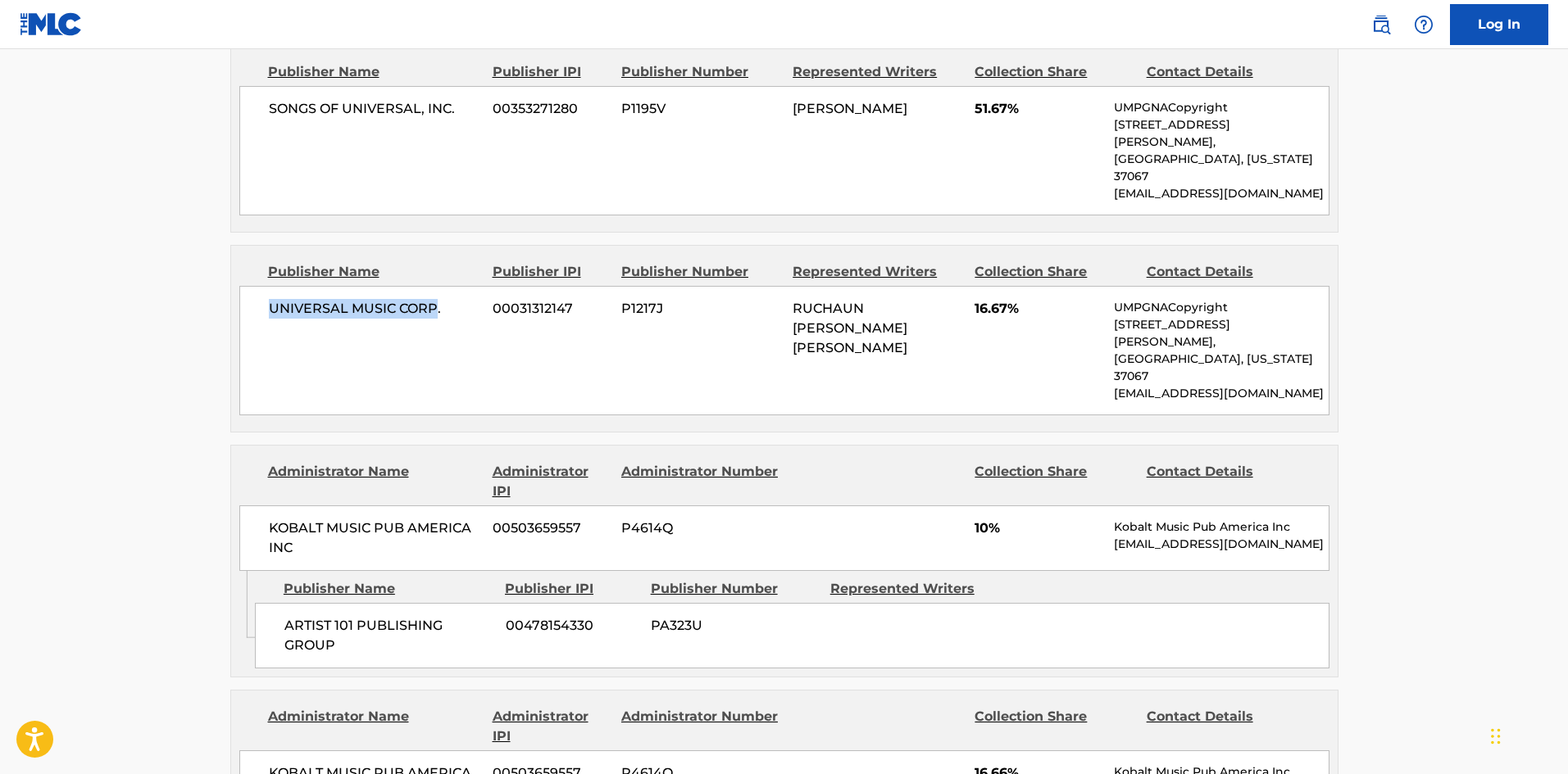
scroll to position [1147, 0]
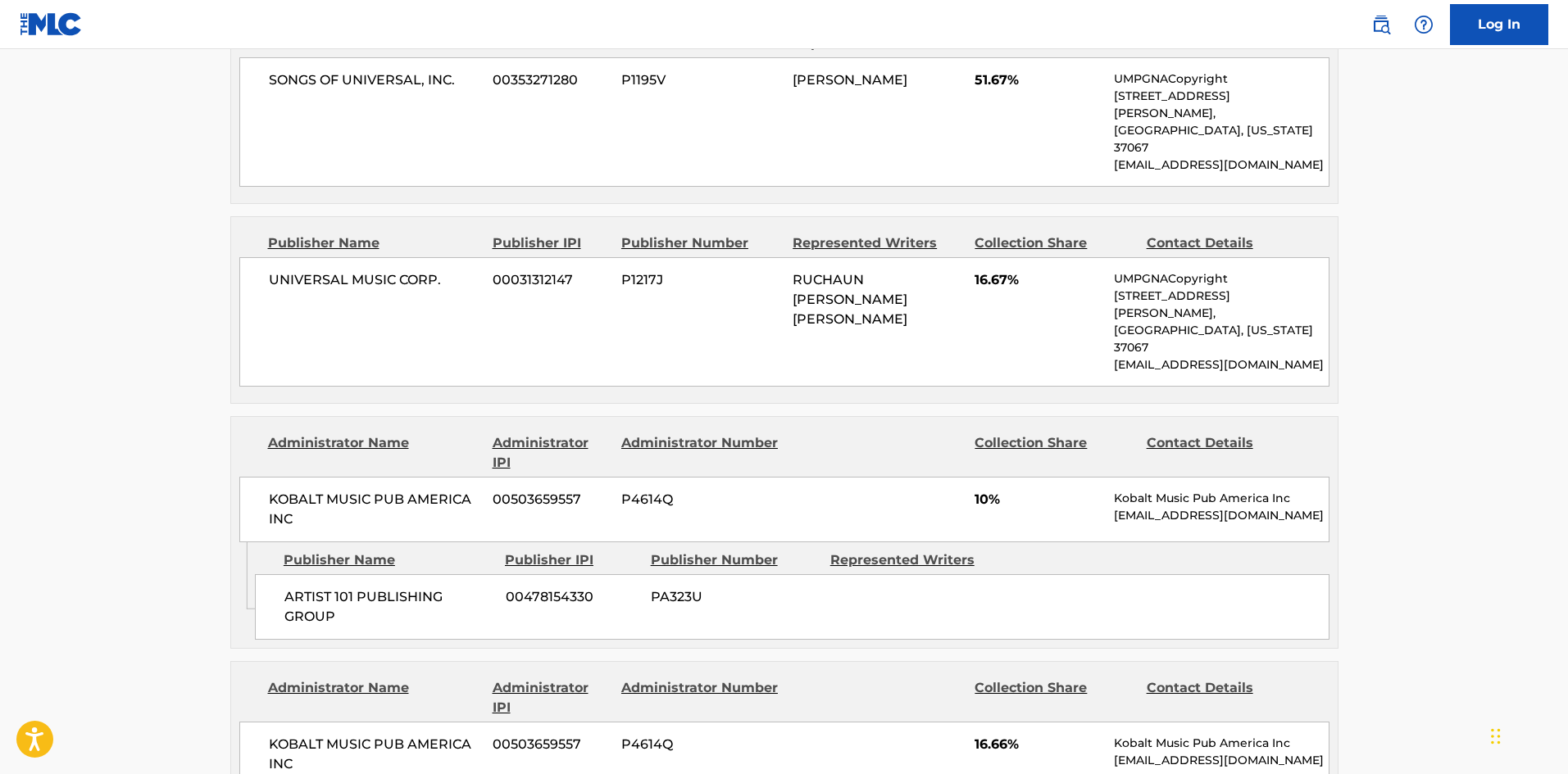
click at [302, 587] on span "ARTIST 101 PUBLISHING GROUP" at bounding box center [388, 607] width 209 height 39
drag, startPoint x: 302, startPoint y: 505, endPoint x: 339, endPoint y: 518, distance: 39.2
click at [339, 587] on span "ARTIST 101 PUBLISHING GROUP" at bounding box center [388, 607] width 209 height 39
click at [303, 574] on div "ARTIST 101 PUBLISHING GROUP 00478154330 PA323U" at bounding box center [793, 607] width 1075 height 66
drag, startPoint x: 303, startPoint y: 484, endPoint x: 348, endPoint y: 514, distance: 54.1
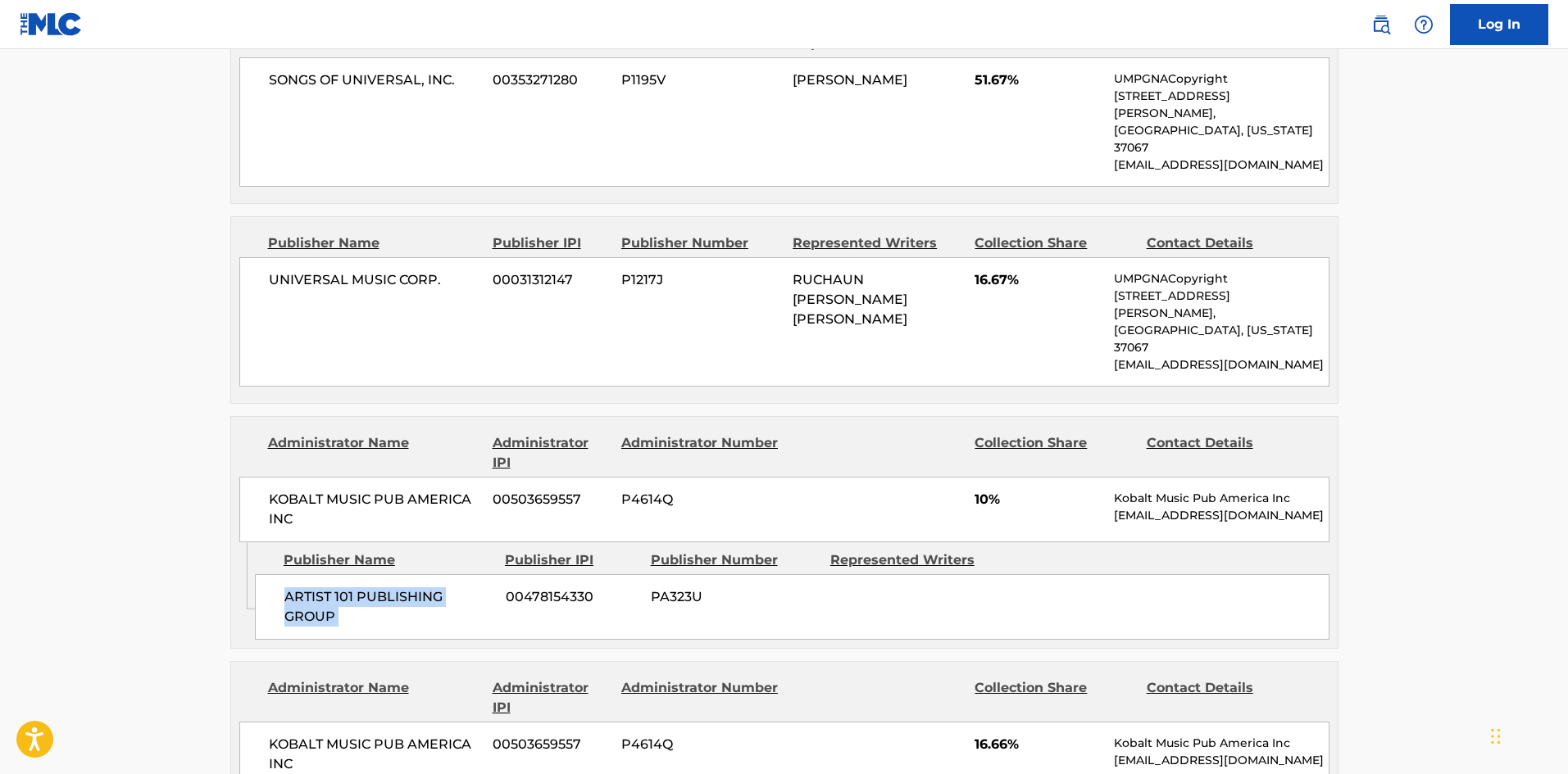
click at [348, 574] on div "ARTIST 101 PUBLISHING GROUP 00478154330 PA323U" at bounding box center [793, 607] width 1075 height 66
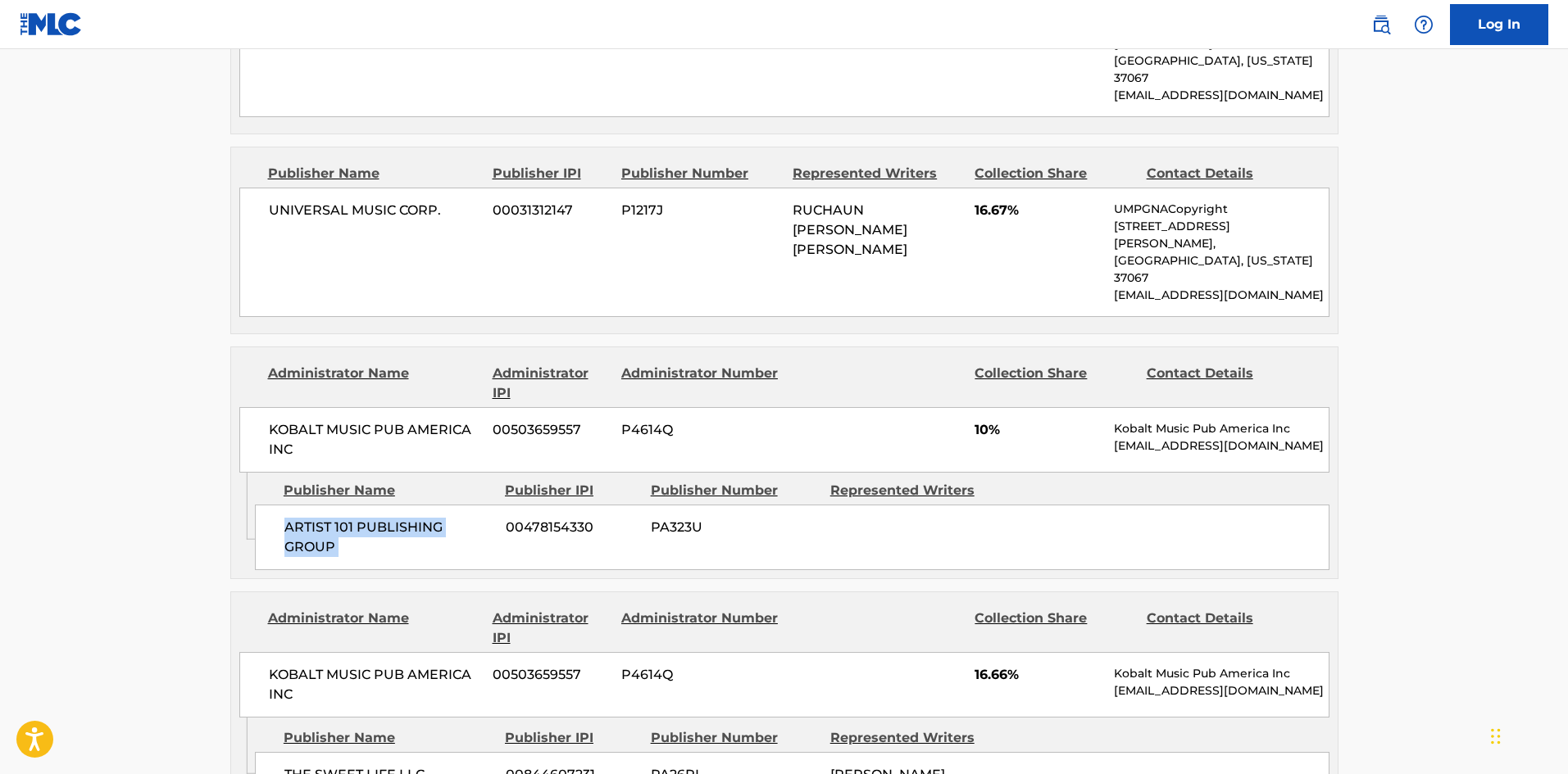
scroll to position [1311, 0]
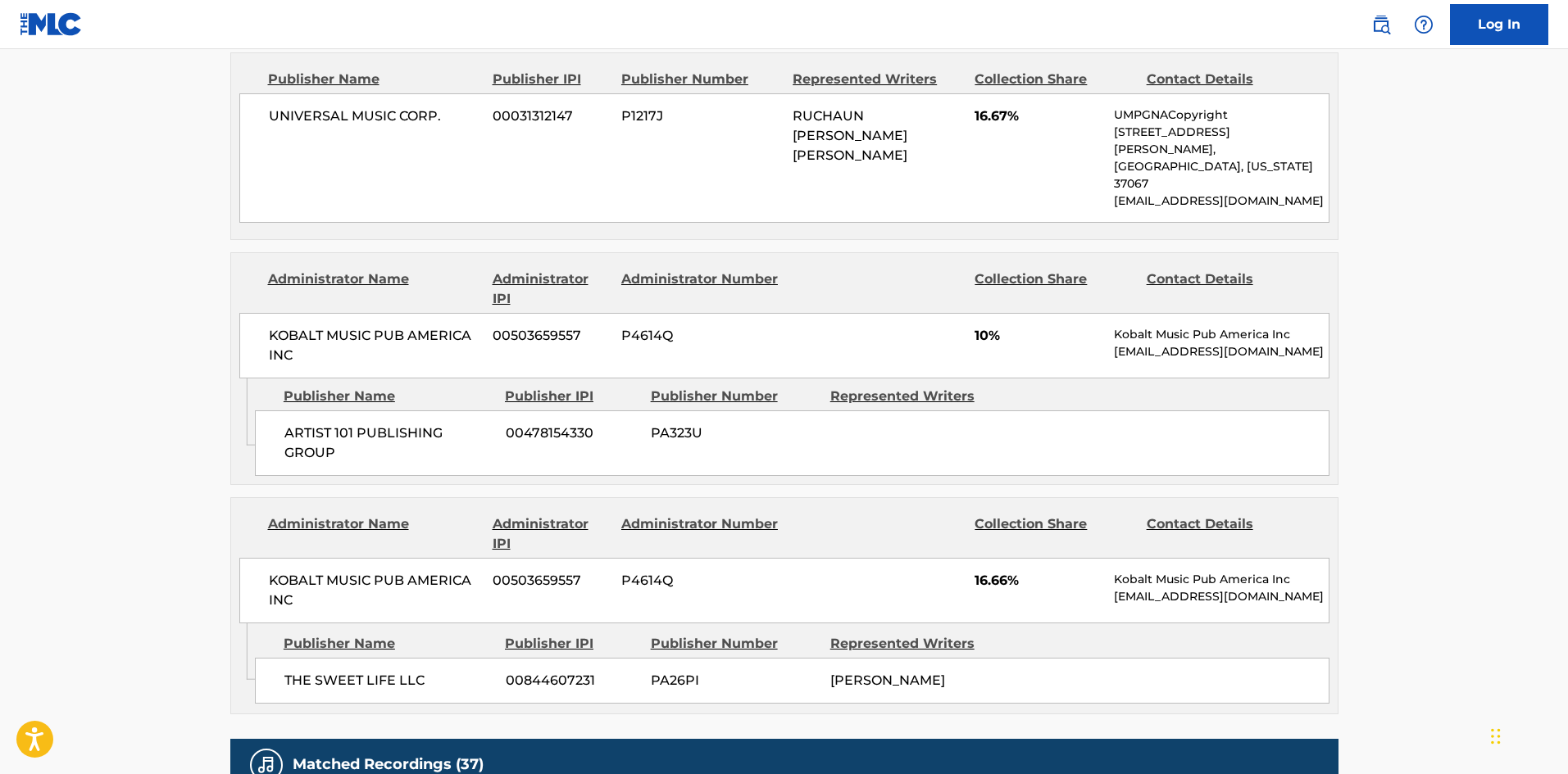
click at [312, 671] on span "THE SWEET LIFE LLC" at bounding box center [388, 681] width 209 height 19
drag, startPoint x: 312, startPoint y: 577, endPoint x: 416, endPoint y: 573, distance: 104.1
click at [416, 671] on span "THE SWEET LIFE LLC" at bounding box center [388, 681] width 209 height 19
click at [290, 671] on span "THE SWEET LIFE LLC" at bounding box center [388, 681] width 209 height 19
drag, startPoint x: 290, startPoint y: 583, endPoint x: 417, endPoint y: 561, distance: 128.9
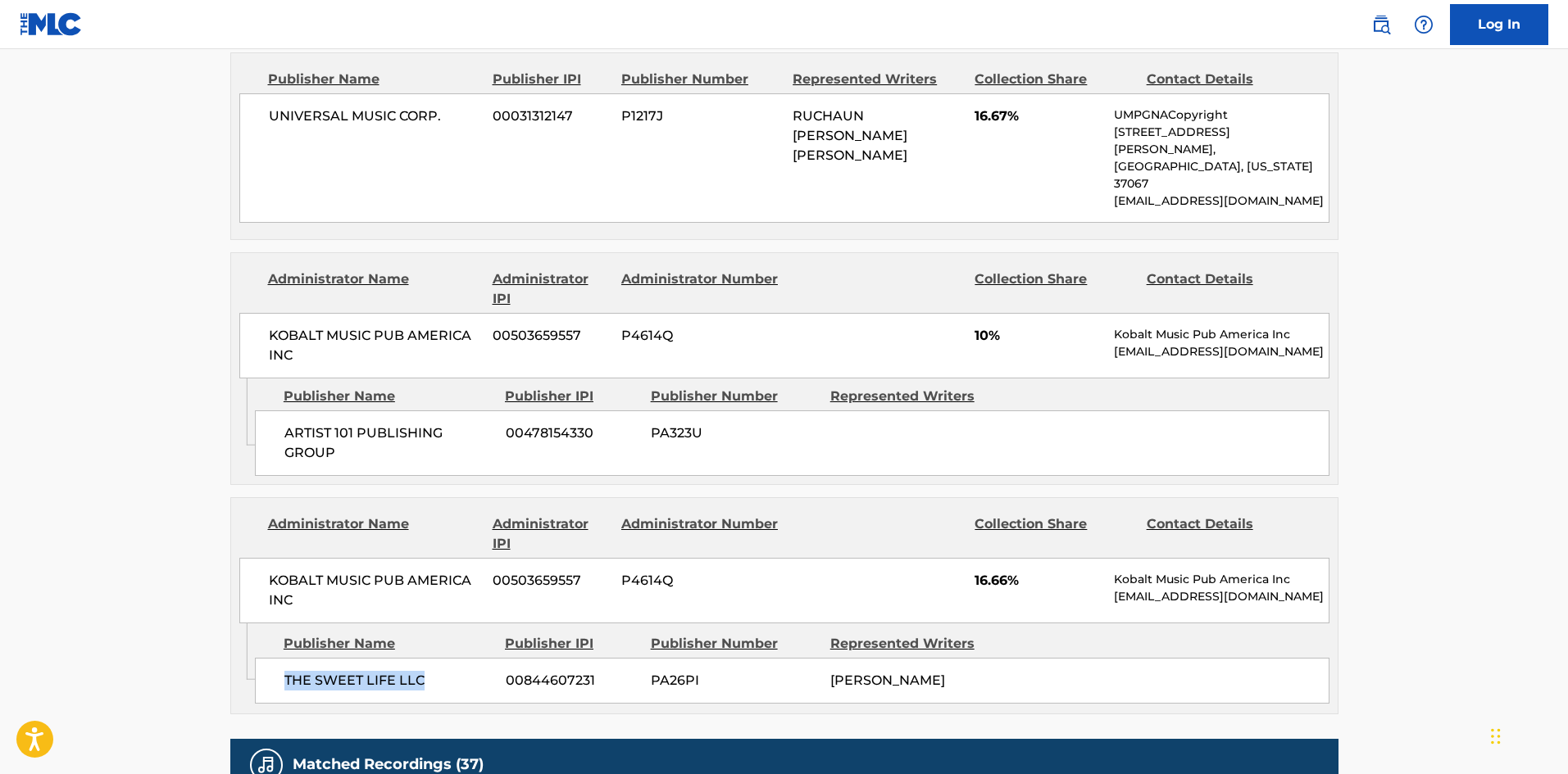
click at [417, 658] on div "THE SWEET LIFE LLC 00844607231 PA26PI [PERSON_NAME]" at bounding box center [793, 681] width 1075 height 46
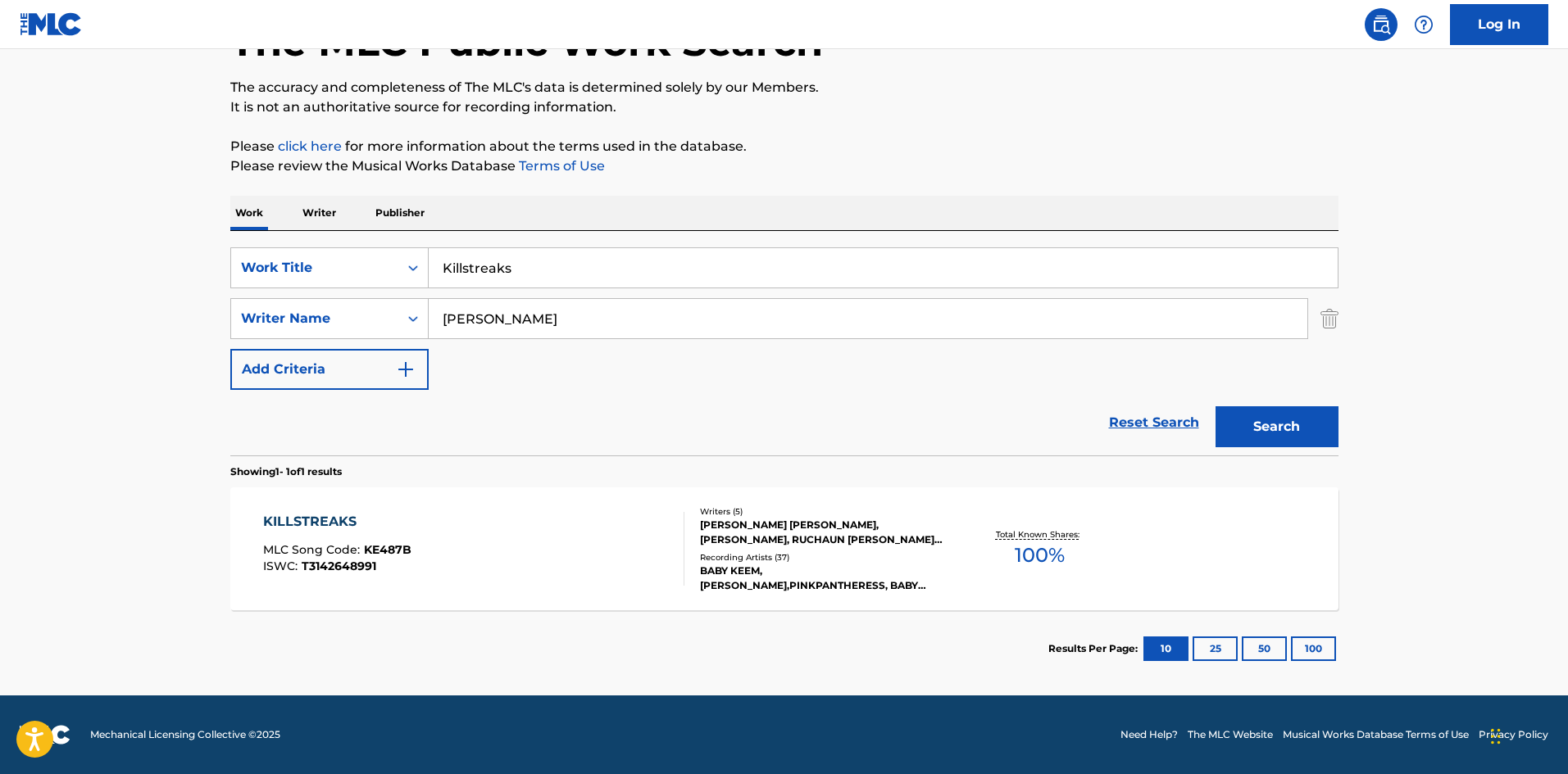
click at [447, 283] on input "Killstreaks" at bounding box center [883, 267] width 909 height 39
paste input "Lost Soul"
type input "Lost Souls"
click at [1325, 444] on button "Search" at bounding box center [1277, 427] width 123 height 41
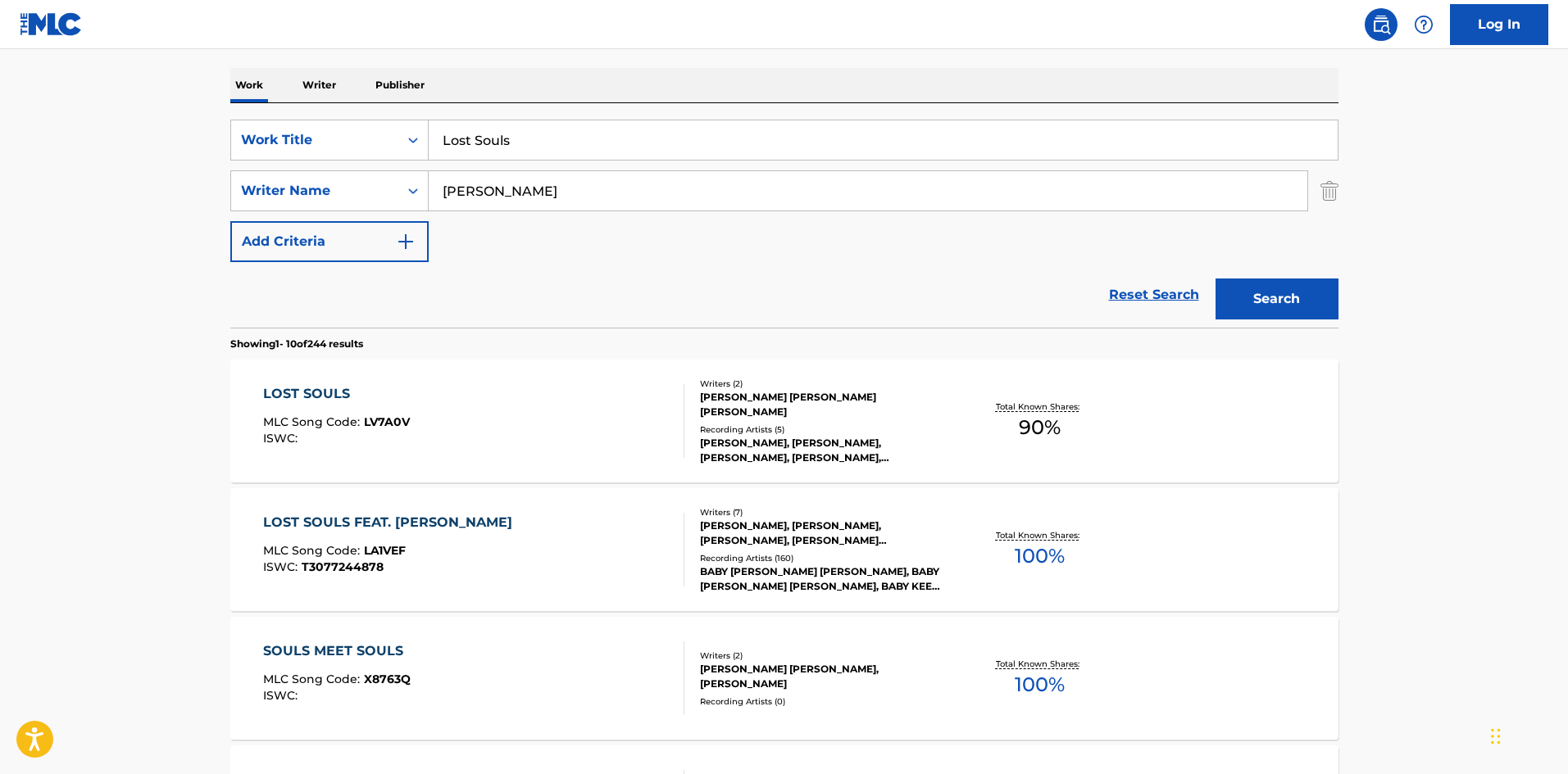
scroll to position [245, 0]
click at [525, 553] on div "LOST SOULS FEAT. [PERSON_NAME] MLC Song Code : LA1VEF ISWC : T3077244878" at bounding box center [474, 549] width 421 height 74
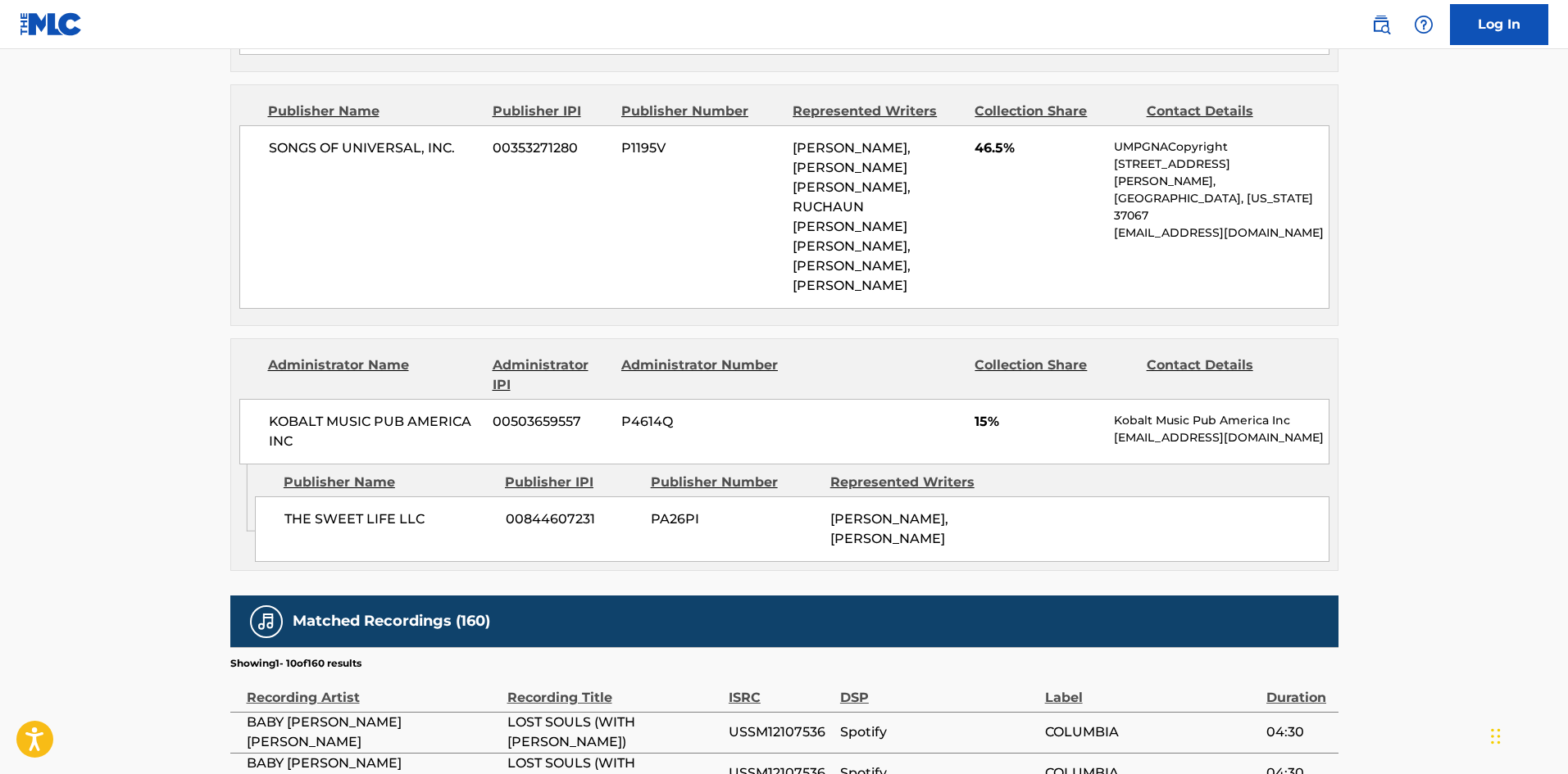
scroll to position [2212, 0]
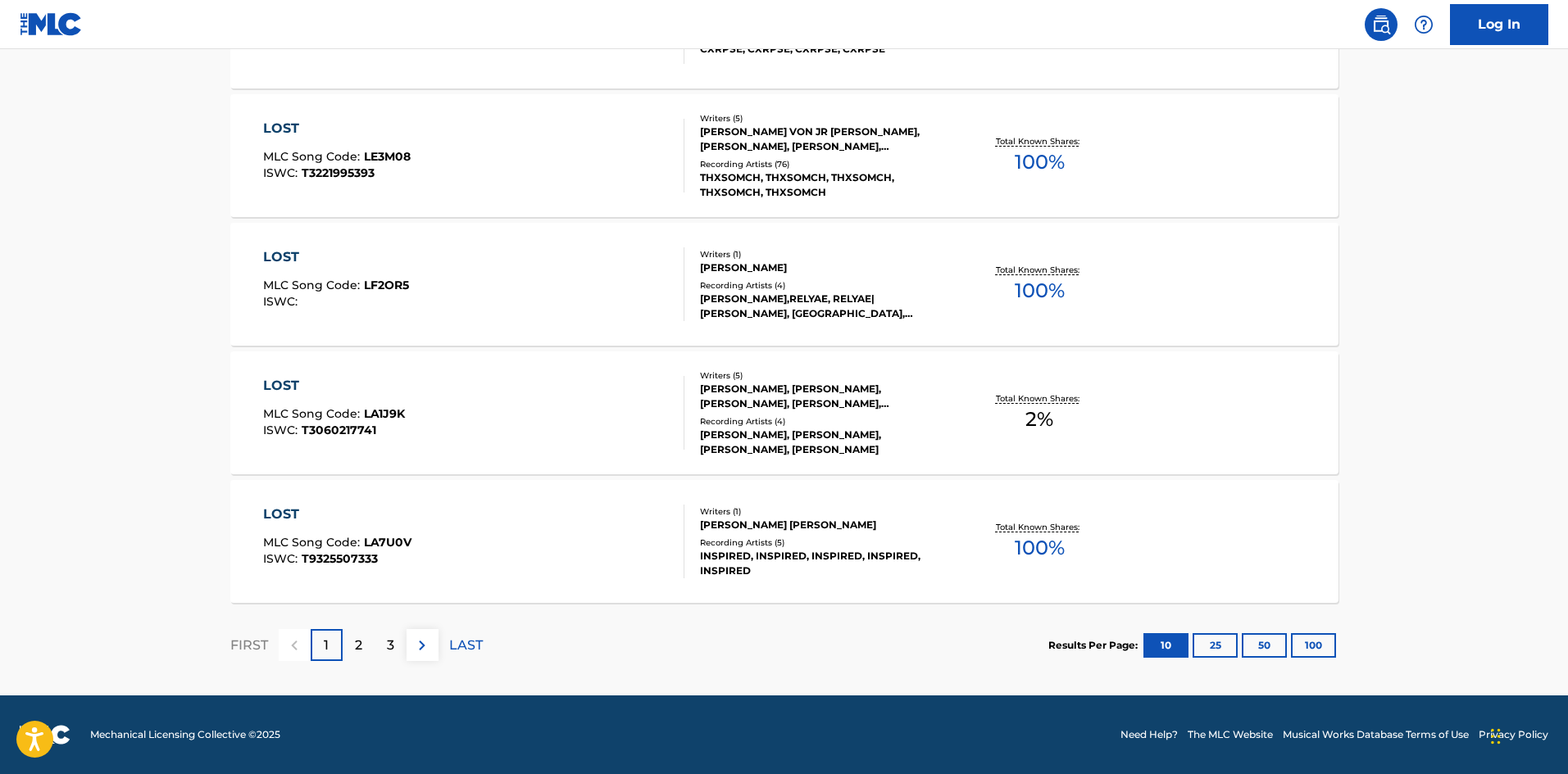
scroll to position [245, 0]
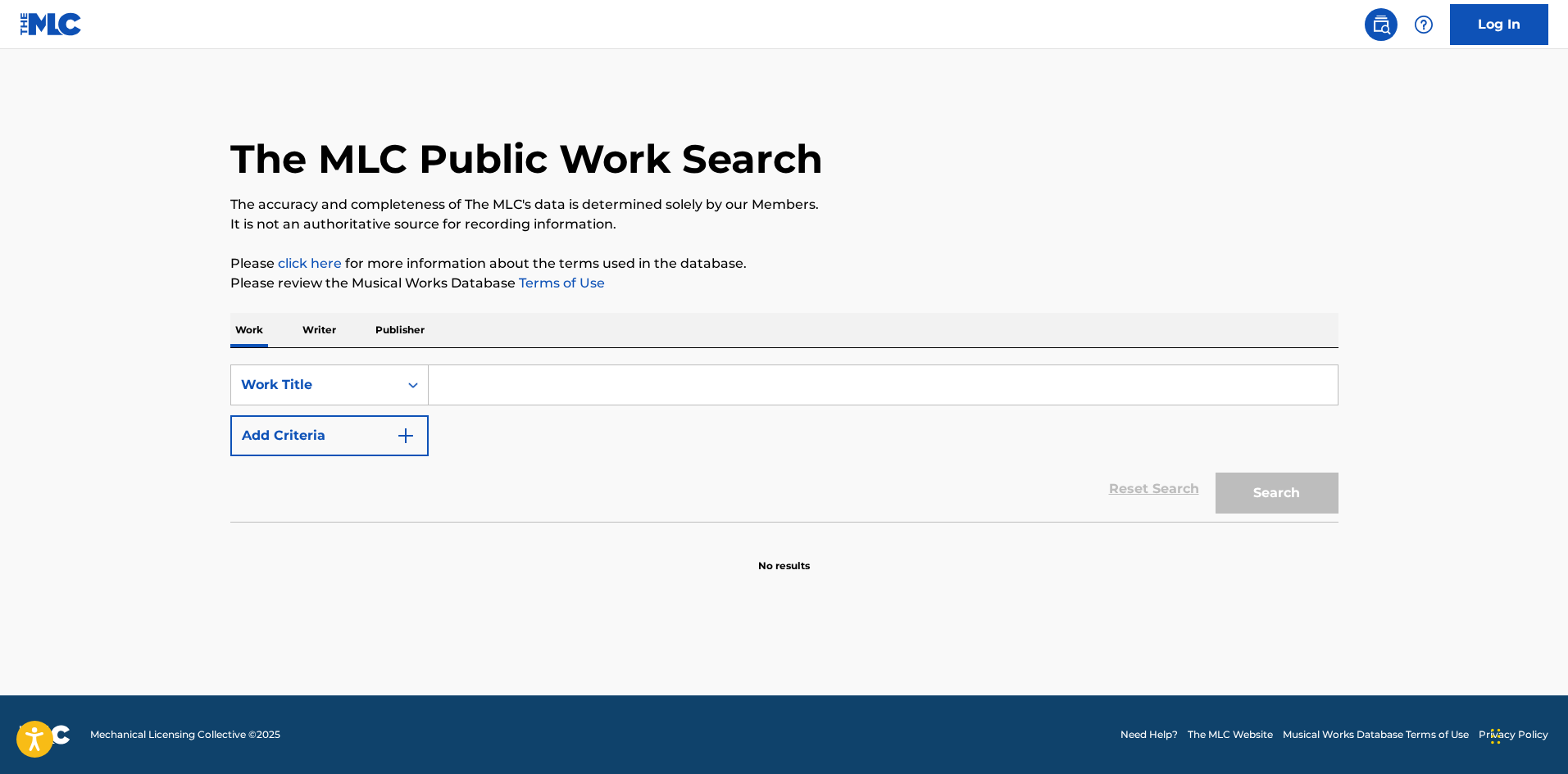
click at [490, 404] on input "Search Form" at bounding box center [883, 385] width 909 height 39
paste input "Lost Souls"
type input "Lost Souls"
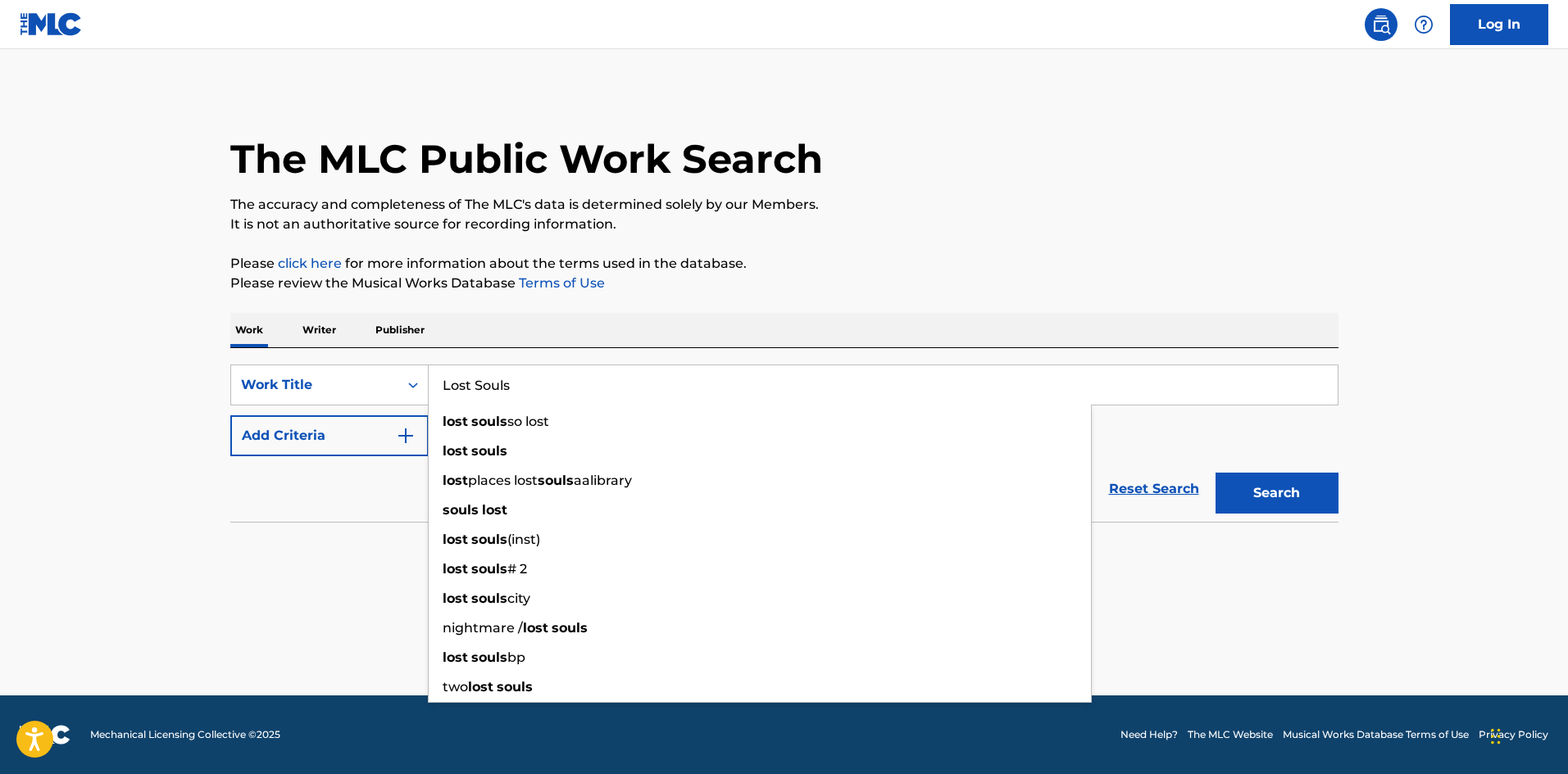
click at [27, 569] on main "The MLC Public Work Search The accuracy and completeness of The MLC's data is d…" at bounding box center [784, 373] width 1568 height 647
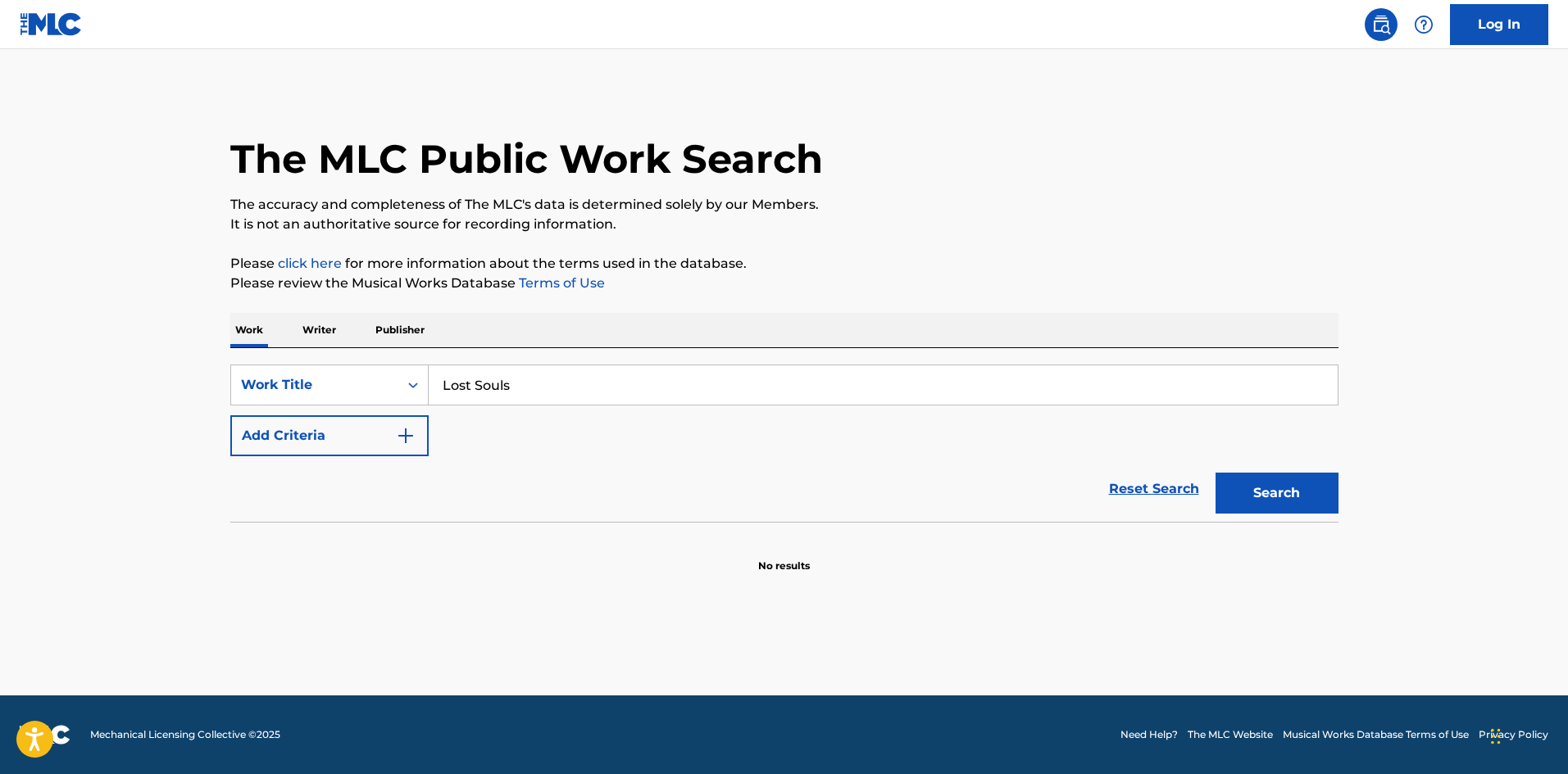
click at [360, 458] on div "Reset Search Search" at bounding box center [785, 489] width 1108 height 66
click at [411, 442] on img "Search Form" at bounding box center [406, 436] width 19 height 19
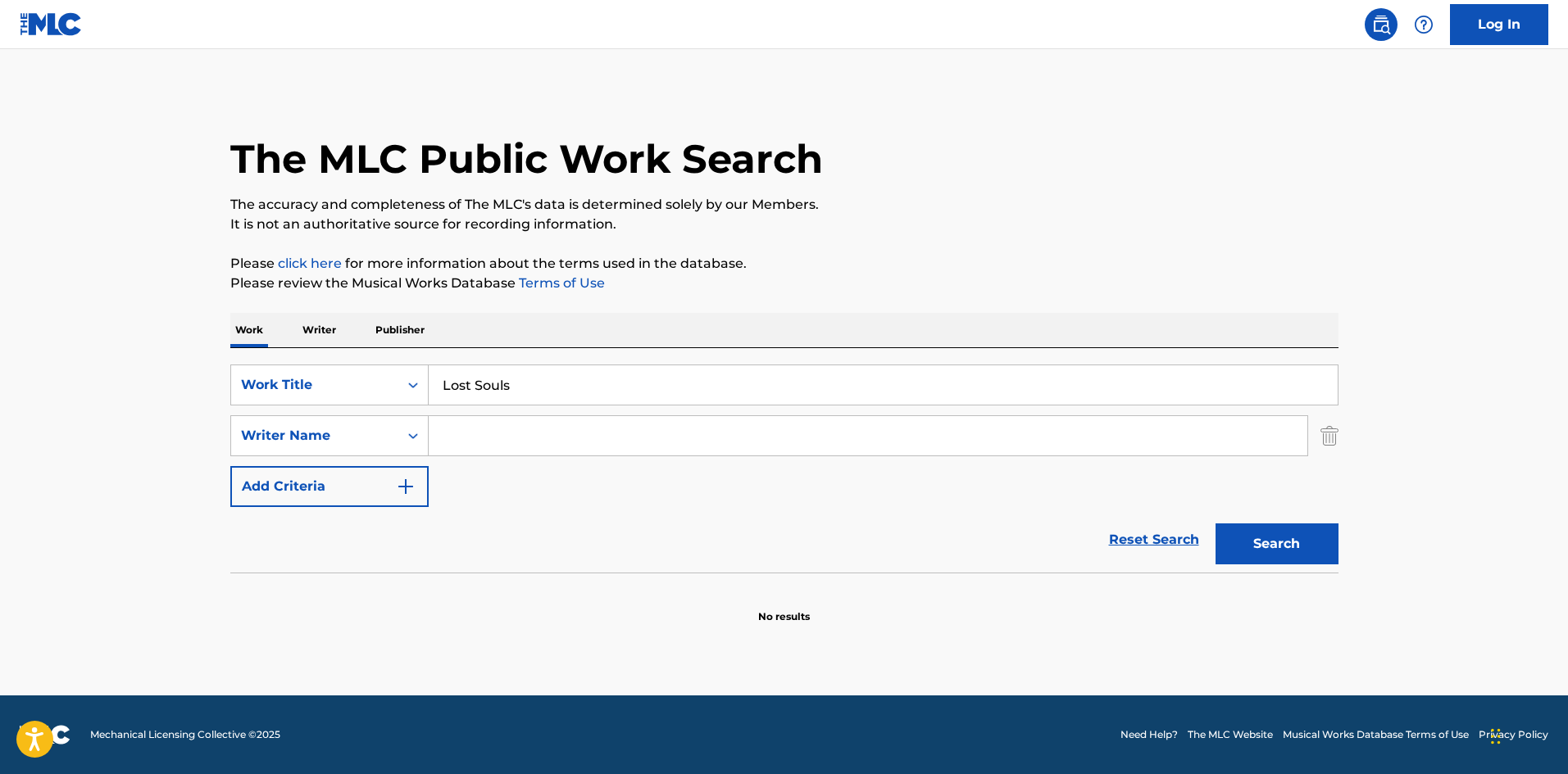
click at [498, 430] on input "Search Form" at bounding box center [868, 436] width 879 height 39
paste input "[PERSON_NAME]"
type input "[PERSON_NAME]"
click at [1301, 558] on button "Search" at bounding box center [1277, 543] width 123 height 41
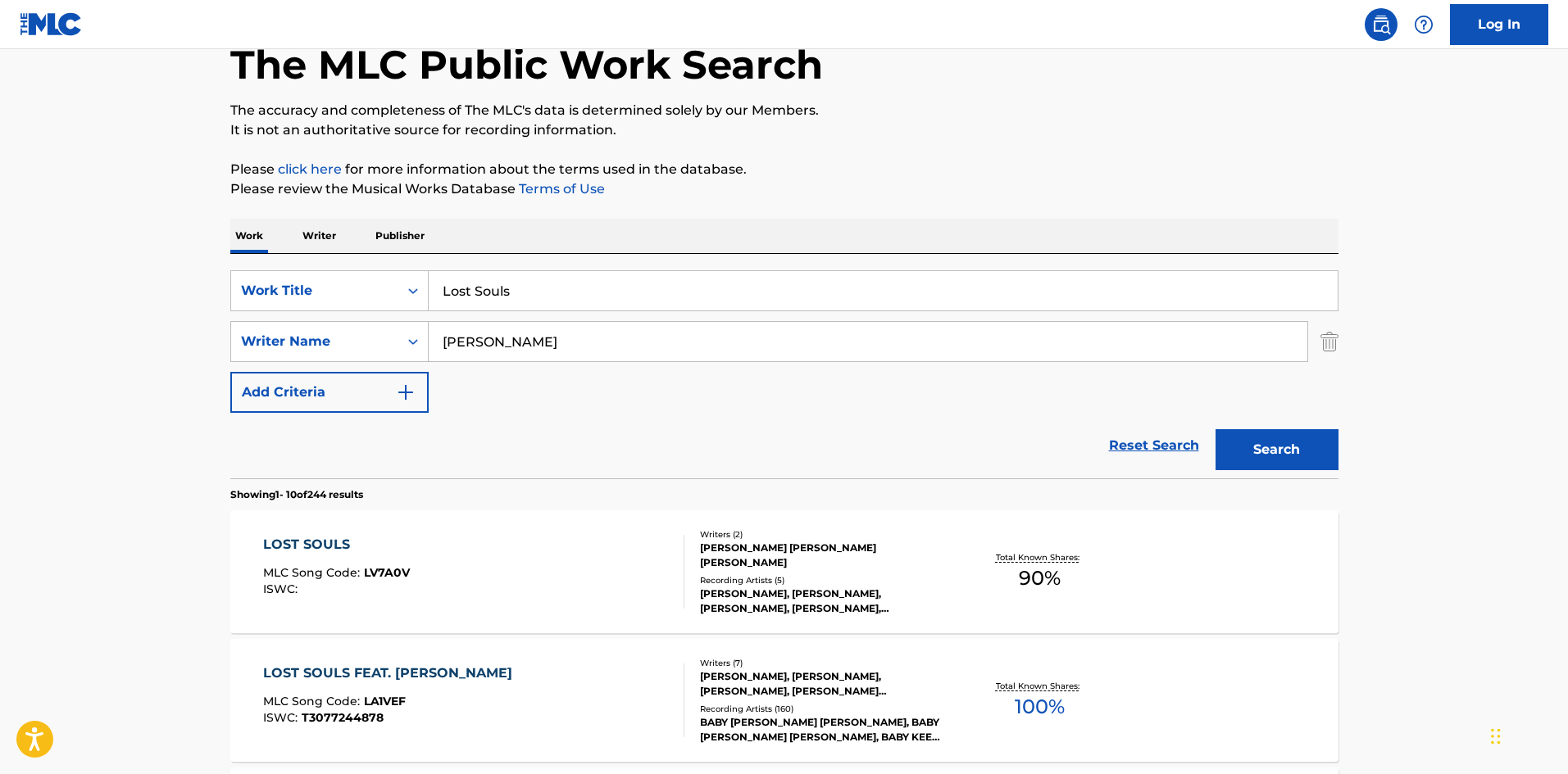
scroll to position [245, 0]
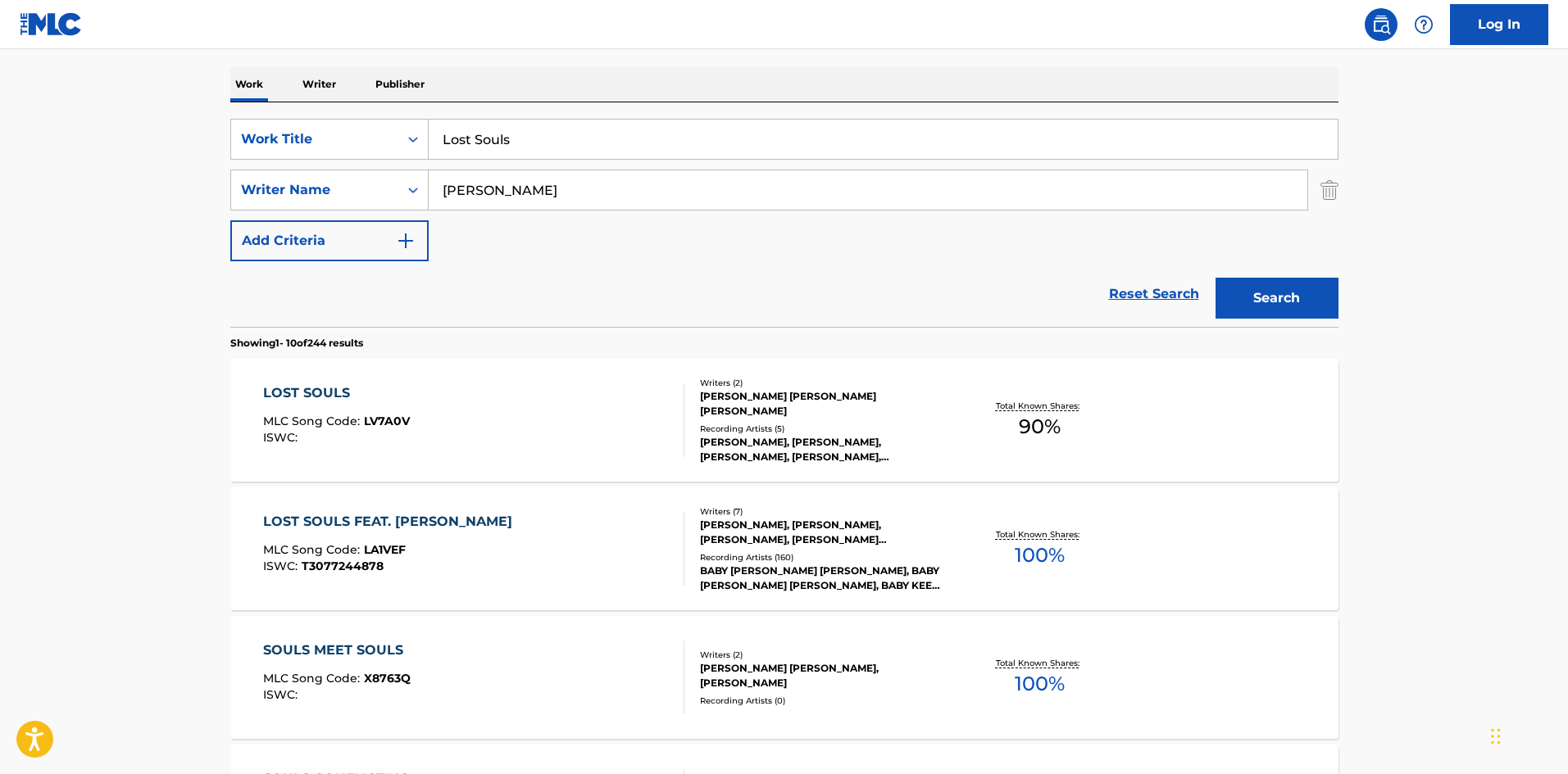
click at [416, 519] on div "LOST SOULS FEAT. [PERSON_NAME]" at bounding box center [392, 522] width 258 height 19
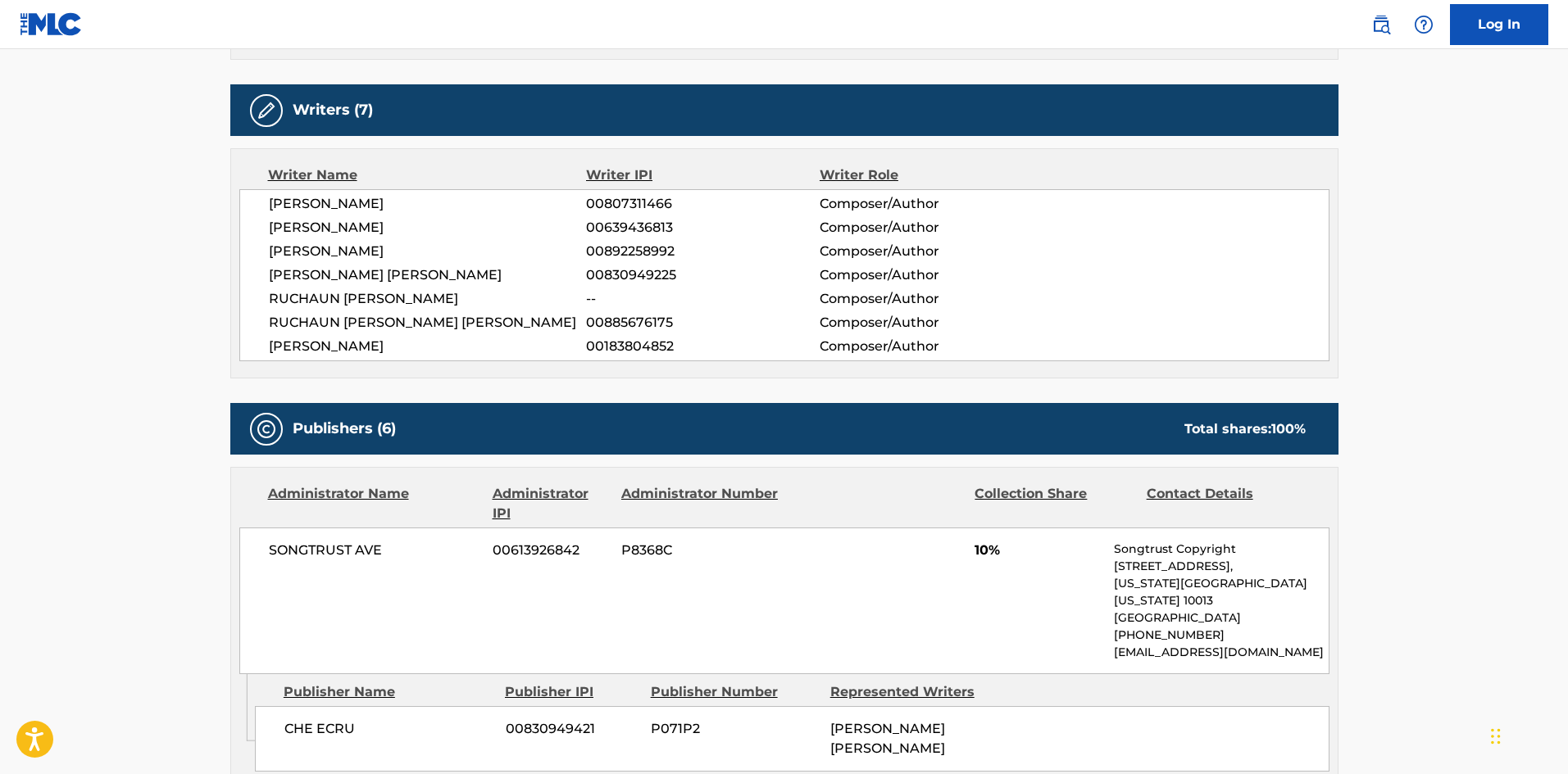
scroll to position [656, 0]
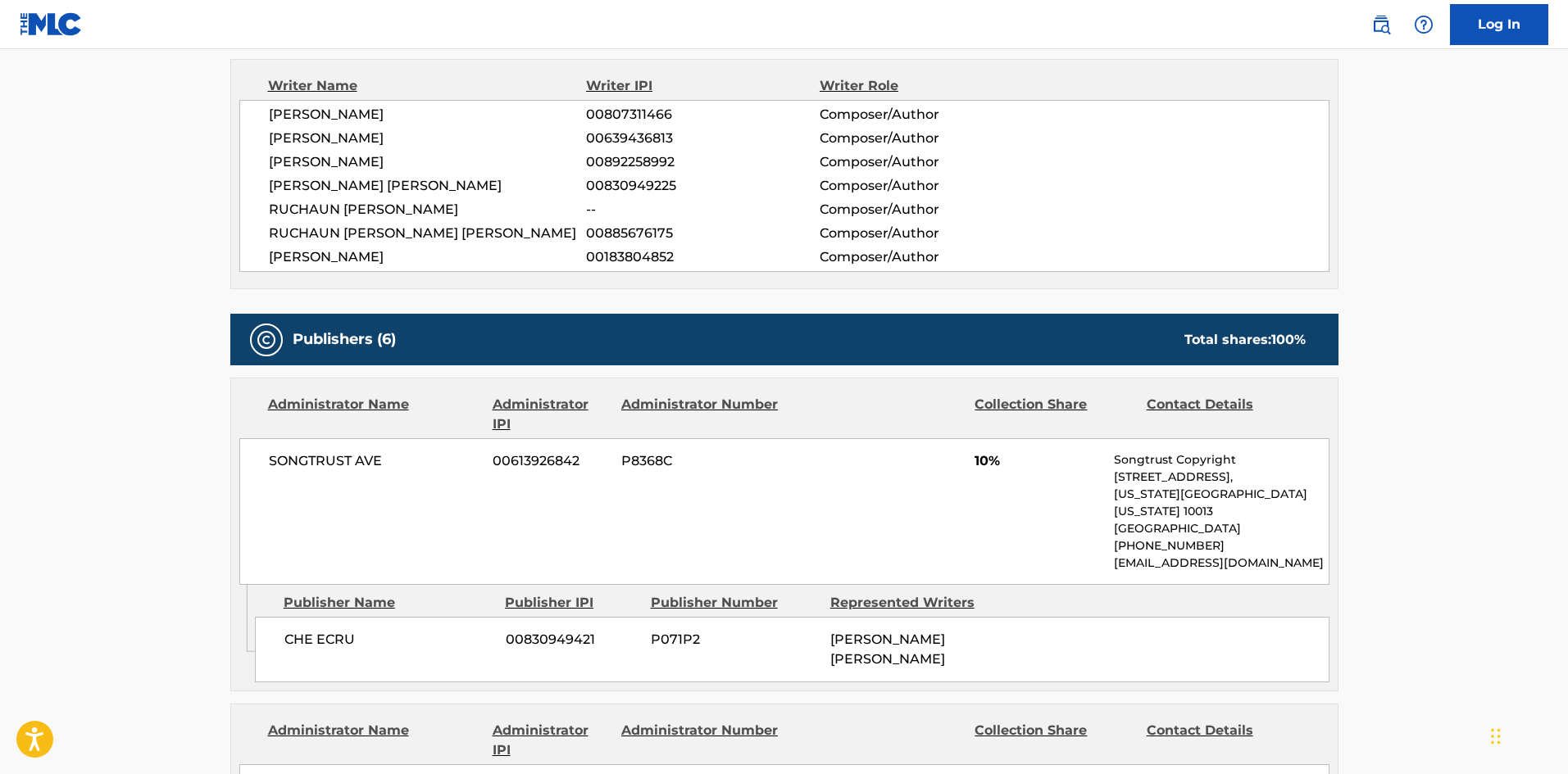
click at [302, 636] on div "CHE ECRU 00830949421 P071P2 [PERSON_NAME] [PERSON_NAME]" at bounding box center [793, 650] width 1075 height 66
drag, startPoint x: 302, startPoint y: 636, endPoint x: 339, endPoint y: 629, distance: 37.7
click at [339, 629] on div "CHE ECRU 00830949421 P071P2 [PERSON_NAME] [PERSON_NAME]" at bounding box center [793, 650] width 1075 height 66
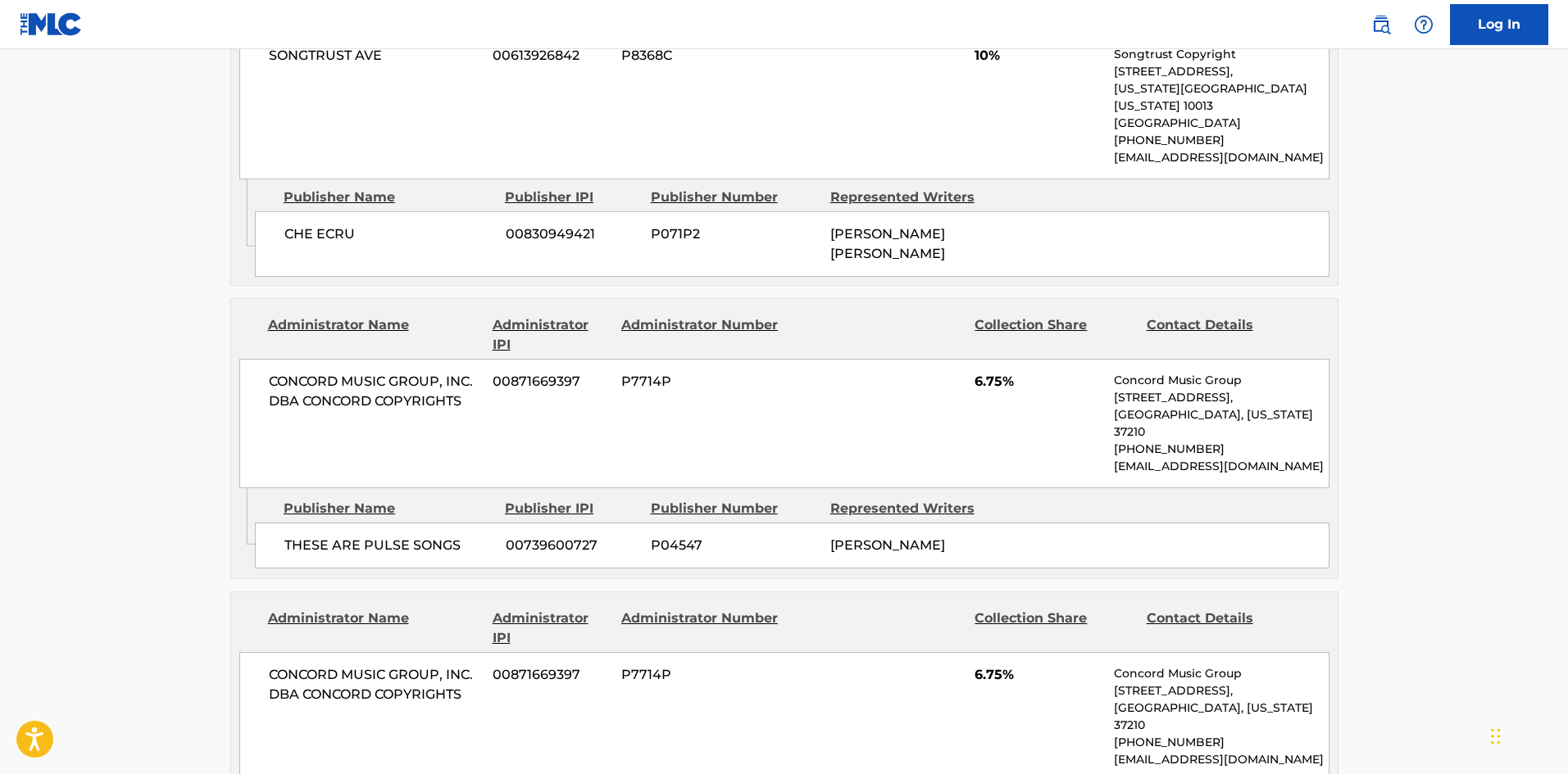
scroll to position [1065, 0]
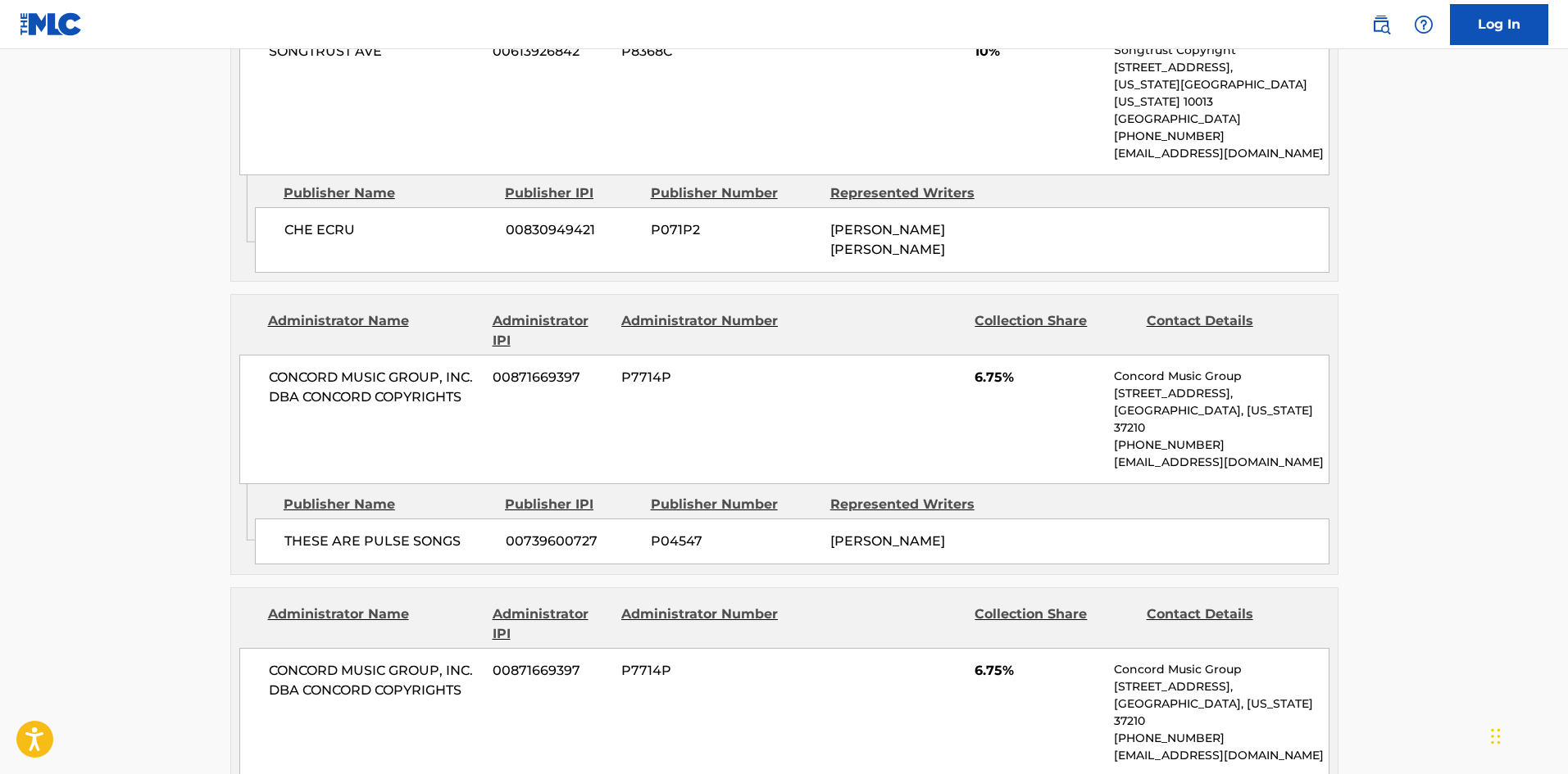
click at [308, 521] on div "THESE ARE PULSE SONGS 00739600727 P04547 [PERSON_NAME]" at bounding box center [793, 542] width 1075 height 46
drag, startPoint x: 308, startPoint y: 521, endPoint x: 424, endPoint y: 494, distance: 119.1
click at [424, 519] on div "THESE ARE PULSE SONGS 00739600727 P04547 [PERSON_NAME]" at bounding box center [793, 542] width 1075 height 46
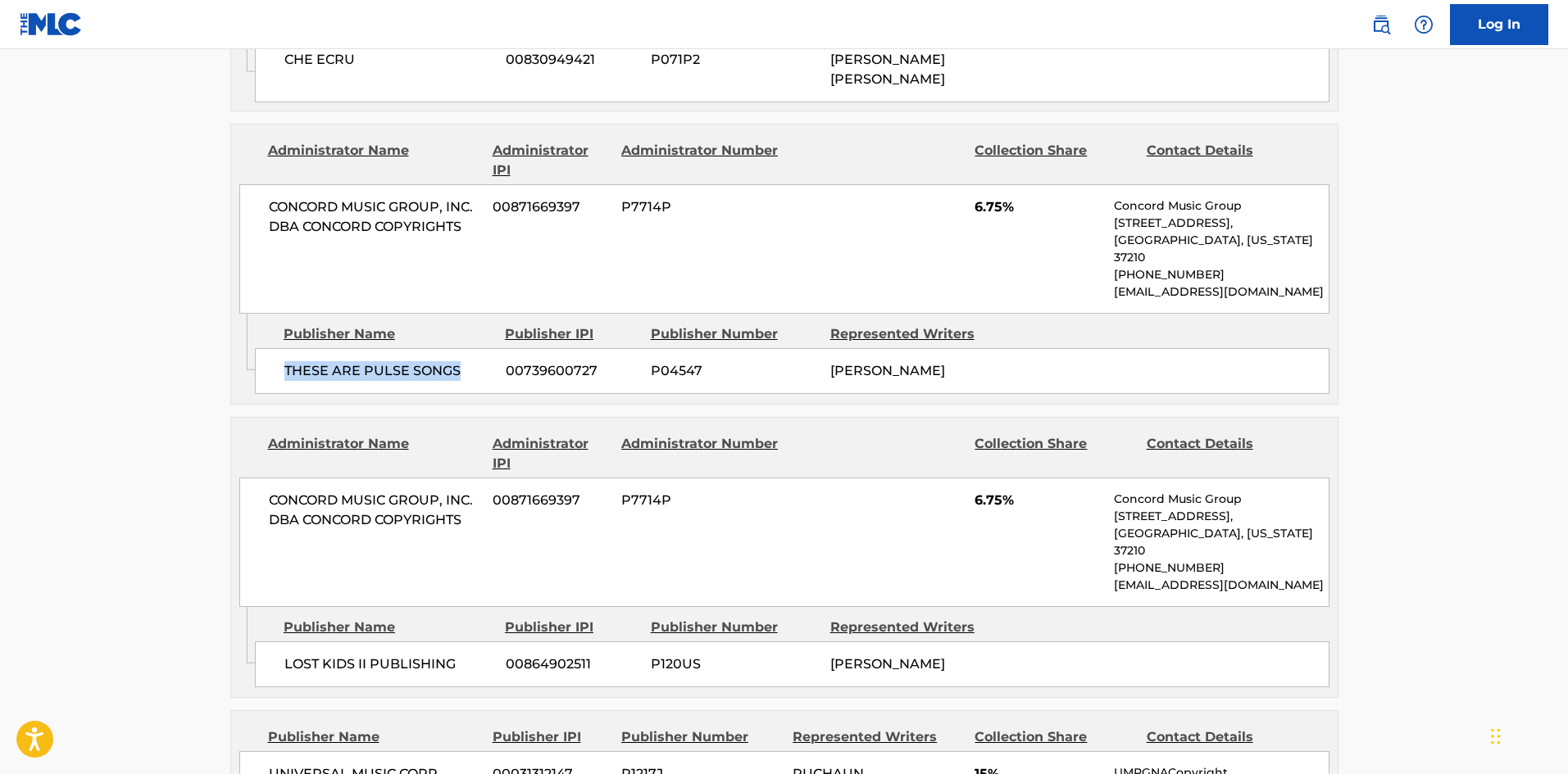
scroll to position [1393, 0]
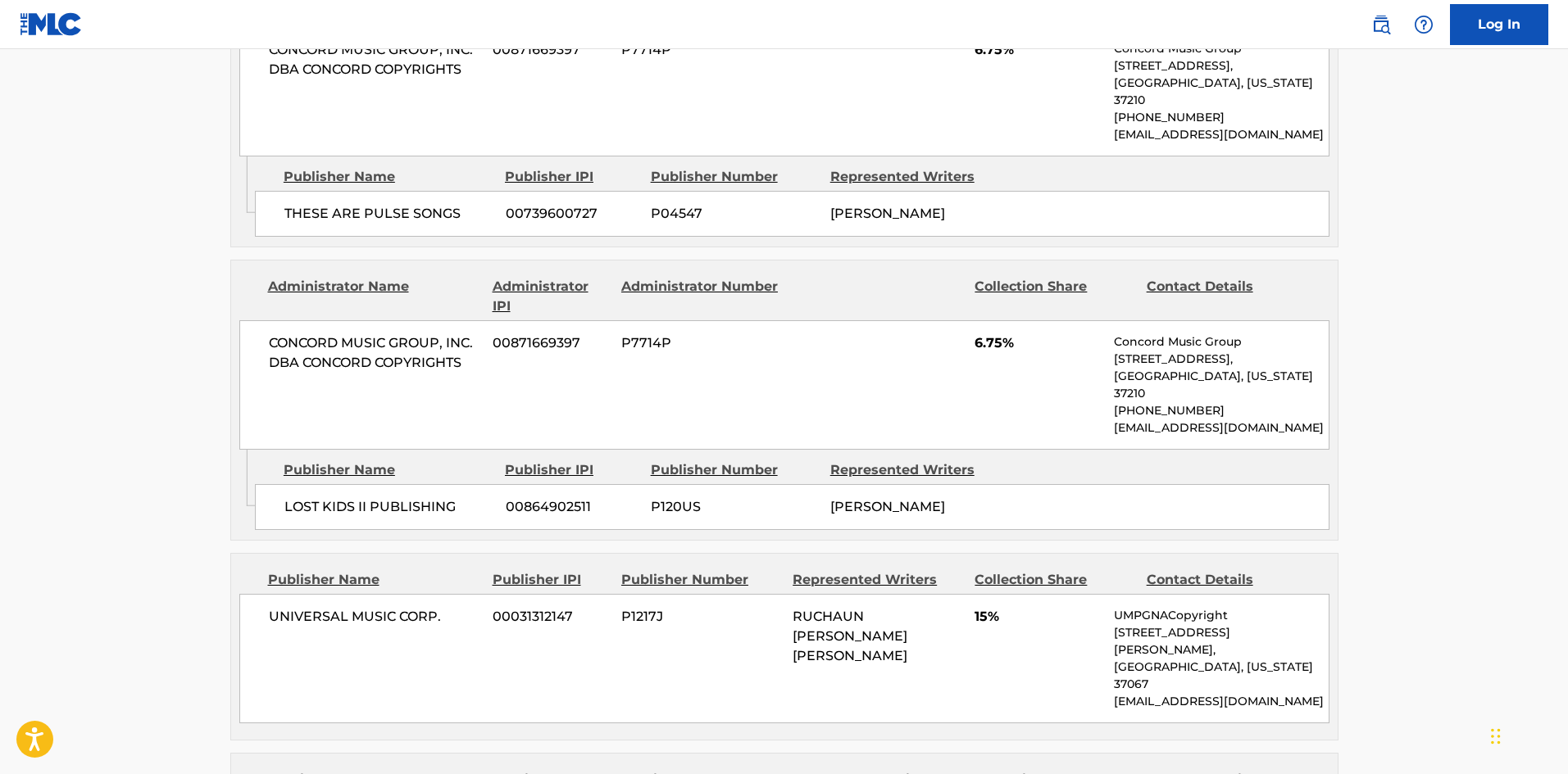
click at [300, 497] on span "LOST KIDS II PUBLISHING" at bounding box center [388, 507] width 209 height 19
drag, startPoint x: 300, startPoint y: 462, endPoint x: 416, endPoint y: 458, distance: 116.1
click at [416, 484] on div "LOST KIDS II PUBLISHING 00864902511 P120US [PERSON_NAME]" at bounding box center [793, 507] width 1075 height 46
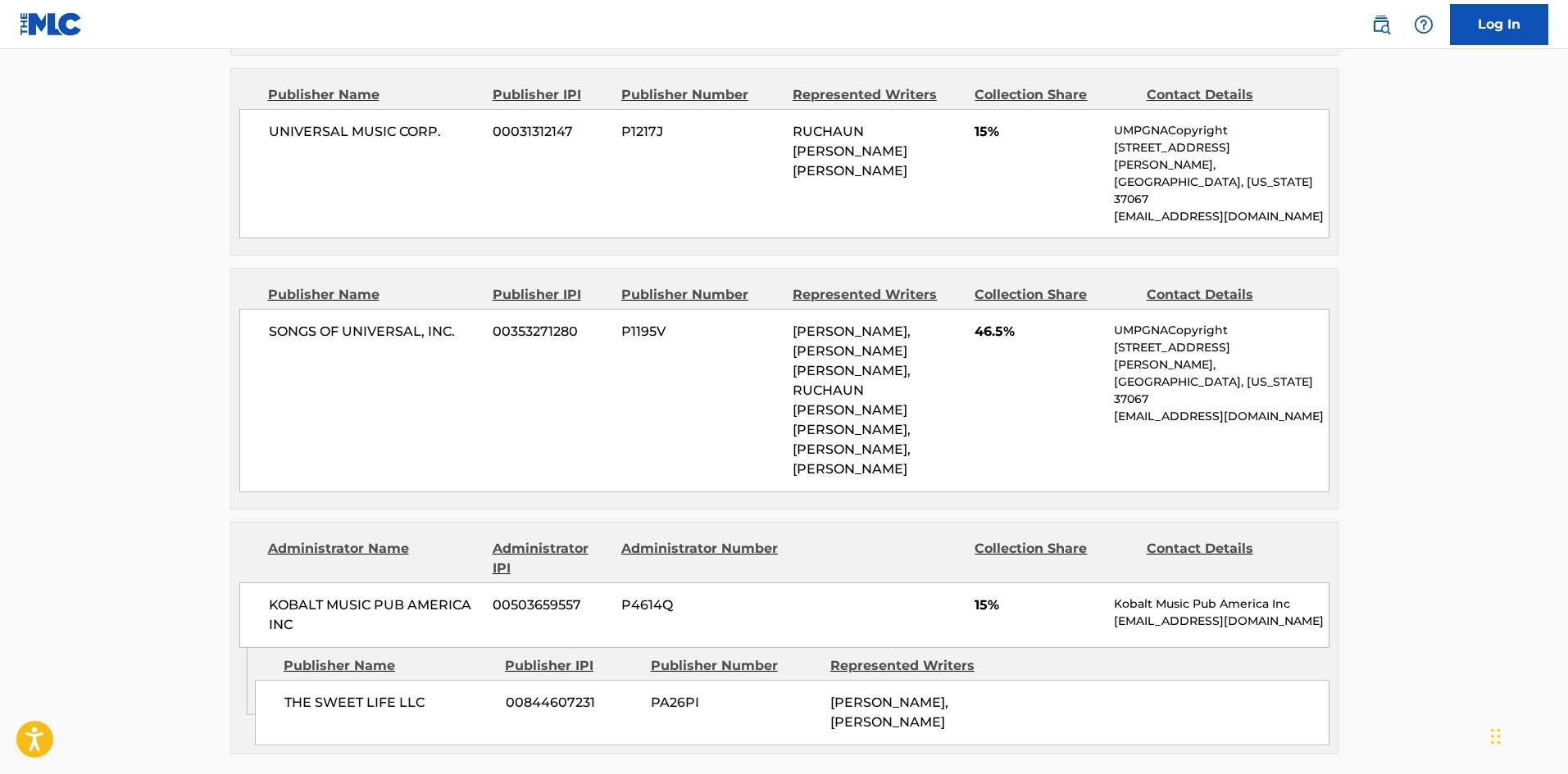
scroll to position [1885, 0]
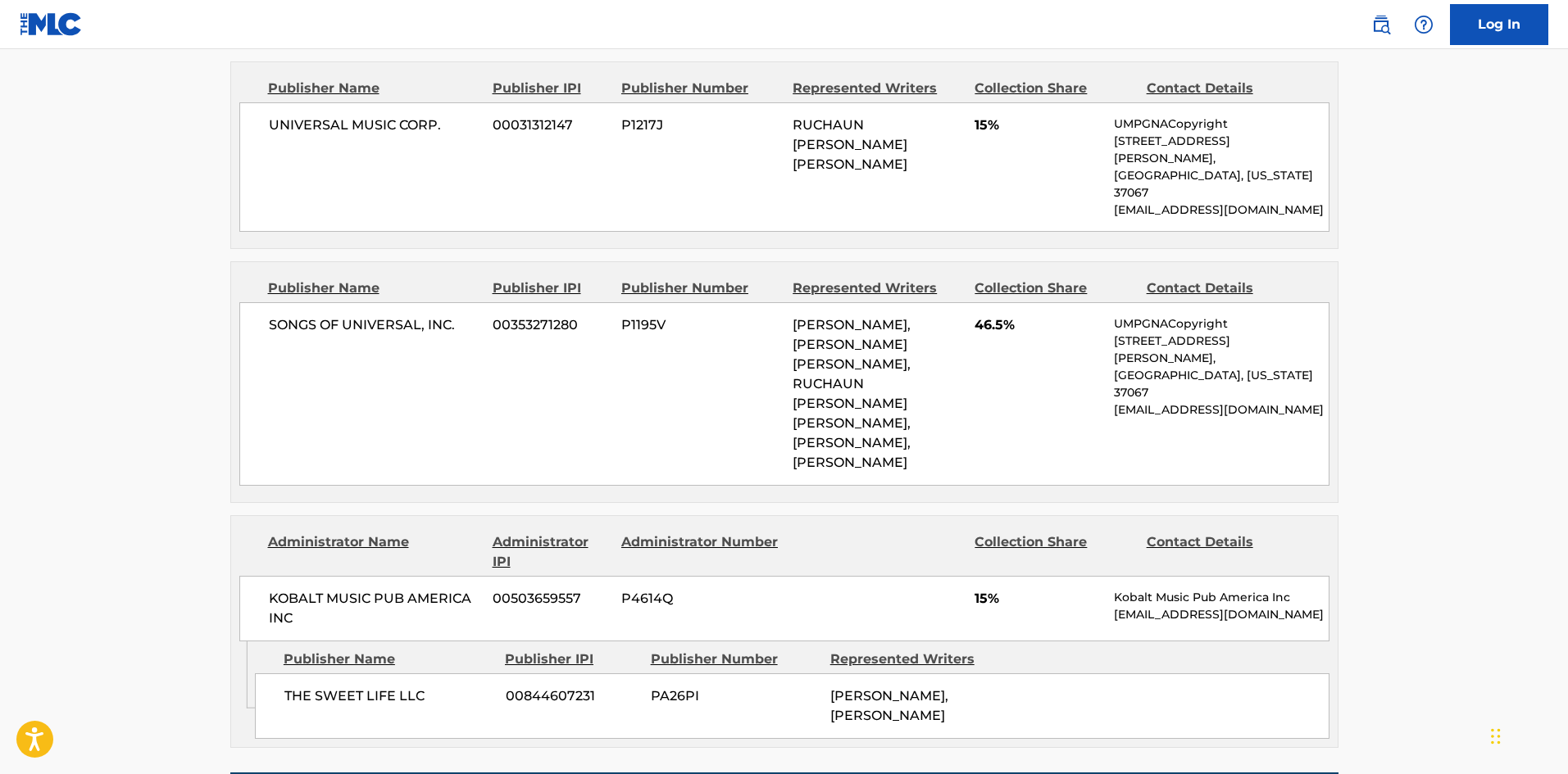
click at [270, 116] on span "UNIVERSAL MUSIC CORP." at bounding box center [375, 125] width 212 height 19
drag, startPoint x: 270, startPoint y: 96, endPoint x: 447, endPoint y: 99, distance: 177.0
click at [447, 116] on span "UNIVERSAL MUSIC CORP." at bounding box center [375, 125] width 212 height 19
click at [282, 673] on div "THE SWEET LIFE LLC 00844607231 PA26PI [PERSON_NAME], [PERSON_NAME]" at bounding box center [793, 706] width 1075 height 66
drag, startPoint x: 282, startPoint y: 600, endPoint x: 405, endPoint y: 598, distance: 123.0
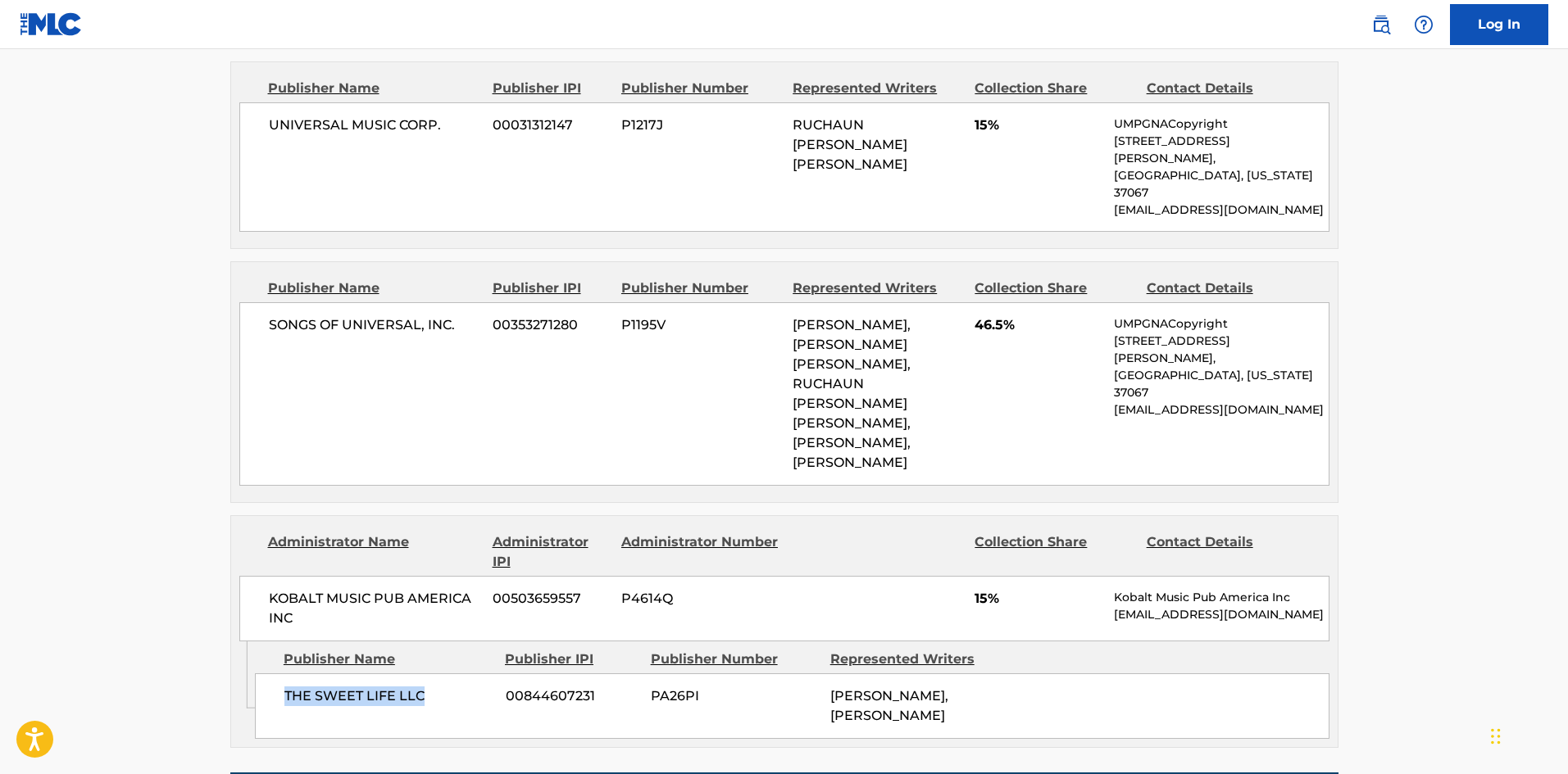
click at [405, 673] on div "THE SWEET LIFE LLC 00844607231 PA26PI [PERSON_NAME], [PERSON_NAME]" at bounding box center [793, 706] width 1075 height 66
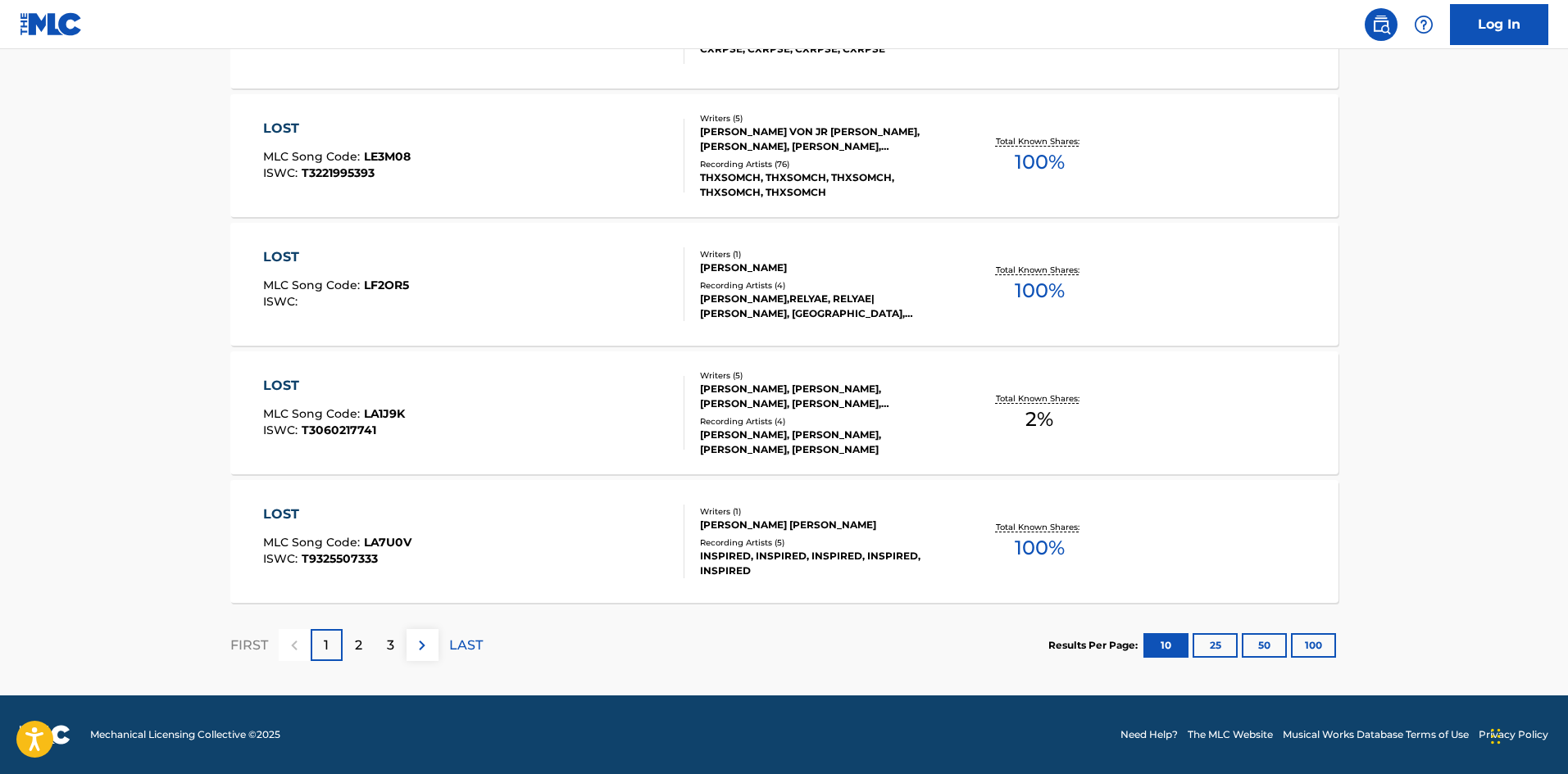
scroll to position [245, 0]
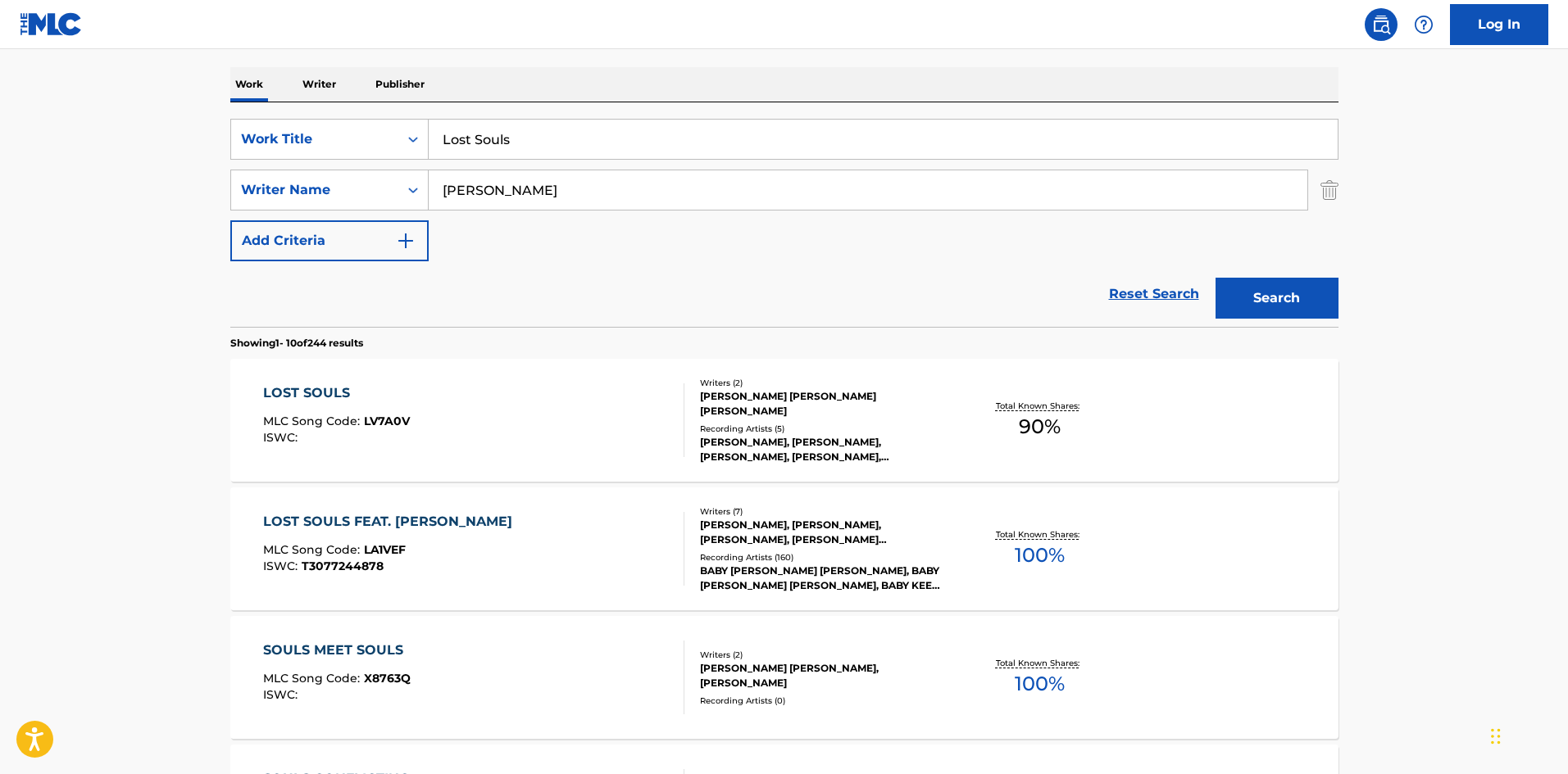
click at [598, 102] on div "Work Writer Publisher" at bounding box center [785, 85] width 1108 height 35
click at [591, 162] on div "SearchWithCriteriad9e353e3-5c92-42c9-af8f-104fa42c2372 Work Title Lost Souls Se…" at bounding box center [785, 190] width 1108 height 143
click at [609, 124] on input "Lost Souls" at bounding box center [883, 138] width 909 height 39
click at [592, 147] on input "Lost Souls" at bounding box center [883, 138] width 909 height 39
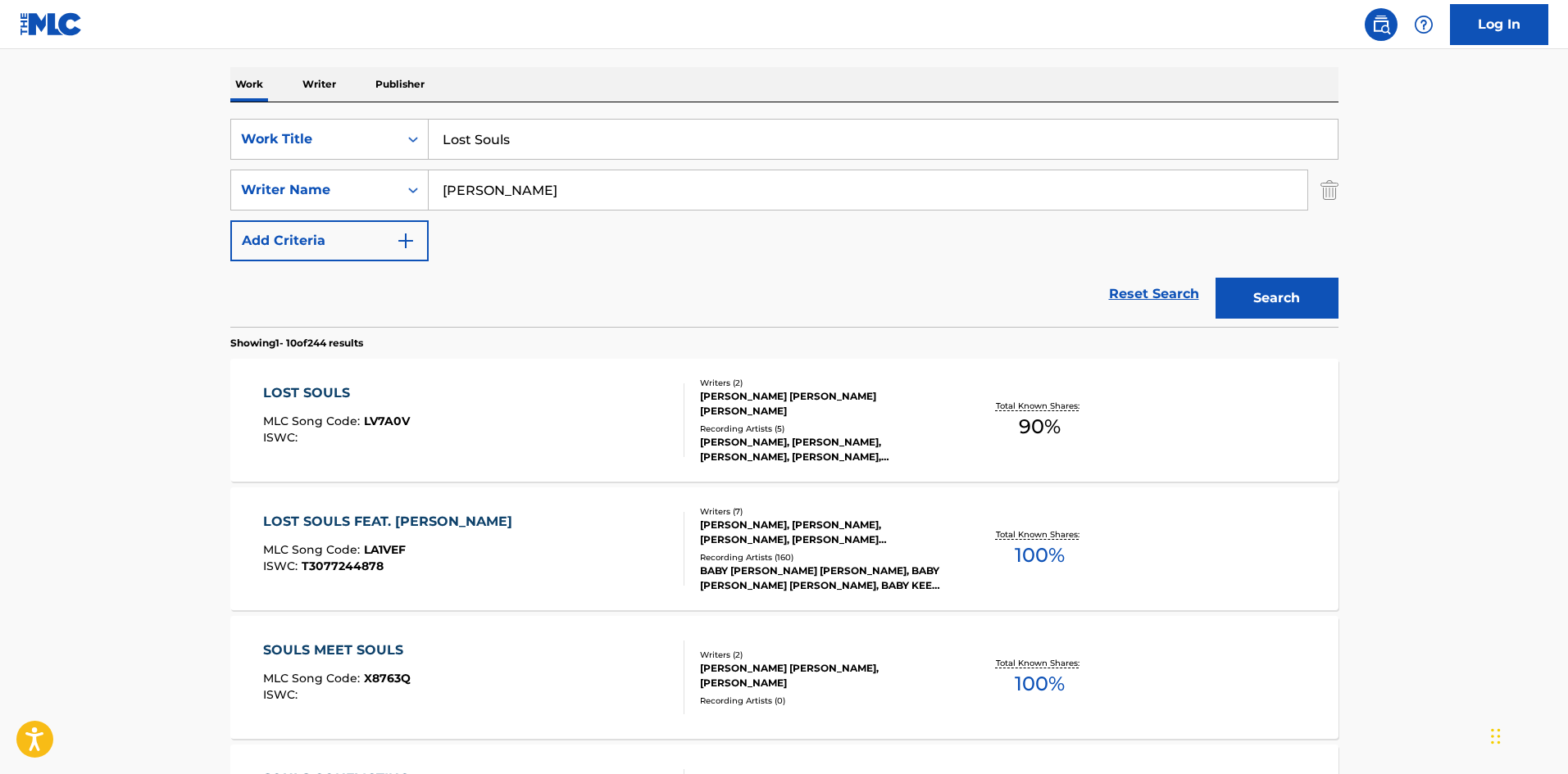
click at [592, 147] on input "Lost Souls" at bounding box center [883, 138] width 909 height 39
paste input "Never Leave Me"
type input "Never Leave Me"
click at [565, 208] on input "[PERSON_NAME]" at bounding box center [868, 189] width 879 height 39
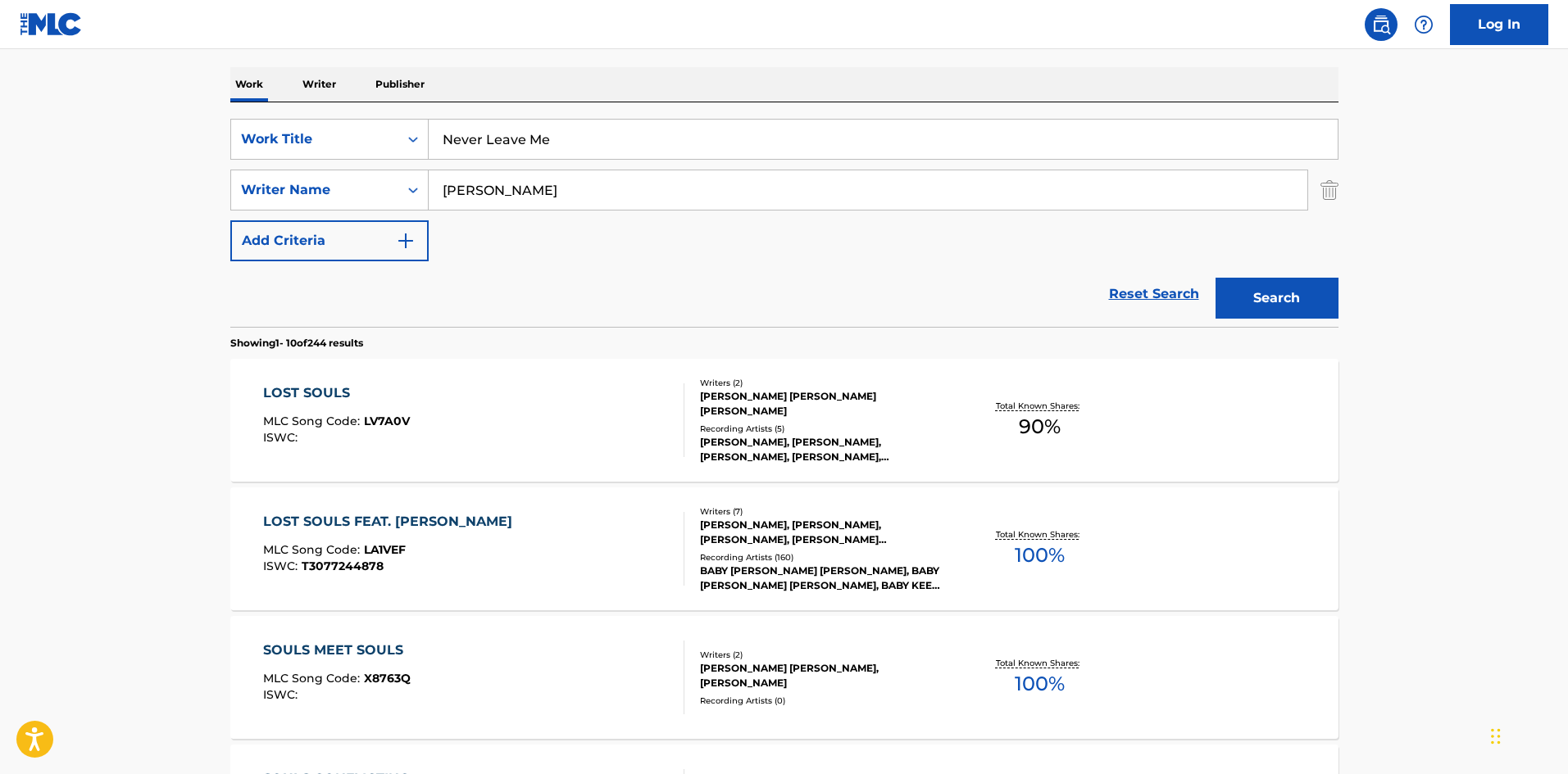
click at [565, 208] on input "[PERSON_NAME]" at bounding box center [868, 189] width 879 height 39
click at [1215, 278] on button "Search" at bounding box center [1277, 298] width 123 height 41
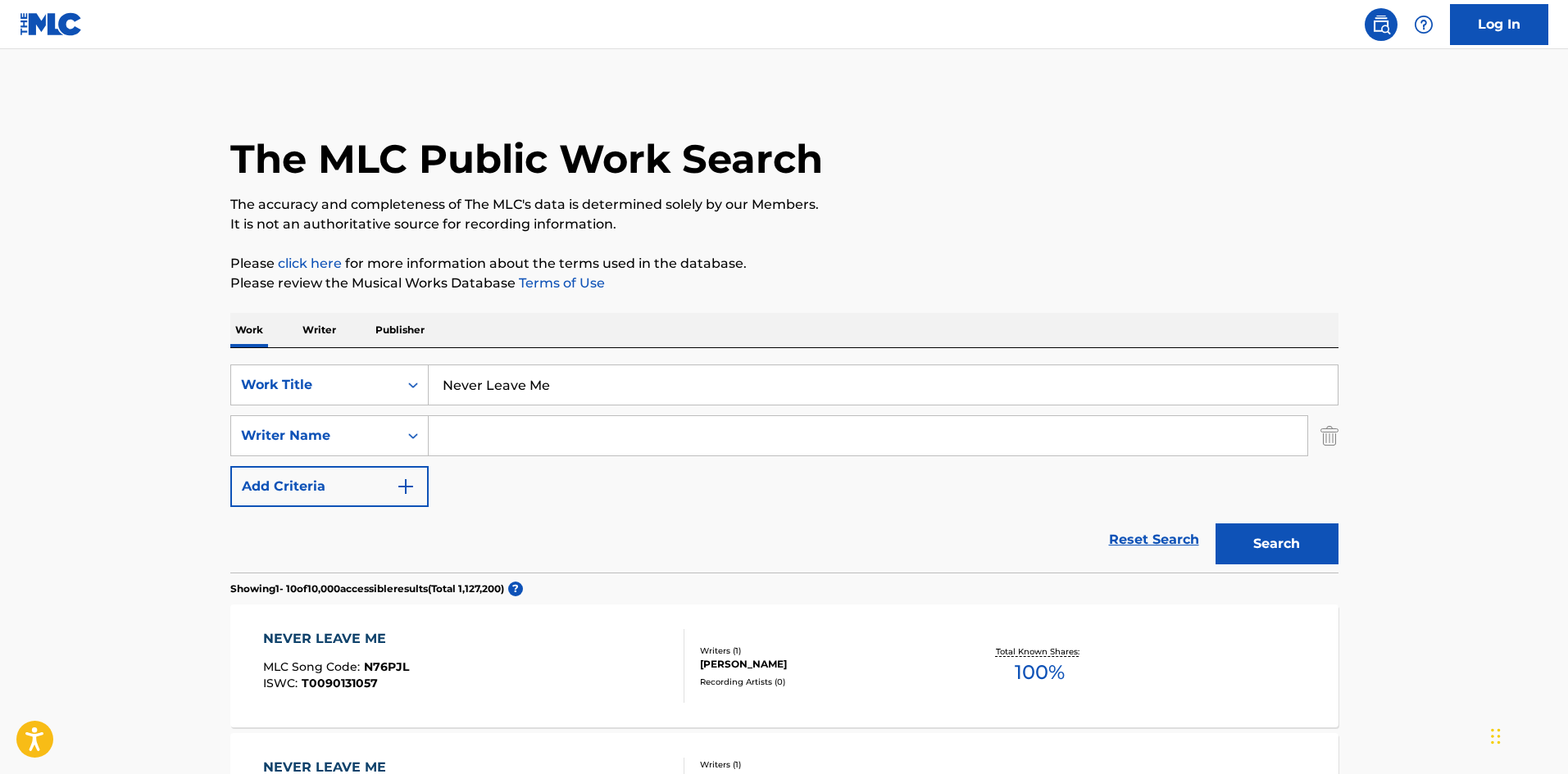
click at [471, 387] on input "Never Leave Me" at bounding box center [883, 385] width 909 height 39
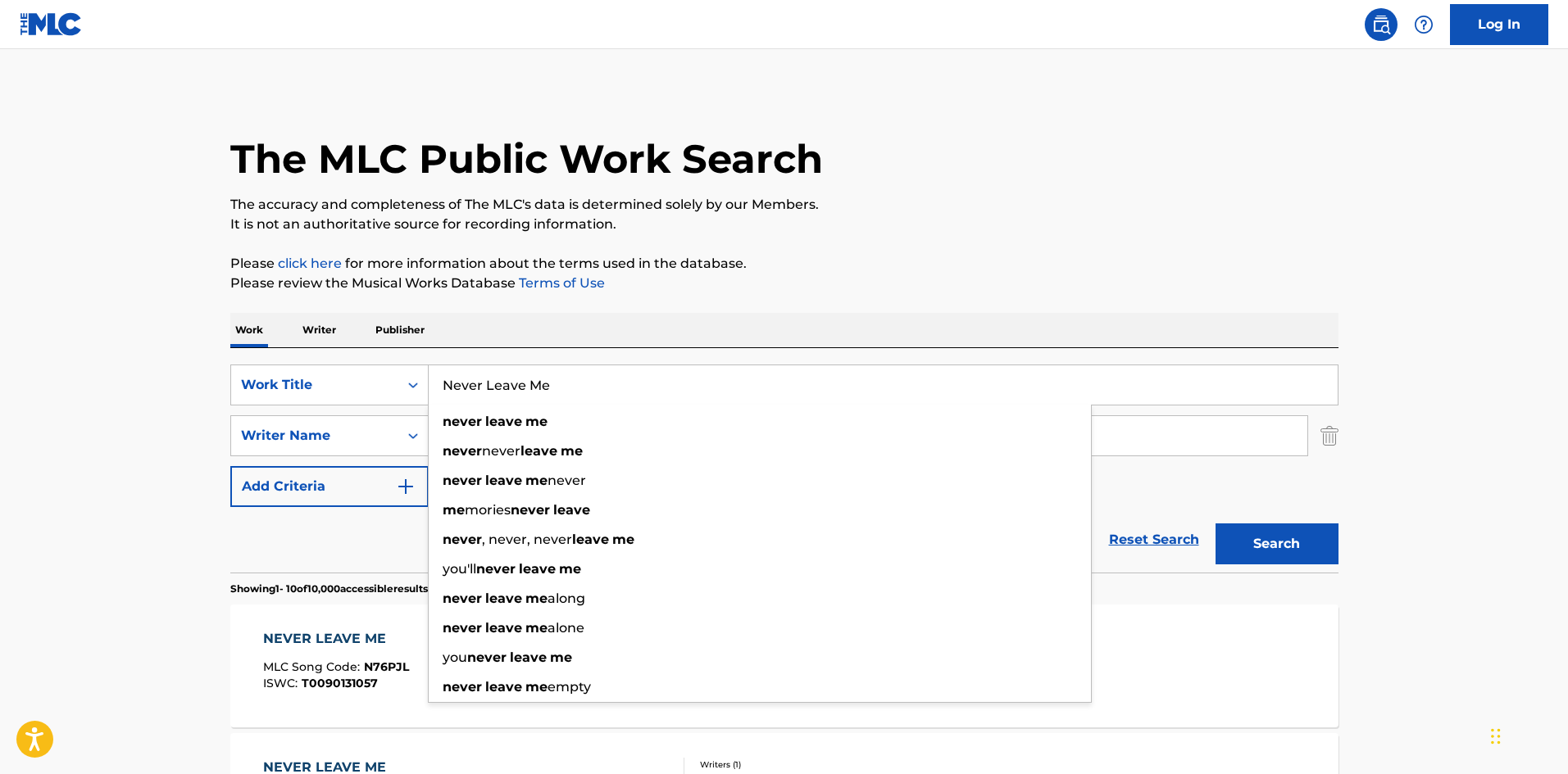
click at [471, 387] on input "Never Leave Me" at bounding box center [883, 385] width 909 height 39
paste input "o Sens"
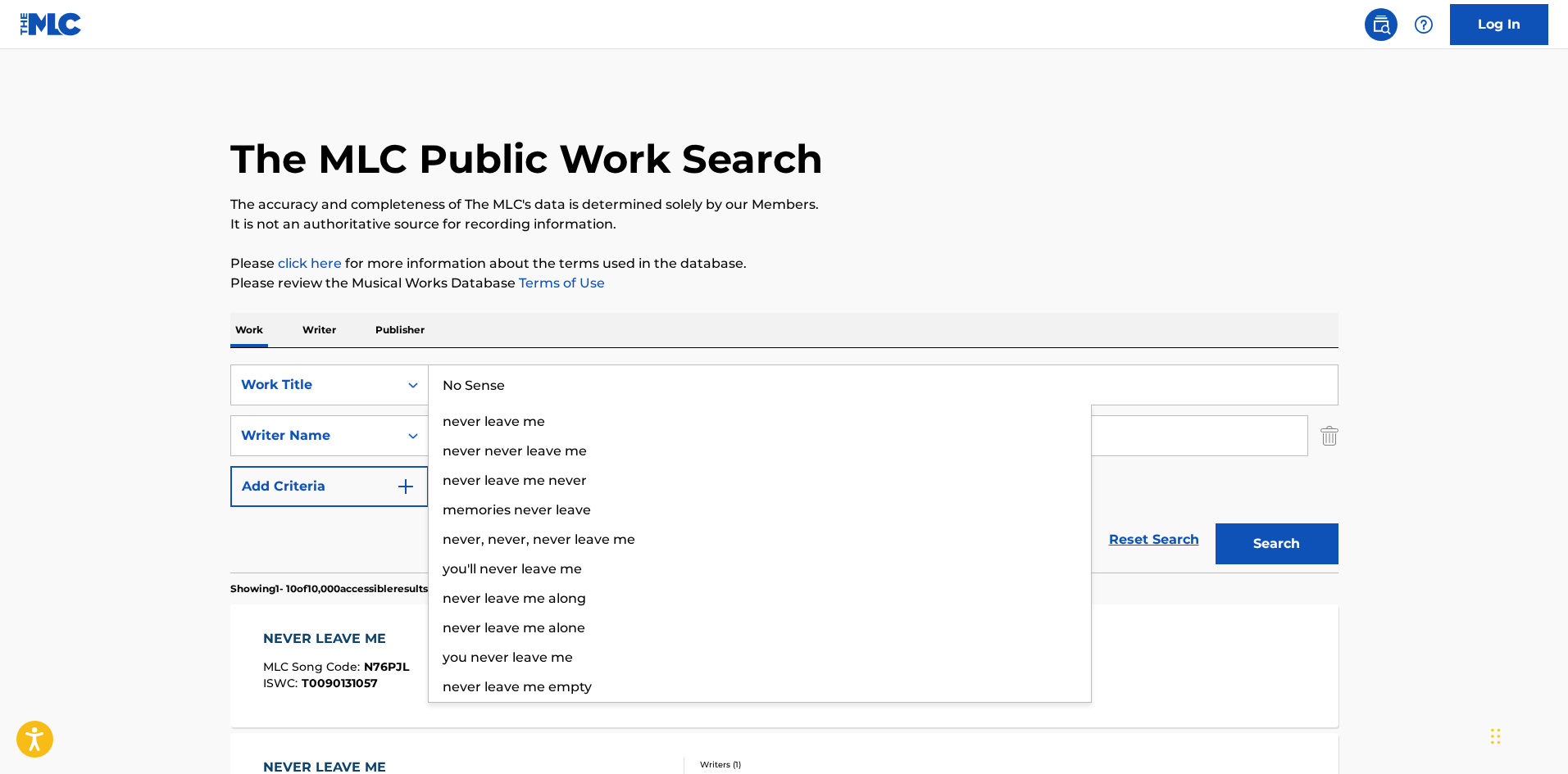
type input "No Sense"
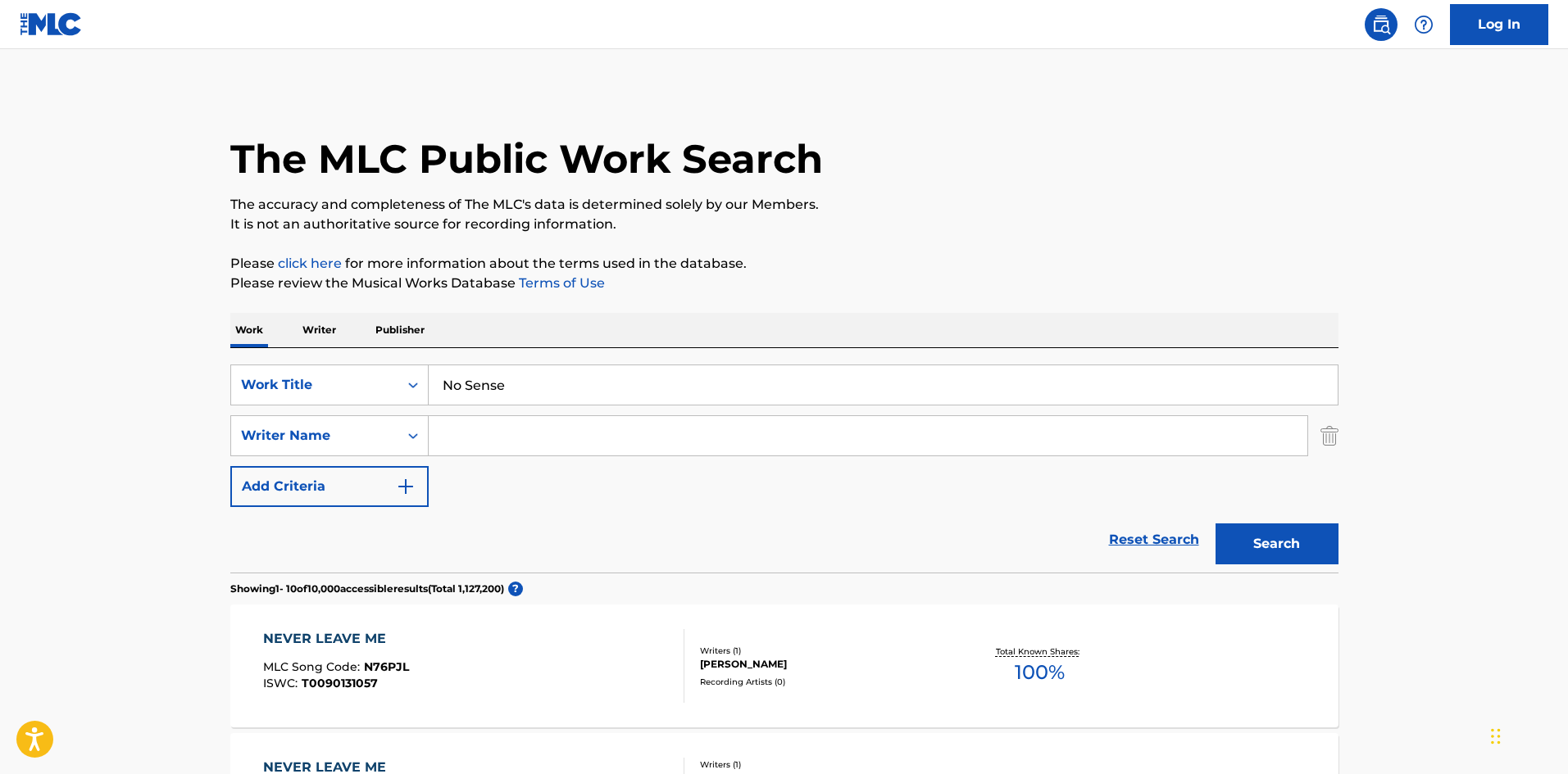
click at [482, 452] on input "Search Form" at bounding box center [868, 436] width 879 height 39
paste input "Sweet"
type input "Sweet"
click at [1240, 534] on button "Search" at bounding box center [1277, 543] width 123 height 41
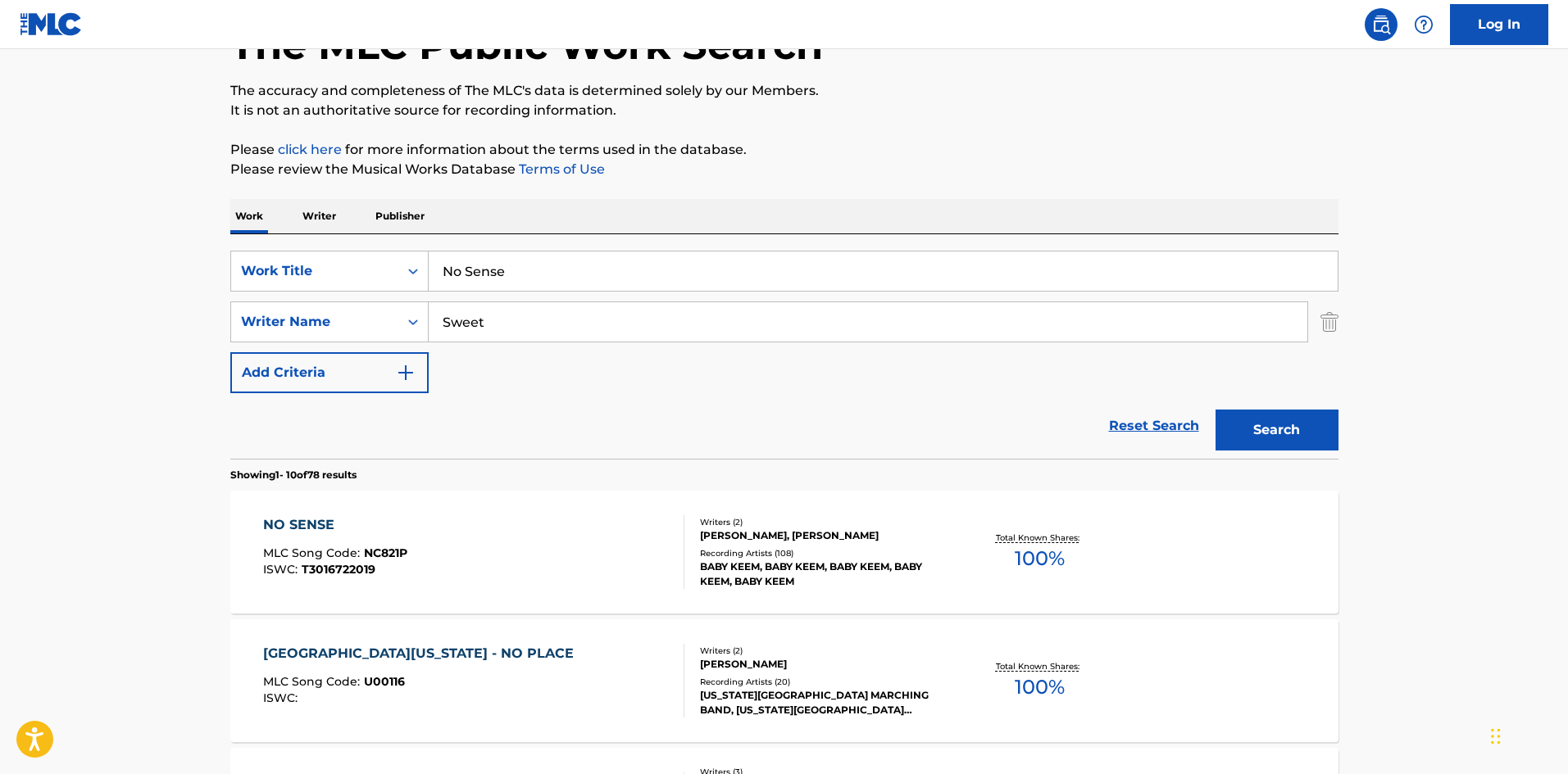
scroll to position [245, 0]
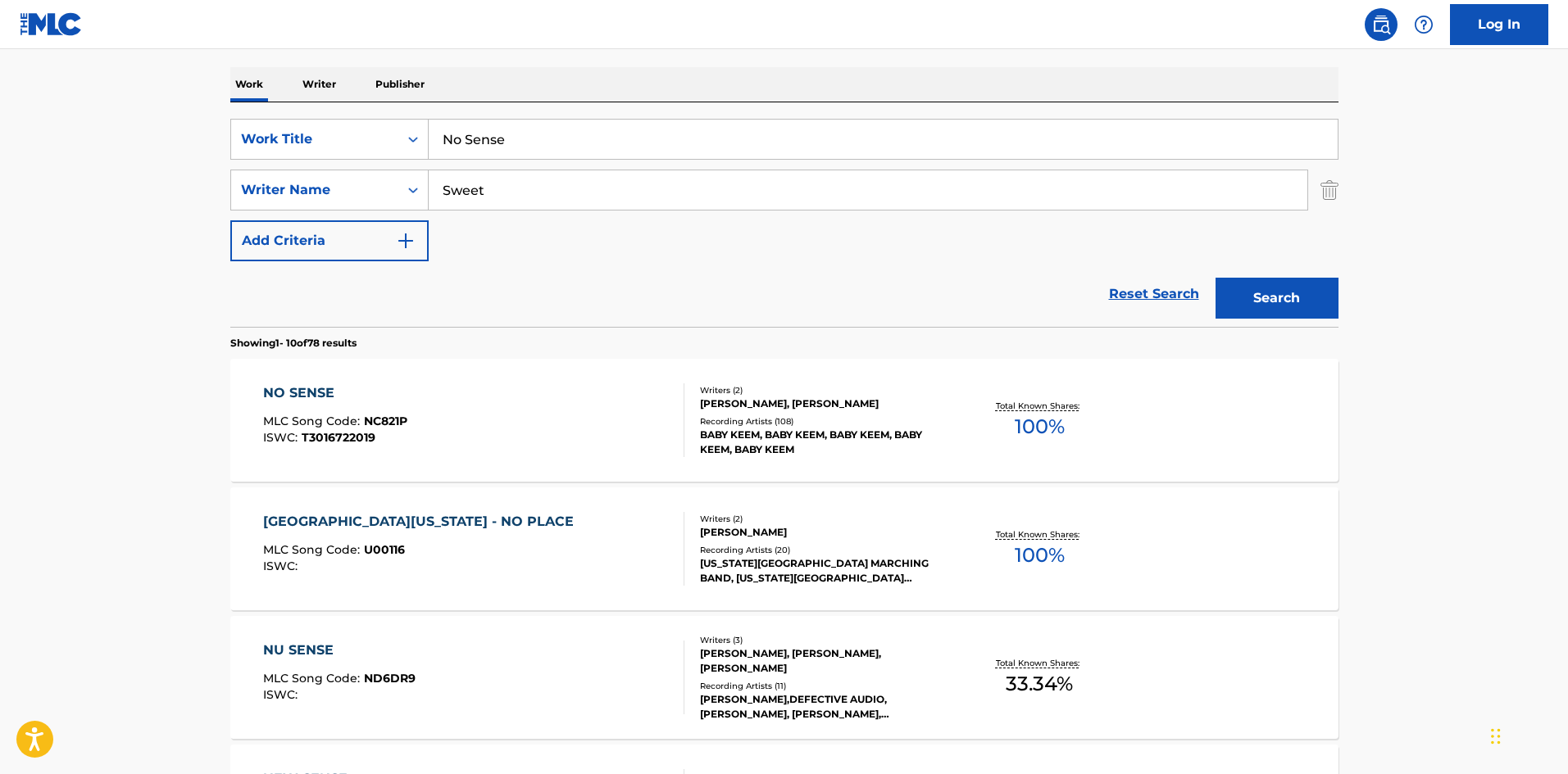
click at [420, 446] on div "NO SENSE MLC Song Code : NC821P ISWC : T3016722019" at bounding box center [474, 420] width 421 height 74
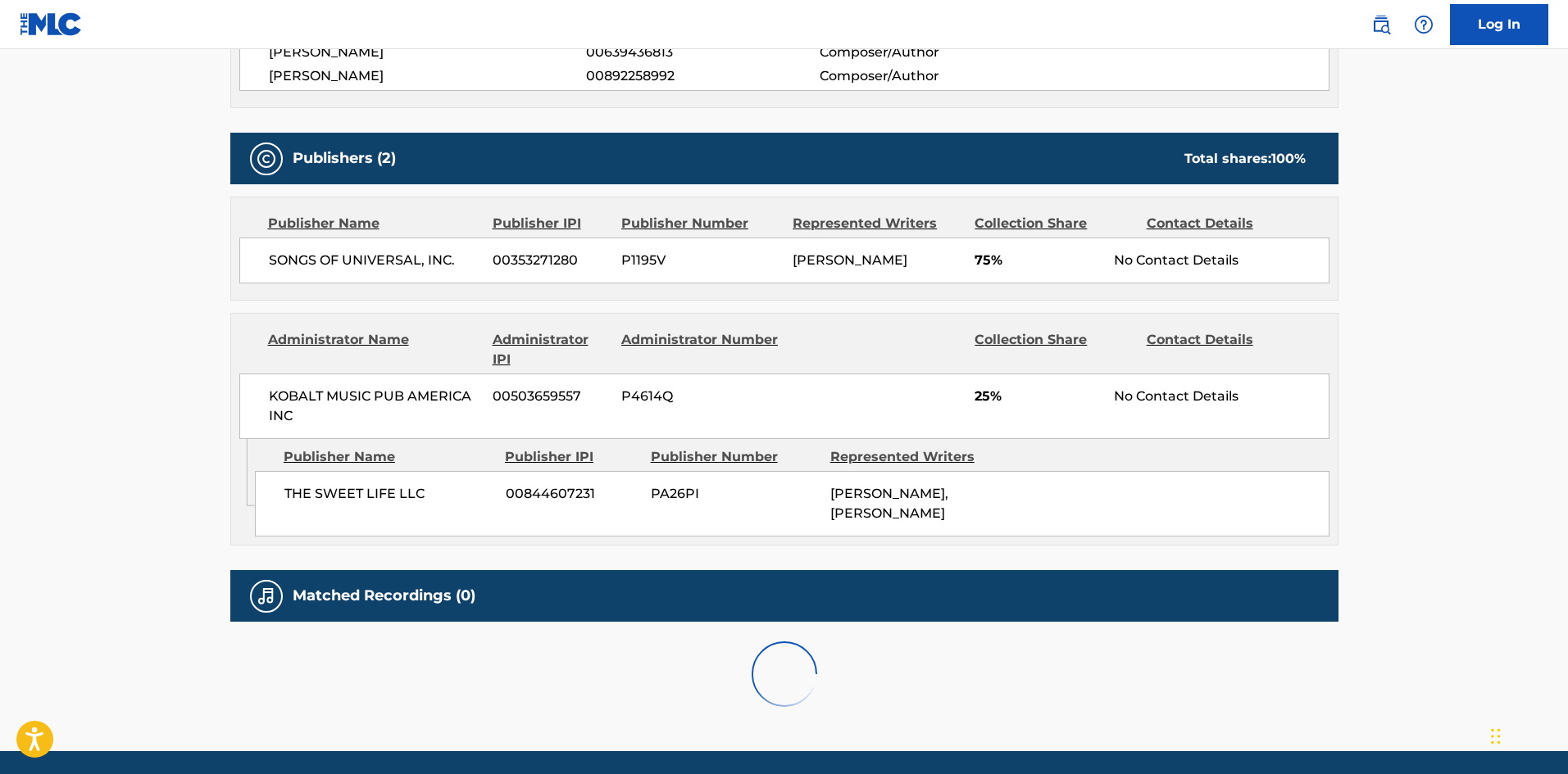
scroll to position [656, 0]
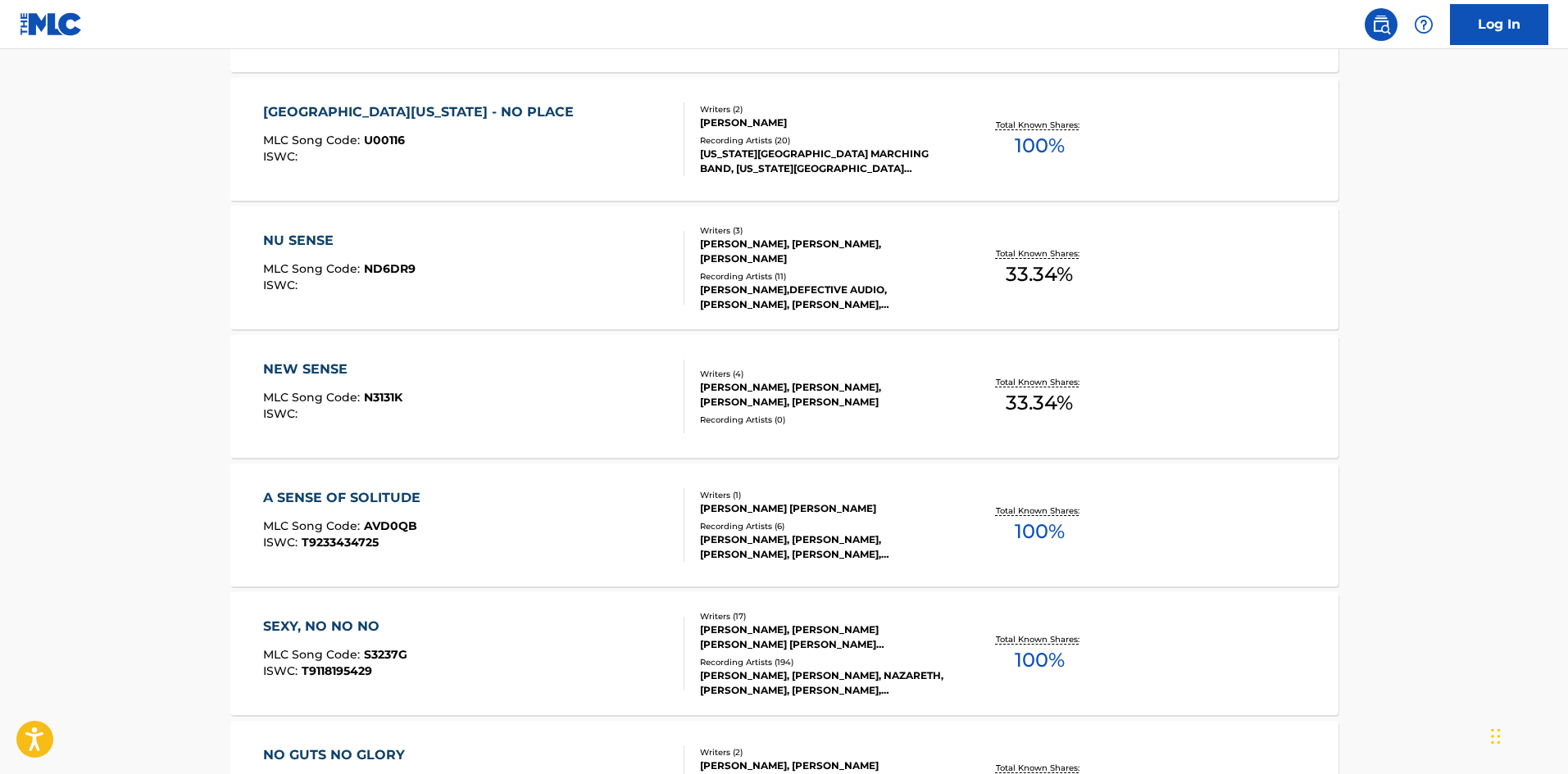
scroll to position [245, 0]
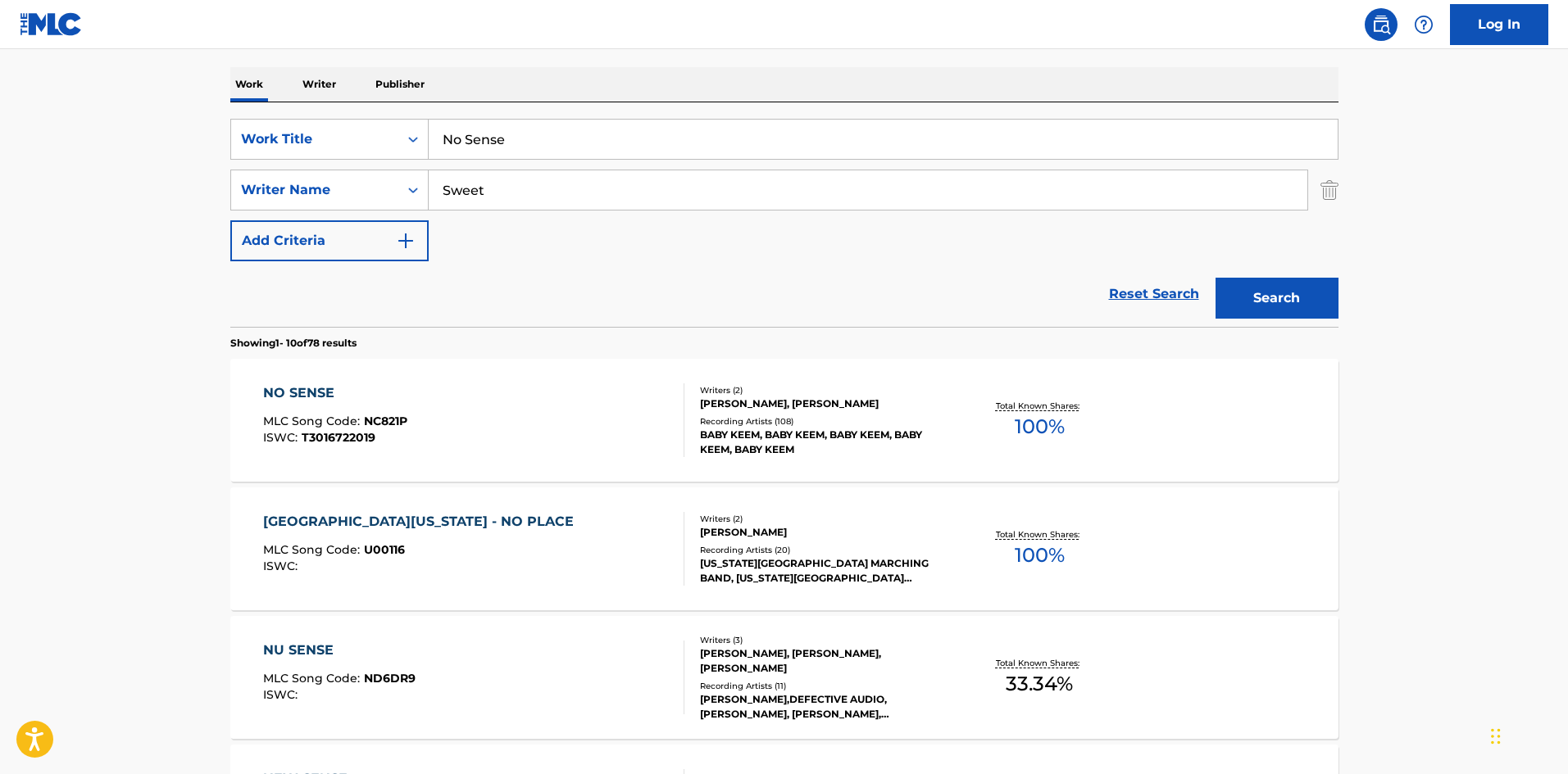
click at [522, 143] on input "No Sense" at bounding box center [883, 138] width 909 height 39
paste input "Patience Interlud"
click at [1264, 288] on button "Search" at bounding box center [1277, 298] width 123 height 41
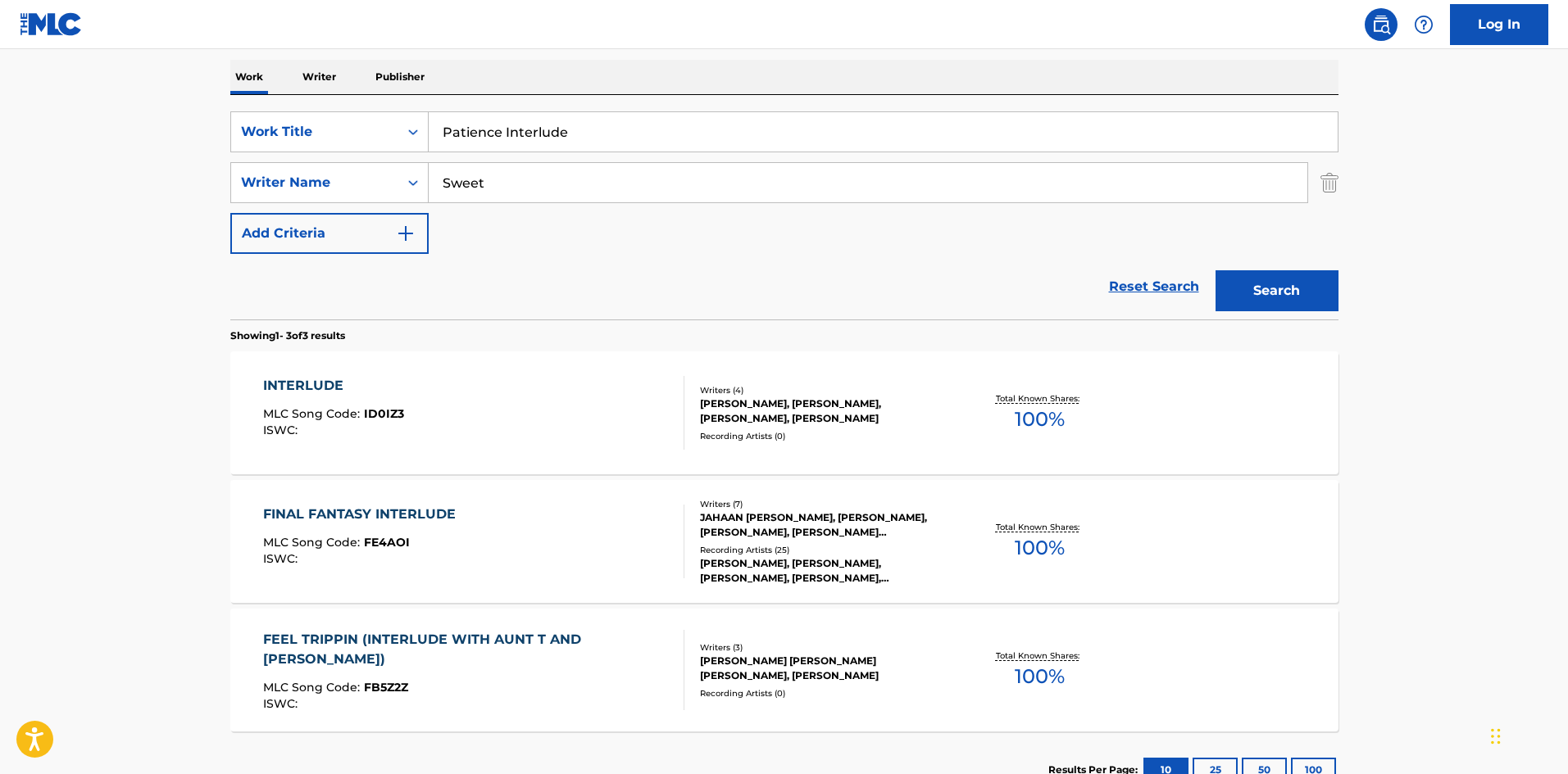
scroll to position [164, 0]
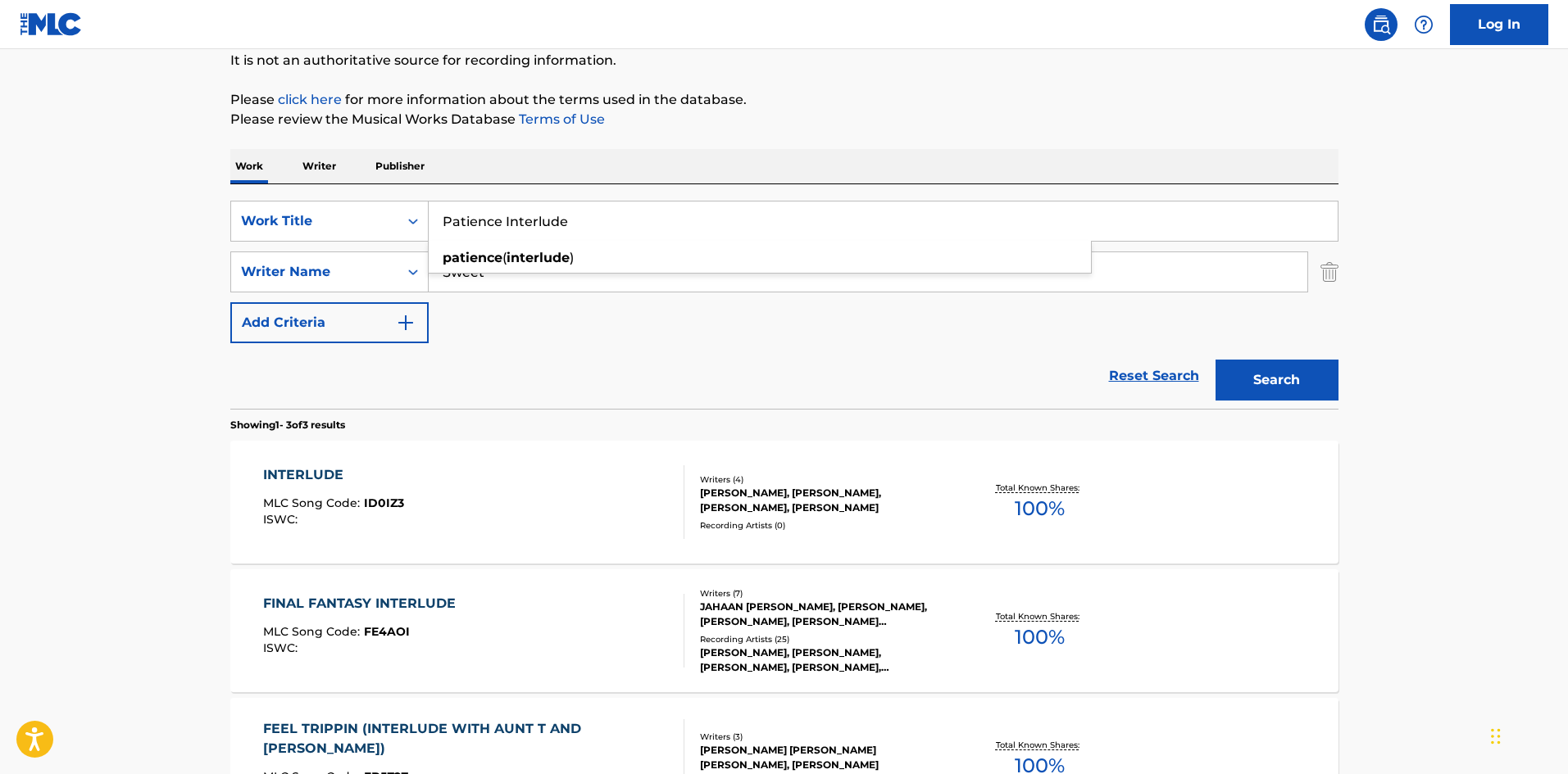
drag, startPoint x: 501, startPoint y: 221, endPoint x: 814, endPoint y: 182, distance: 315.4
click at [814, 182] on div "Work Writer Publisher SearchWithCriteriad9e353e3-5c92-42c9-af8f-104fa42c2372 Wo…" at bounding box center [785, 523] width 1108 height 749
click at [1215, 359] on button "Search" at bounding box center [1277, 380] width 123 height 41
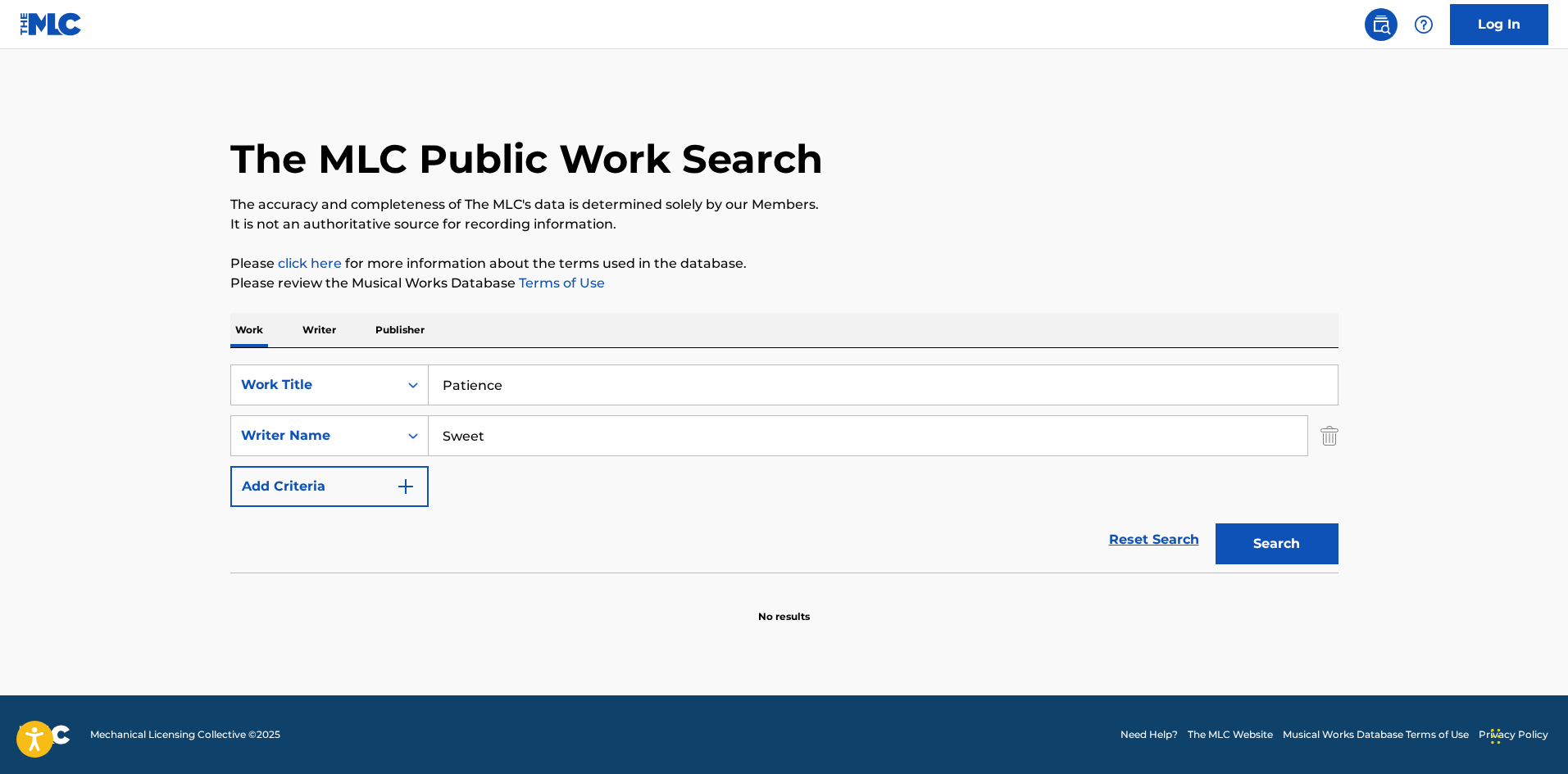
click at [836, 193] on div "The MLC Public Work Search" at bounding box center [785, 150] width 1108 height 119
click at [1298, 536] on button "Search" at bounding box center [1277, 543] width 123 height 41
click at [759, 387] on input "Patience" at bounding box center [883, 385] width 909 height 39
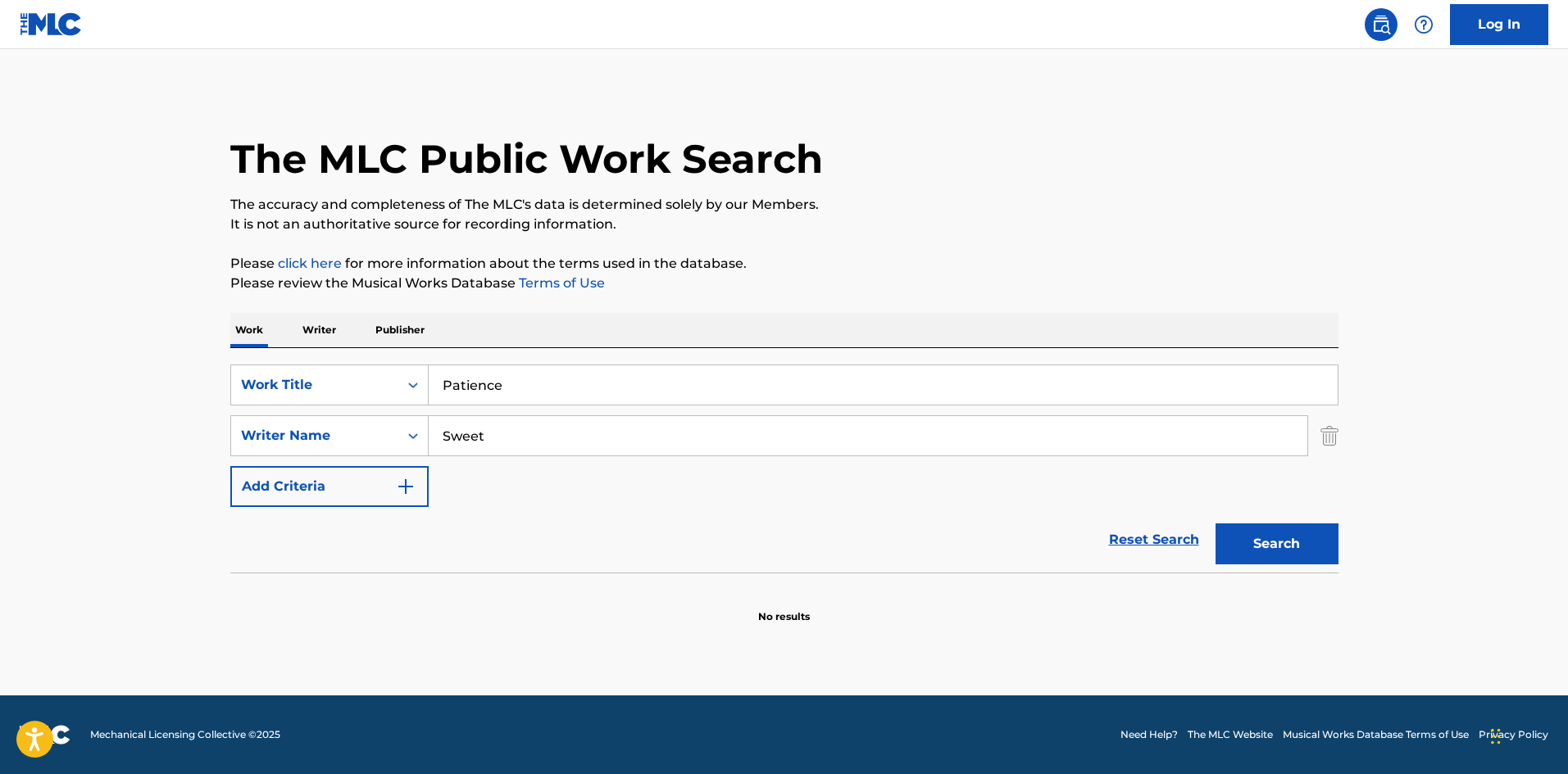
paste input "Interlude"
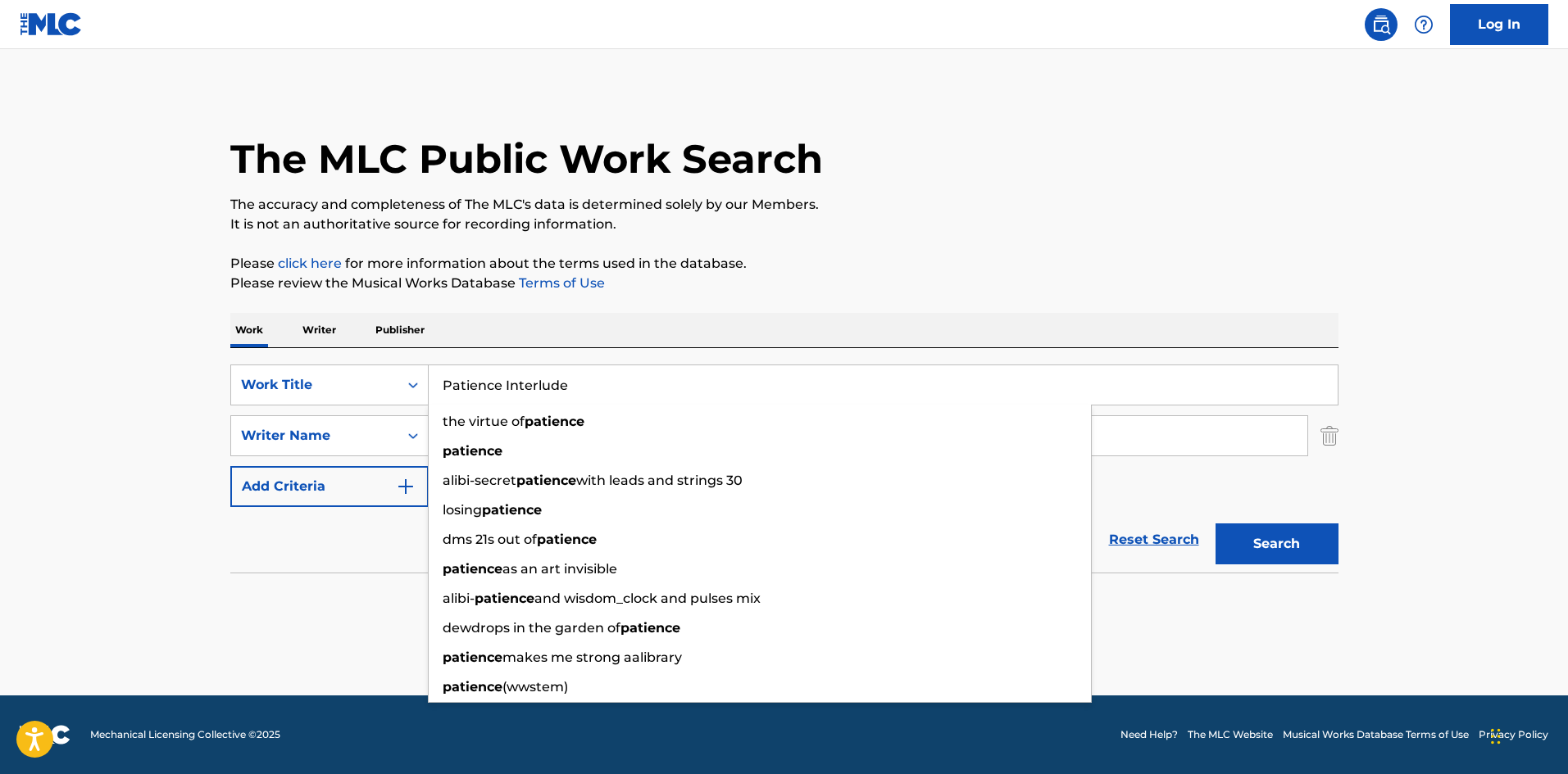
type input "Patience Interlude"
click at [1280, 519] on div "Search" at bounding box center [1273, 540] width 132 height 66
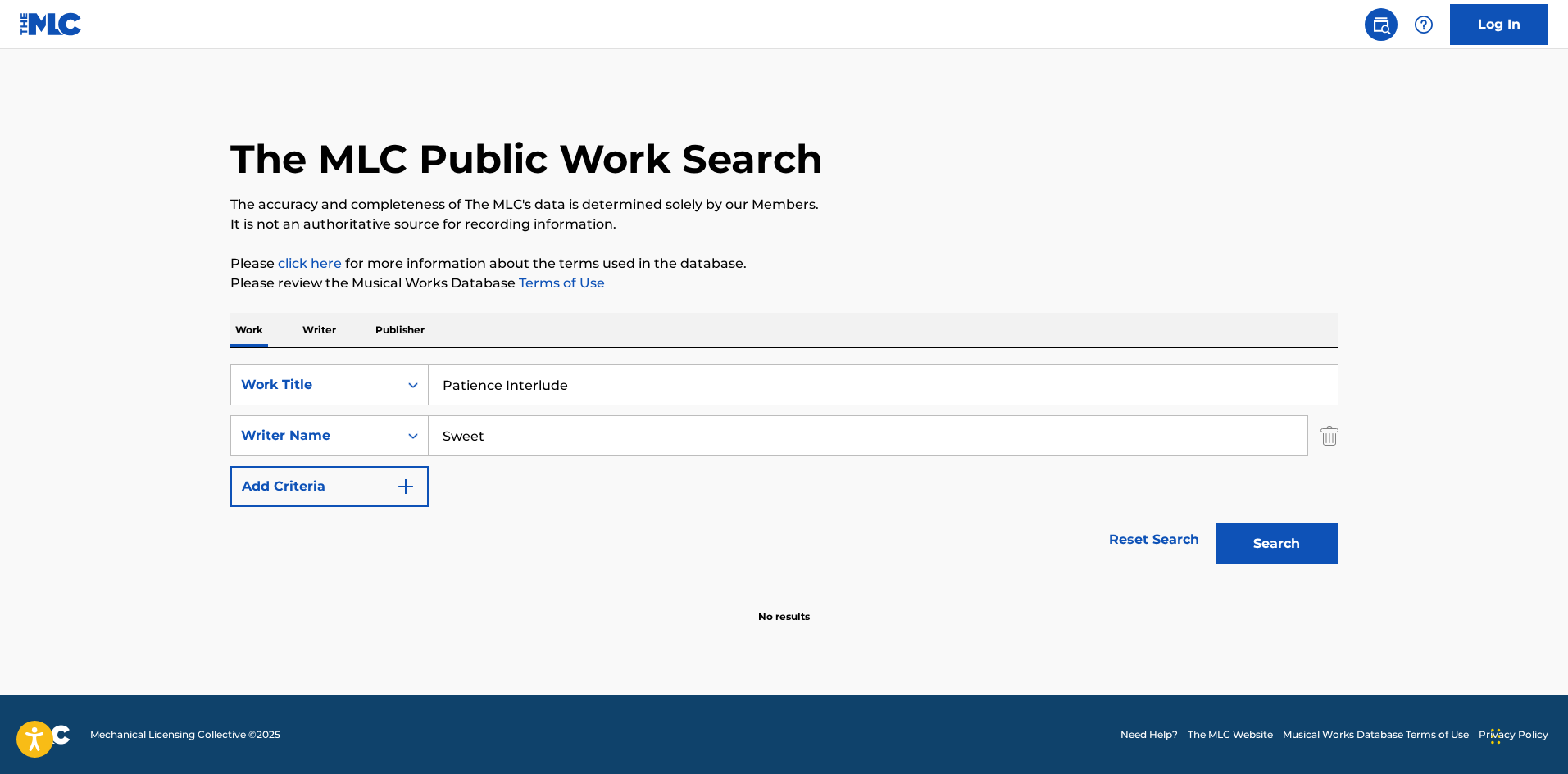
click at [1288, 543] on button "Search" at bounding box center [1277, 543] width 123 height 41
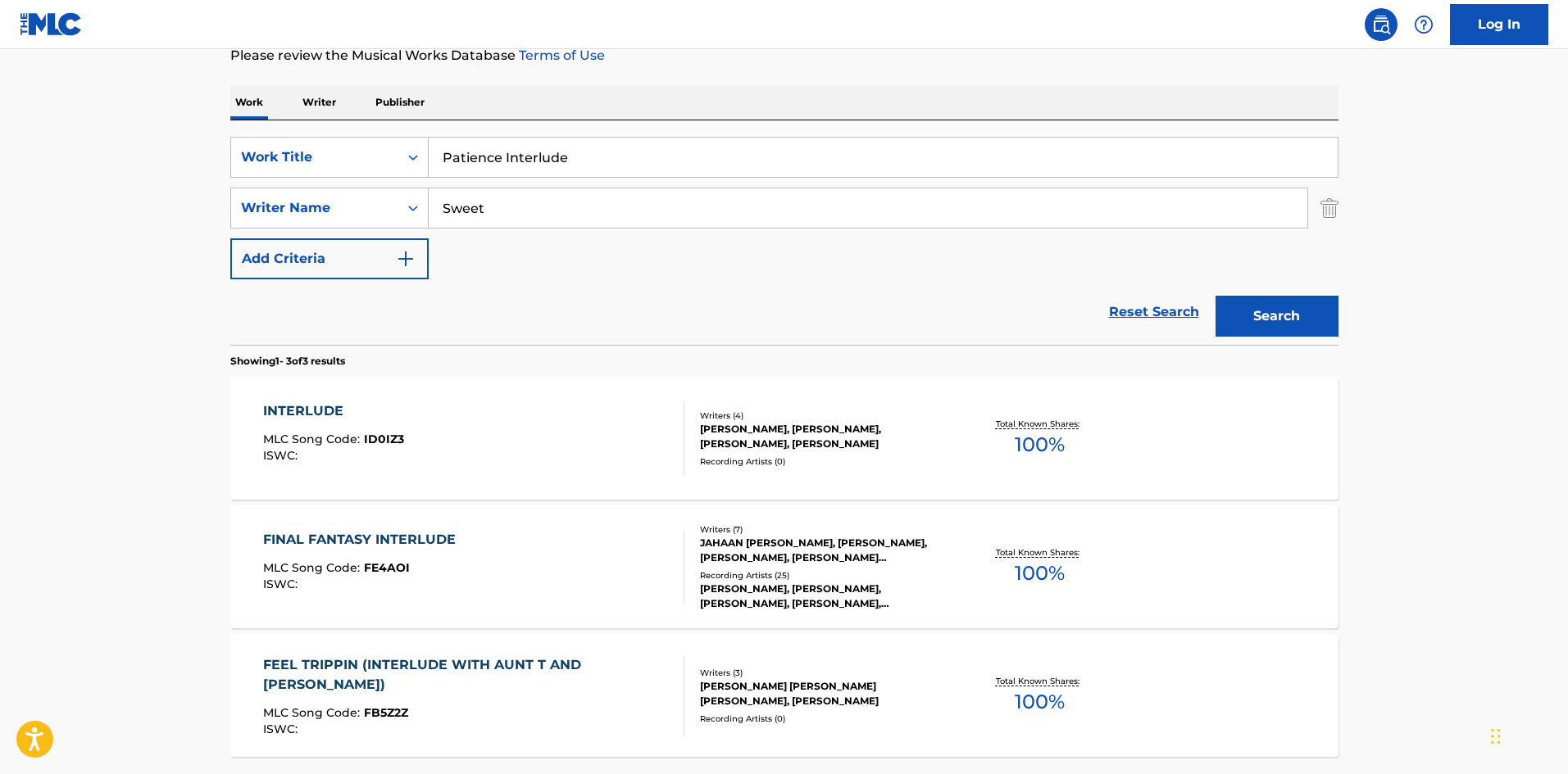
scroll to position [245, 0]
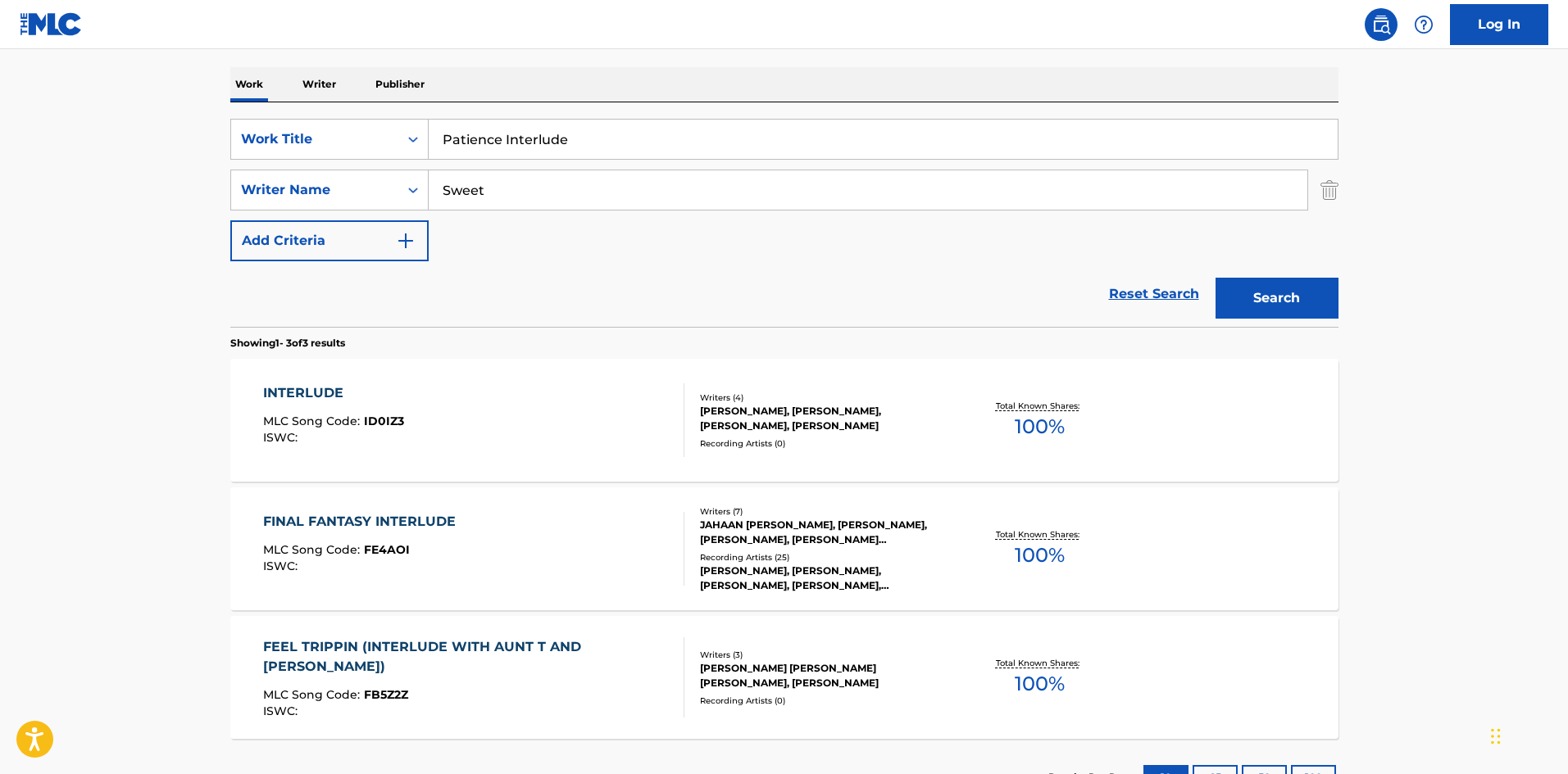
click at [644, 542] on div "FINAL FANTASY INTERLUDE MLC Song Code : FE4AOI ISWC :" at bounding box center [474, 549] width 421 height 74
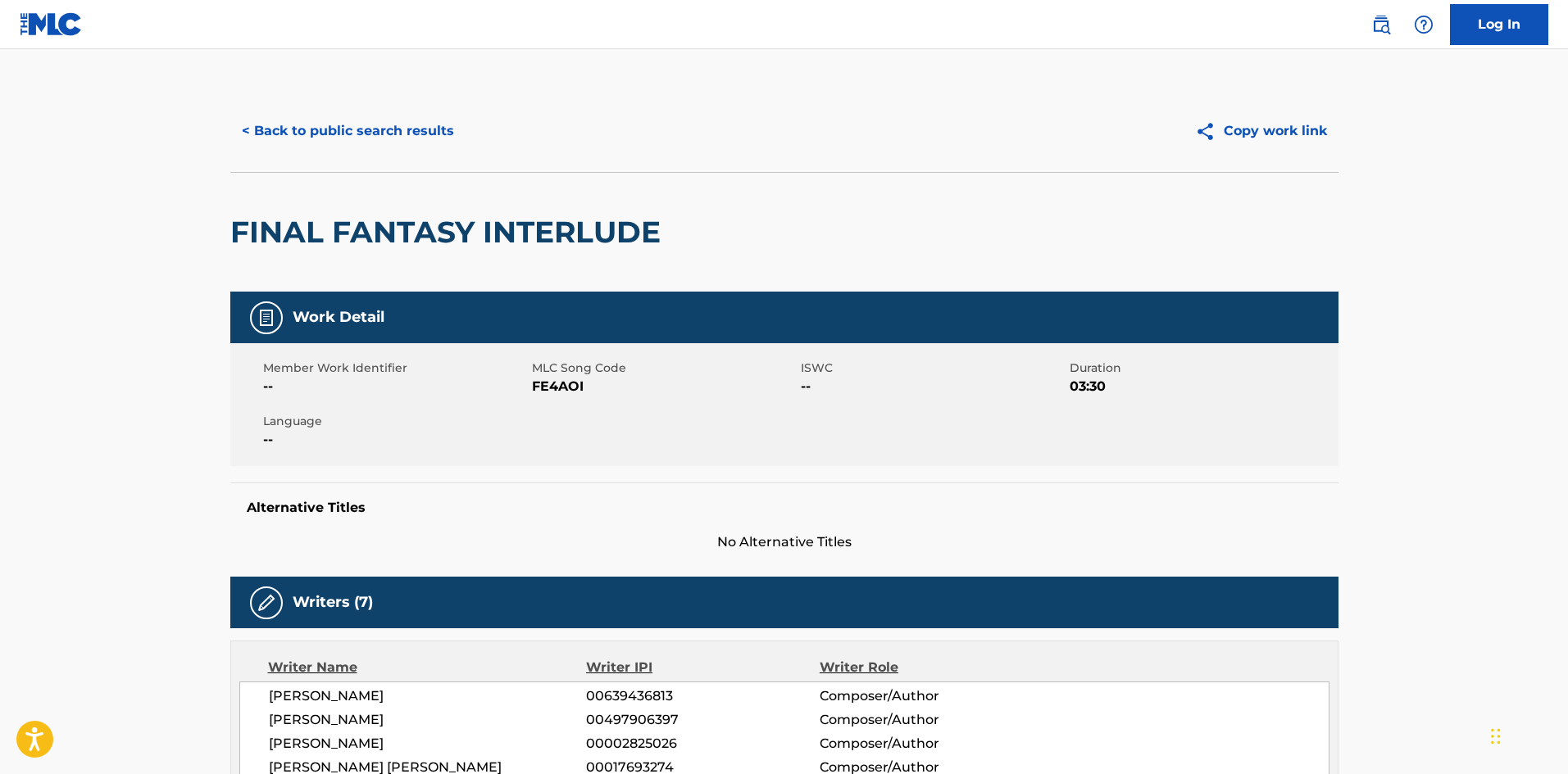
scroll to position [245, 0]
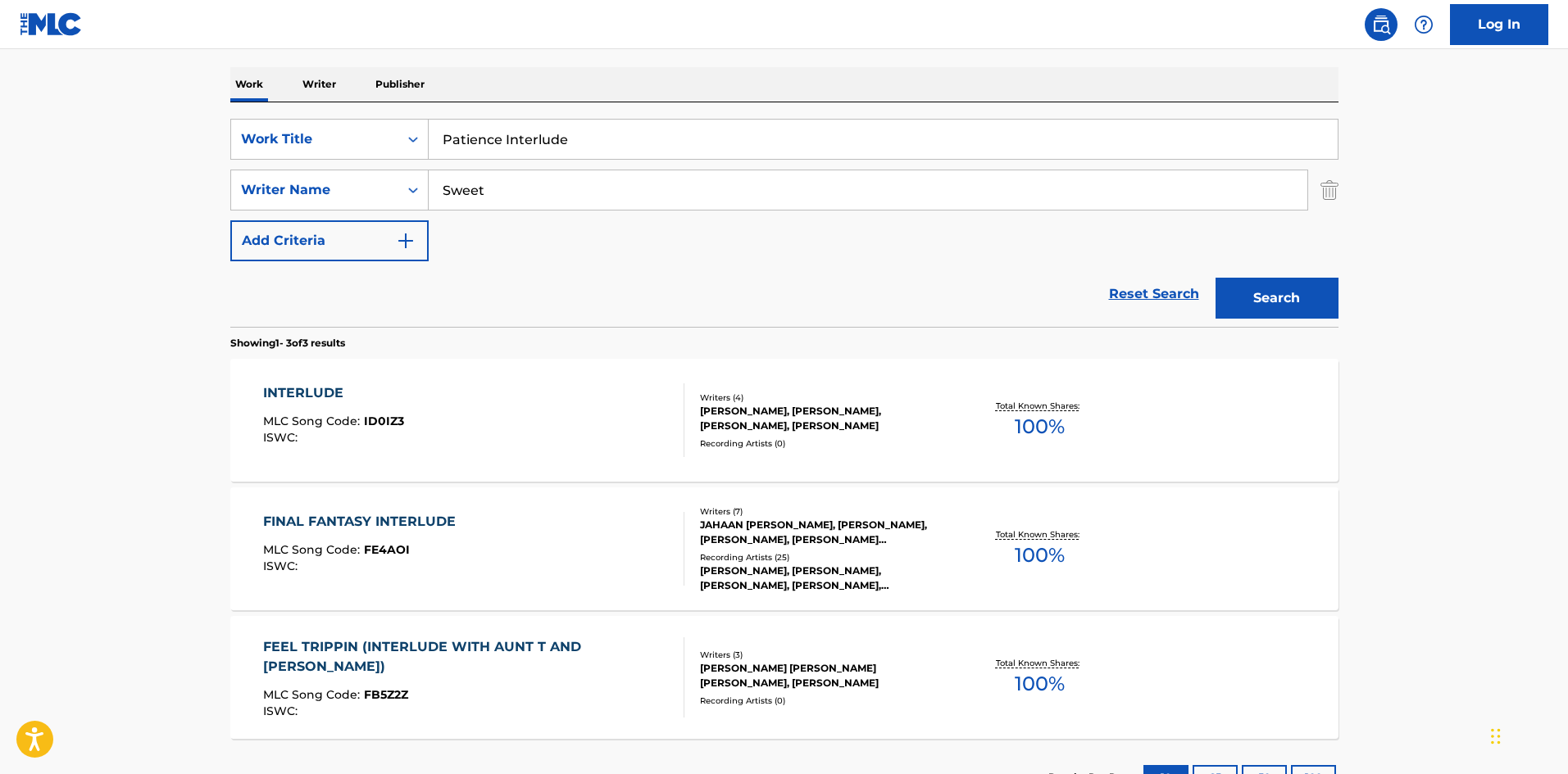
click at [648, 130] on input "Patience Interlude" at bounding box center [883, 138] width 909 height 39
paste input "Lay Me Down"
type input "Lay Me Down"
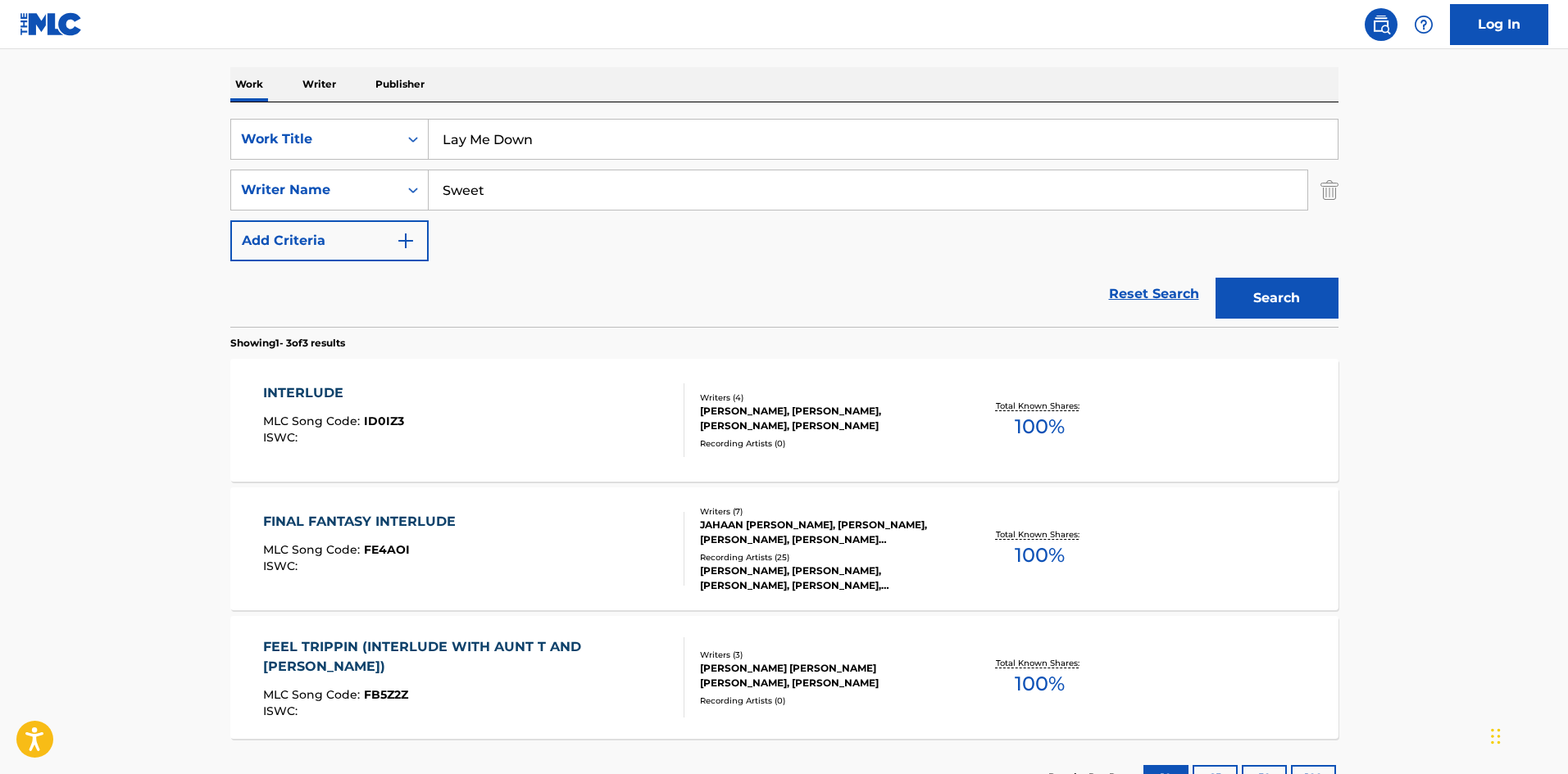
click at [593, 173] on input "Sweet" at bounding box center [868, 189] width 879 height 39
click at [1215, 278] on button "Search" at bounding box center [1277, 298] width 123 height 41
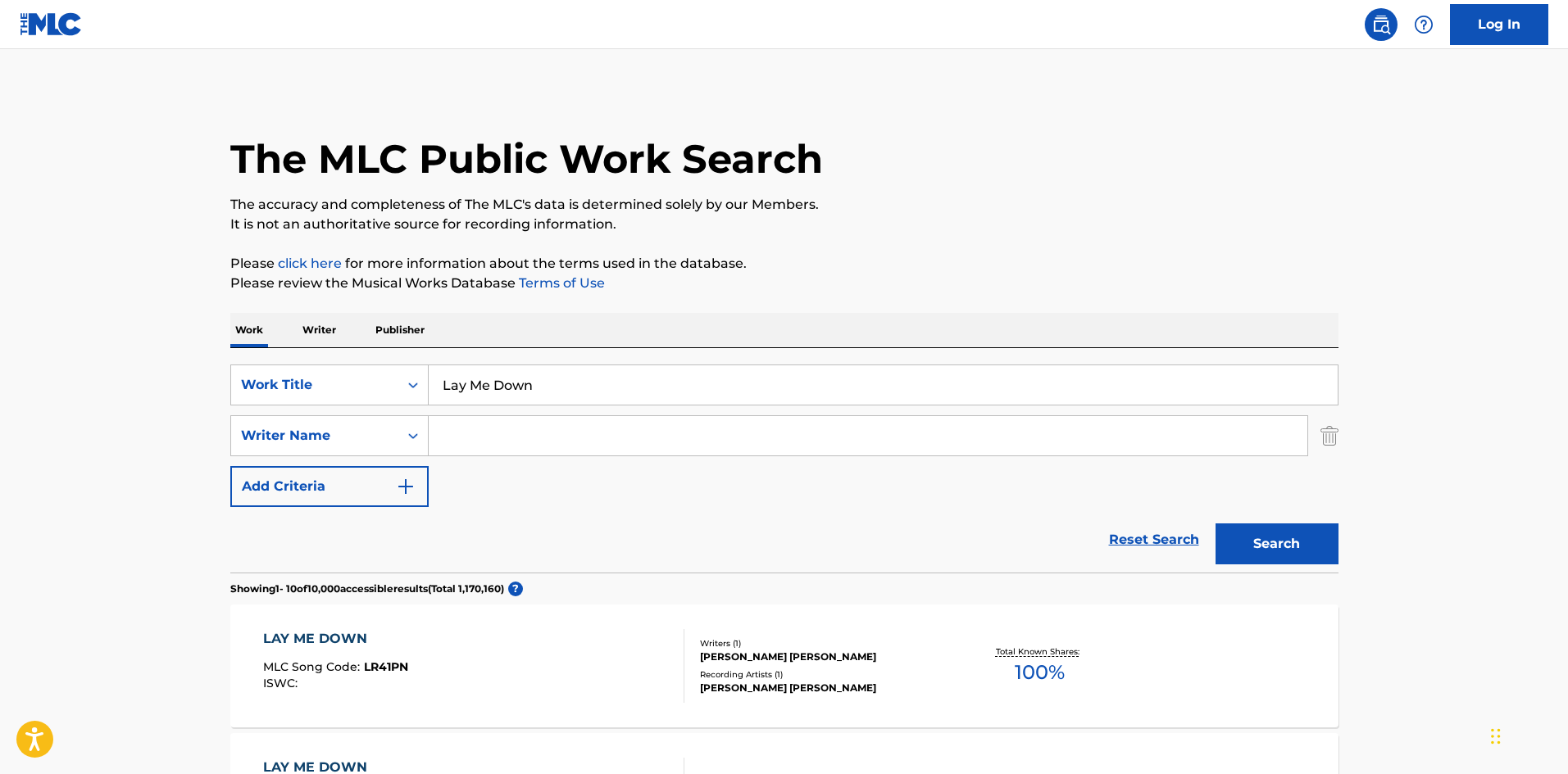
click at [642, 387] on input "Lay Me Down" at bounding box center [883, 385] width 909 height 39
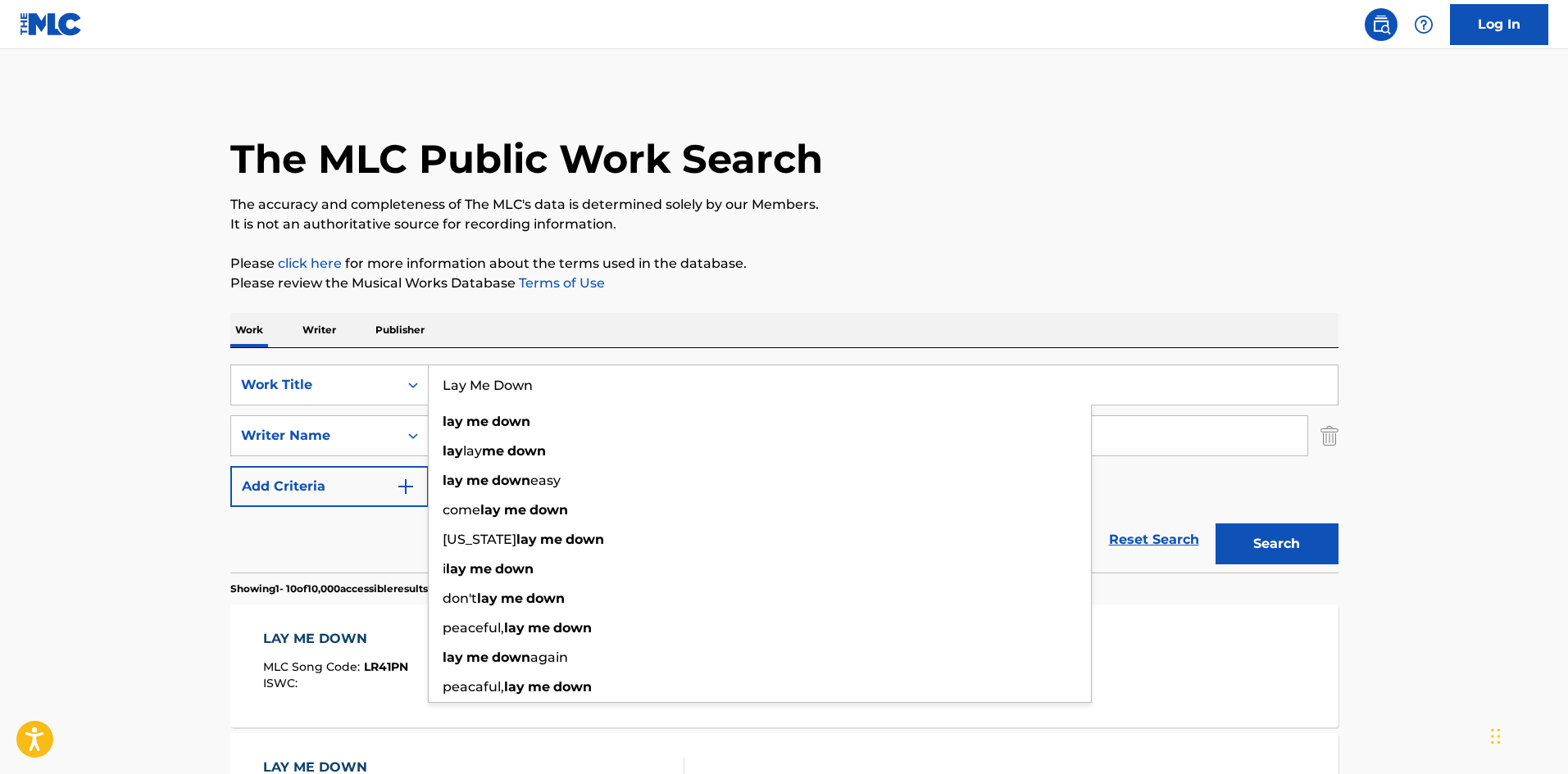
click at [642, 387] on input "Lay Me Down" at bounding box center [883, 385] width 909 height 39
paste input "Patience Interlude"
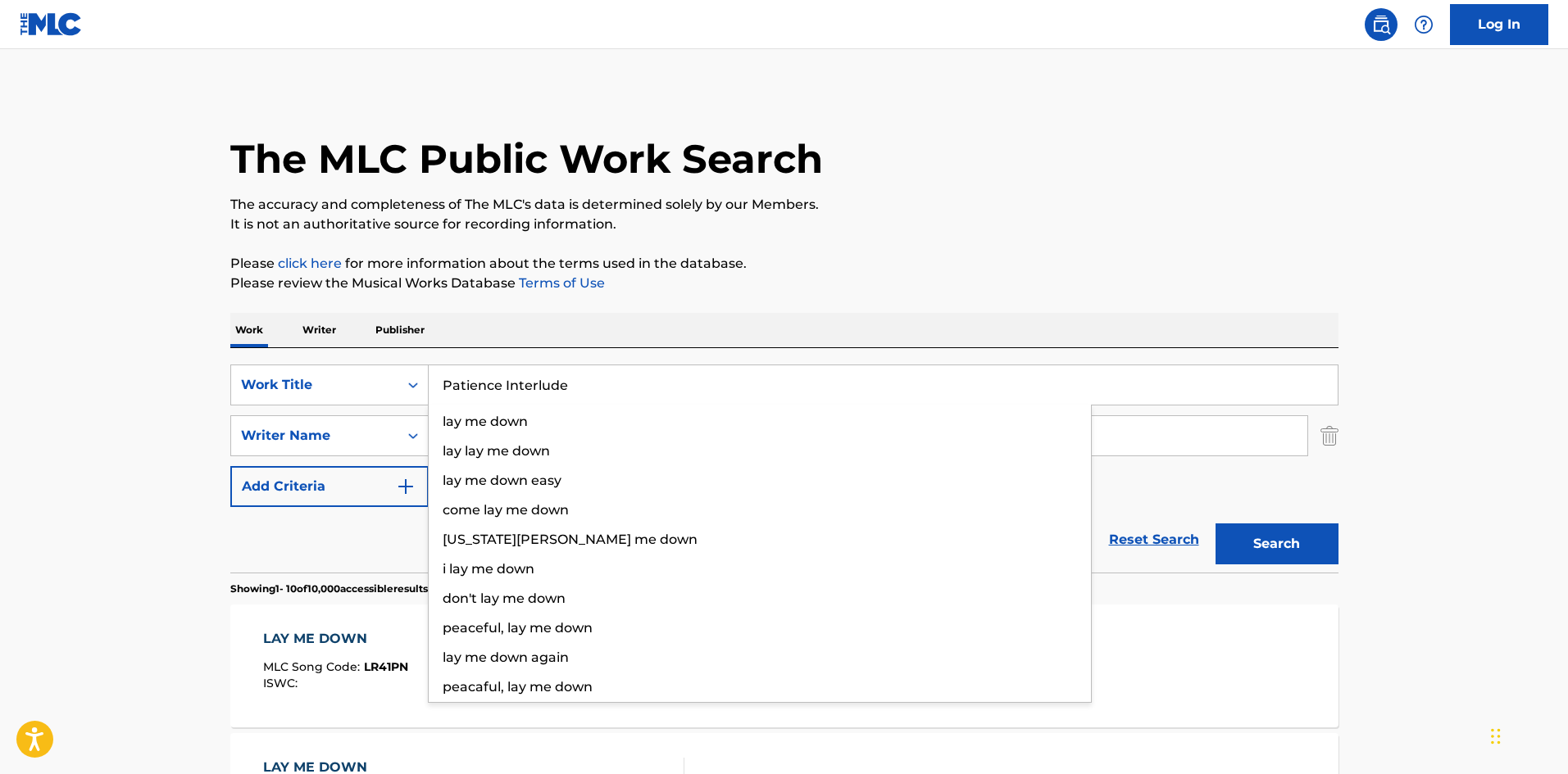
type input "Patience Interlude"
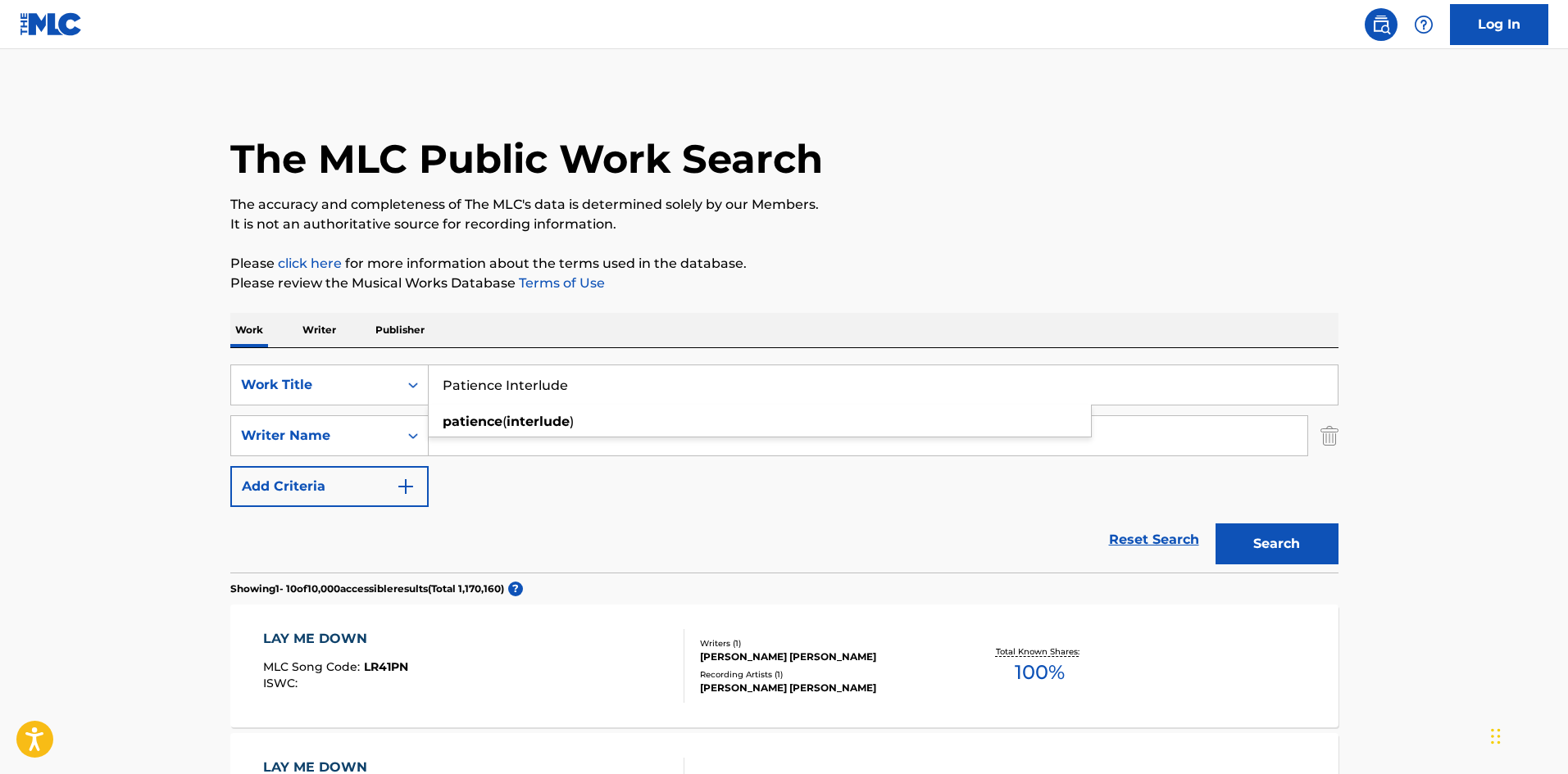
click at [548, 436] on input "Search Form" at bounding box center [868, 436] width 879 height 39
paste input "[PERSON_NAME]"
type input "[PERSON_NAME]"
click at [1302, 543] on button "Search" at bounding box center [1277, 543] width 123 height 41
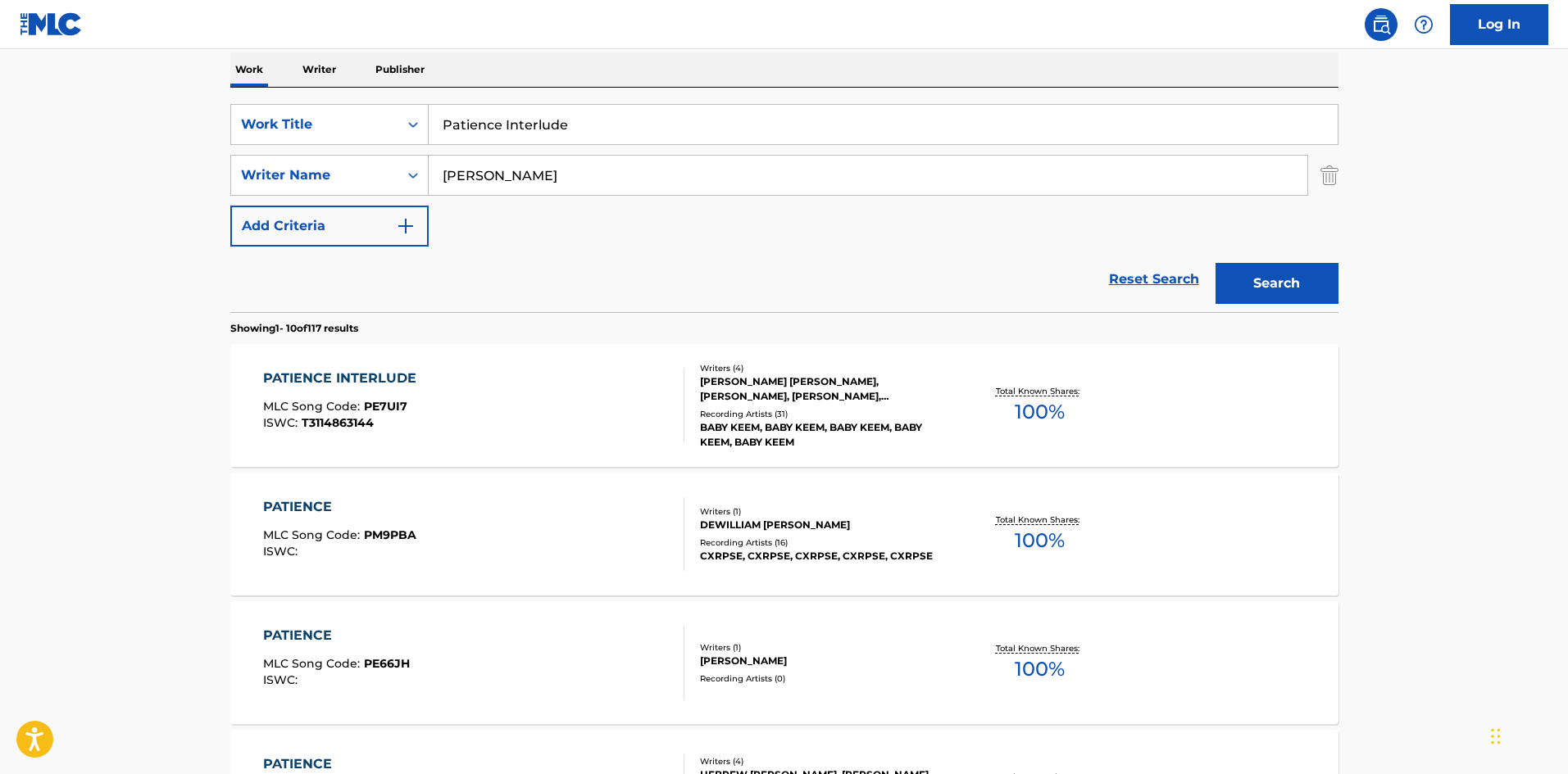
scroll to position [328, 0]
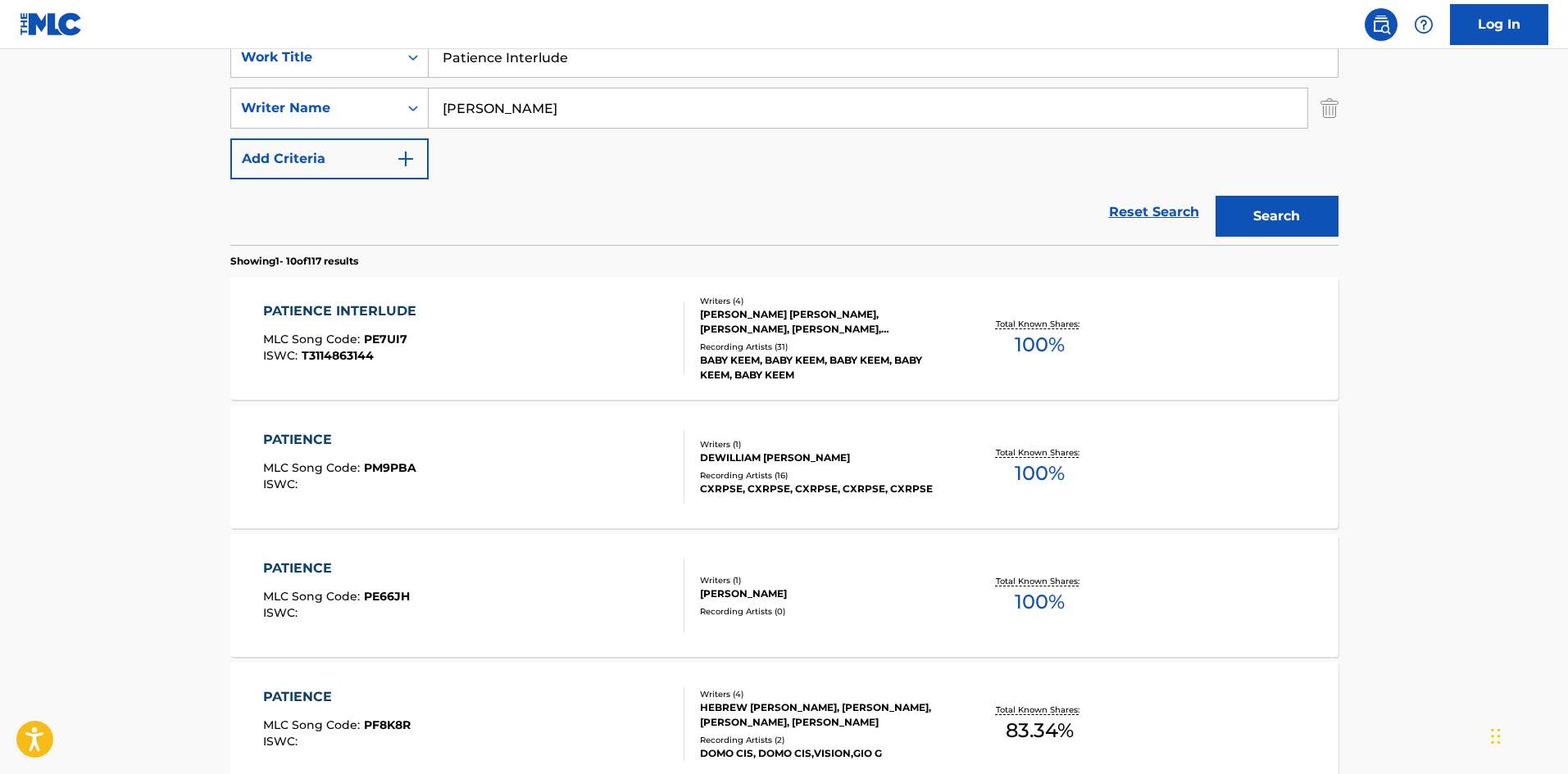
click at [479, 333] on div "PATIENCE INTERLUDE MLC Song Code : PE7UI7 ISWC : T3114863144" at bounding box center [474, 338] width 421 height 74
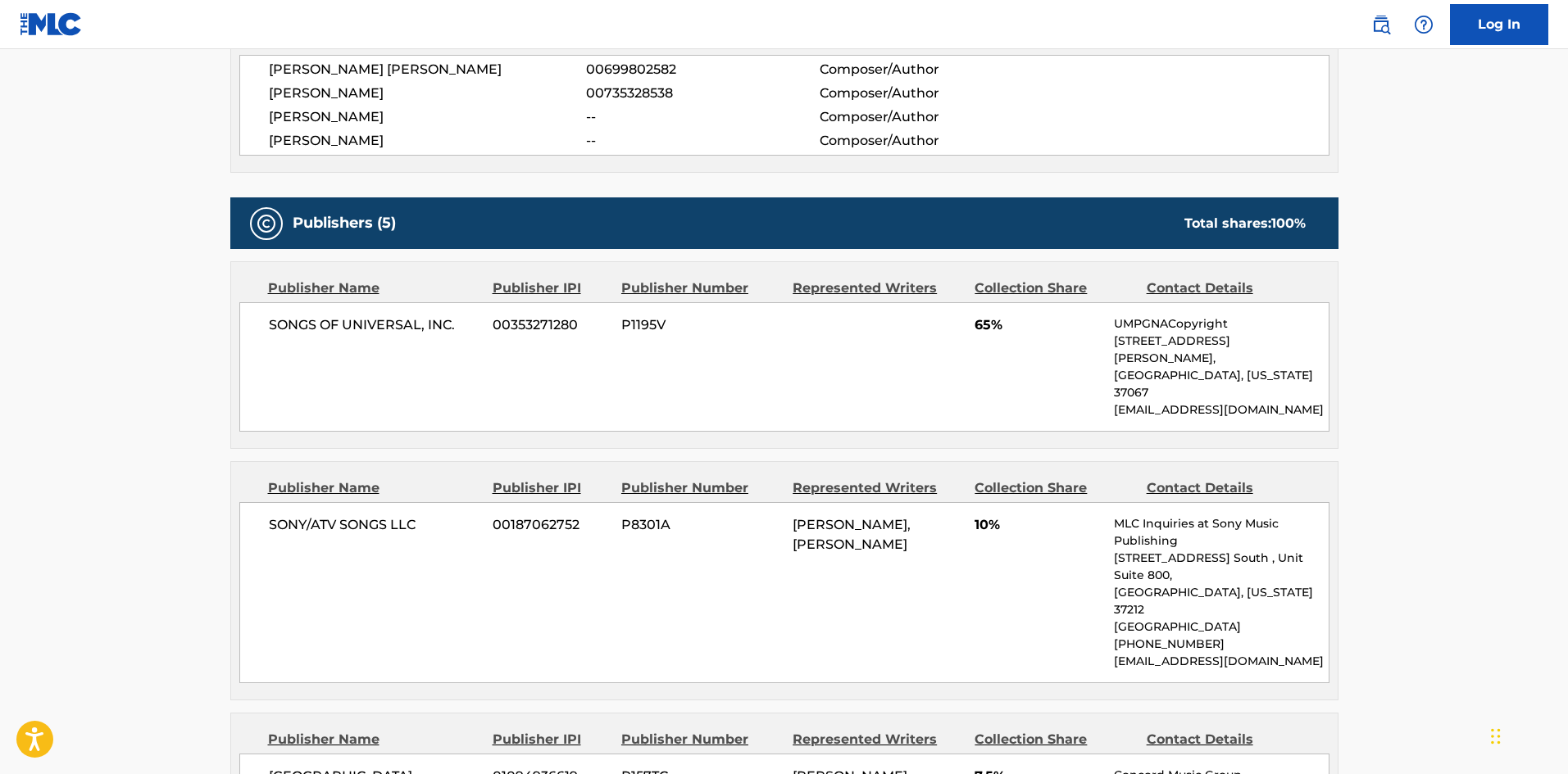
scroll to position [656, 0]
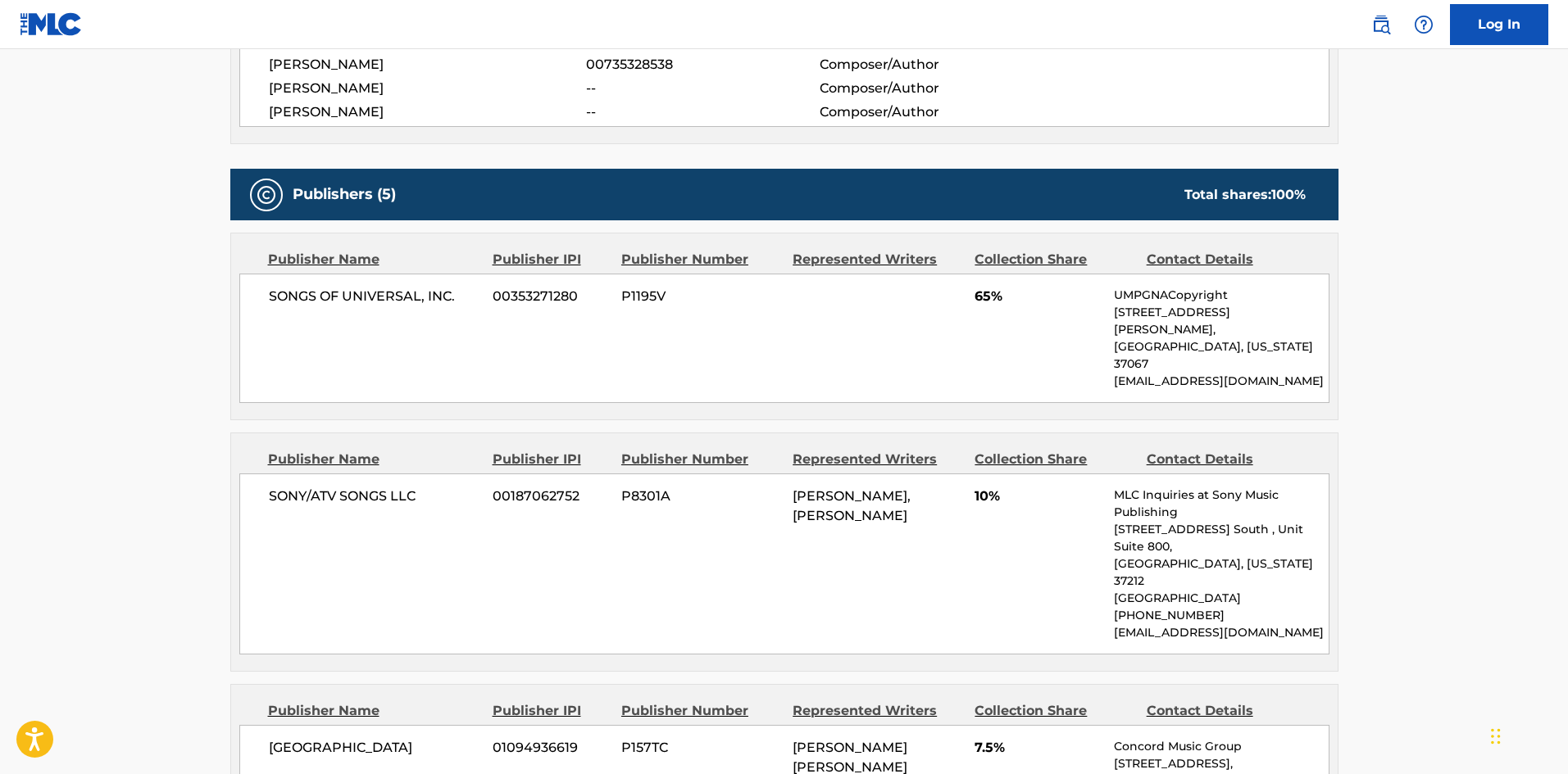
click at [282, 486] on span "SONY/ATV SONGS LLC" at bounding box center [375, 496] width 212 height 19
drag, startPoint x: 282, startPoint y: 470, endPoint x: 331, endPoint y: 221, distance: 253.8
click at [396, 486] on span "SONY/ATV SONGS LLC" at bounding box center [375, 496] width 212 height 19
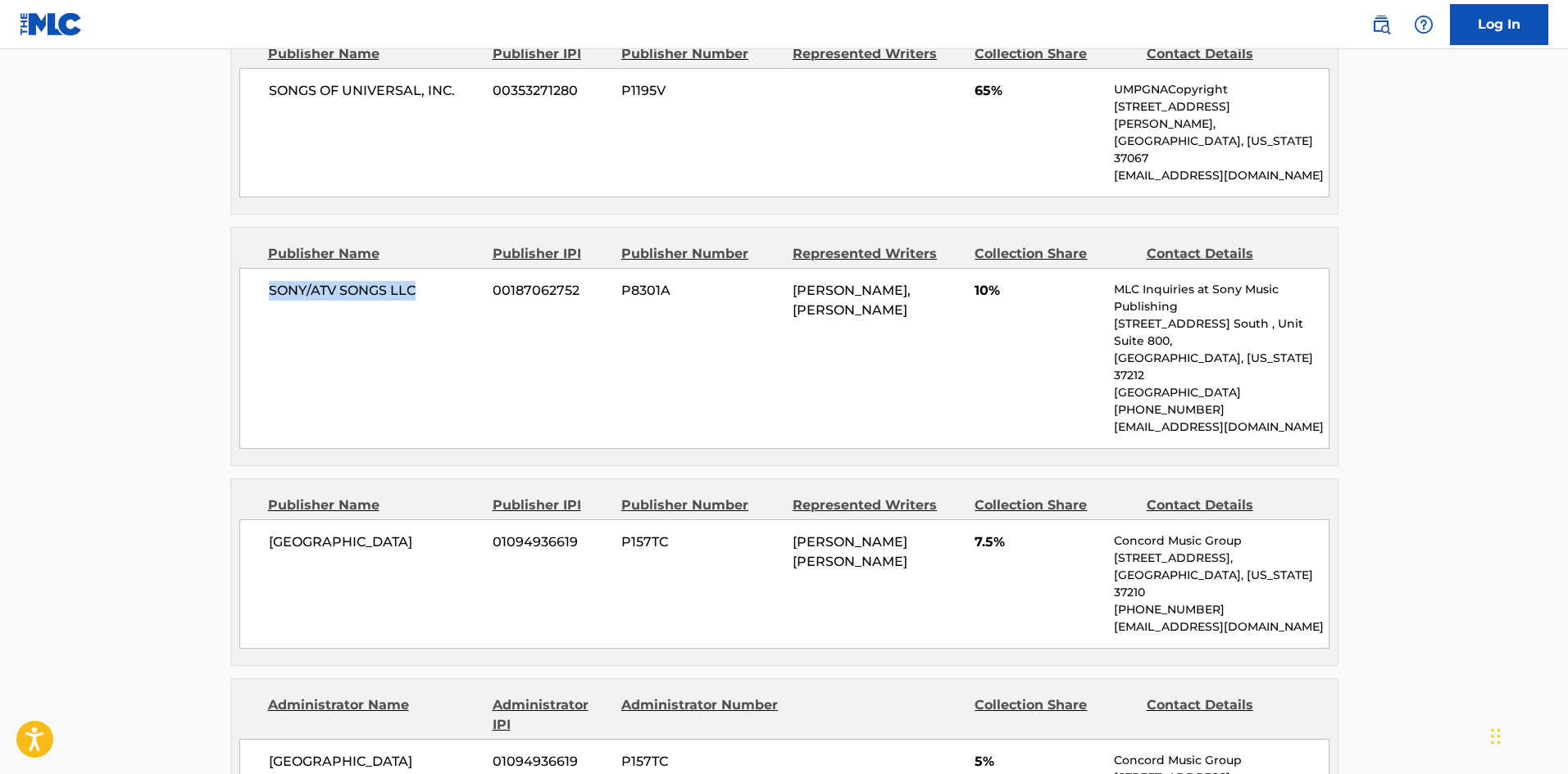
scroll to position [901, 0]
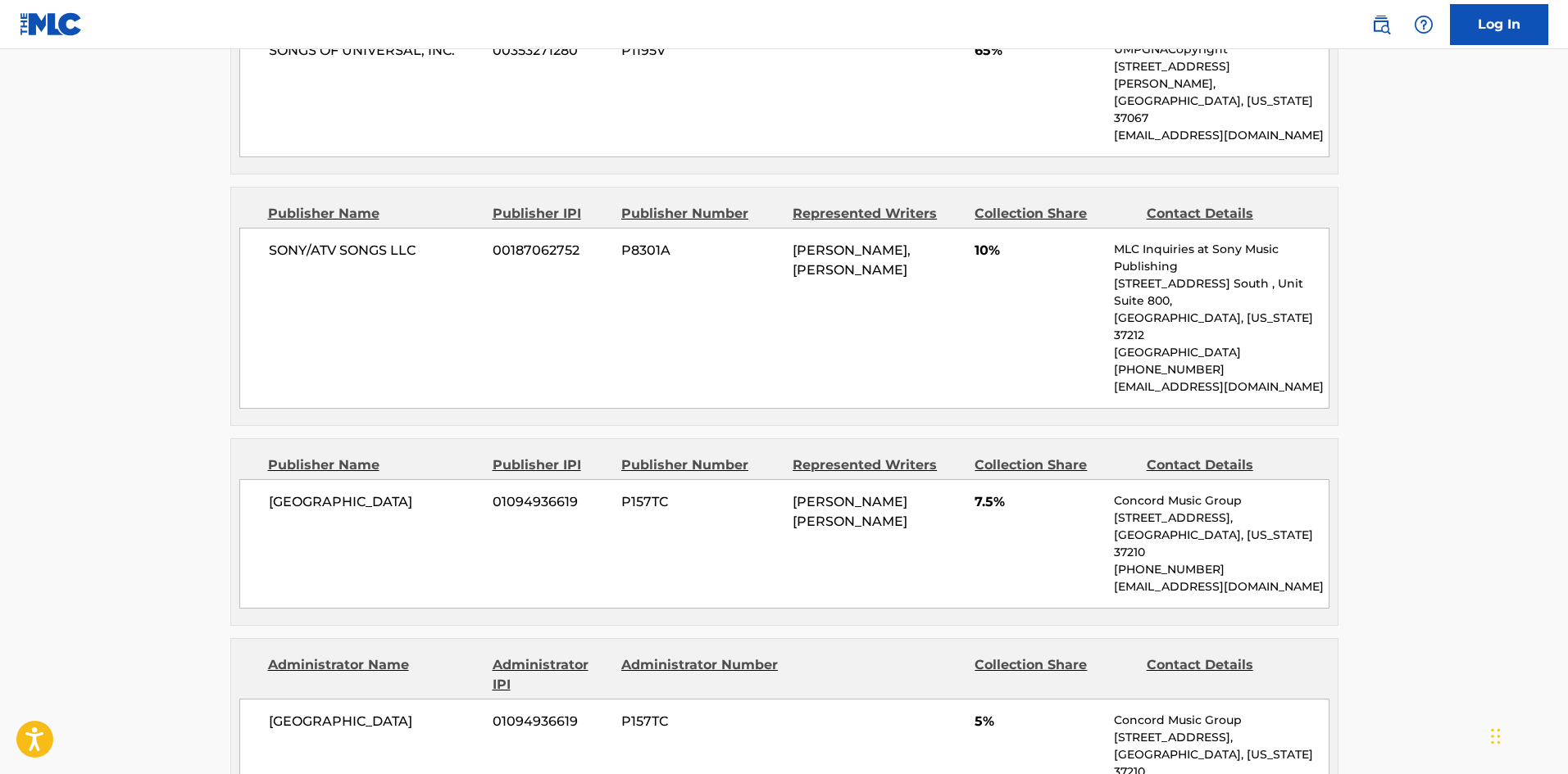
click at [296, 493] on span "[GEOGRAPHIC_DATA]" at bounding box center [375, 502] width 212 height 19
drag, startPoint x: 296, startPoint y: 438, endPoint x: 383, endPoint y: 438, distance: 87.0
click at [383, 493] on span "[GEOGRAPHIC_DATA]" at bounding box center [375, 502] width 212 height 19
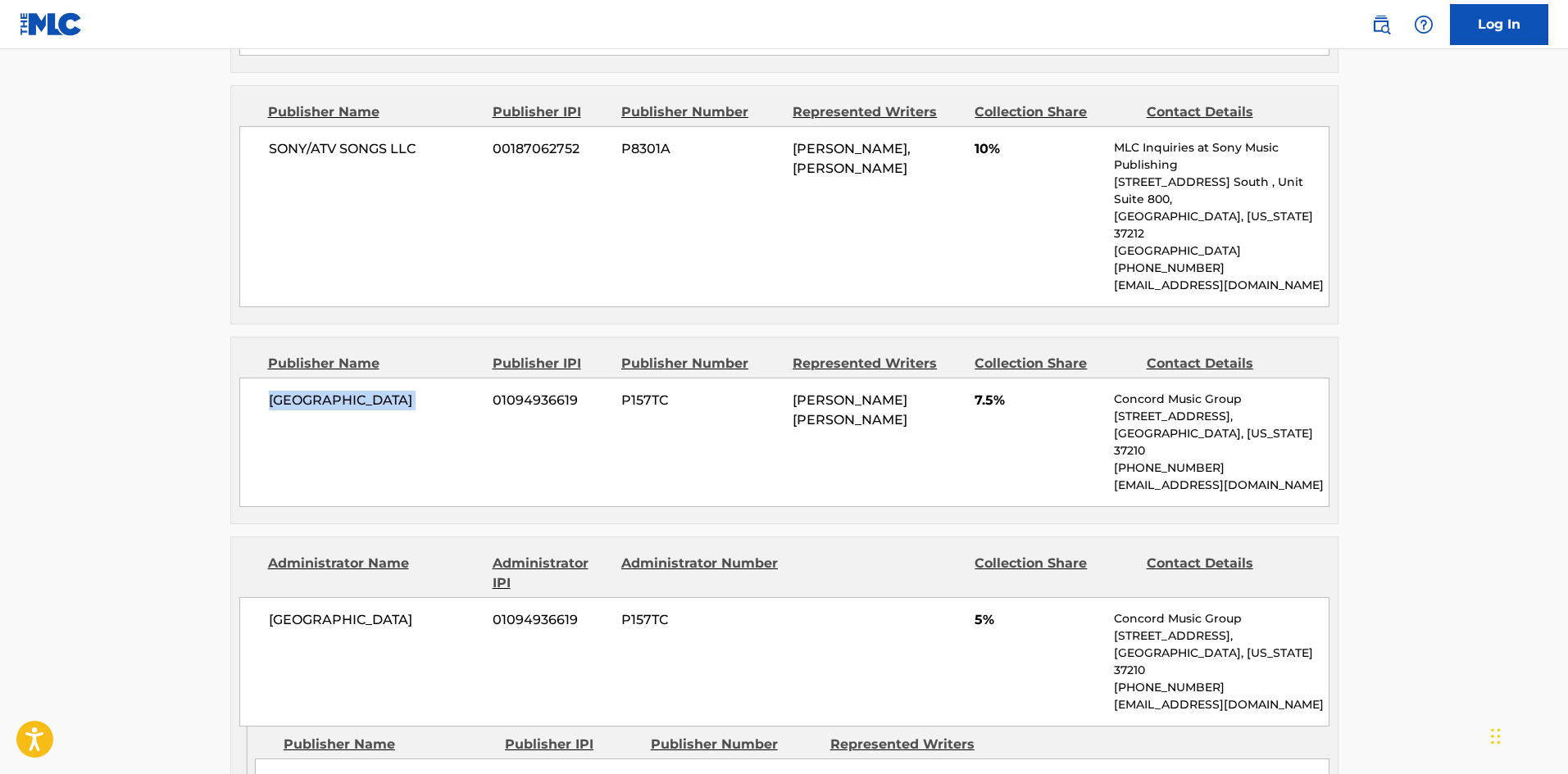
scroll to position [1147, 0]
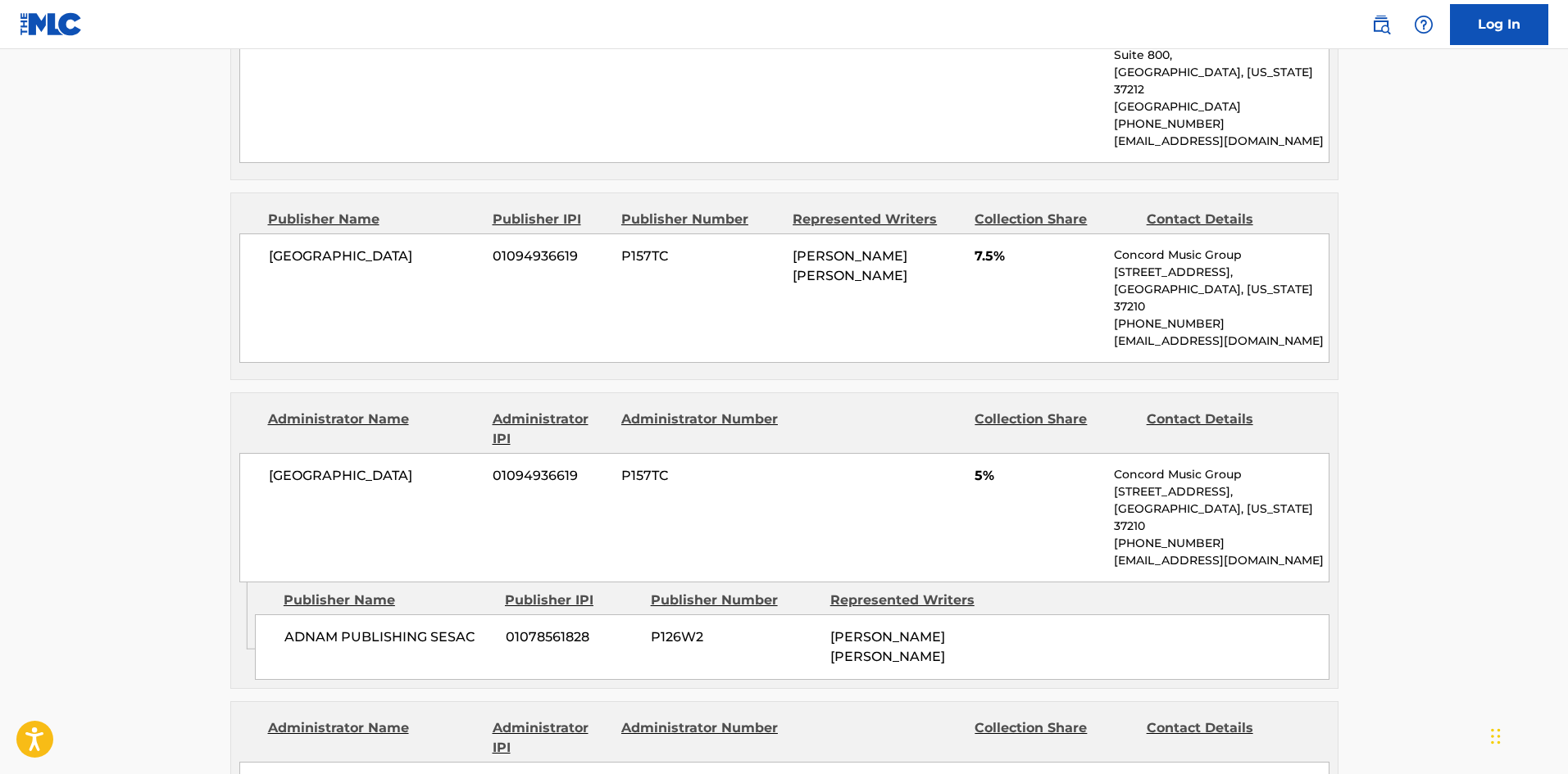
click at [315, 628] on span "ADNAM PUBLISHING SESAC" at bounding box center [388, 637] width 209 height 19
drag, startPoint x: 315, startPoint y: 536, endPoint x: 394, endPoint y: 535, distance: 79.0
click at [394, 628] on span "ADNAM PUBLISHING SESAC" at bounding box center [388, 637] width 209 height 19
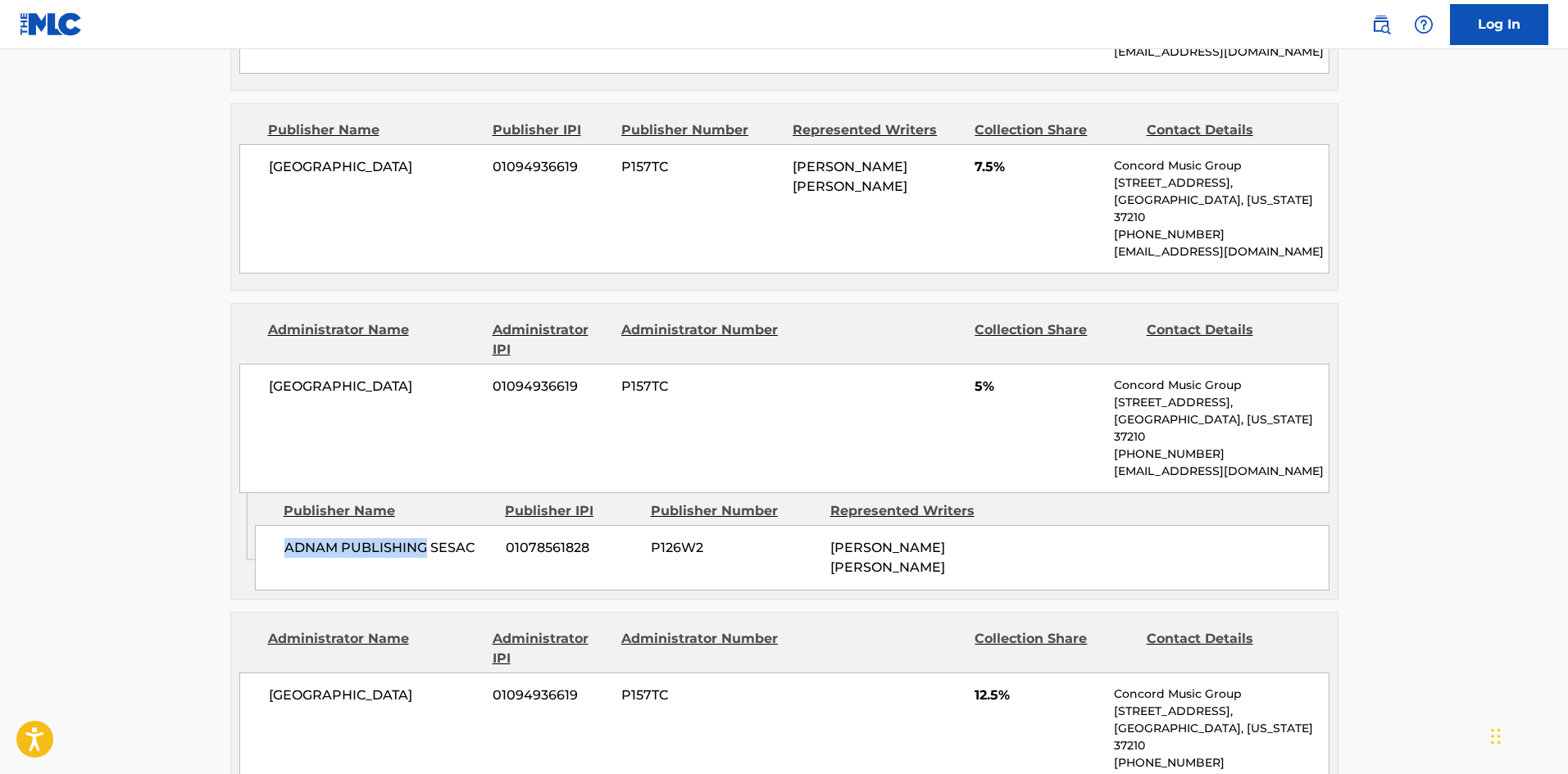
scroll to position [1475, 0]
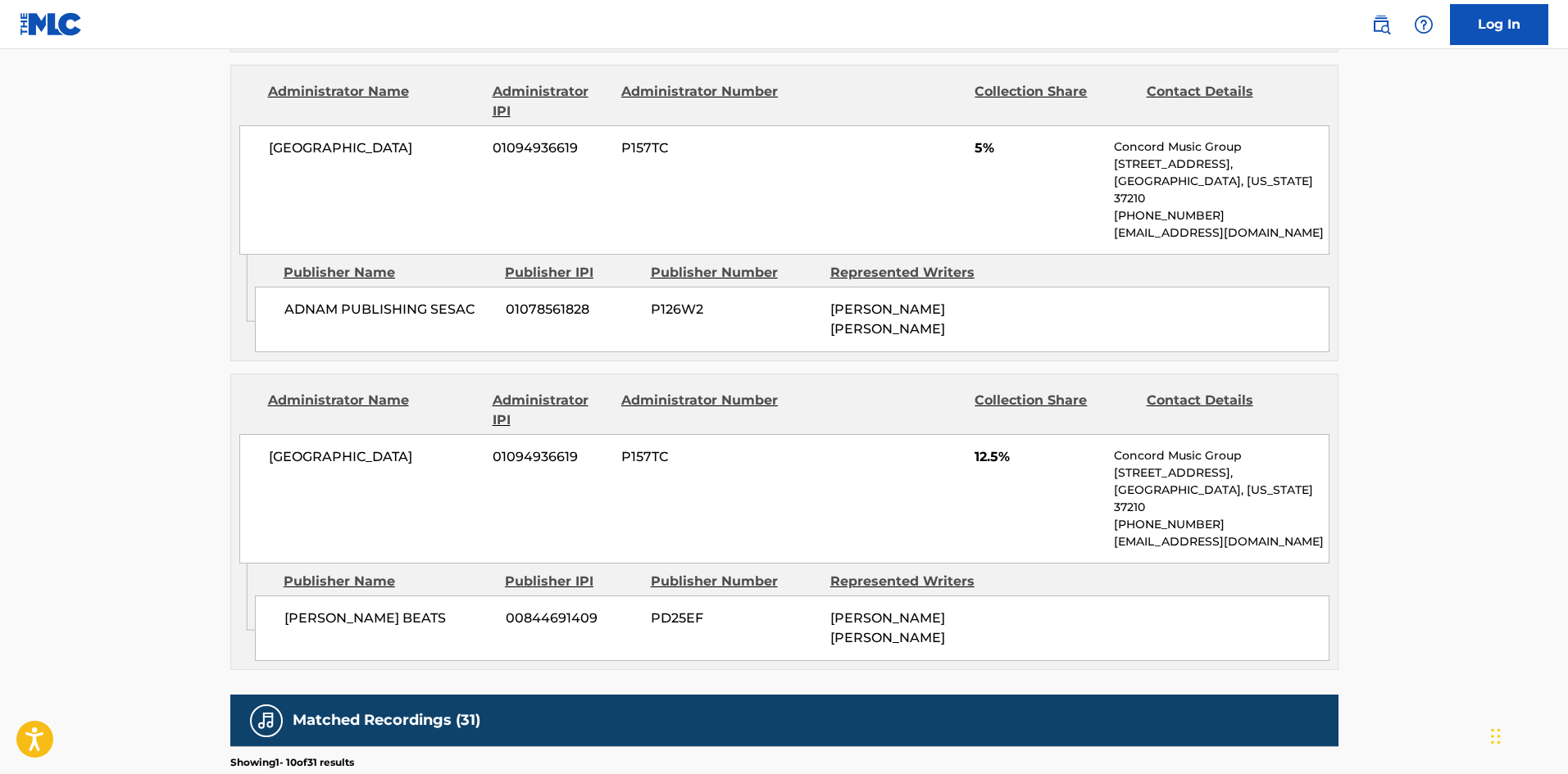
click at [302, 609] on span "[PERSON_NAME] BEATS" at bounding box center [388, 619] width 209 height 19
drag, startPoint x: 302, startPoint y: 506, endPoint x: 394, endPoint y: 498, distance: 92.3
click at [394, 609] on span "[PERSON_NAME] BEATS" at bounding box center [388, 619] width 209 height 19
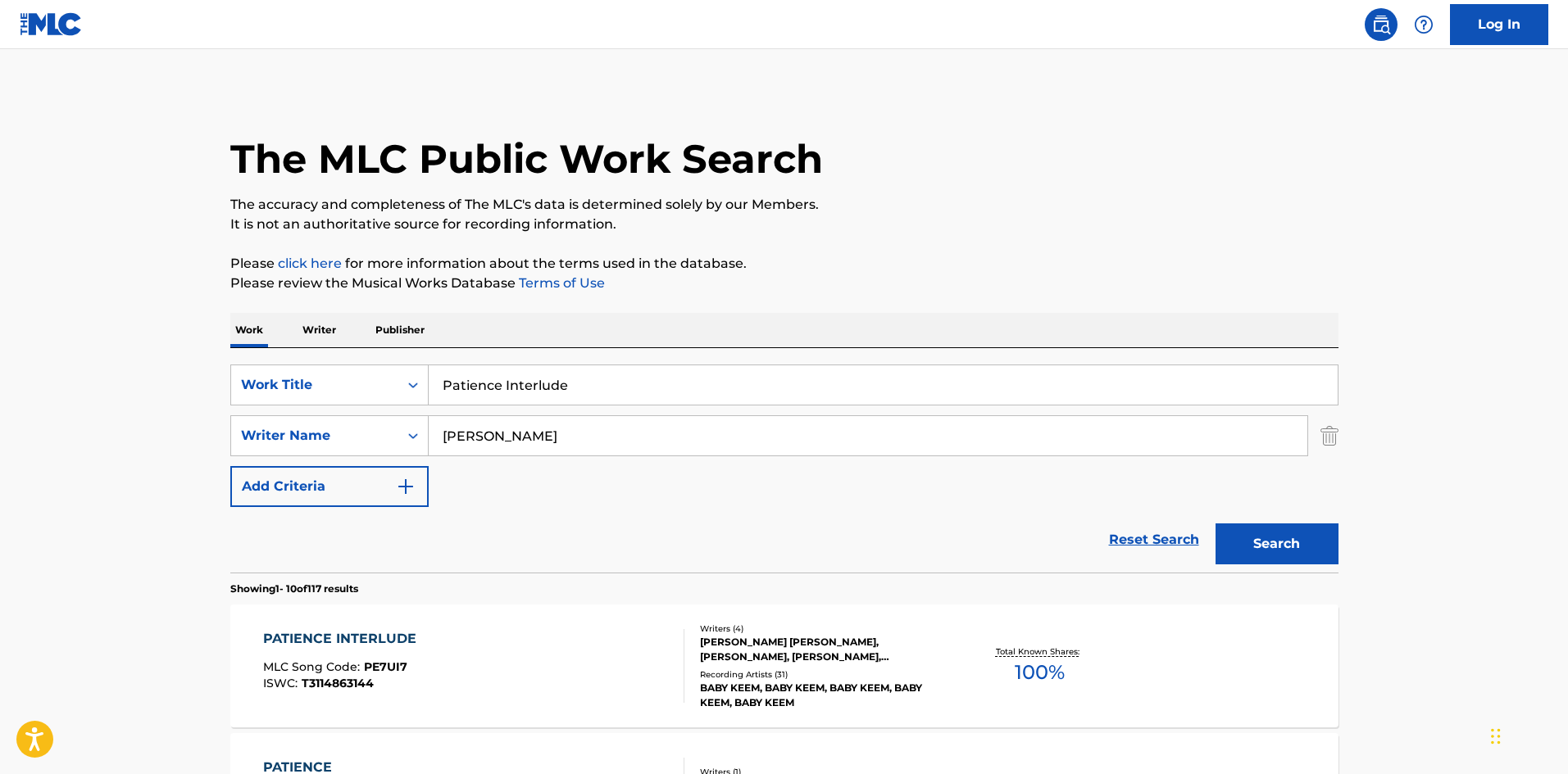
click at [563, 387] on input "Patience Interlude" at bounding box center [883, 385] width 909 height 39
paste input "Scapegoats"
type input "Scapegoats"
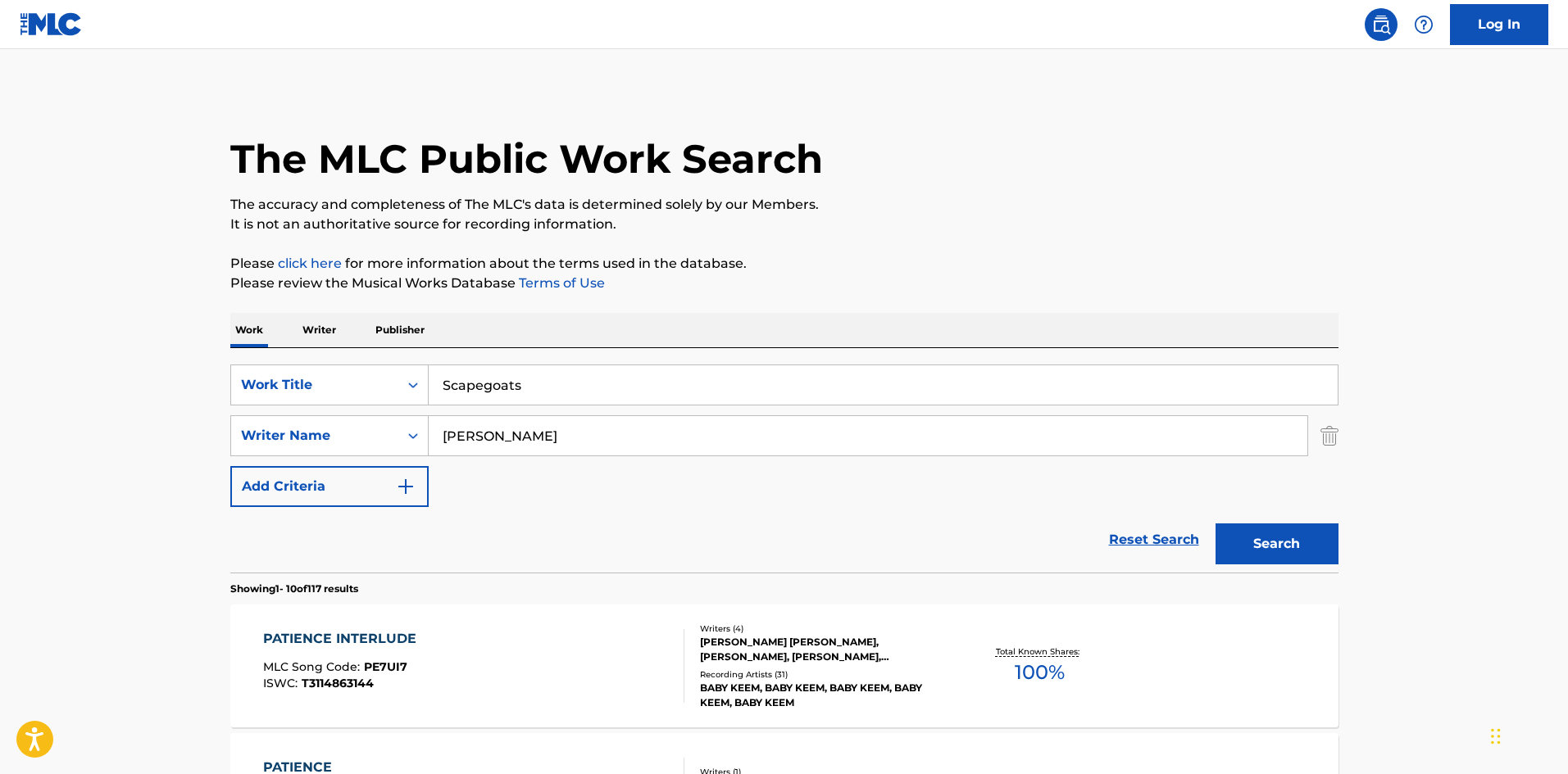
click at [1312, 554] on button "Search" at bounding box center [1277, 543] width 123 height 41
click at [425, 672] on div "SCAPEGOATS MLC Song Code : SA447E ISWC : T3102632640" at bounding box center [474, 666] width 421 height 74
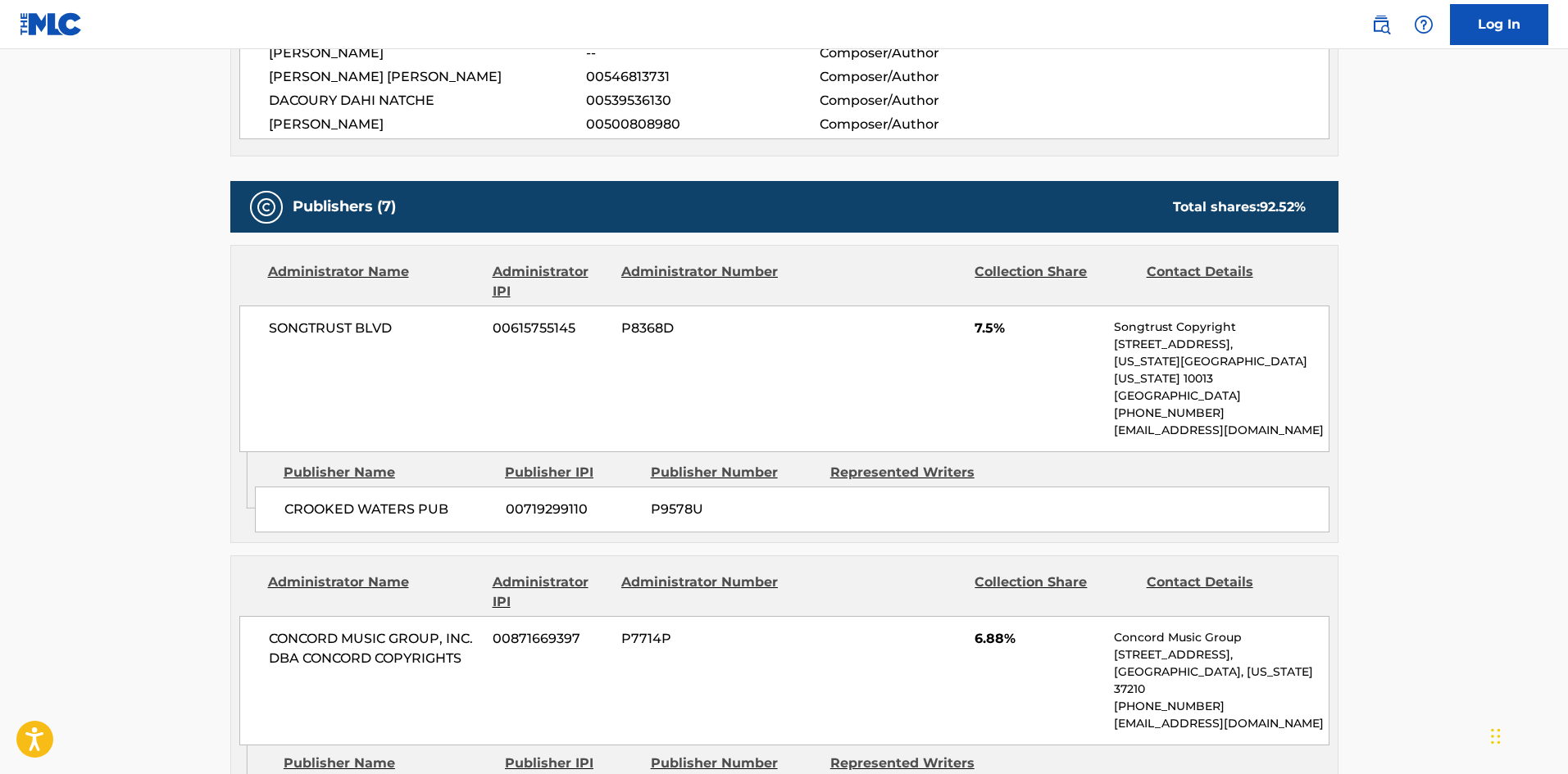
scroll to position [737, 0]
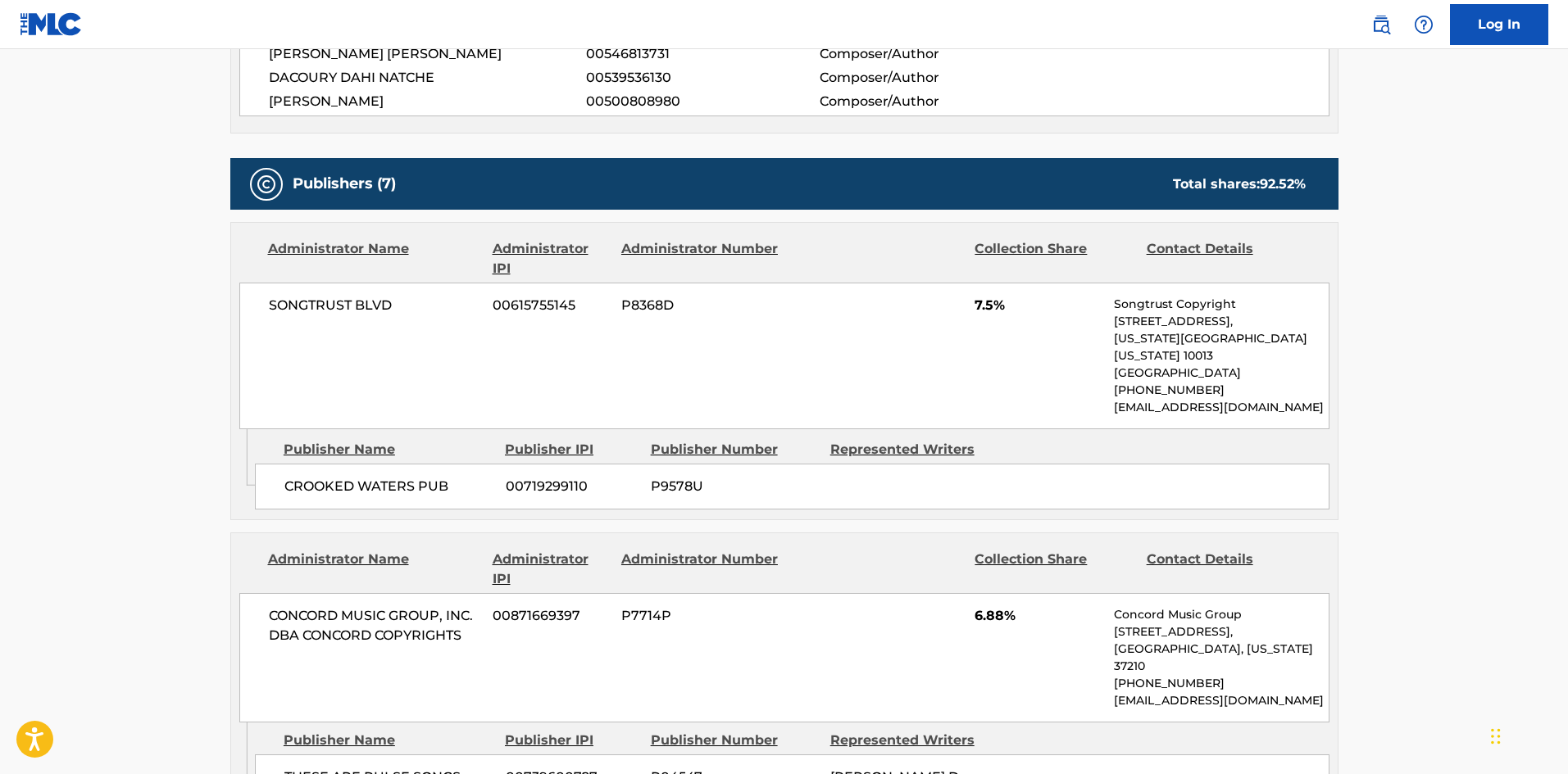
click at [289, 444] on div "Publisher Name Publisher IPI Publisher Number Represented Writers CROOKED WATER…" at bounding box center [796, 470] width 1083 height 82
drag, startPoint x: 289, startPoint y: 444, endPoint x: 484, endPoint y: 478, distance: 197.9
click at [393, 469] on div "Publisher Name Publisher IPI Publisher Number Represented Writers CROOKED WATER…" at bounding box center [796, 470] width 1083 height 82
click at [337, 477] on span "CROOKED WATERS PUB" at bounding box center [388, 486] width 209 height 19
drag, startPoint x: 337, startPoint y: 466, endPoint x: 438, endPoint y: 466, distance: 101.0
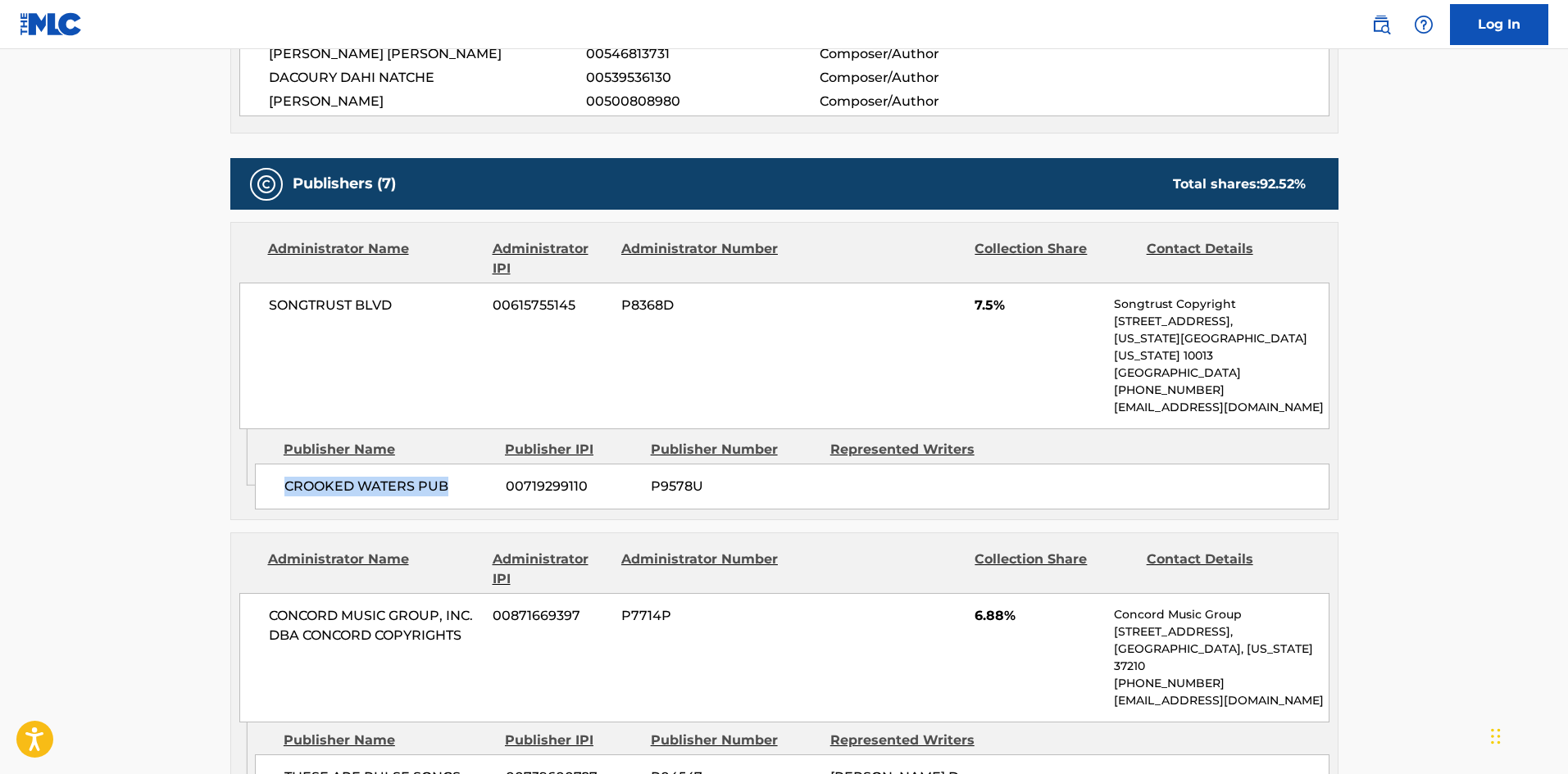
click at [438, 477] on span "CROOKED WATERS PUB" at bounding box center [388, 486] width 209 height 19
drag, startPoint x: 57, startPoint y: 305, endPoint x: 87, endPoint y: 313, distance: 31.0
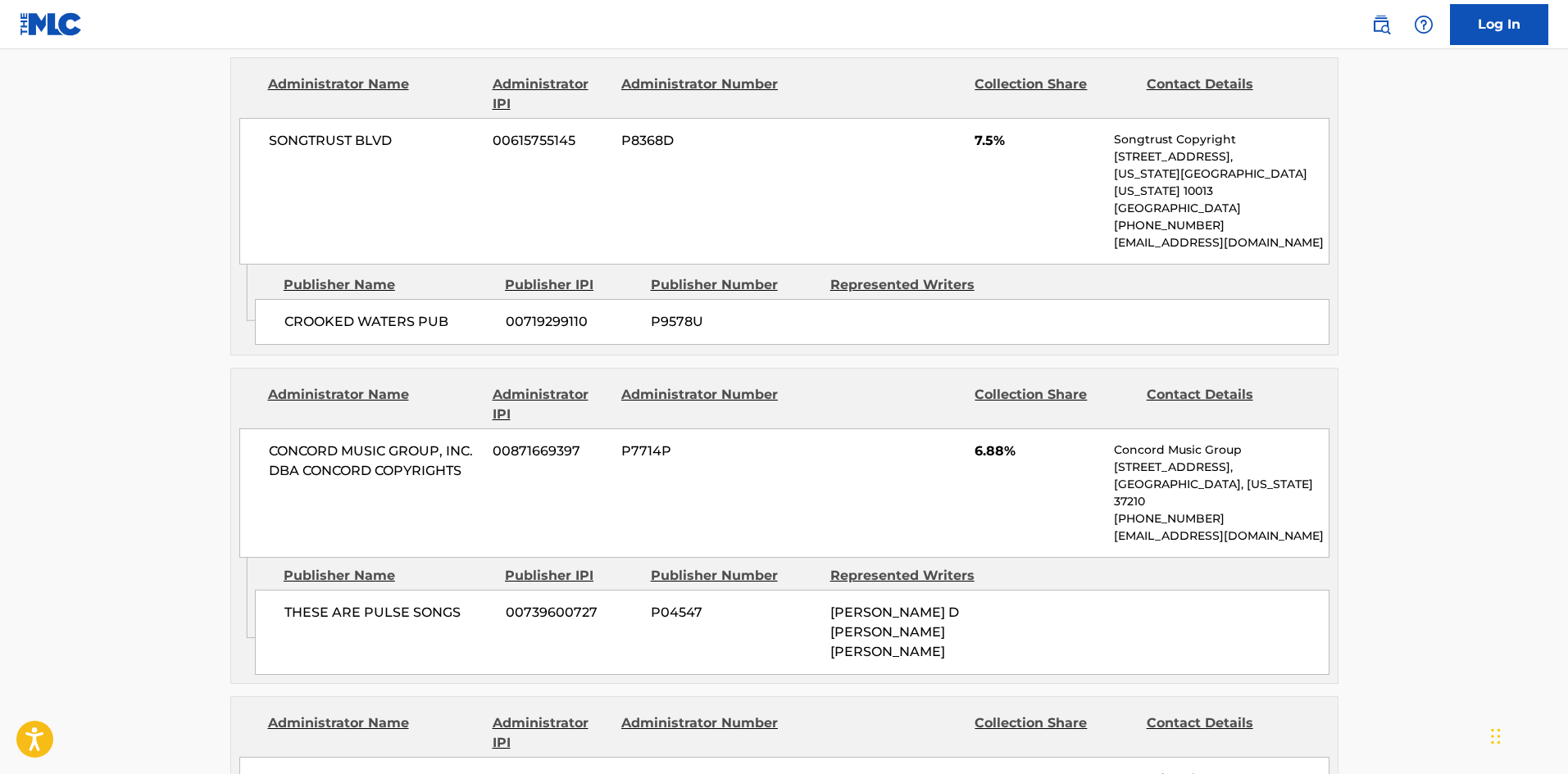
scroll to position [1065, 0]
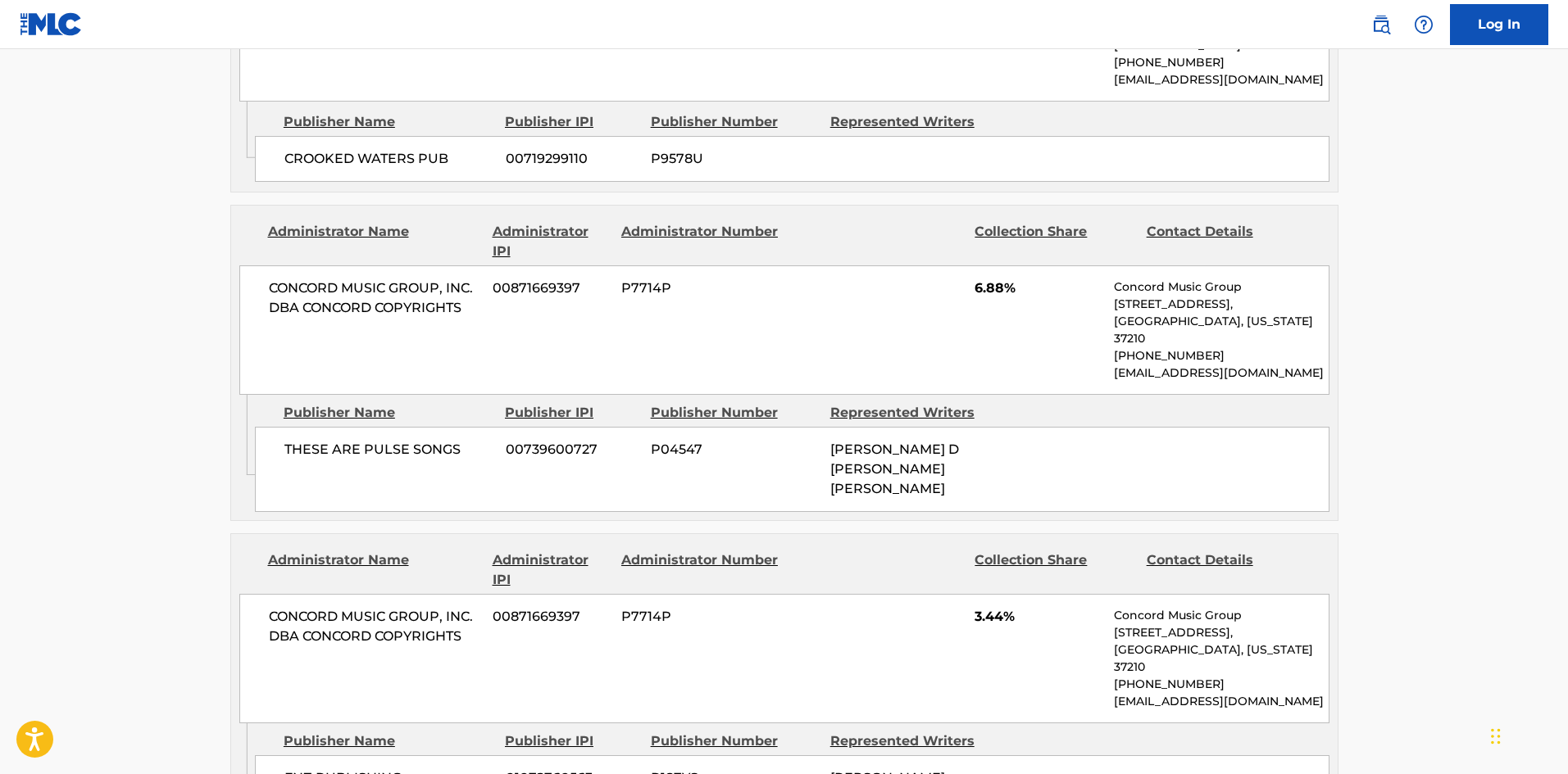
click at [286, 427] on div "THESE ARE PULSE SONGS 00739600727 P04547 [PERSON_NAME] D [PERSON_NAME] [PERSON_…" at bounding box center [793, 469] width 1075 height 85
drag, startPoint x: 286, startPoint y: 400, endPoint x: 438, endPoint y: 400, distance: 152.0
click at [438, 427] on div "THESE ARE PULSE SONGS 00739600727 P04547 [PERSON_NAME] D [PERSON_NAME] [PERSON_…" at bounding box center [793, 469] width 1075 height 85
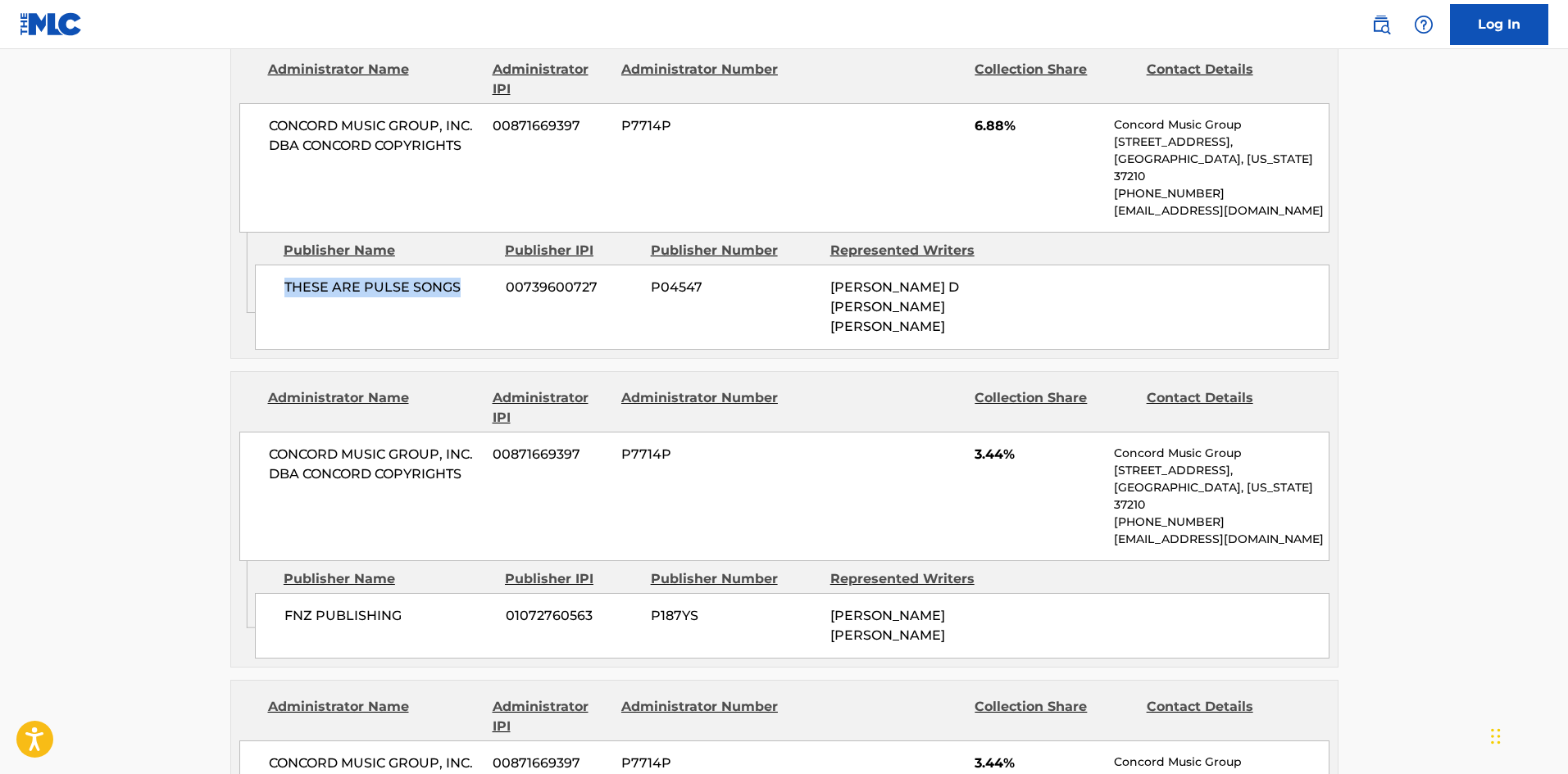
scroll to position [1229, 0]
click at [307, 605] on span "FNZ PUBLISHING" at bounding box center [388, 614] width 209 height 19
drag, startPoint x: 307, startPoint y: 543, endPoint x: 368, endPoint y: 535, distance: 61.5
click at [368, 605] on span "FNZ PUBLISHING" at bounding box center [388, 614] width 209 height 19
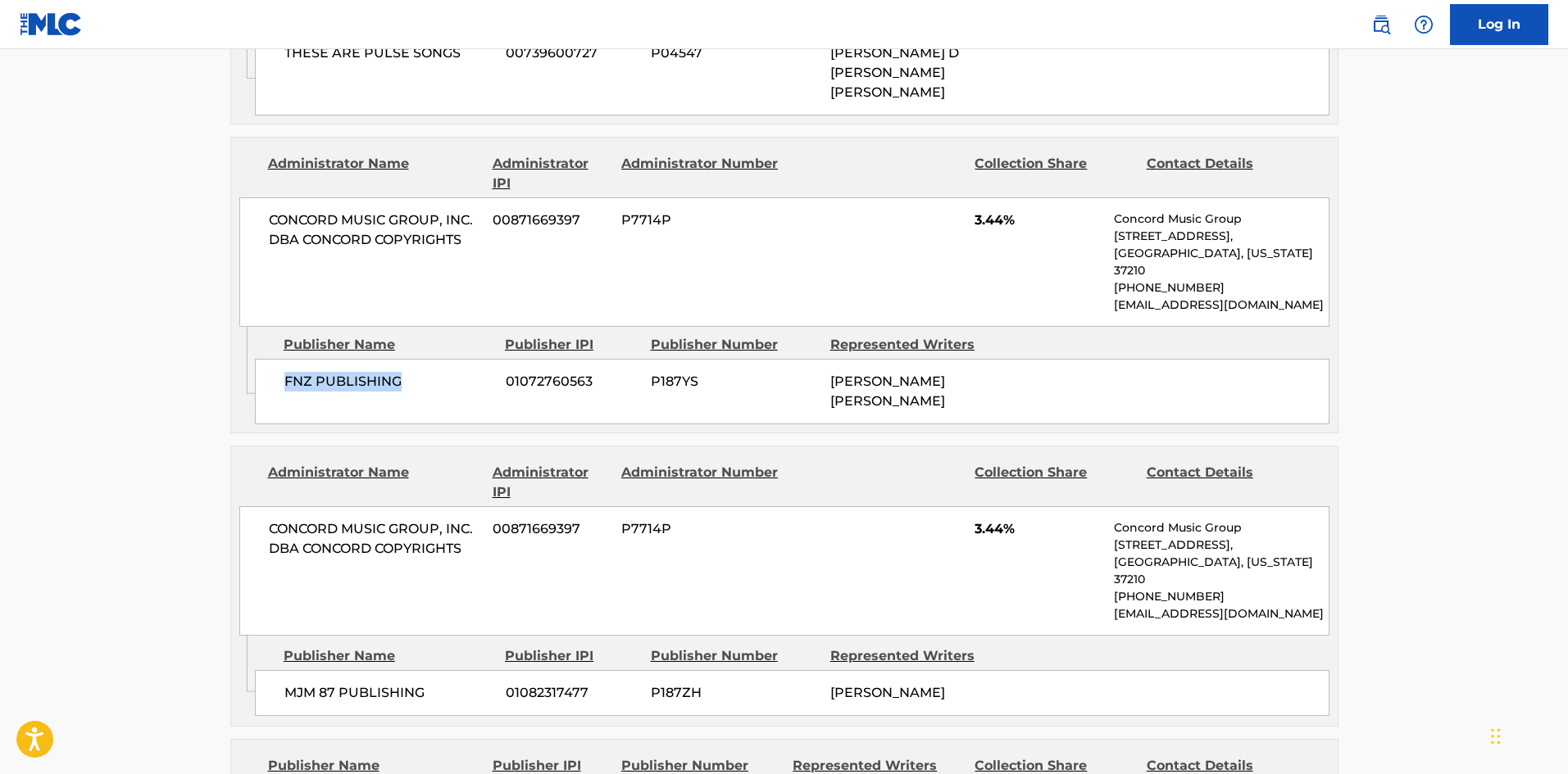
scroll to position [1557, 0]
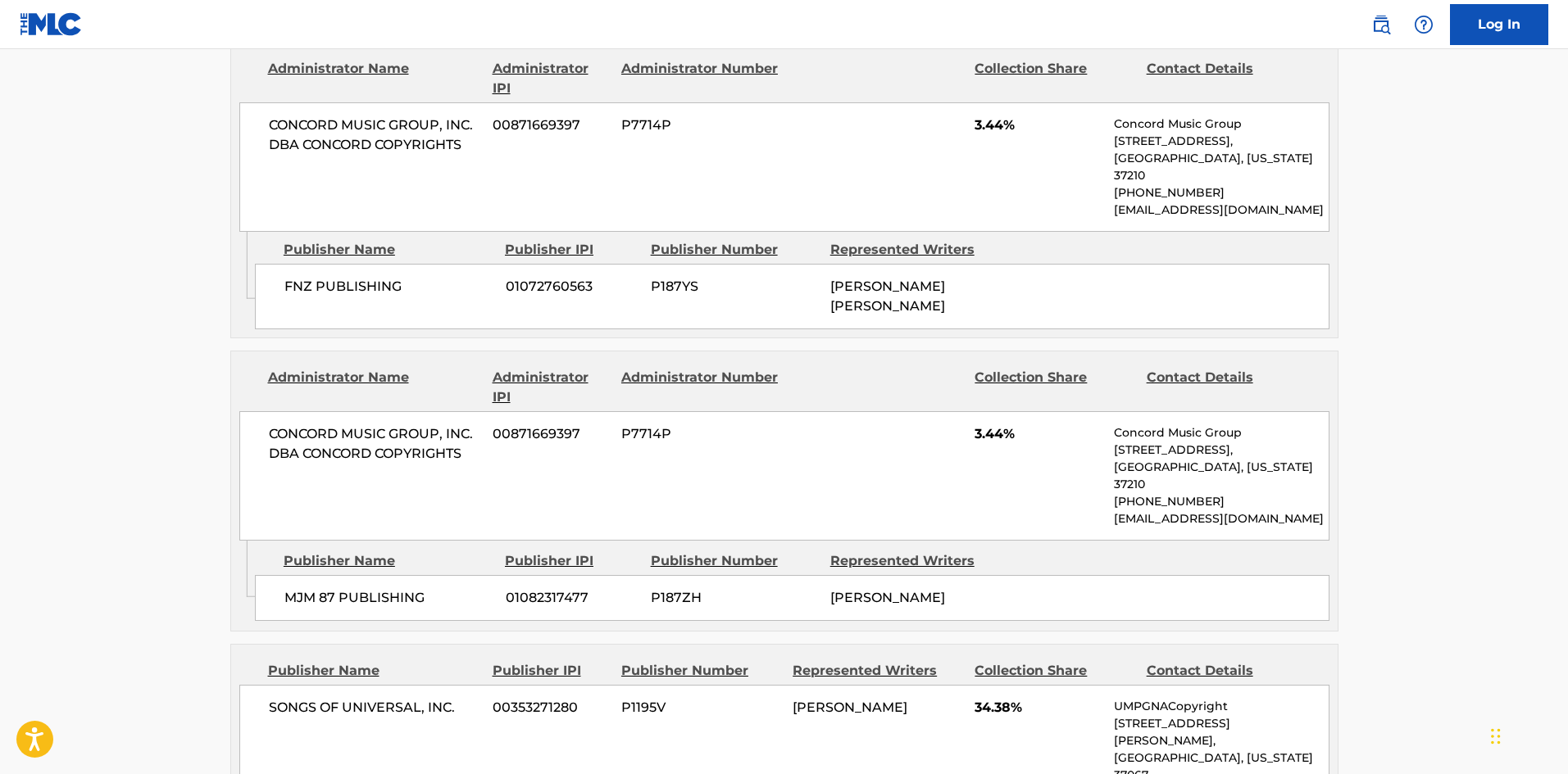
click at [289, 588] on span "MJM 87 PUBLISHING" at bounding box center [388, 598] width 209 height 19
drag, startPoint x: 289, startPoint y: 489, endPoint x: 361, endPoint y: 484, distance: 72.2
click at [361, 588] on span "MJM 87 PUBLISHING" at bounding box center [388, 598] width 209 height 19
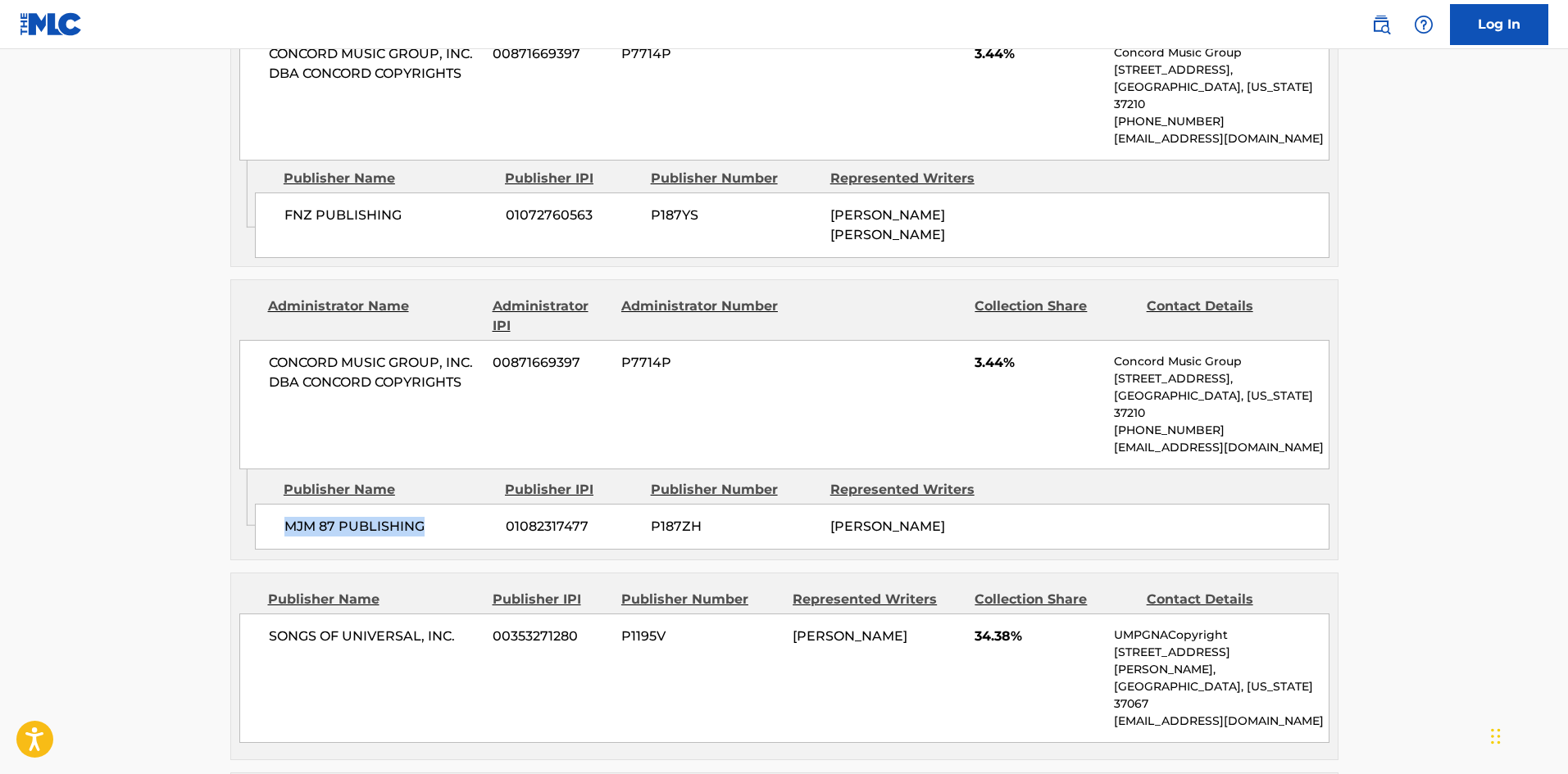
scroll to position [1721, 0]
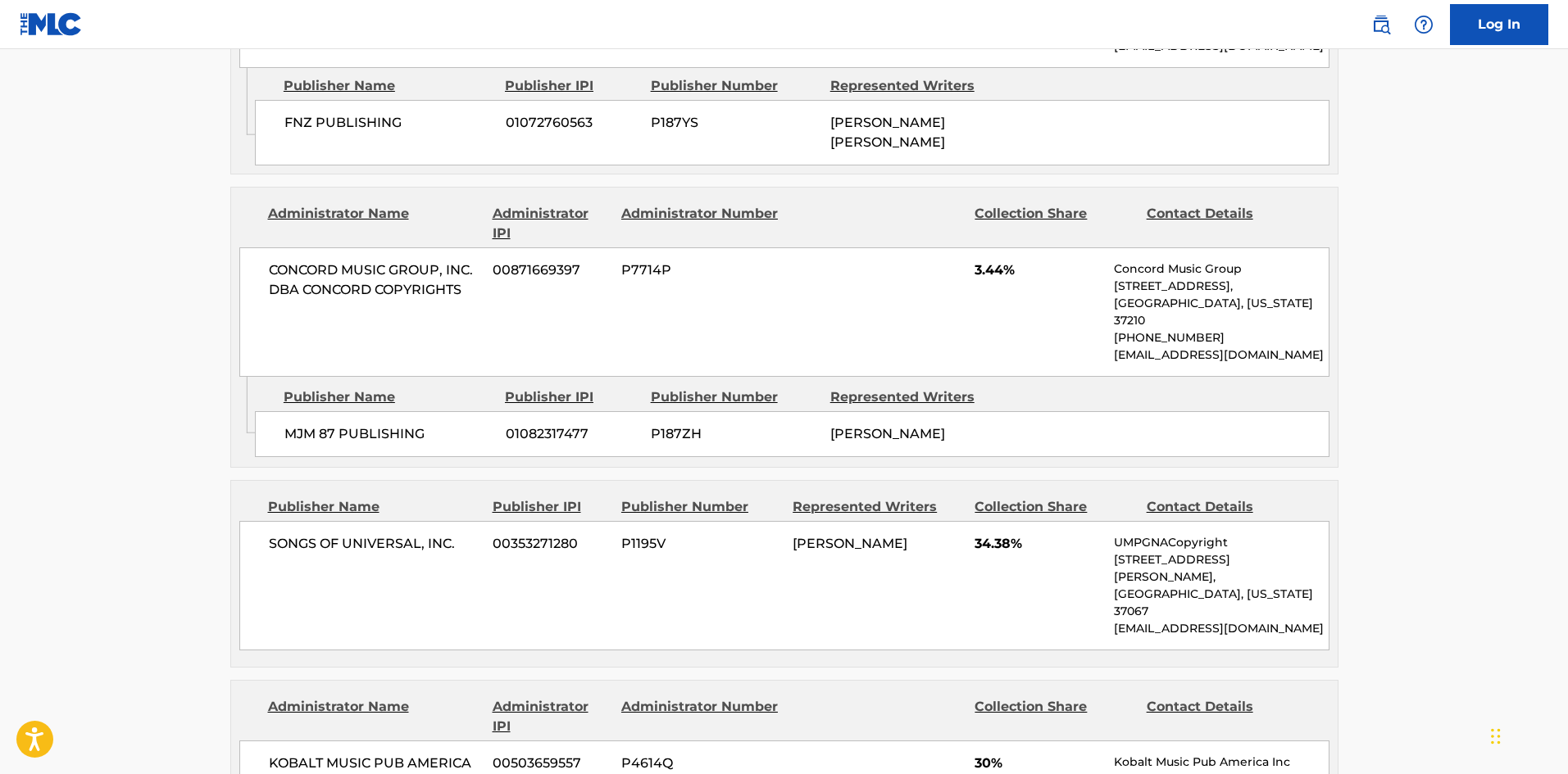
click at [299, 534] on span "SONGS OF UNIVERSAL, INC." at bounding box center [375, 543] width 212 height 19
drag, startPoint x: 299, startPoint y: 435, endPoint x: 443, endPoint y: 424, distance: 144.4
click at [443, 522] on div "SONGS OF UNIVERSAL, INC. 00353271280 P1195V [PERSON_NAME] 34.38% UMPGNACopyrigh…" at bounding box center [784, 586] width 1090 height 130
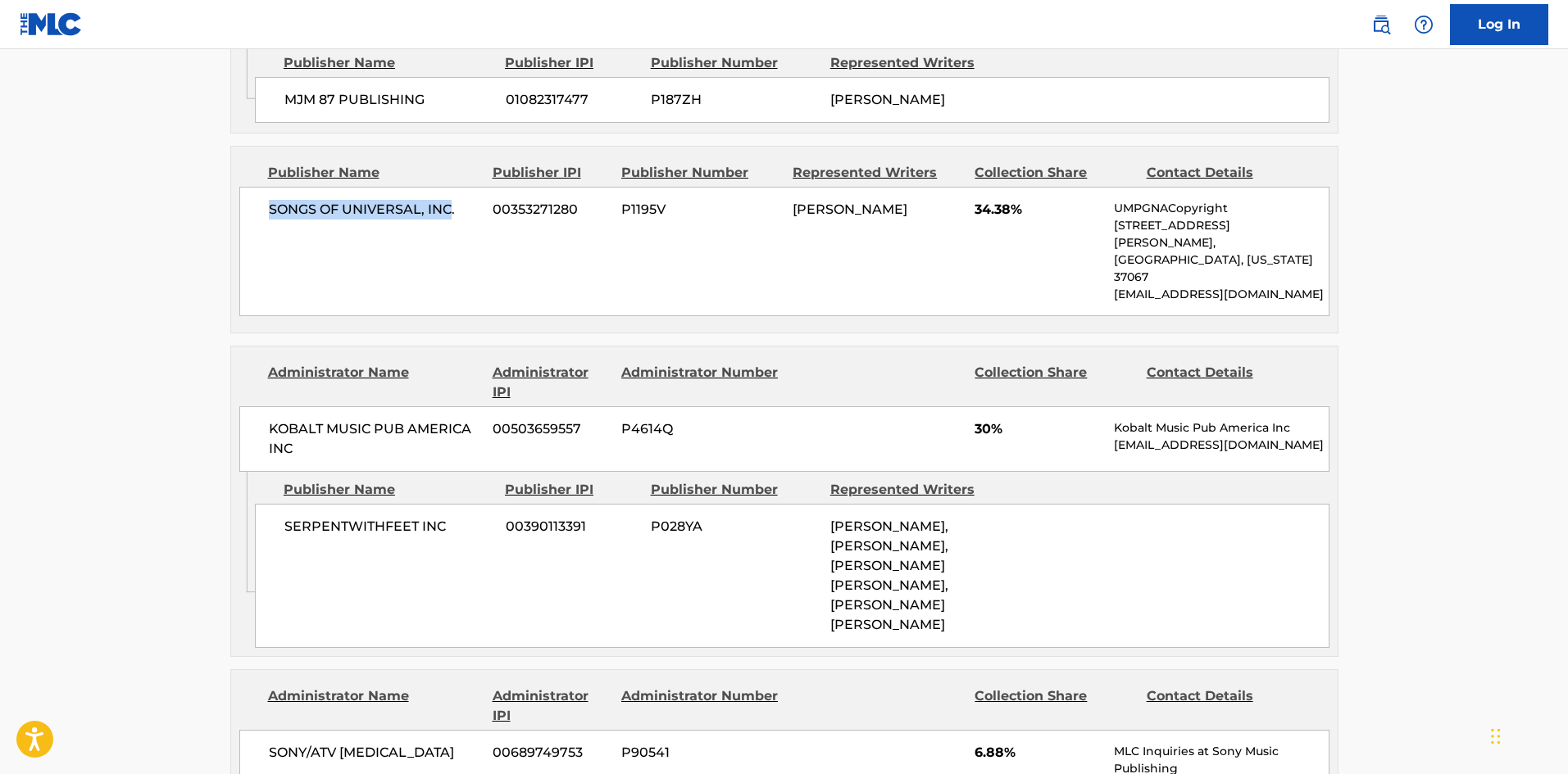
scroll to position [2212, 0]
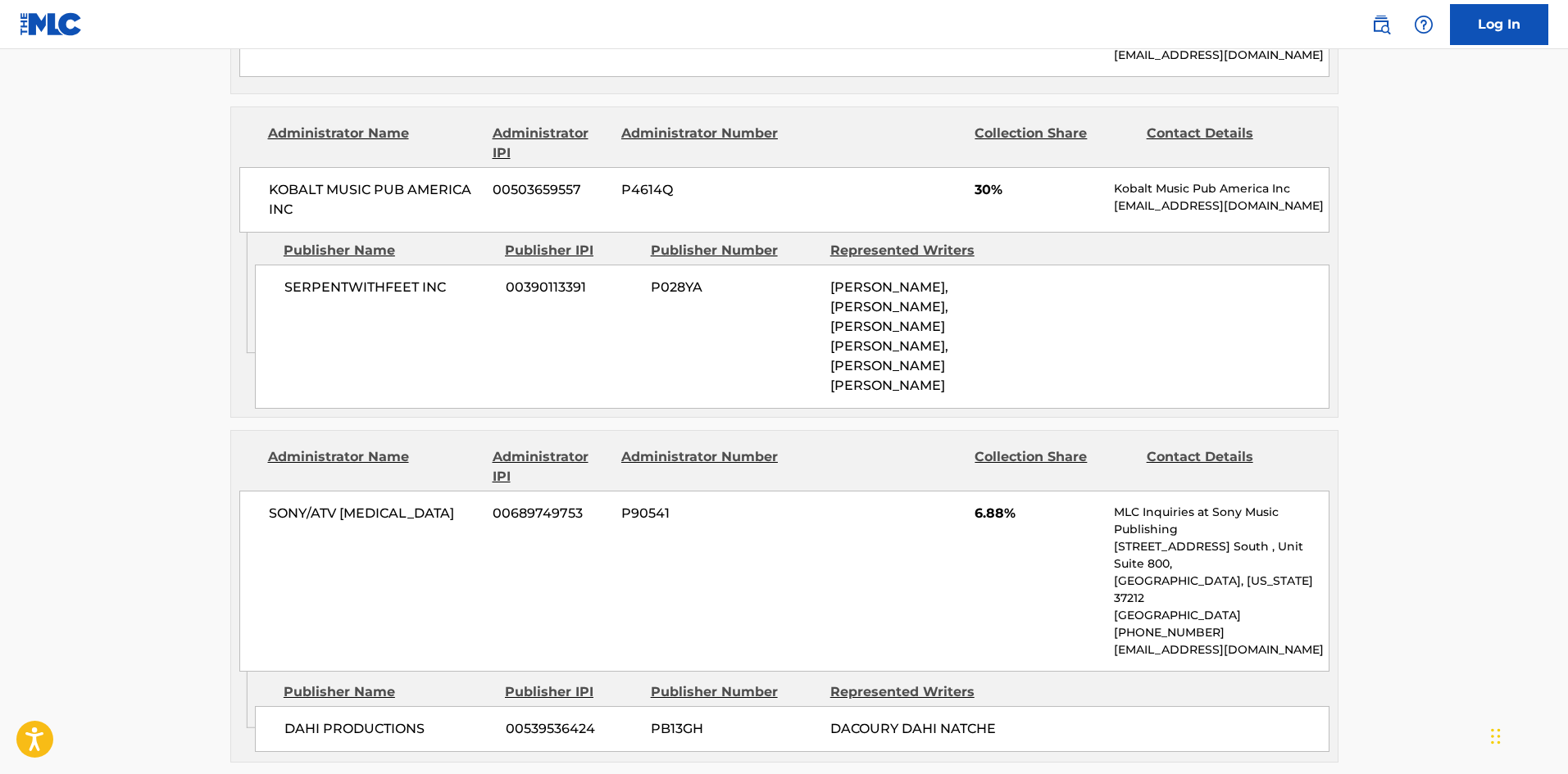
click at [294, 720] on span "DAHI PRODUCTIONS" at bounding box center [388, 729] width 209 height 19
drag, startPoint x: 294, startPoint y: 546, endPoint x: 374, endPoint y: 534, distance: 80.9
click at [374, 707] on div "DAHI PRODUCTIONS 00539536424 PB13GH DACOURY DAHI NATCHE" at bounding box center [793, 729] width 1075 height 46
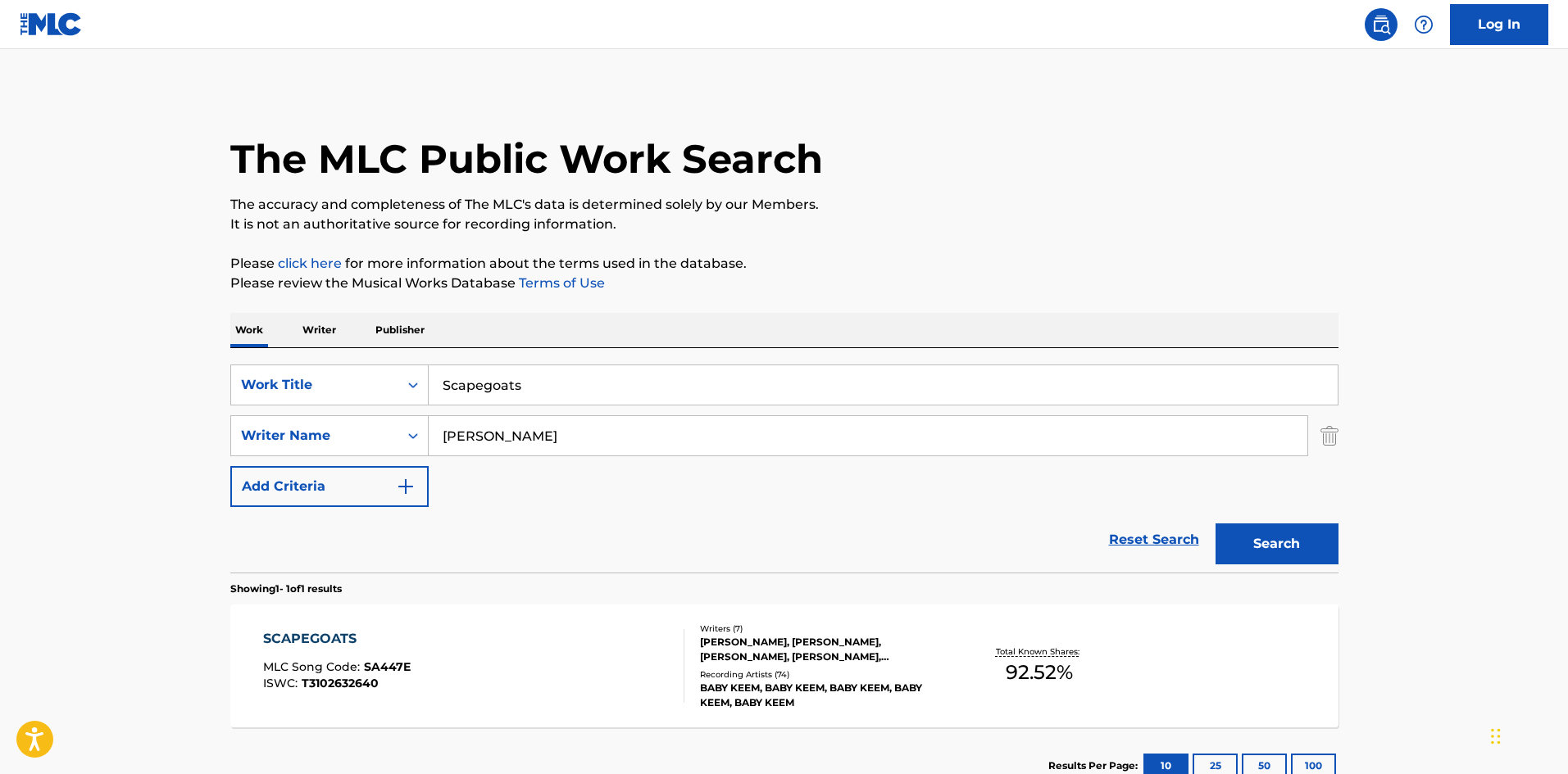
click at [583, 392] on input "Scapegoats" at bounding box center [883, 385] width 909 height 39
paste input "Into You"
type input "Into You"
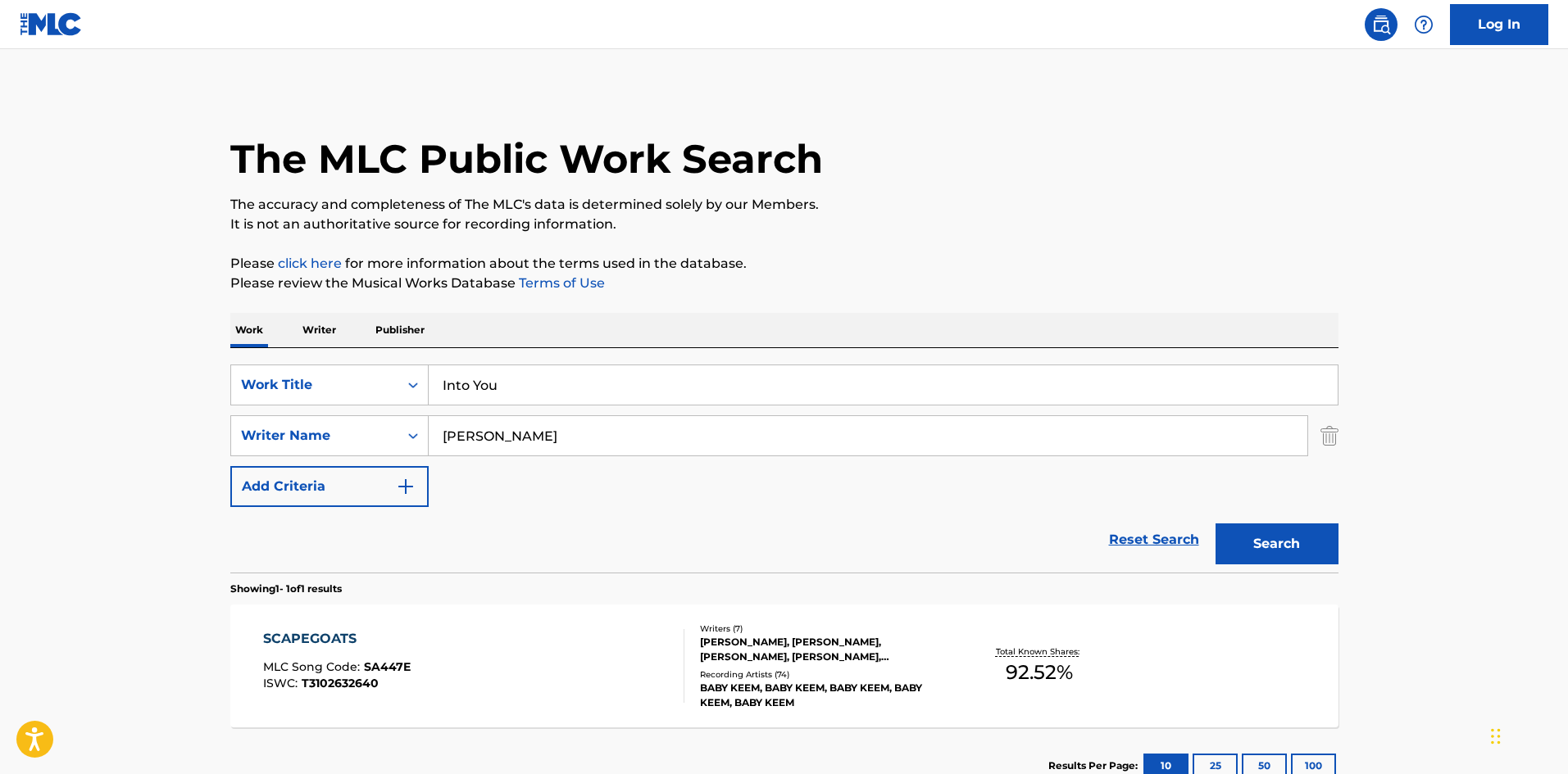
click at [547, 447] on input "[PERSON_NAME]" at bounding box center [868, 436] width 879 height 39
click at [1215, 523] on button "Search" at bounding box center [1277, 543] width 123 height 41
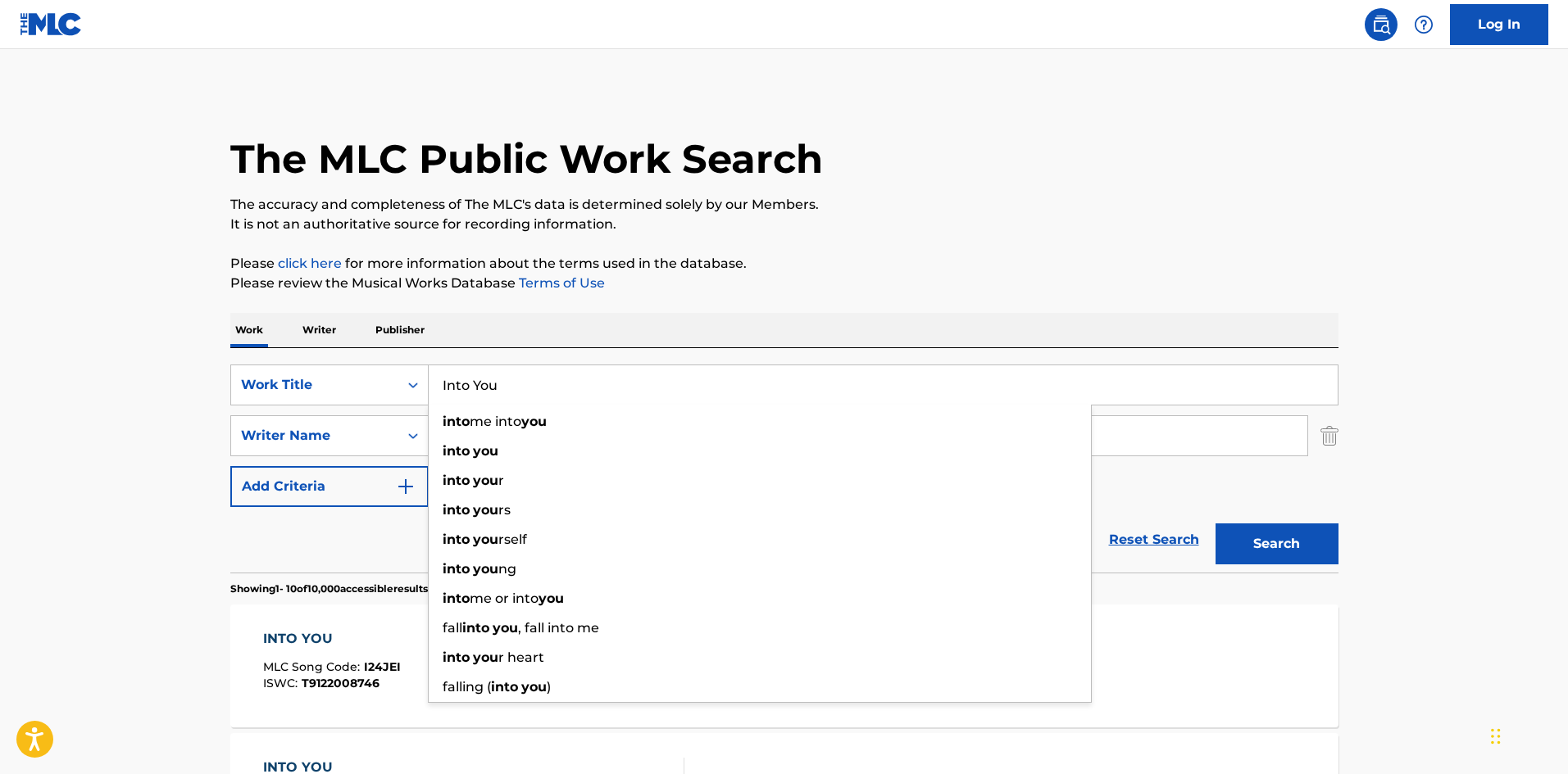
click at [540, 387] on input "Into You" at bounding box center [883, 385] width 909 height 39
paste input "Scars"
type input "Scars"
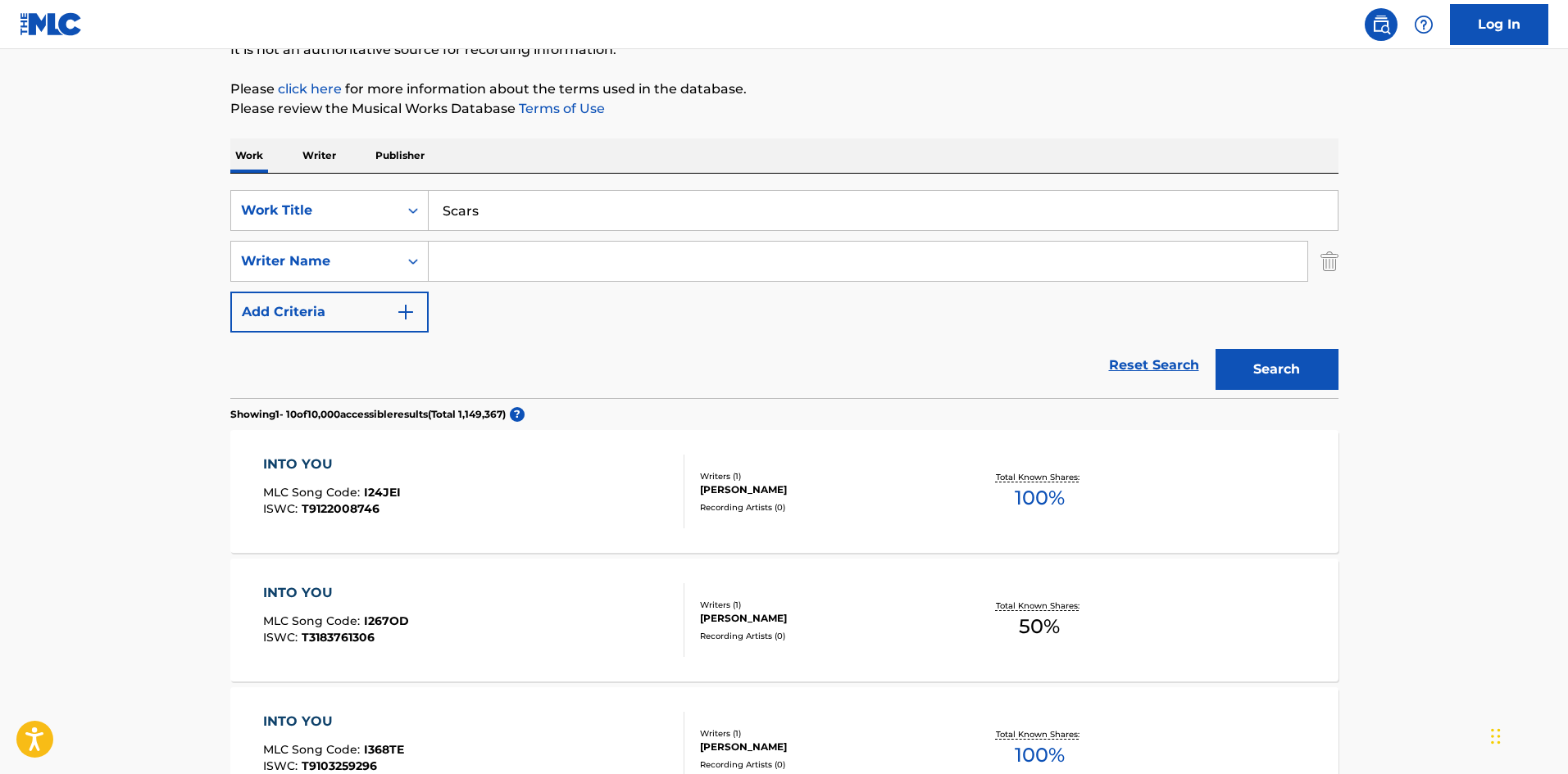
scroll to position [328, 0]
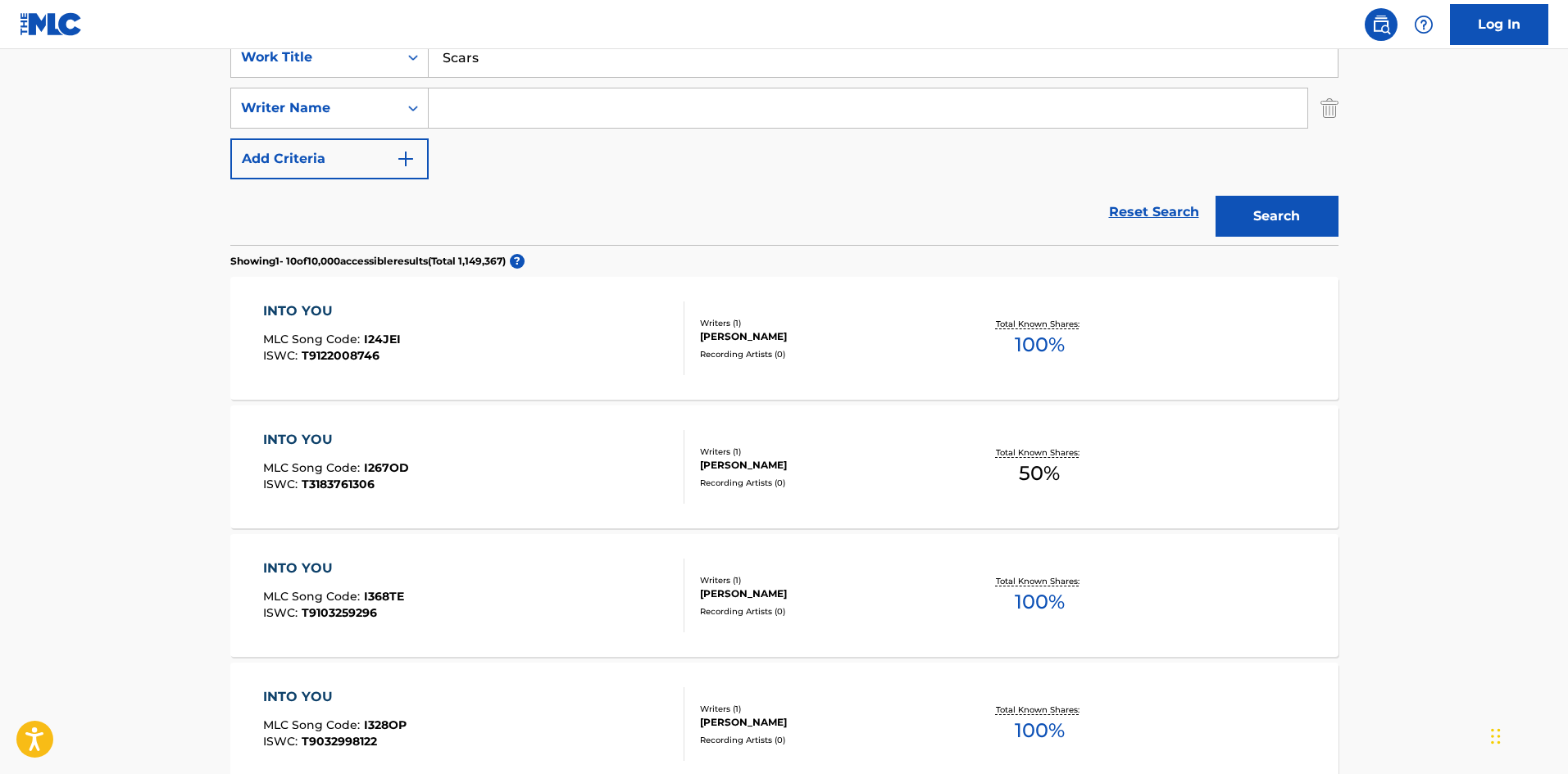
click at [190, 270] on main "The MLC Public Work Search The accuracy and completeness of The MLC's data is d…" at bounding box center [784, 685] width 1568 height 1928
click at [619, 96] on input "Search Form" at bounding box center [868, 108] width 879 height 39
paste input "[PERSON_NAME]"
type input "[PERSON_NAME]"
click at [1294, 219] on button "Search" at bounding box center [1277, 216] width 123 height 41
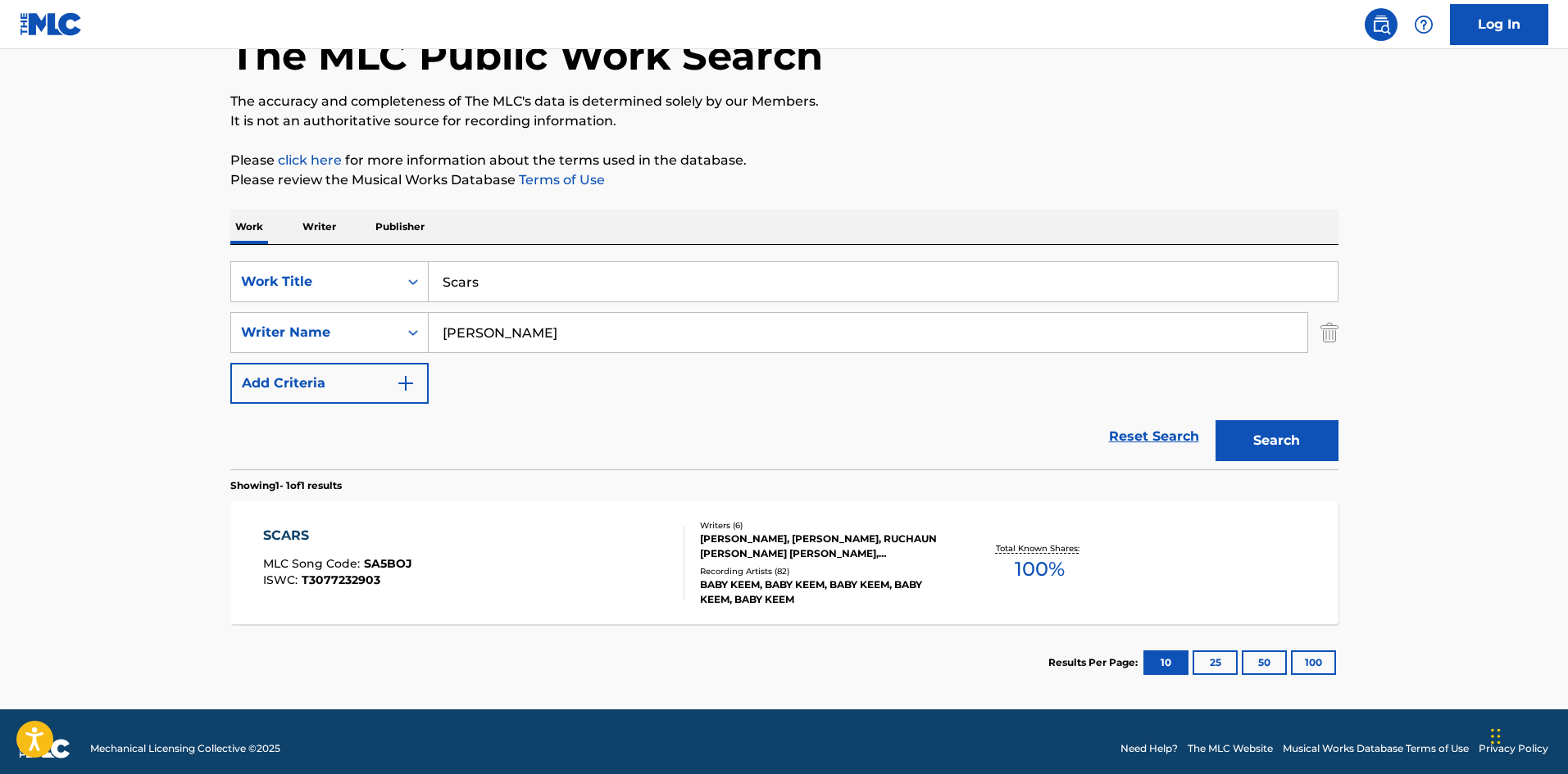
scroll to position [117, 0]
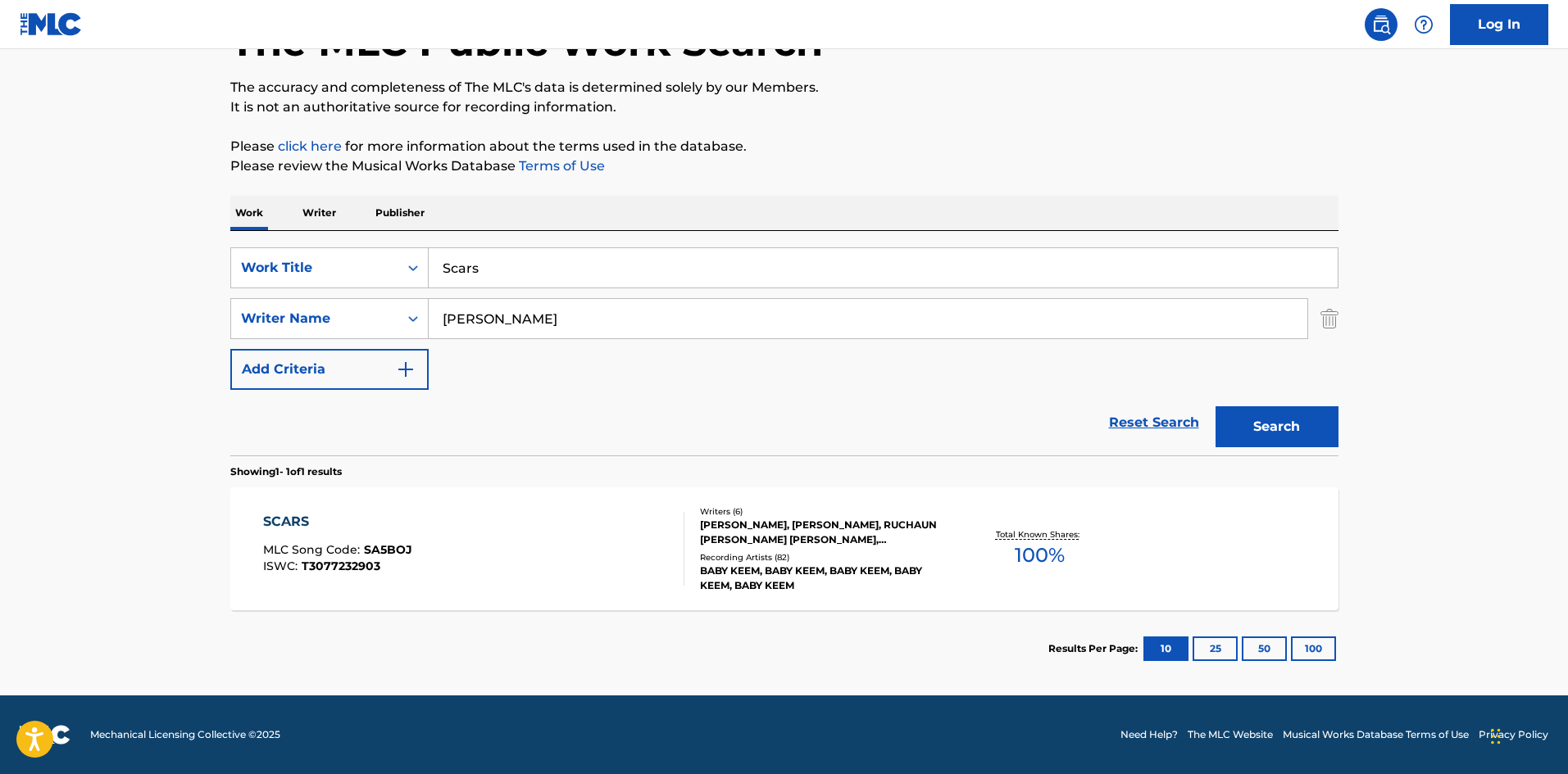
click at [534, 535] on div "SCARS MLC Song Code : SA5BOJ ISWC : T3077232903" at bounding box center [474, 549] width 421 height 74
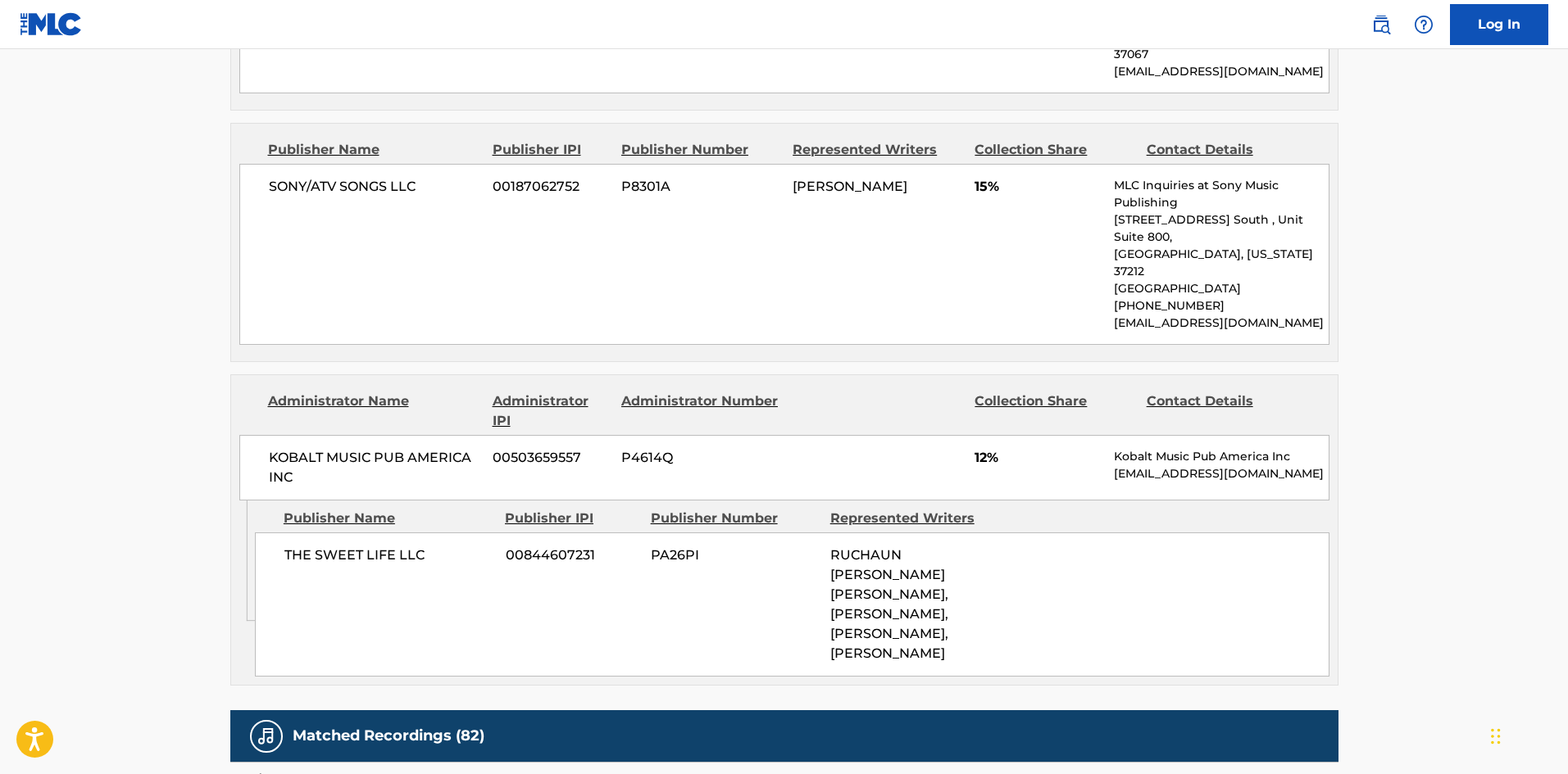
scroll to position [1229, 0]
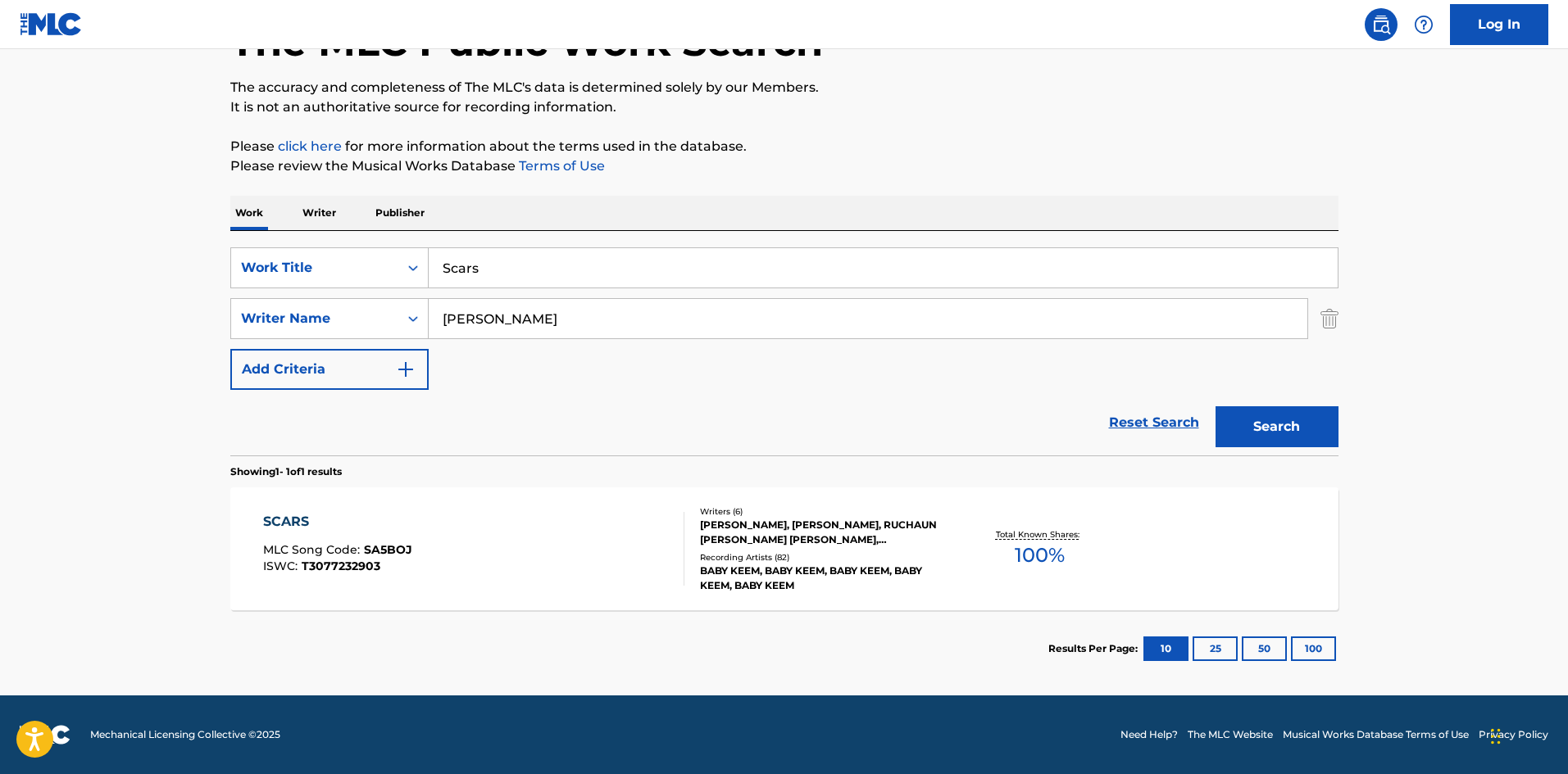
scroll to position [117, 0]
click at [658, 275] on input "Scars" at bounding box center [883, 267] width 909 height 39
paste input "Trademark Usa"
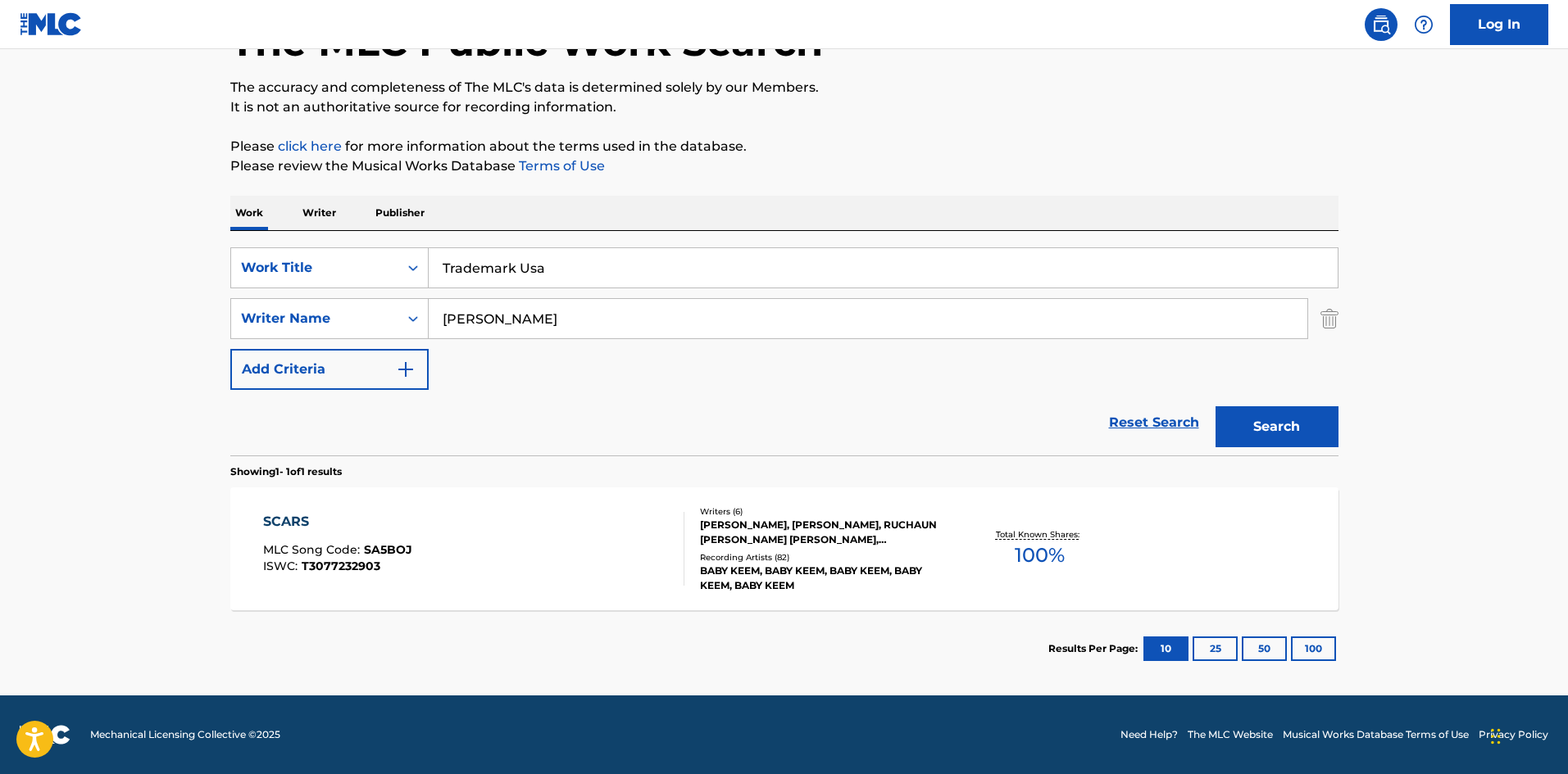
type input "Trademark Usa"
click at [1297, 415] on button "Search" at bounding box center [1277, 427] width 123 height 41
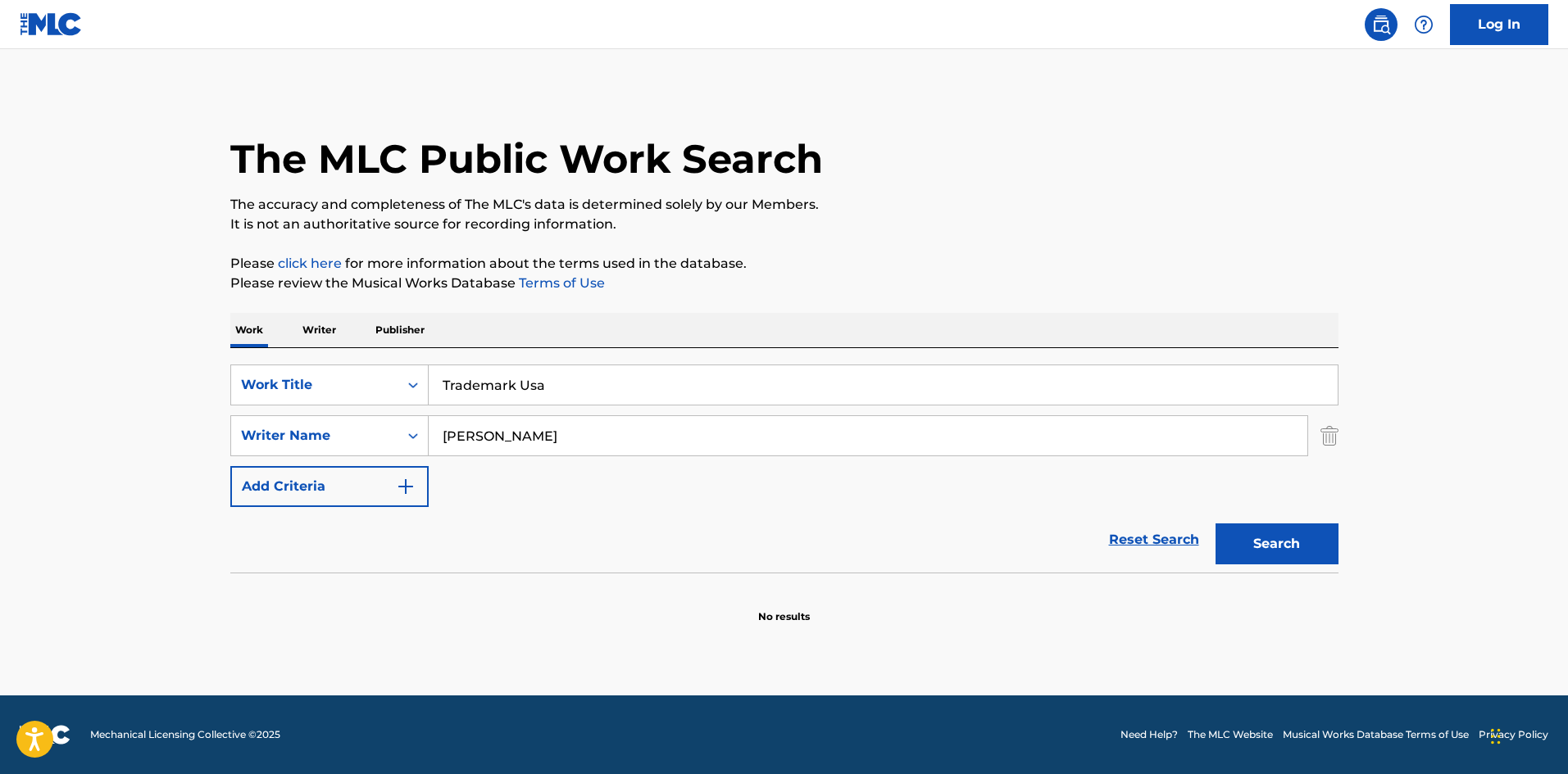
click at [521, 446] on input "[PERSON_NAME]" at bounding box center [868, 436] width 879 height 39
click at [1215, 523] on button "Search" at bounding box center [1277, 543] width 123 height 41
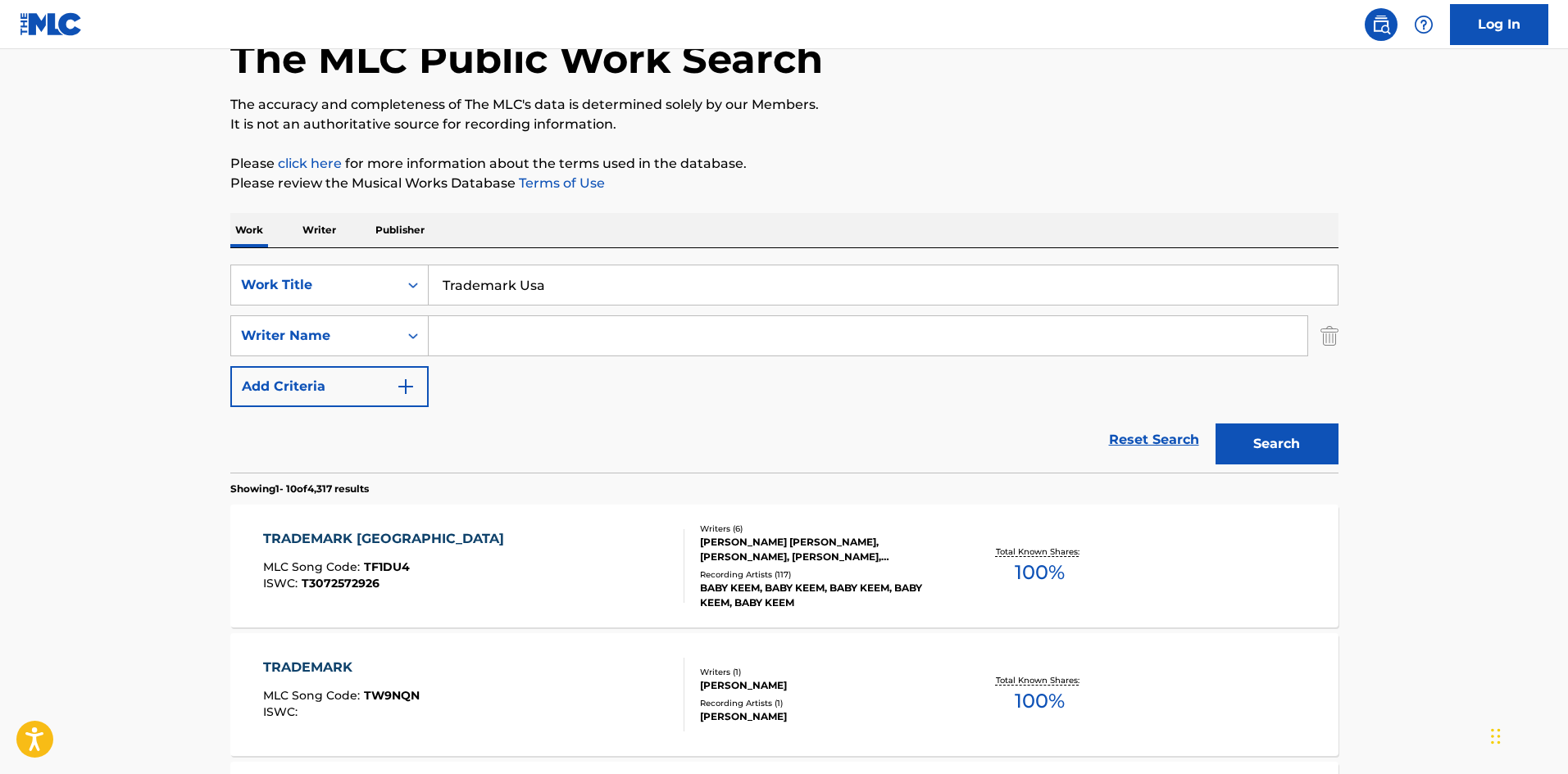
scroll to position [328, 0]
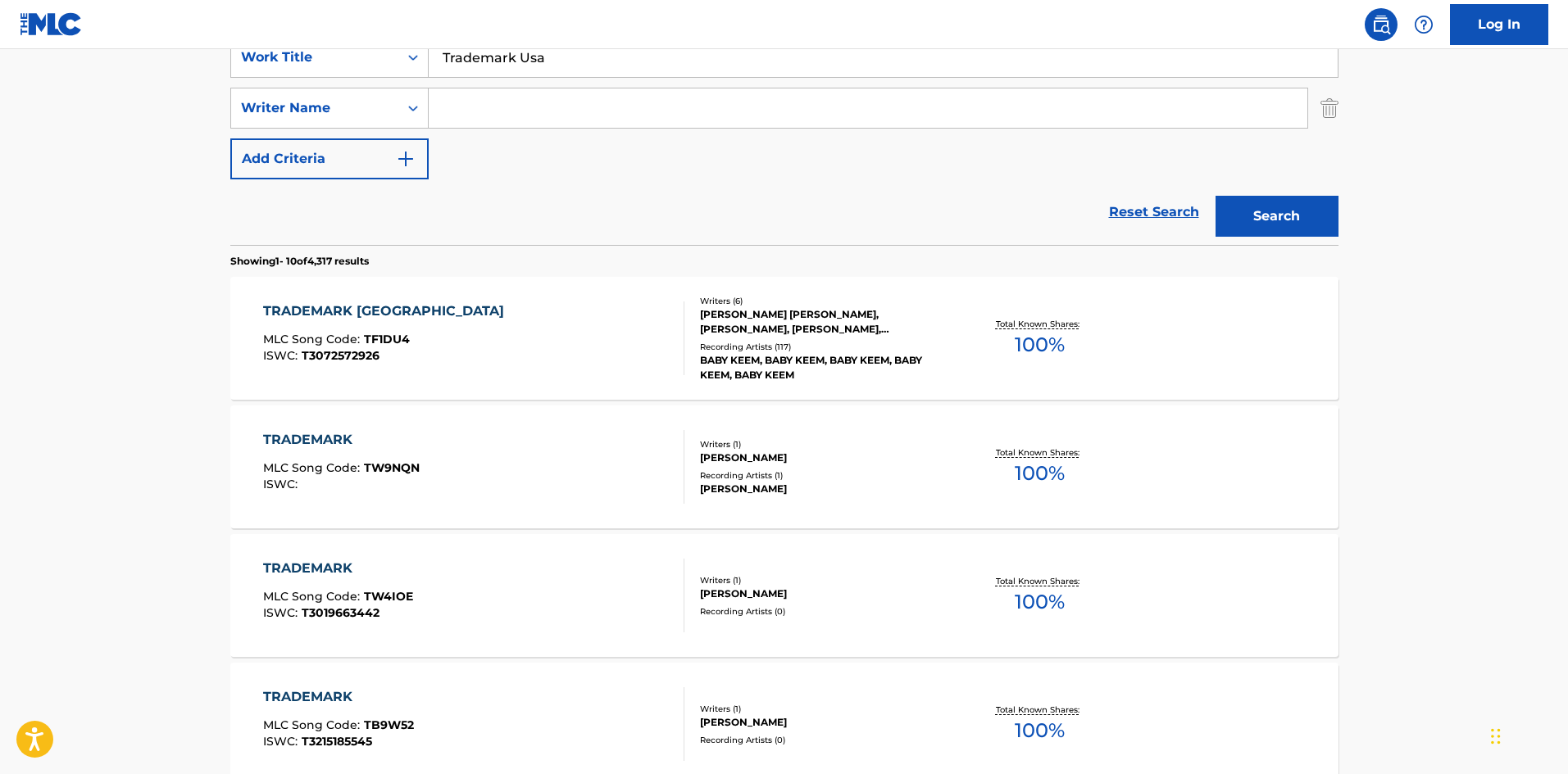
click at [435, 356] on div "TRADEMARK USA MLC Song Code : TF1DU4 ISWC : T3072572926" at bounding box center [474, 338] width 421 height 74
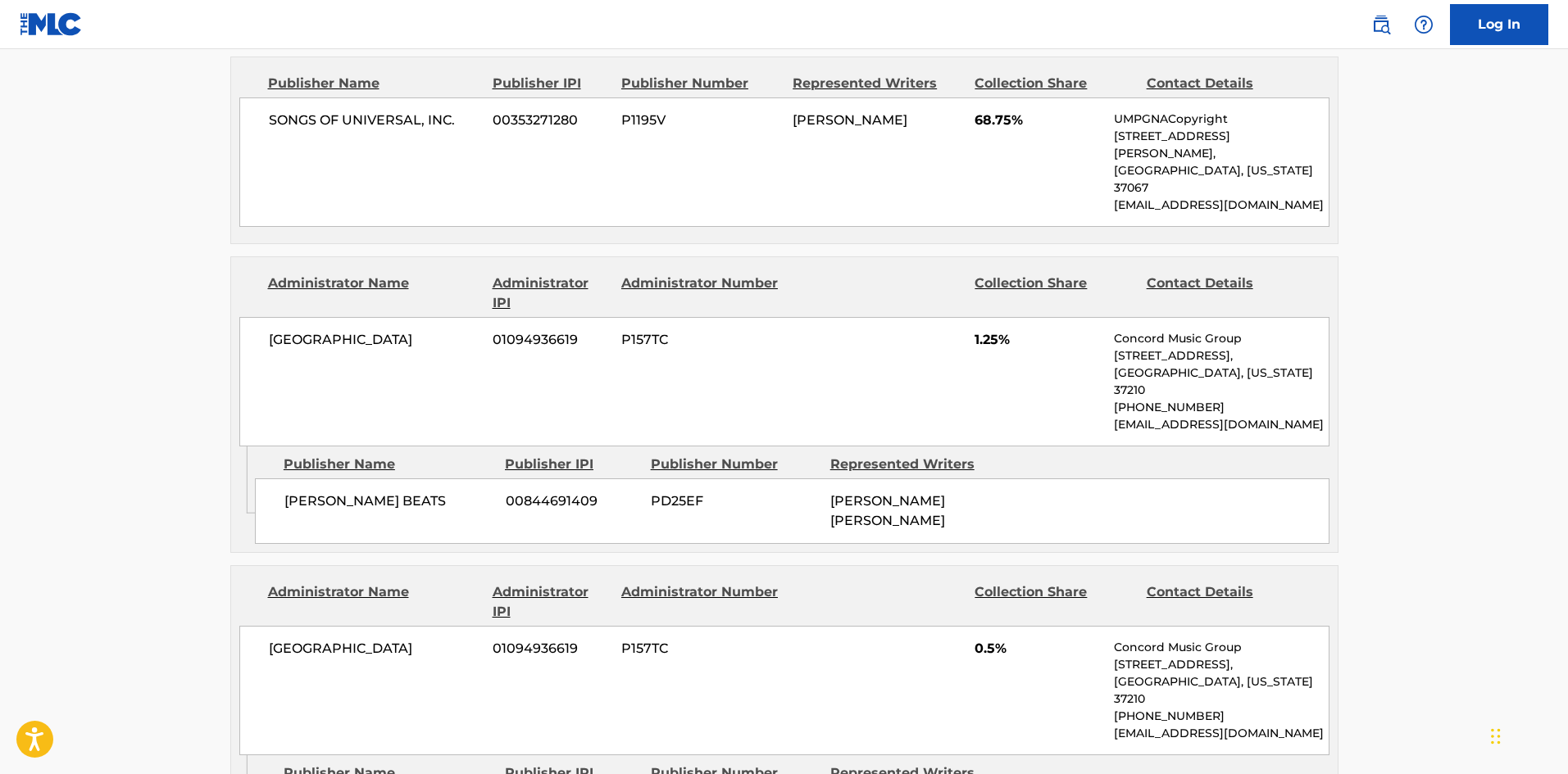
scroll to position [635, 0]
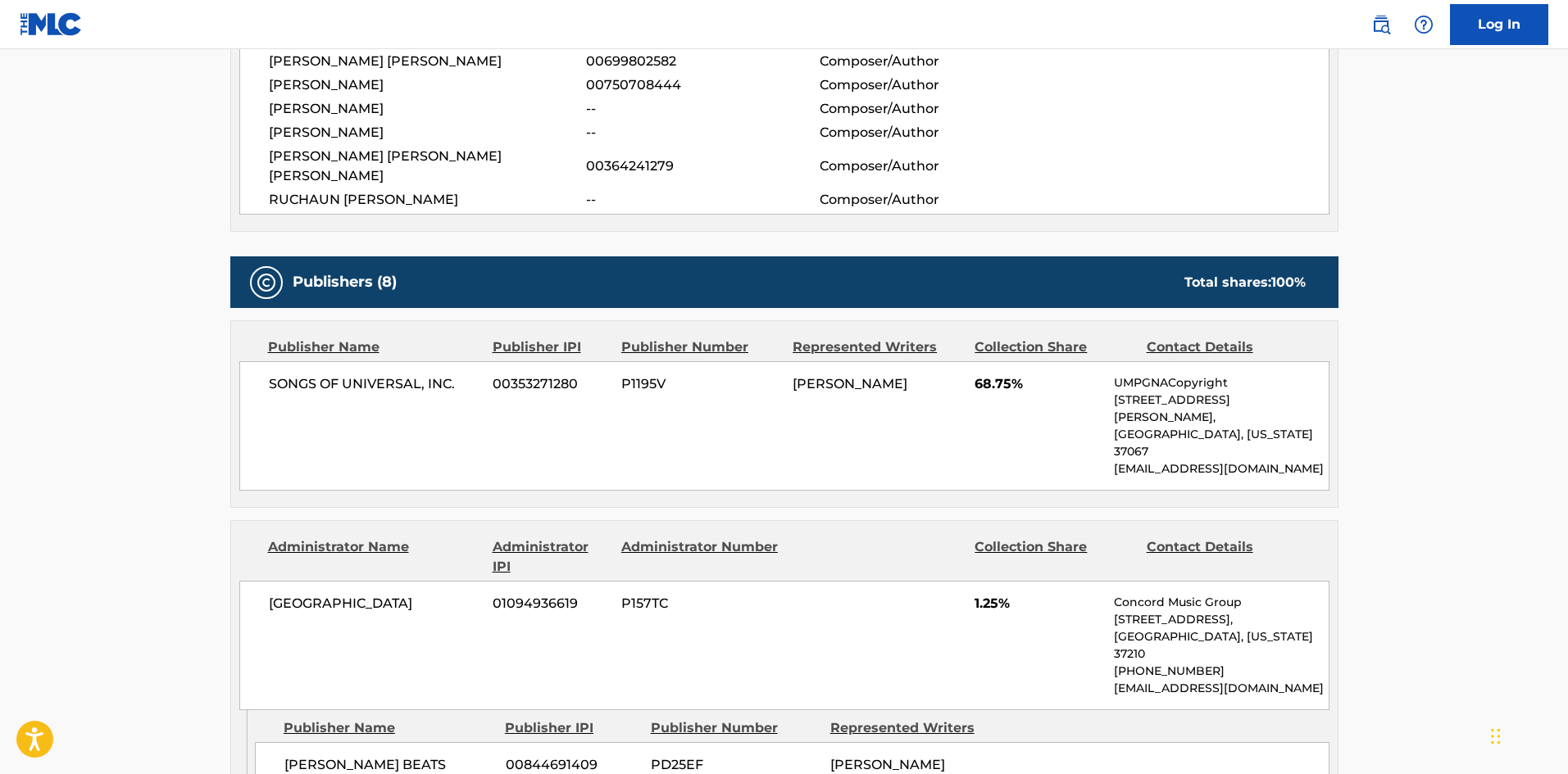
click at [286, 374] on span "SONGS OF UNIVERSAL, INC." at bounding box center [375, 384] width 212 height 19
drag, startPoint x: 286, startPoint y: 367, endPoint x: 449, endPoint y: 361, distance: 163.1
click at [449, 374] on span "SONGS OF UNIVERSAL, INC." at bounding box center [375, 384] width 212 height 19
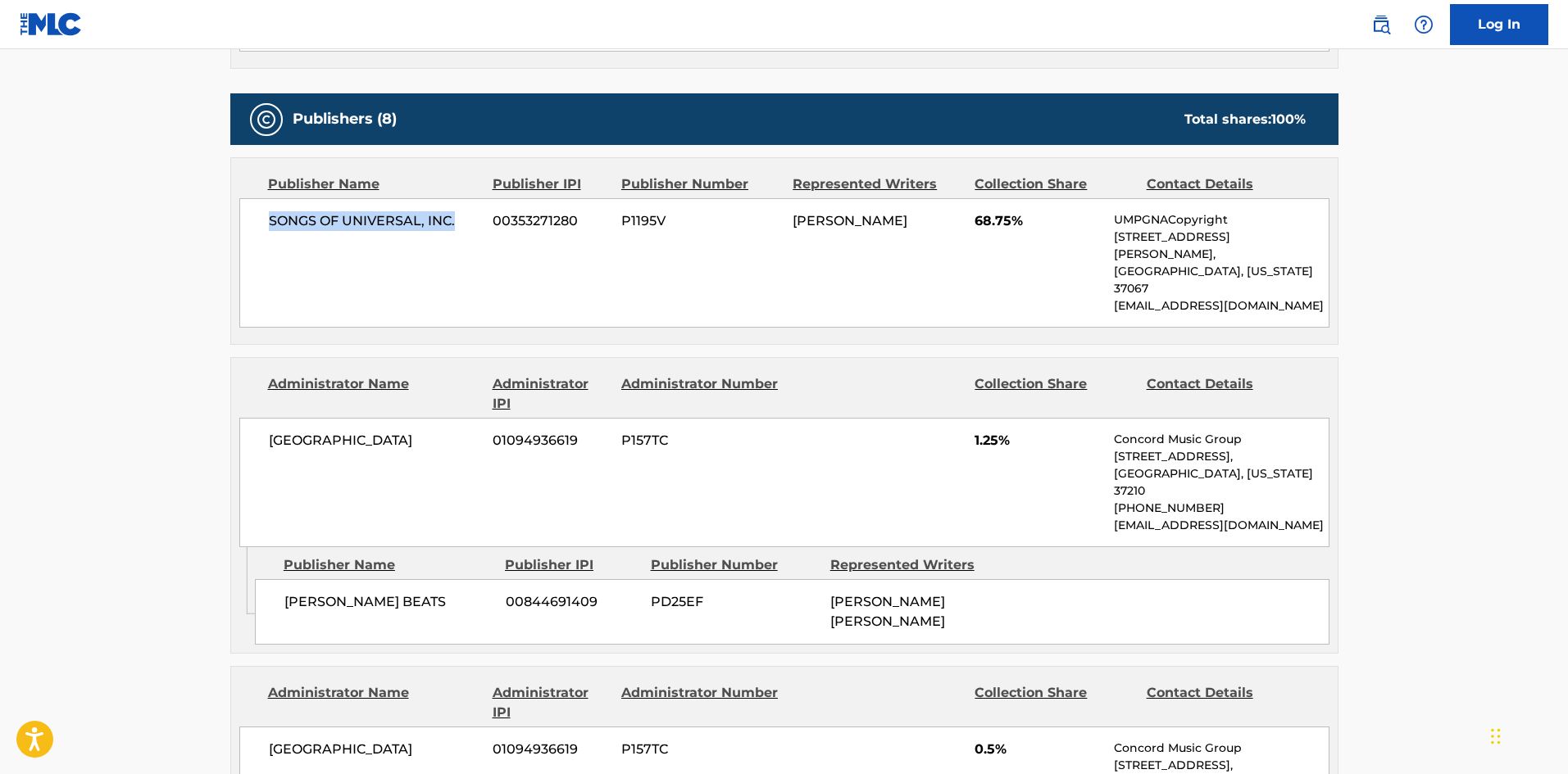
scroll to position [799, 0]
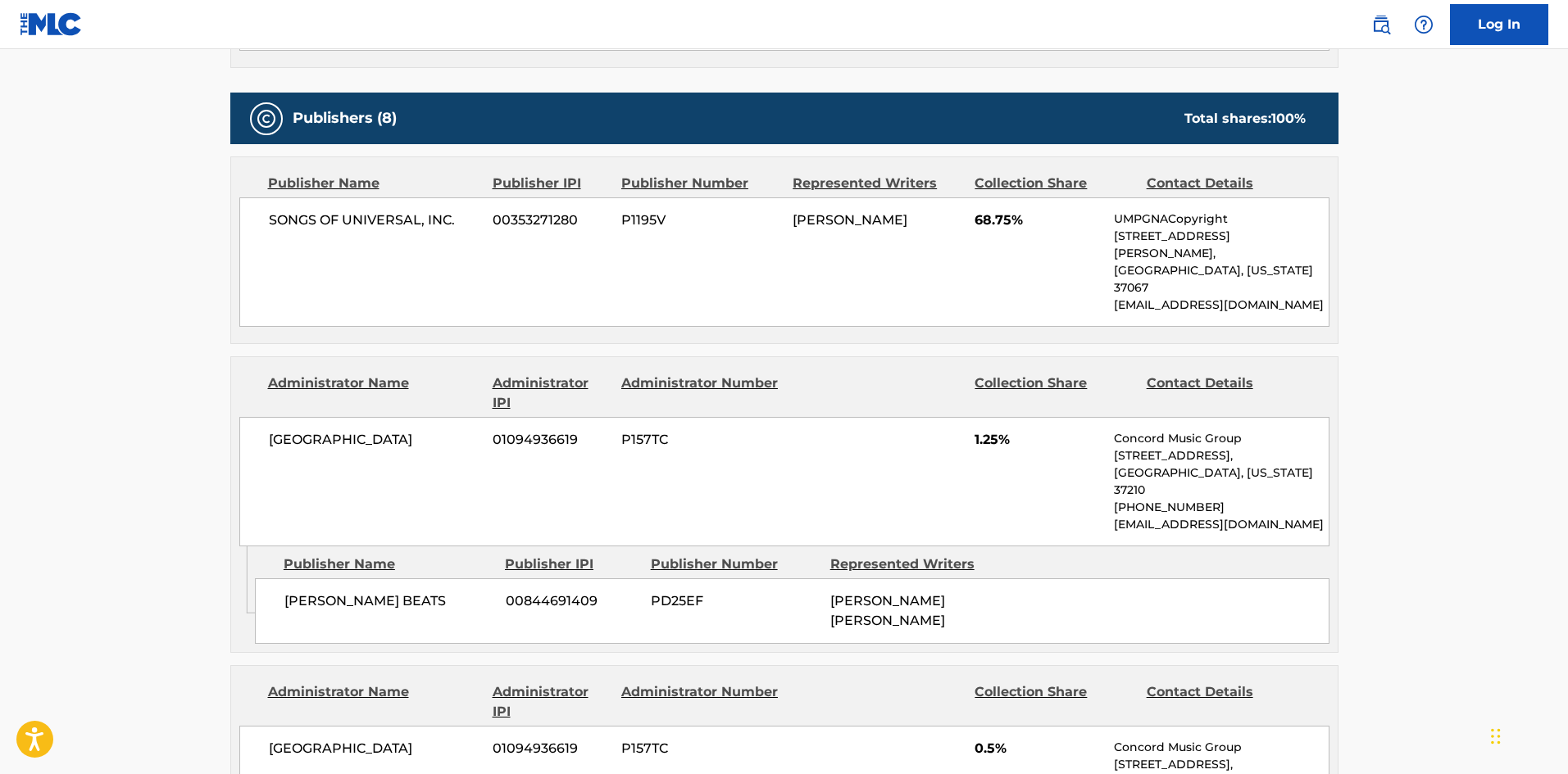
click at [298, 592] on span "[PERSON_NAME] BEATS" at bounding box center [388, 601] width 209 height 19
drag, startPoint x: 298, startPoint y: 531, endPoint x: 379, endPoint y: 522, distance: 81.5
click at [379, 592] on span "[PERSON_NAME] BEATS" at bounding box center [388, 601] width 209 height 19
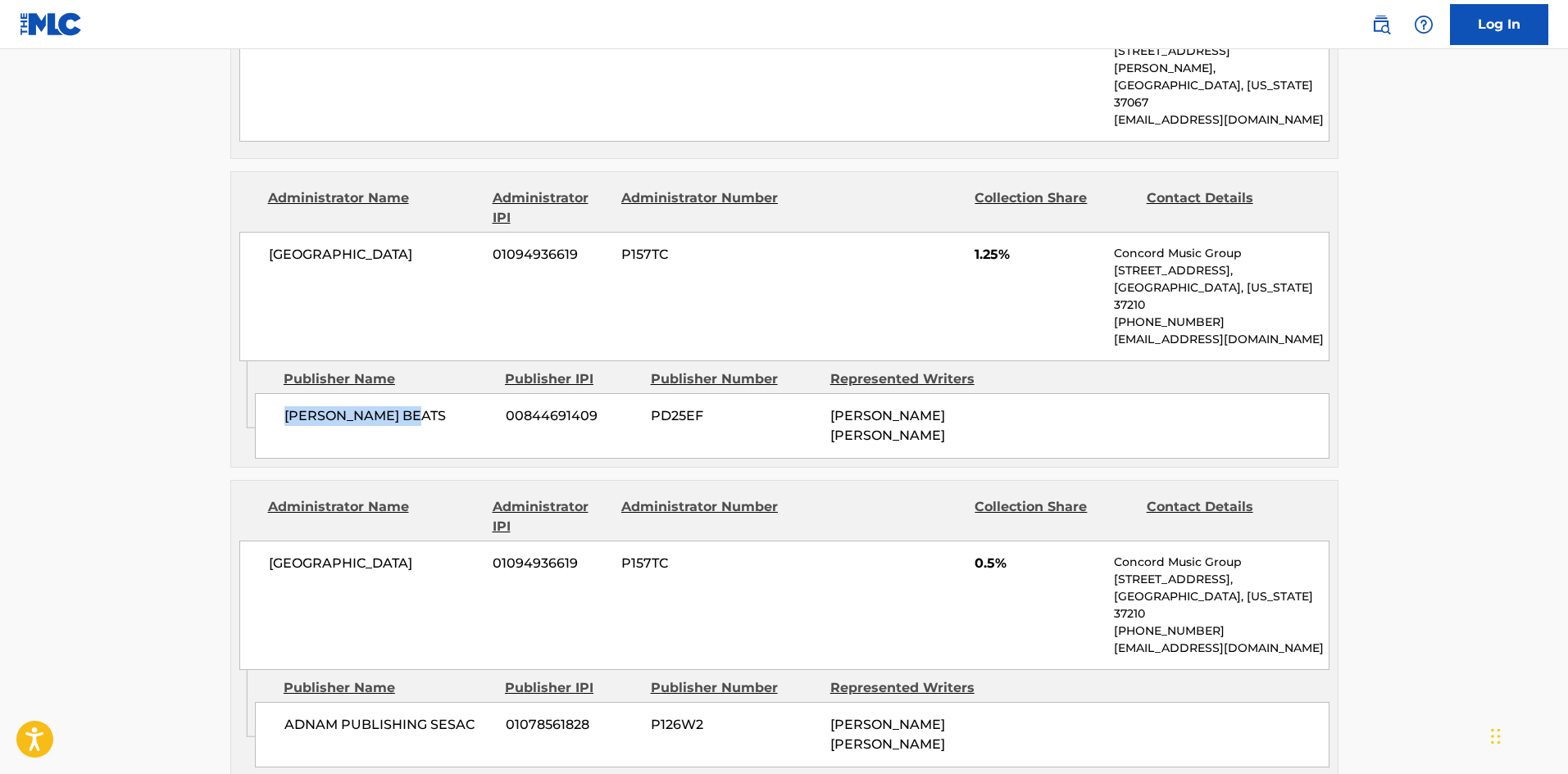
scroll to position [1045, 0]
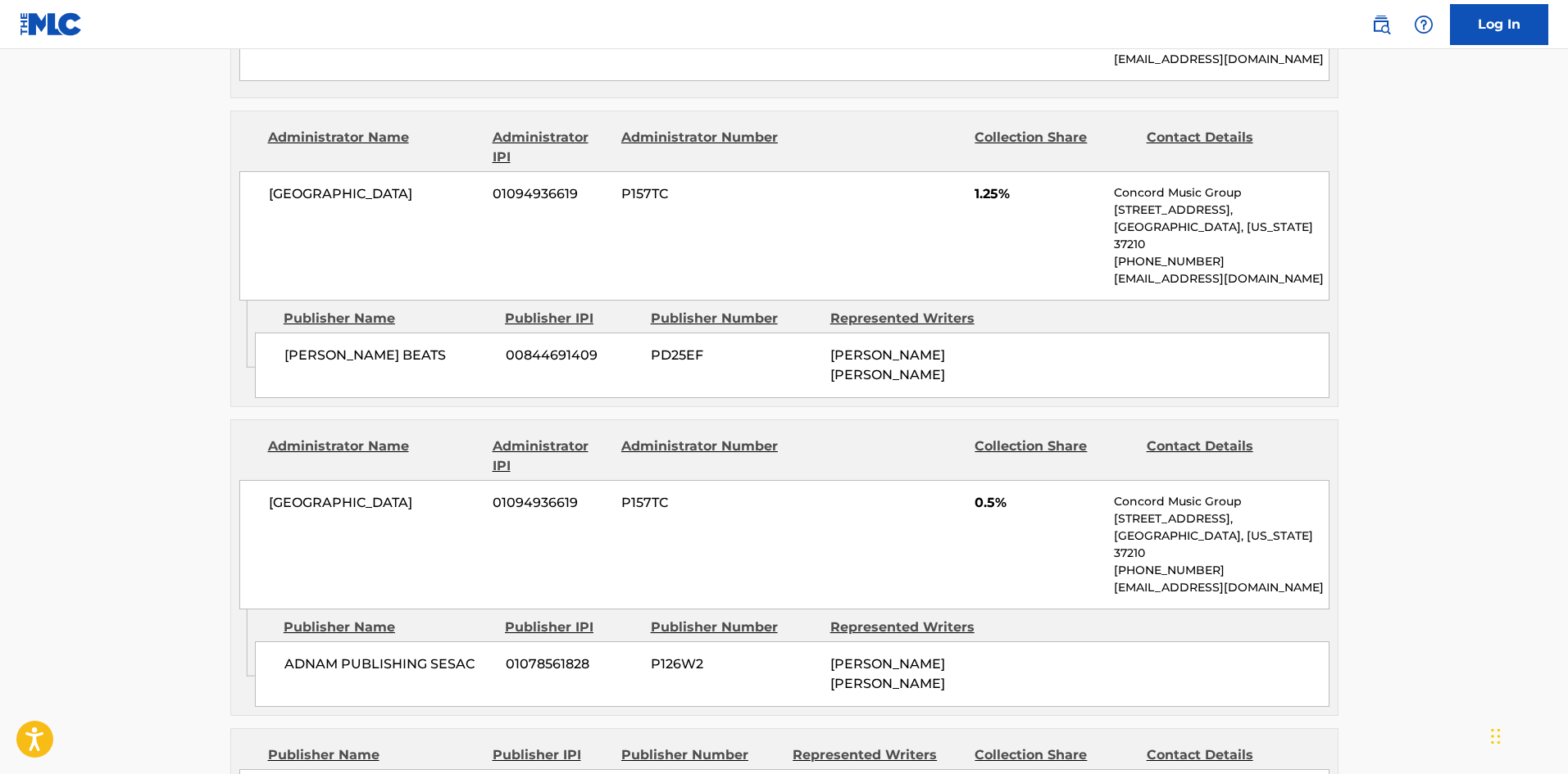
click at [304, 655] on span "ADNAM PUBLISHING SESAC" at bounding box center [388, 664] width 209 height 19
drag, startPoint x: 304, startPoint y: 579, endPoint x: 397, endPoint y: 577, distance: 93.0
click at [397, 655] on span "ADNAM PUBLISHING SESAC" at bounding box center [388, 664] width 209 height 19
click at [312, 642] on div "ADNAM PUBLISHING SESAC 01078561828 P126W2 [PERSON_NAME] [PERSON_NAME]" at bounding box center [793, 674] width 1075 height 66
drag, startPoint x: 312, startPoint y: 561, endPoint x: 438, endPoint y: 569, distance: 126.3
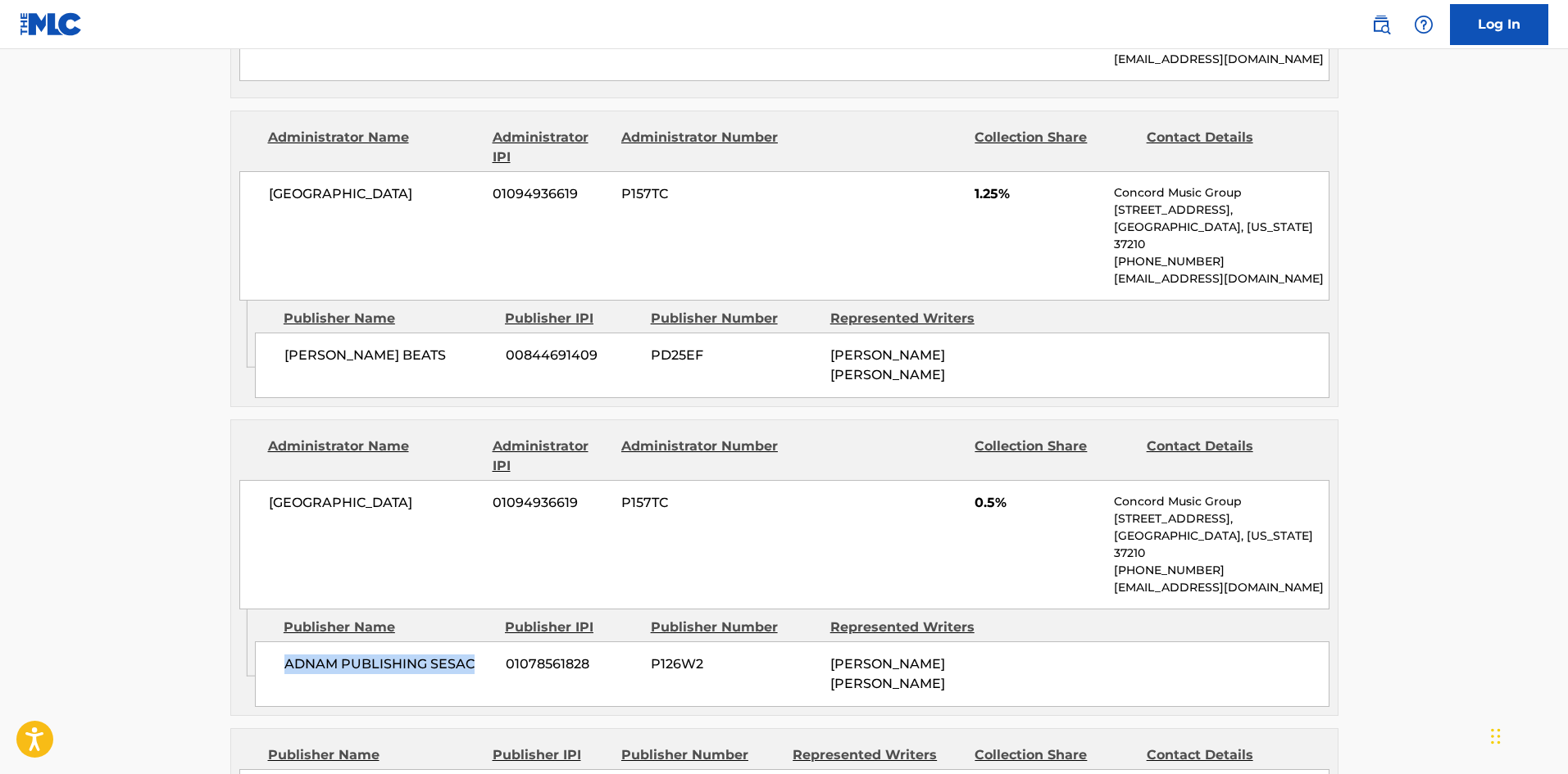
click at [438, 642] on div "ADNAM PUBLISHING SESAC 01078561828 P126W2 [PERSON_NAME] [PERSON_NAME]" at bounding box center [793, 674] width 1075 height 66
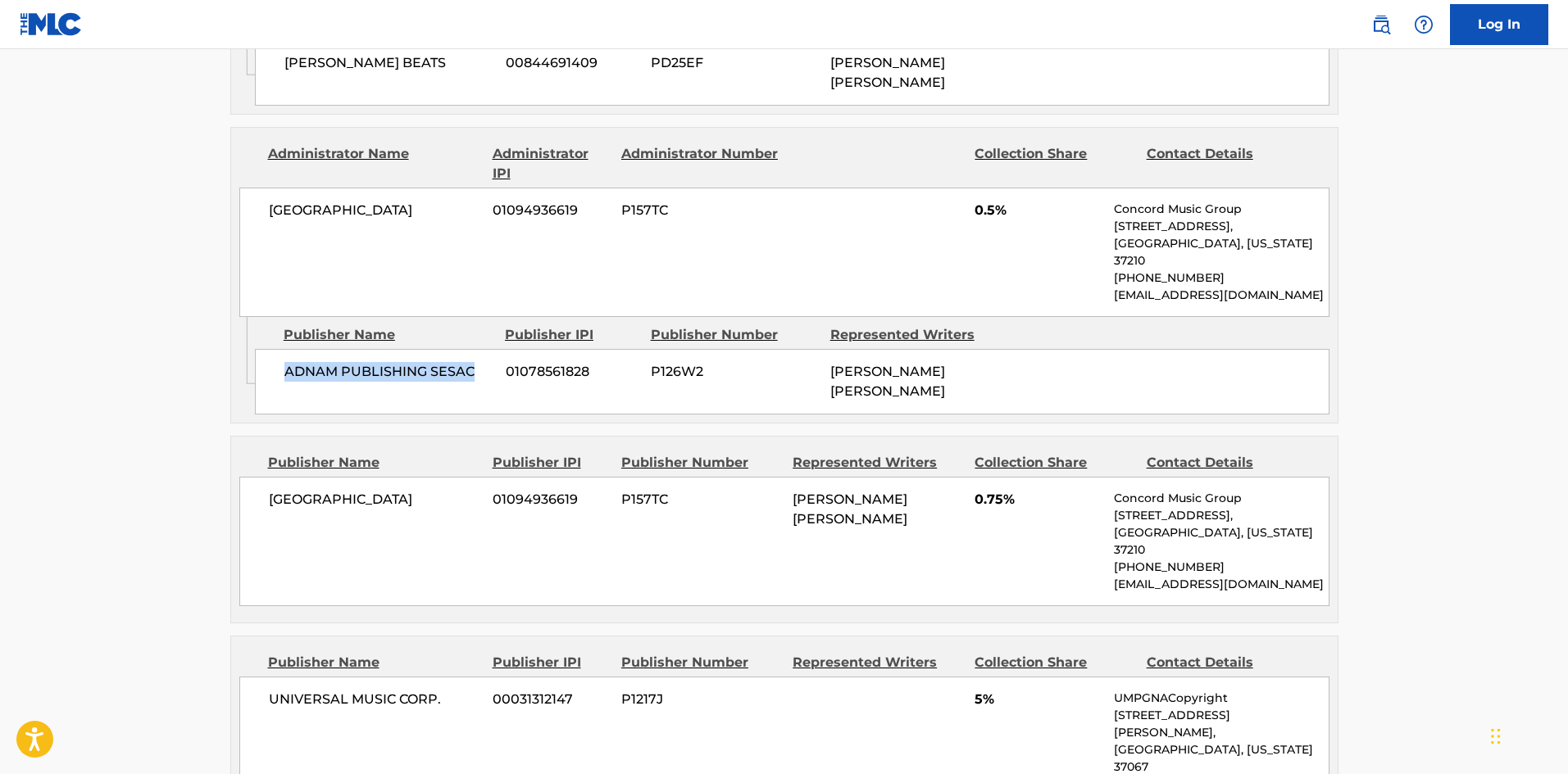
scroll to position [1373, 0]
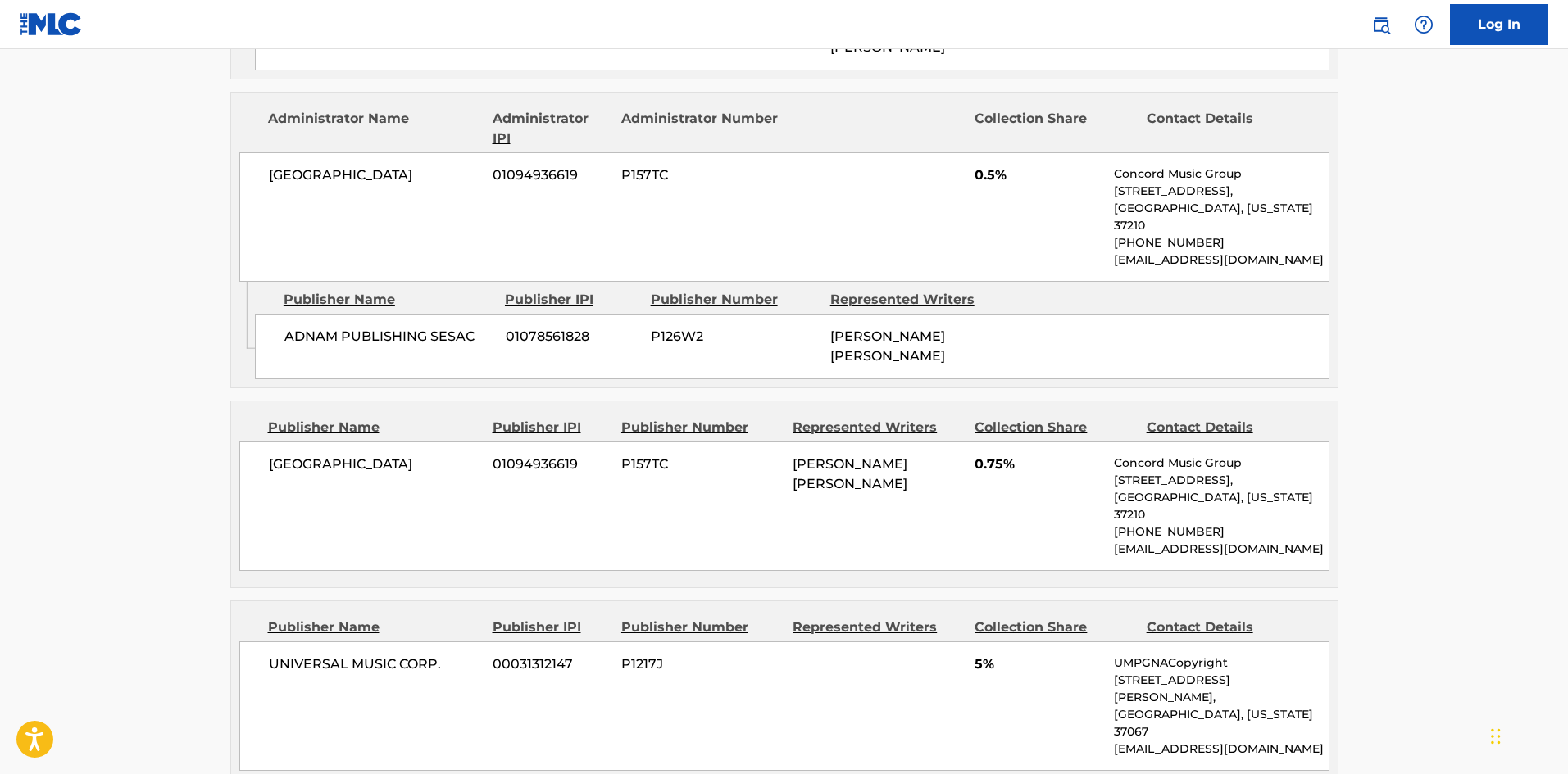
click at [285, 455] on span "[GEOGRAPHIC_DATA]" at bounding box center [375, 465] width 212 height 19
drag, startPoint x: 285, startPoint y: 373, endPoint x: 353, endPoint y: 380, distance: 68.4
click at [353, 455] on span "[GEOGRAPHIC_DATA]" at bounding box center [375, 465] width 212 height 19
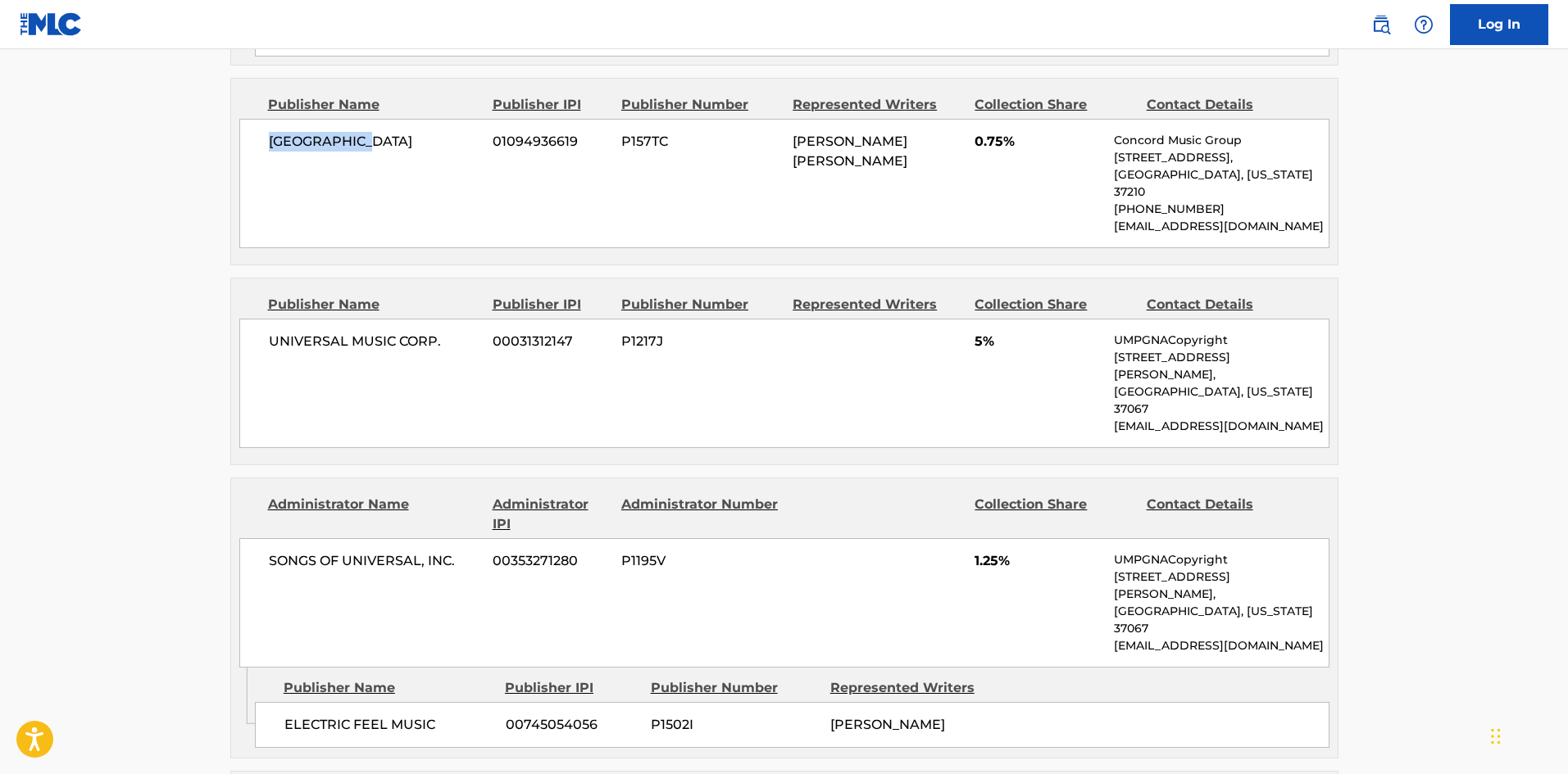
scroll to position [1701, 0]
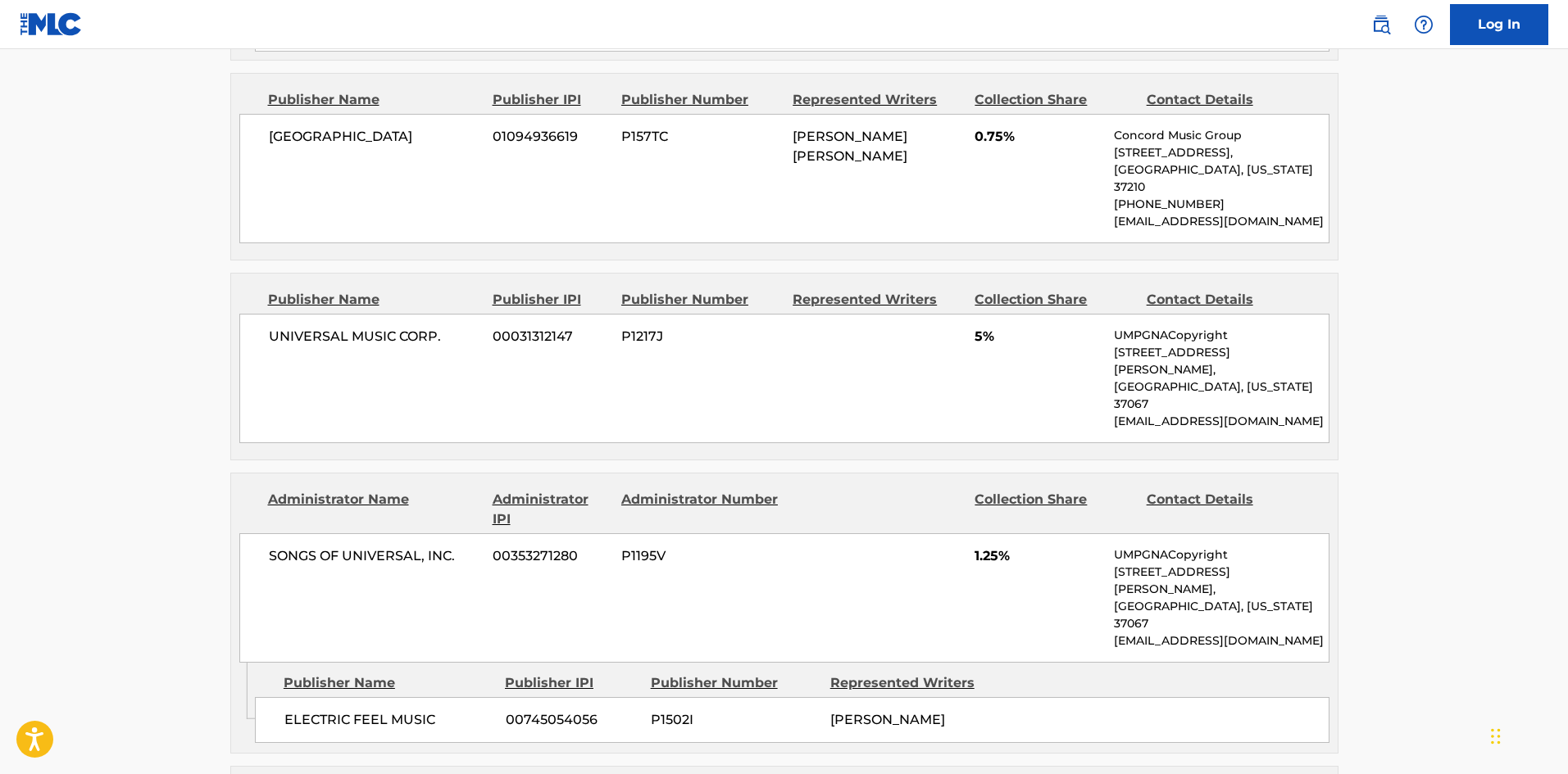
click at [282, 327] on span "UNIVERSAL MUSIC CORP." at bounding box center [375, 337] width 212 height 19
drag, startPoint x: 282, startPoint y: 231, endPoint x: 465, endPoint y: 218, distance: 183.5
click at [465, 314] on div "UNIVERSAL MUSIC CORP. 00031312147 P1217J 5% UMPGNACopyright [STREET_ADDRESS][PE…" at bounding box center [784, 379] width 1090 height 130
click at [310, 710] on span "ELECTRIC FEEL MUSIC" at bounding box center [388, 720] width 209 height 19
drag, startPoint x: 310, startPoint y: 545, endPoint x: 406, endPoint y: 539, distance: 96.2
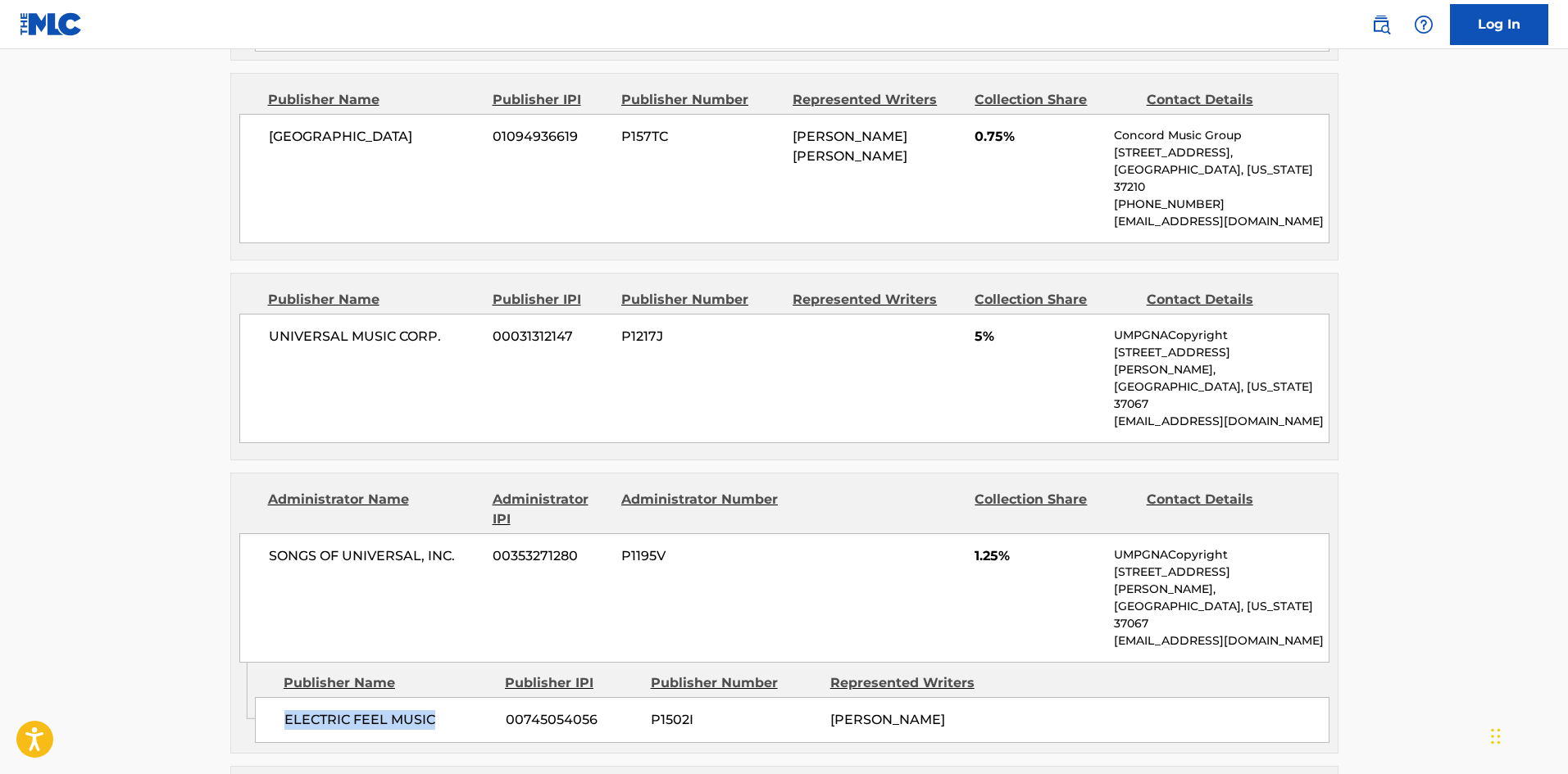
click at [406, 710] on span "ELECTRIC FEEL MUSIC" at bounding box center [388, 720] width 209 height 19
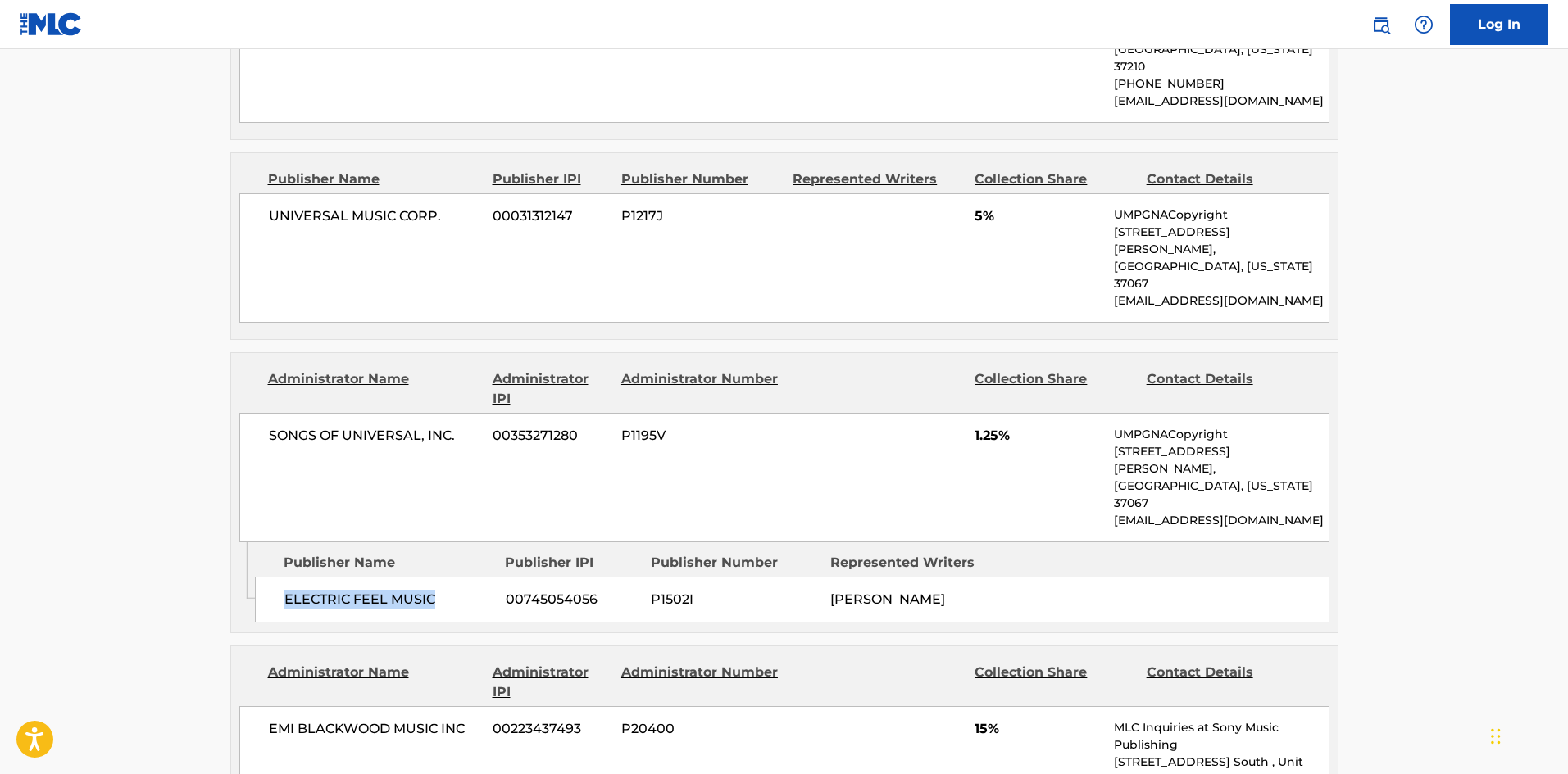
scroll to position [2028, 0]
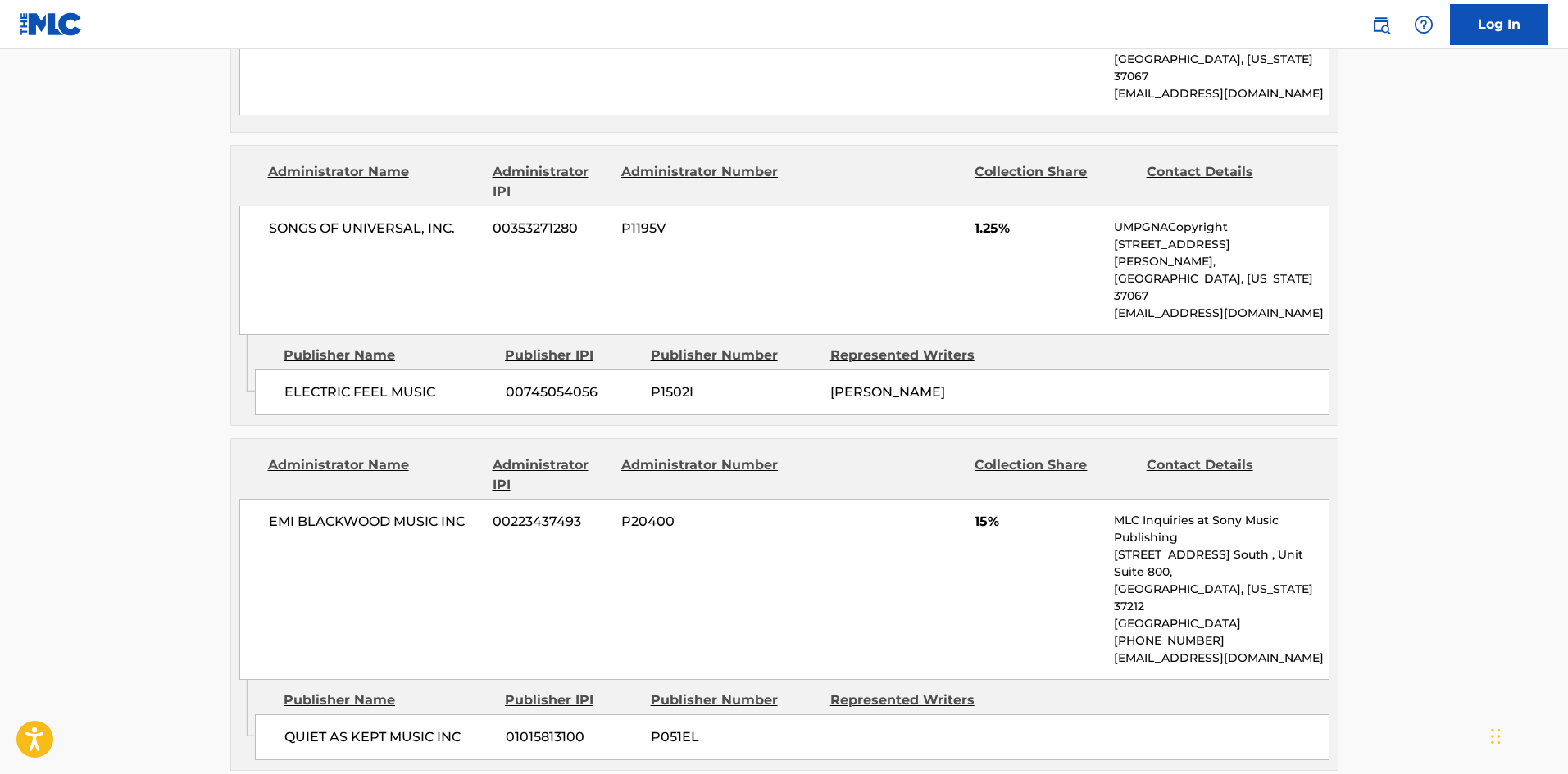
click at [293, 714] on div "QUIET AS KEPT MUSIC INC 01015813100 P051EL" at bounding box center [793, 737] width 1075 height 46
drag, startPoint x: 293, startPoint y: 540, endPoint x: 460, endPoint y: 536, distance: 167.0
click at [460, 714] on div "QUIET AS KEPT MUSIC INC 01015813100 P051EL" at bounding box center [793, 737] width 1075 height 46
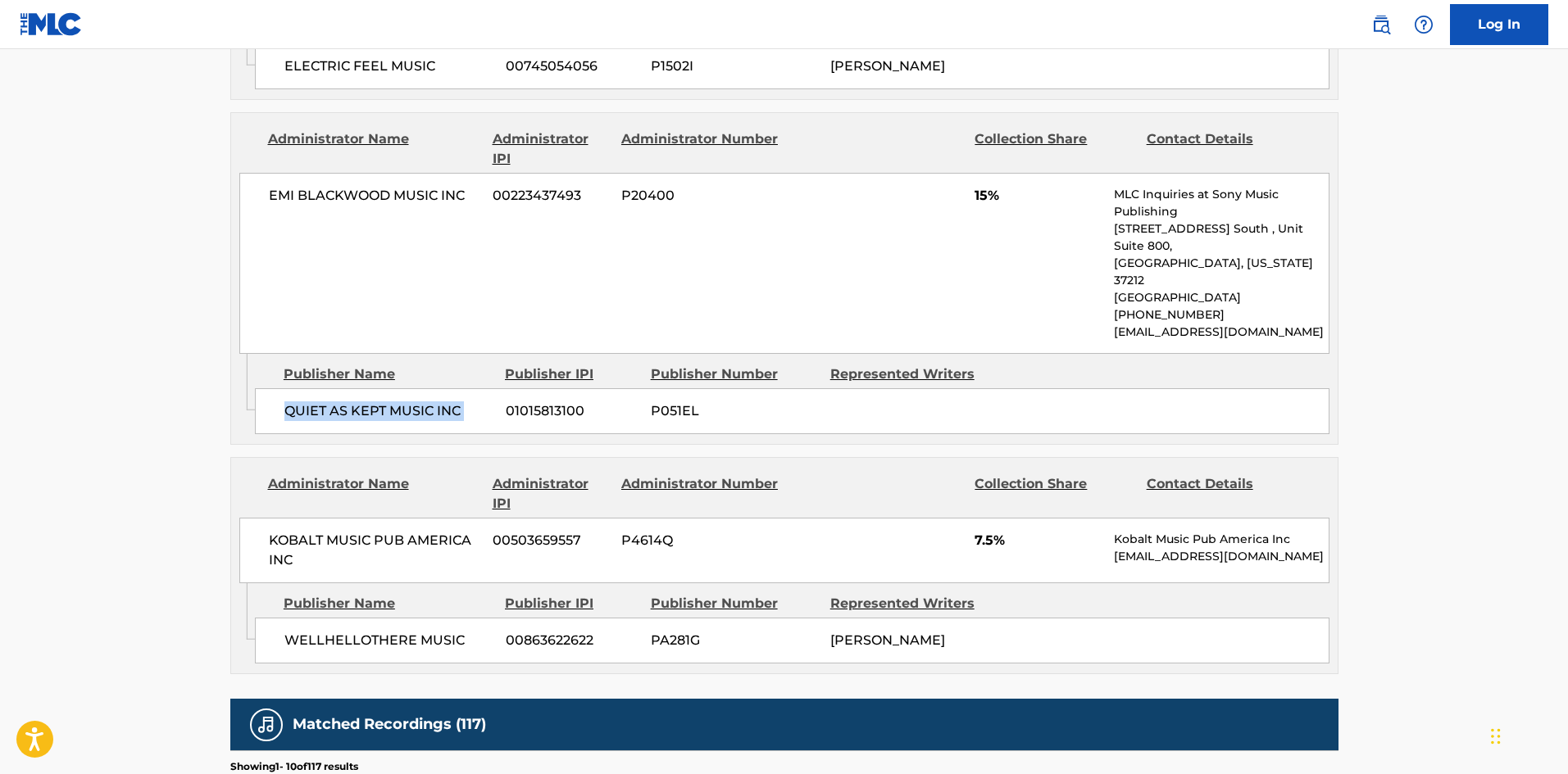
scroll to position [2356, 0]
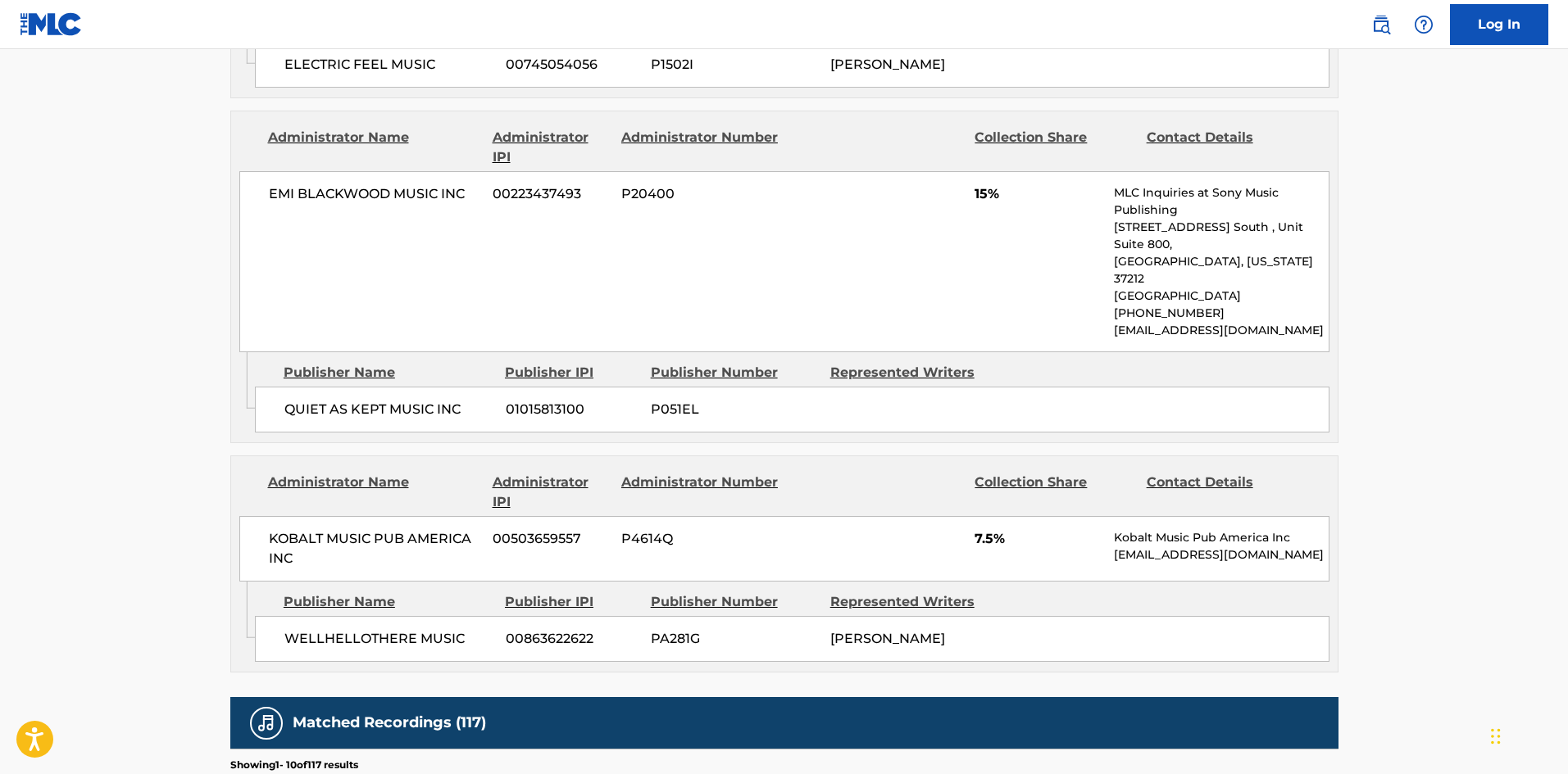
click at [293, 629] on span "WELLHELLOTHERE MUSIC" at bounding box center [388, 639] width 209 height 19
drag, startPoint x: 293, startPoint y: 427, endPoint x: 420, endPoint y: 419, distance: 127.3
click at [420, 616] on div "WELLHELLOTHERE MUSIC 00863622622 PA281G [PERSON_NAME]" at bounding box center [793, 639] width 1075 height 46
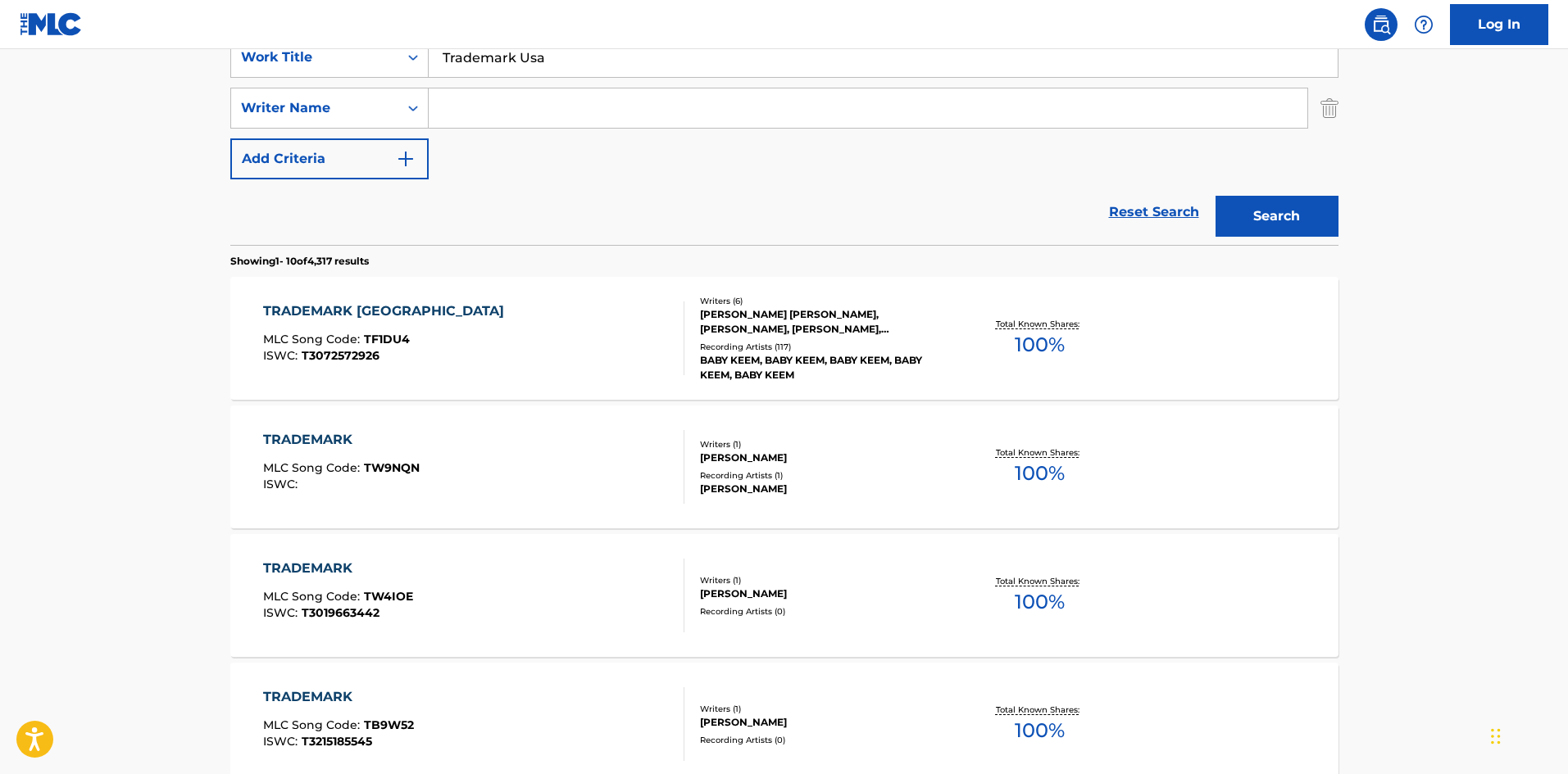
click at [561, 54] on input "Trademark Usa" at bounding box center [883, 57] width 909 height 39
paste input "Lay Me Down"
click at [1297, 238] on div "Search" at bounding box center [1273, 212] width 132 height 66
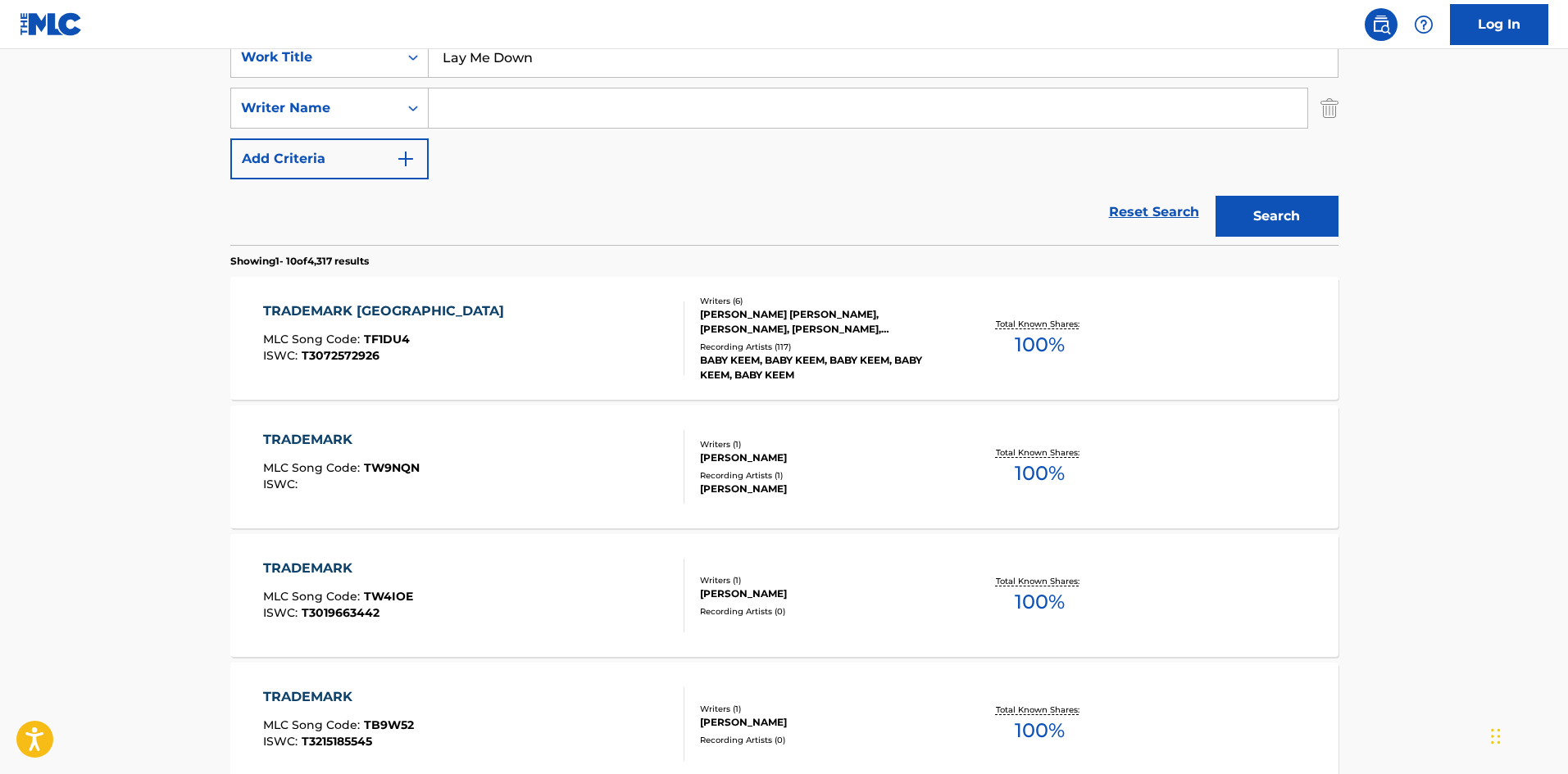
click at [1278, 223] on button "Search" at bounding box center [1277, 216] width 123 height 41
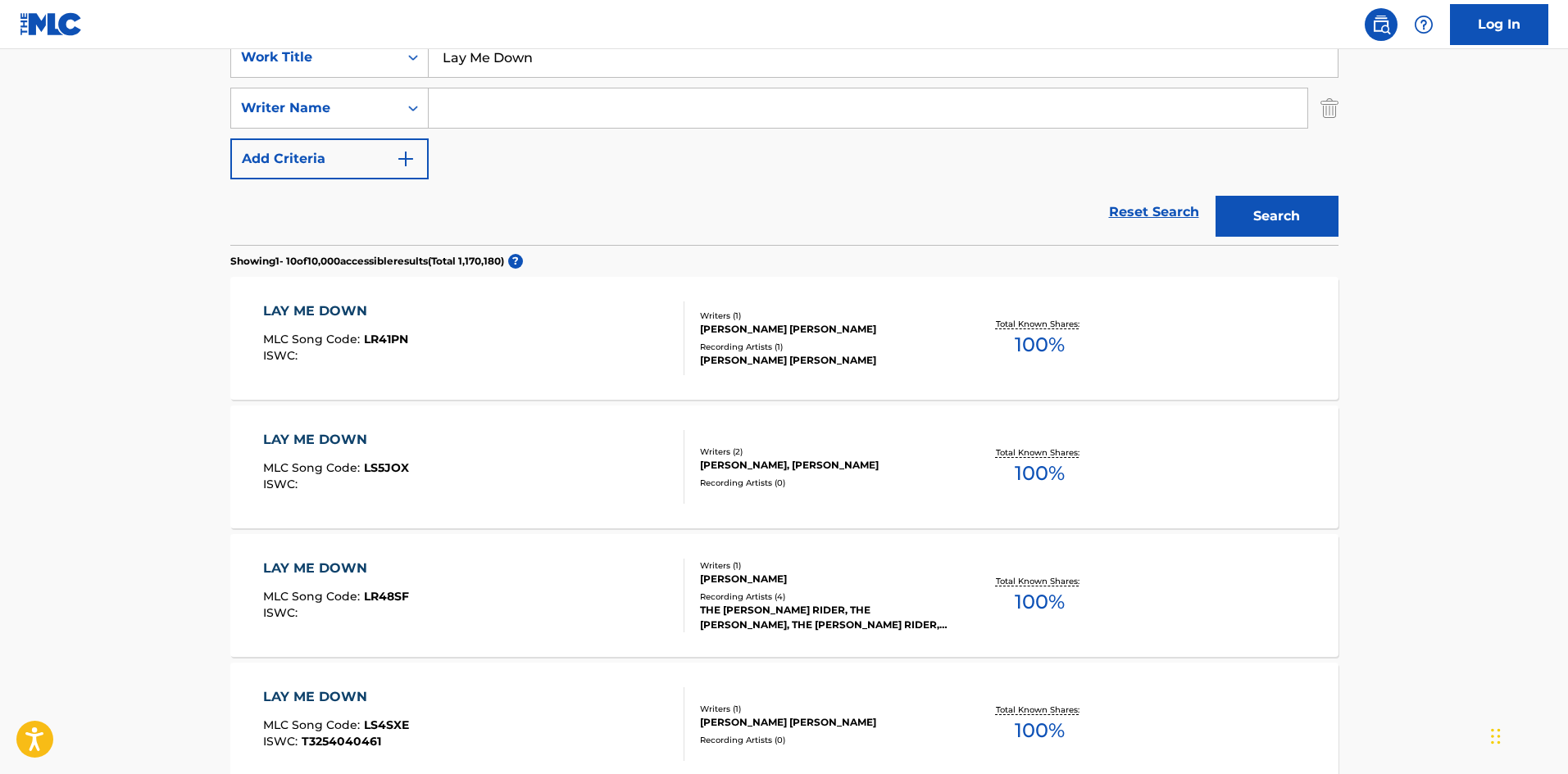
click at [613, 53] on input "Lay Me Down" at bounding box center [883, 57] width 909 height 39
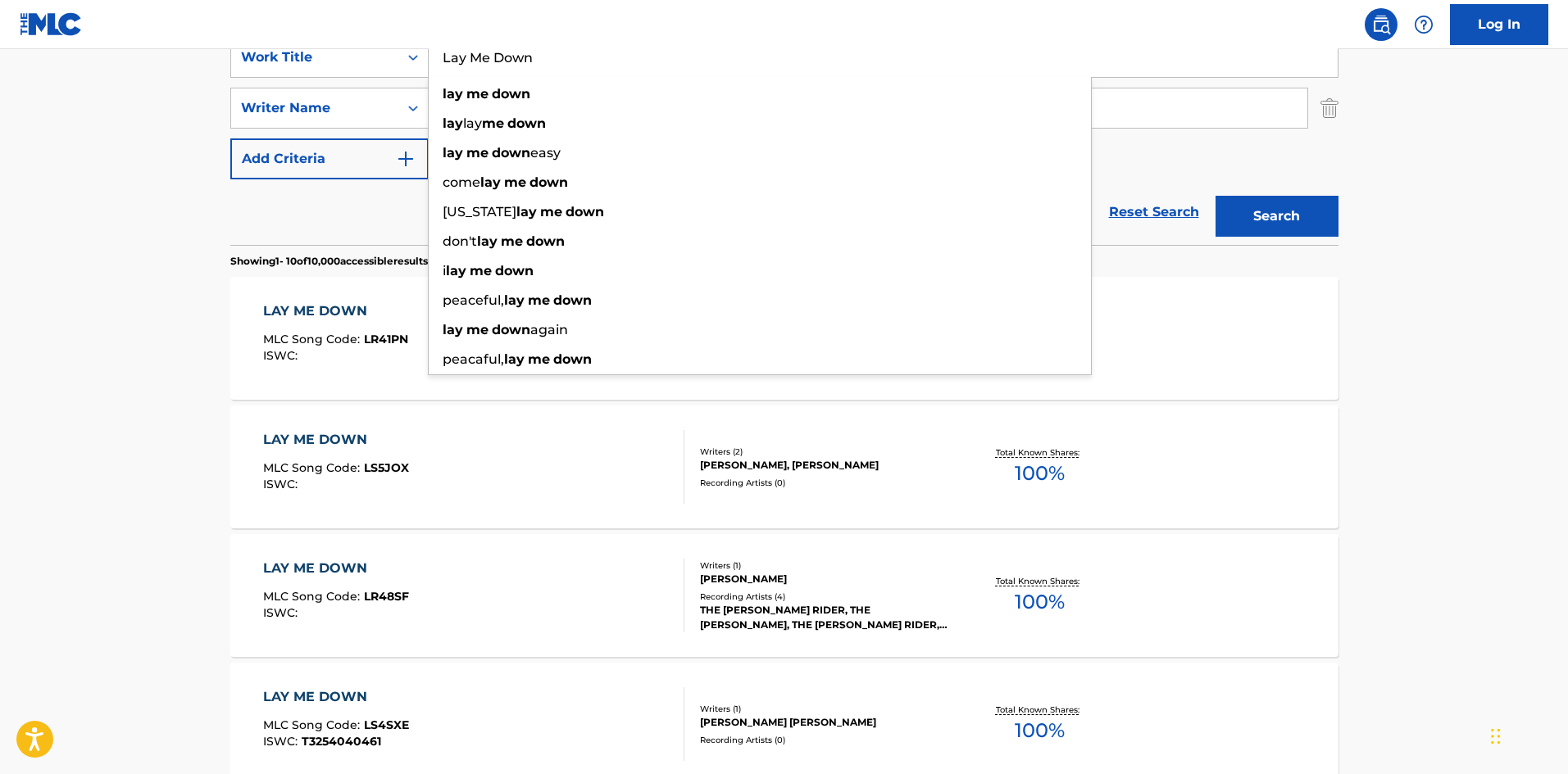
click at [613, 53] on input "Lay Me Down" at bounding box center [883, 57] width 909 height 39
drag, startPoint x: 613, startPoint y: 53, endPoint x: 608, endPoint y: 23, distance: 30.4
click at [618, 52] on input "Lay Me Down" at bounding box center [883, 57] width 909 height 39
paste input "Any Other Way"
type input "Any Other Way"
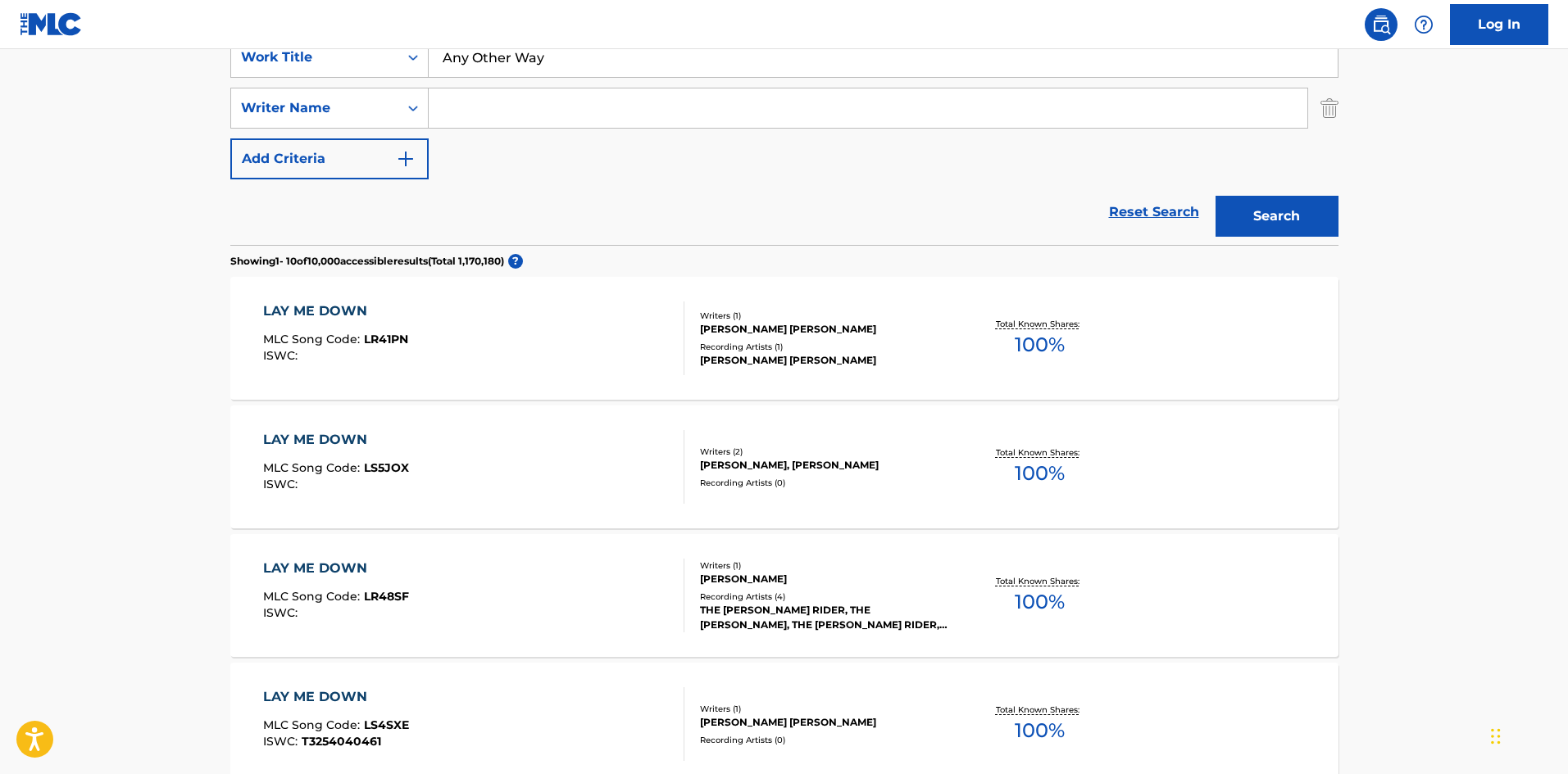
click at [591, 88] on div "Search Form" at bounding box center [868, 108] width 880 height 41
click at [825, 148] on div "SearchWithCriteriad9e353e3-5c92-42c9-af8f-104fa42c2372 Work Title Any Other Way…" at bounding box center [785, 108] width 1108 height 143
click at [848, 125] on input "Search Form" at bounding box center [868, 108] width 879 height 39
paste input "[PERSON_NAME]"
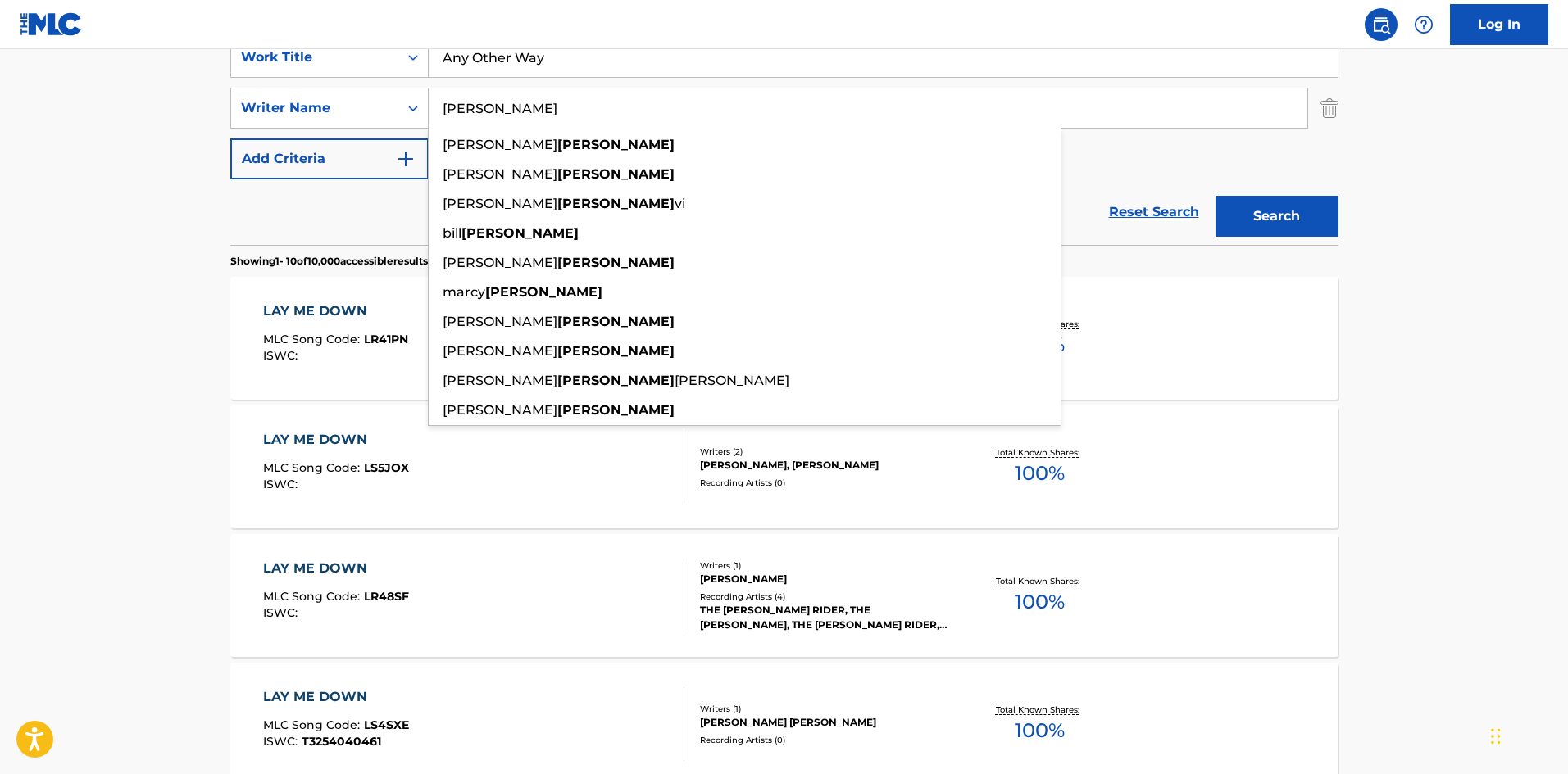
type input "[PERSON_NAME]"
click at [1289, 217] on button "Search" at bounding box center [1277, 216] width 123 height 41
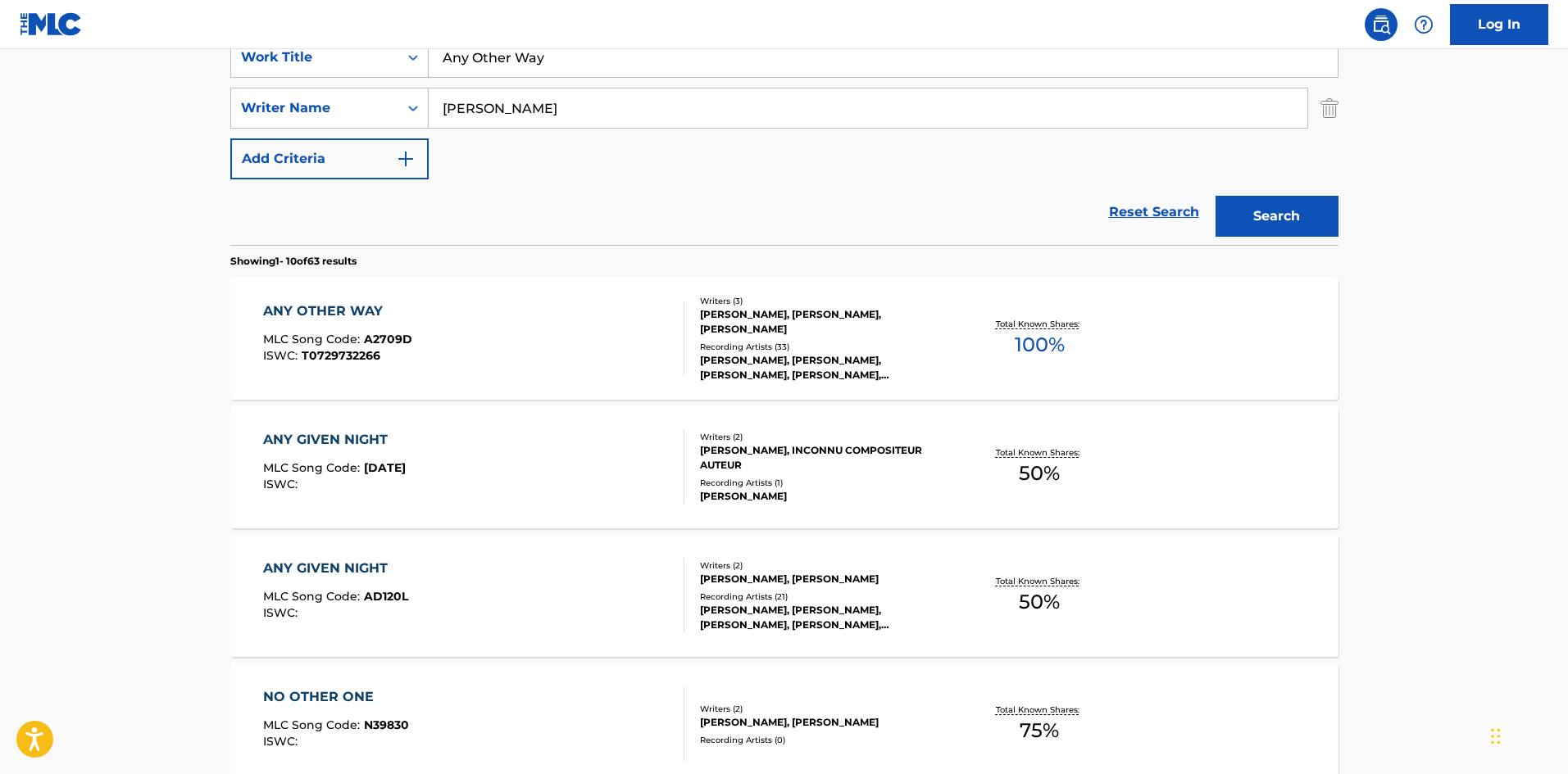
click at [355, 339] on span "MLC Song Code :" at bounding box center [313, 339] width 101 height 15
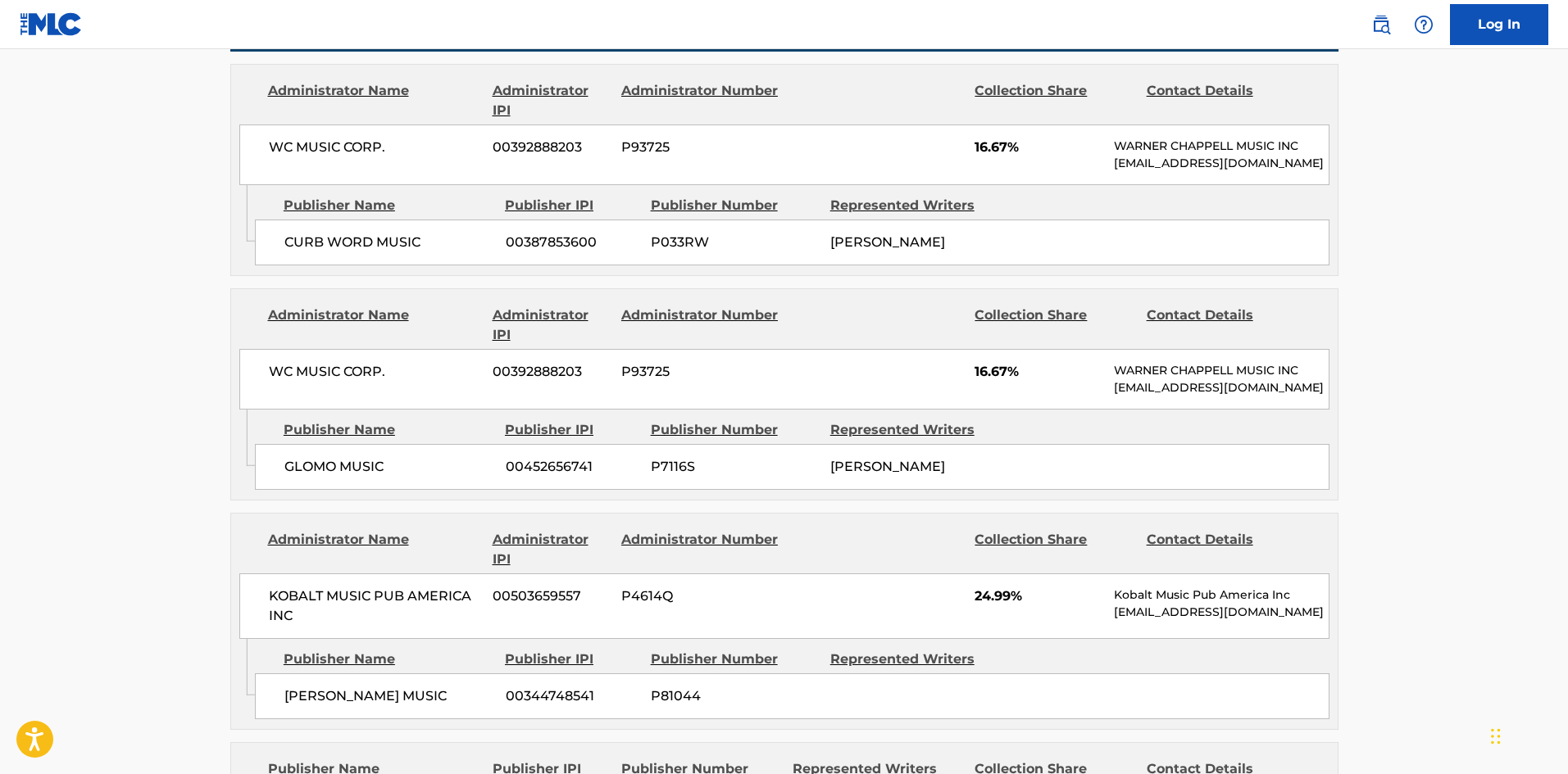
scroll to position [573, 0]
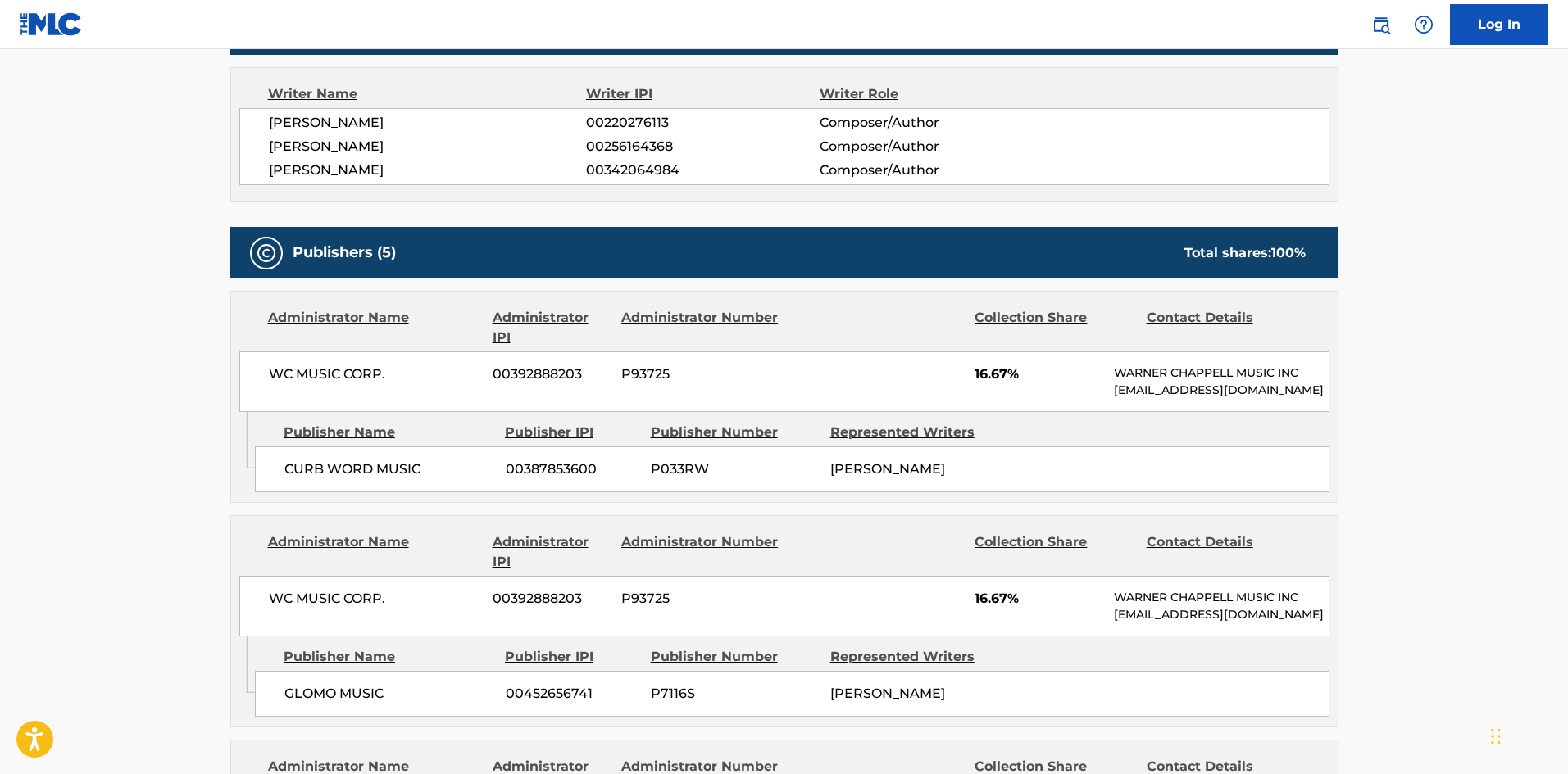
click at [282, 488] on div "CURB WORD MUSIC 00387853600 P033RW [PERSON_NAME]" at bounding box center [793, 469] width 1075 height 46
drag, startPoint x: 282, startPoint y: 488, endPoint x: 343, endPoint y: 488, distance: 61.0
click at [343, 488] on div "CURB WORD MUSIC 00387853600 P033RW [PERSON_NAME]" at bounding box center [793, 469] width 1075 height 46
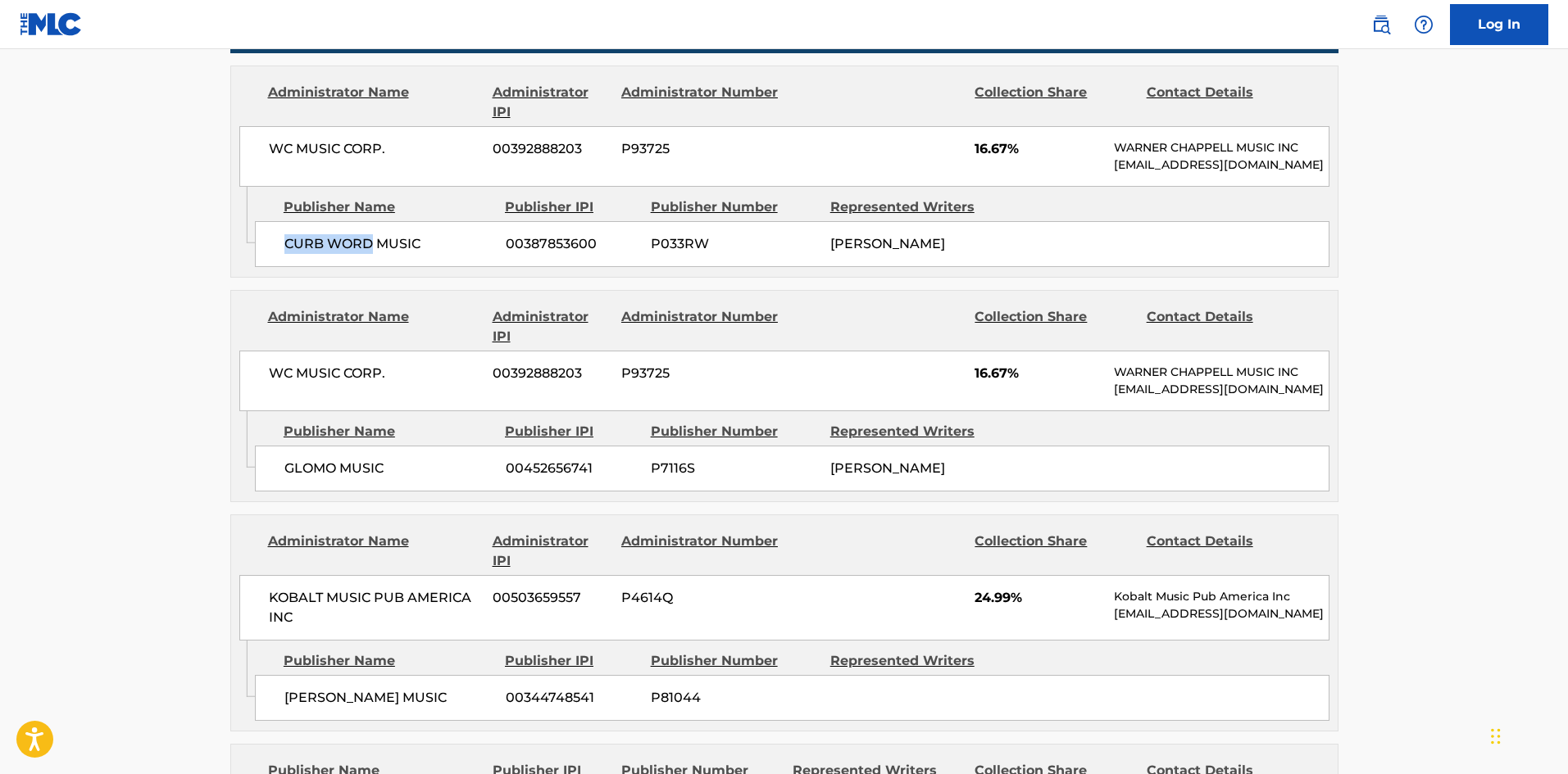
scroll to position [820, 0]
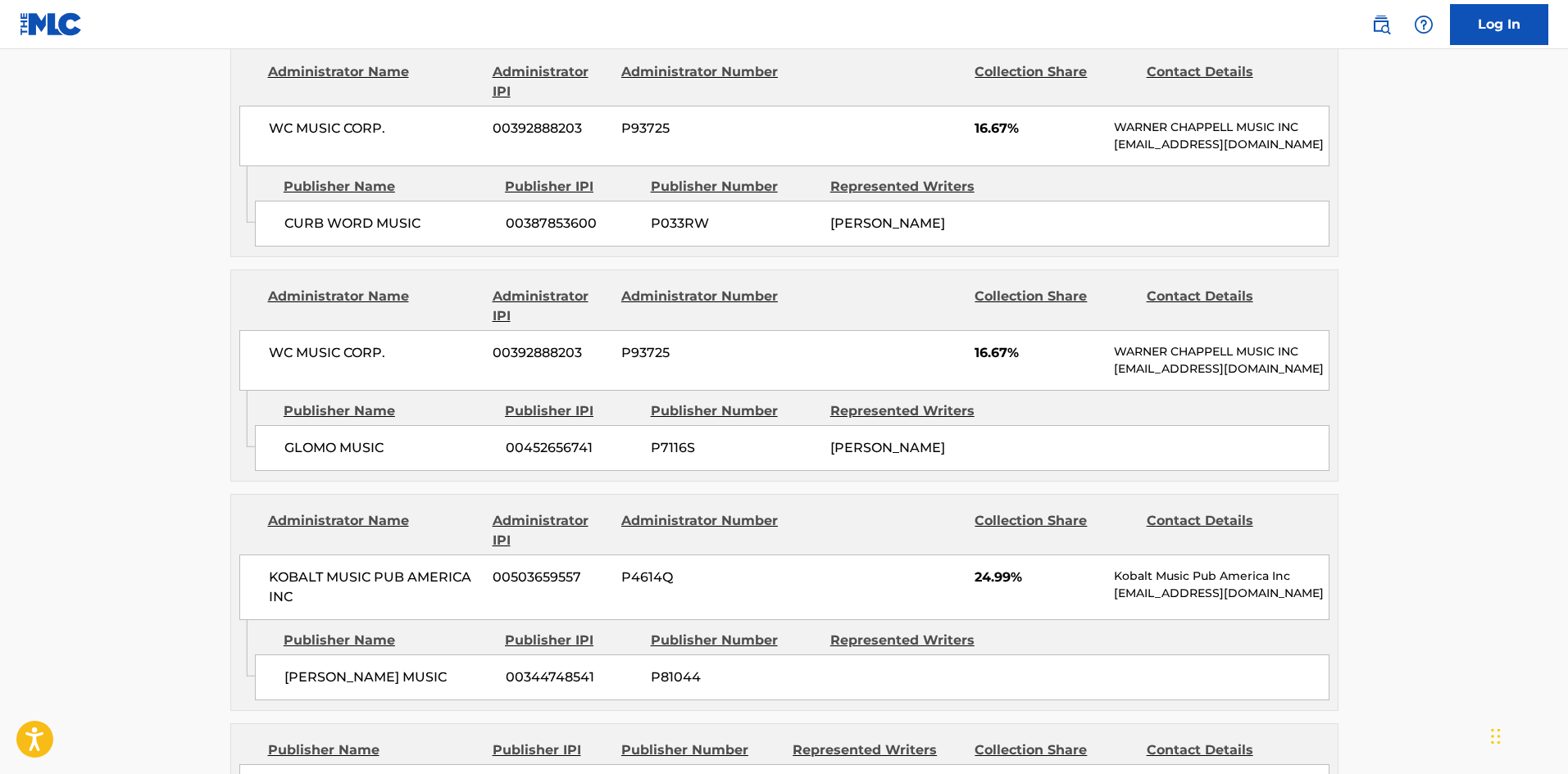
click at [272, 472] on div "GLOMO MUSIC 00452656741 P7116S [PERSON_NAME]" at bounding box center [793, 448] width 1075 height 46
drag, startPoint x: 272, startPoint y: 472, endPoint x: 369, endPoint y: 477, distance: 97.1
click at [369, 472] on div "GLOMO MUSIC 00452656741 P7116S [PERSON_NAME]" at bounding box center [793, 448] width 1075 height 46
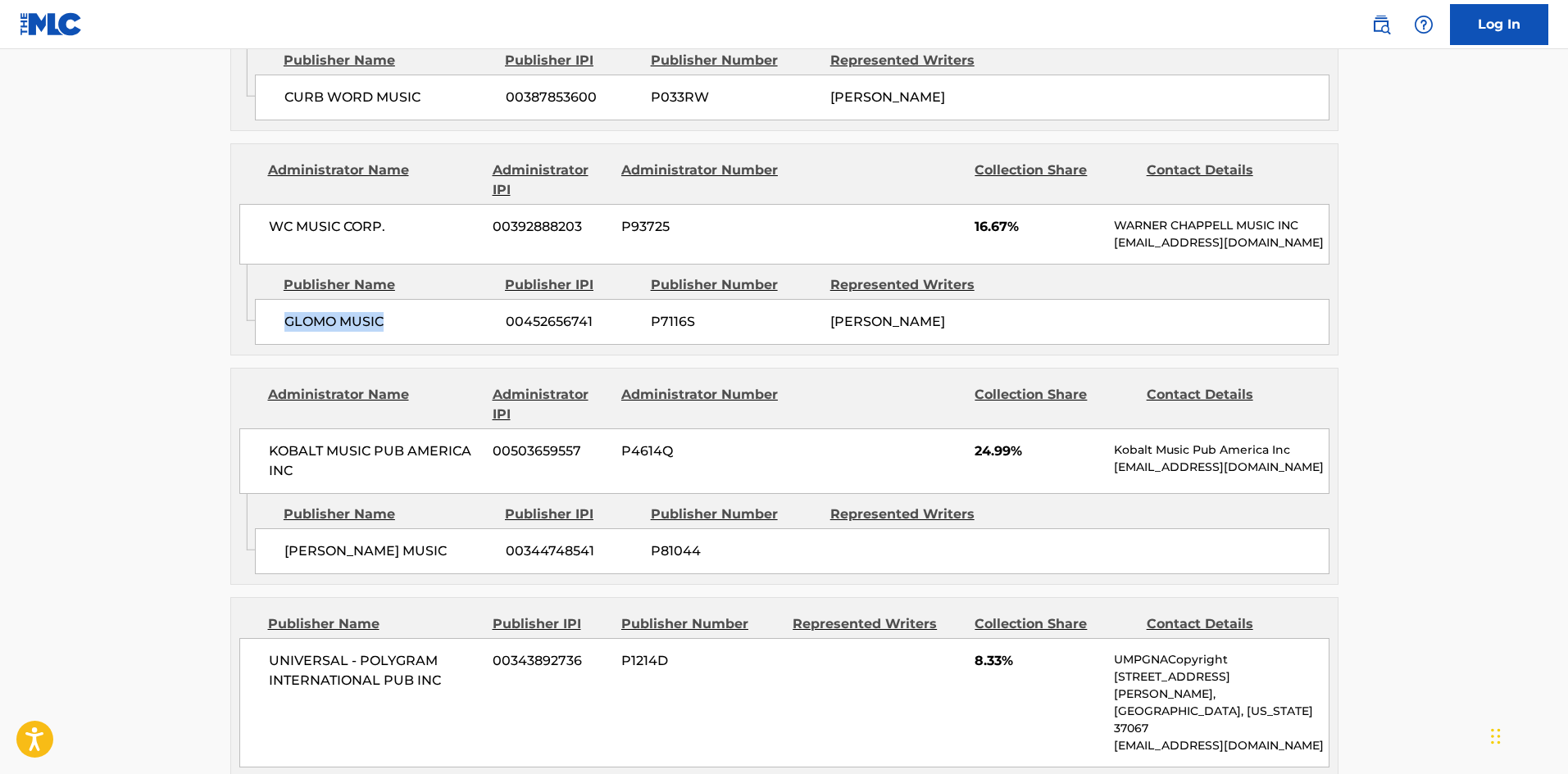
scroll to position [1065, 0]
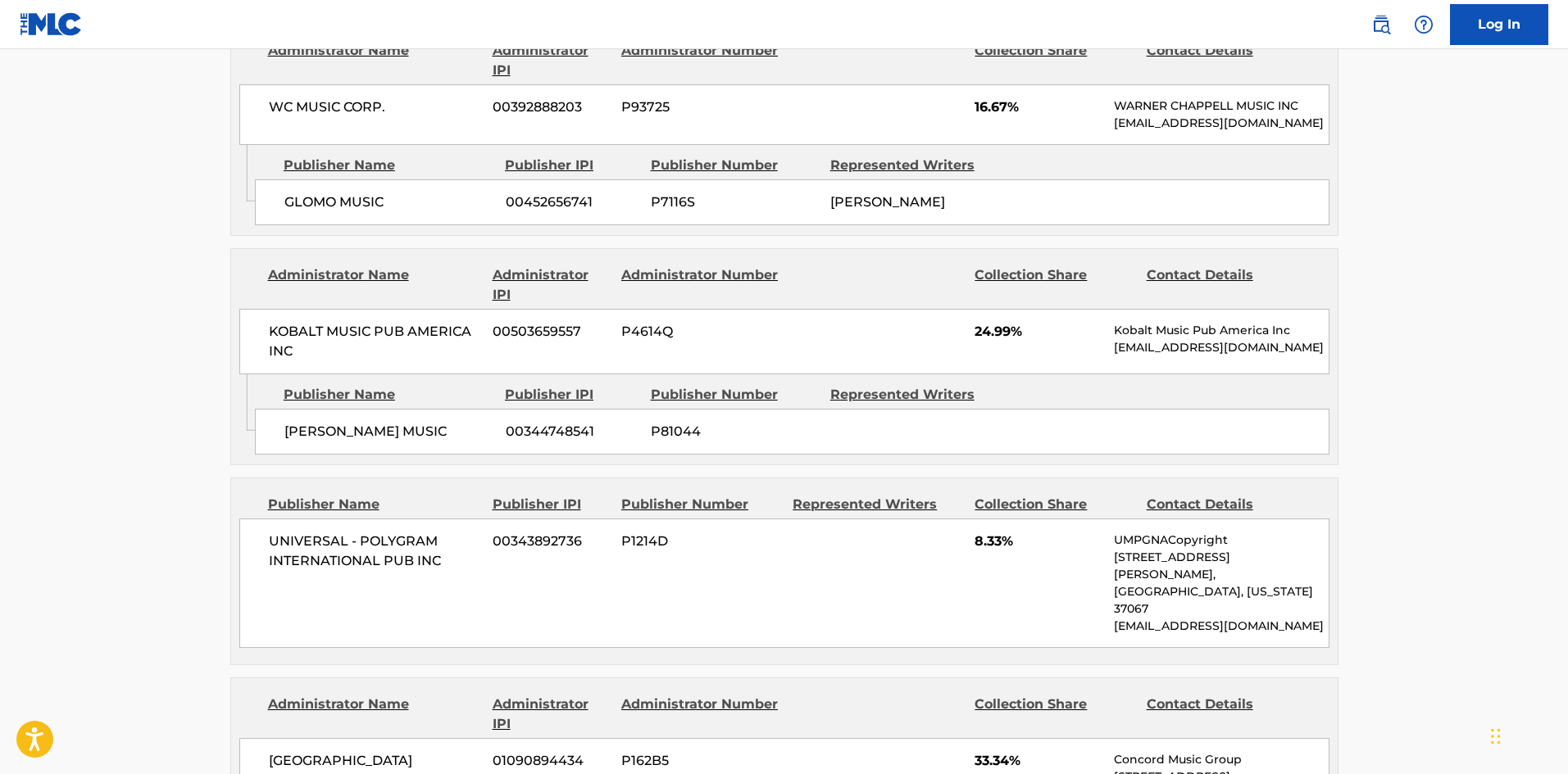
click at [303, 455] on div "[PERSON_NAME] MUSIC 00344748541 P81044" at bounding box center [793, 431] width 1075 height 46
drag, startPoint x: 303, startPoint y: 455, endPoint x: 356, endPoint y: 461, distance: 53.3
click at [356, 455] on div "[PERSON_NAME] MUSIC 00344748541 P81044" at bounding box center [793, 431] width 1075 height 46
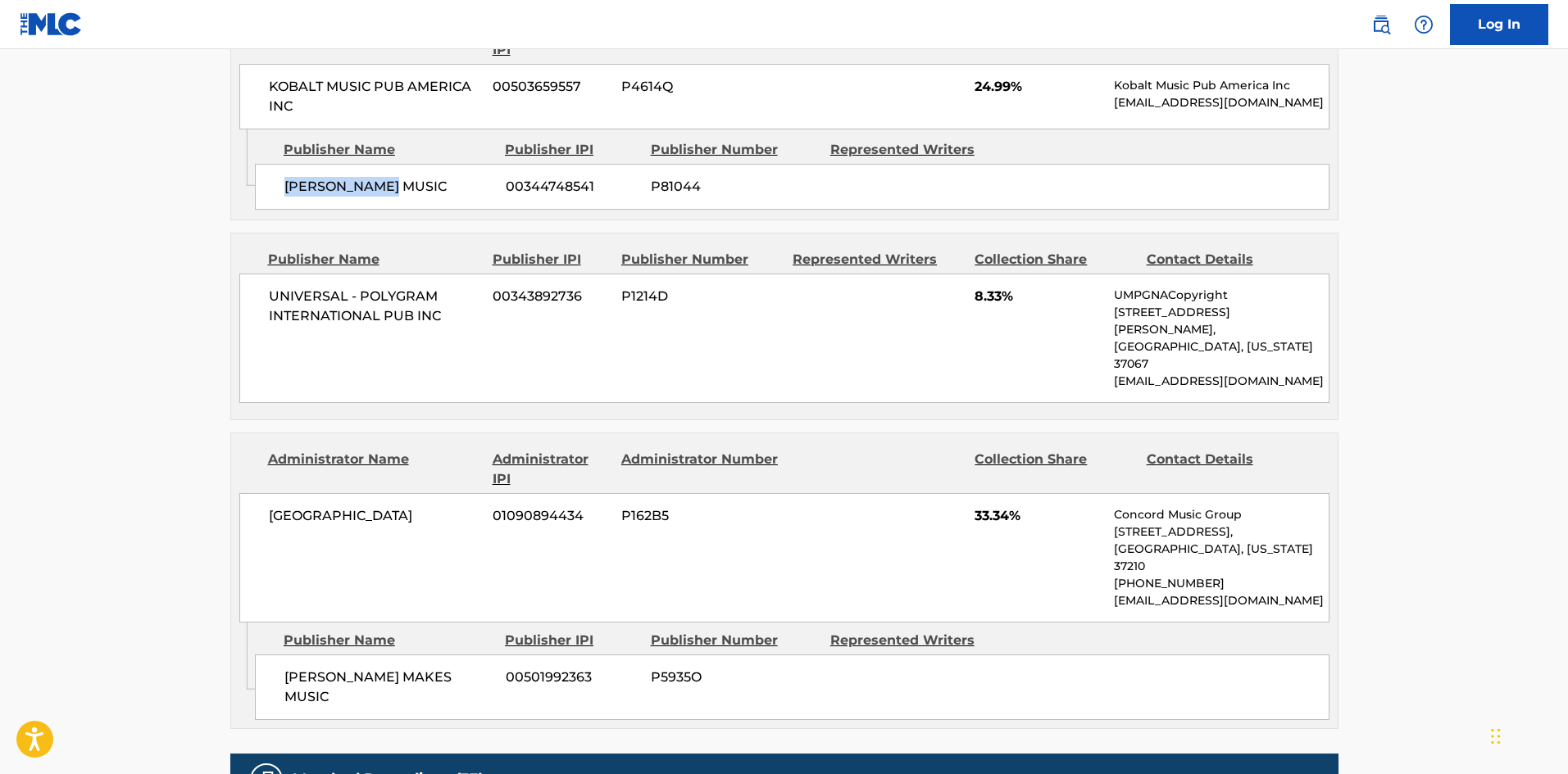
scroll to position [1311, 0]
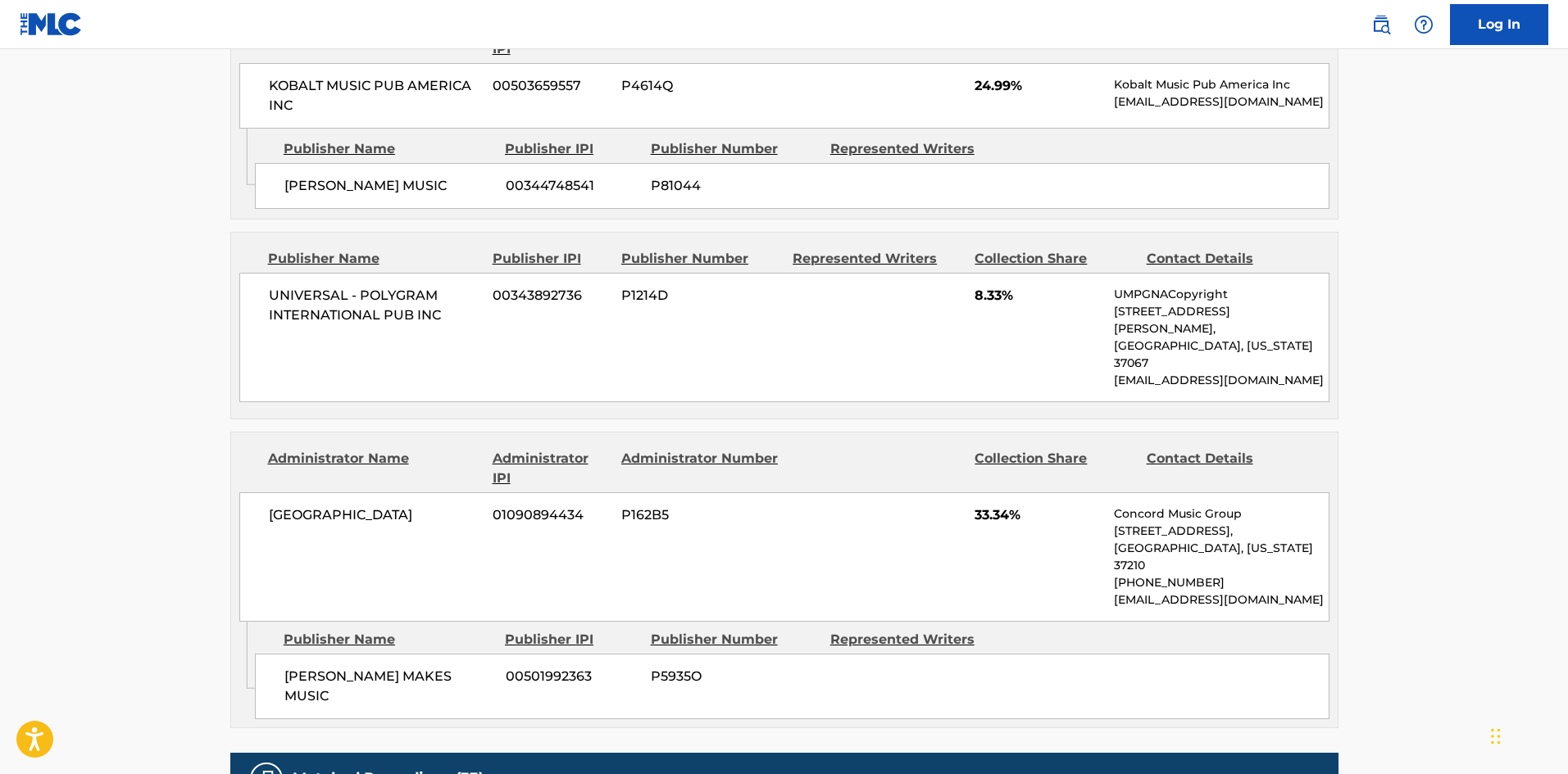
click at [252, 329] on div "UNIVERSAL - POLYGRAM INTERNATIONAL PUB INC 00343892736 P1214D 8.33% UMPGNACopyr…" at bounding box center [784, 337] width 1090 height 130
drag, startPoint x: 252, startPoint y: 329, endPoint x: 471, endPoint y: 352, distance: 220.2
click at [471, 352] on div "UNIVERSAL - POLYGRAM INTERNATIONAL PUB INC 00343892736 P1214D 8.33% UMPGNACopyr…" at bounding box center [784, 337] width 1090 height 130
click at [282, 654] on div "[PERSON_NAME] MAKES MUSIC 00501992363 P5935O" at bounding box center [793, 686] width 1075 height 66
drag, startPoint x: 282, startPoint y: 649, endPoint x: 390, endPoint y: 650, distance: 108.0
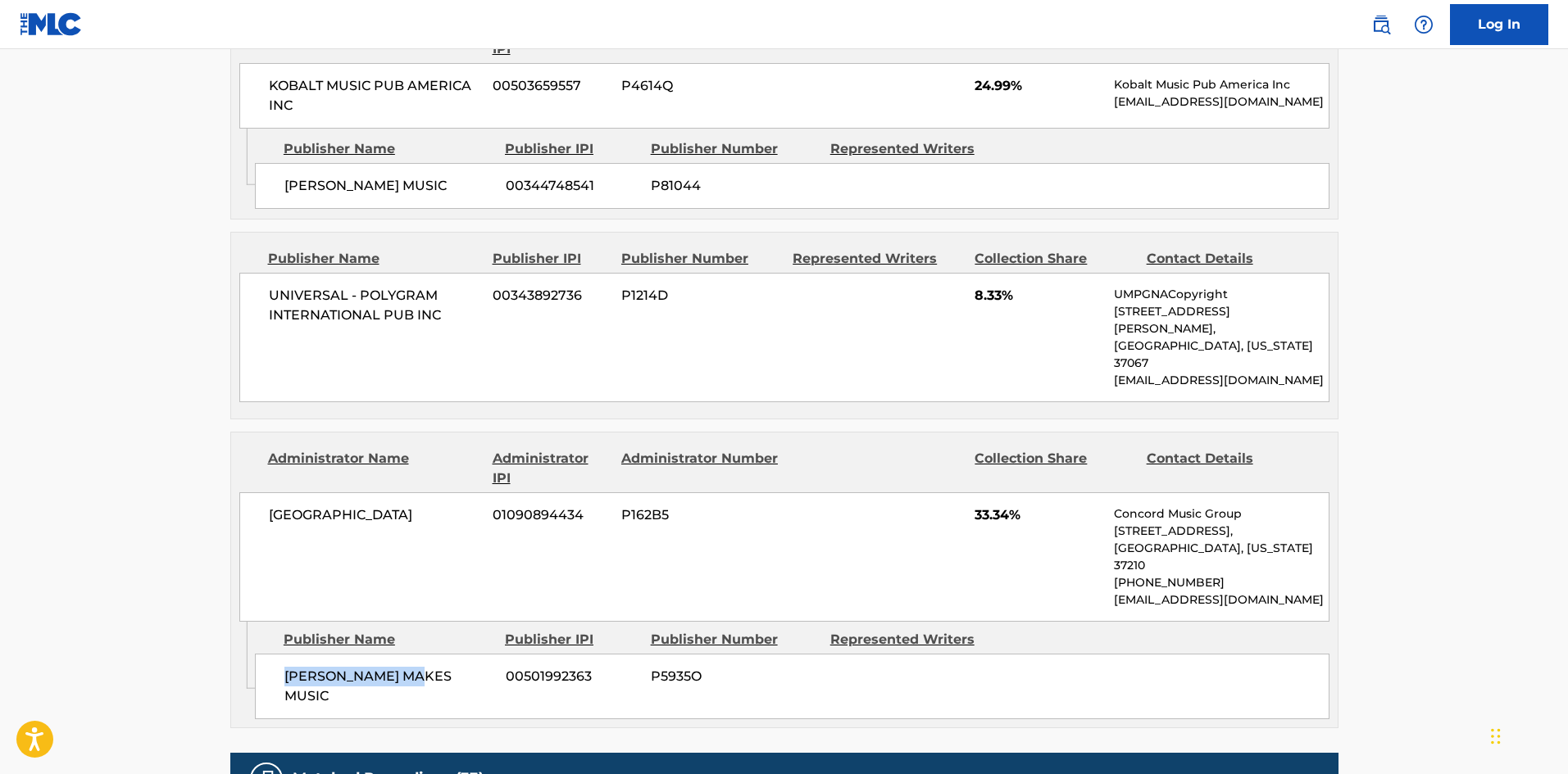
click at [390, 654] on div "[PERSON_NAME] MAKES MUSIC 00501992363 P5935O" at bounding box center [793, 686] width 1075 height 66
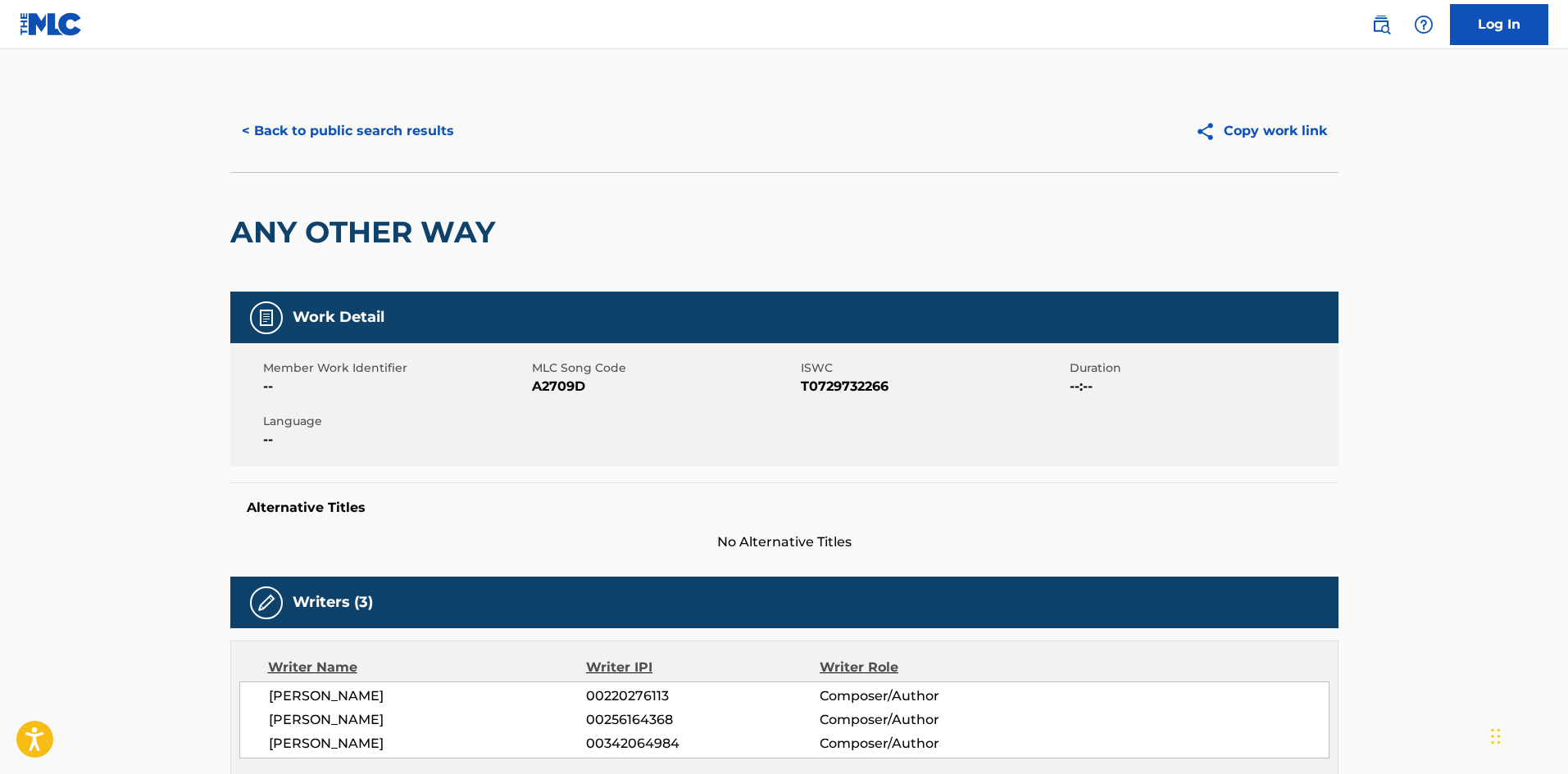
scroll to position [802, 0]
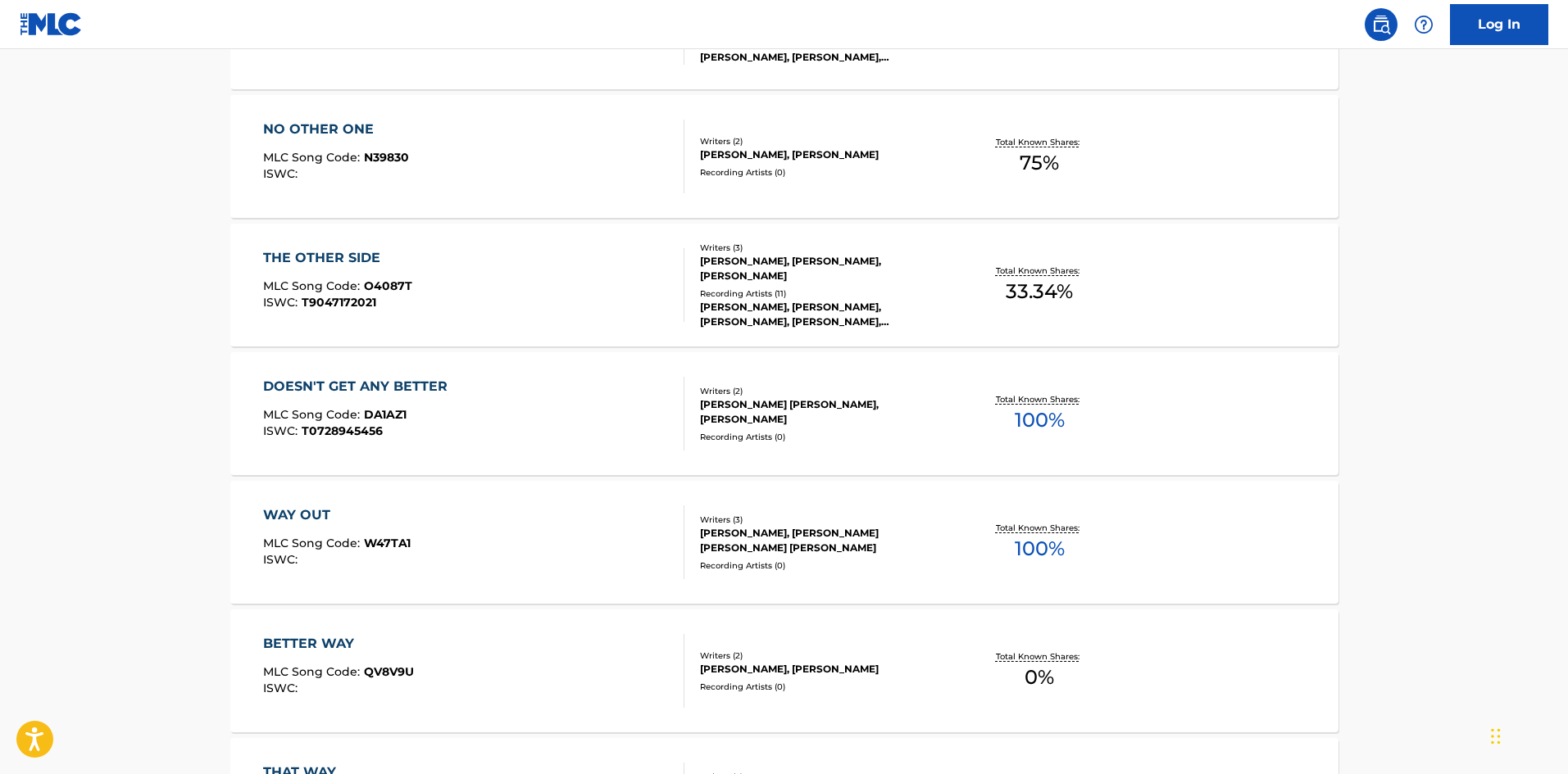
scroll to position [328, 0]
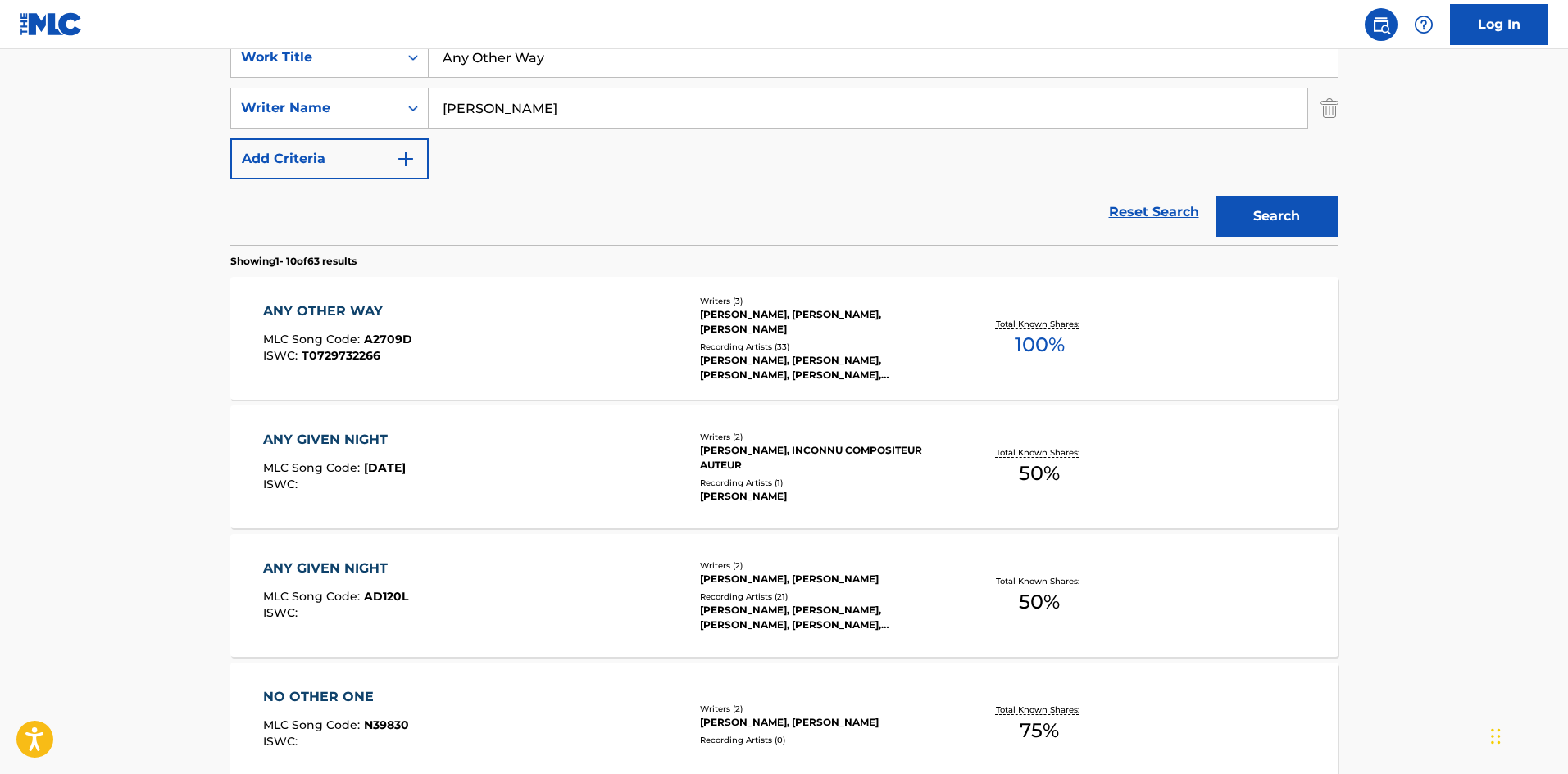
click at [497, 48] on nav "Log In" at bounding box center [784, 25] width 1568 height 49
click at [497, 56] on input "Any Other Way" at bounding box center [883, 57] width 909 height 39
paste input "Bigger"
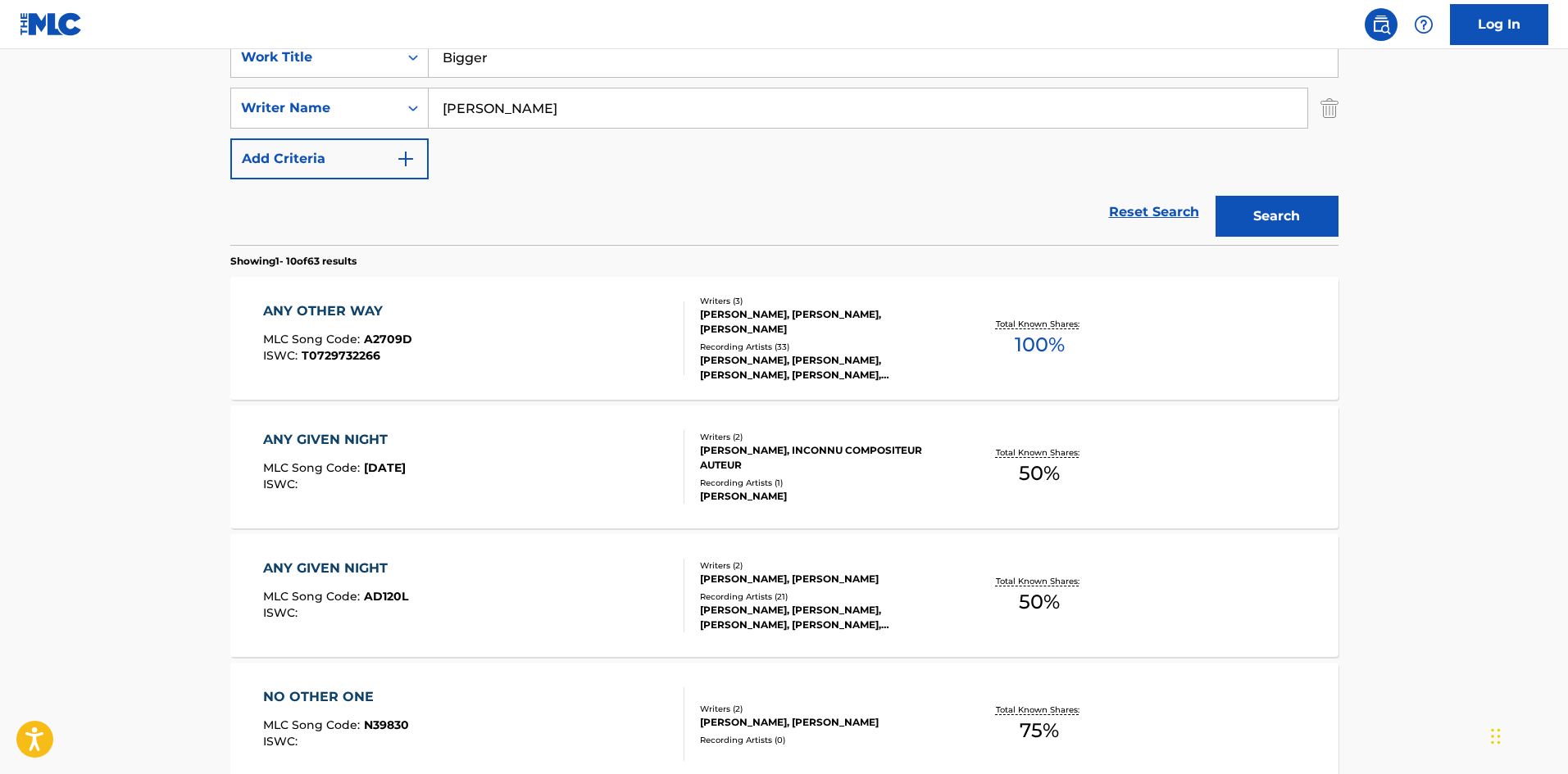
type input "Bigger"
click at [1269, 181] on div "Search" at bounding box center [1273, 212] width 132 height 66
click at [1272, 220] on button "Search" at bounding box center [1277, 216] width 123 height 41
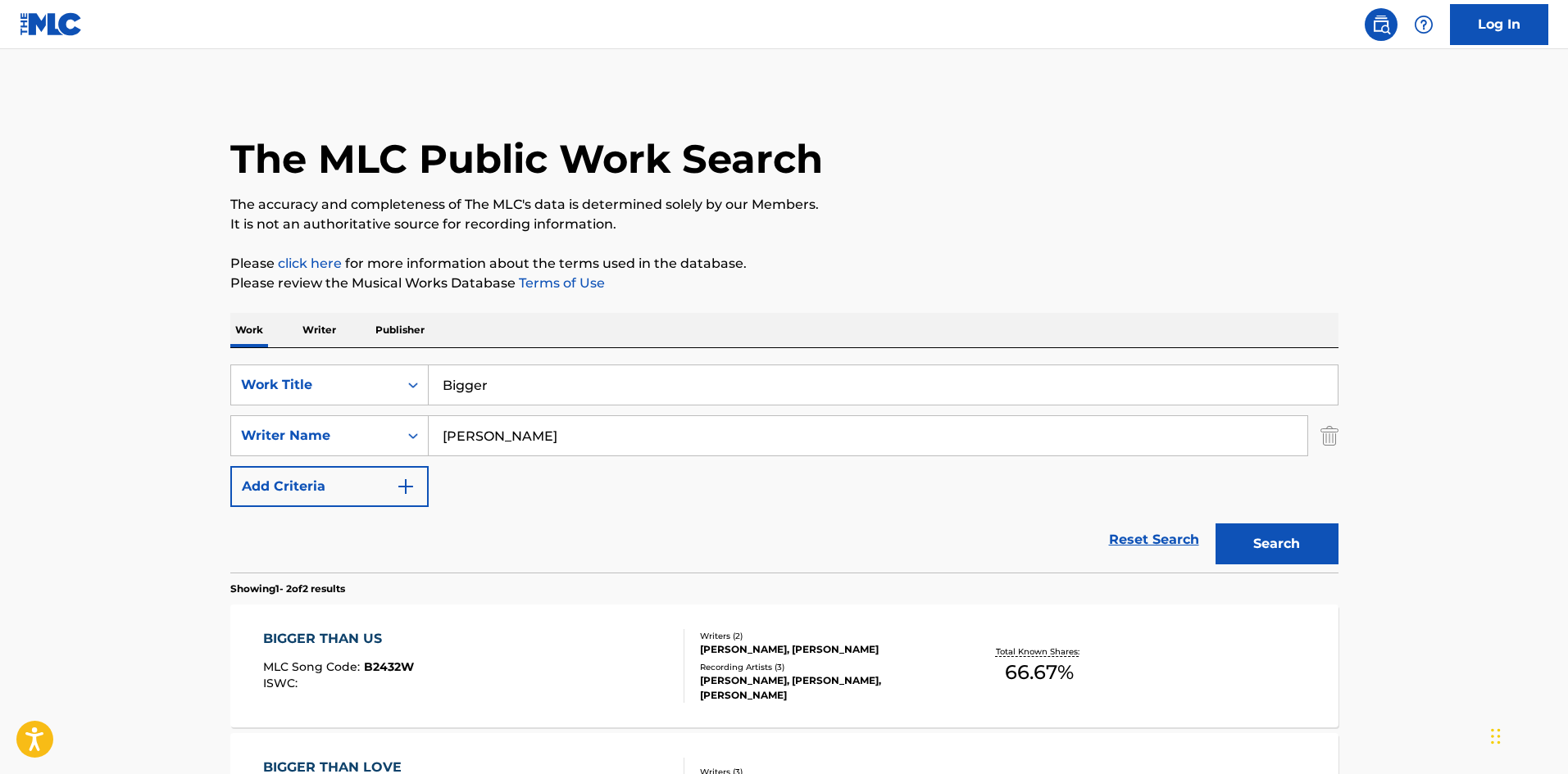
scroll to position [245, 0]
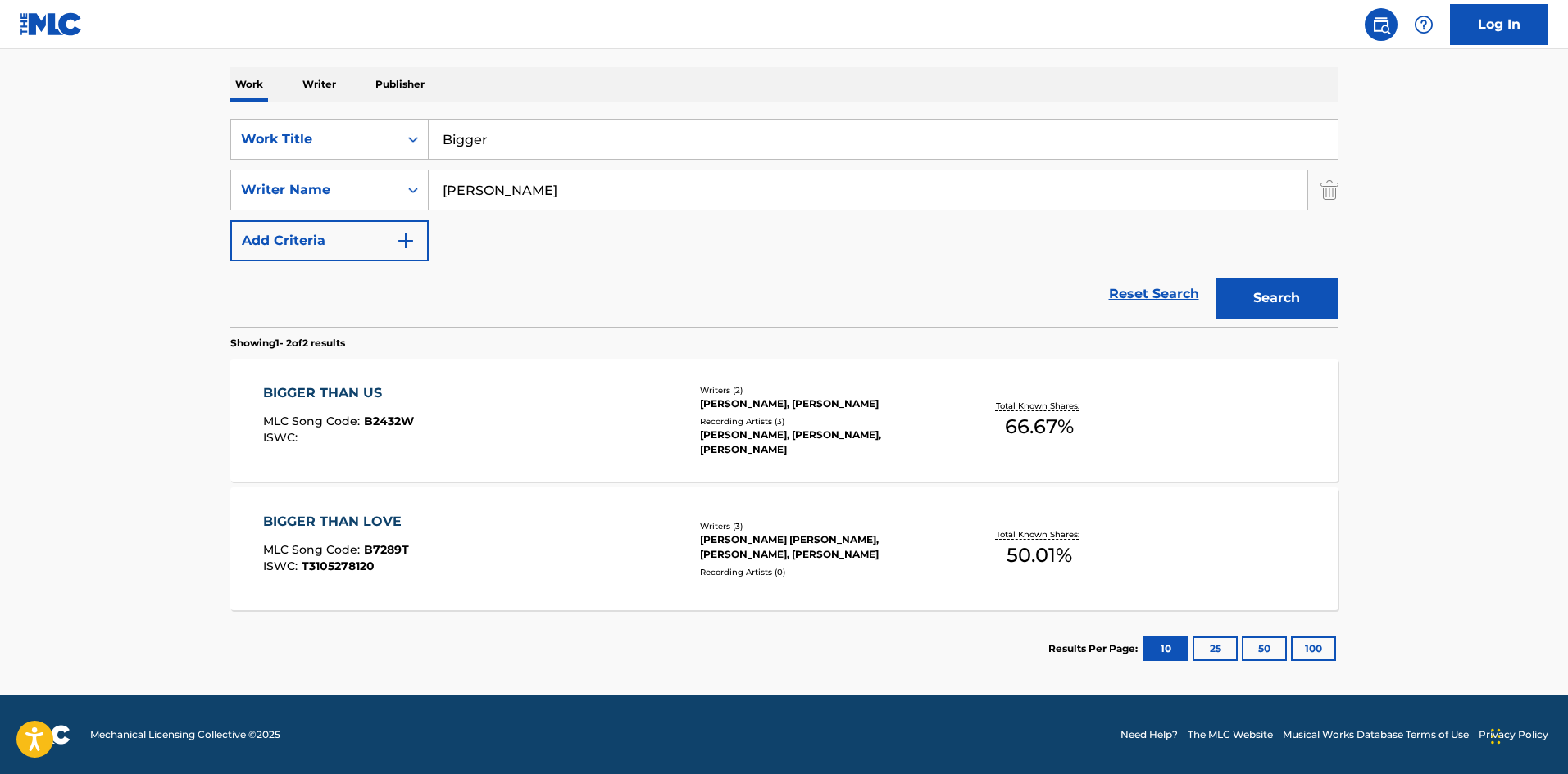
click at [666, 186] on input "[PERSON_NAME]" at bounding box center [868, 189] width 879 height 39
paste input "Mani"
type input "Mani"
click at [1301, 302] on button "Search" at bounding box center [1277, 298] width 123 height 41
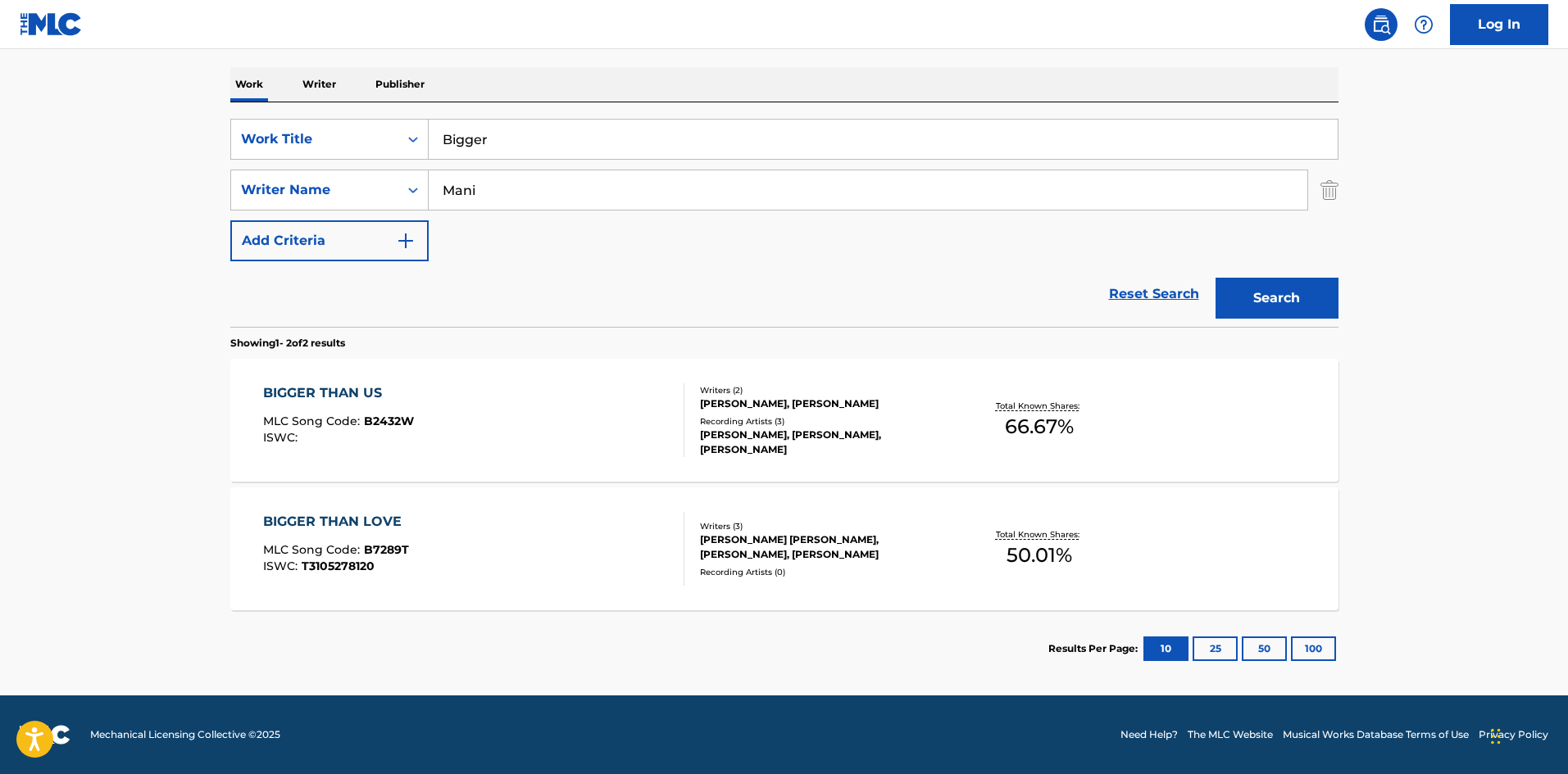
scroll to position [0, 0]
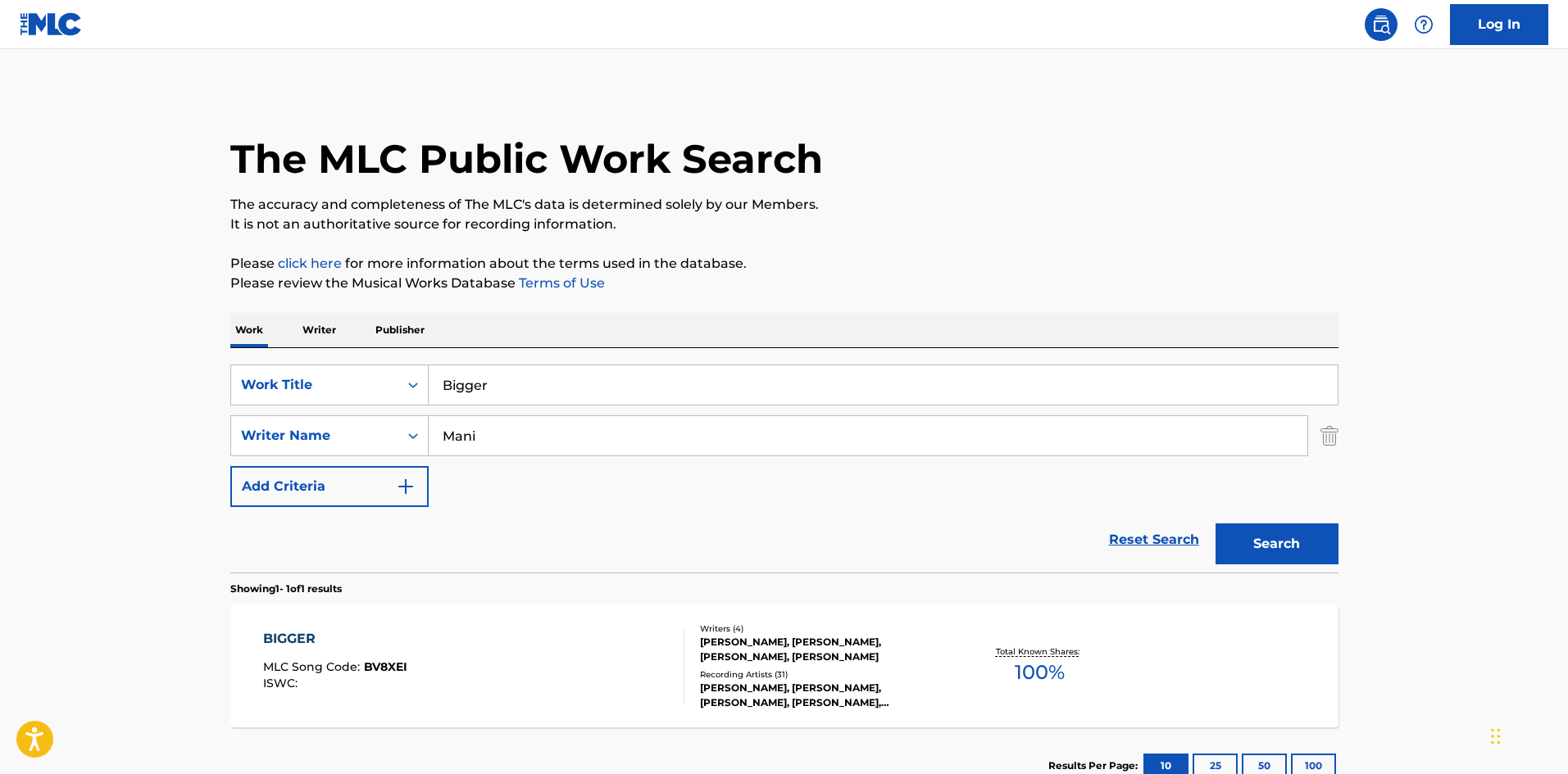
click at [534, 708] on div "BIGGER MLC Song Code : BV8XEI ISWC : Writers ( 4 ) [PERSON_NAME], [PERSON_NAME]…" at bounding box center [785, 666] width 1108 height 123
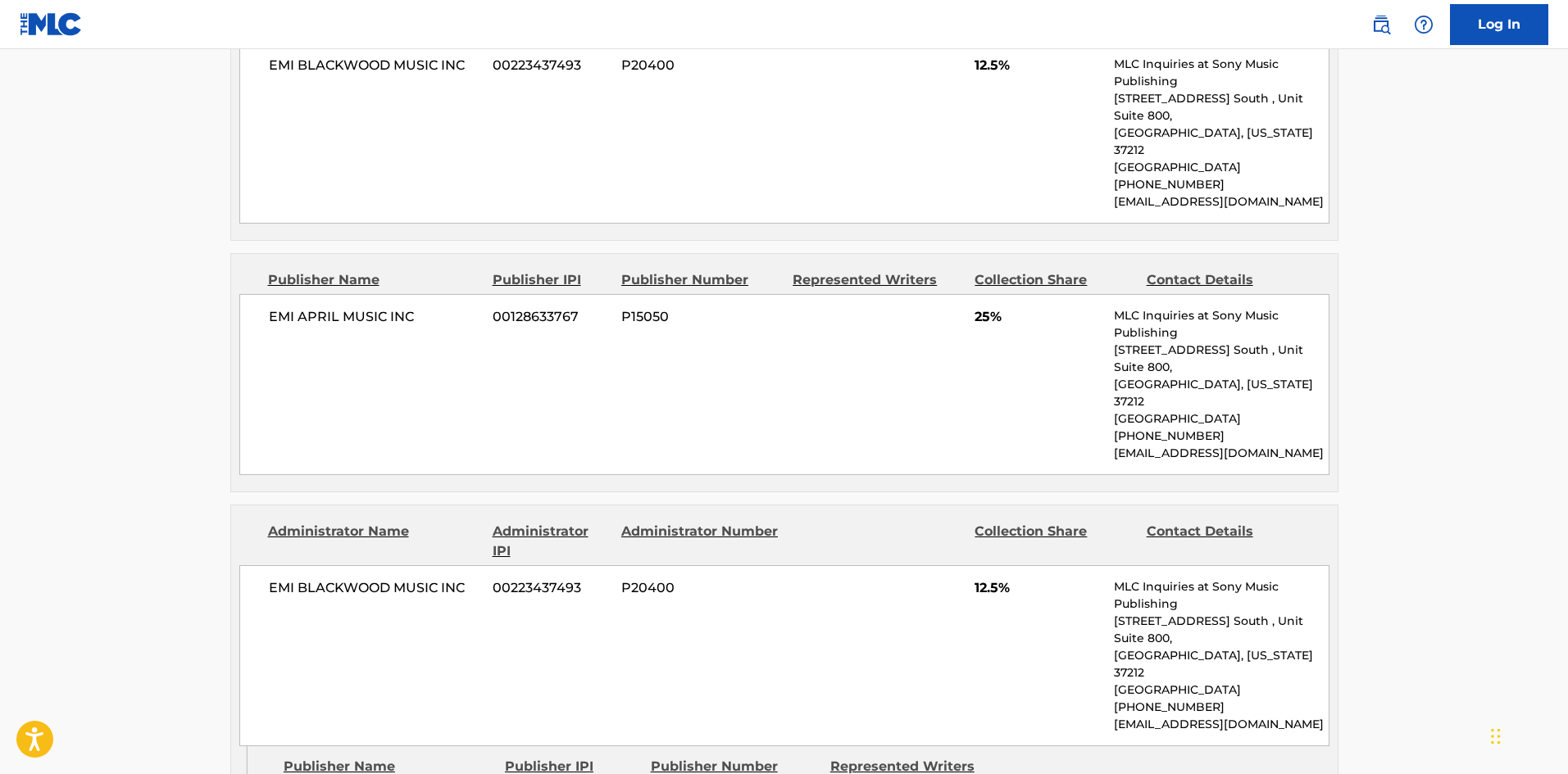
scroll to position [2475, 0]
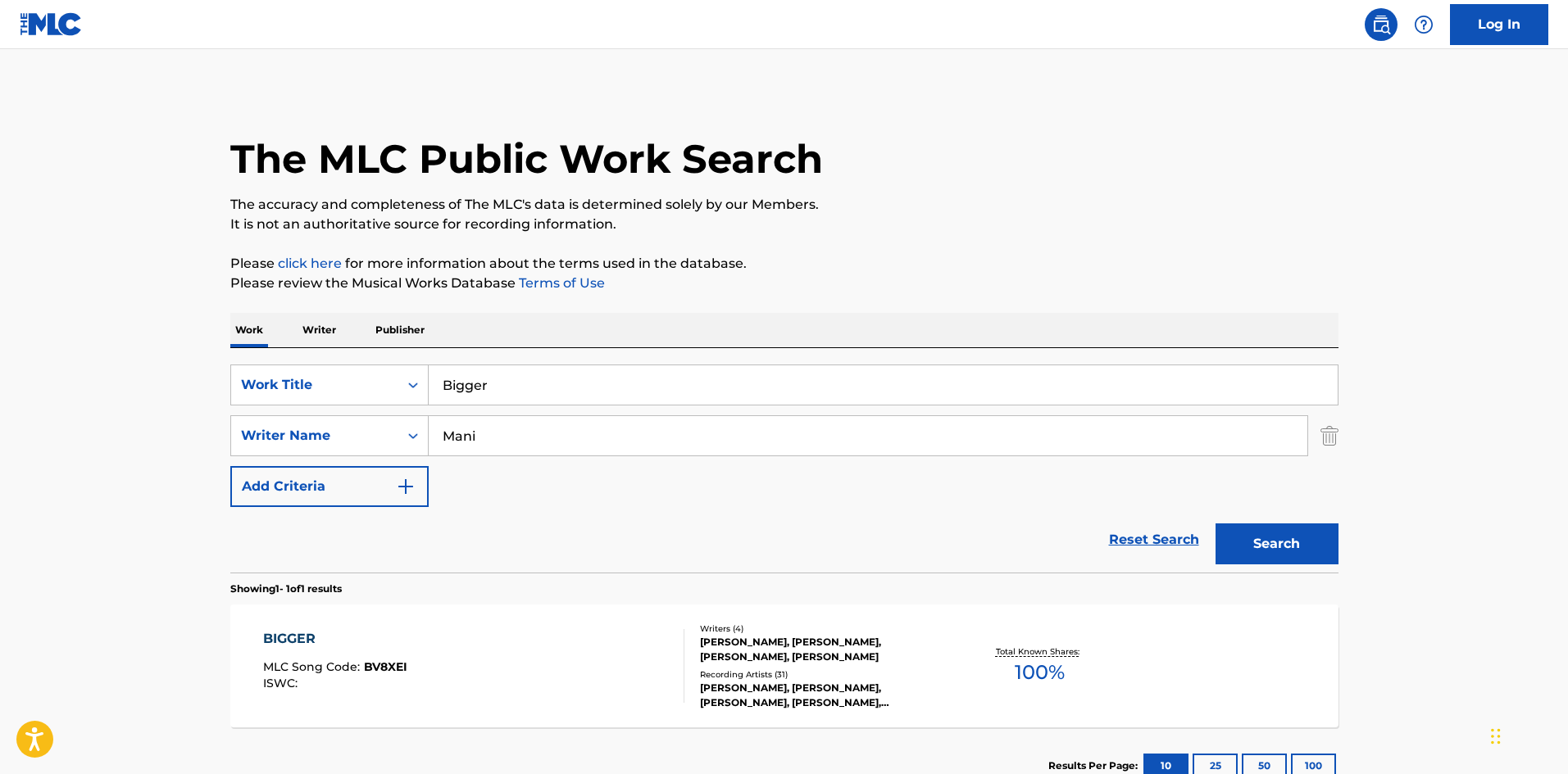
click at [642, 478] on div "SearchWithCriteriad9e353e3-5c92-42c9-af8f-104fa42c2372 Work Title Bigger Search…" at bounding box center [785, 436] width 1108 height 143
click at [666, 436] on input "Mani" at bounding box center [868, 436] width 879 height 39
paste input "rtin"
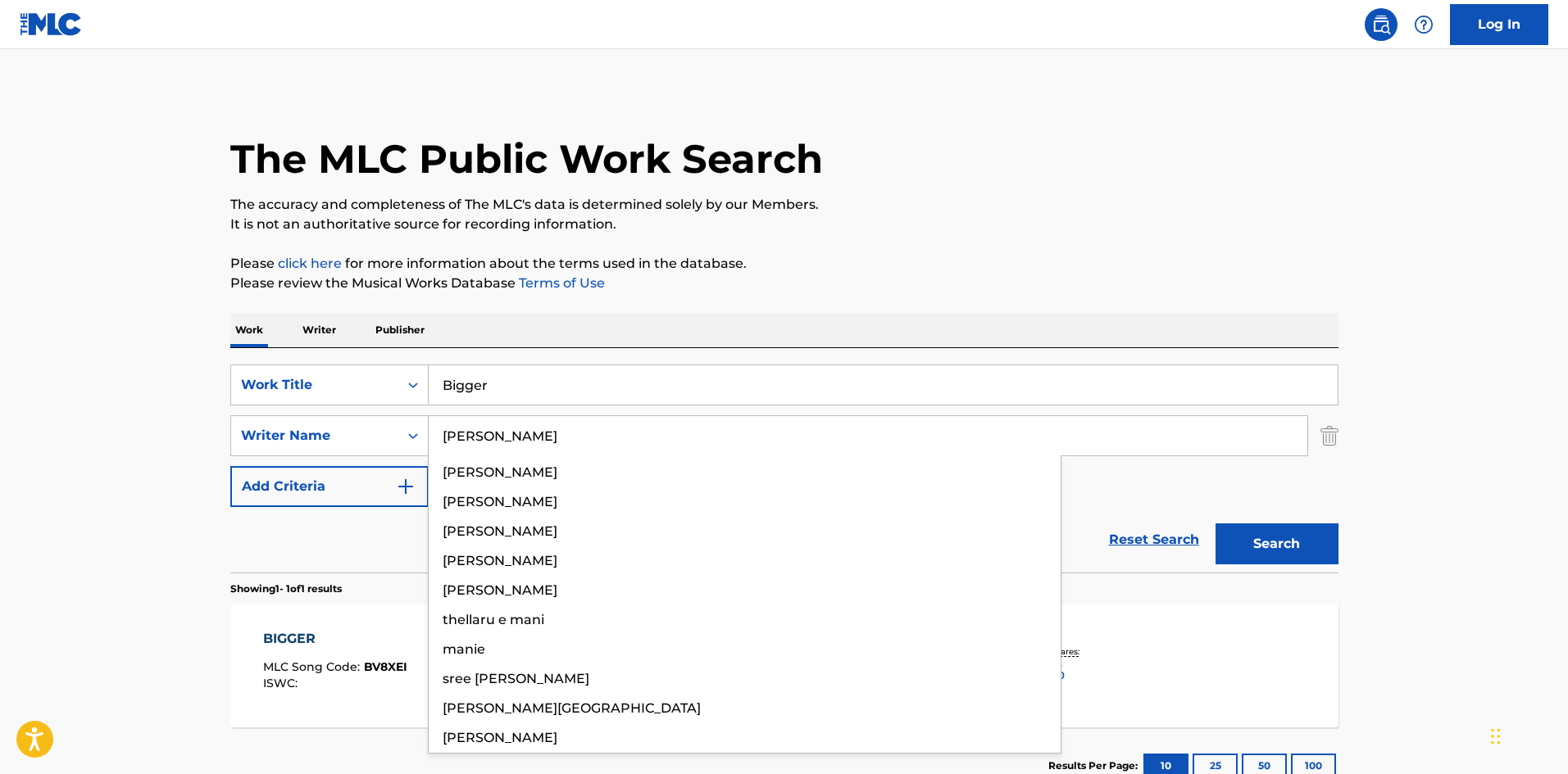
type input "[PERSON_NAME]"
click at [1273, 544] on button "Search" at bounding box center [1277, 543] width 123 height 41
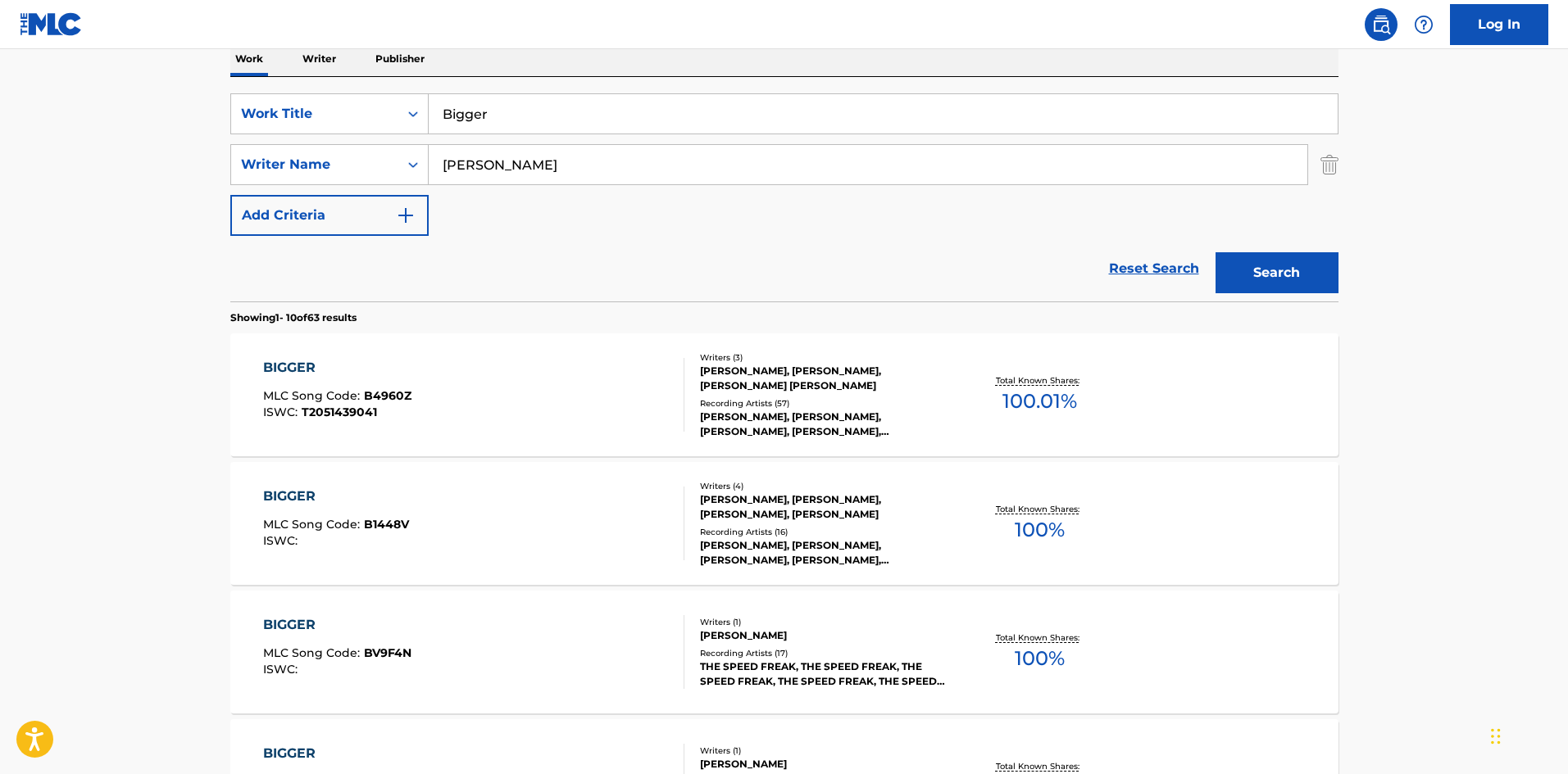
scroll to position [328, 0]
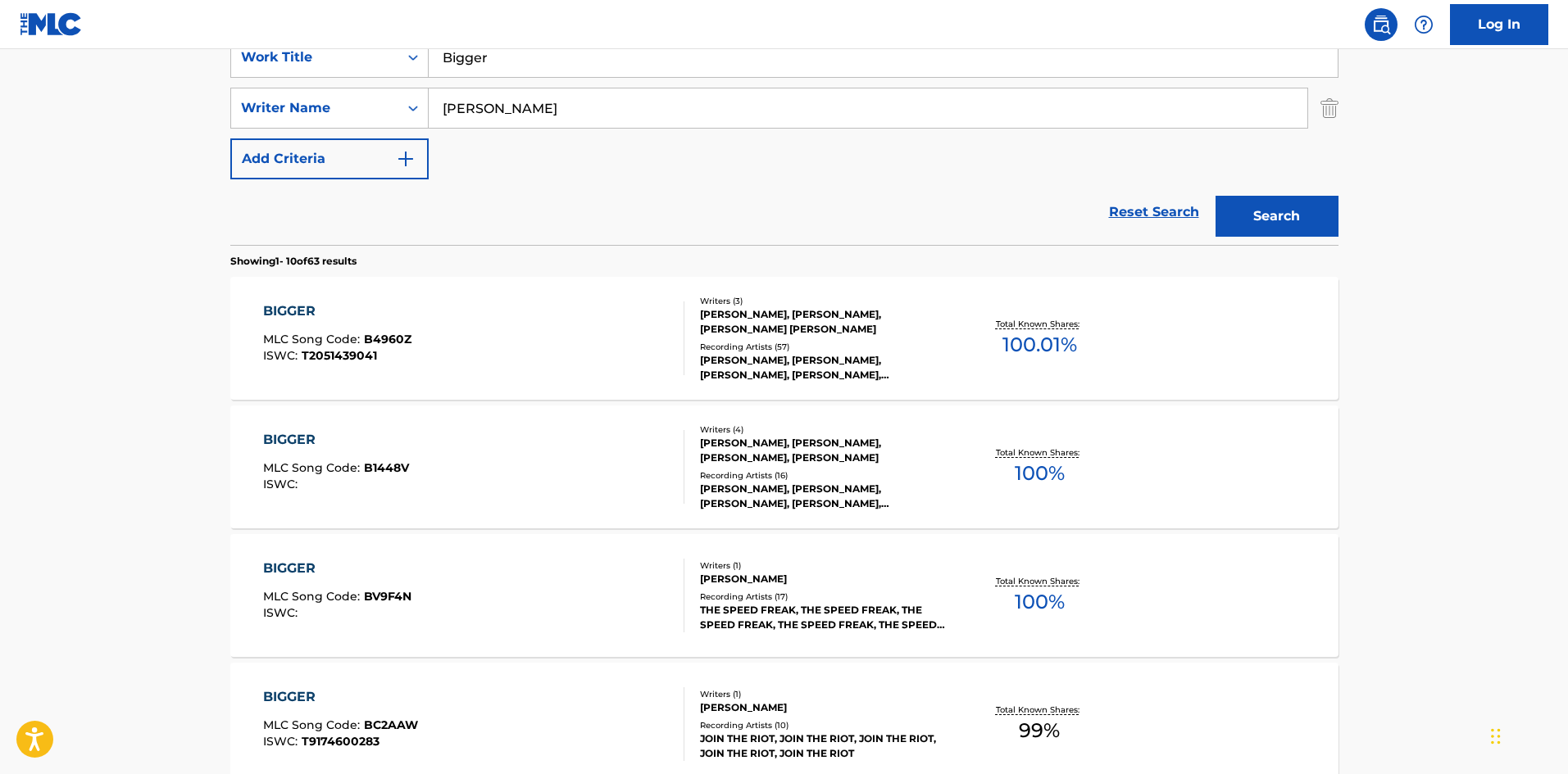
click at [416, 345] on div "BIGGER MLC Song Code : B4960Z ISWC : T2051439041" at bounding box center [474, 338] width 421 height 74
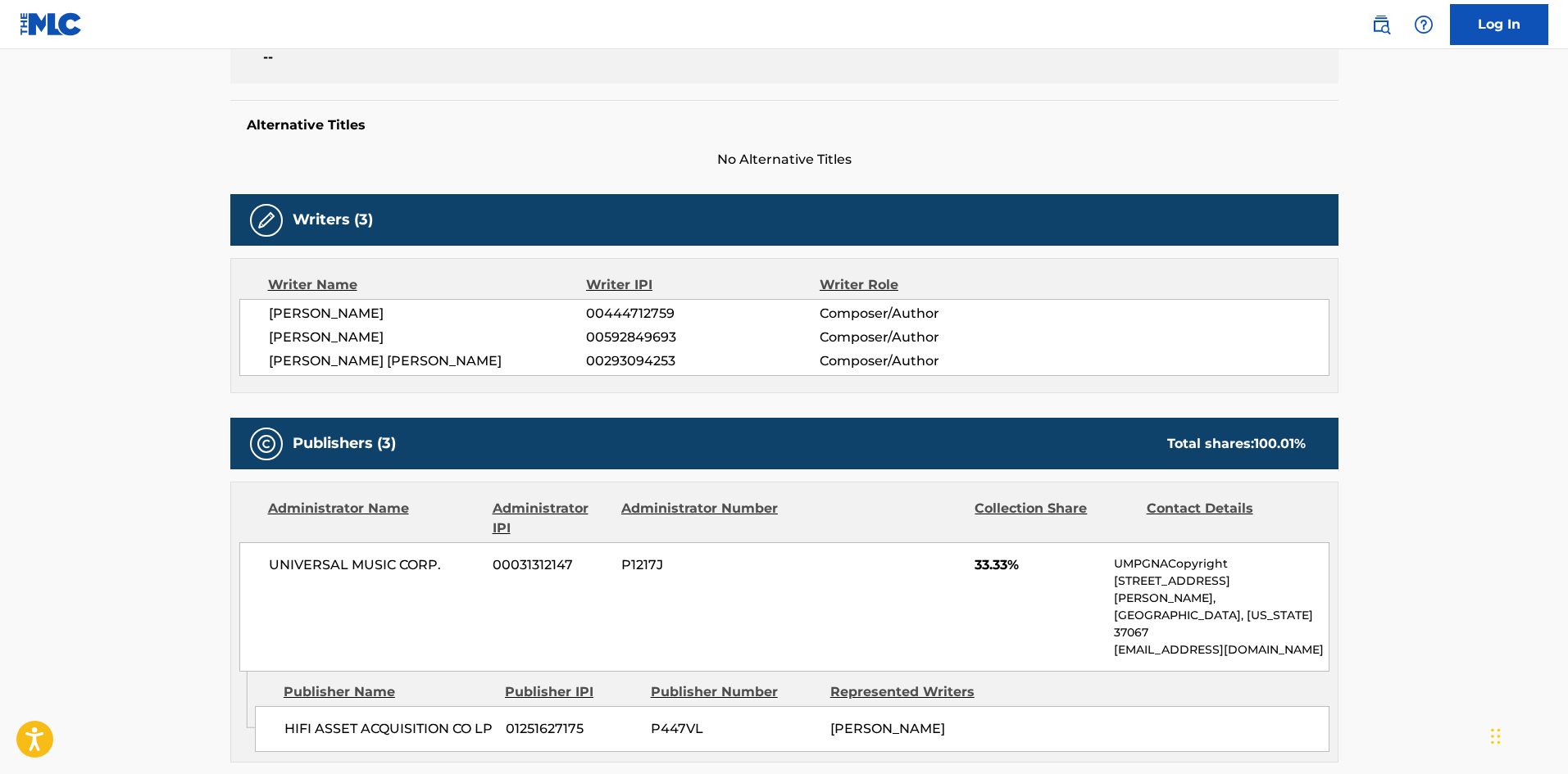
scroll to position [377, 0]
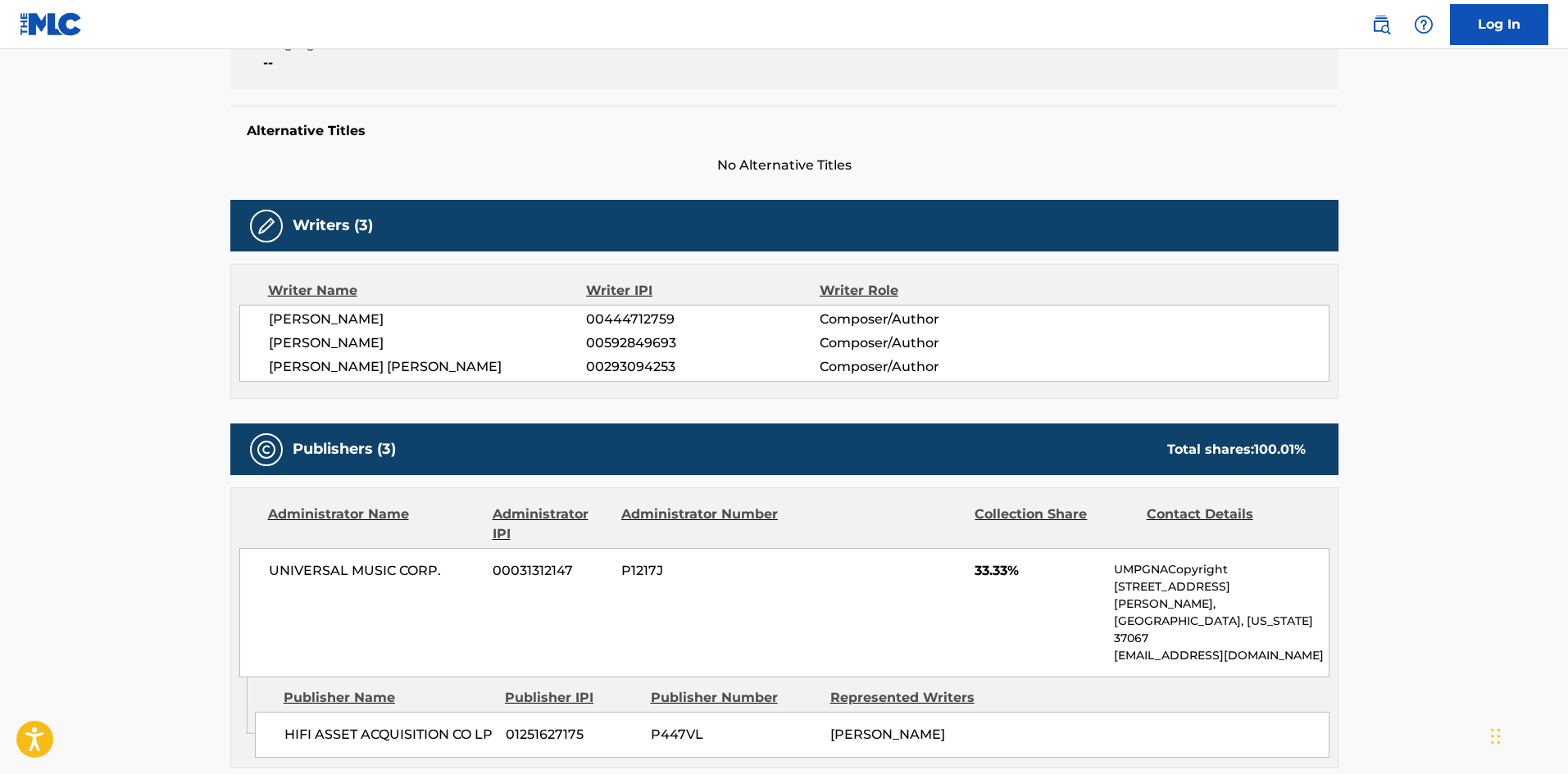
click at [297, 725] on span "HIFI ASSET ACQUISITION CO LP" at bounding box center [388, 735] width 209 height 19
drag, startPoint x: 297, startPoint y: 692, endPoint x: 346, endPoint y: 691, distance: 49.0
click at [346, 725] on span "HIFI ASSET ACQUISITION CO LP" at bounding box center [388, 735] width 209 height 19
click at [302, 725] on span "HIFI ASSET ACQUISITION CO LP" at bounding box center [388, 735] width 209 height 19
drag, startPoint x: 302, startPoint y: 703, endPoint x: 310, endPoint y: 727, distance: 25.3
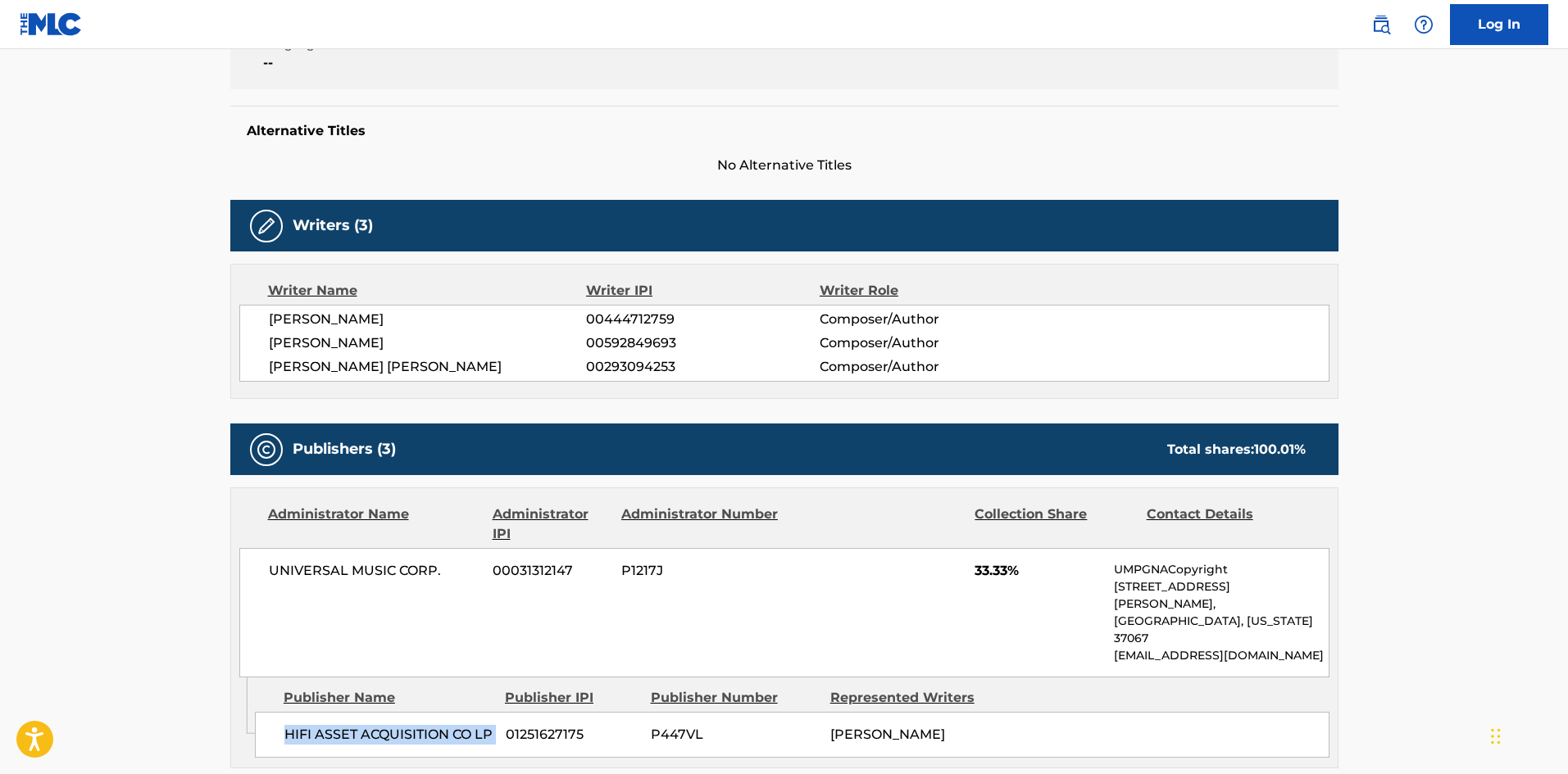
click at [310, 727] on span "HIFI ASSET ACQUISITION CO LP" at bounding box center [388, 735] width 209 height 19
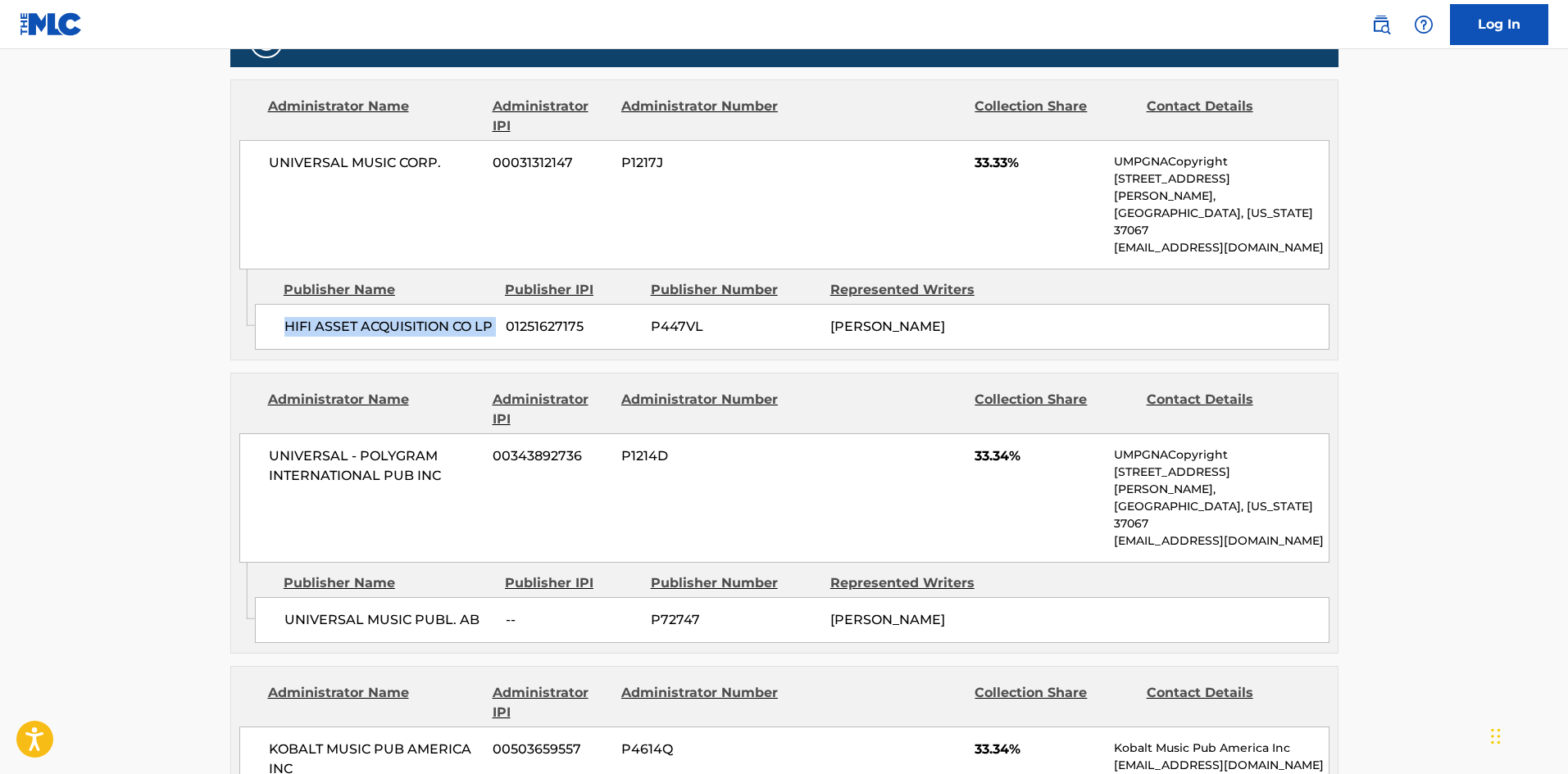
scroll to position [786, 0]
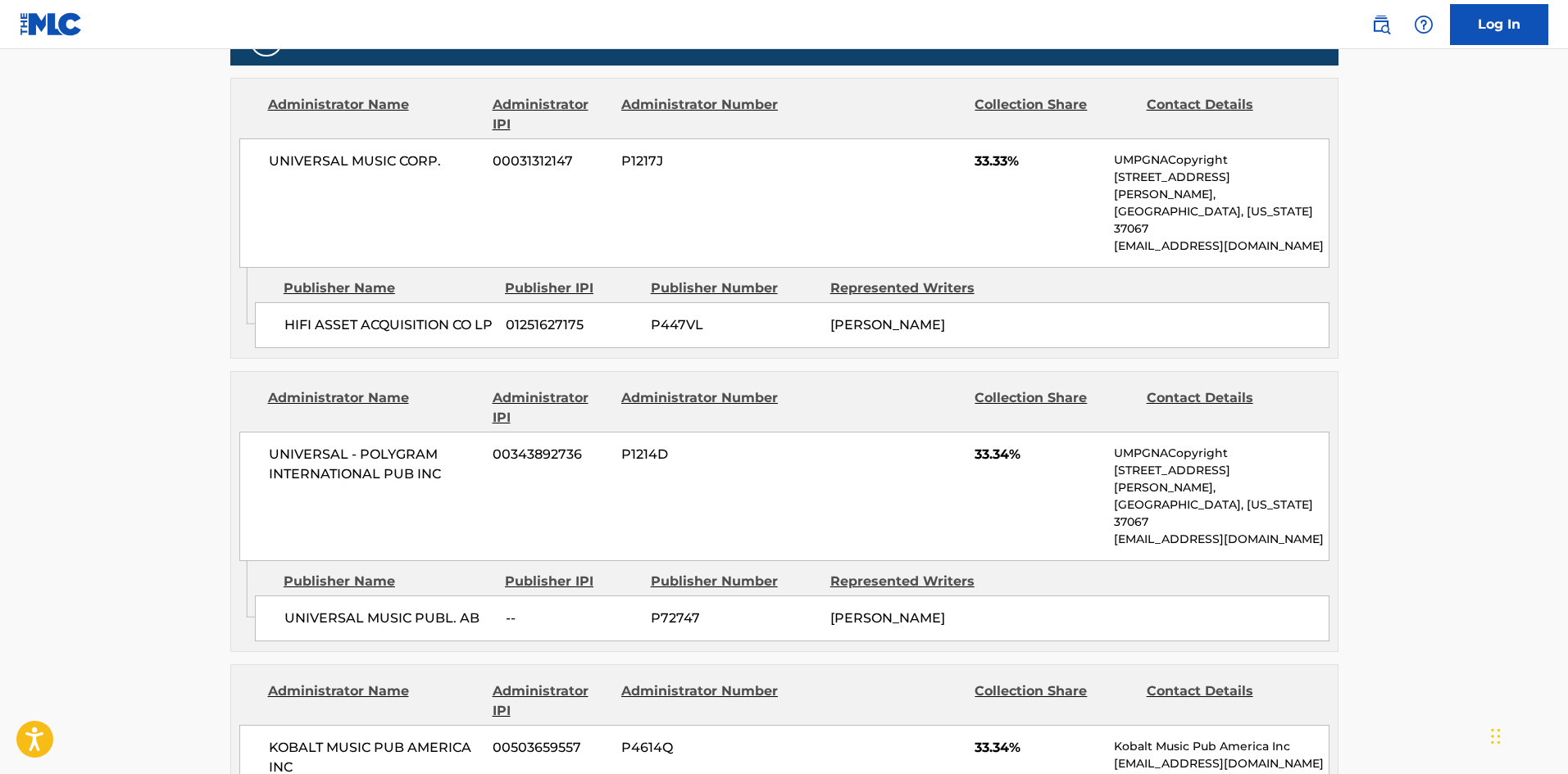
click at [302, 609] on span "UNIVERSAL MUSIC PUBL. AB" at bounding box center [388, 619] width 209 height 19
drag, startPoint x: 302, startPoint y: 573, endPoint x: 480, endPoint y: 557, distance: 178.7
click at [480, 609] on span "UNIVERSAL MUSIC PUBL. AB" at bounding box center [388, 619] width 209 height 19
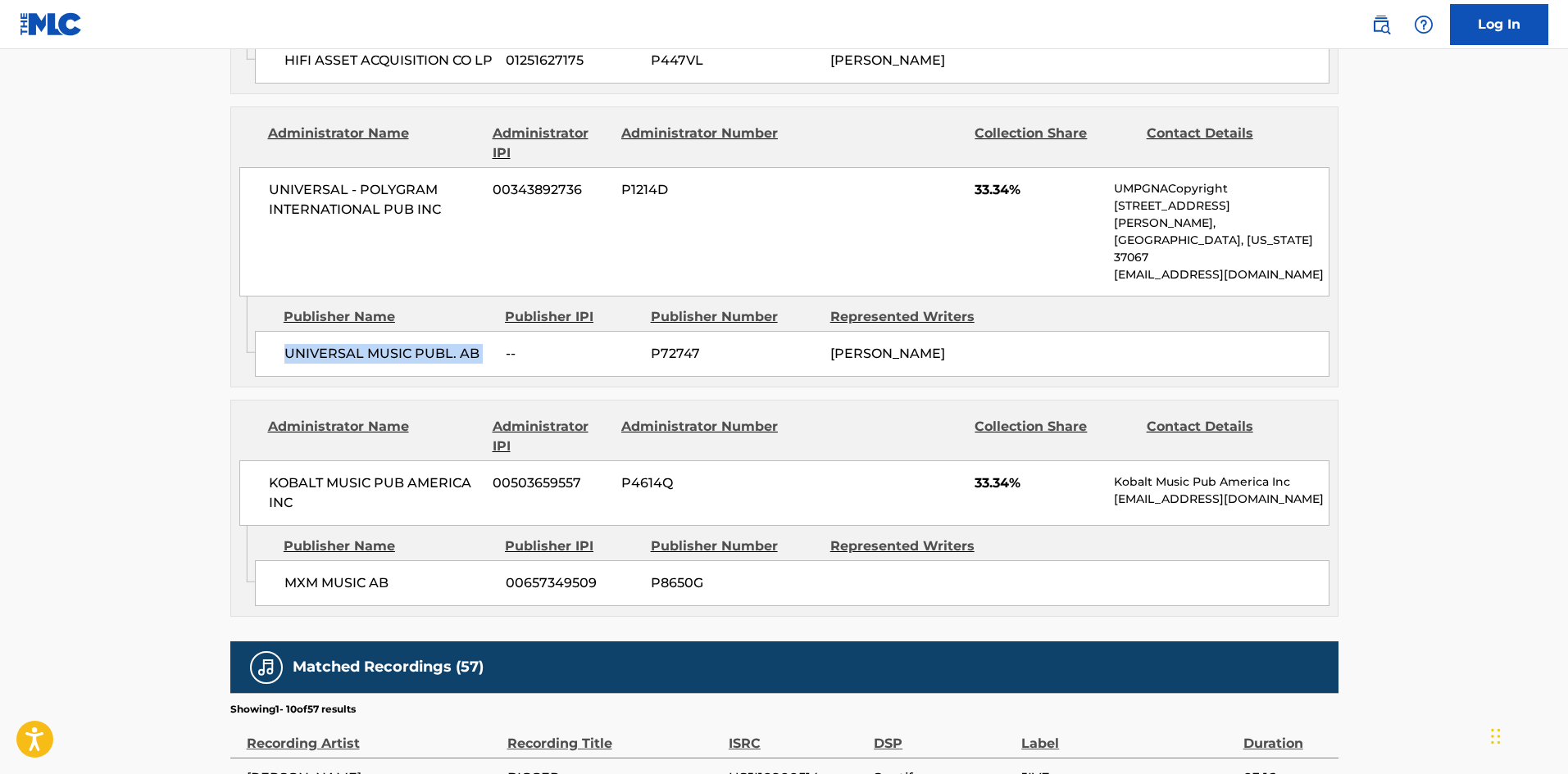
scroll to position [1114, 0]
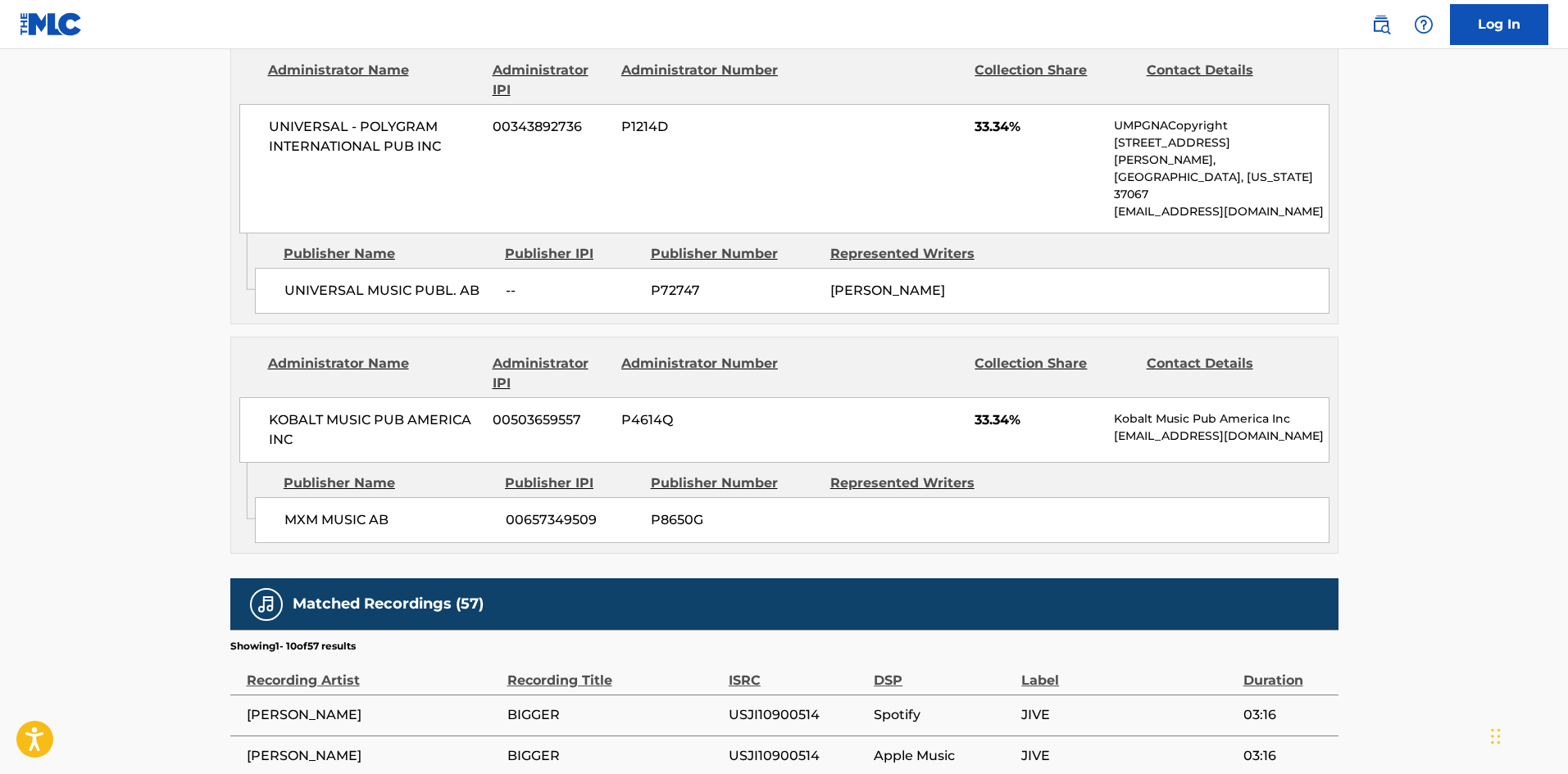
click at [302, 510] on span "MXM MUSIC AB" at bounding box center [388, 520] width 209 height 19
drag, startPoint x: 302, startPoint y: 459, endPoint x: 369, endPoint y: 460, distance: 67.0
click at [369, 510] on span "MXM MUSIC AB" at bounding box center [388, 520] width 209 height 19
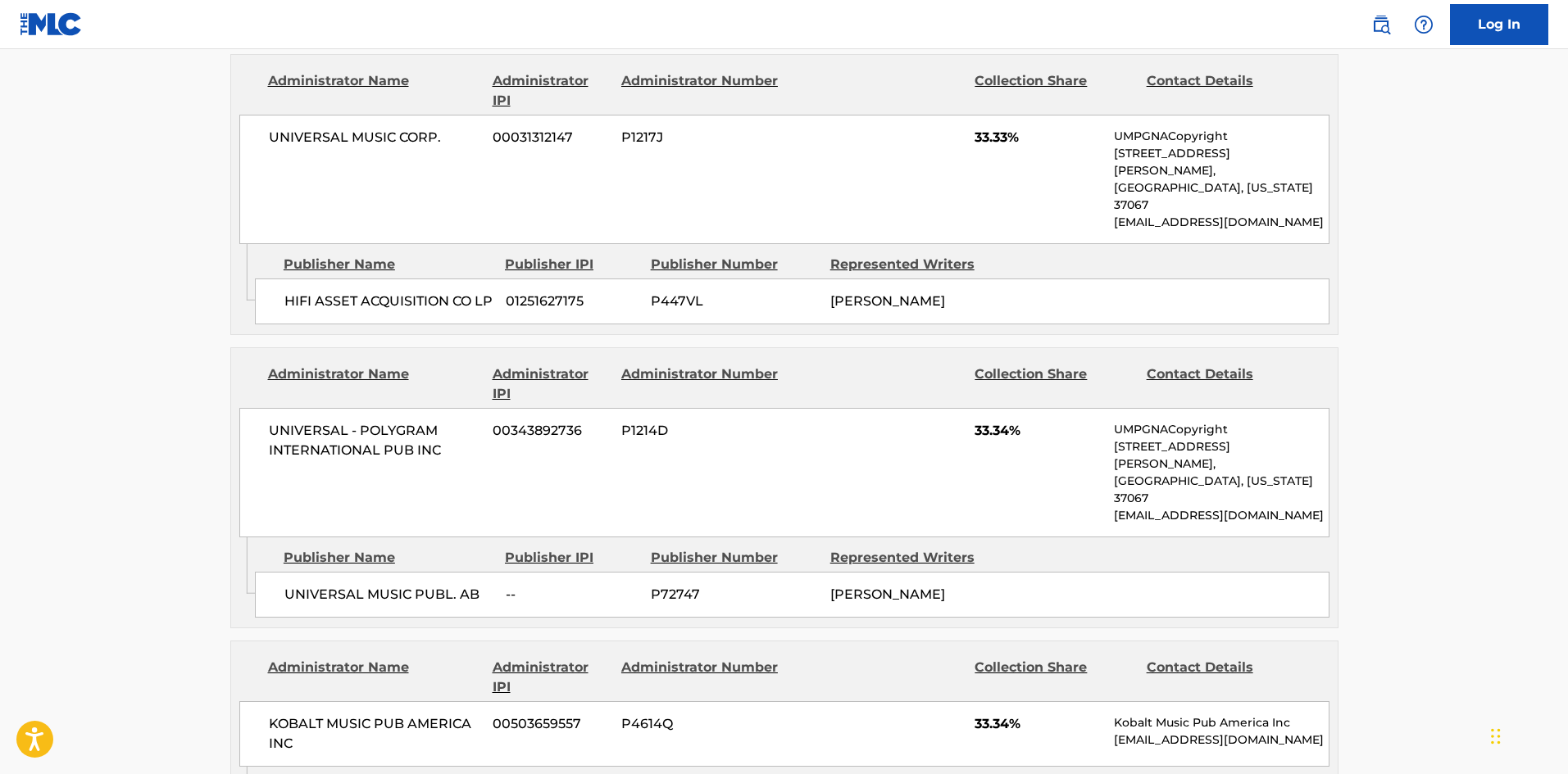
scroll to position [786, 0]
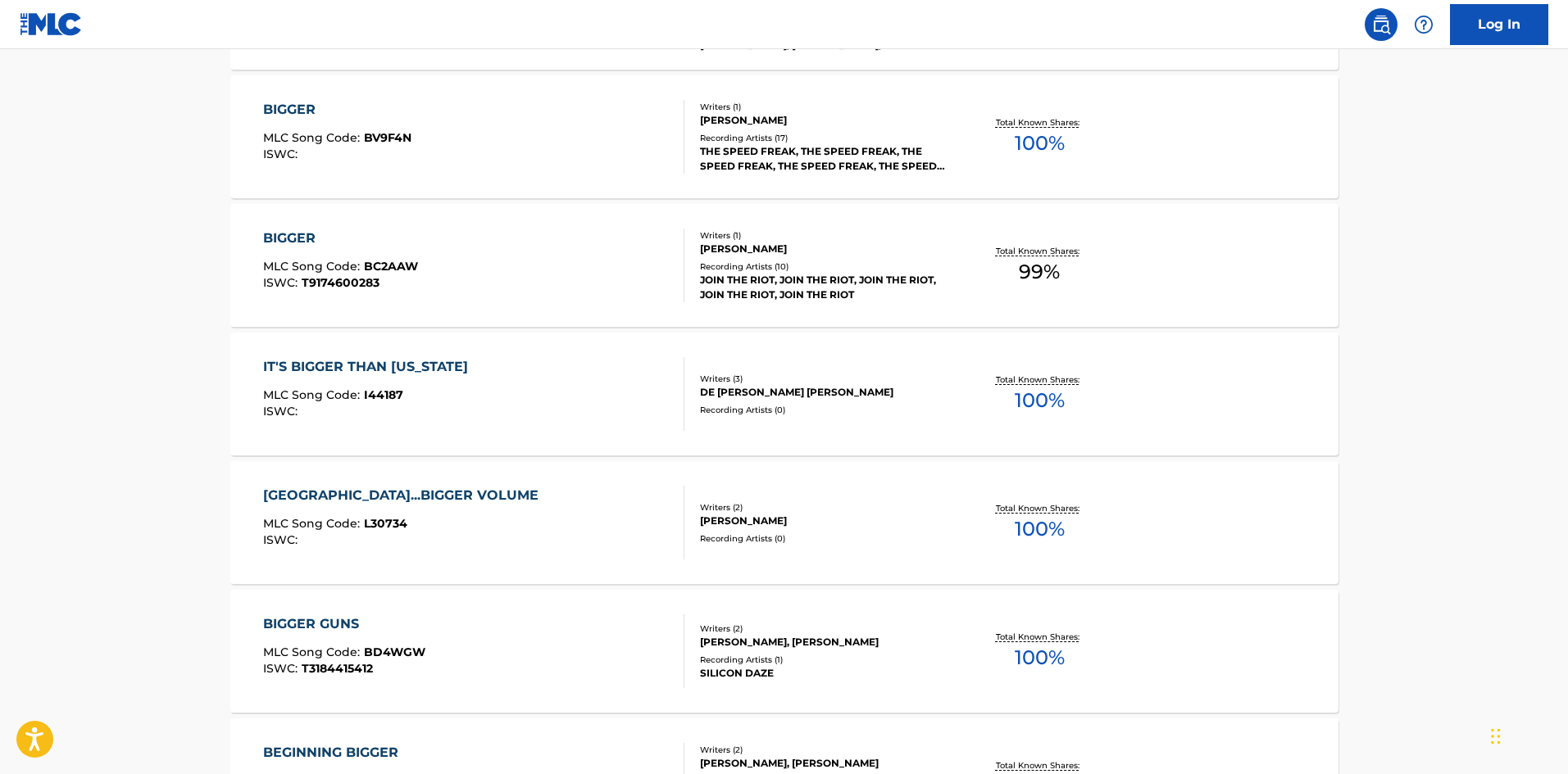
scroll to position [328, 0]
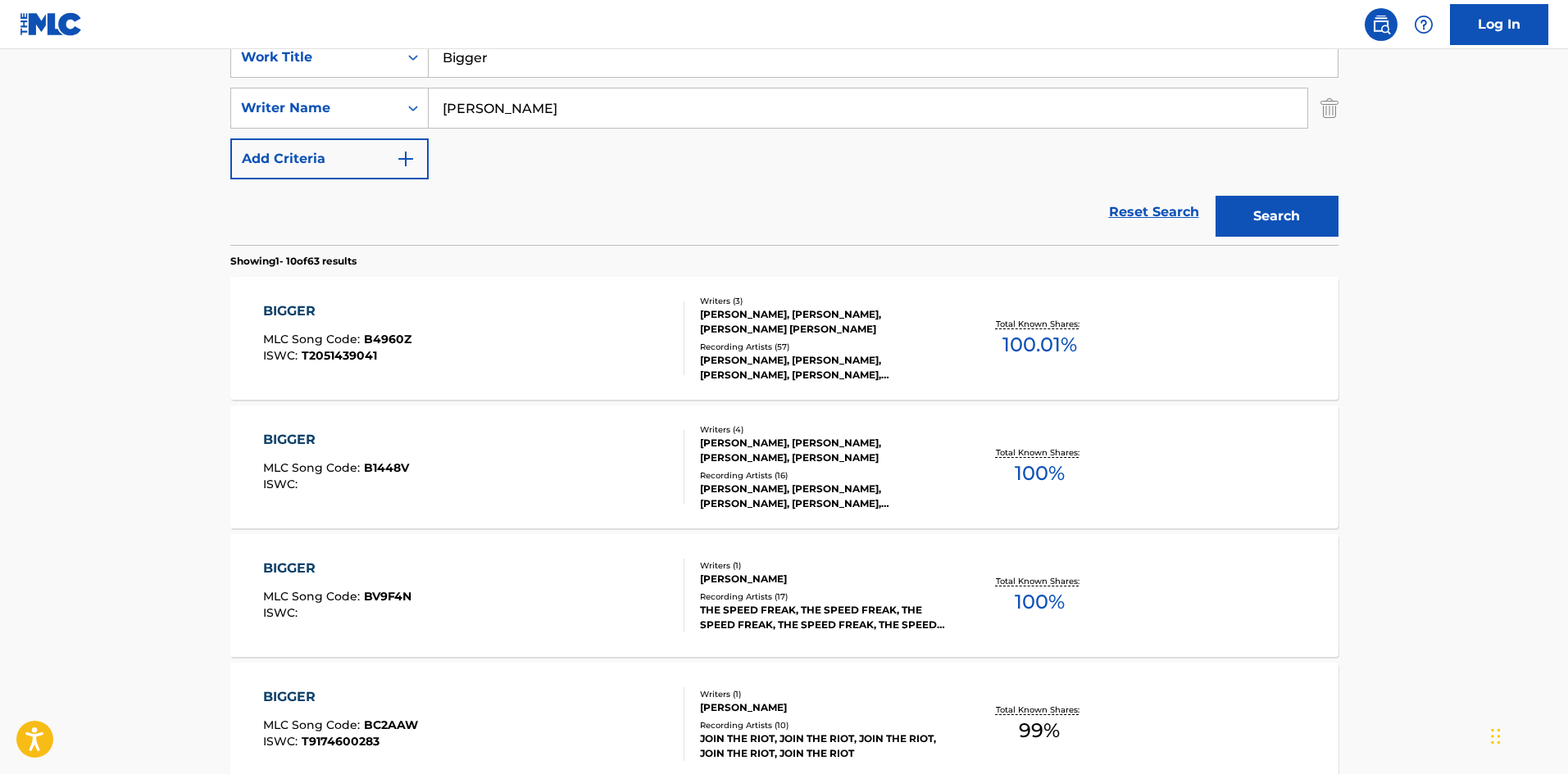
click at [336, 331] on div "BIGGER MLC Song Code : B4960Z ISWC : T2051439041" at bounding box center [337, 338] width 148 height 74
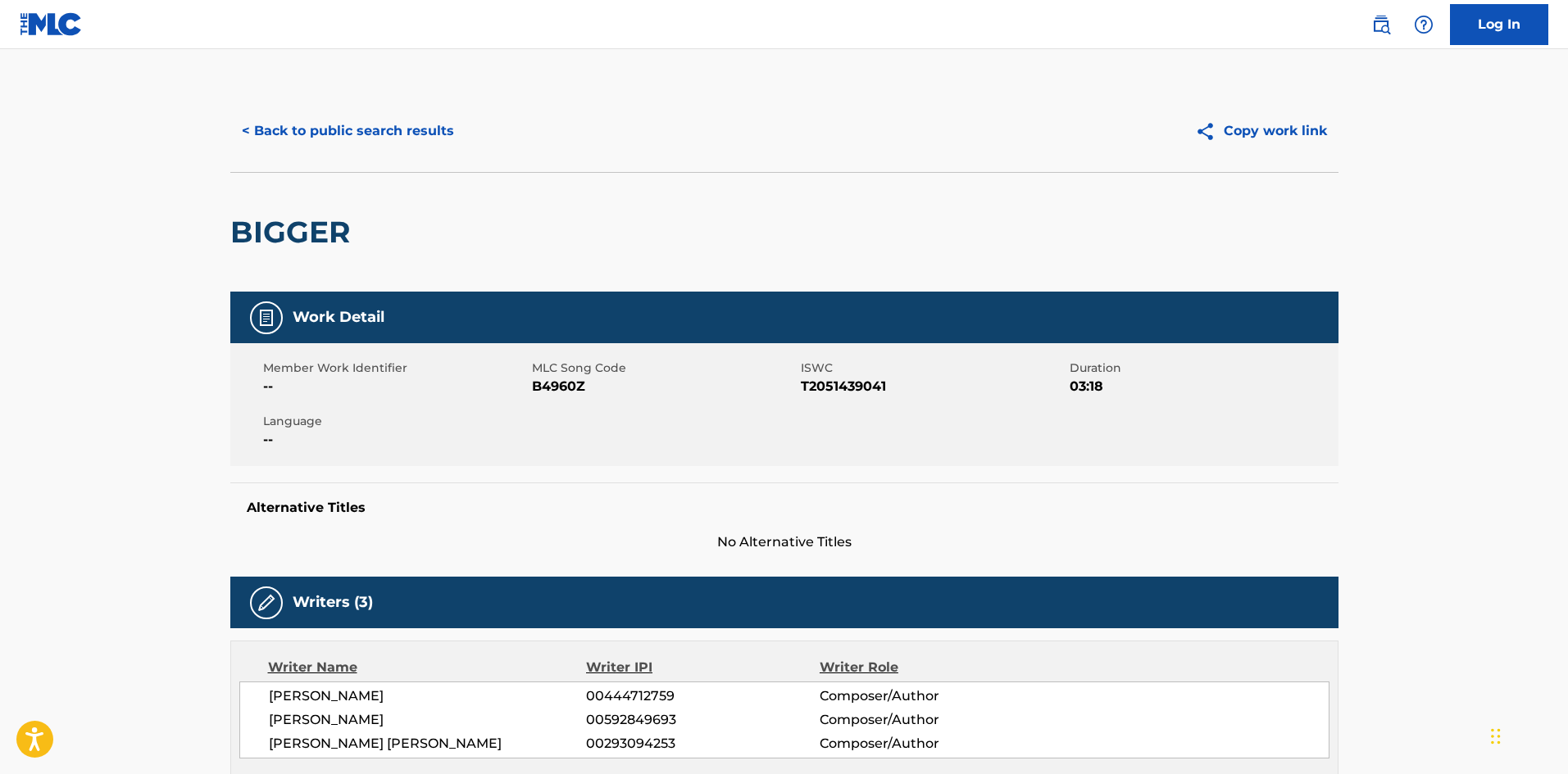
scroll to position [328, 0]
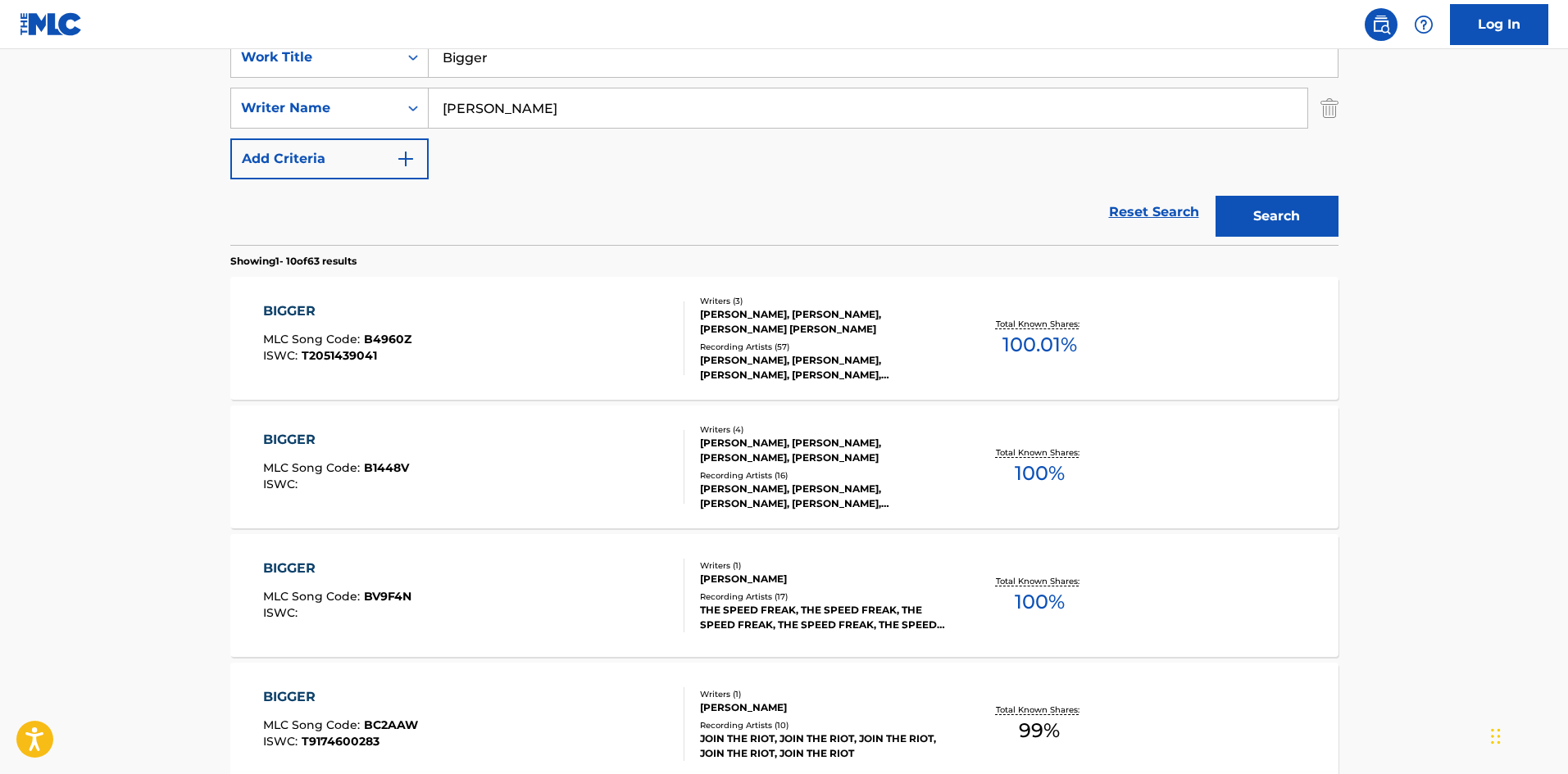
click at [513, 65] on input "Bigger" at bounding box center [883, 57] width 909 height 39
paste input "ye Bye Love"
type input "Bye Bye Love"
click at [1327, 235] on button "Search" at bounding box center [1277, 216] width 123 height 41
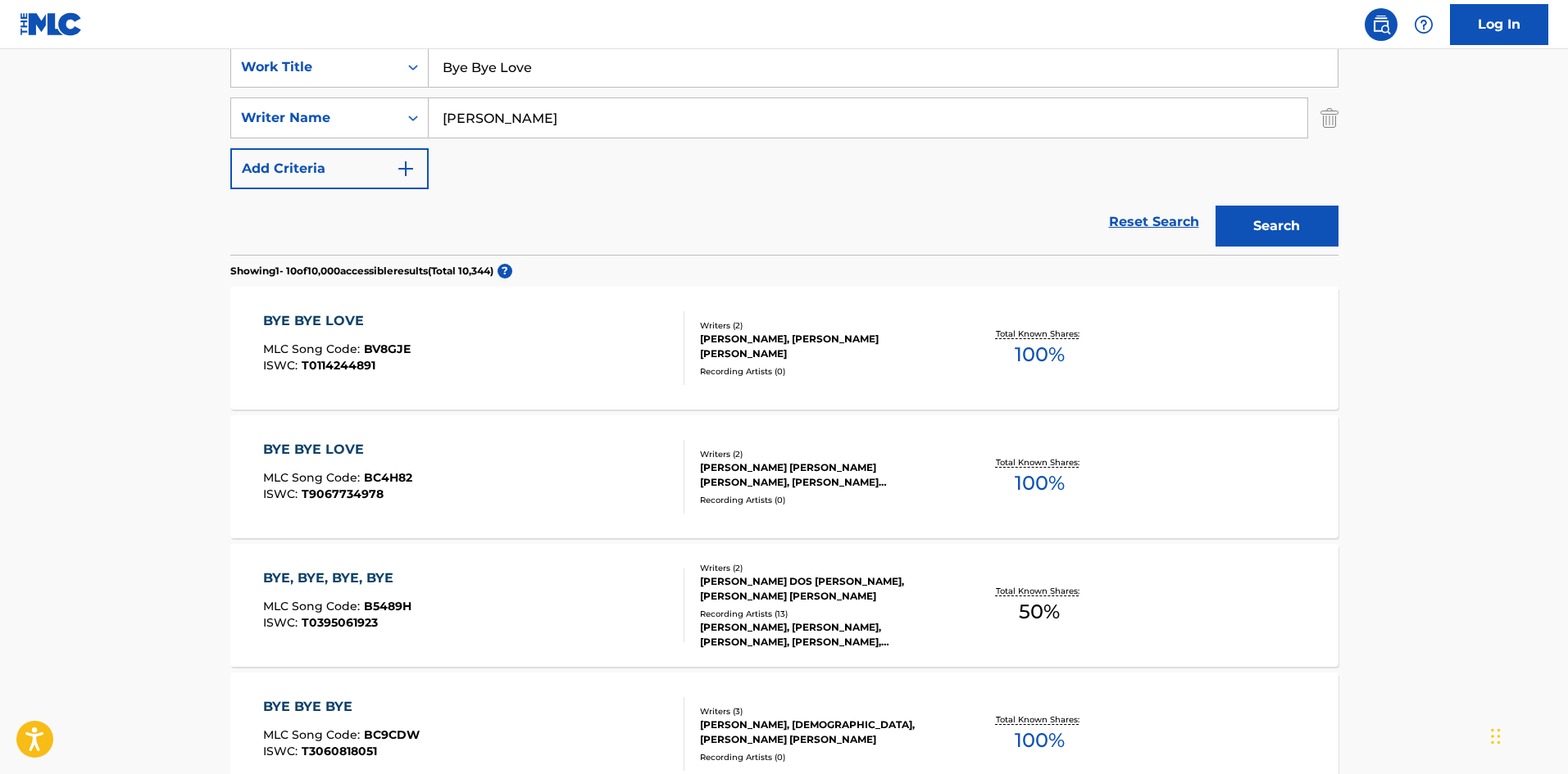
scroll to position [299, 0]
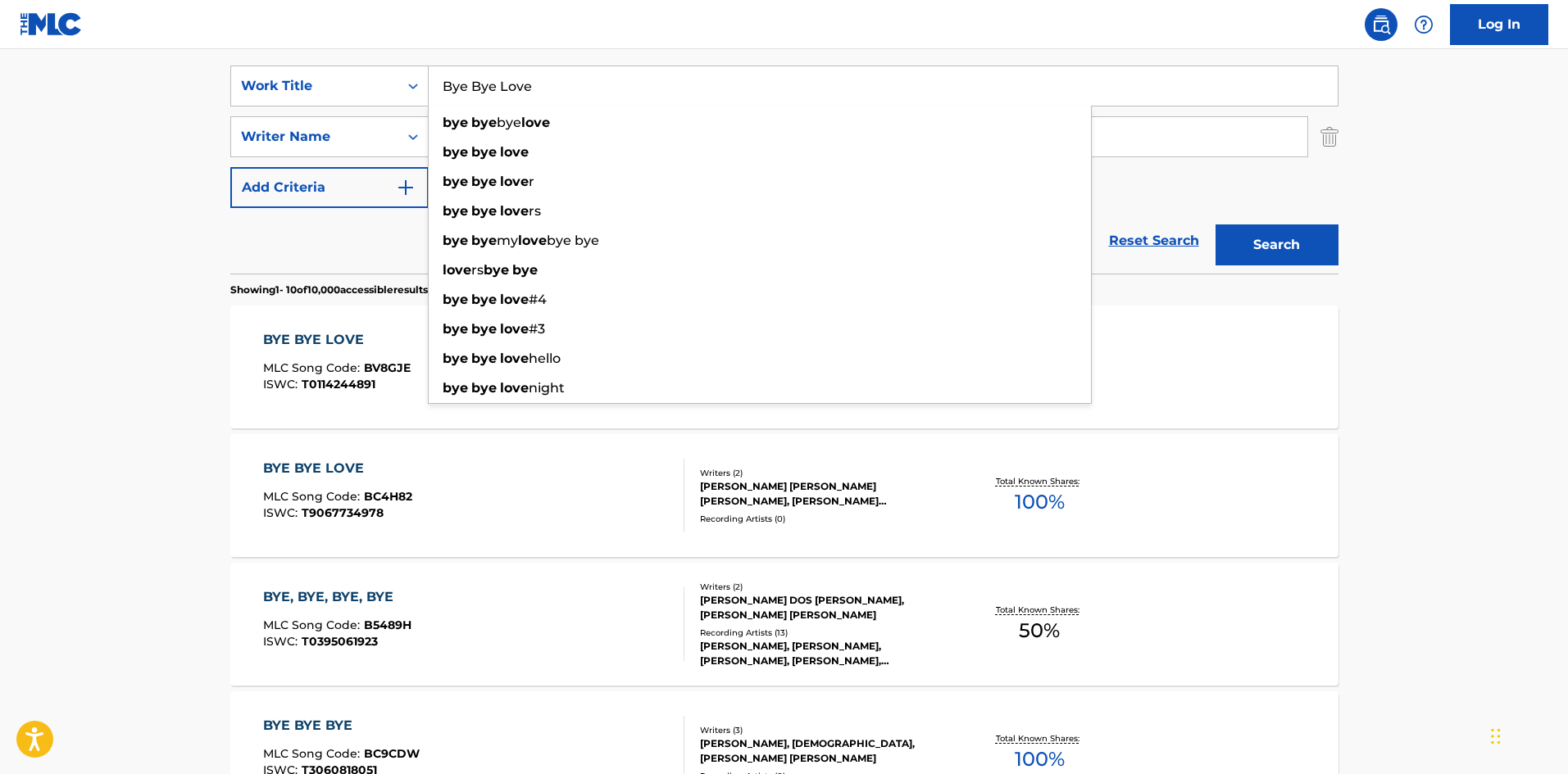
click at [519, 92] on input "Bye Bye Love" at bounding box center [883, 86] width 909 height 39
drag, startPoint x: 178, startPoint y: 177, endPoint x: 198, endPoint y: 177, distance: 20.0
click at [182, 177] on main "The MLC Public Work Search The accuracy and completeness of The MLC's data is d…" at bounding box center [784, 714] width 1568 height 1928
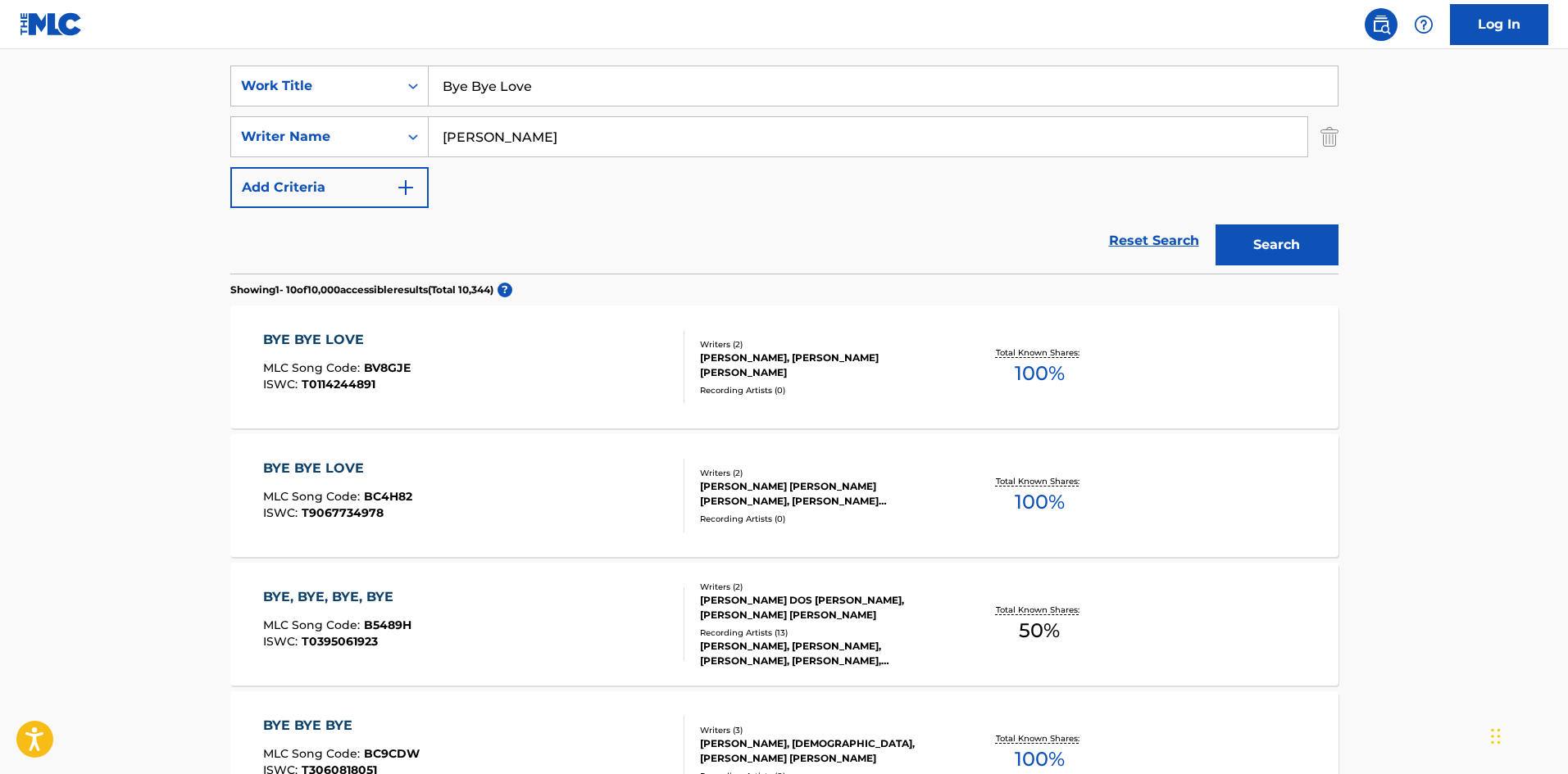
click at [534, 155] on input "[PERSON_NAME]" at bounding box center [868, 137] width 879 height 39
paste input "[PERSON_NAME]"
type input "[PERSON_NAME]"
click at [1233, 238] on button "Search" at bounding box center [1277, 245] width 123 height 41
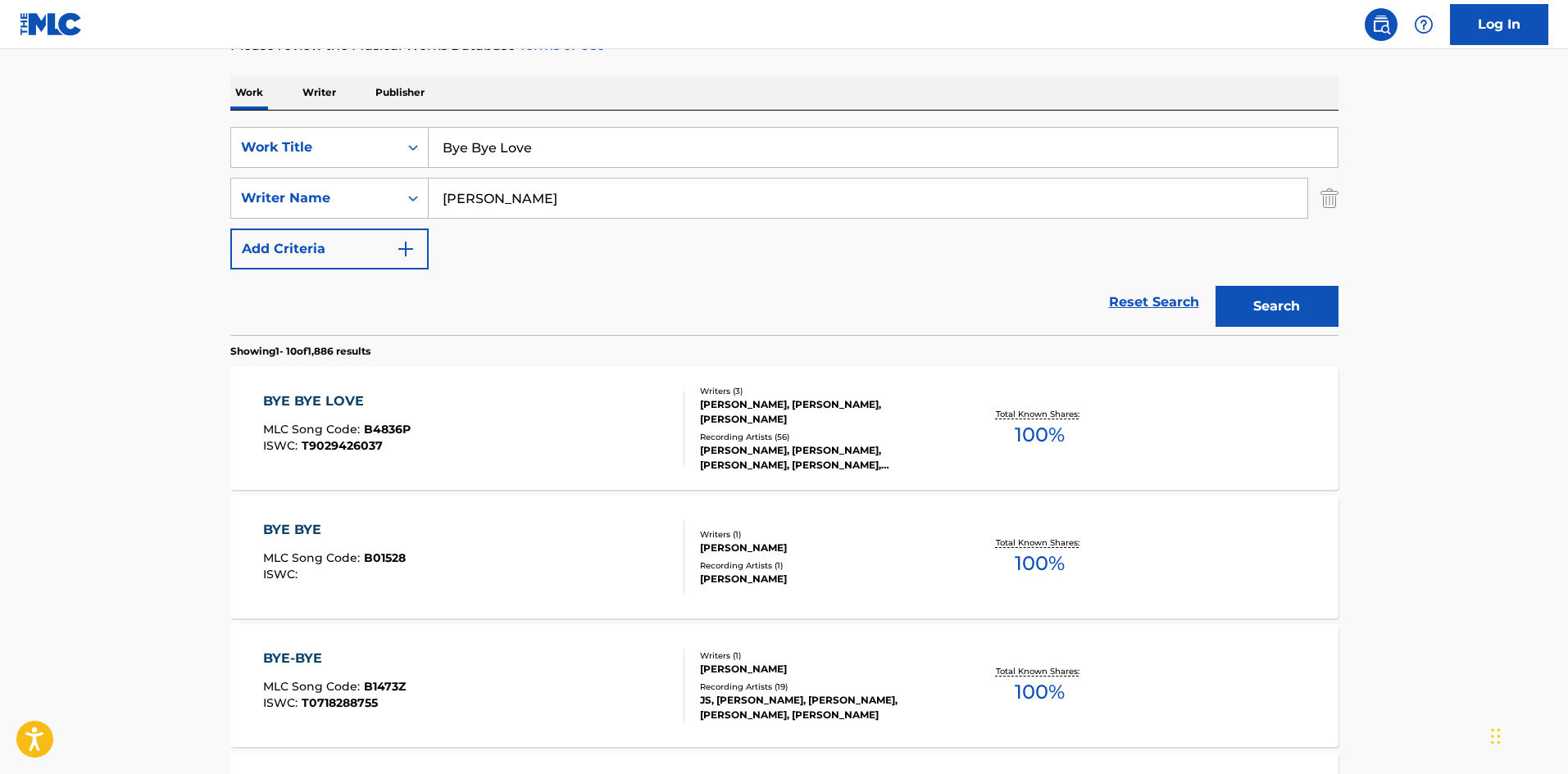
scroll to position [245, 0]
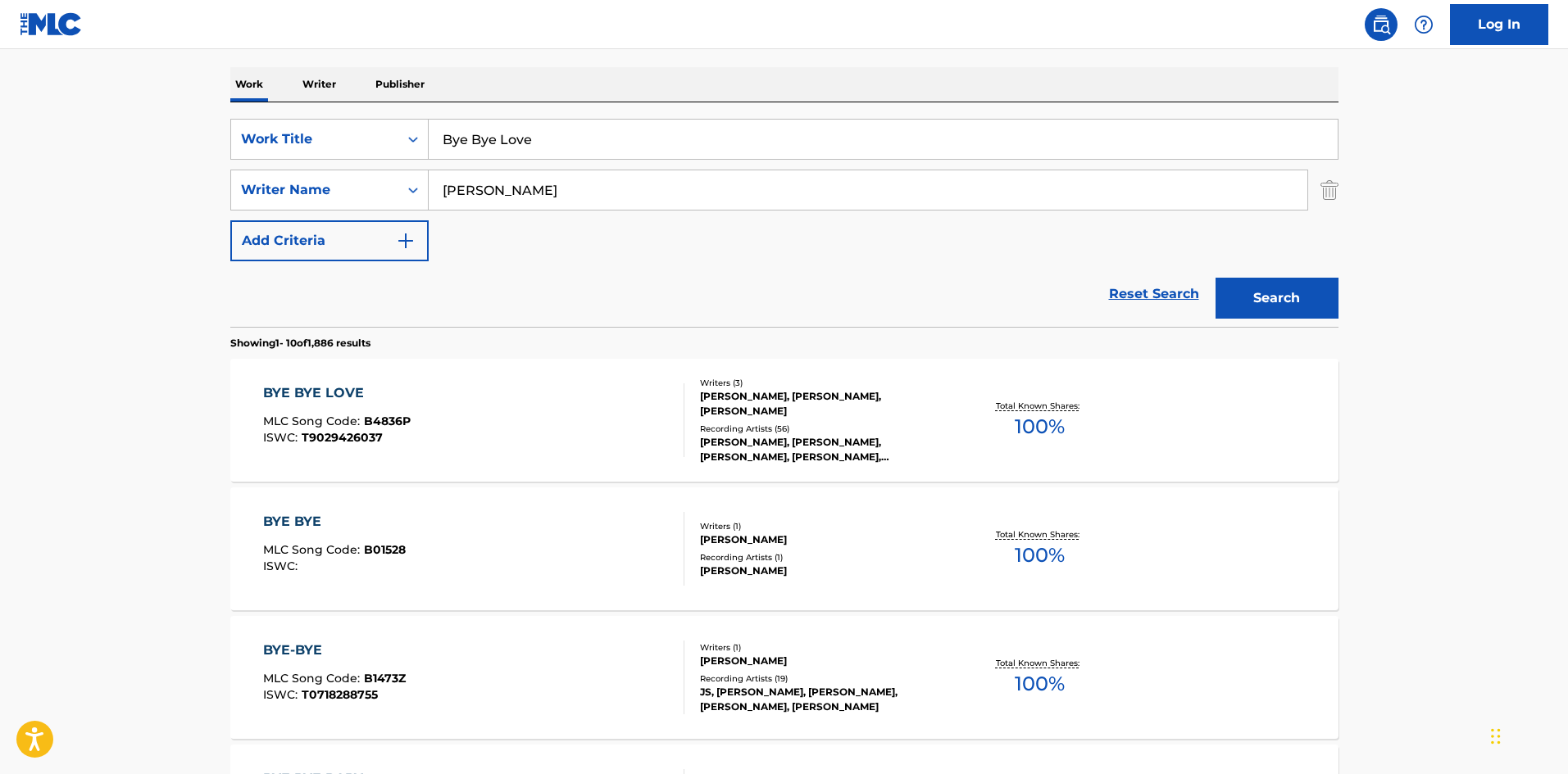
click at [361, 434] on span "T9029426037" at bounding box center [342, 437] width 82 height 15
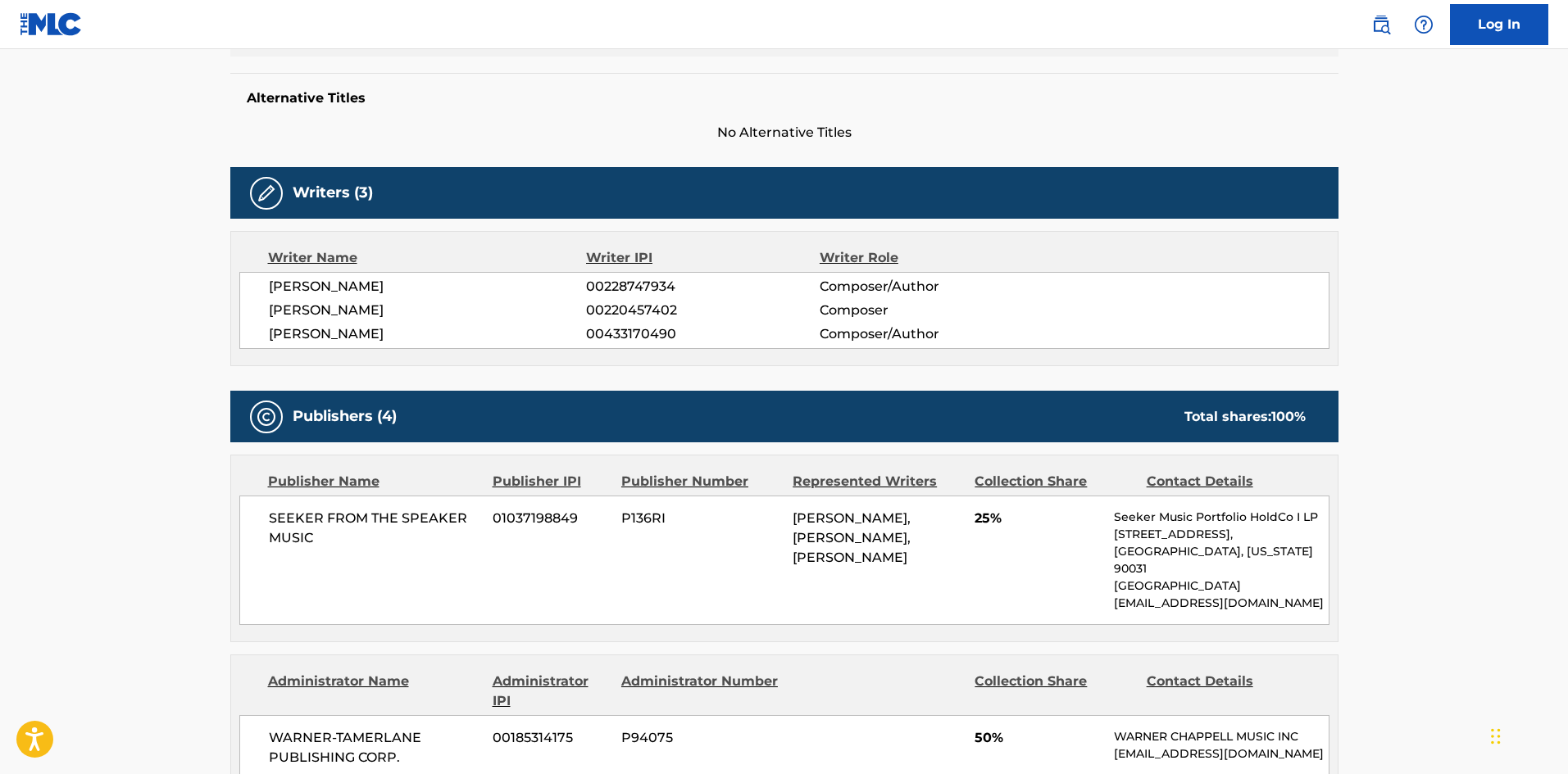
scroll to position [656, 0]
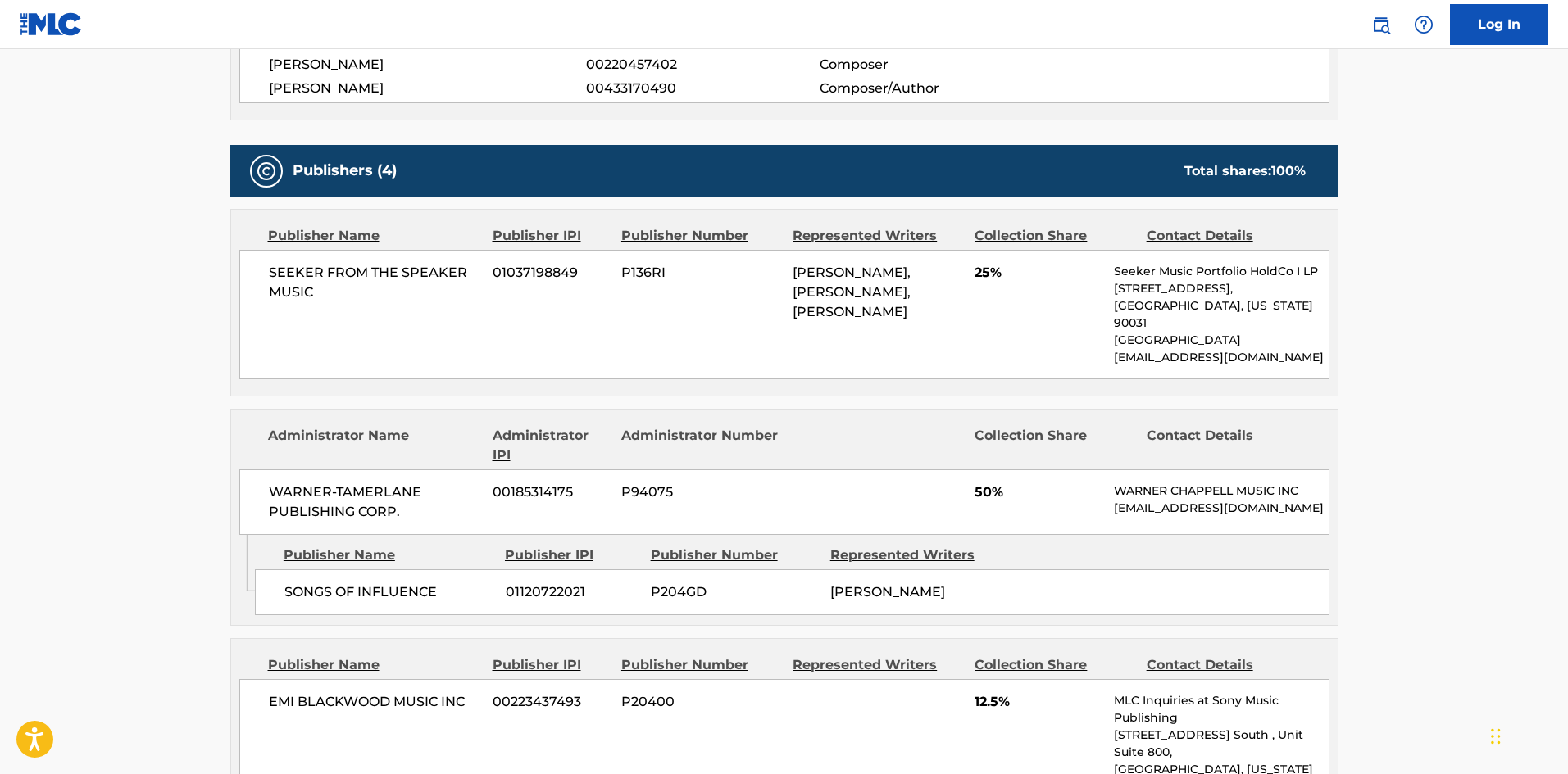
click at [272, 253] on div "SEEKER FROM THE SPEAKER MUSIC 01037198849 P136RI [PERSON_NAME], [PERSON_NAME], …" at bounding box center [784, 315] width 1090 height 130
drag, startPoint x: 272, startPoint y: 253, endPoint x: 343, endPoint y: 305, distance: 88.0
click at [343, 305] on div "SEEKER FROM THE SPEAKER MUSIC 01037198849 P136RI [PERSON_NAME], [PERSON_NAME], …" at bounding box center [784, 315] width 1090 height 130
click at [46, 362] on main "< Back to public search results Copy work link BYE BYE LOVE Work Detail Member …" at bounding box center [784, 626] width 1568 height 2465
click at [305, 590] on span "SONGS OF INFLUENCE" at bounding box center [388, 593] width 209 height 19
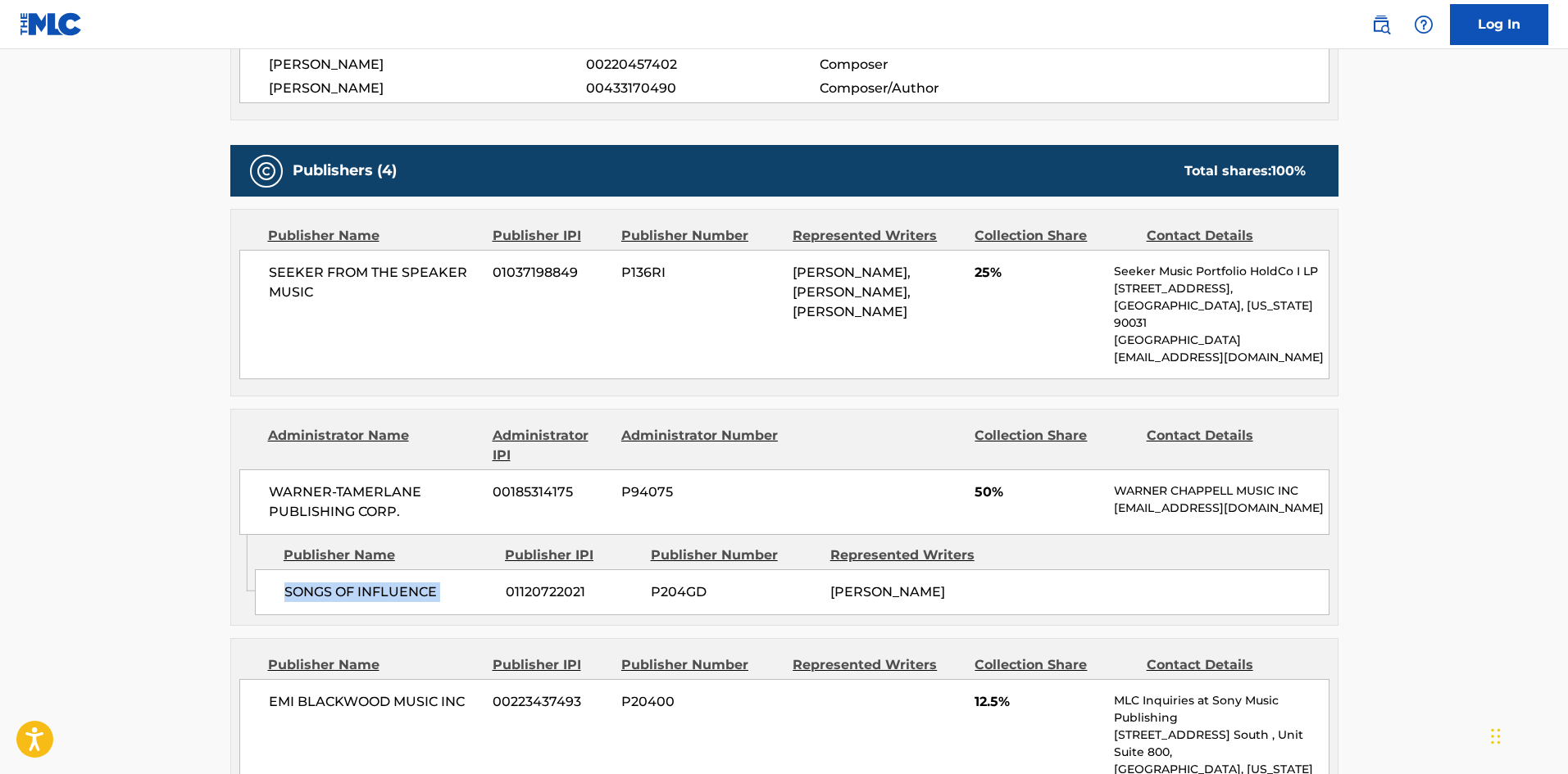
drag, startPoint x: 305, startPoint y: 590, endPoint x: 440, endPoint y: 586, distance: 135.1
click at [440, 586] on span "SONGS OF INFLUENCE" at bounding box center [388, 593] width 209 height 19
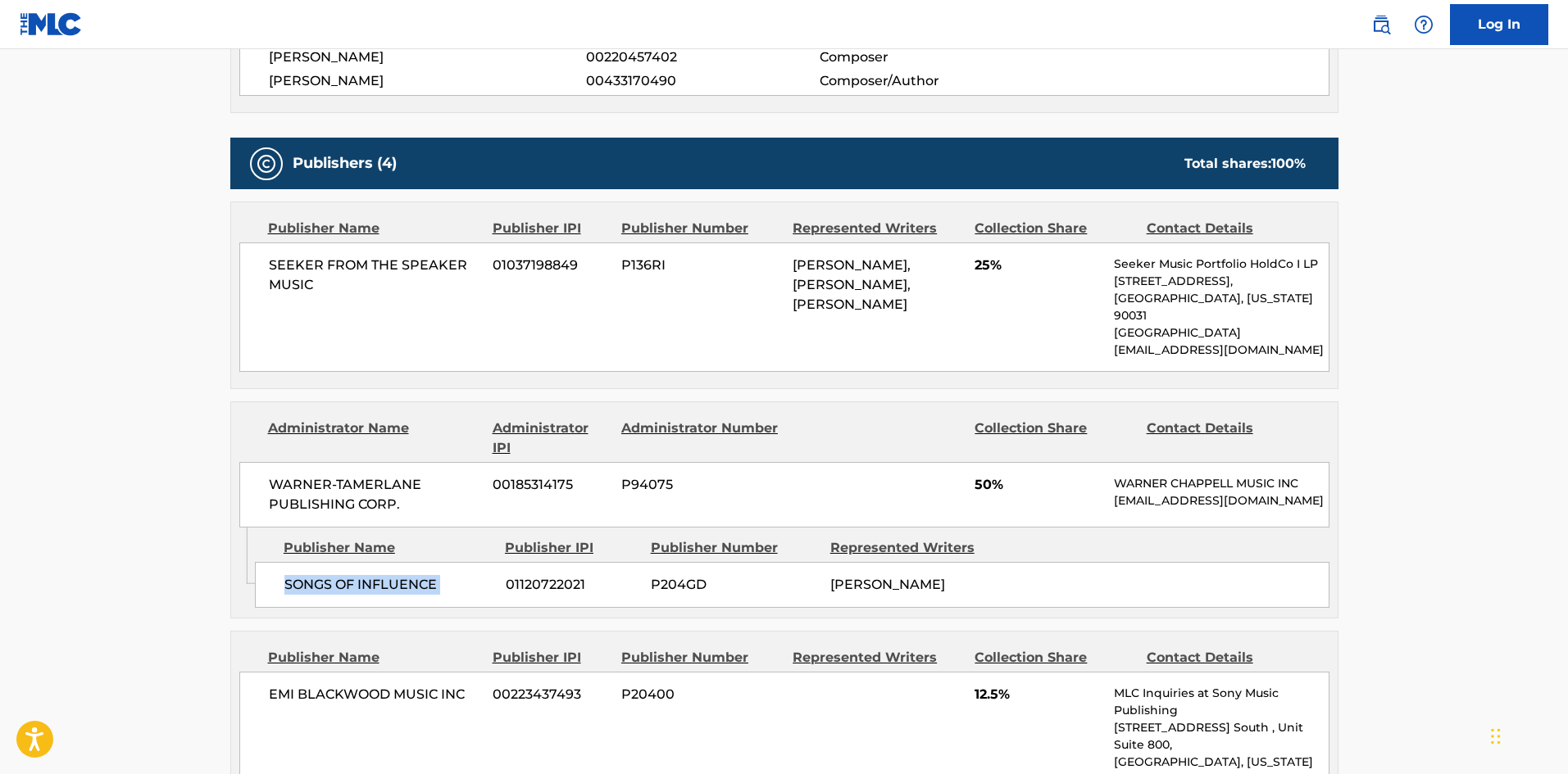
scroll to position [820, 0]
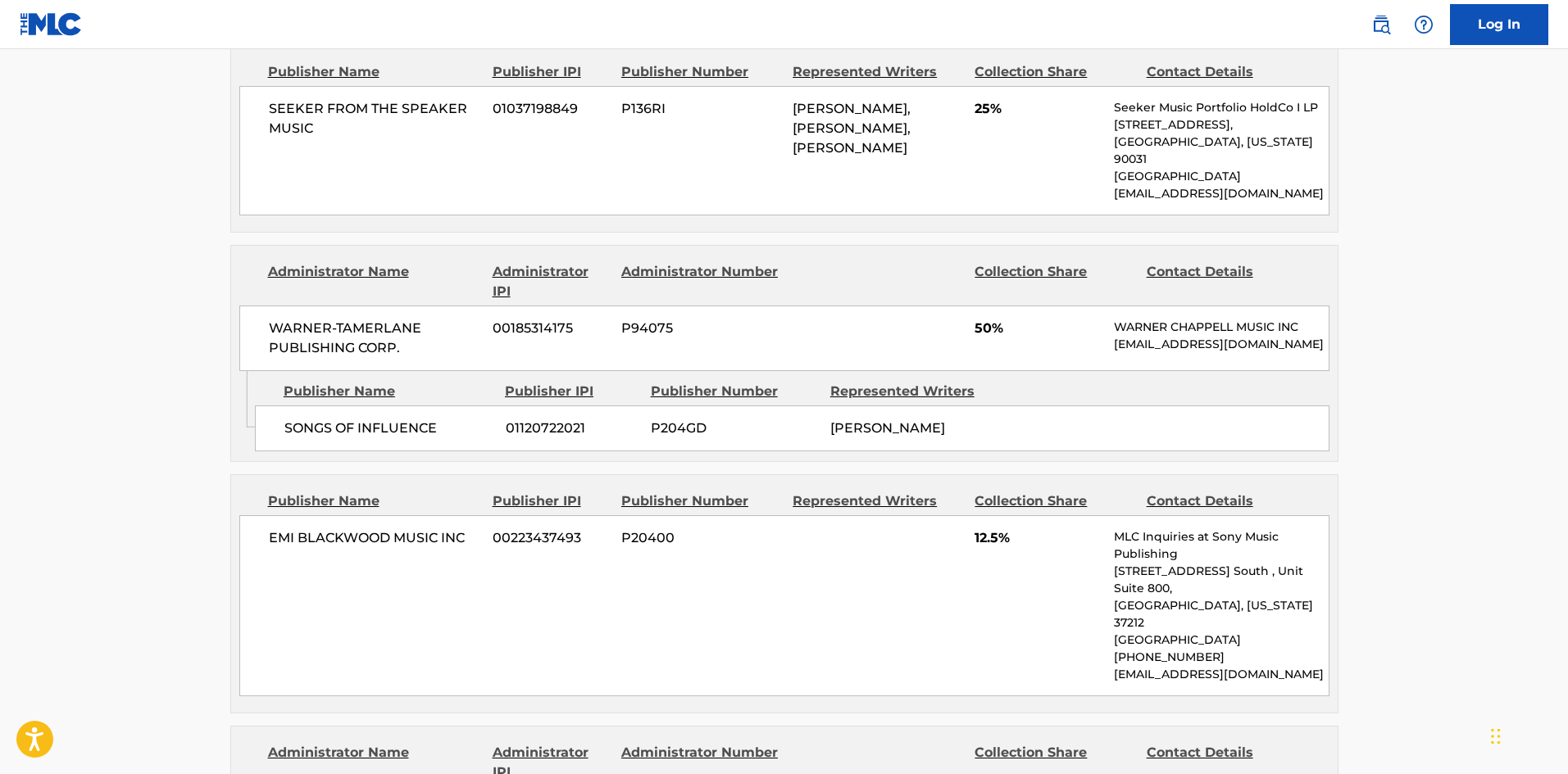
click at [256, 524] on div "EMI [PERSON_NAME] MUSIC INC 00223437493 P20400 12.5% MLC Inquiries at Sony Musi…" at bounding box center [784, 606] width 1090 height 181
drag, startPoint x: 256, startPoint y: 524, endPoint x: 445, endPoint y: 532, distance: 189.2
click at [445, 532] on div "EMI [PERSON_NAME] MUSIC INC 00223437493 P20400 12.5% MLC Inquiries at Sony Musi…" at bounding box center [784, 606] width 1090 height 181
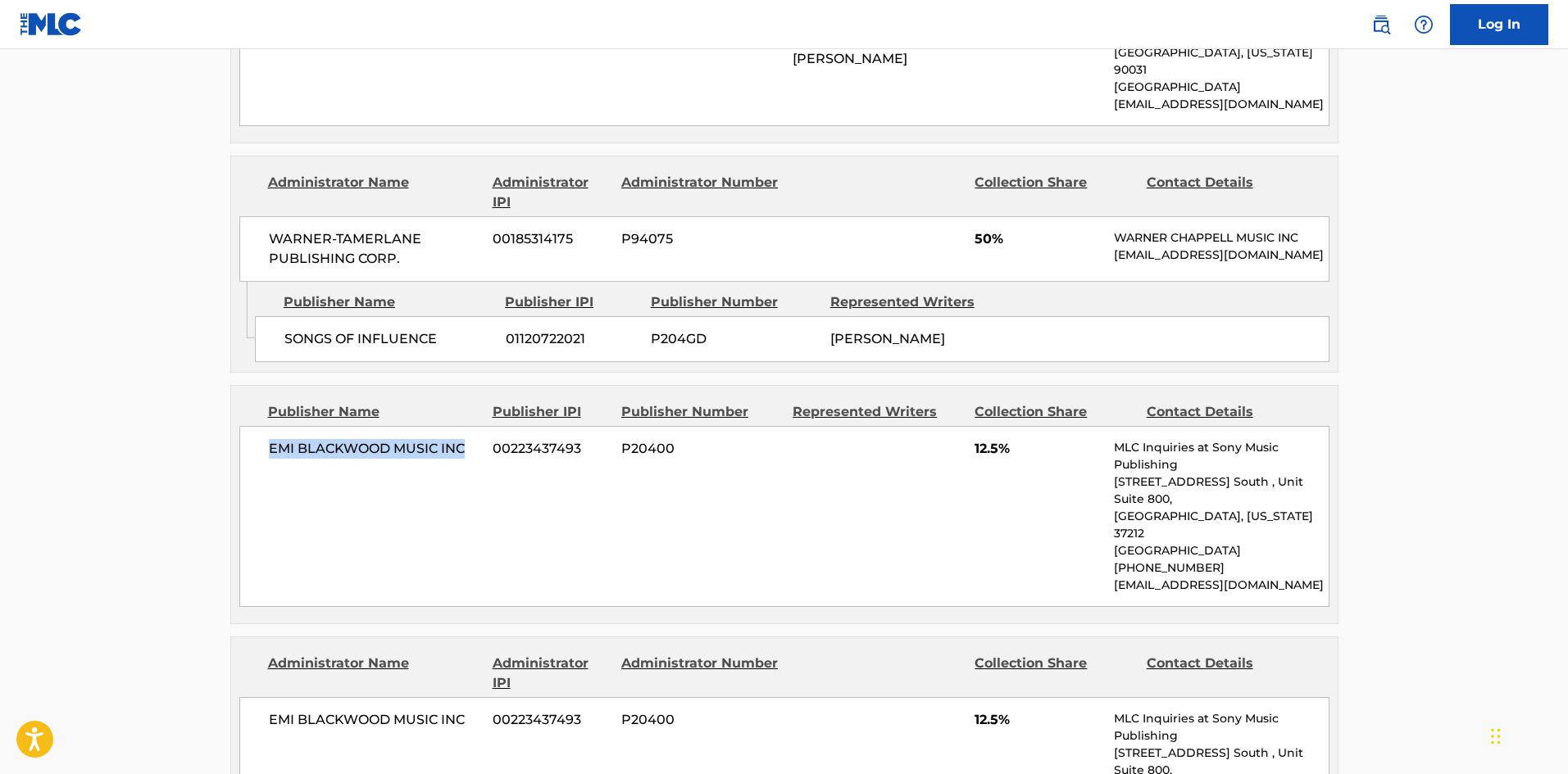
scroll to position [1147, 0]
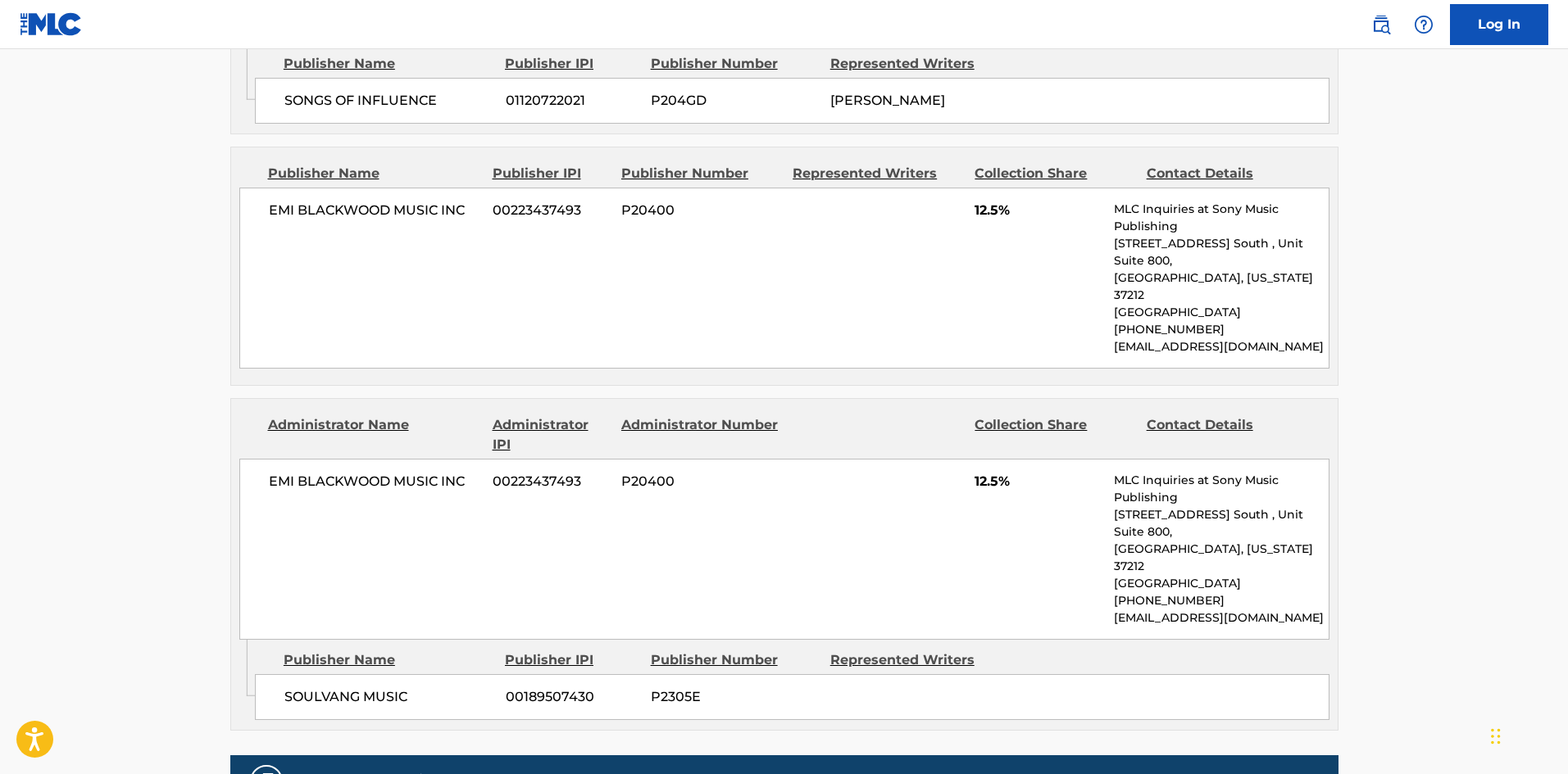
click at [286, 687] on span "SOULVANG MUSIC" at bounding box center [388, 697] width 209 height 19
drag, startPoint x: 286, startPoint y: 624, endPoint x: 399, endPoint y: 624, distance: 113.0
click at [399, 687] on span "SOULVANG MUSIC" at bounding box center [388, 697] width 209 height 19
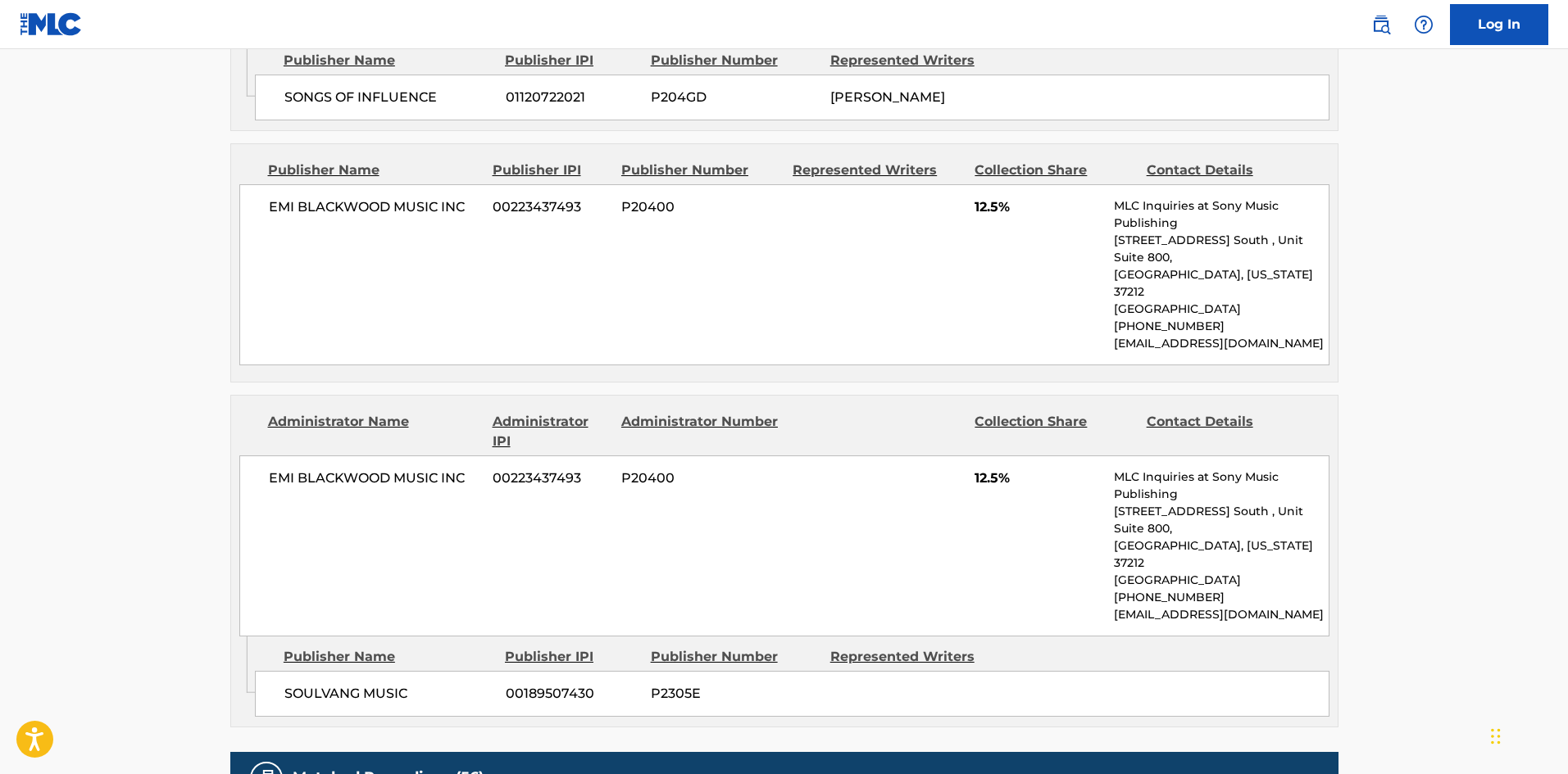
scroll to position [1229, 0]
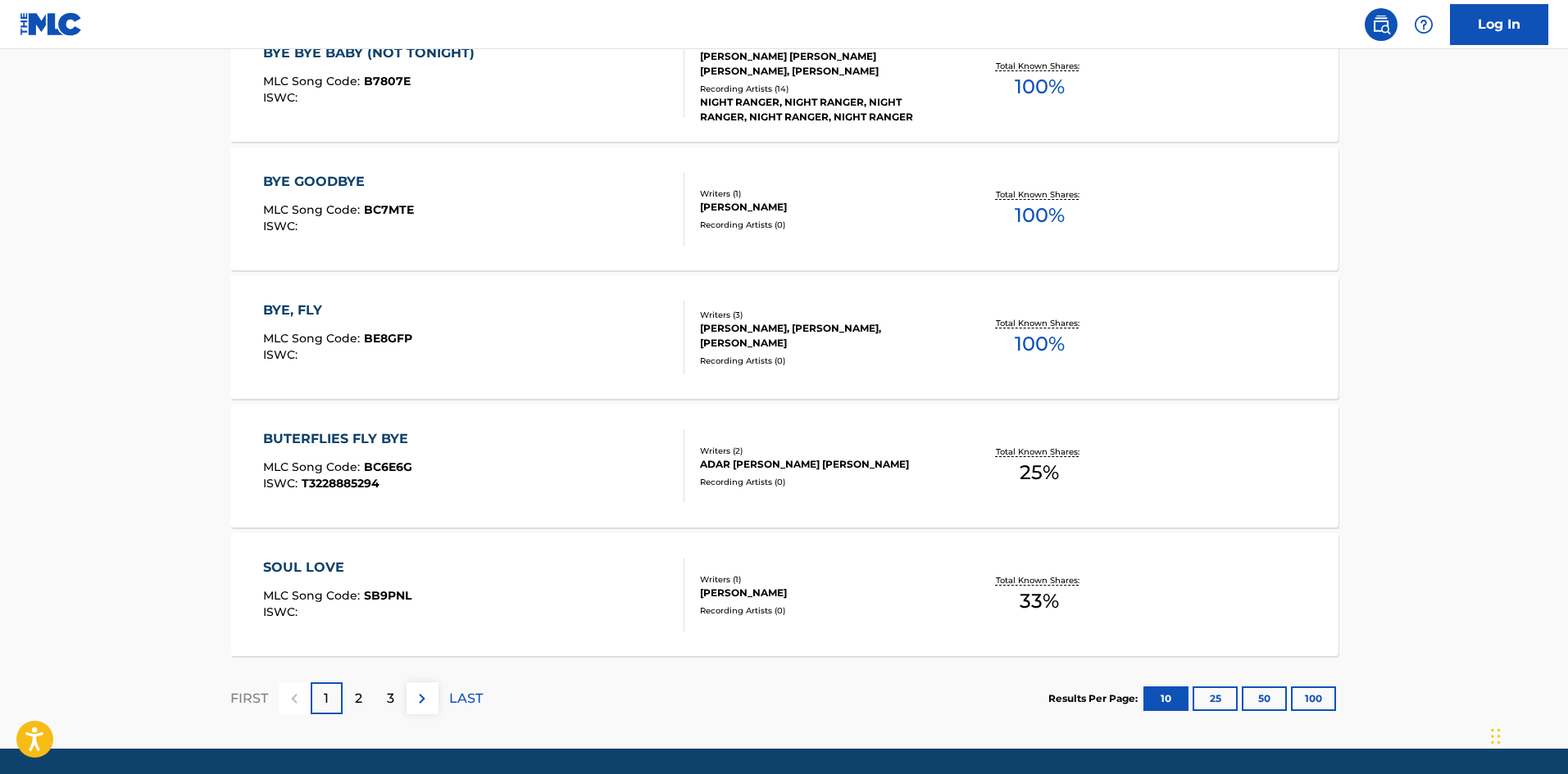
scroll to position [245, 0]
